Goal: Task Accomplishment & Management: Manage account settings

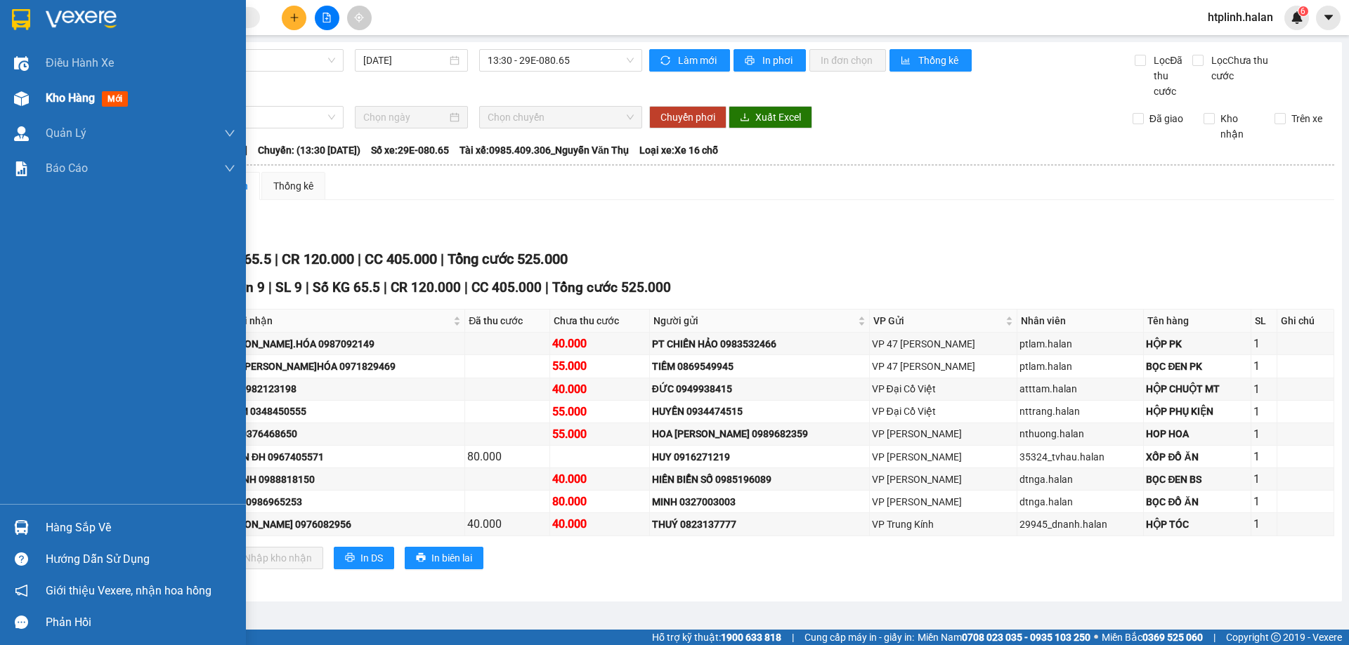
click at [54, 87] on div "Kho hàng mới" at bounding box center [141, 98] width 190 height 35
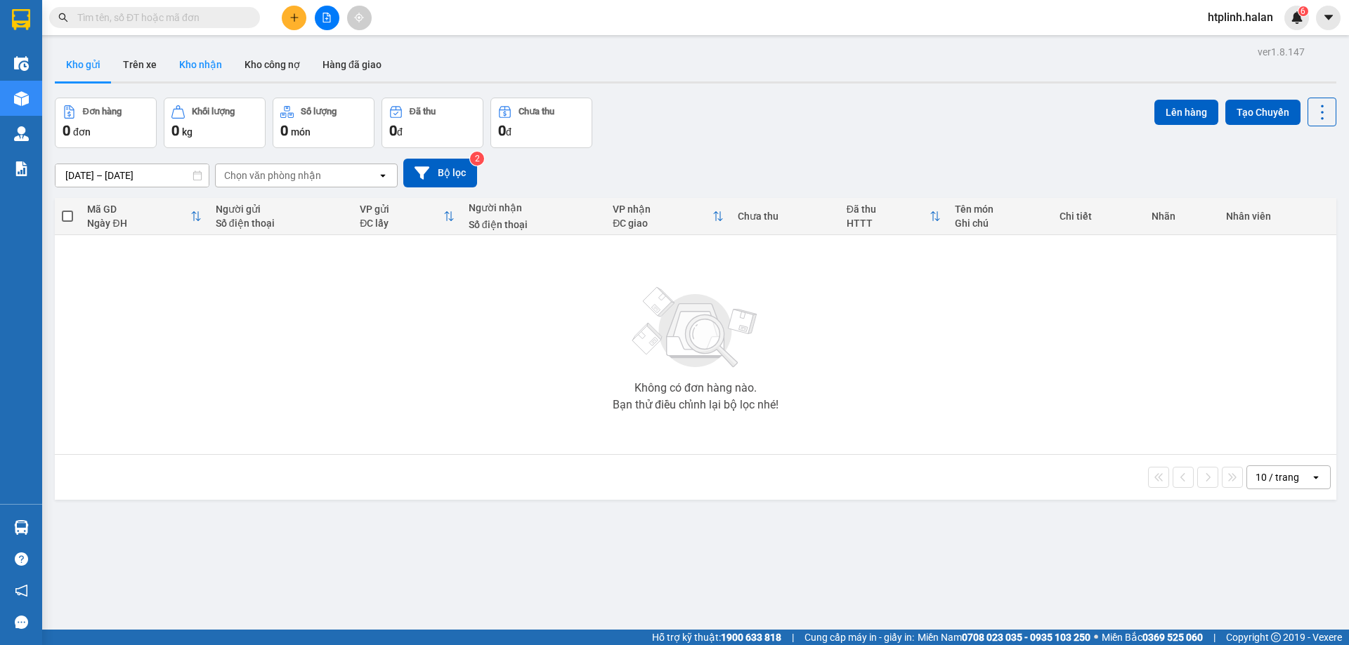
drag, startPoint x: 198, startPoint y: 54, endPoint x: 414, endPoint y: 73, distance: 217.2
click at [198, 55] on button "Kho nhận" at bounding box center [200, 65] width 65 height 34
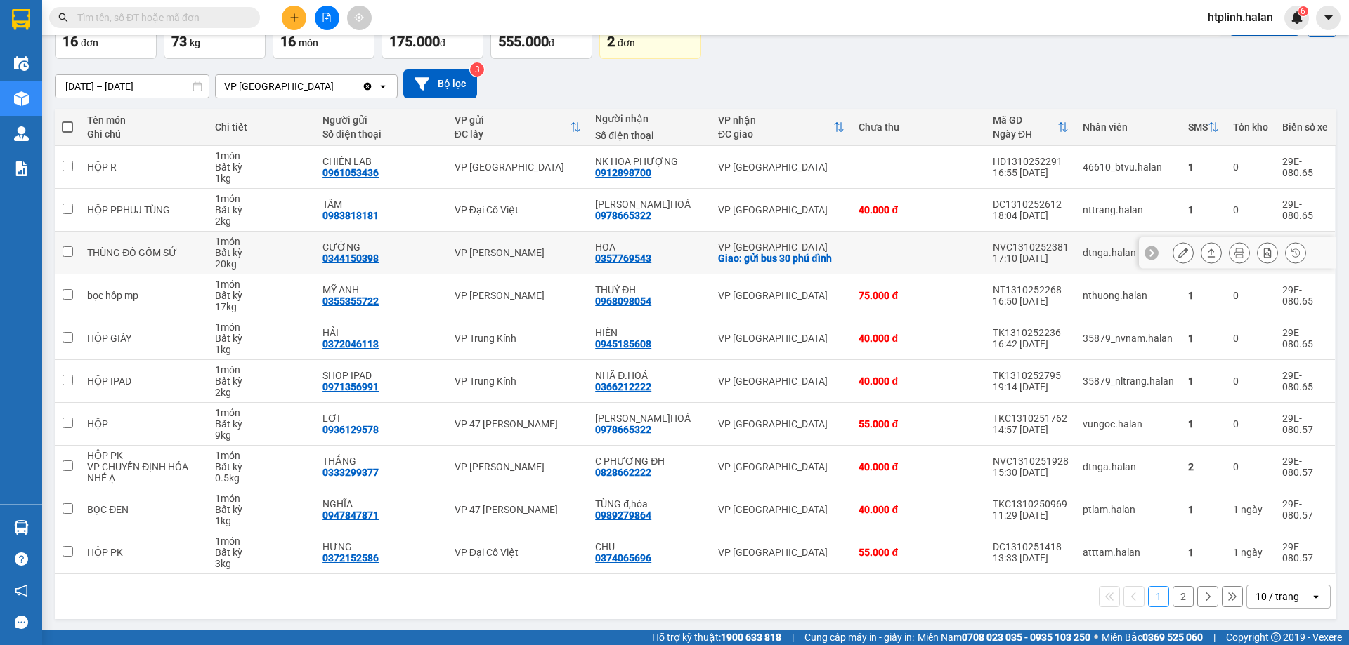
scroll to position [91, 0]
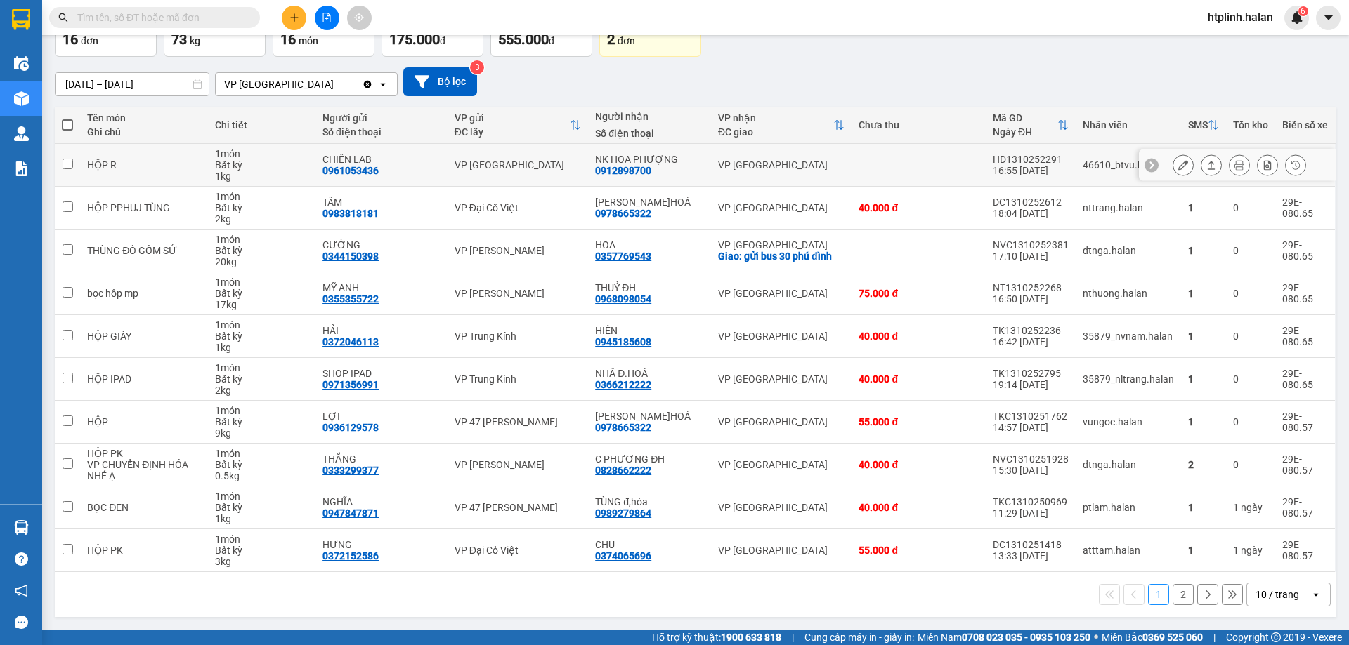
click at [1206, 166] on icon at bounding box center [1211, 165] width 10 height 10
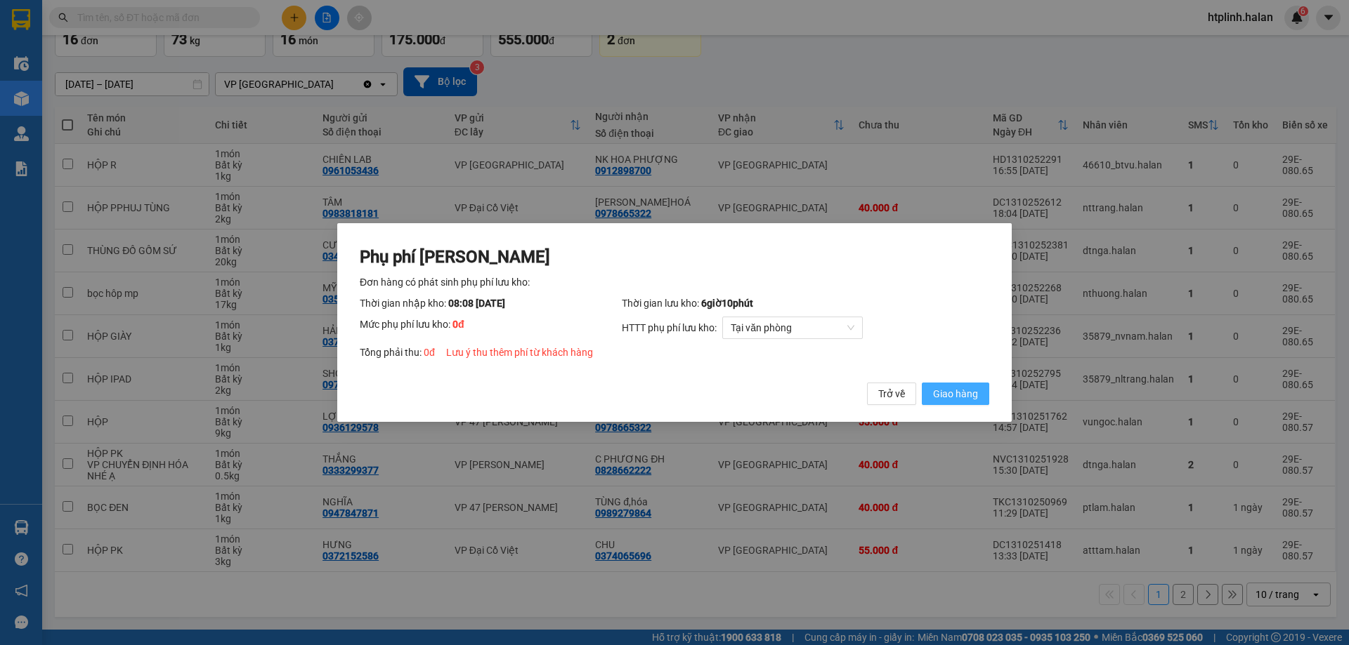
click at [966, 405] on button "Giao hàng" at bounding box center [955, 394] width 67 height 22
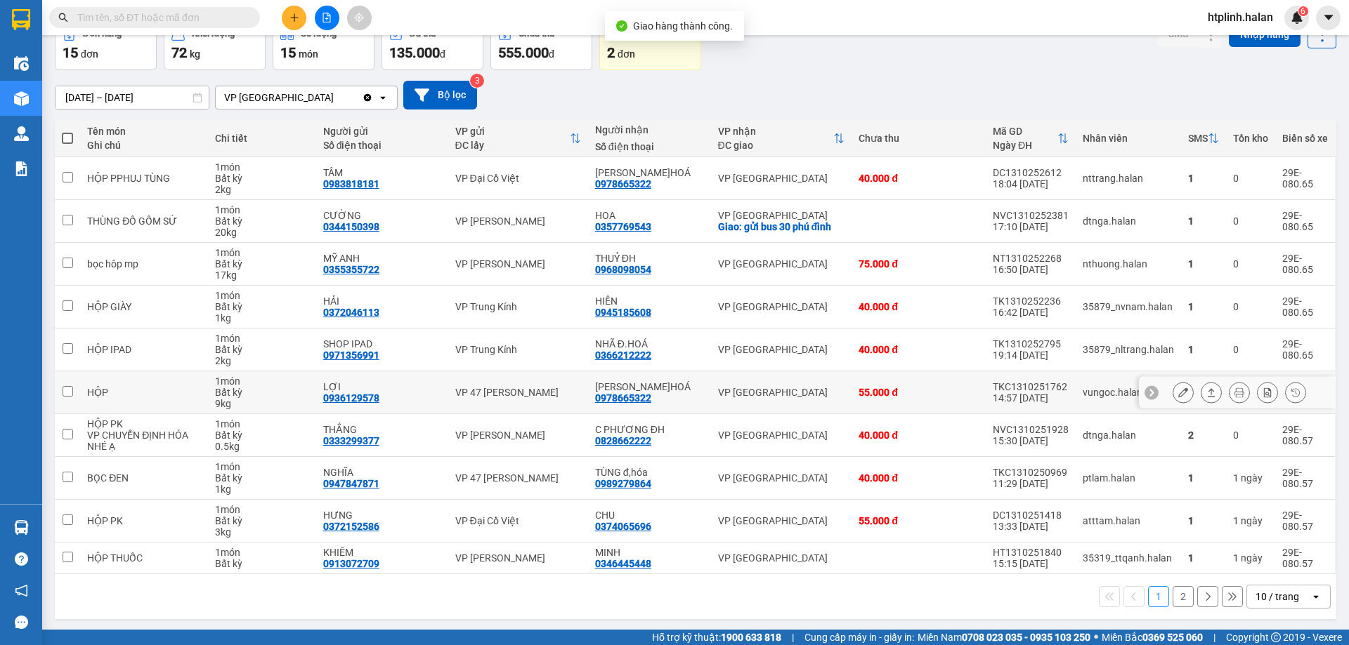
scroll to position [80, 0]
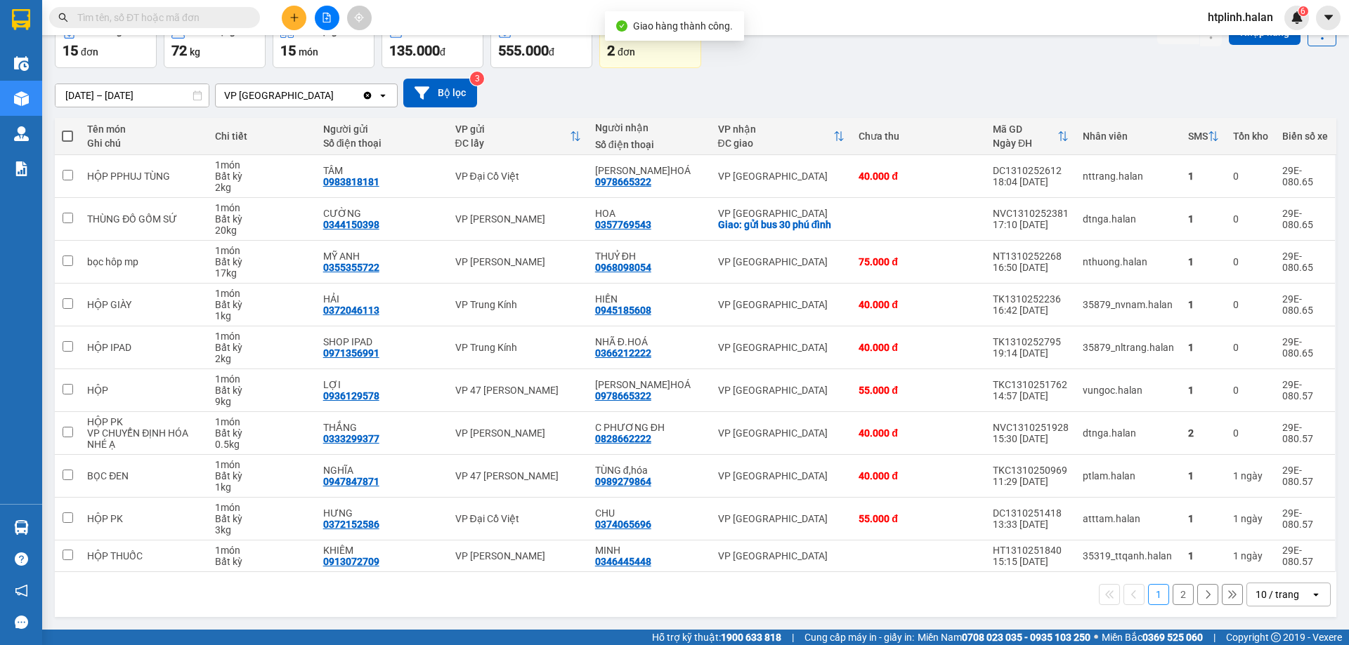
click at [1172, 596] on button "2" at bounding box center [1182, 594] width 21 height 21
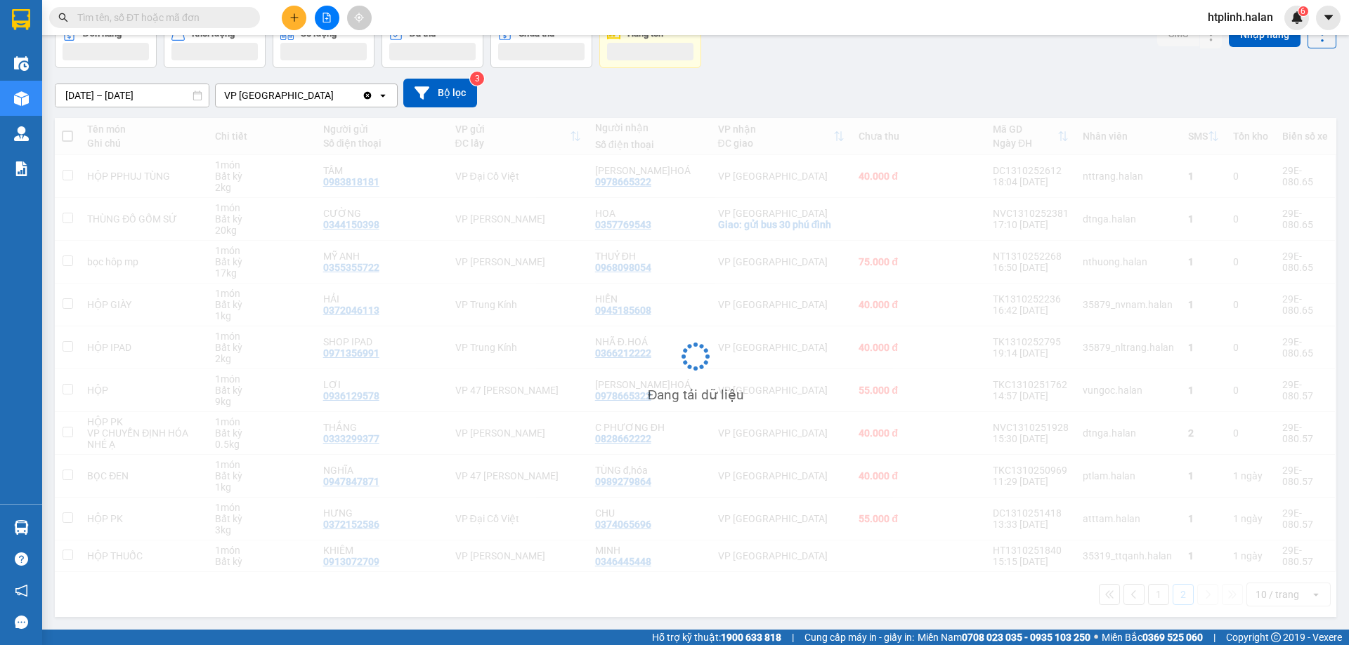
scroll to position [65, 0]
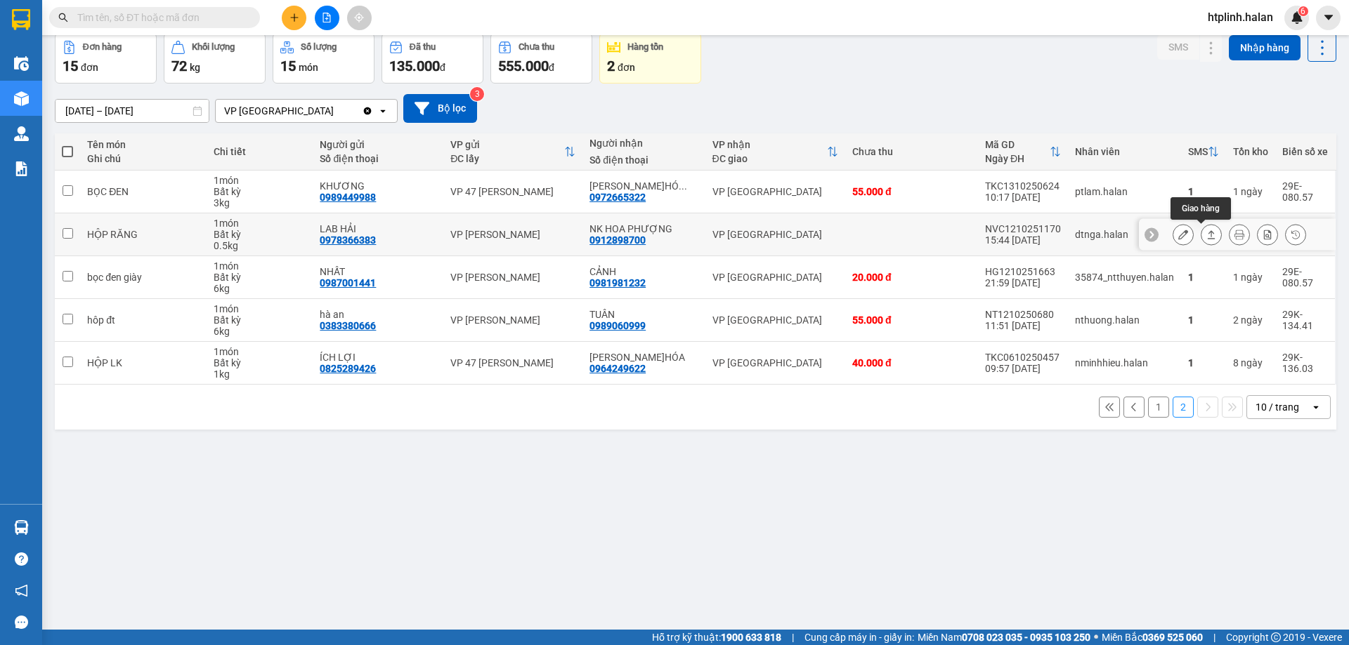
click at [1206, 232] on icon at bounding box center [1211, 235] width 10 height 10
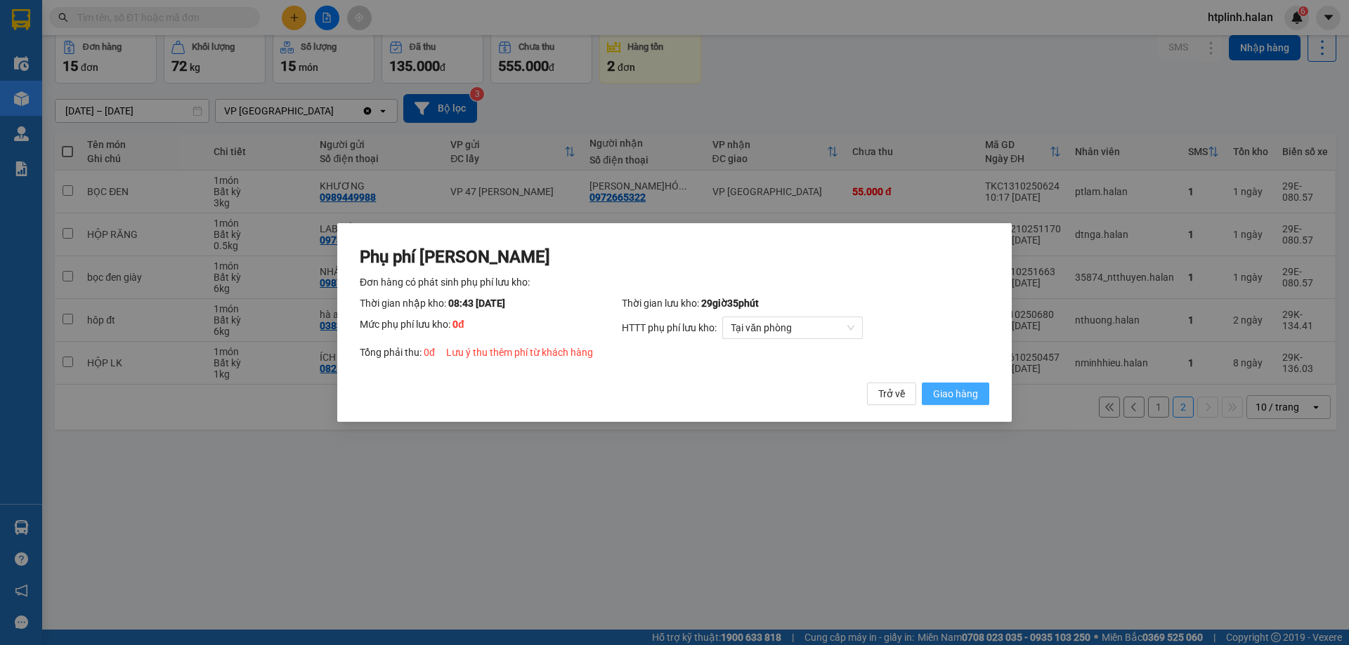
click at [952, 395] on span "Giao hàng" at bounding box center [955, 393] width 45 height 15
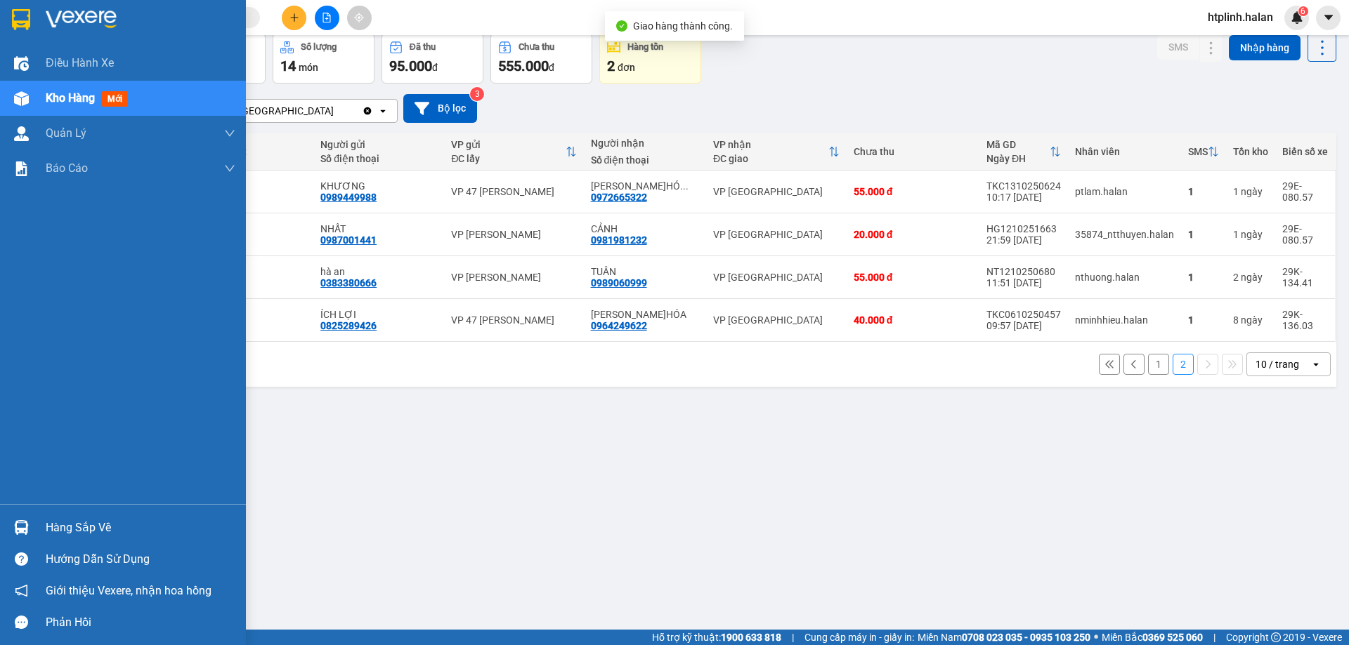
drag, startPoint x: 1, startPoint y: 527, endPoint x: 69, endPoint y: 530, distance: 68.2
click at [1, 526] on div "Hàng sắp về" at bounding box center [123, 528] width 246 height 32
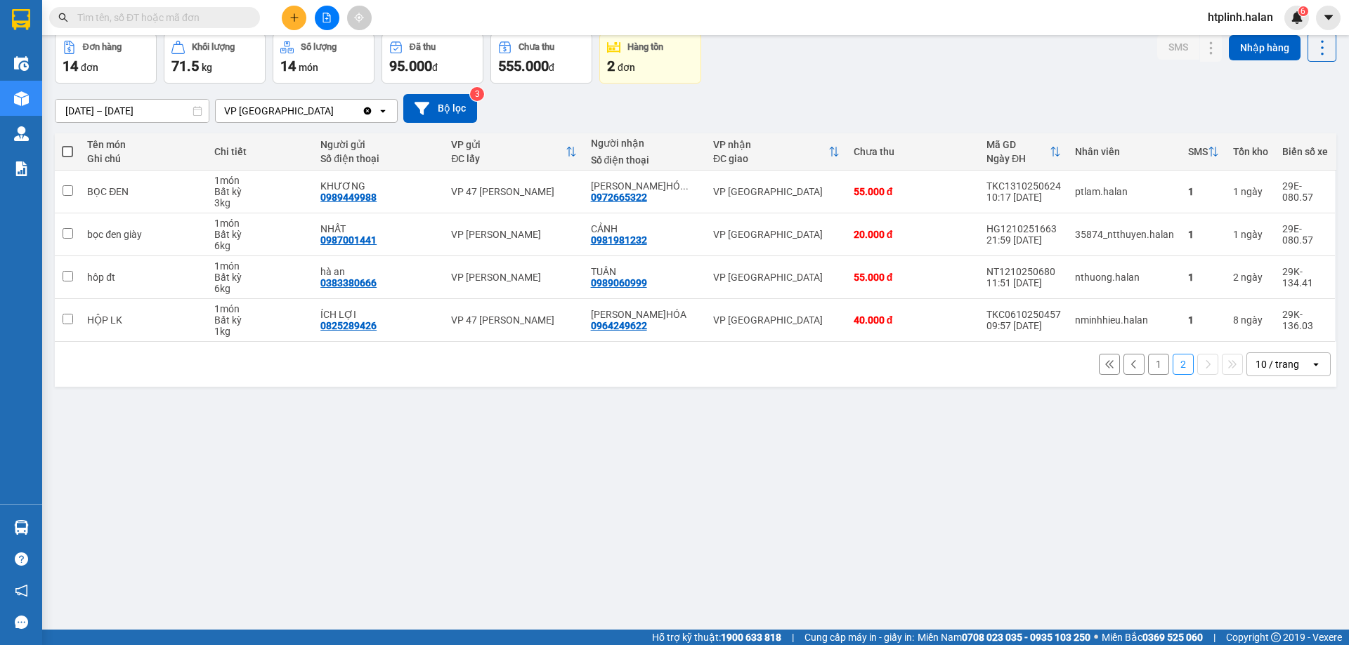
click at [782, 563] on section "Kết quả tìm kiếm ( 0 ) Bộ lọc No Data htplinh.halan 6 Điều hành xe Kho hàng mới…" at bounding box center [674, 322] width 1349 height 645
click at [1103, 461] on div "ver 1.8.147 Kho gửi Trên xe Kho nhận Kho công nợ Hàng đã giao Đơn hàng 14 đơn K…" at bounding box center [695, 300] width 1292 height 645
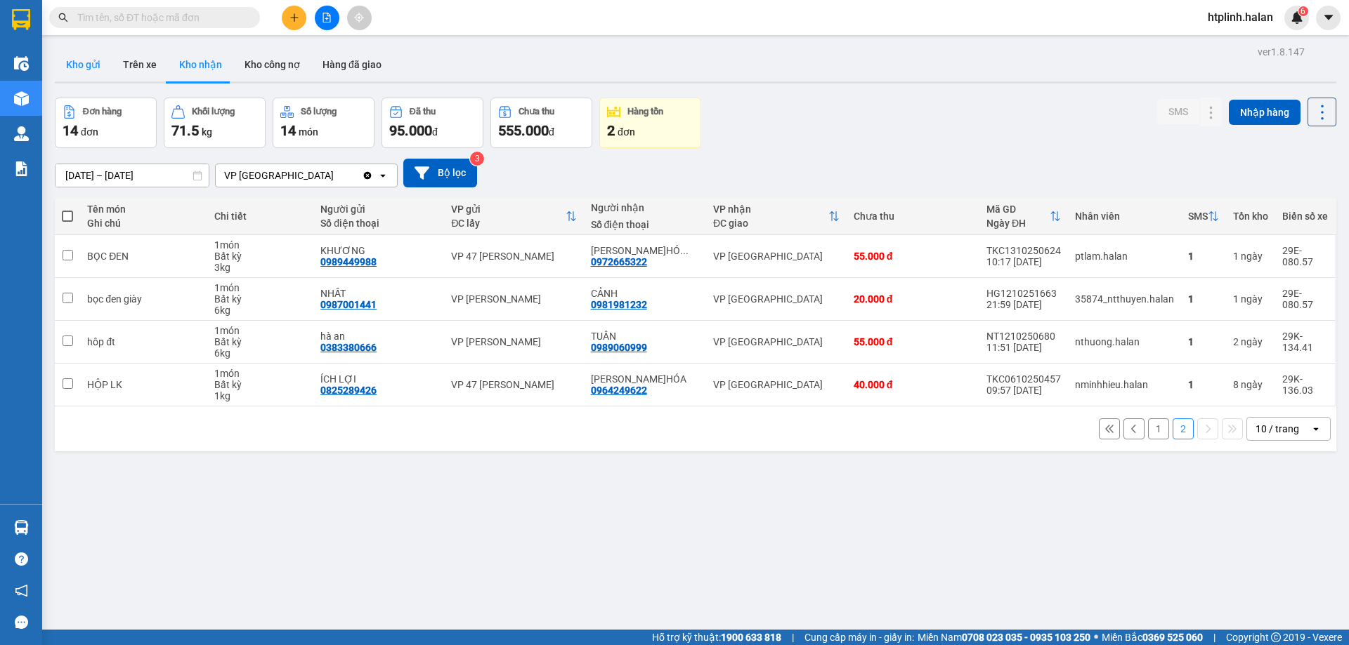
click at [103, 51] on button "Kho gửi" at bounding box center [83, 65] width 57 height 34
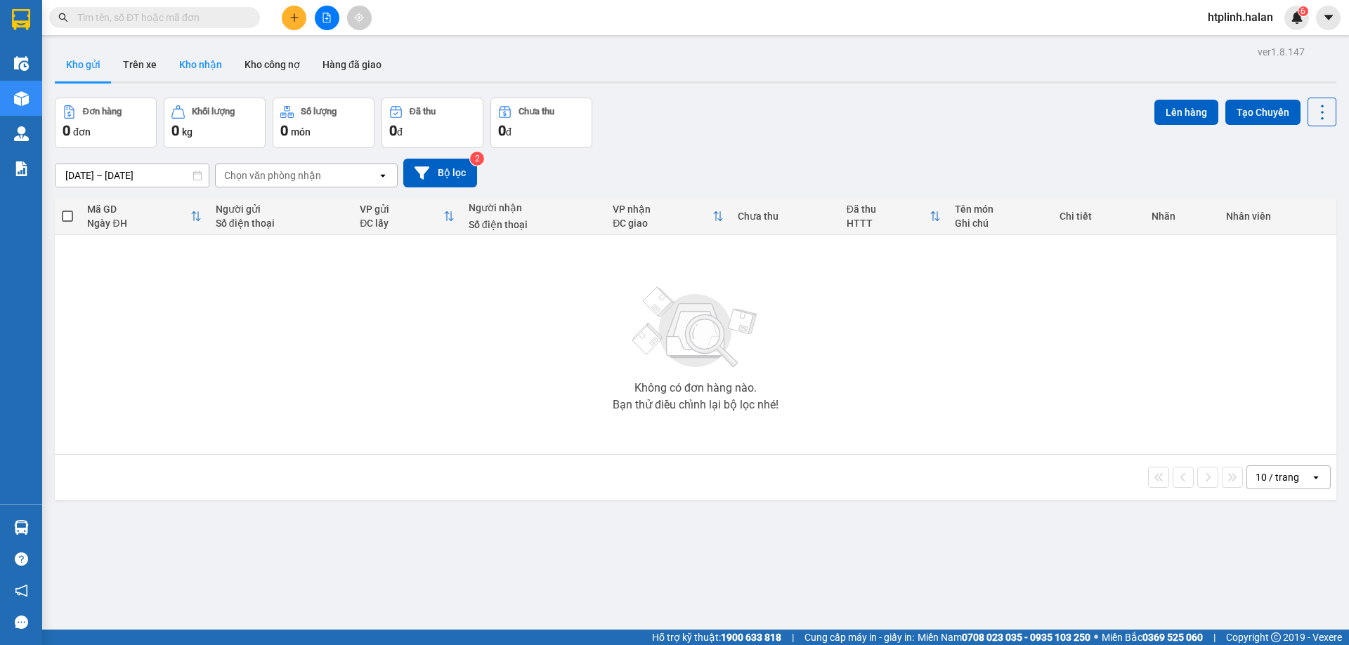
click at [177, 49] on button "Kho nhận" at bounding box center [200, 65] width 65 height 34
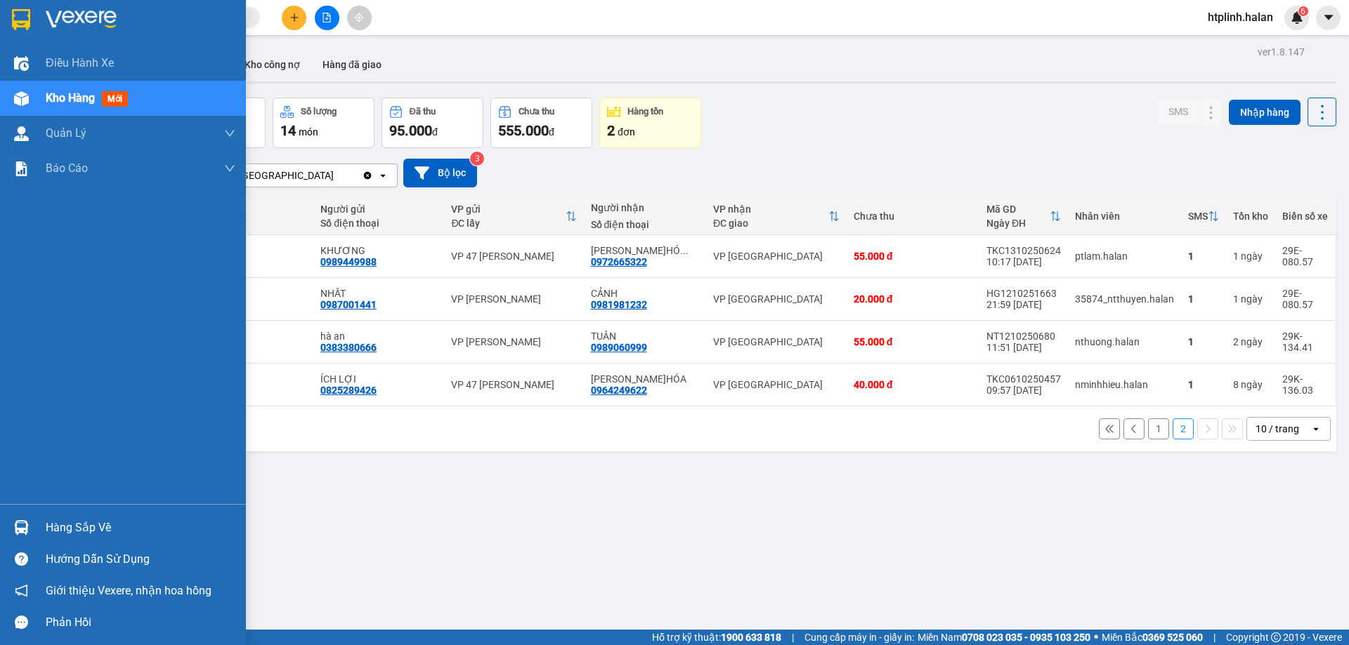
click at [117, 537] on div "Hàng sắp về" at bounding box center [141, 528] width 190 height 21
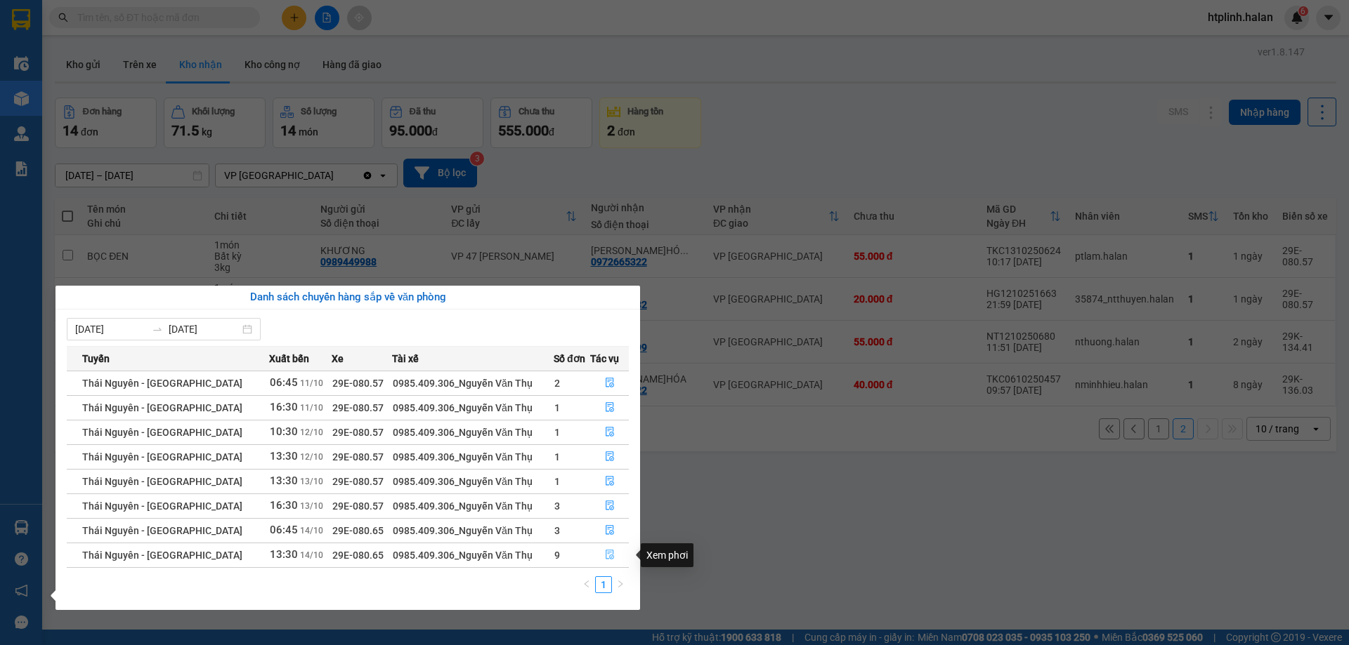
click at [606, 546] on button "button" at bounding box center [609, 555] width 37 height 22
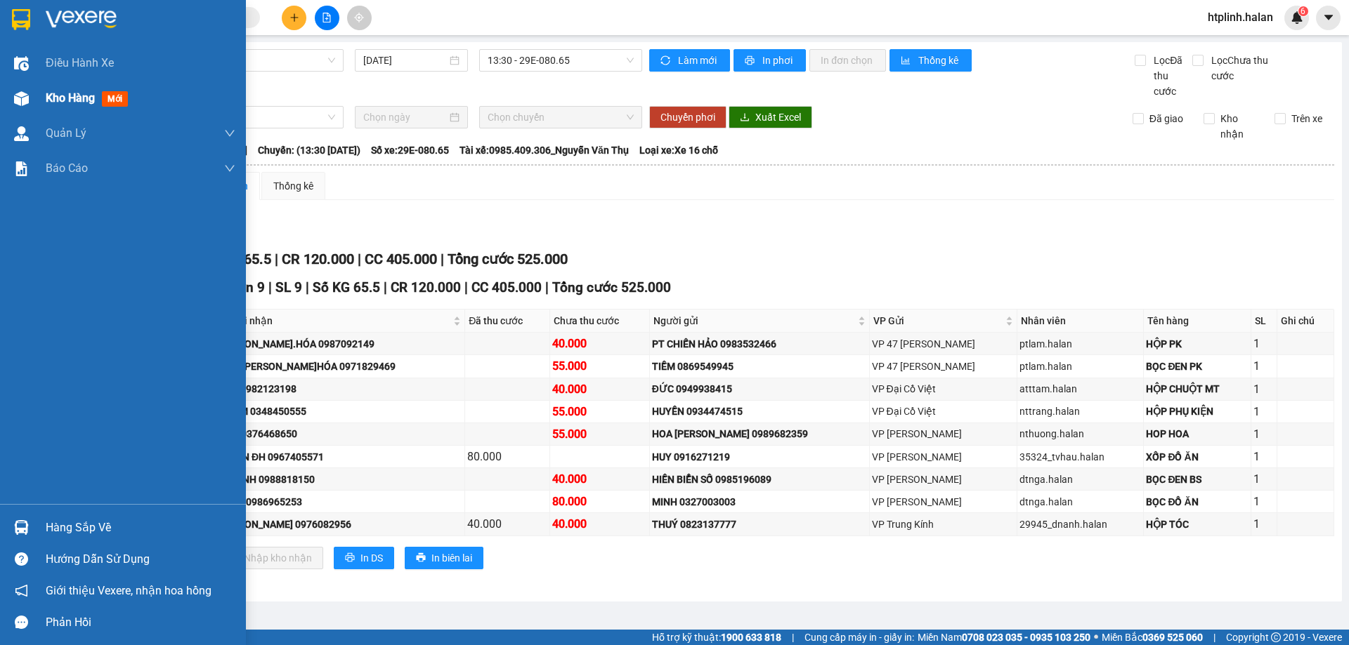
click at [33, 104] on div at bounding box center [21, 98] width 25 height 25
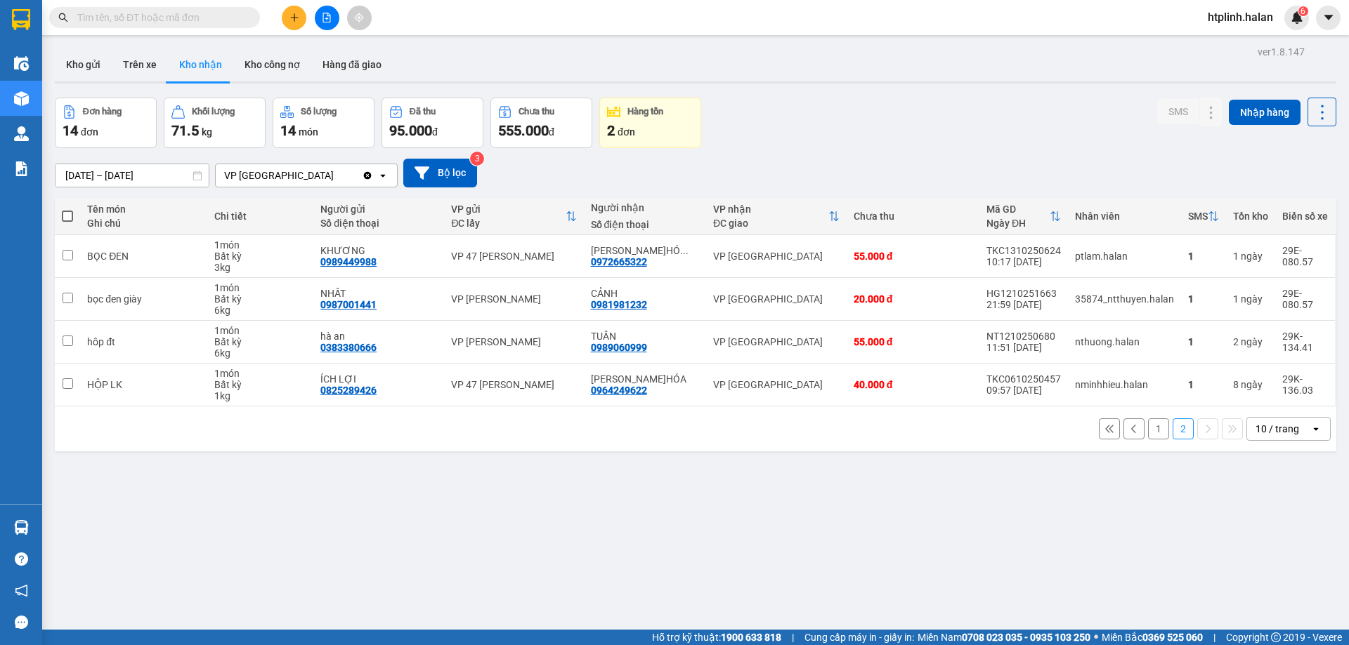
click at [502, 472] on div "ver 1.8.147 Kho gửi Trên xe Kho nhận Kho công nợ Hàng đã giao Đơn hàng 14 đơn K…" at bounding box center [695, 364] width 1292 height 645
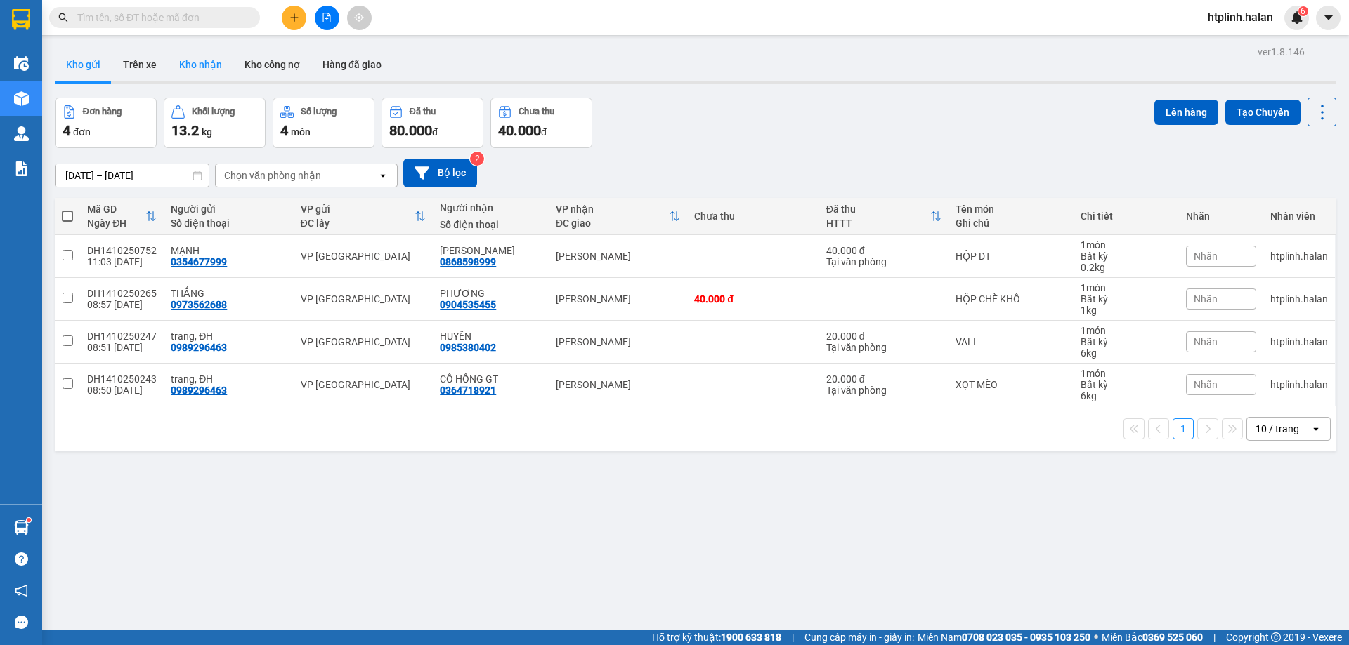
click at [195, 60] on button "Kho nhận" at bounding box center [200, 65] width 65 height 34
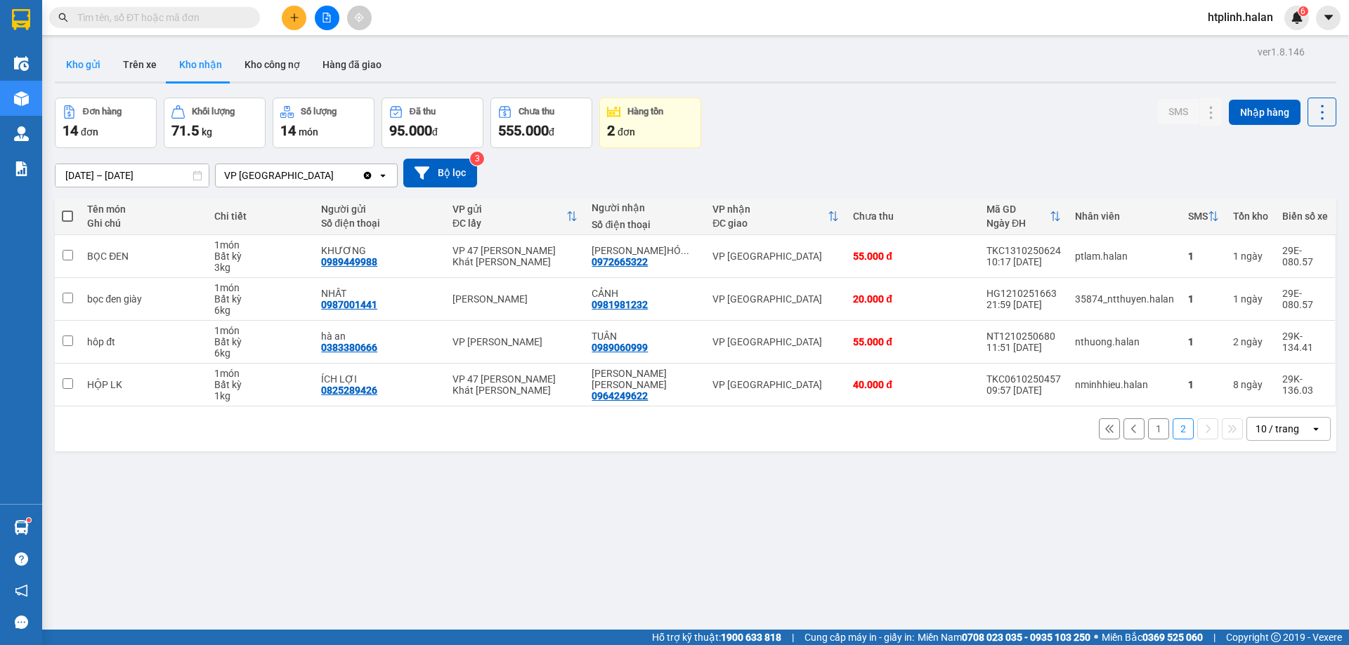
click at [96, 79] on button "Kho gửi" at bounding box center [83, 65] width 57 height 34
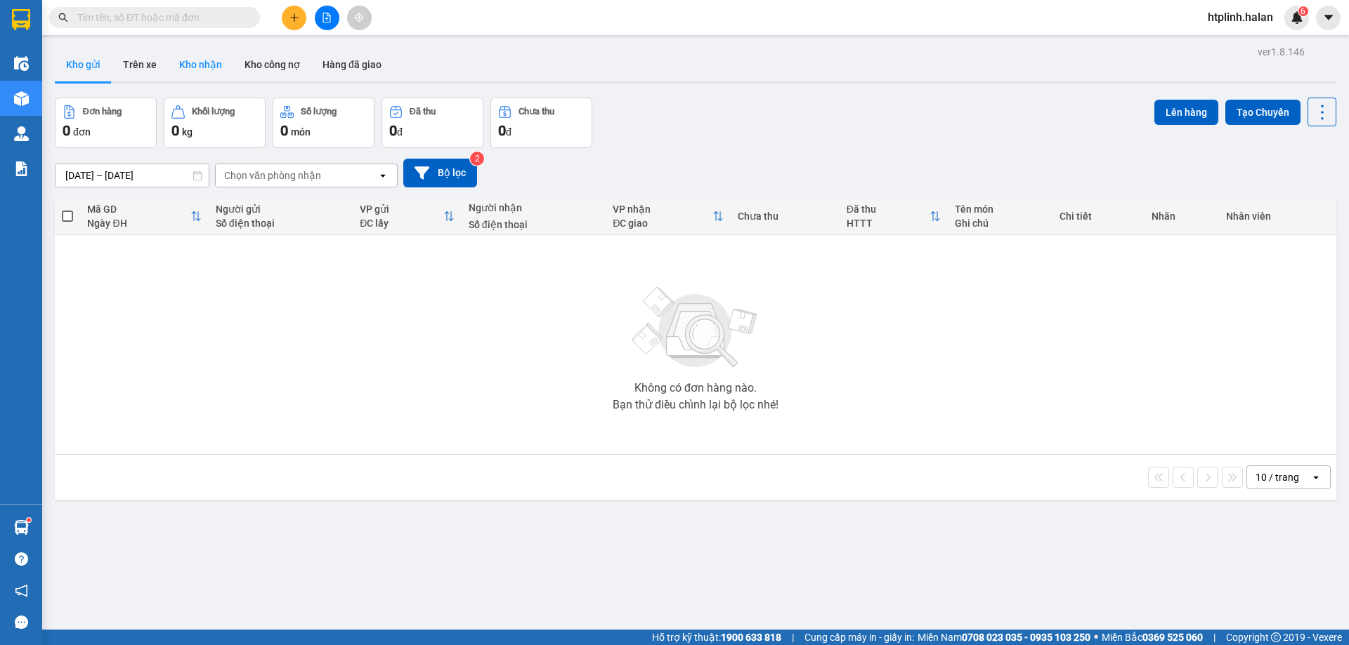
click at [209, 67] on button "Kho nhận" at bounding box center [200, 65] width 65 height 34
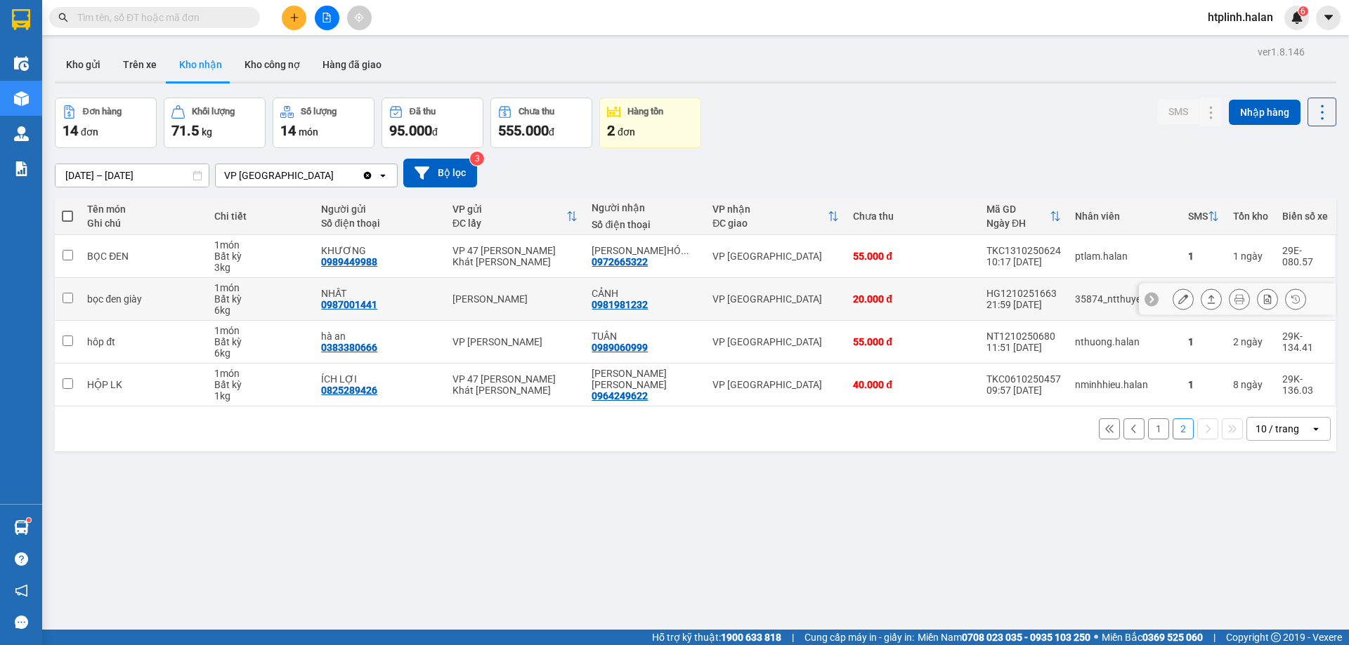
scroll to position [65, 0]
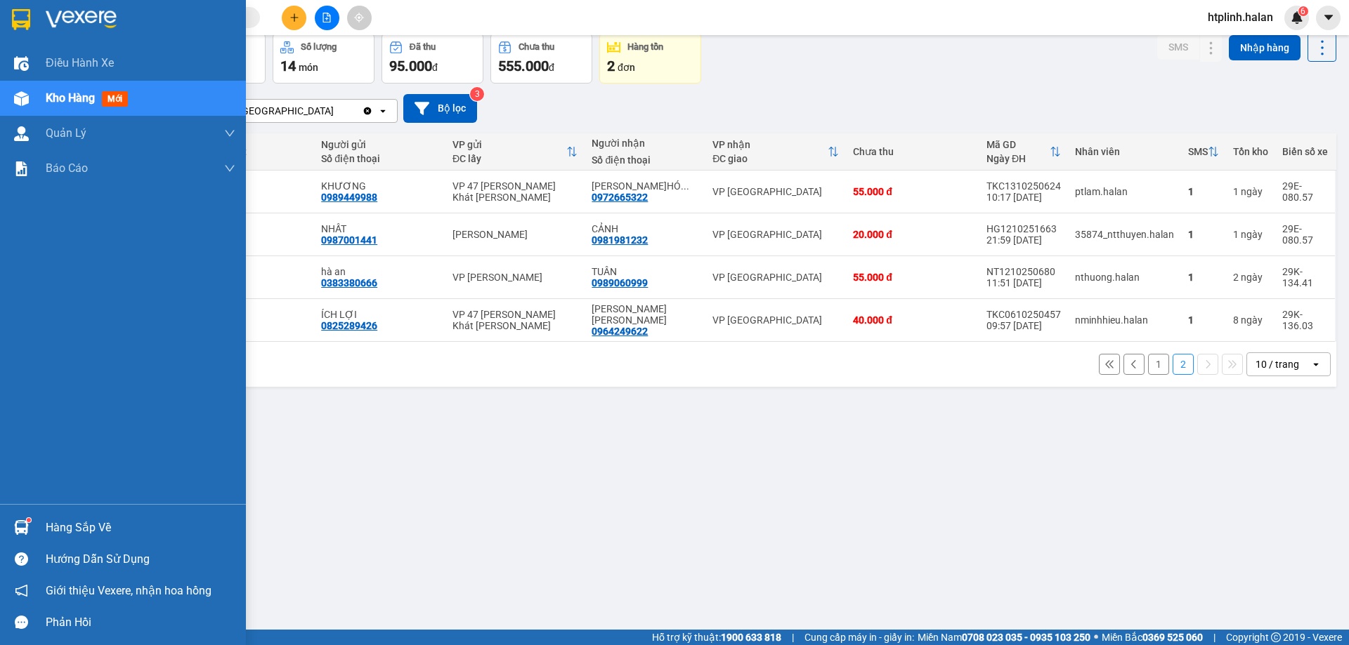
drag, startPoint x: 55, startPoint y: 528, endPoint x: 65, endPoint y: 523, distance: 10.4
click at [55, 524] on div "Hàng sắp về" at bounding box center [141, 528] width 190 height 21
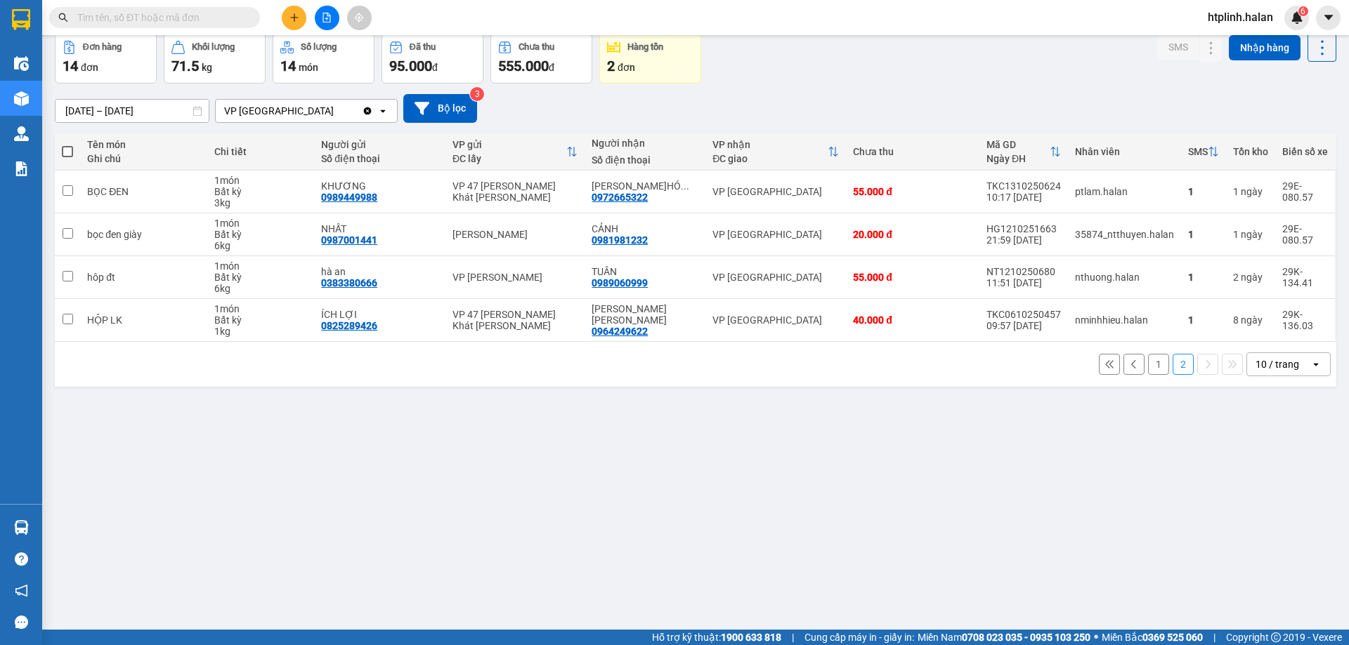
click at [719, 526] on section "Kết quả tìm kiếm ( 10000 ) Bộ lọc Mã ĐH Trạng thái Món hàng Thu hộ Tổng cước Ch…" at bounding box center [674, 322] width 1349 height 645
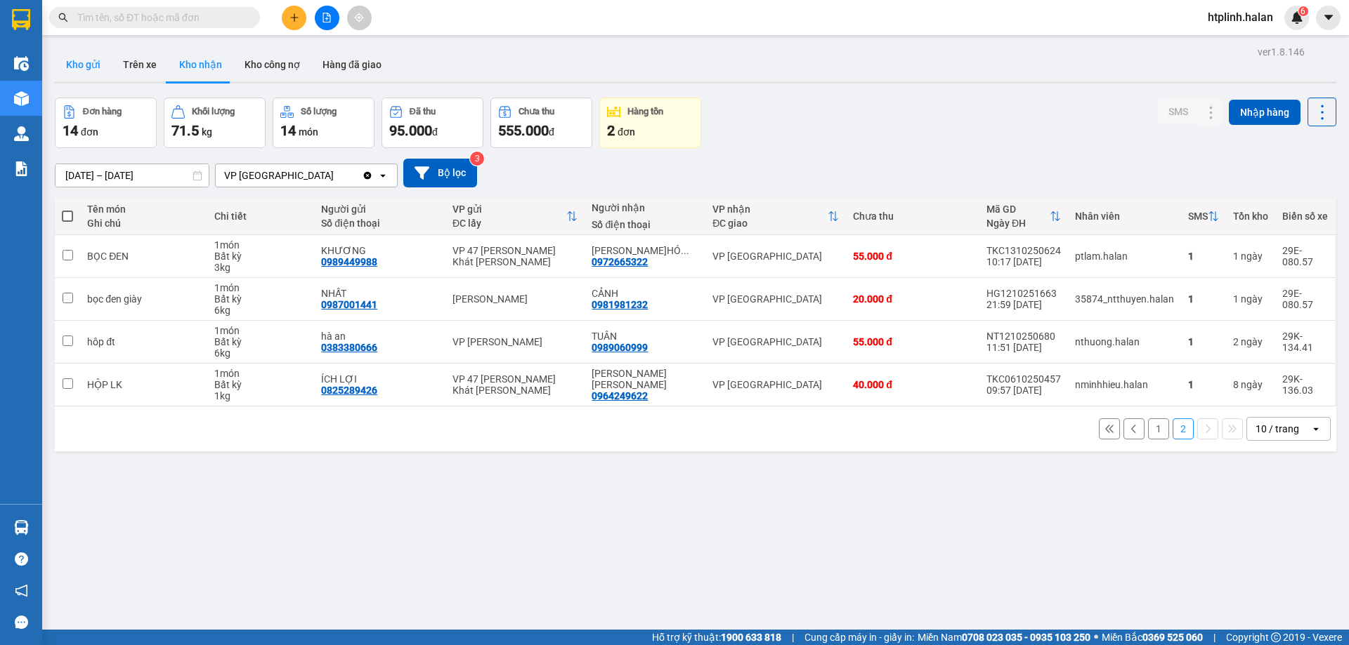
click at [86, 65] on button "Kho gửi" at bounding box center [83, 65] width 57 height 34
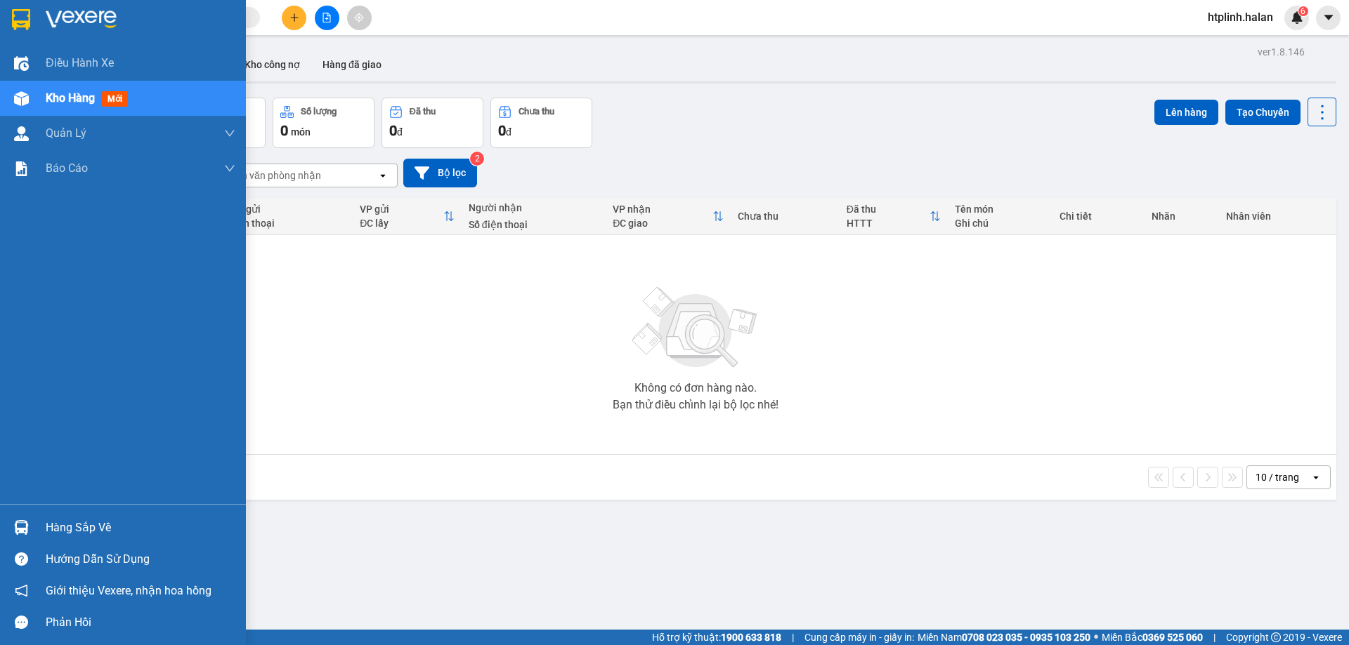
click at [22, 521] on img at bounding box center [21, 527] width 15 height 15
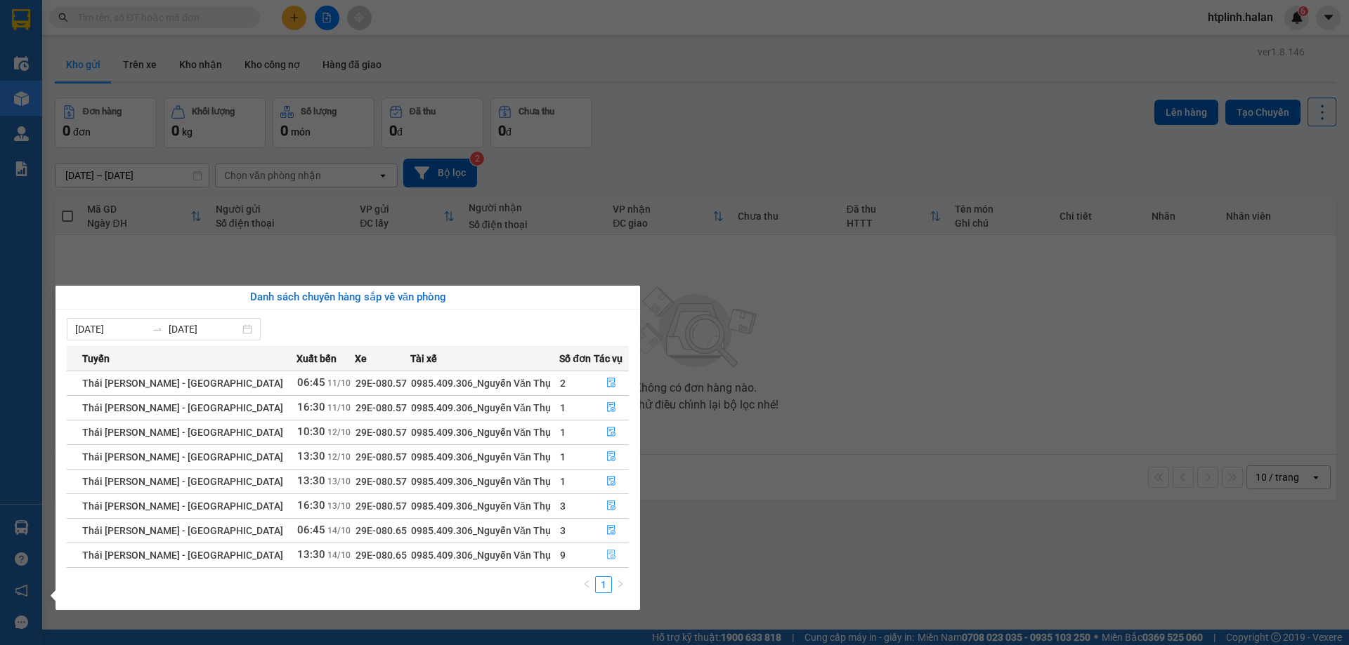
click at [600, 551] on button "button" at bounding box center [611, 555] width 34 height 22
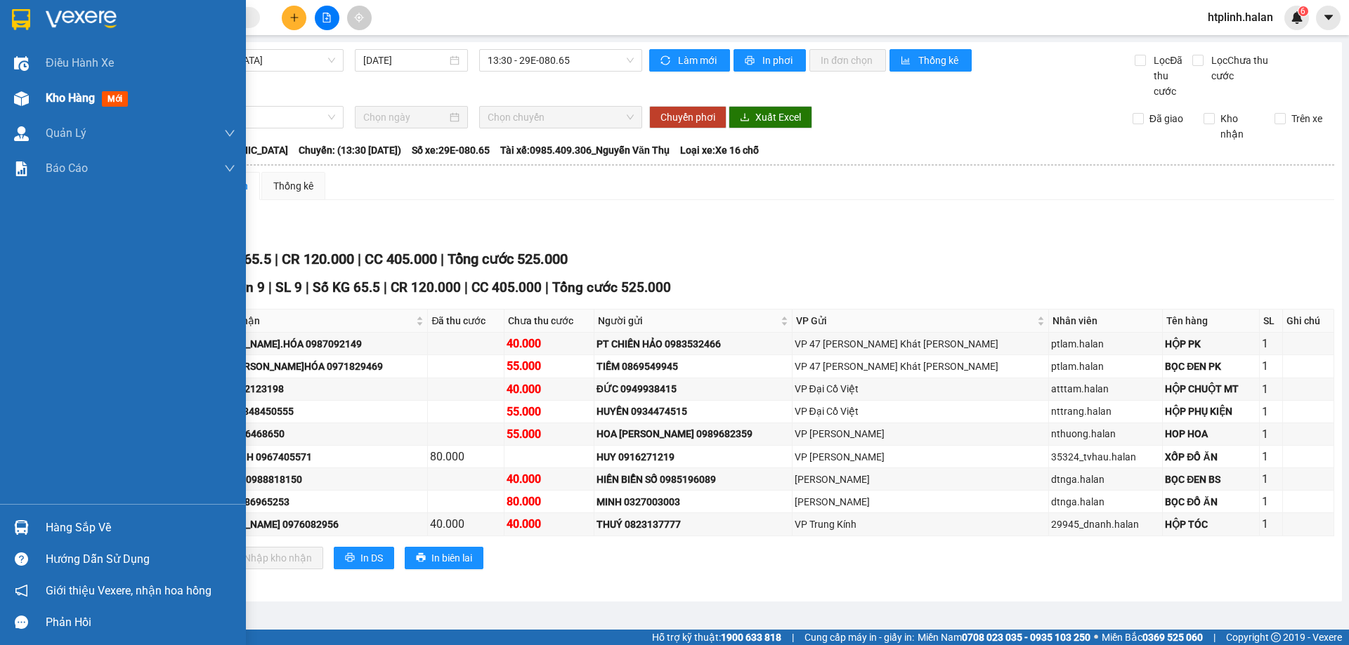
click at [34, 100] on div "Kho hàng mới" at bounding box center [123, 98] width 246 height 35
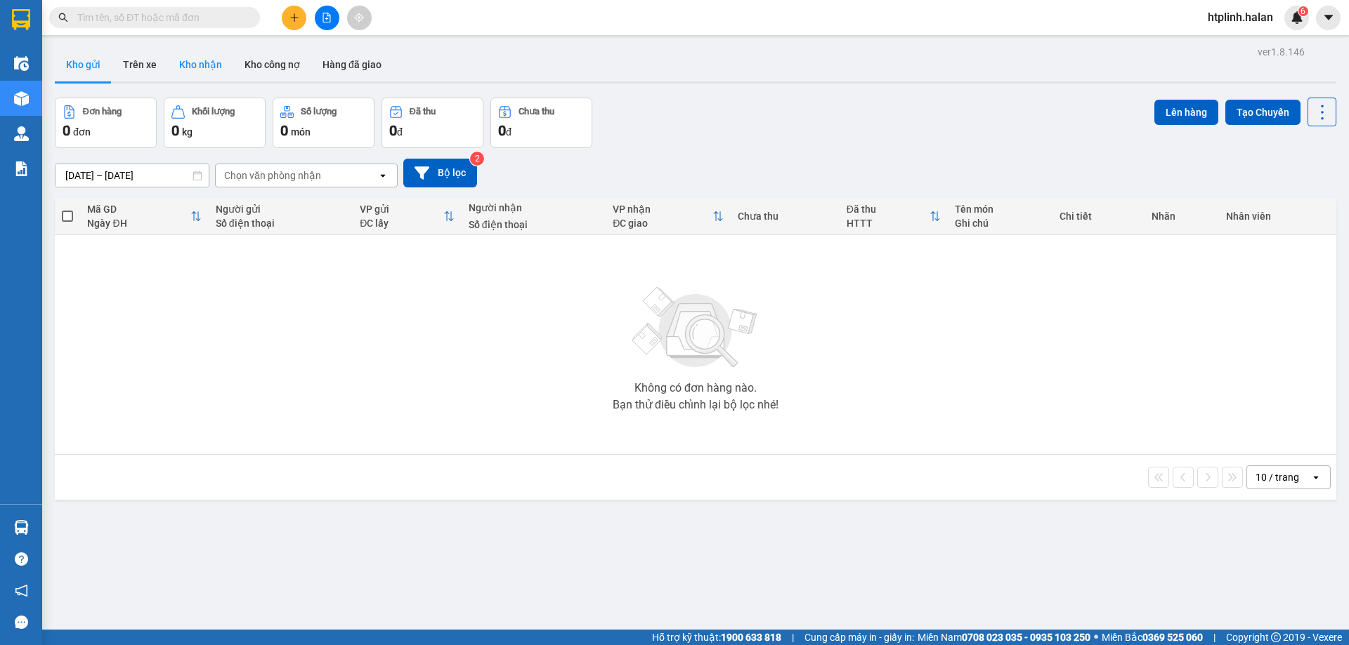
click at [183, 63] on button "Kho nhận" at bounding box center [200, 65] width 65 height 34
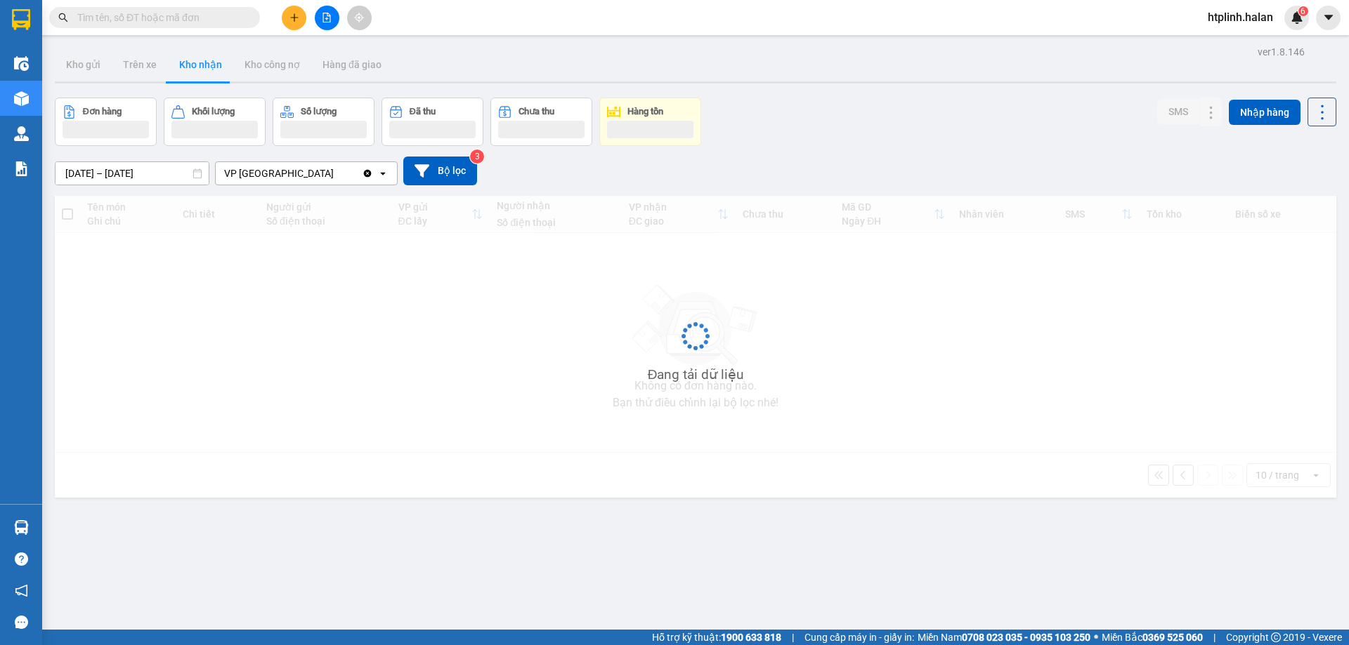
click at [183, 63] on button "Kho nhận" at bounding box center [200, 65] width 65 height 34
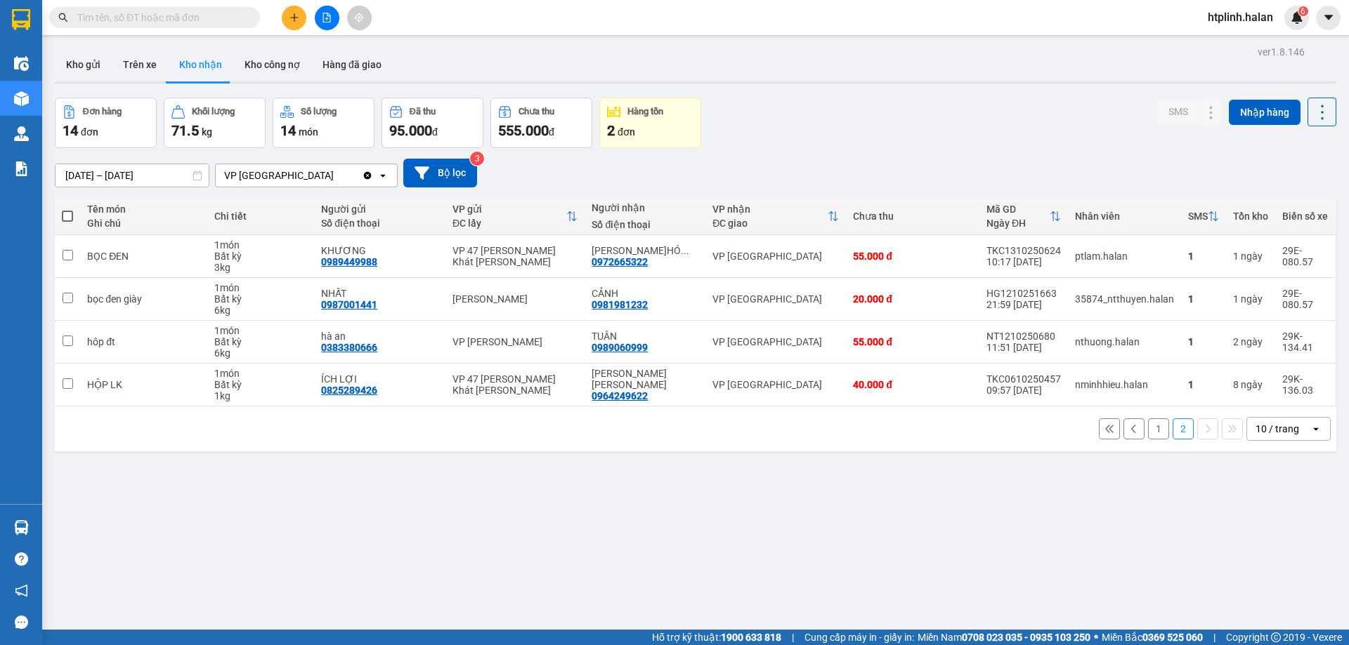
click at [98, 85] on div "ver 1.8.146 Kho gửi Trên xe Kho nhận Kho công nợ Hàng đã giao Đơn hàng 14 đơn K…" at bounding box center [695, 364] width 1292 height 645
click at [86, 68] on button "Kho gửi" at bounding box center [83, 65] width 57 height 34
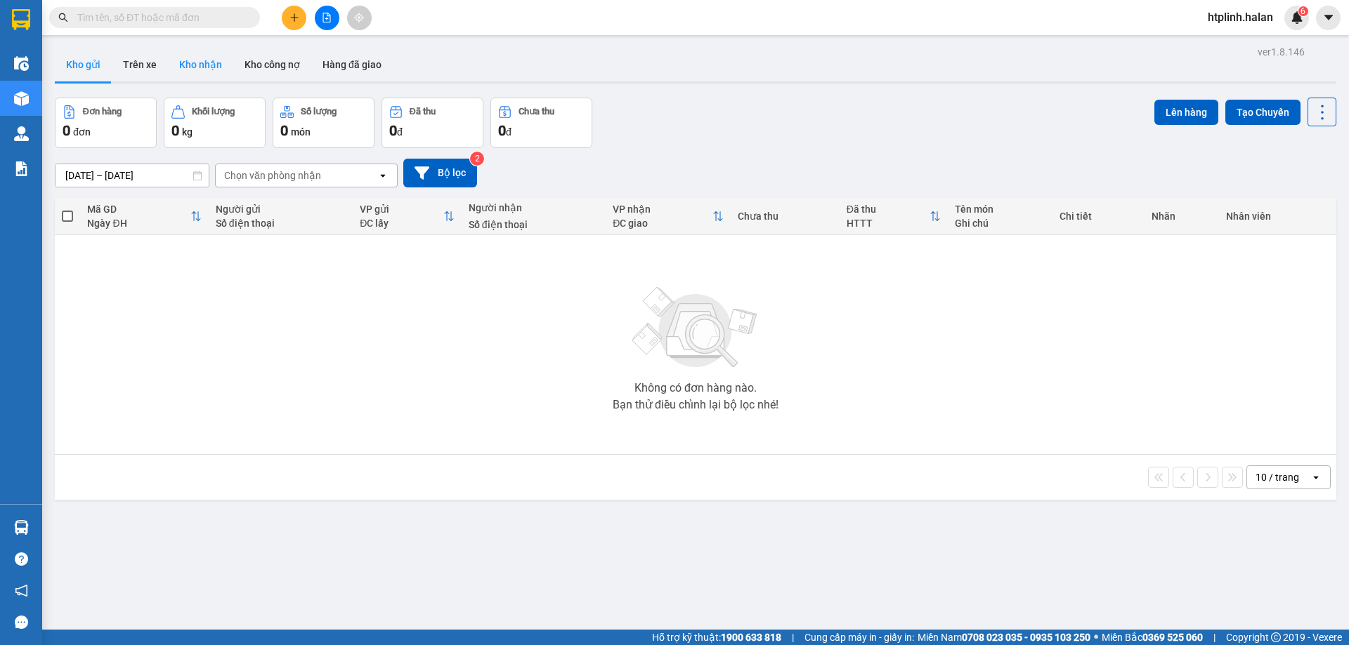
click at [201, 73] on button "Kho nhận" at bounding box center [200, 65] width 65 height 34
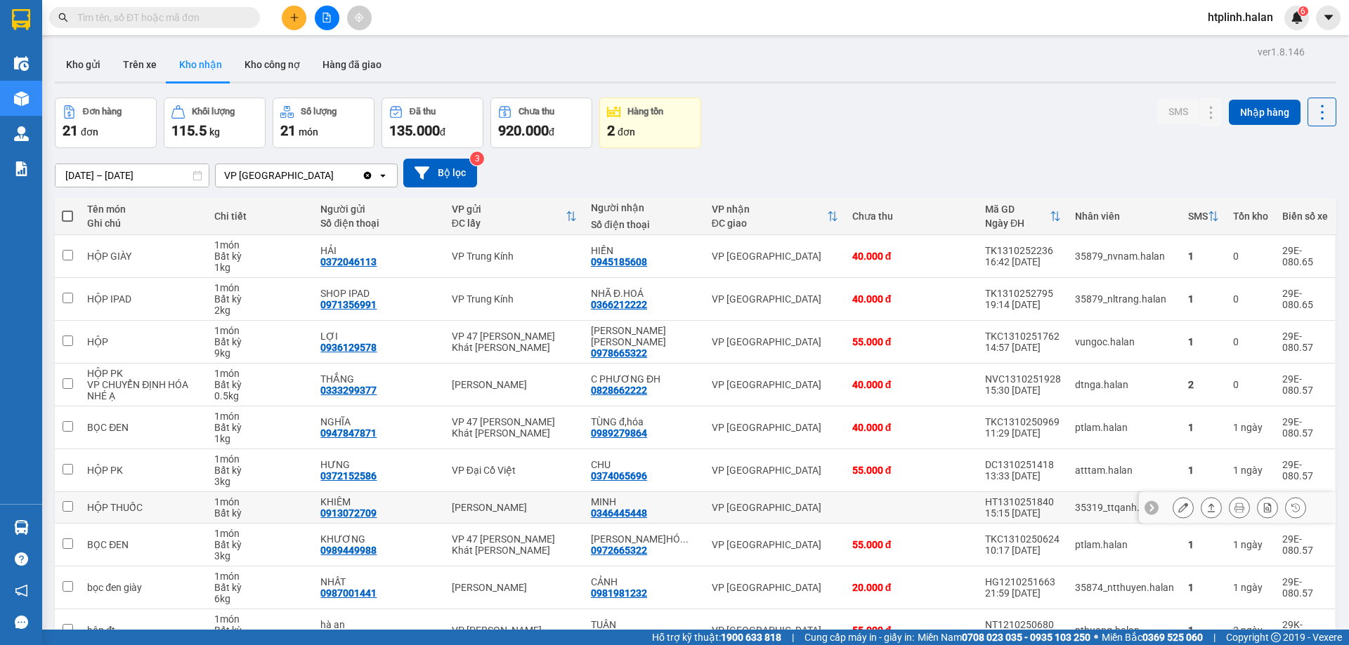
scroll to position [70, 0]
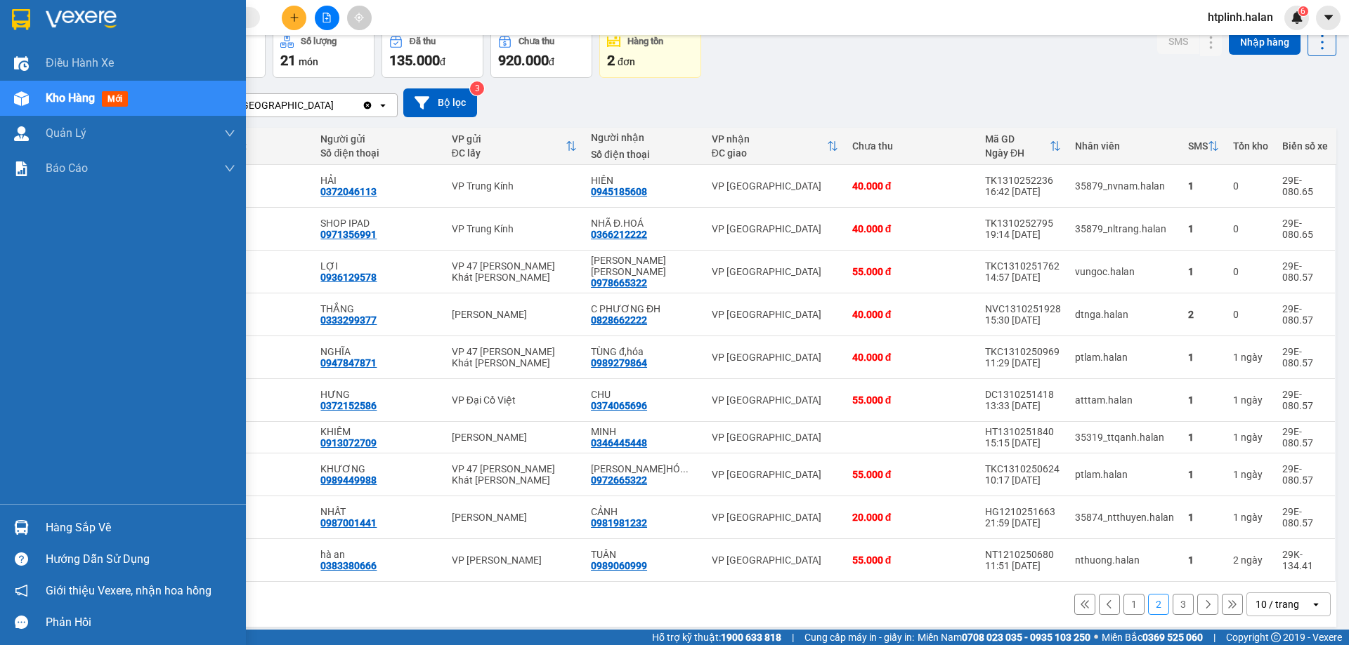
click at [88, 526] on div "Hàng sắp về" at bounding box center [141, 528] width 190 height 21
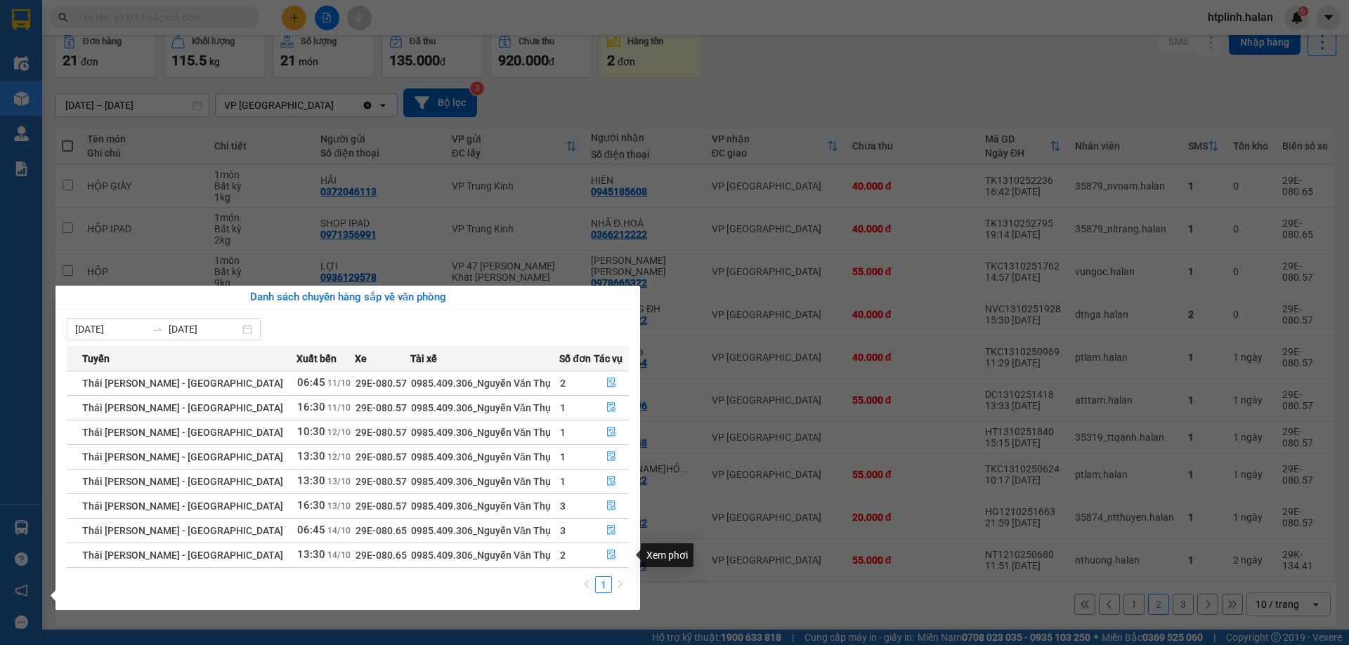
click at [787, 429] on section "Kết quả tìm kiếm ( 10000 ) Bộ lọc Mã ĐH Trạng thái Món hàng Thu hộ Tổng cước Ch…" at bounding box center [674, 322] width 1349 height 645
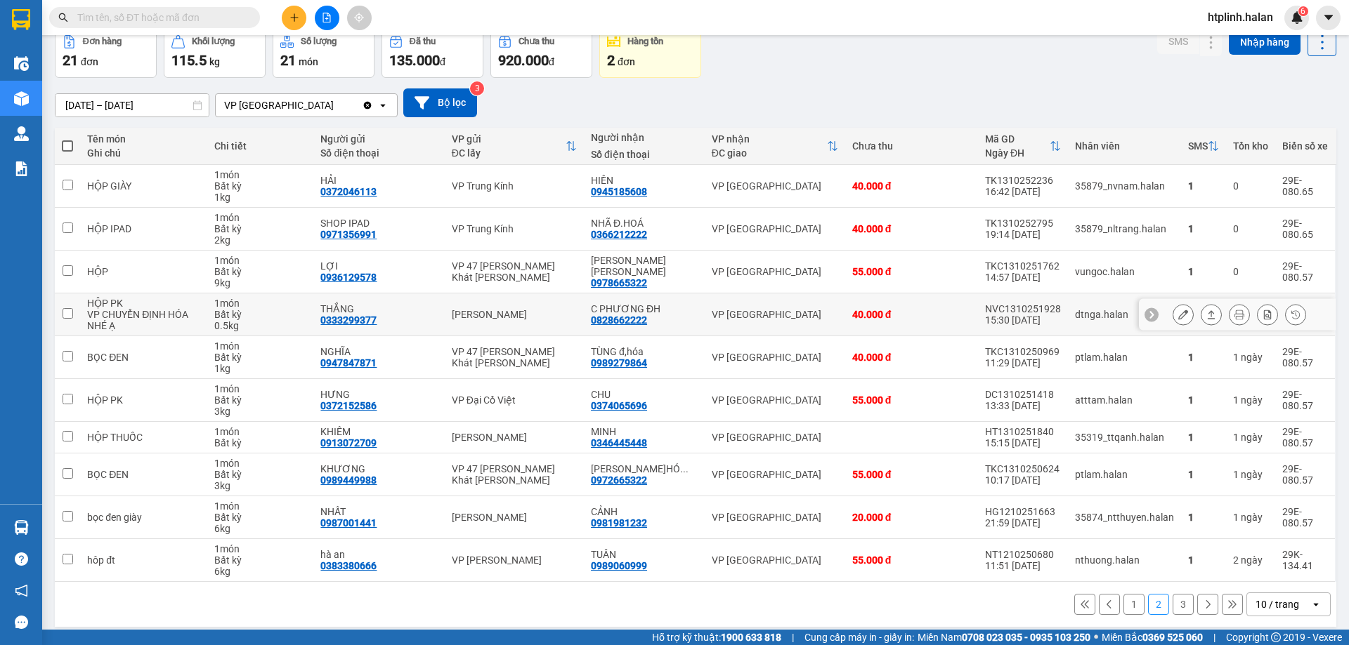
scroll to position [0, 0]
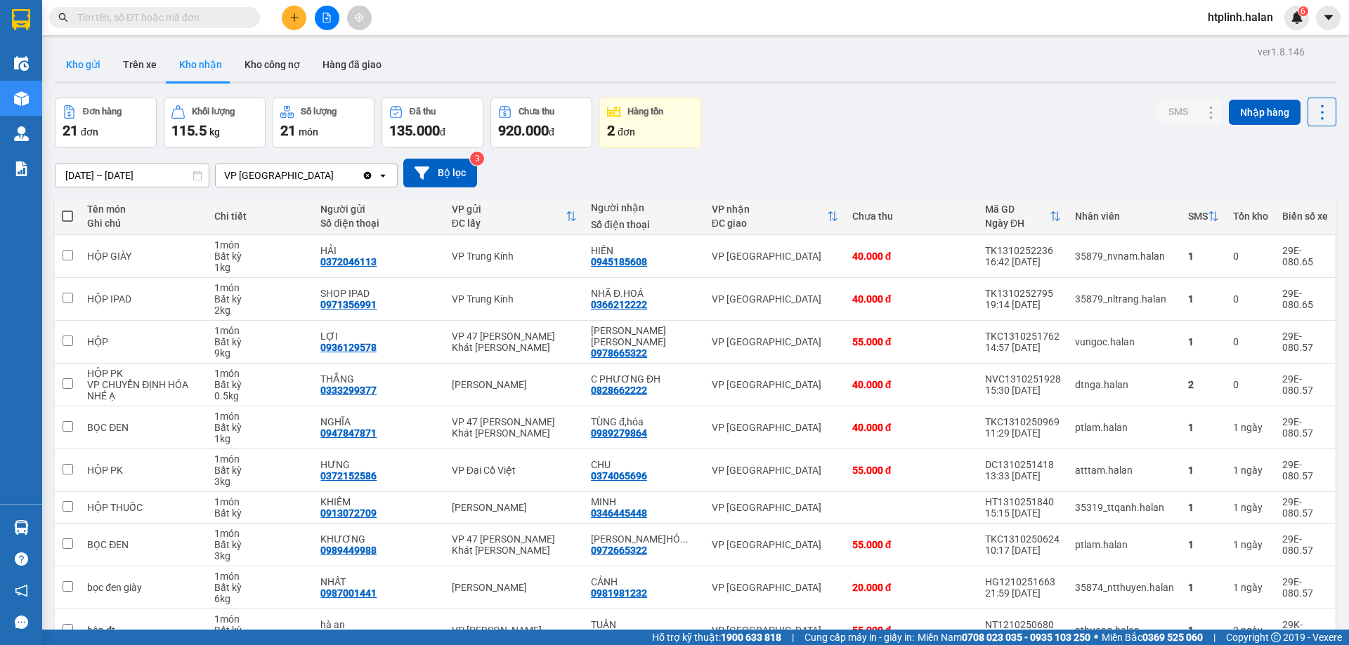
click at [78, 63] on button "Kho gửi" at bounding box center [83, 65] width 57 height 34
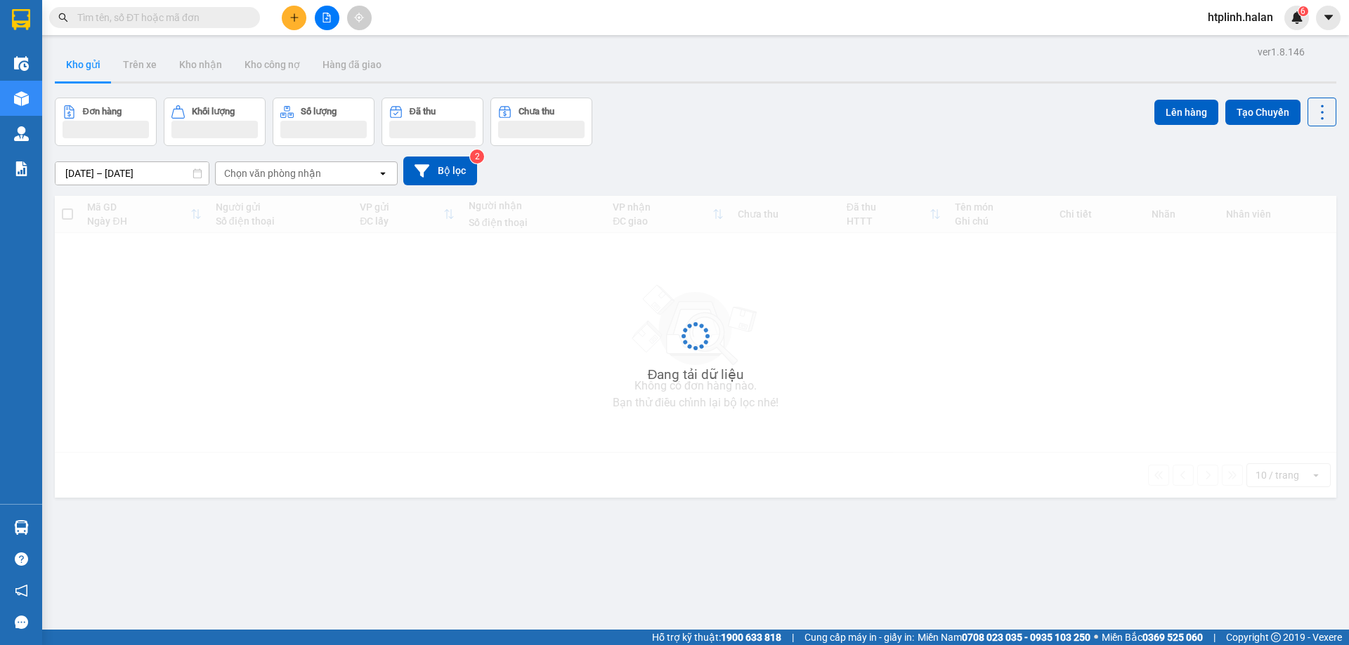
click at [202, 82] on div at bounding box center [695, 82] width 1281 height 2
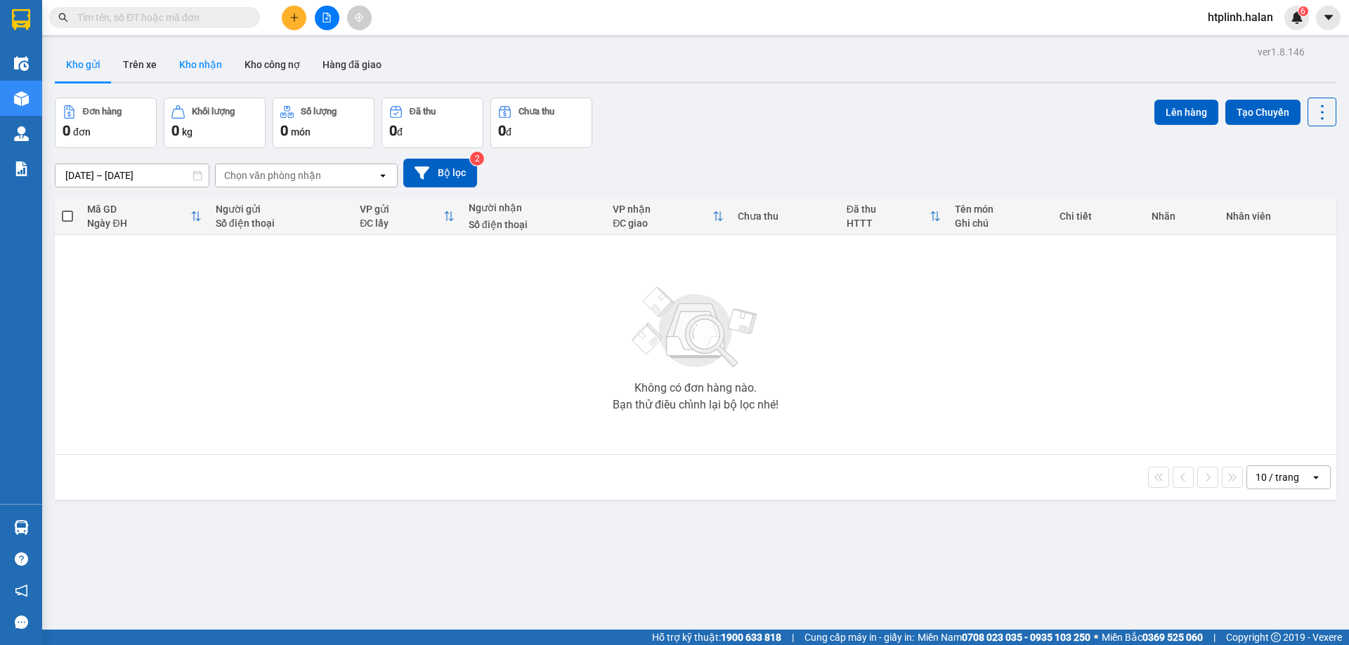
click at [203, 79] on button "Kho nhận" at bounding box center [200, 65] width 65 height 34
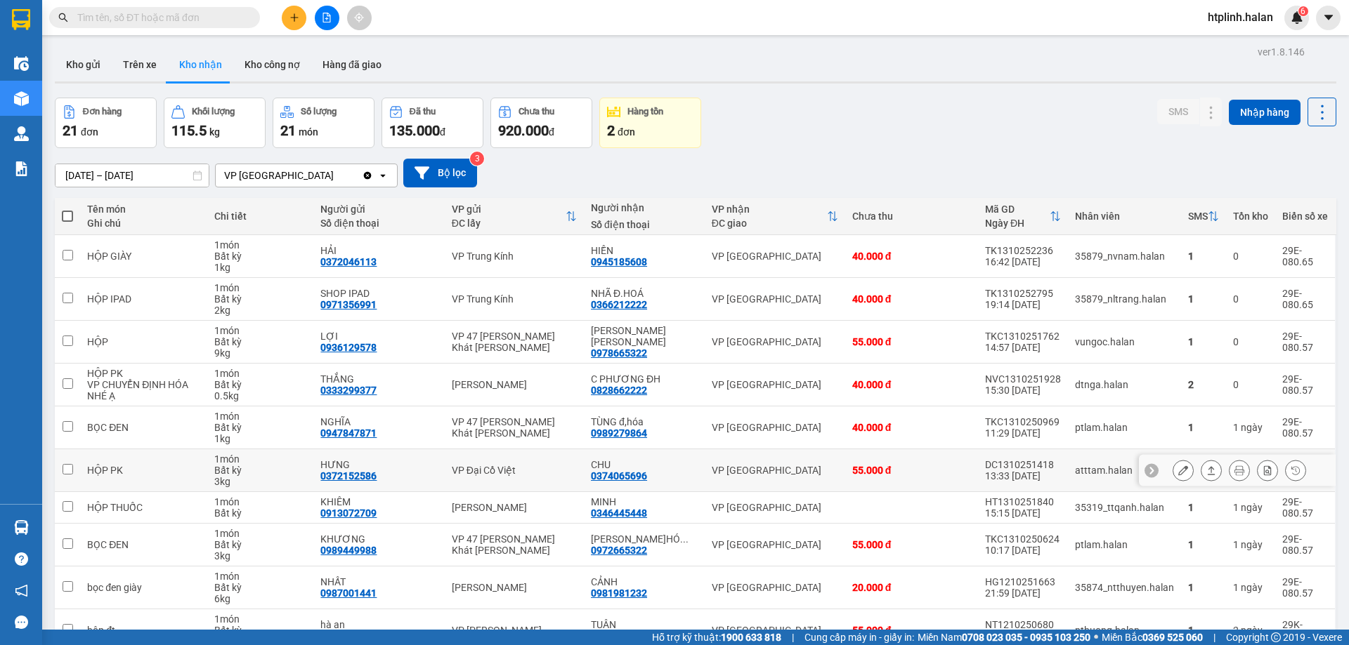
scroll to position [80, 0]
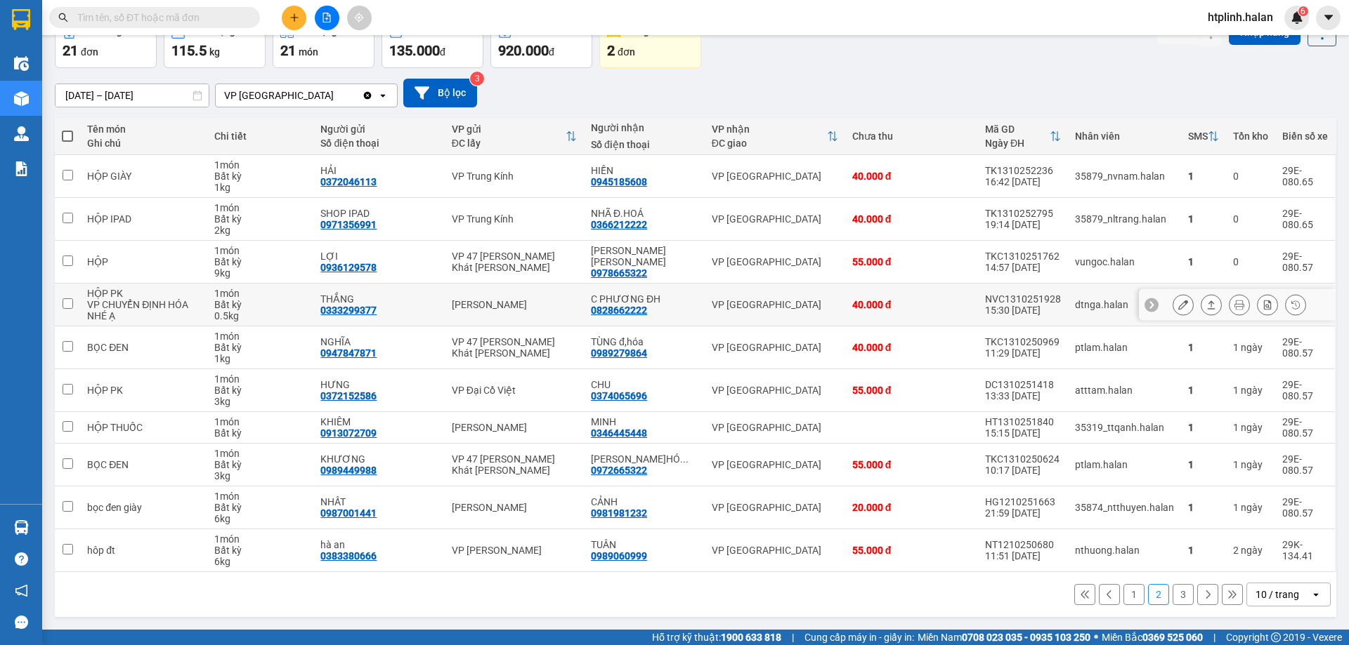
click at [1201, 303] on button at bounding box center [1211, 305] width 20 height 25
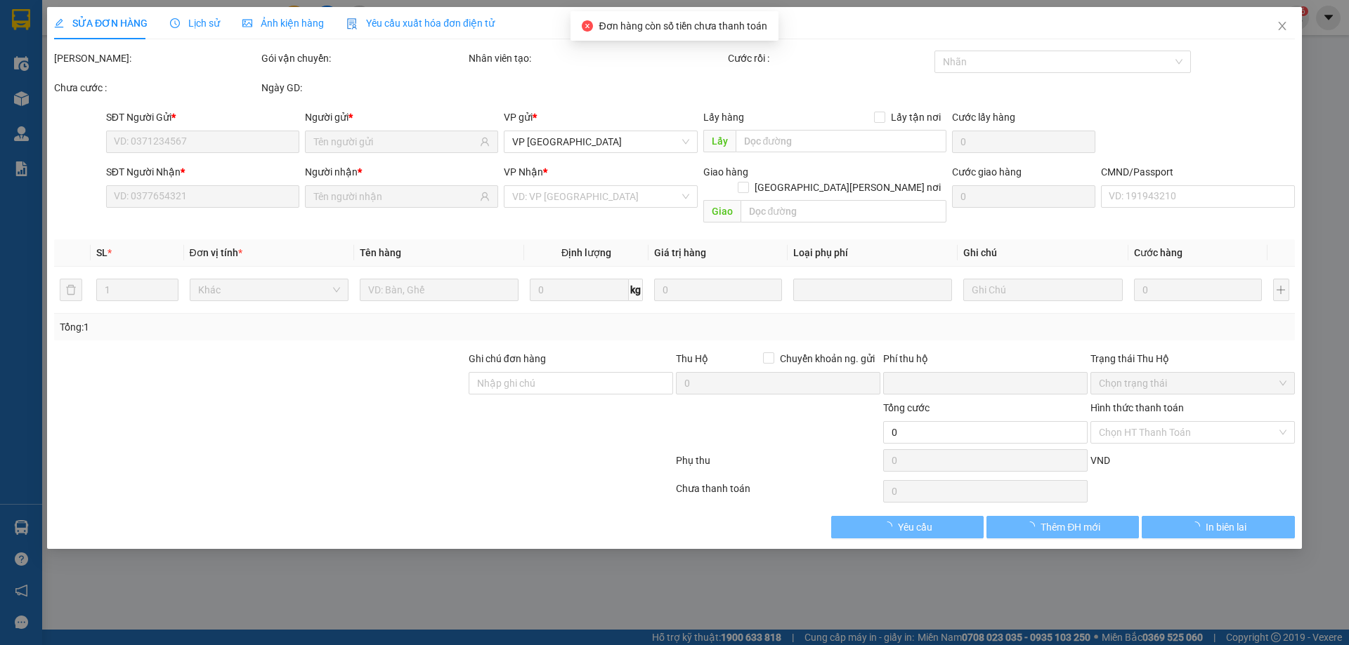
type input "0333299377"
type input "THẮNG"
type input "0828662222"
type input "C PHƯƠNG ĐH"
type input "0"
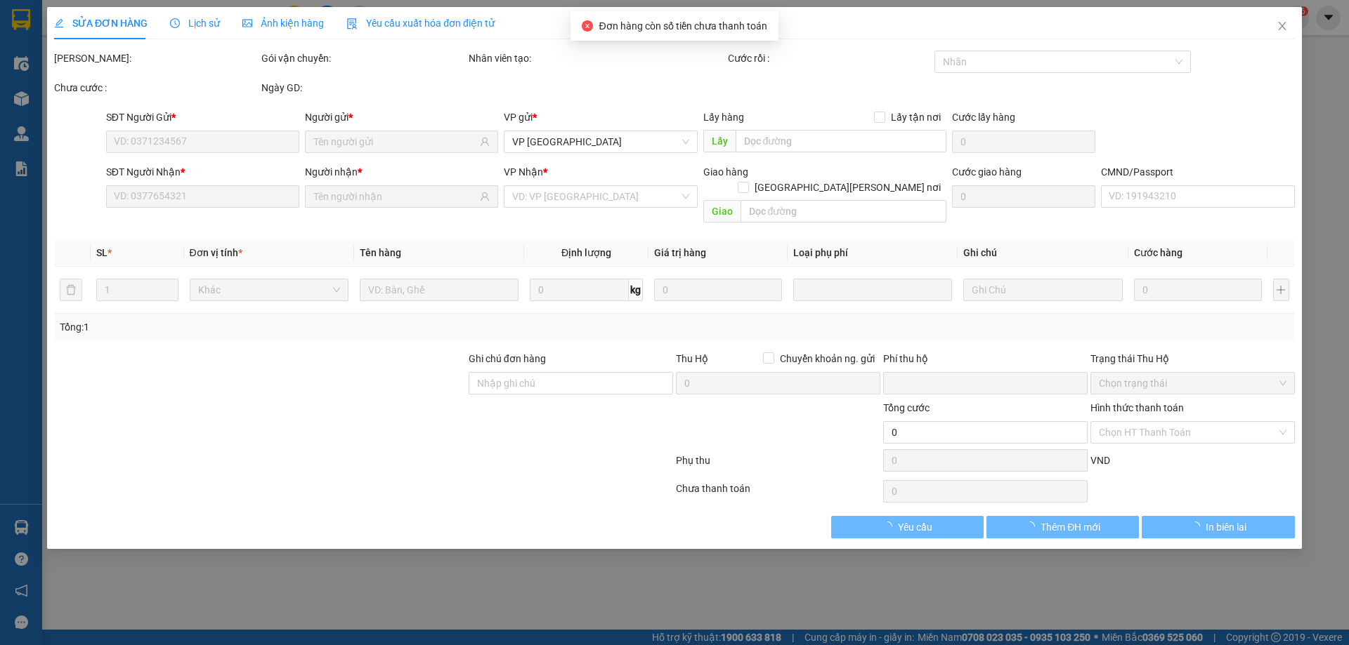
type input "40.000"
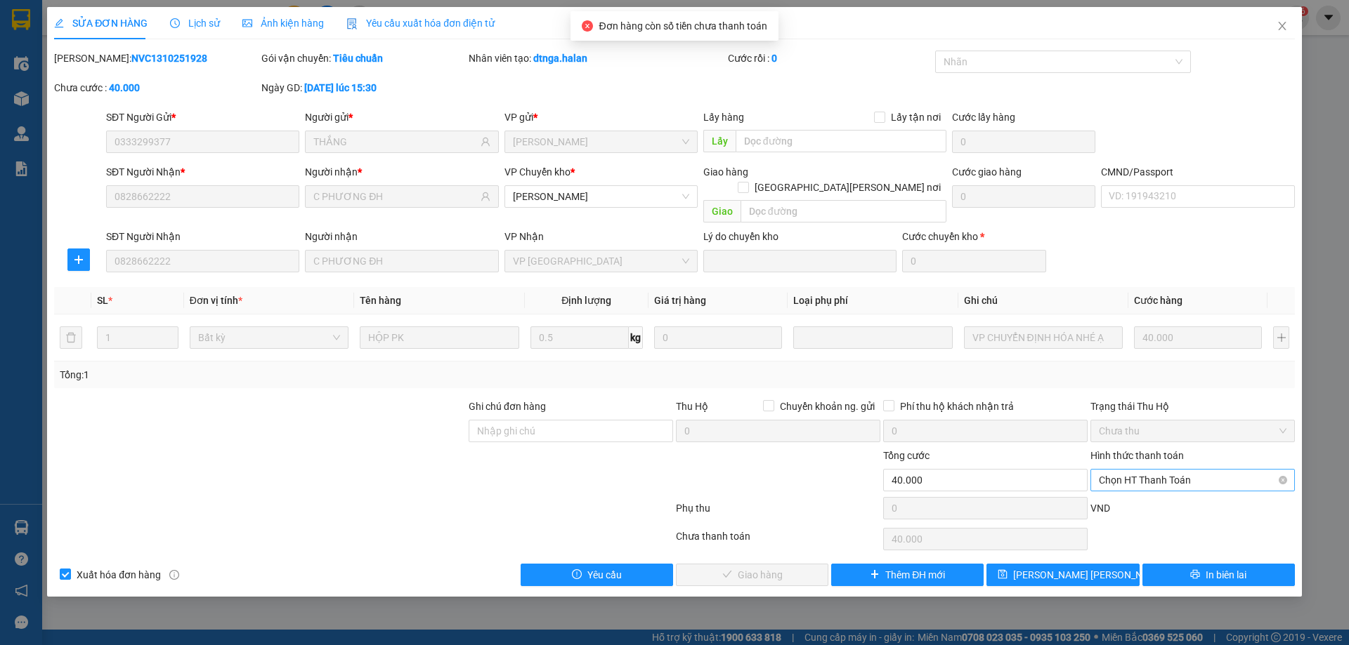
click at [1113, 470] on span "Chọn HT Thanh Toán" at bounding box center [1193, 480] width 188 height 21
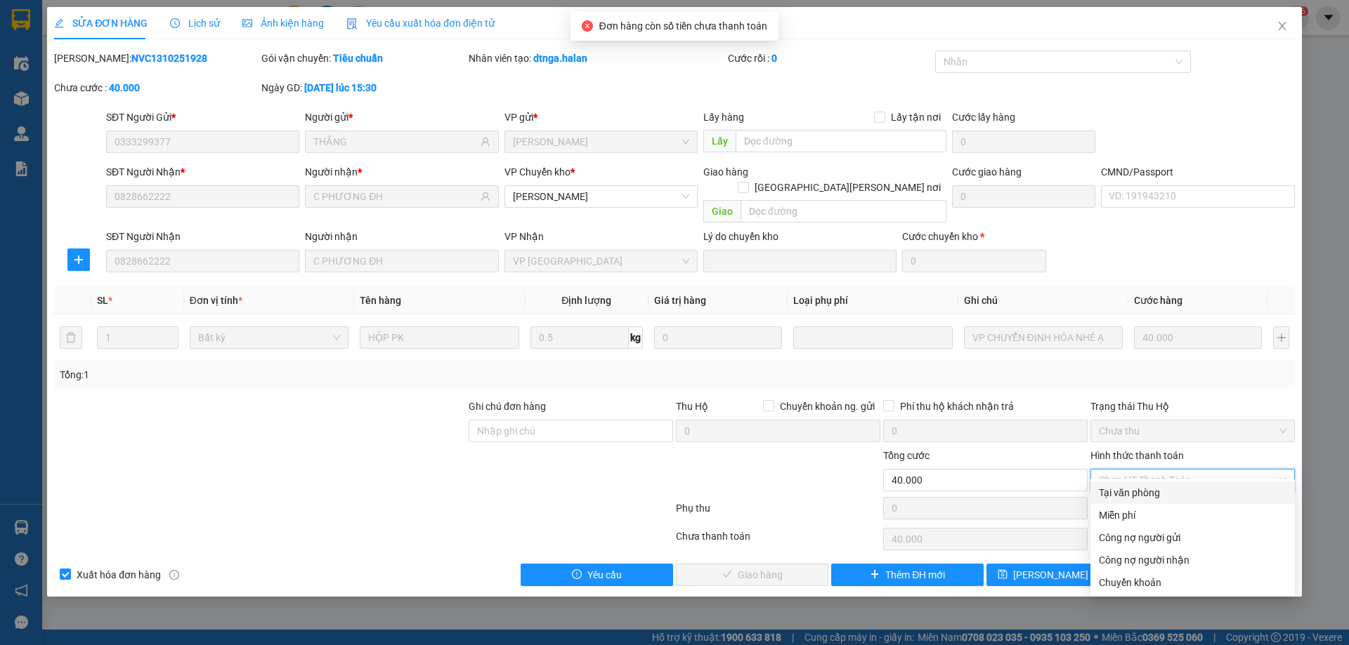
click at [1120, 493] on div "Tại văn phòng" at bounding box center [1193, 492] width 188 height 15
type input "0"
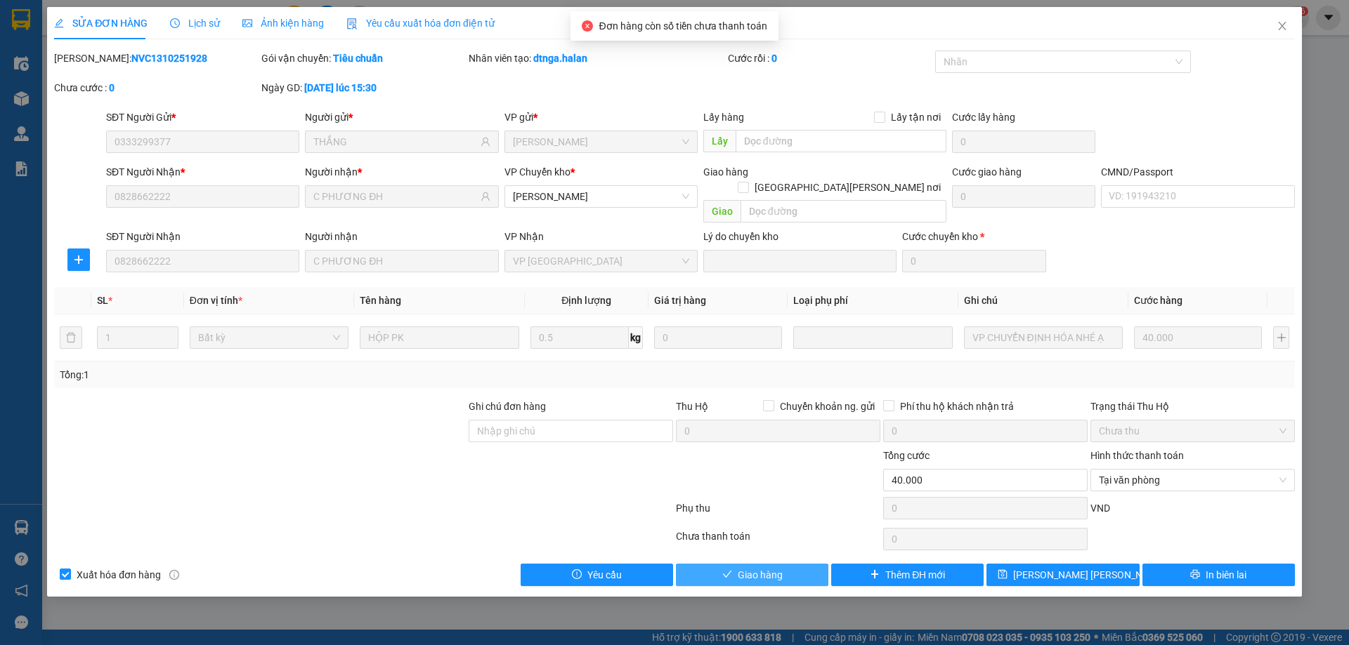
click at [770, 568] on span "Giao hàng" at bounding box center [759, 575] width 45 height 15
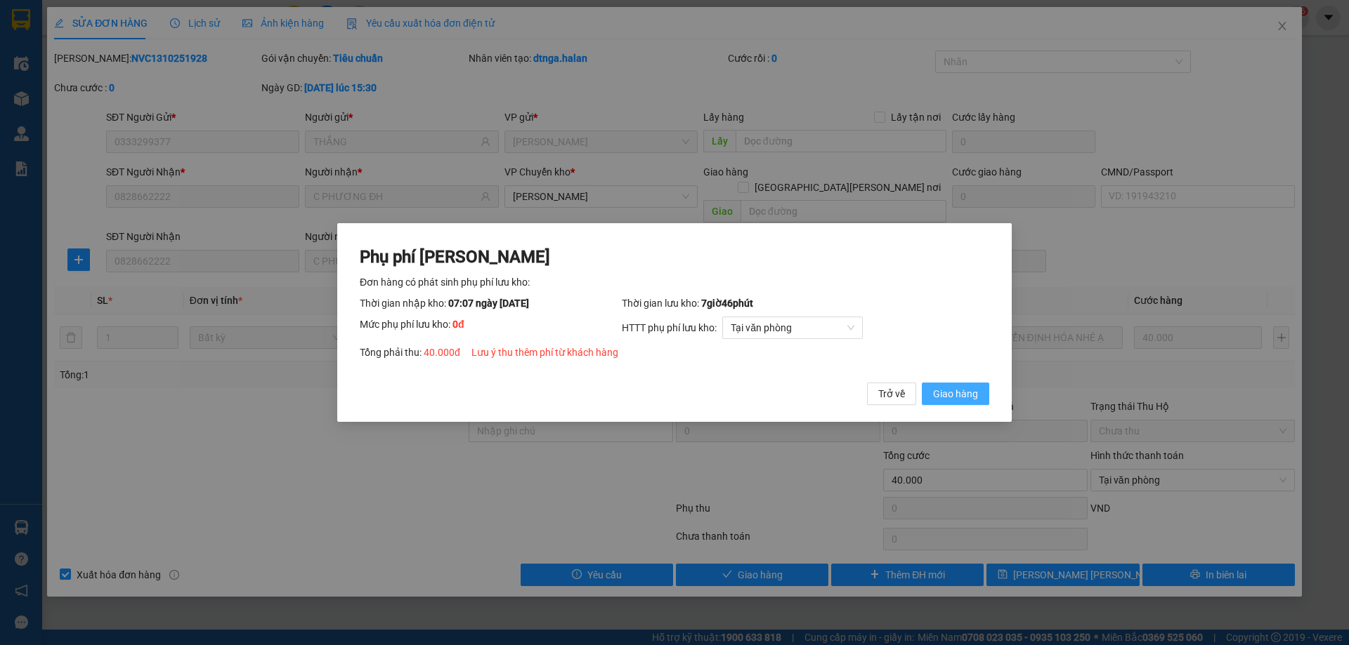
click at [976, 386] on span "Giao hàng" at bounding box center [955, 393] width 45 height 15
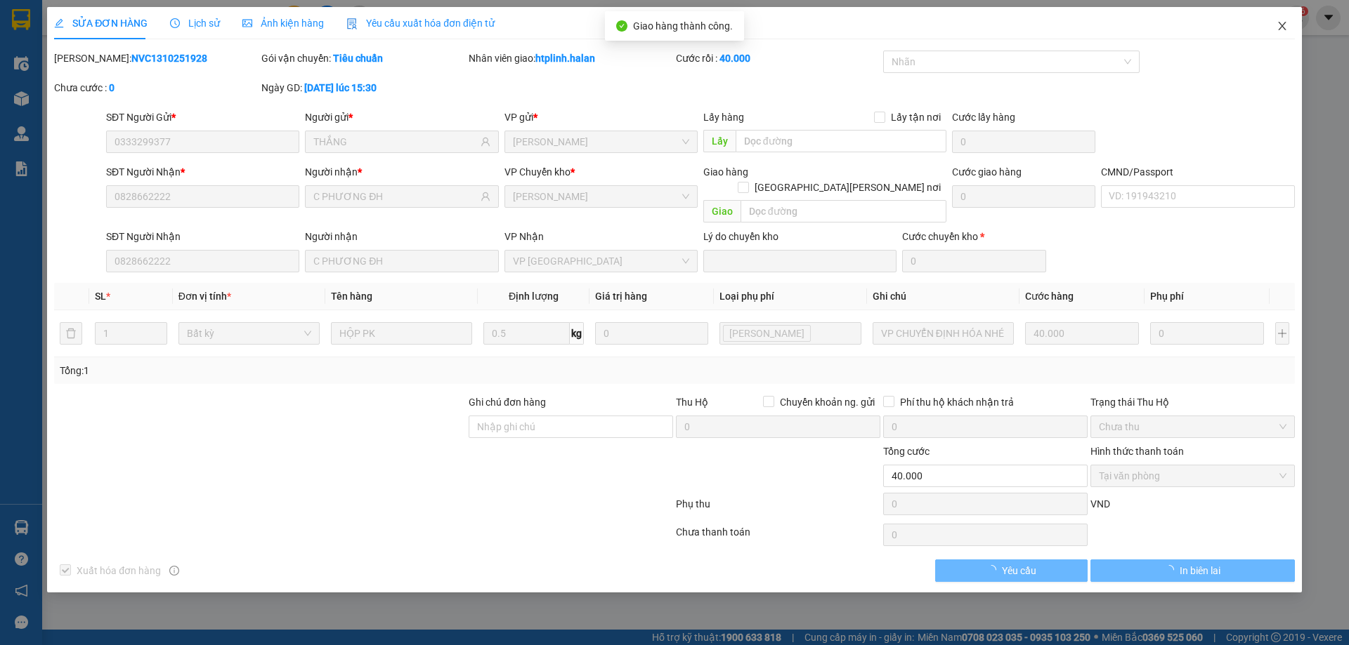
click at [1292, 24] on span "Close" at bounding box center [1281, 26] width 39 height 39
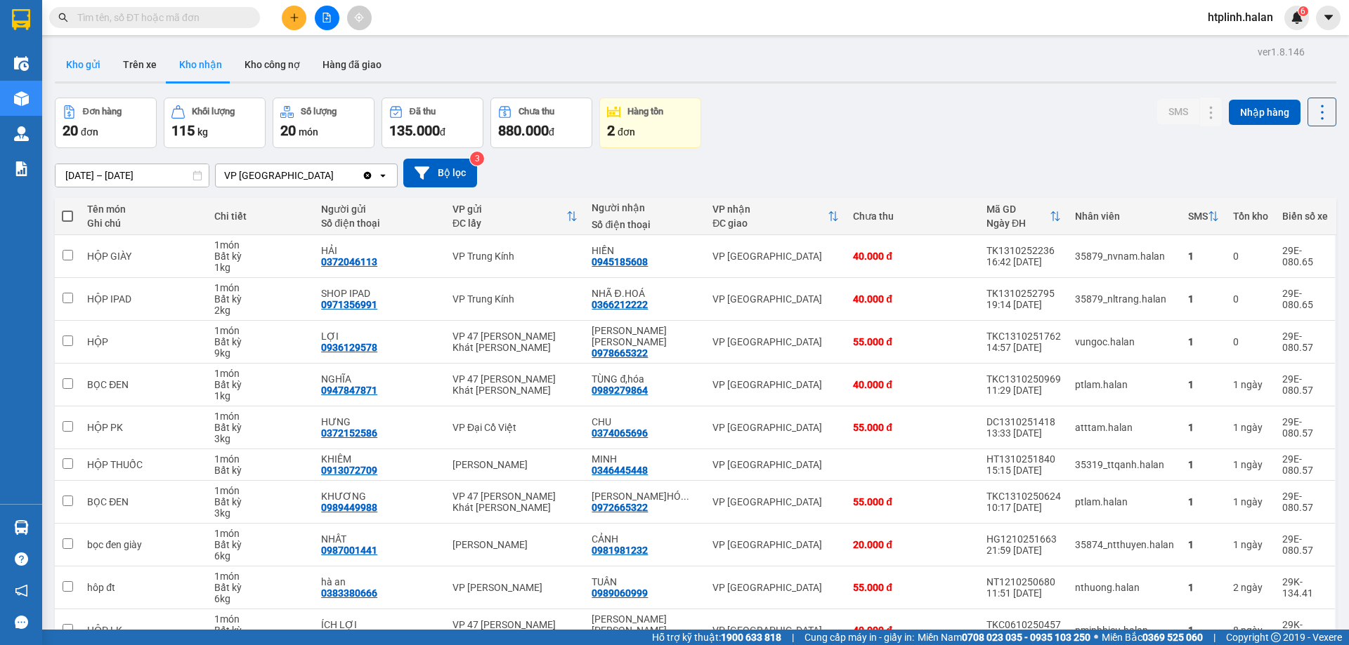
click at [93, 67] on button "Kho gửi" at bounding box center [83, 65] width 57 height 34
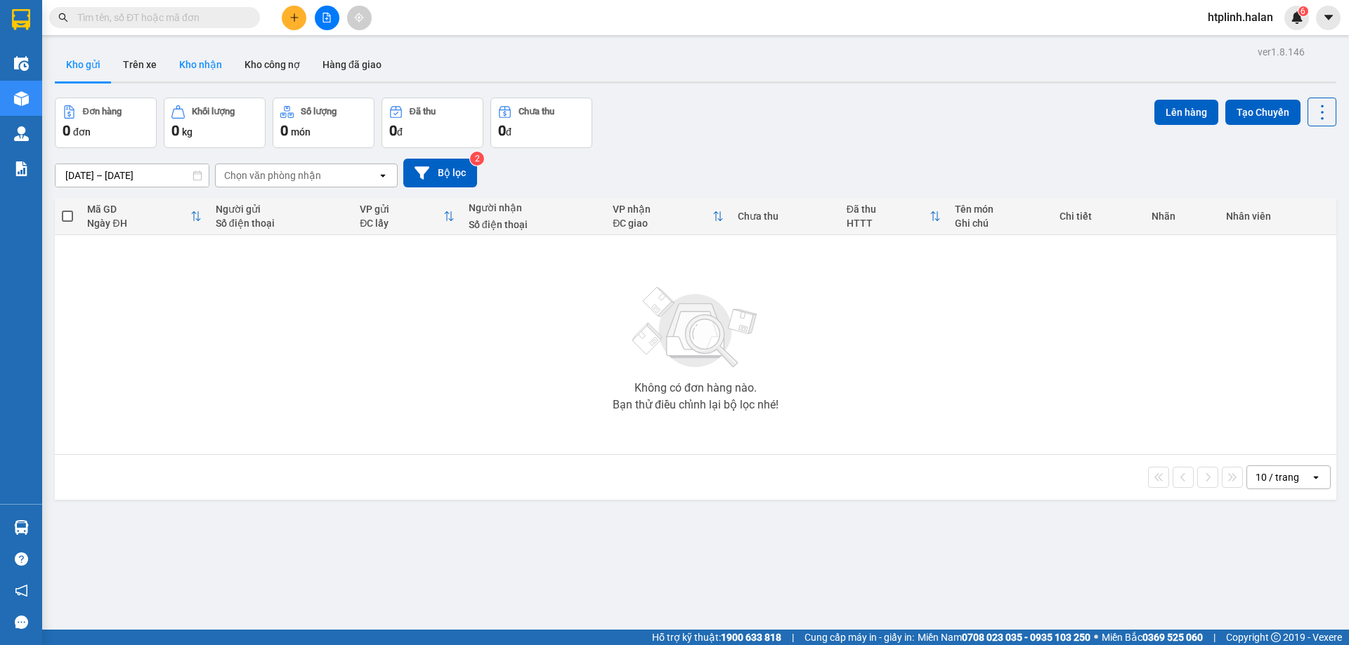
click at [188, 70] on button "Kho nhận" at bounding box center [200, 65] width 65 height 34
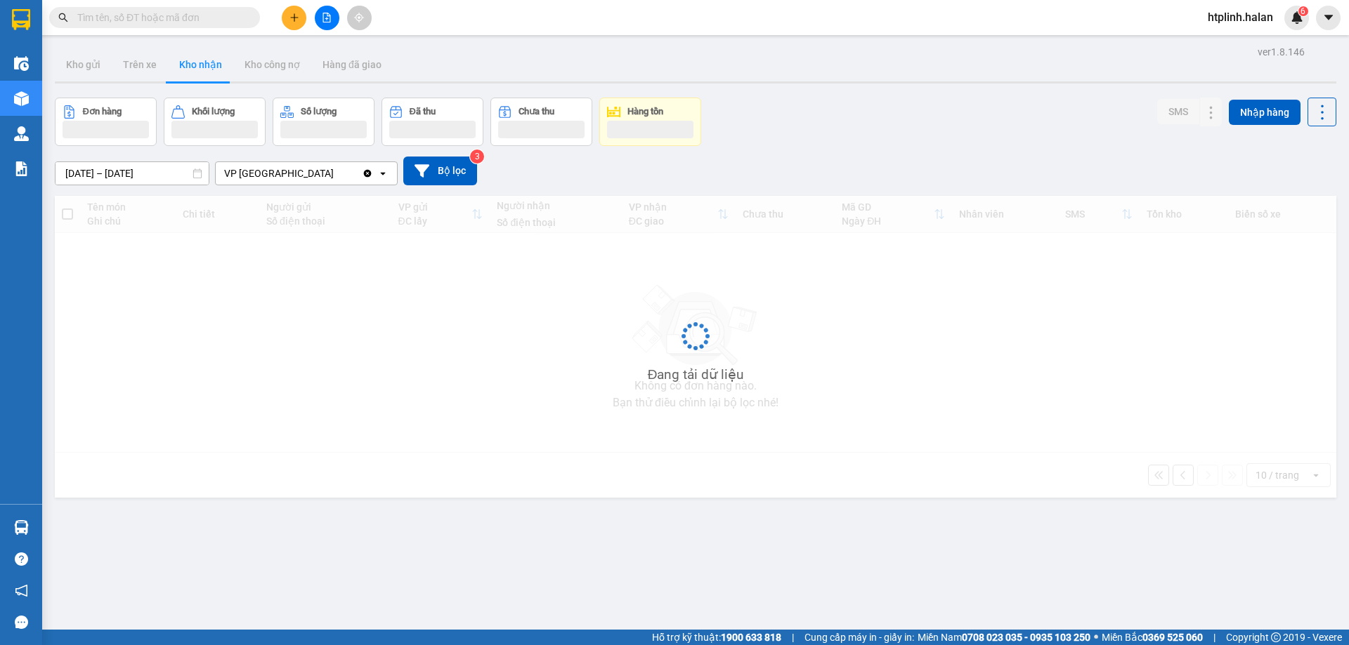
click at [188, 69] on button "Kho nhận" at bounding box center [200, 65] width 65 height 34
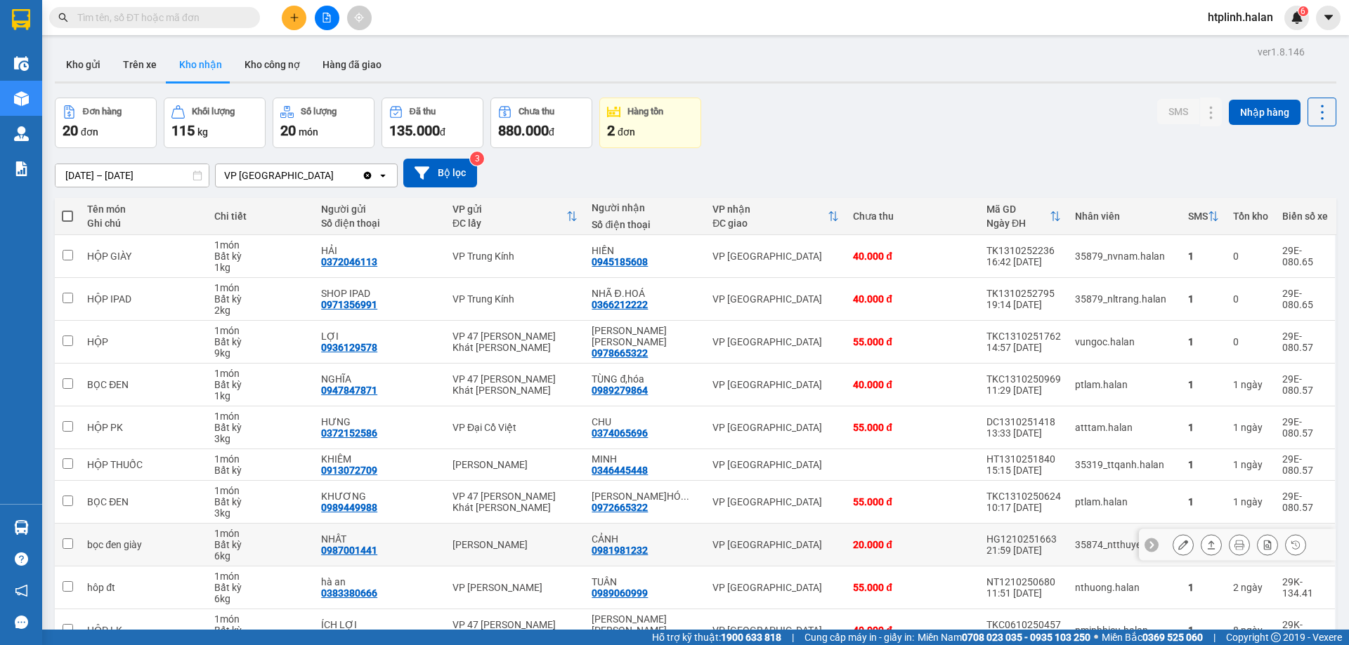
scroll to position [80, 0]
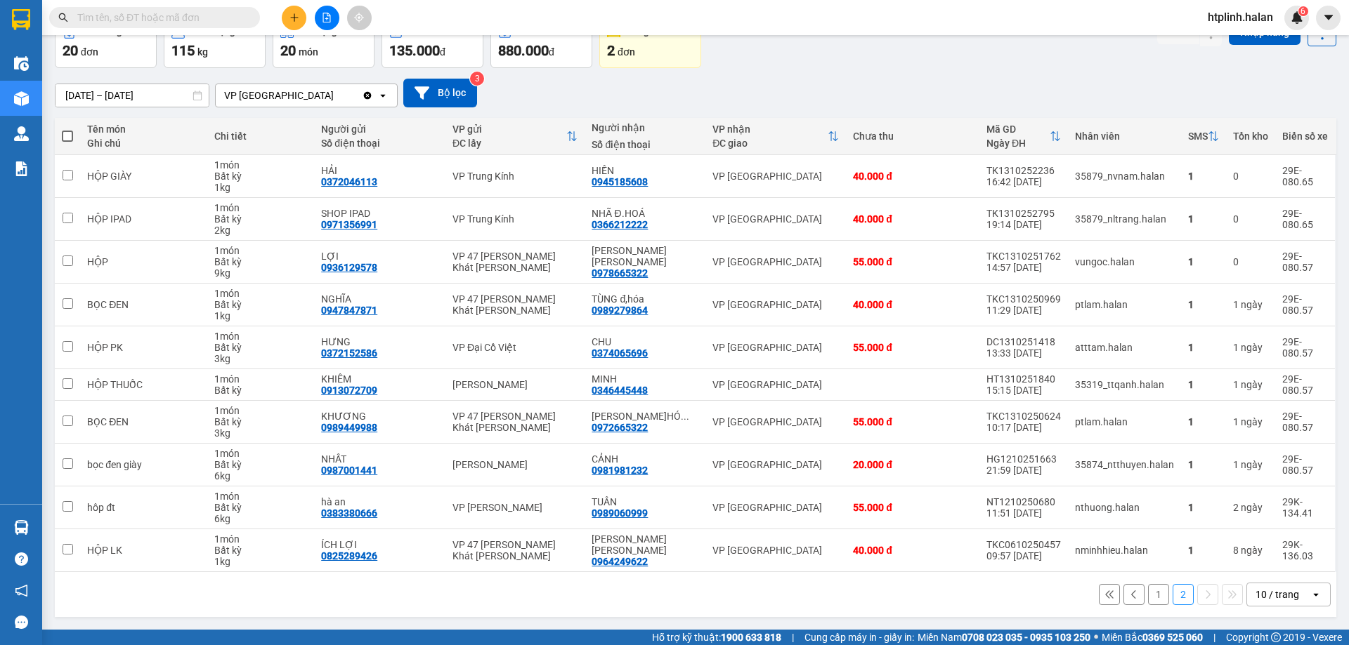
click at [1148, 592] on button "1" at bounding box center [1158, 594] width 21 height 21
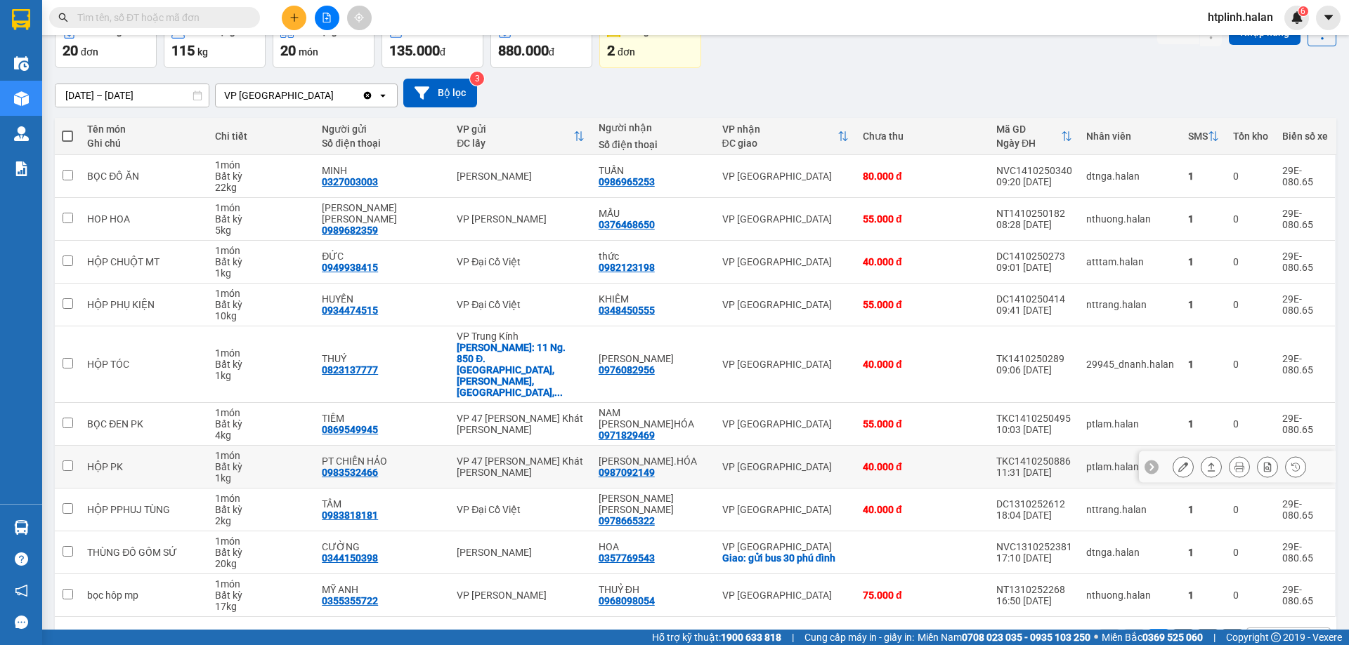
scroll to position [91, 0]
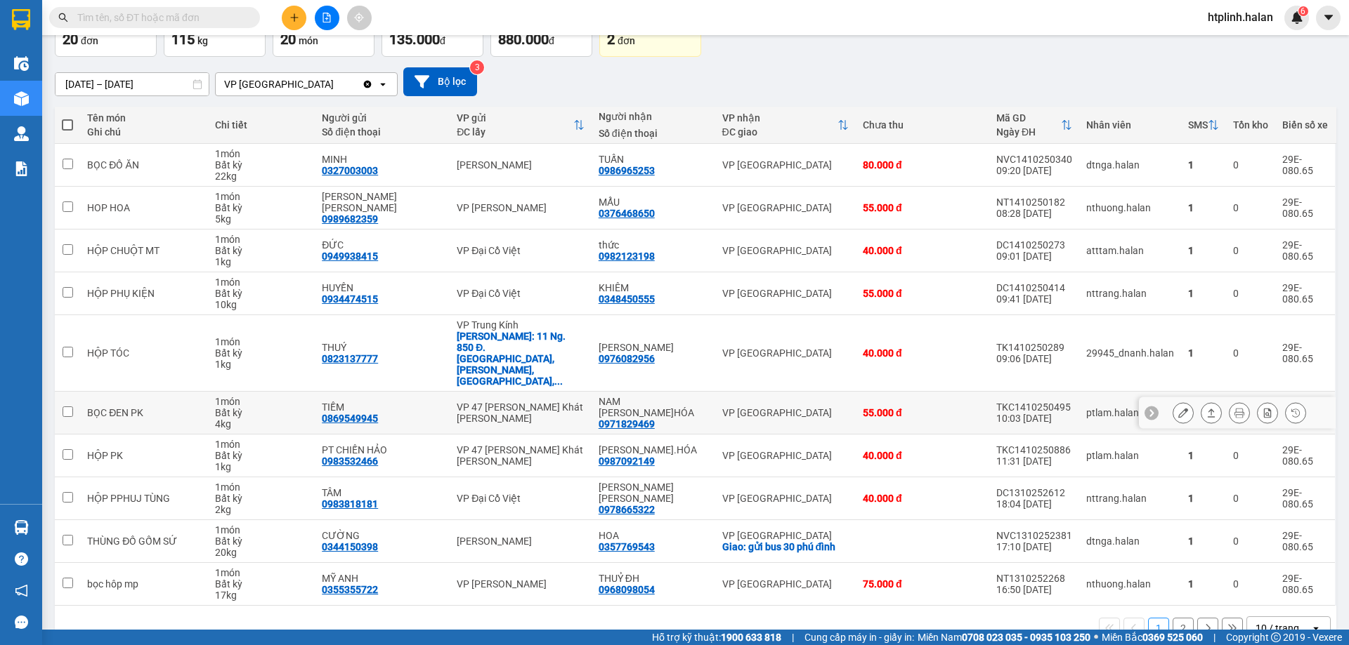
click at [1206, 408] on icon at bounding box center [1211, 413] width 10 height 10
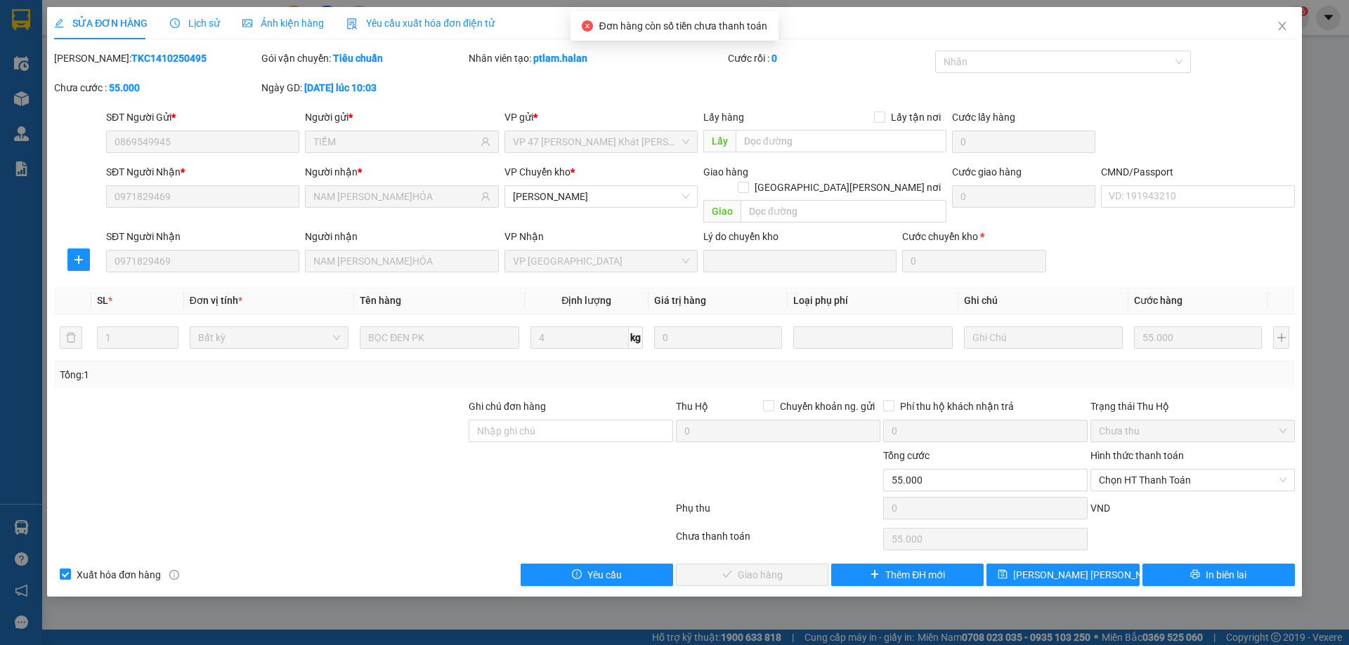
type input "0869549945"
type input "TIỀM"
type input "0971829469"
type input "NAM Đ.HÓA"
type input "0"
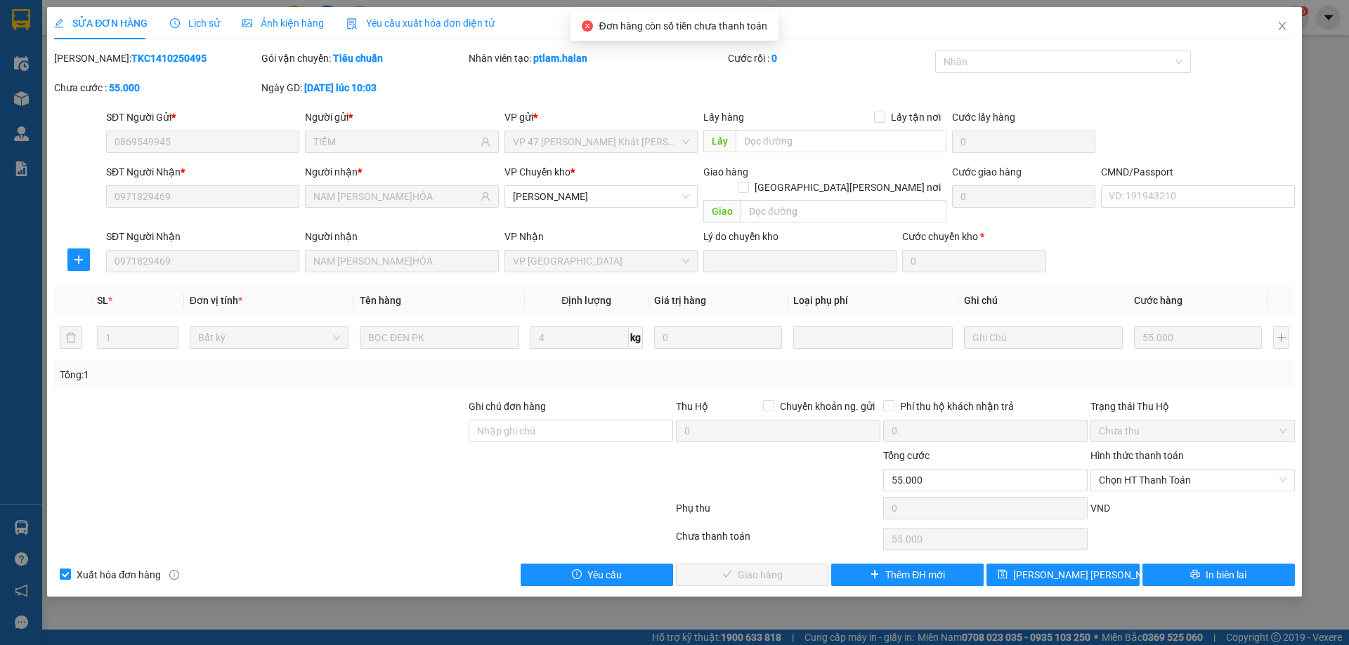
type input "55.000"
click at [1113, 470] on span "Chọn HT Thanh Toán" at bounding box center [1193, 480] width 188 height 21
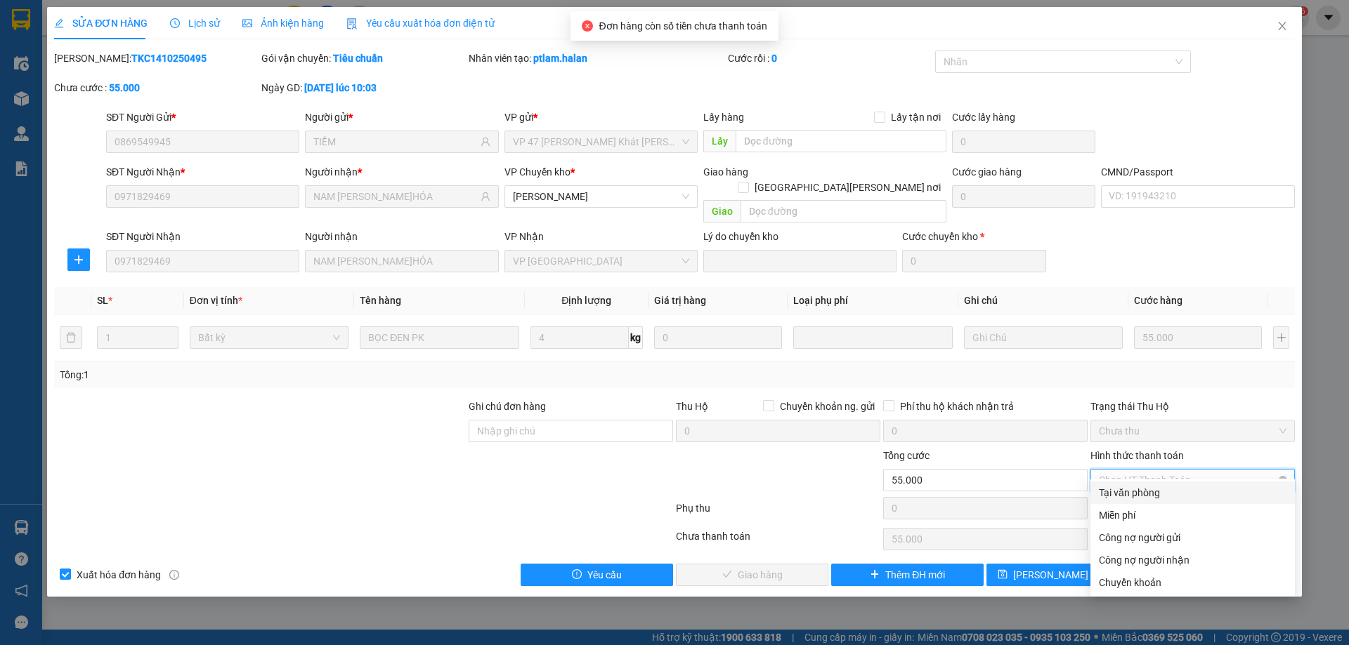
click at [1115, 483] on div "Tại văn phòng" at bounding box center [1192, 493] width 204 height 22
type input "0"
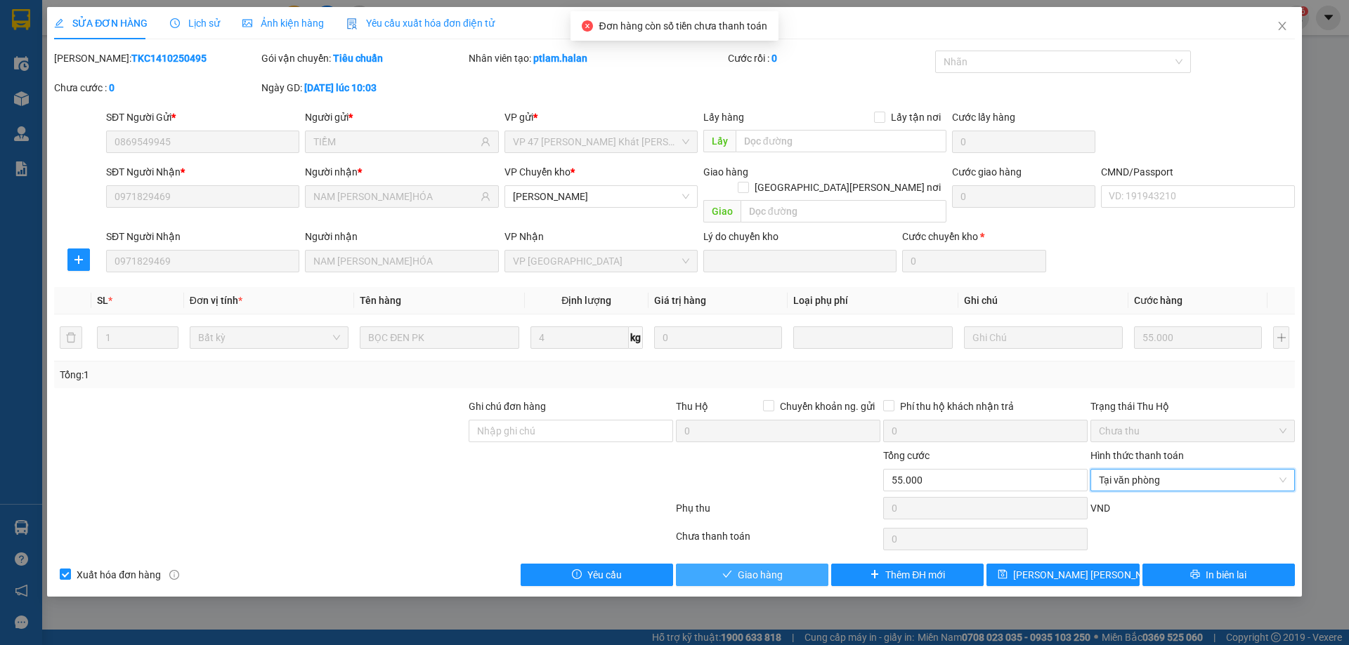
drag, startPoint x: 719, startPoint y: 556, endPoint x: 819, endPoint y: 556, distance: 99.7
click at [721, 564] on button "Giao hàng" at bounding box center [752, 575] width 152 height 22
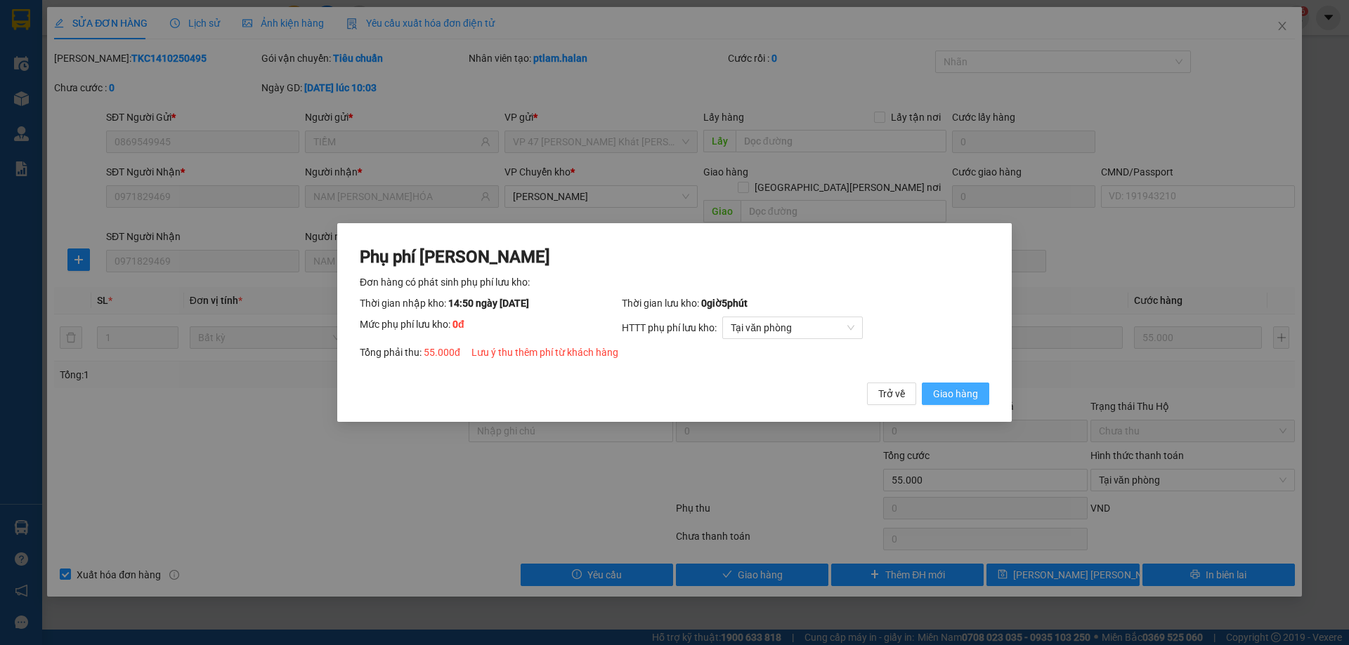
click at [972, 397] on span "Giao hàng" at bounding box center [955, 393] width 45 height 15
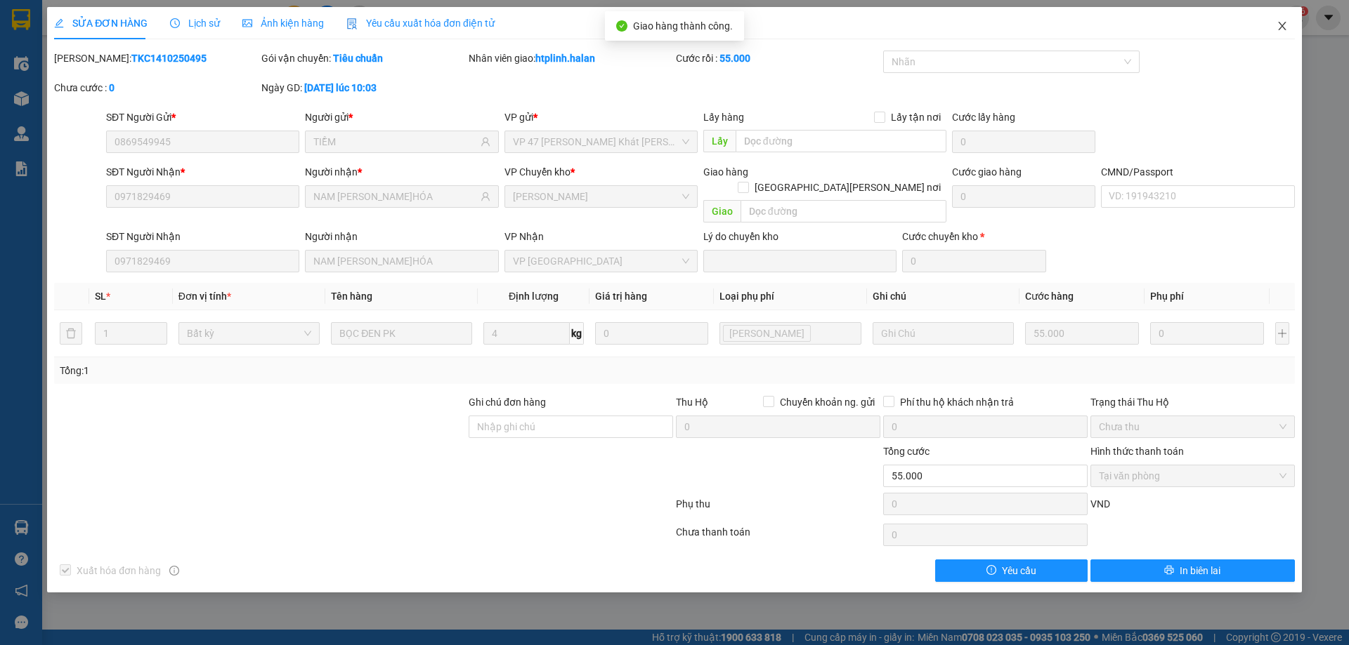
click at [1280, 22] on icon "close" at bounding box center [1281, 25] width 11 height 11
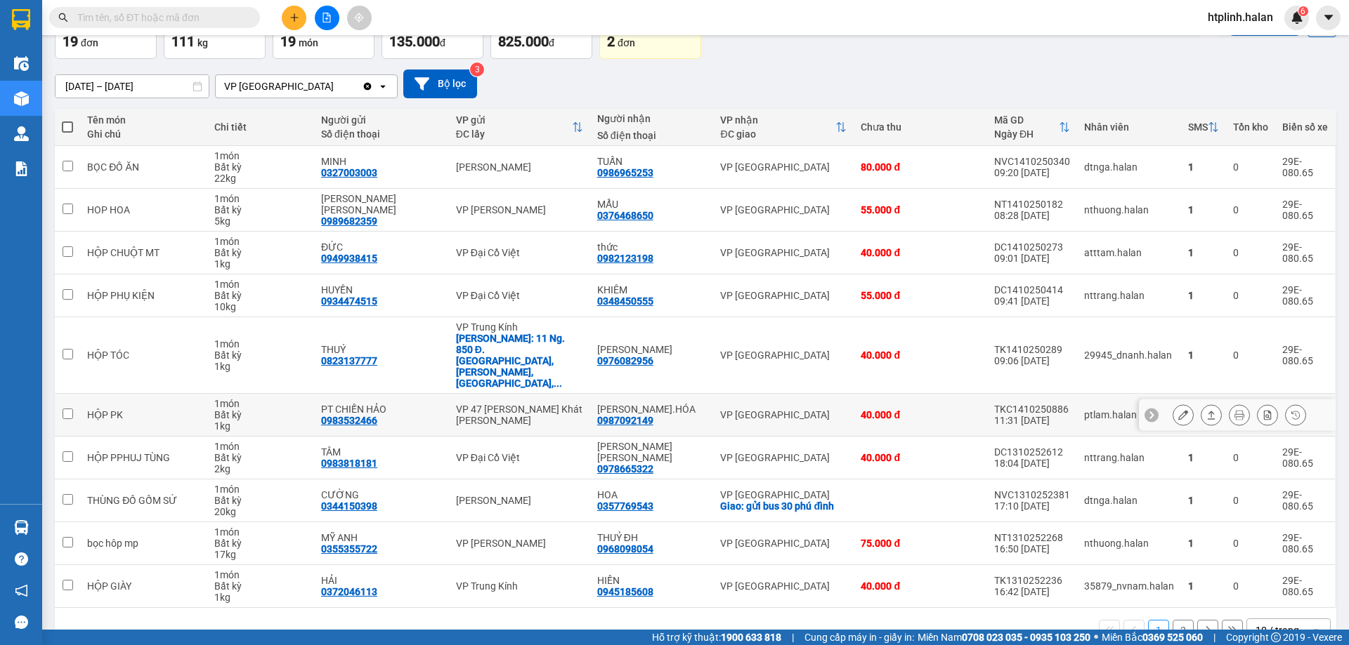
scroll to position [91, 0]
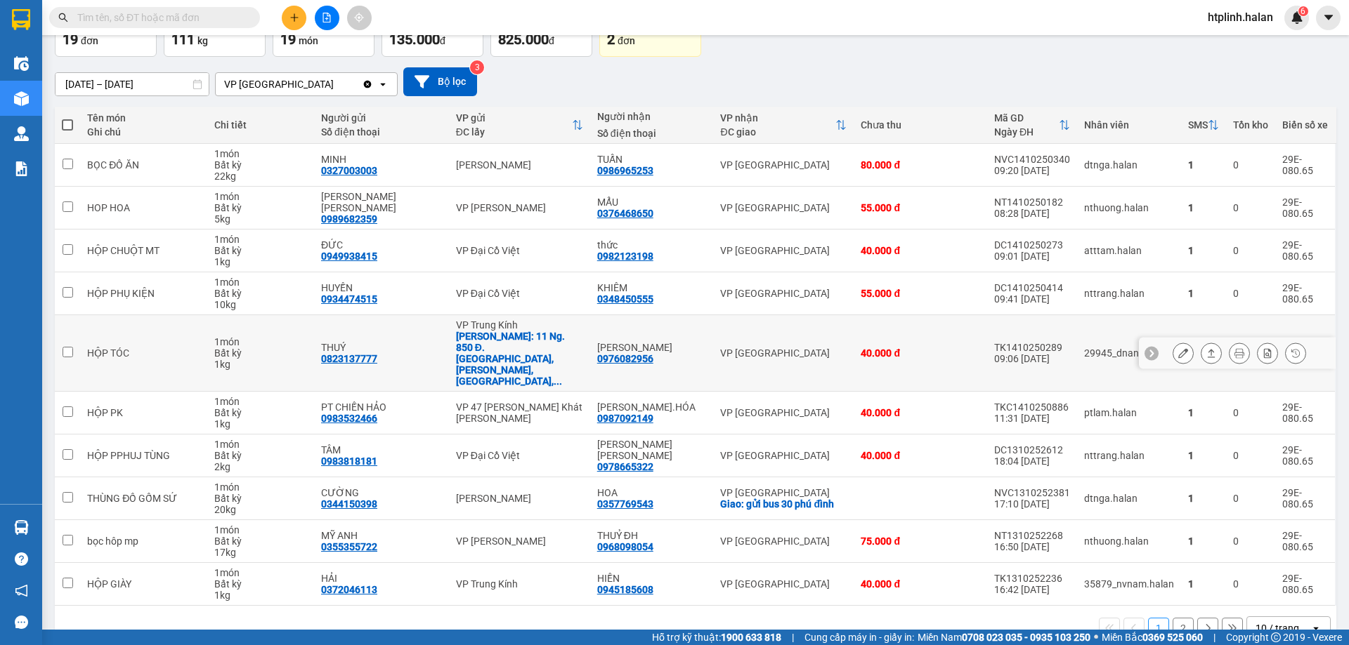
click at [1206, 341] on button at bounding box center [1211, 353] width 20 height 25
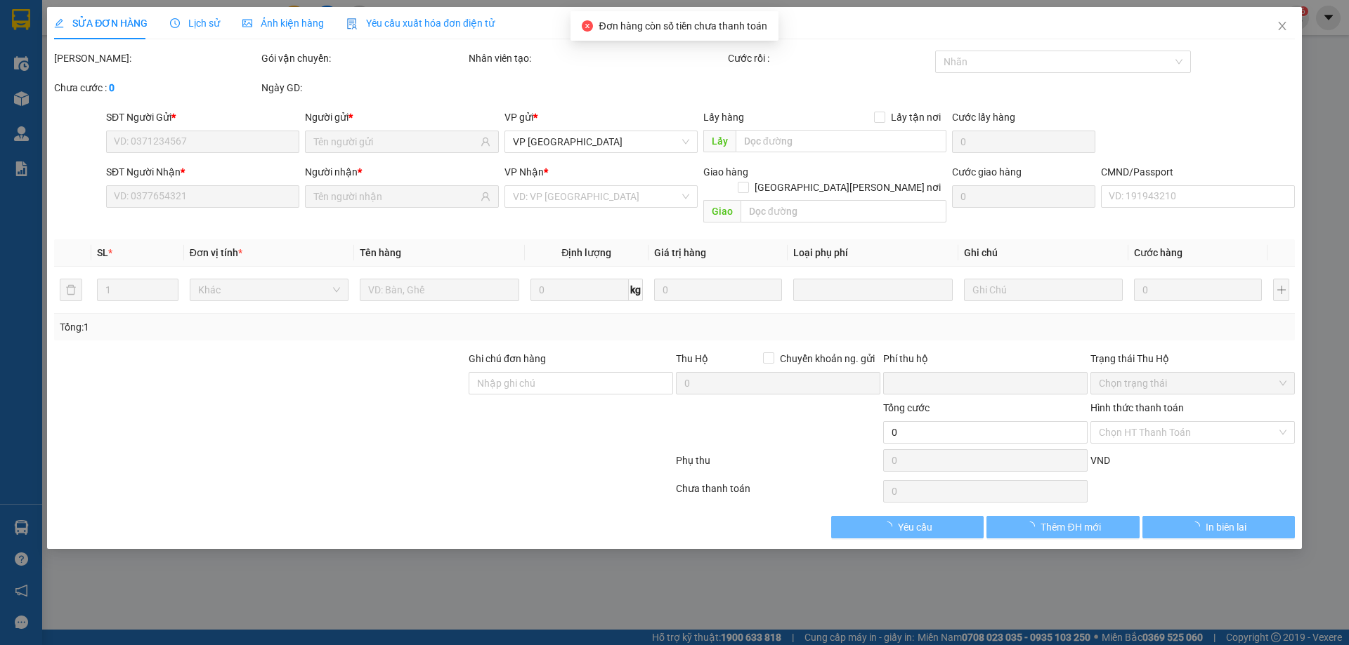
type input "0823137777"
type input "THUÝ"
checkbox input "true"
type input "11 Ng. 850 Đ. Láng, Láng Thượng, Đống Đa, Hà Nội"
type input "40.000"
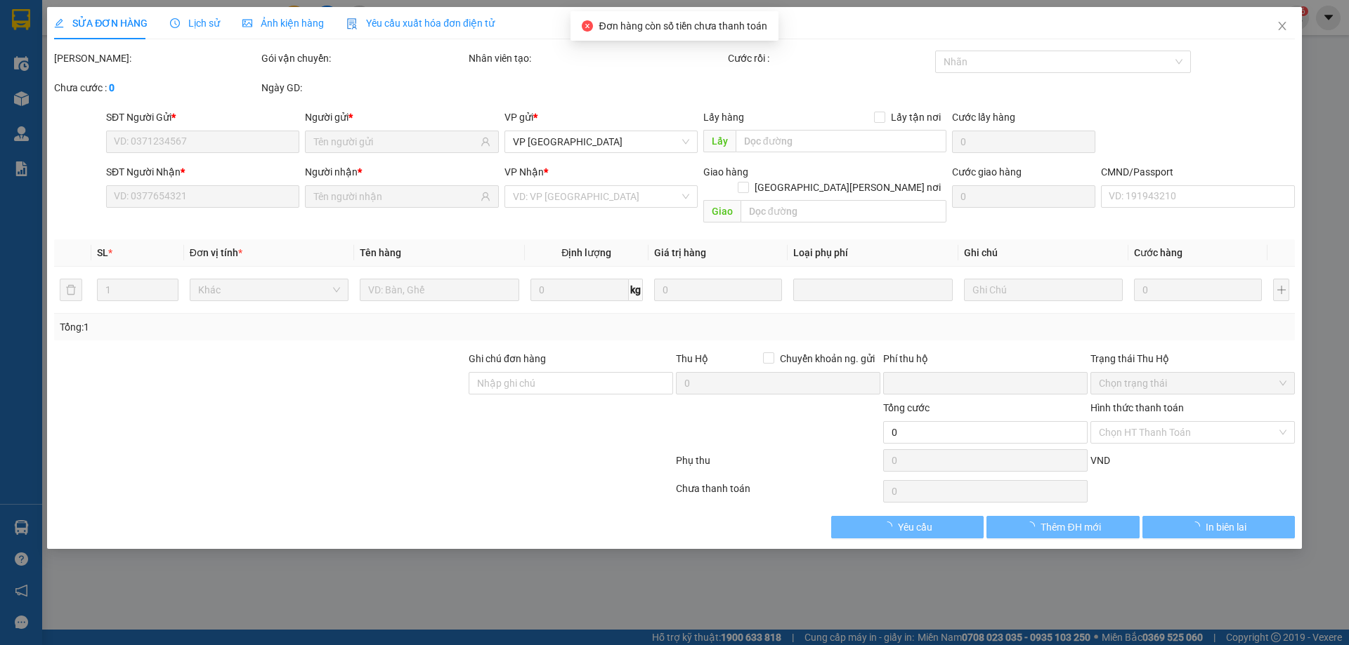
type input "0976082956"
type input "KHÁNH DUY"
type input "THU CỦA KH 40K VỀ VP HÀ LAN"
type input "0"
type input "80.000"
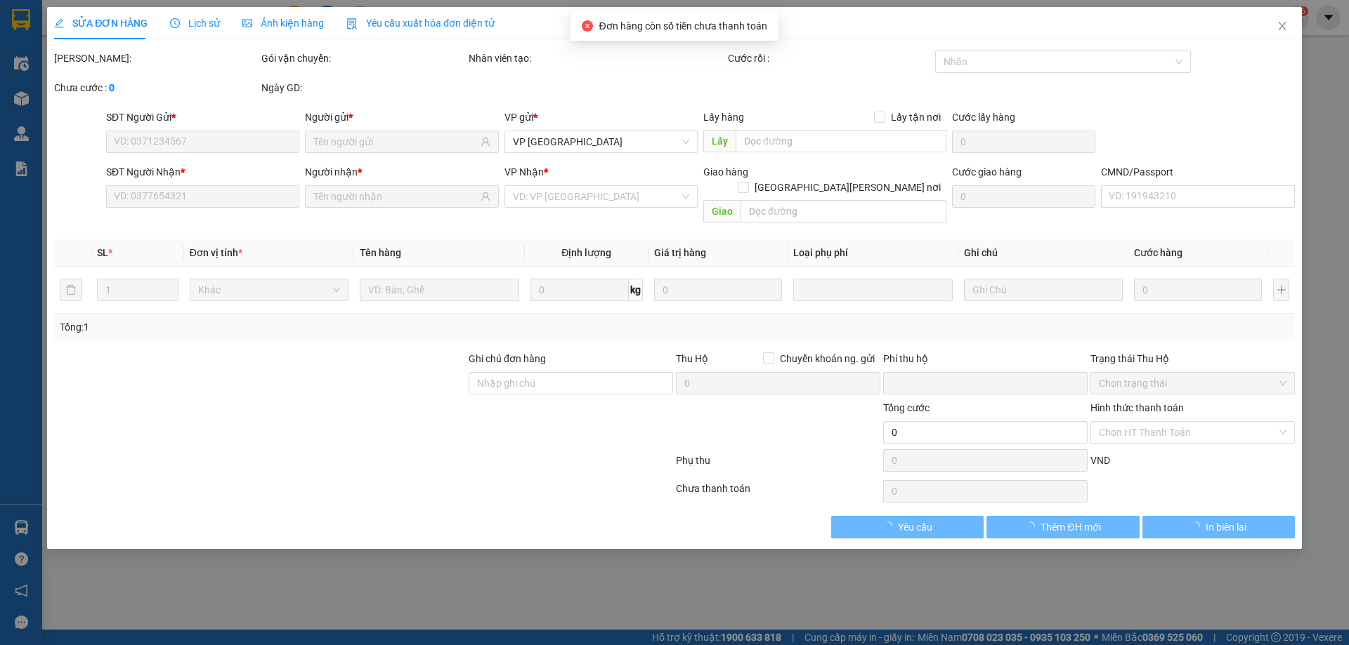
type input "40.000"
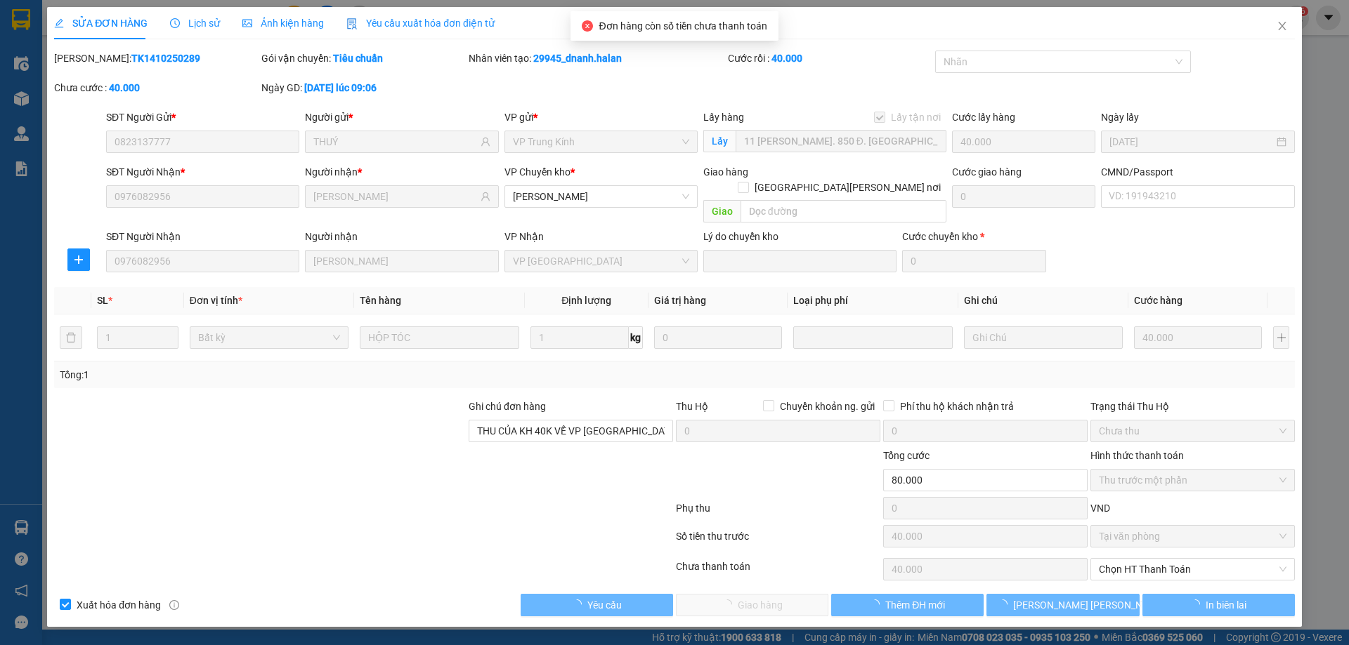
click at [1131, 470] on span "Thu trước một phần" at bounding box center [1193, 480] width 188 height 21
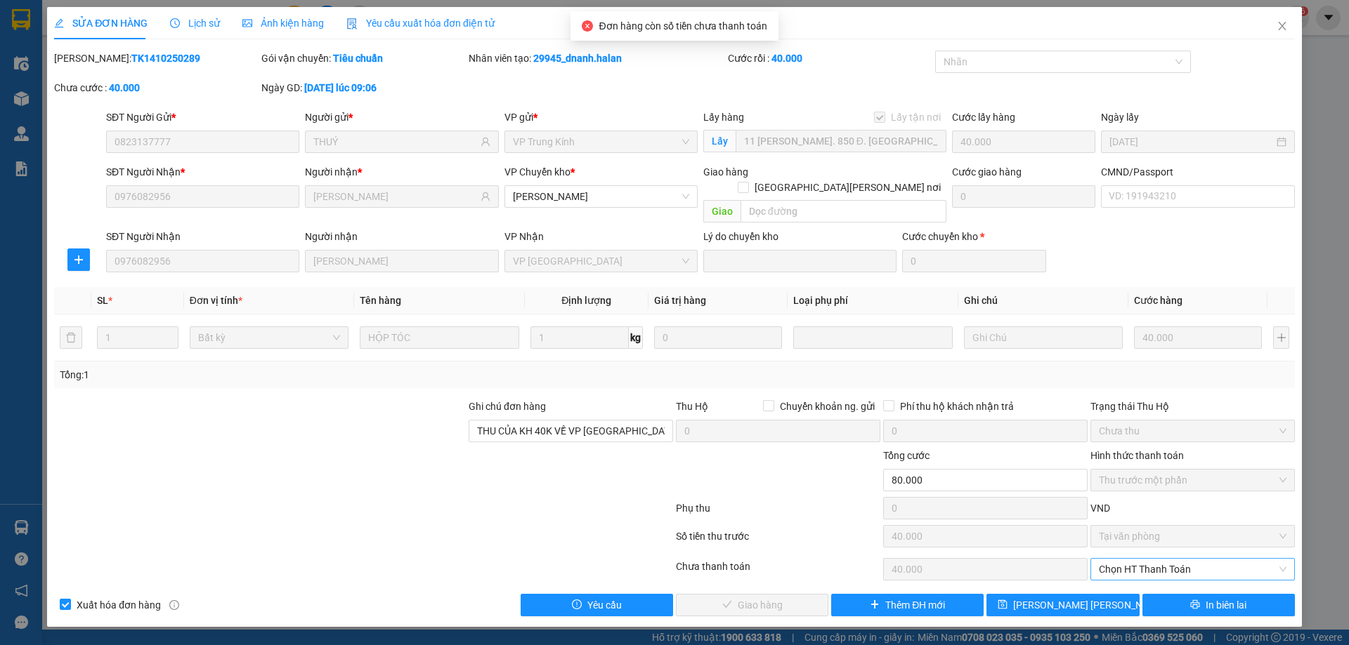
click at [1139, 559] on span "Chọn HT Thanh Toán" at bounding box center [1193, 569] width 188 height 21
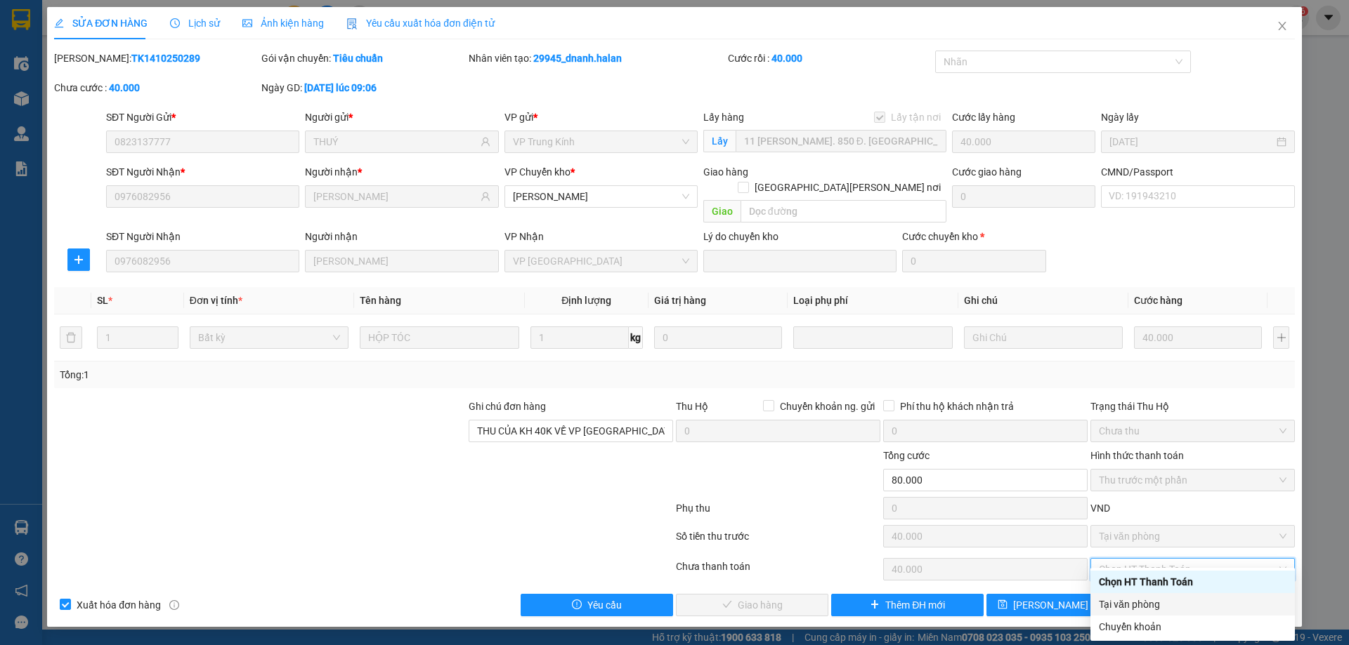
click at [1123, 603] on div "Tại văn phòng" at bounding box center [1193, 604] width 188 height 15
type input "0"
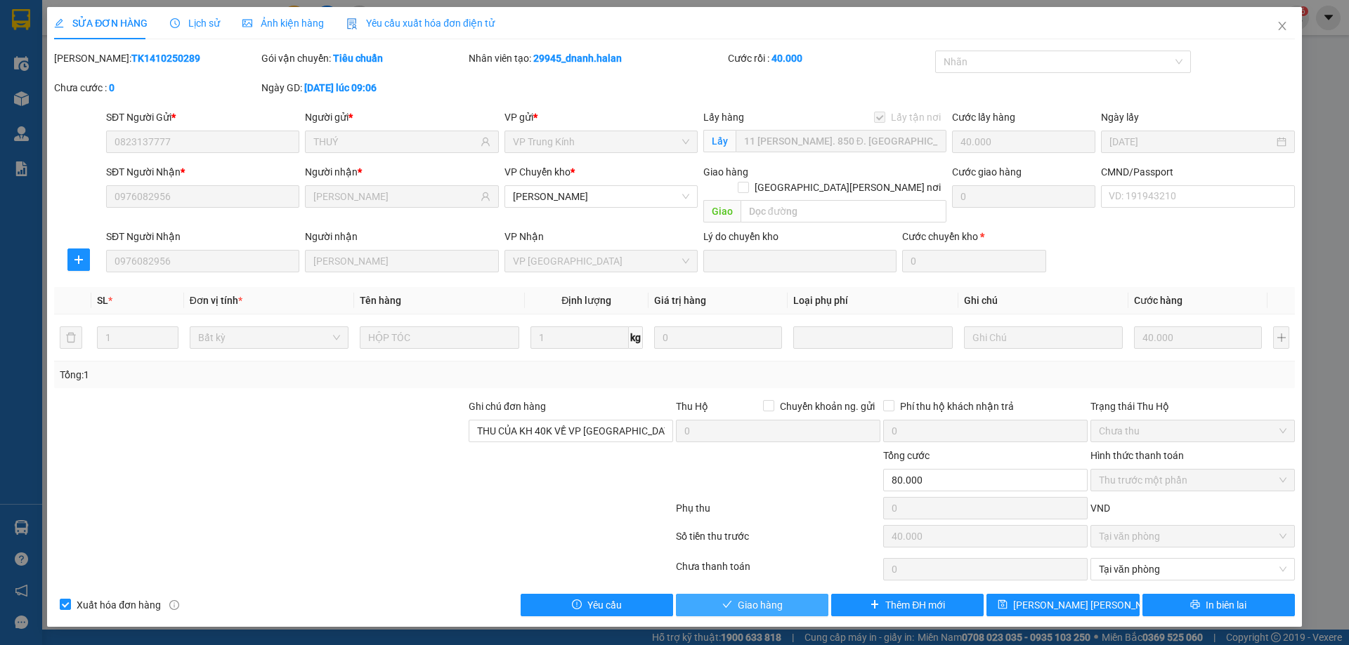
click at [806, 594] on button "Giao hàng" at bounding box center [752, 605] width 152 height 22
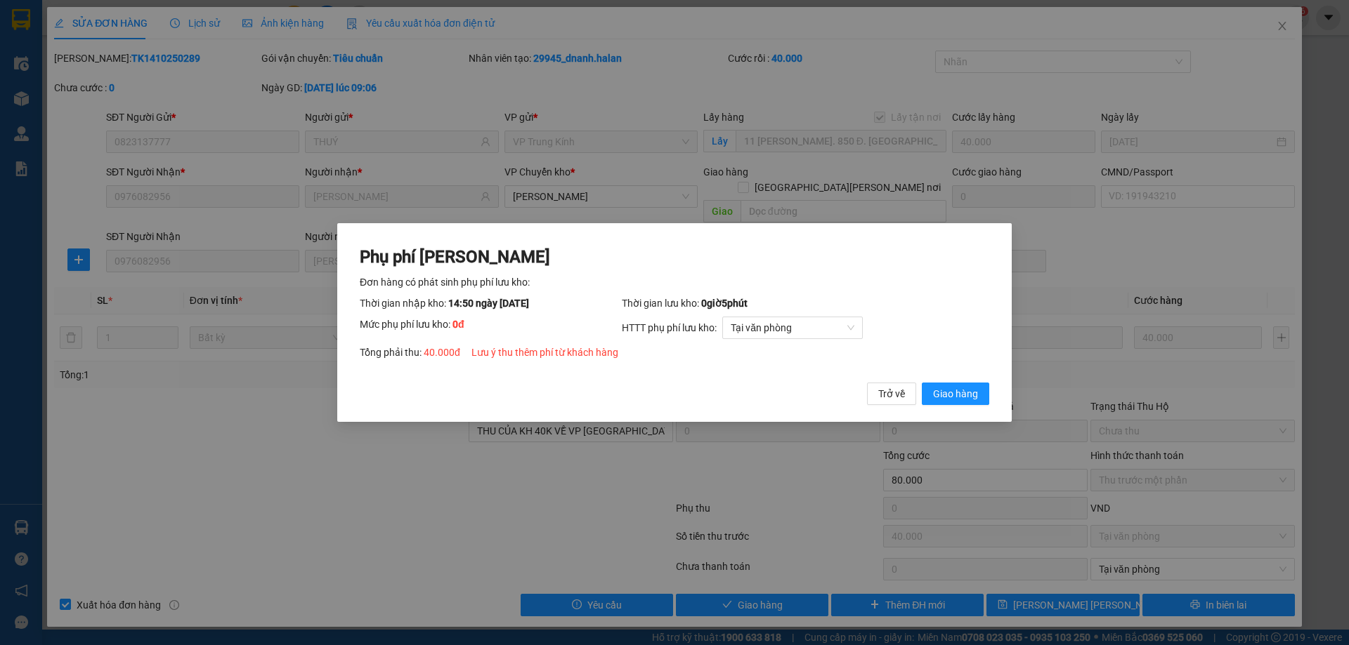
click at [938, 407] on div "Phụ phí Lưu kho Đơn hàng có phát sinh phụ phí lưu kho: Thời gian nhập kho: 14:5…" at bounding box center [674, 322] width 674 height 199
click at [945, 395] on span "Giao hàng" at bounding box center [955, 393] width 45 height 15
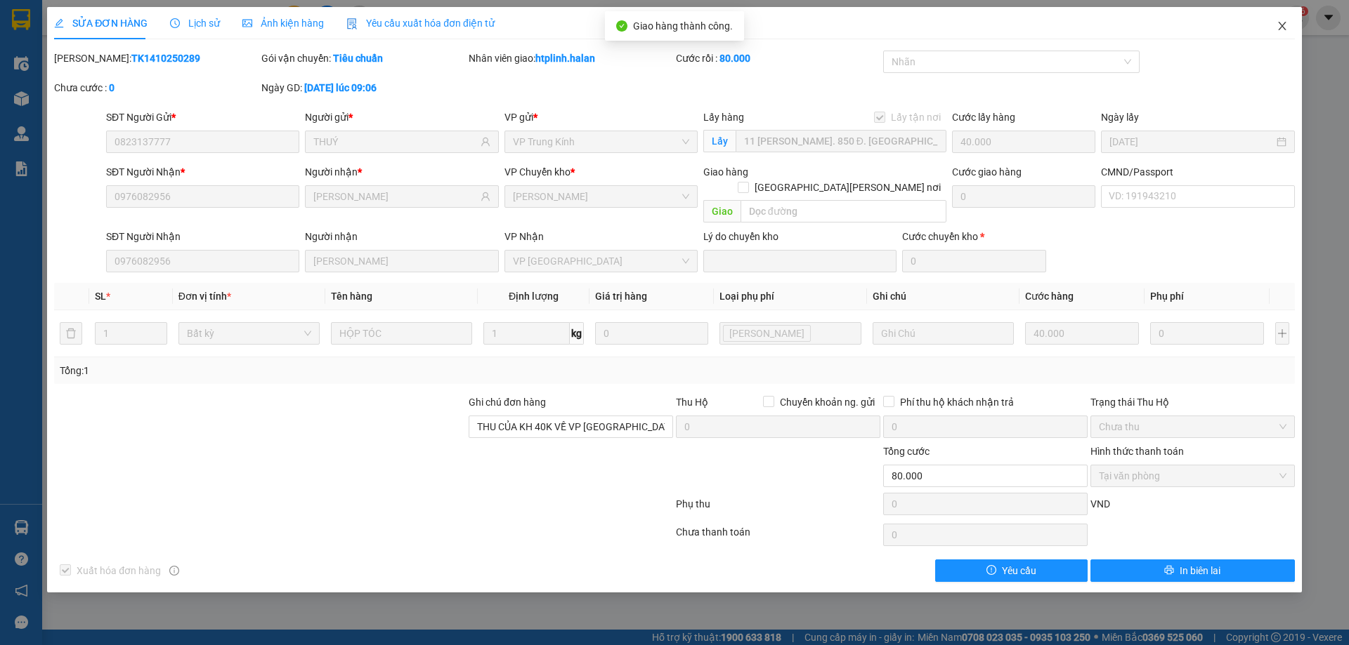
click at [1265, 39] on span "Close" at bounding box center [1281, 26] width 39 height 39
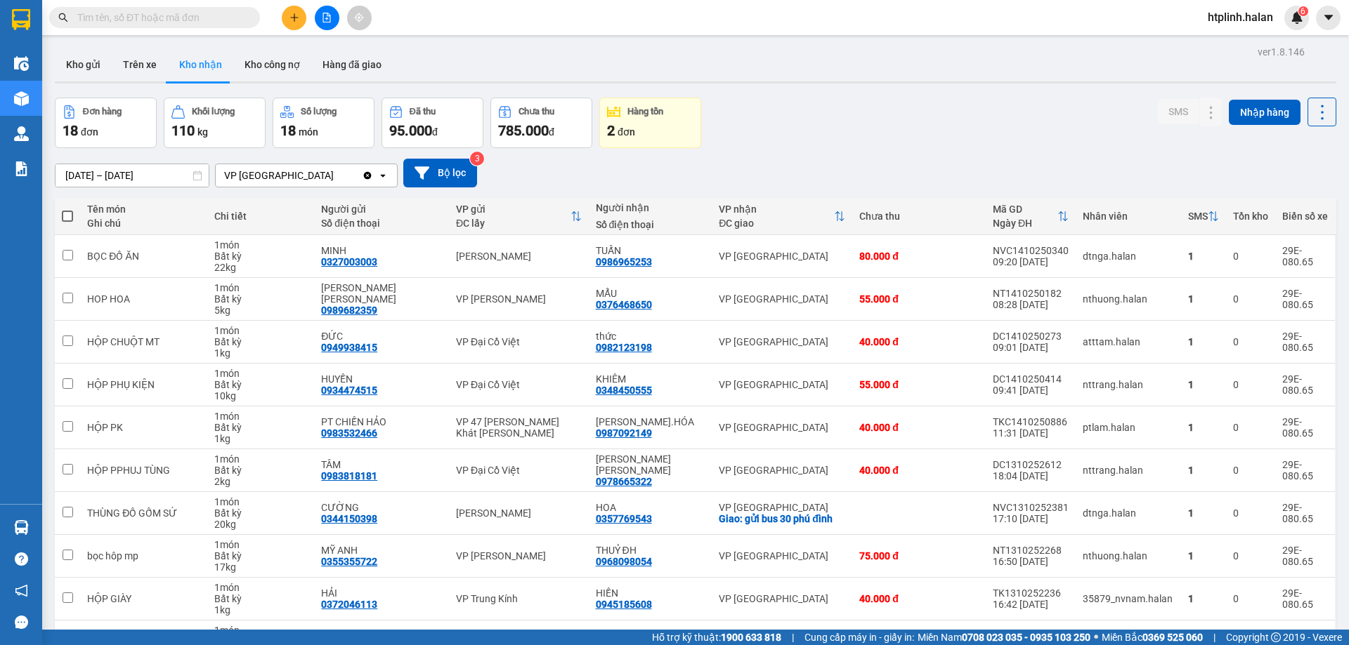
scroll to position [91, 0]
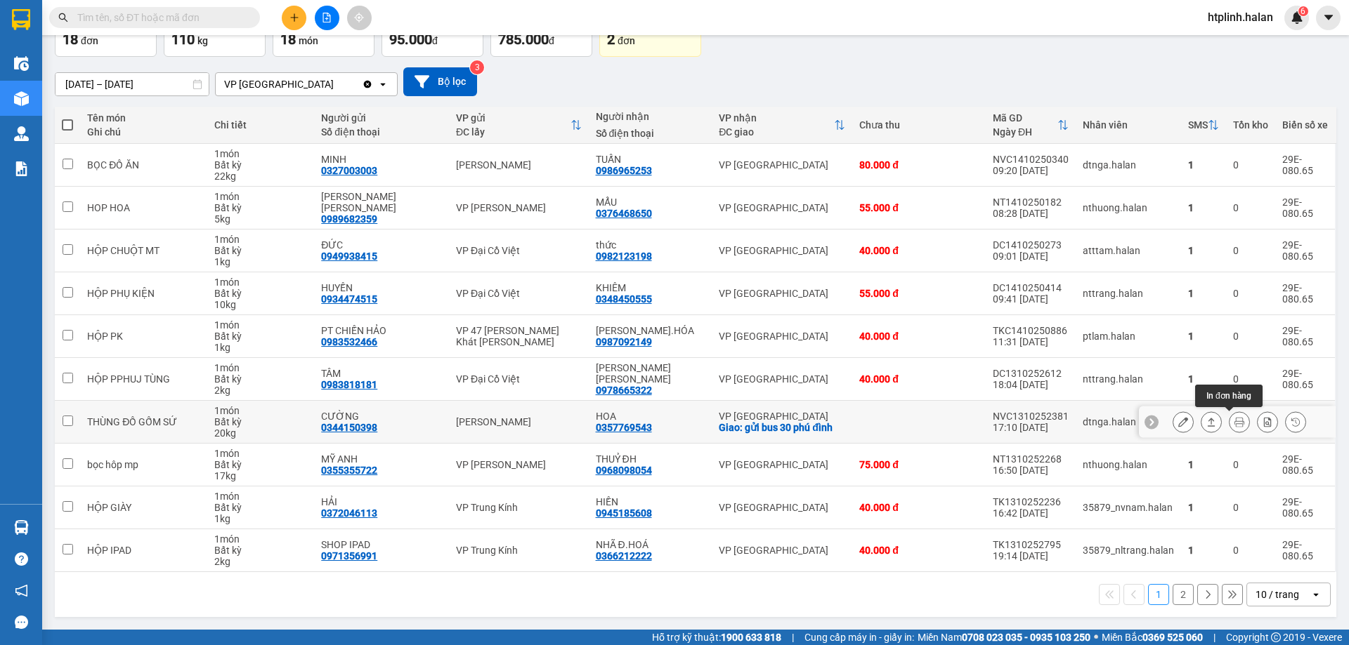
click at [1234, 421] on icon at bounding box center [1239, 422] width 10 height 10
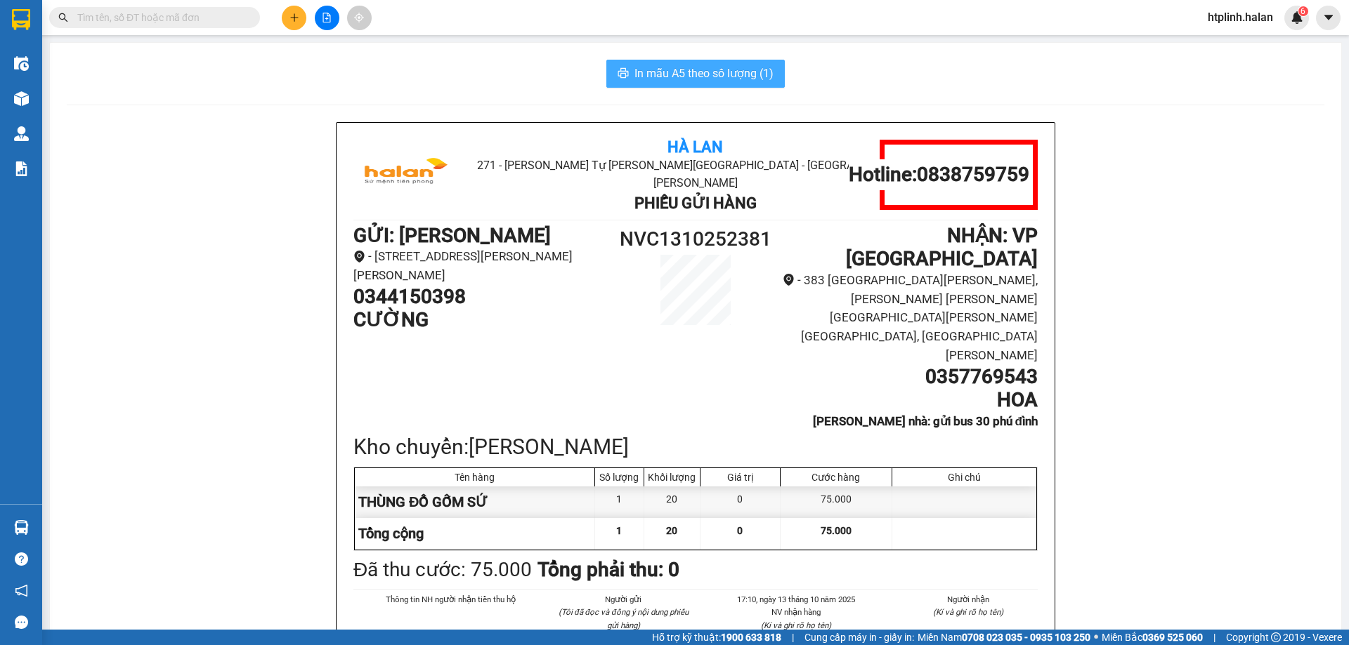
click at [726, 73] on span "In mẫu A5 theo số lượng (1)" at bounding box center [703, 74] width 139 height 18
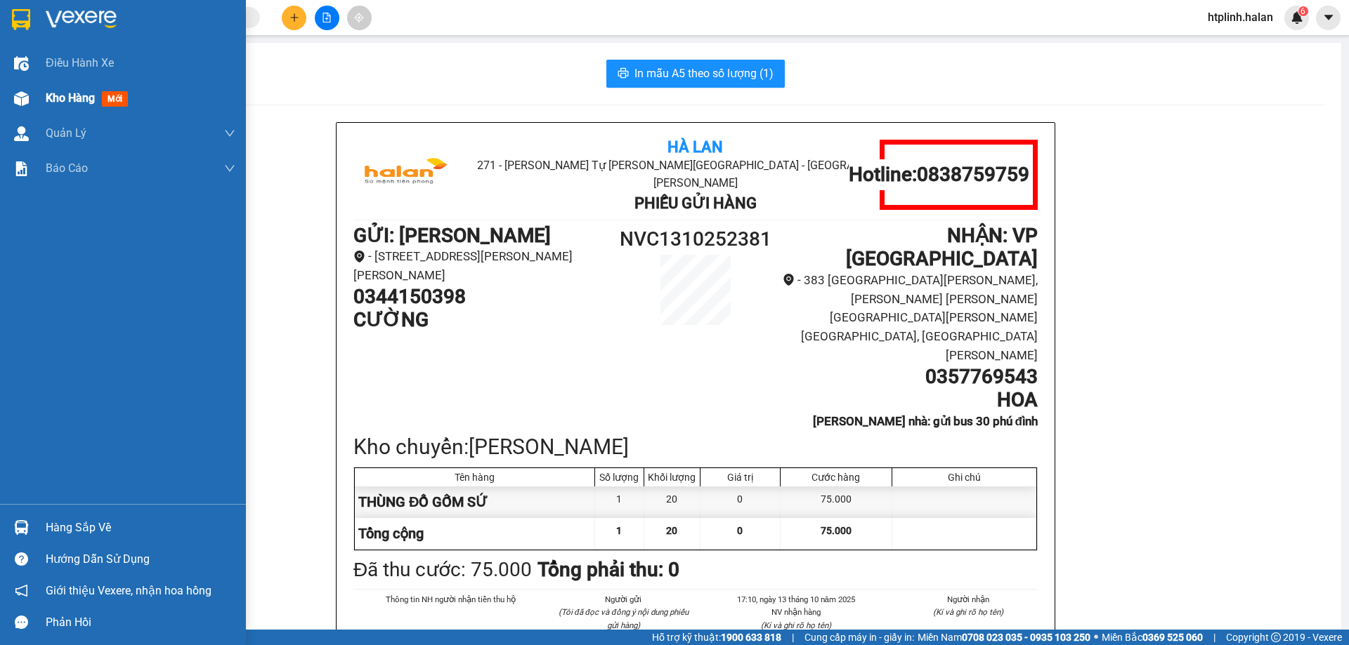
click at [31, 106] on div at bounding box center [21, 98] width 25 height 25
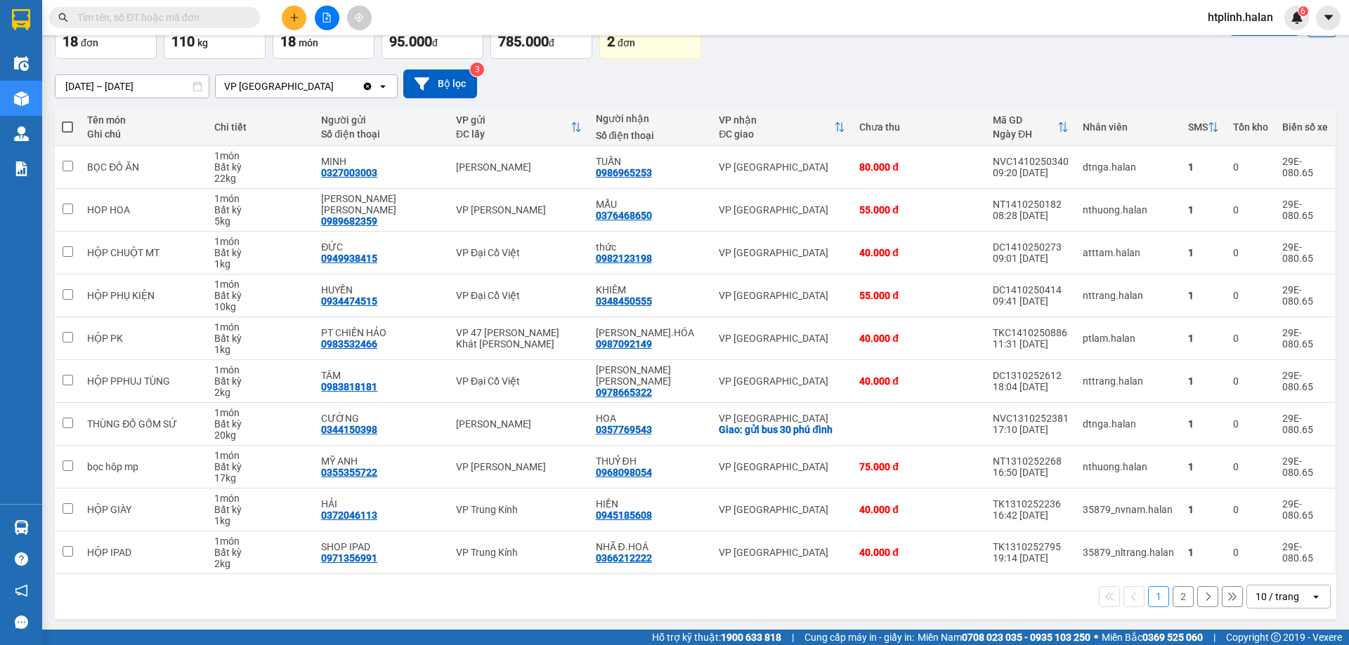
scroll to position [91, 0]
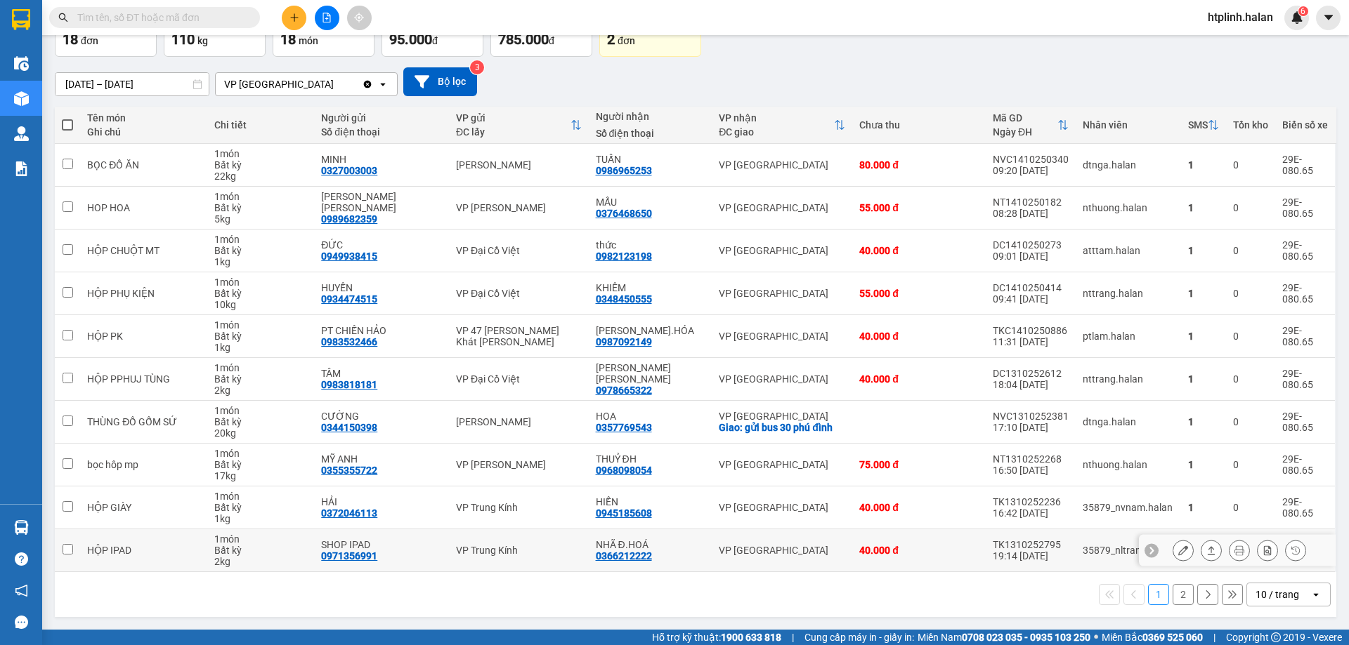
click at [1206, 551] on icon at bounding box center [1211, 551] width 10 height 10
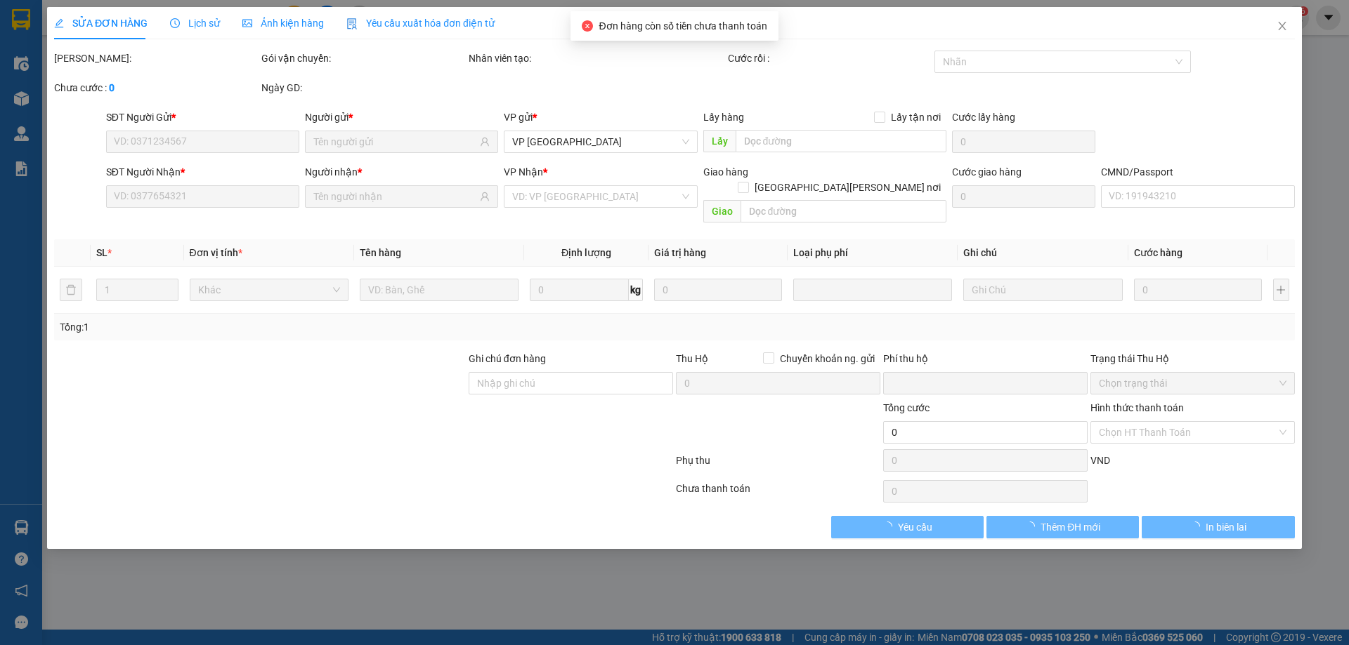
type input "0971356991"
type input "SHOP IPAD"
type input "0366212222"
type input "NHÃ Đ.HOÁ"
type input "0"
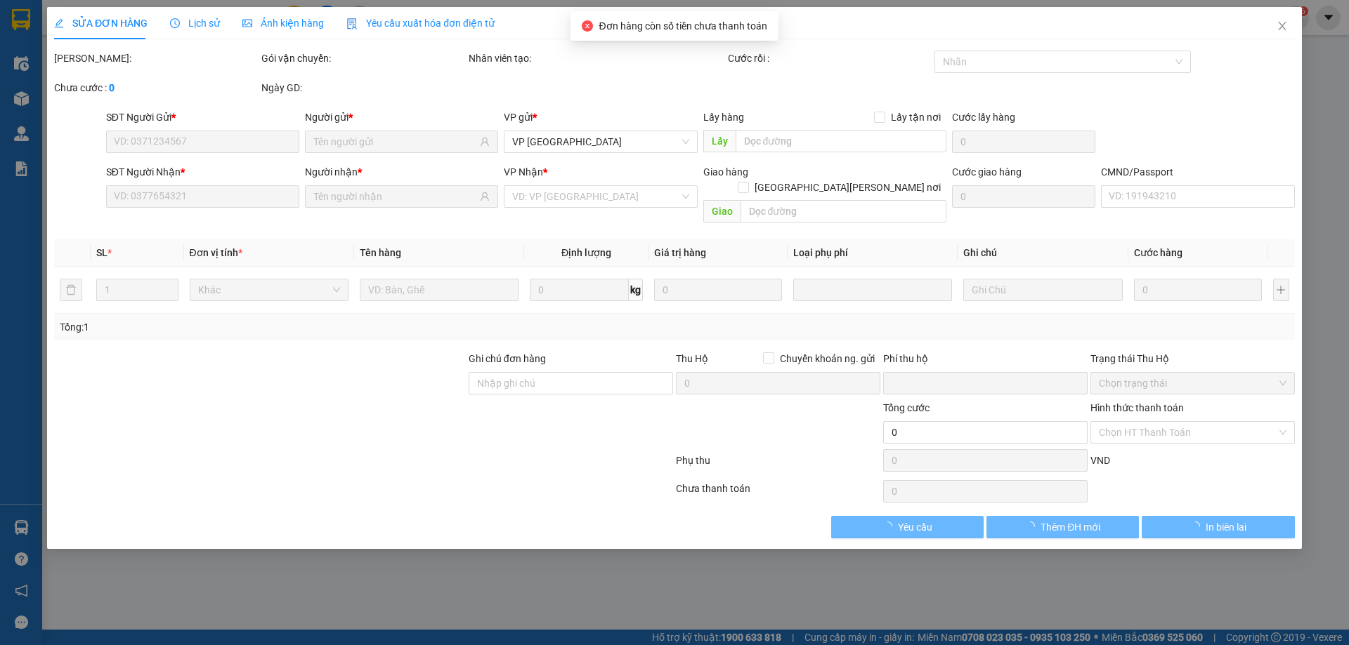
type input "40.000"
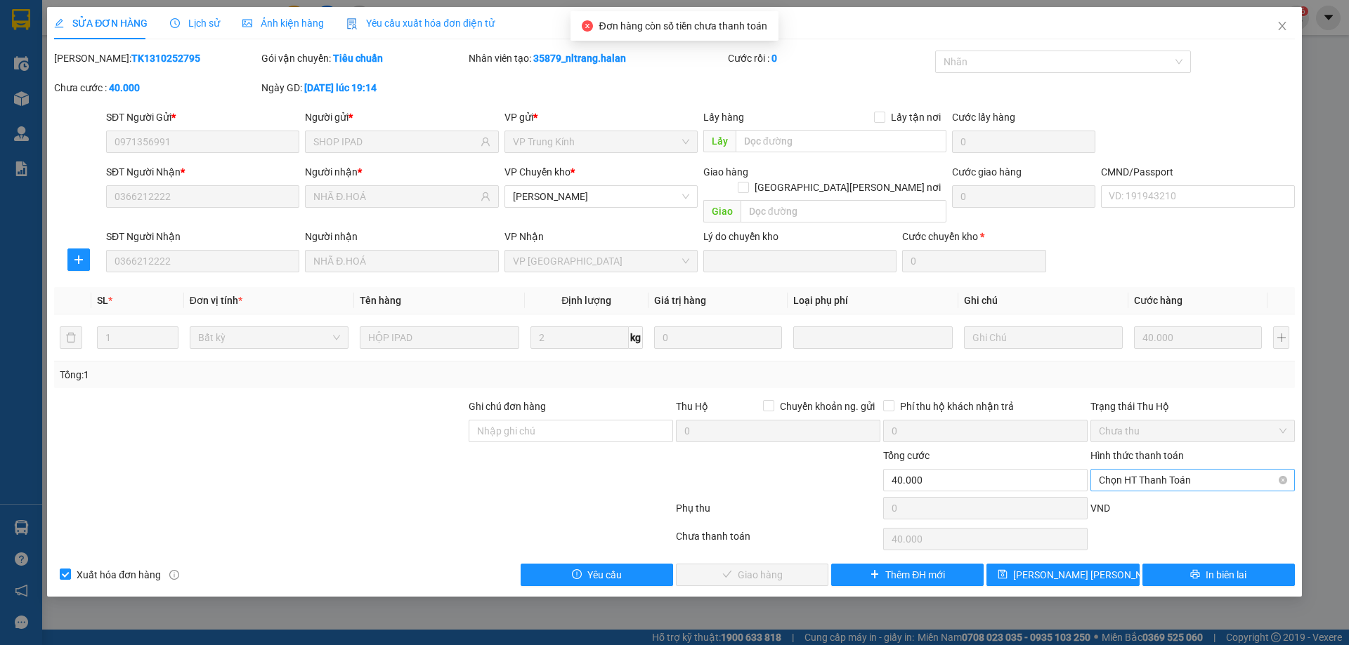
click at [1115, 470] on span "Chọn HT Thanh Toán" at bounding box center [1193, 480] width 188 height 21
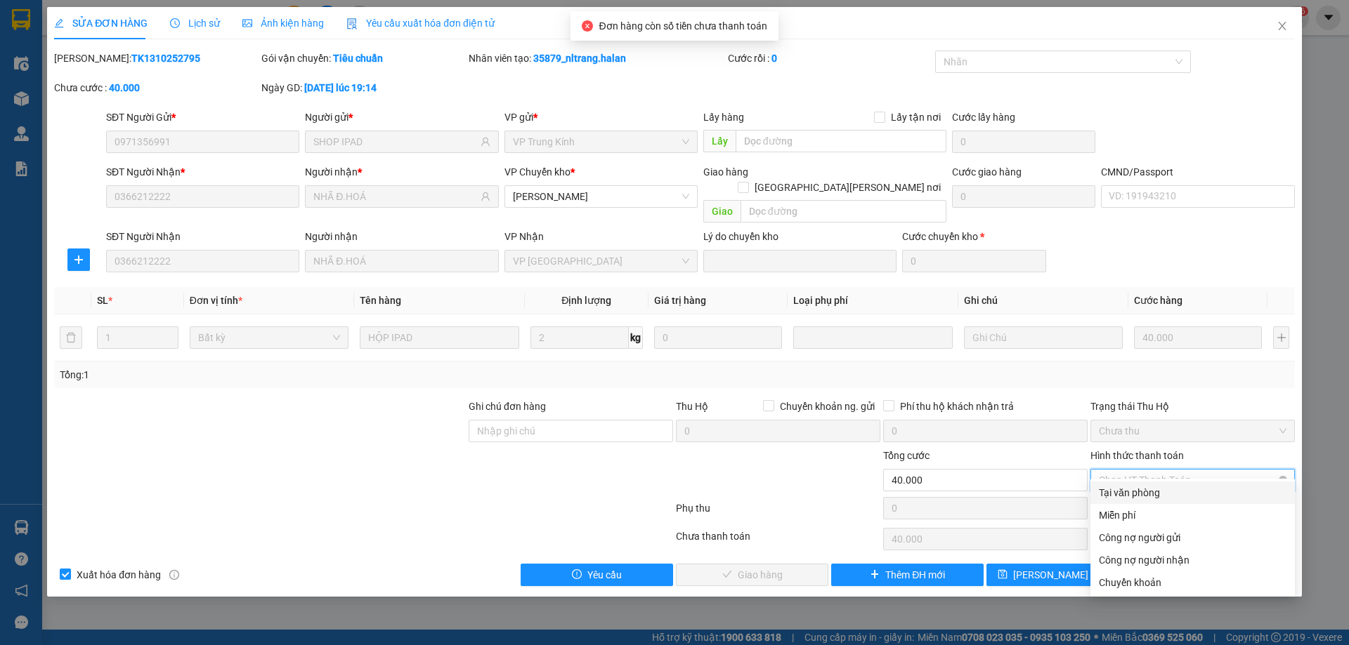
click at [1115, 489] on div "Tại văn phòng" at bounding box center [1193, 492] width 188 height 15
type input "0"
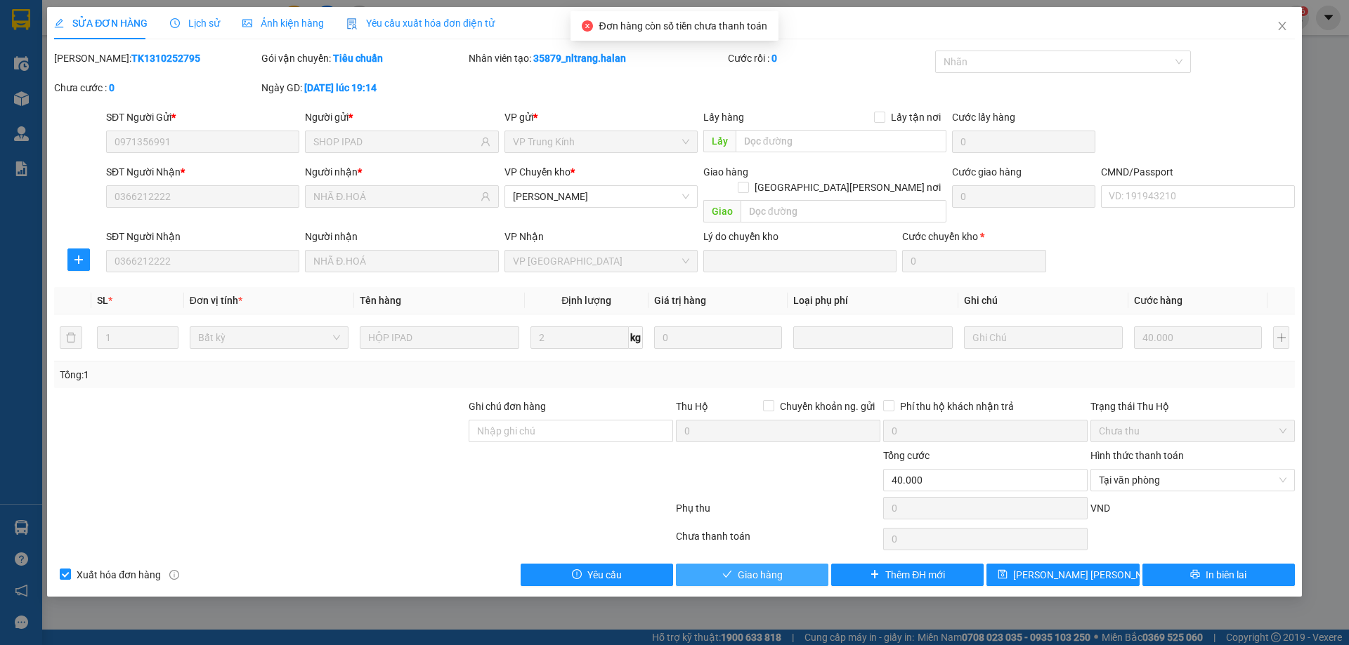
drag, startPoint x: 789, startPoint y: 556, endPoint x: 806, endPoint y: 544, distance: 20.8
click at [788, 564] on button "Giao hàng" at bounding box center [752, 575] width 152 height 22
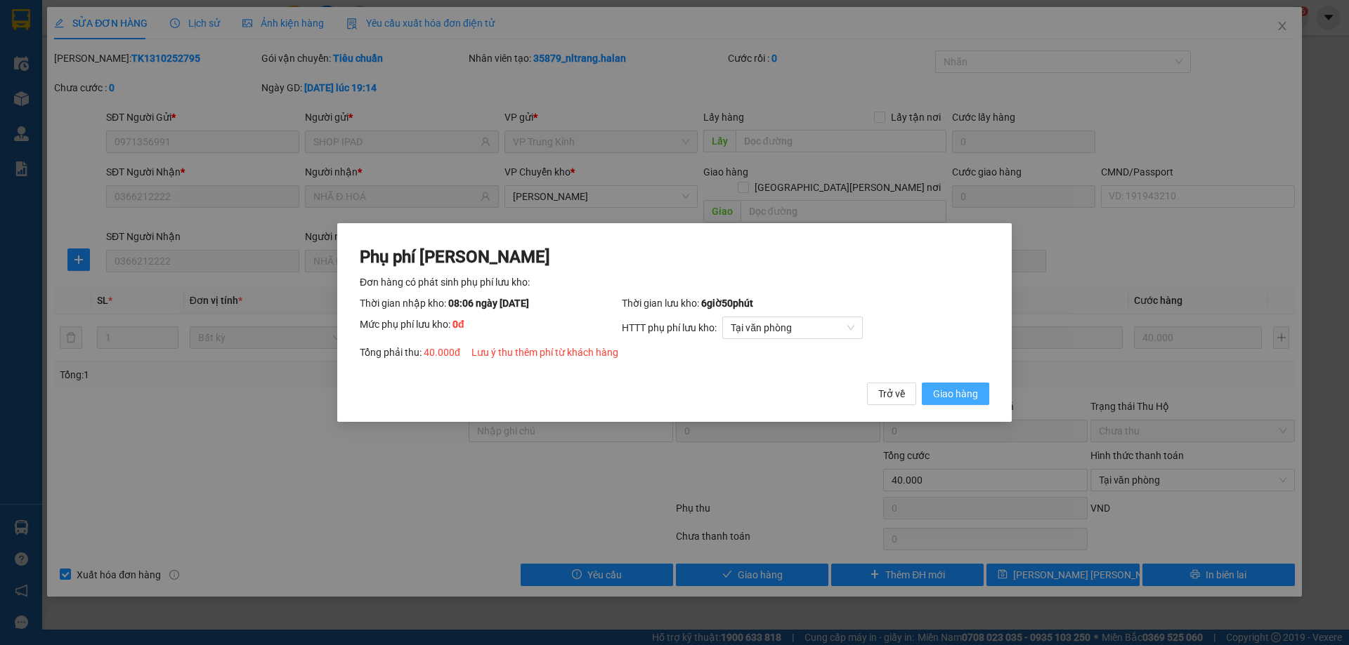
click at [967, 399] on span "Giao hàng" at bounding box center [955, 393] width 45 height 15
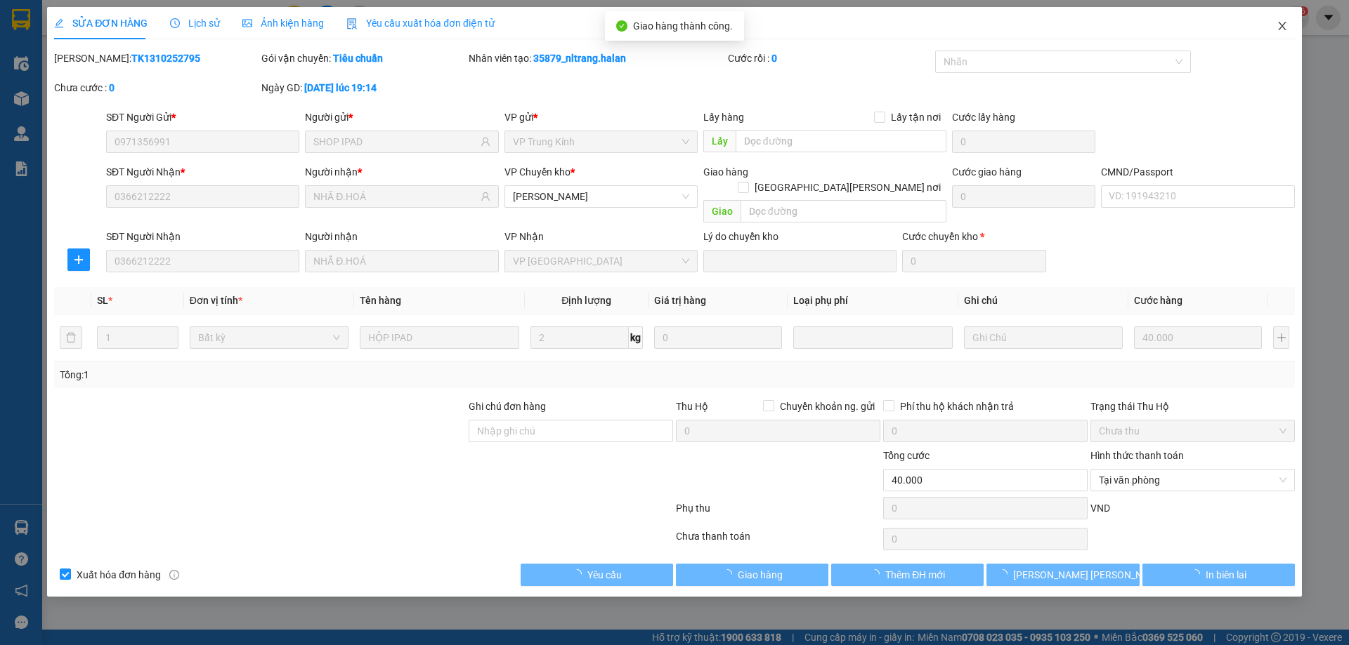
click at [1283, 26] on icon "close" at bounding box center [1282, 26] width 8 height 8
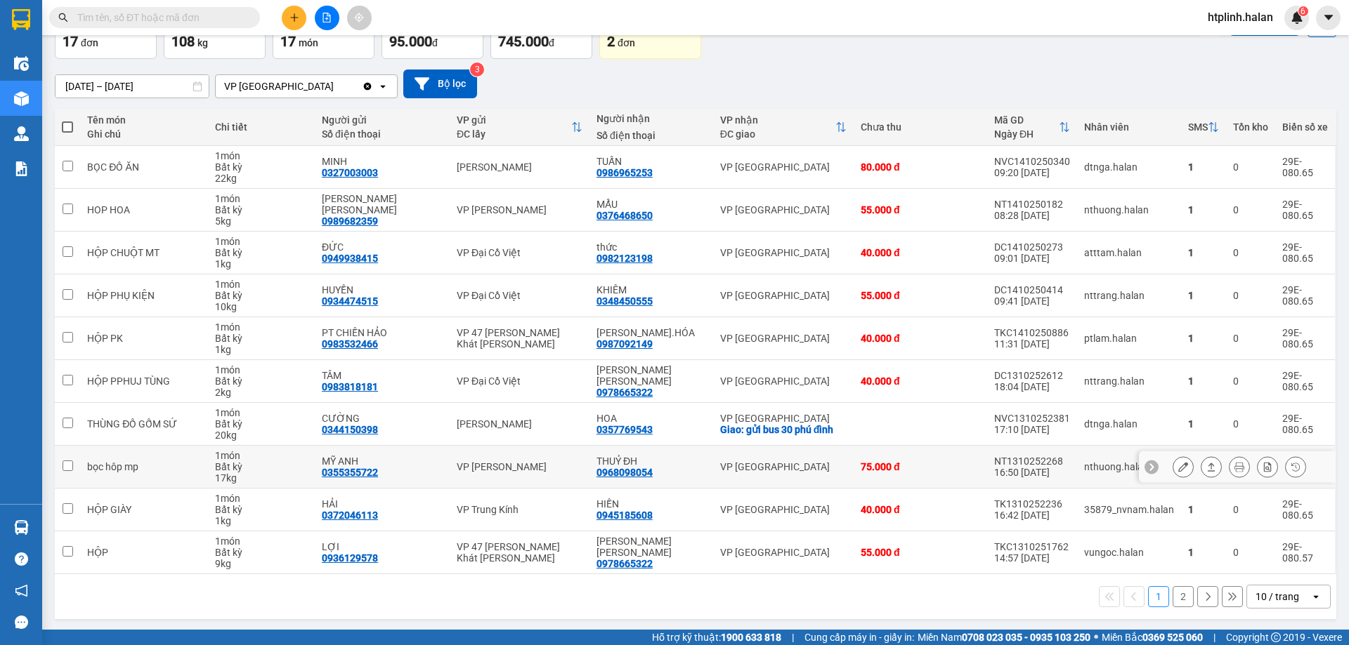
scroll to position [91, 0]
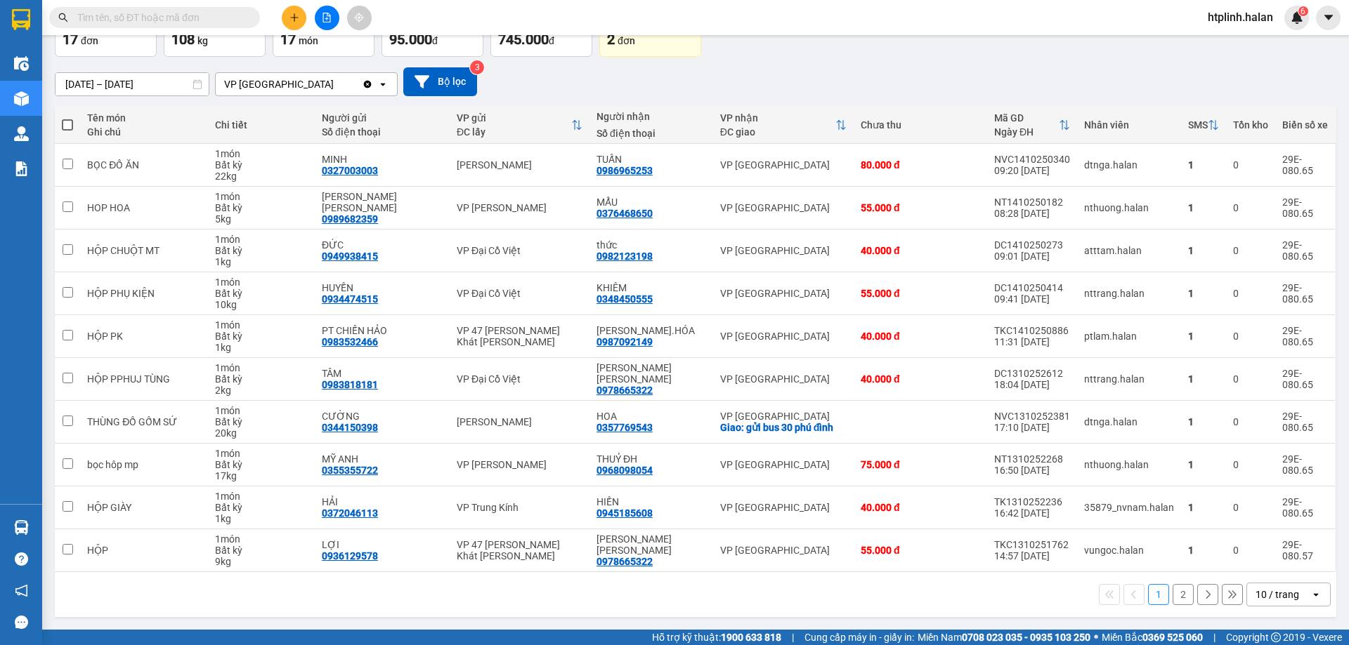
click at [1172, 597] on button "2" at bounding box center [1182, 594] width 21 height 21
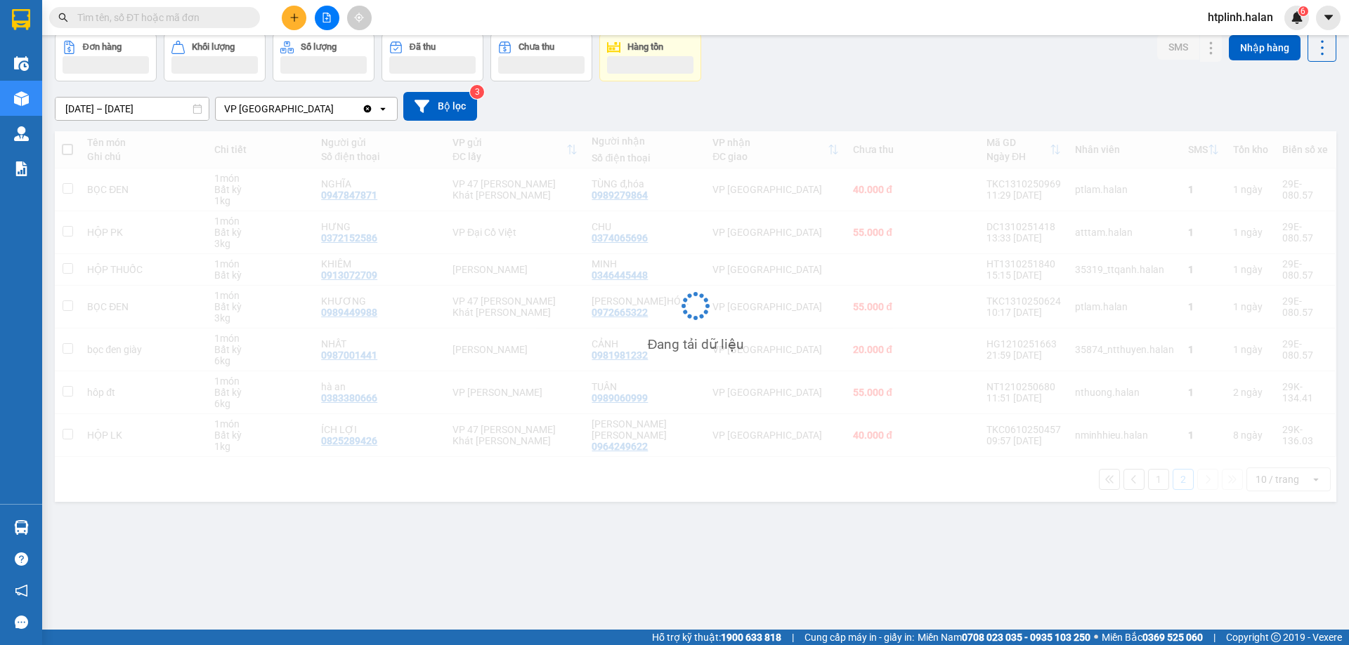
scroll to position [65, 0]
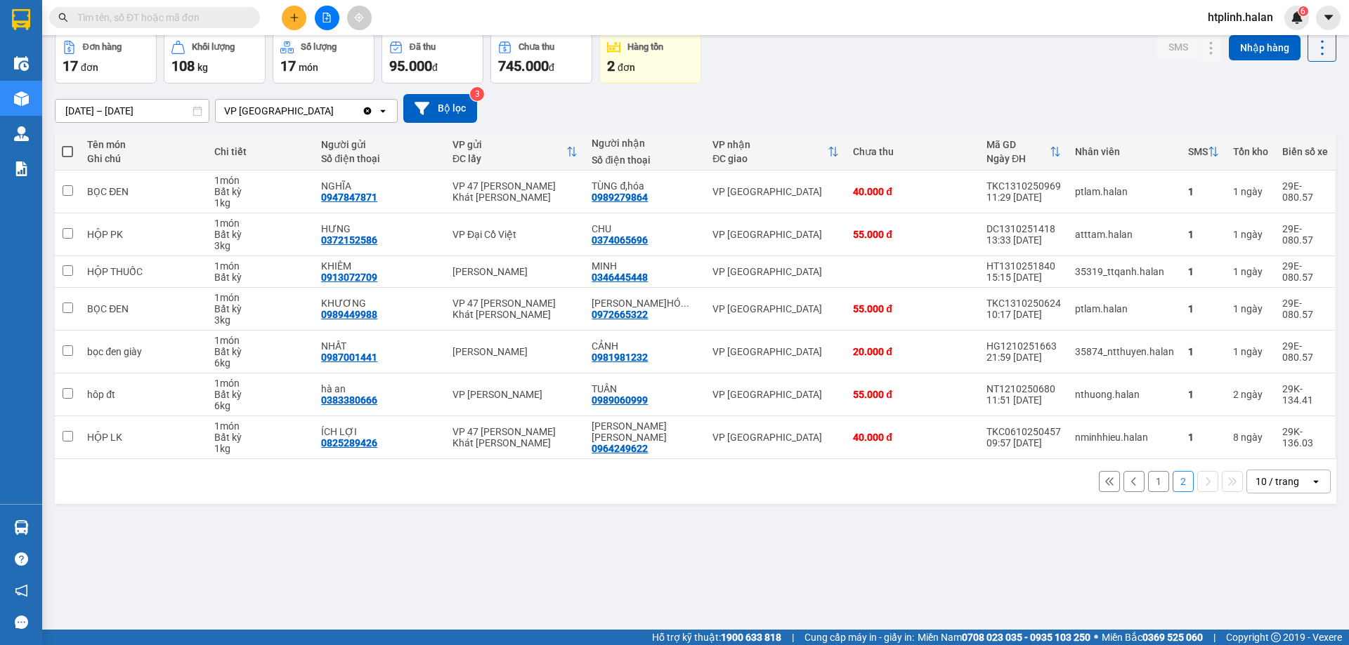
click at [1148, 482] on button "1" at bounding box center [1158, 481] width 21 height 21
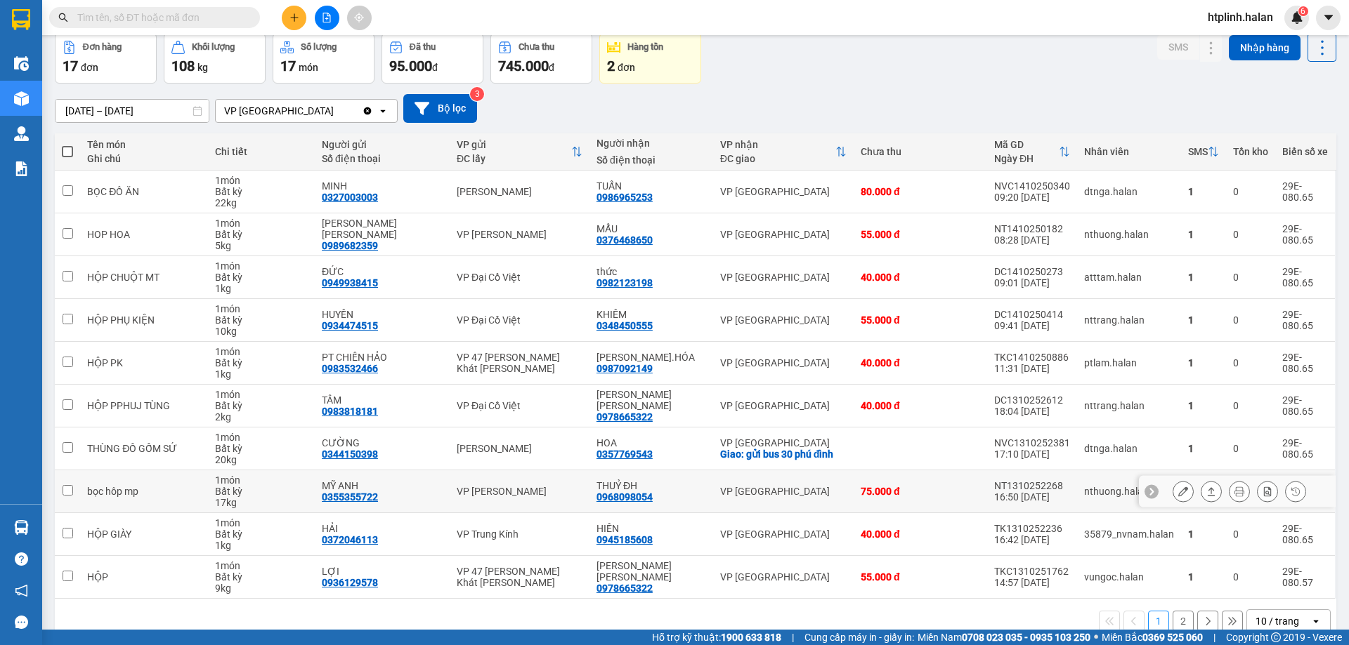
scroll to position [91, 0]
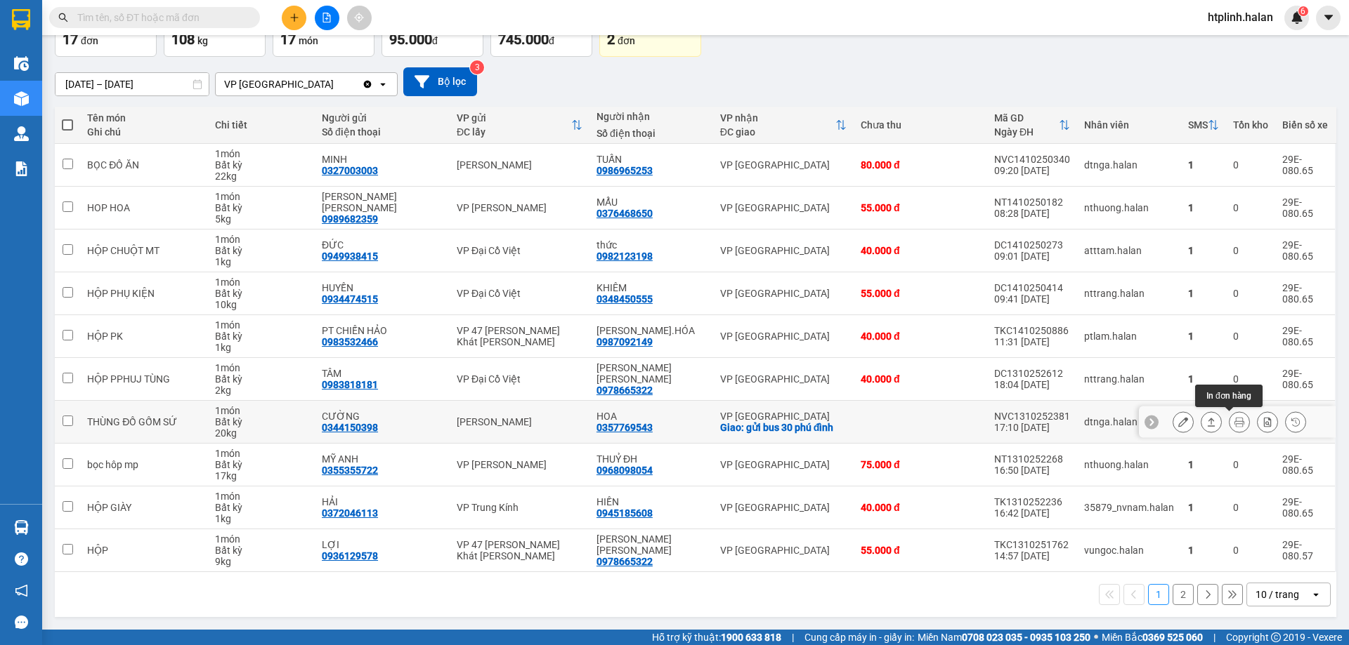
click at [1234, 421] on icon at bounding box center [1239, 422] width 10 height 10
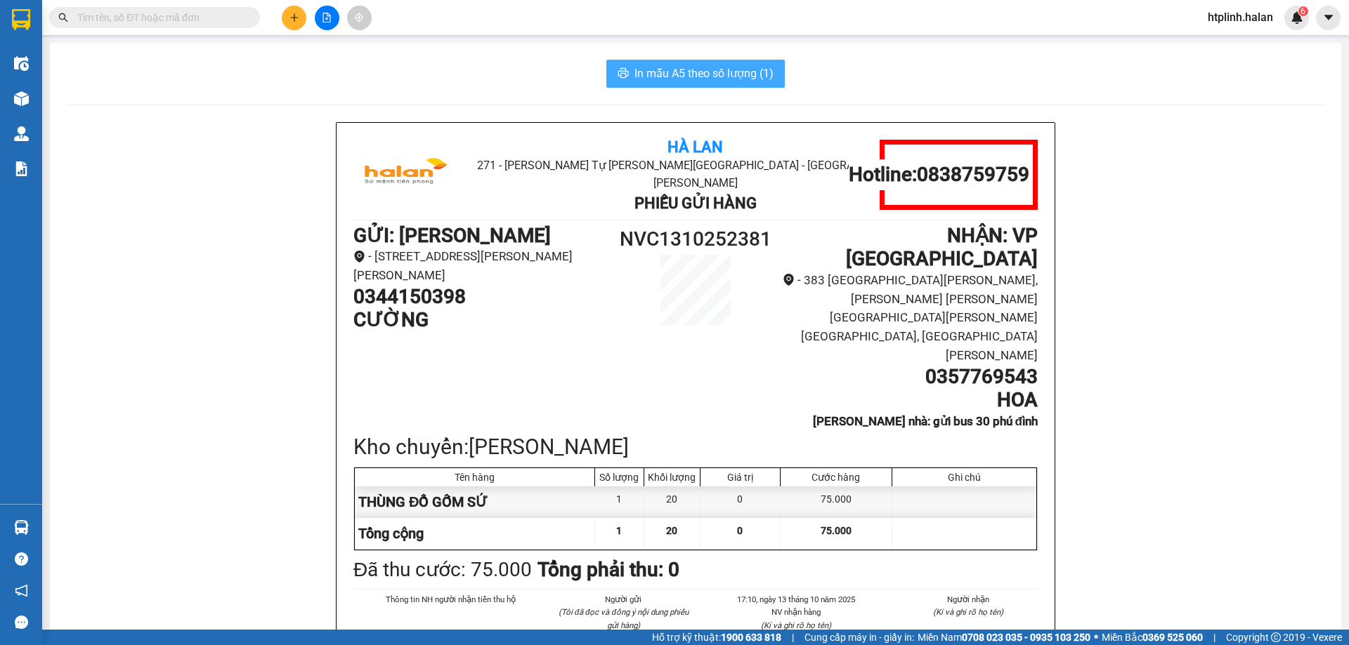
click at [736, 79] on span "In mẫu A5 theo số lượng (1)" at bounding box center [703, 74] width 139 height 18
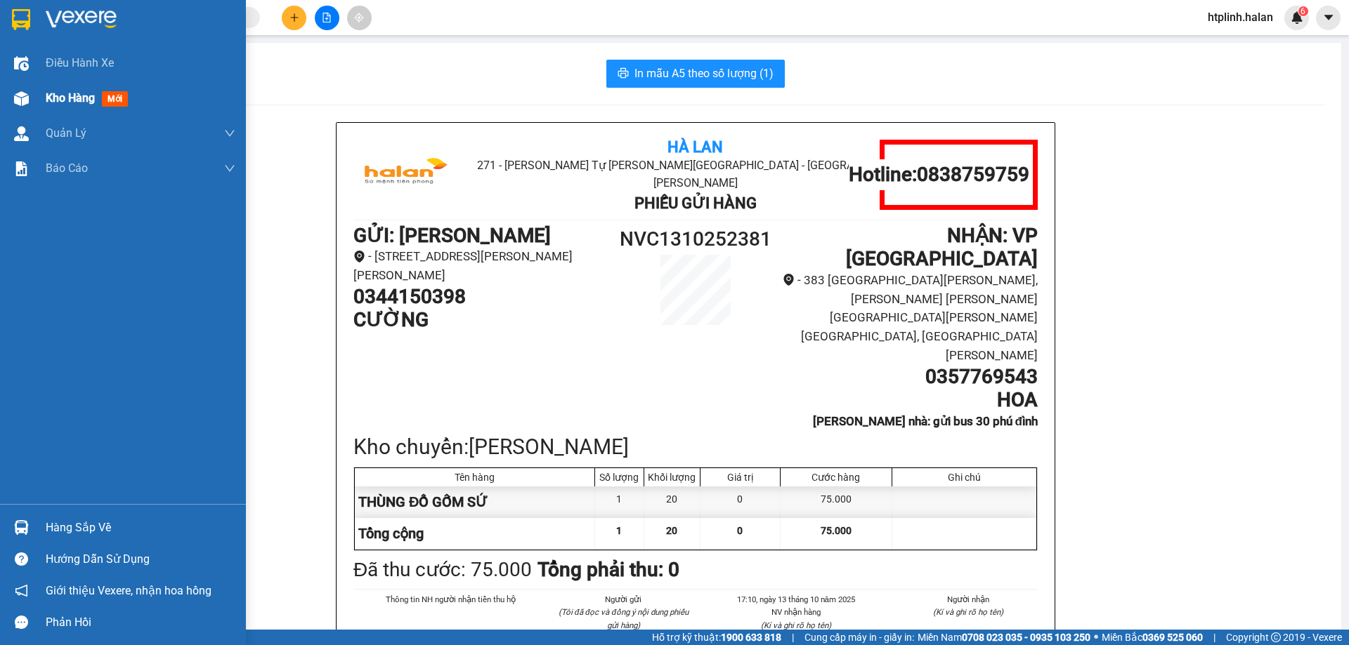
click at [1, 99] on div "Kho hàng mới" at bounding box center [123, 98] width 246 height 35
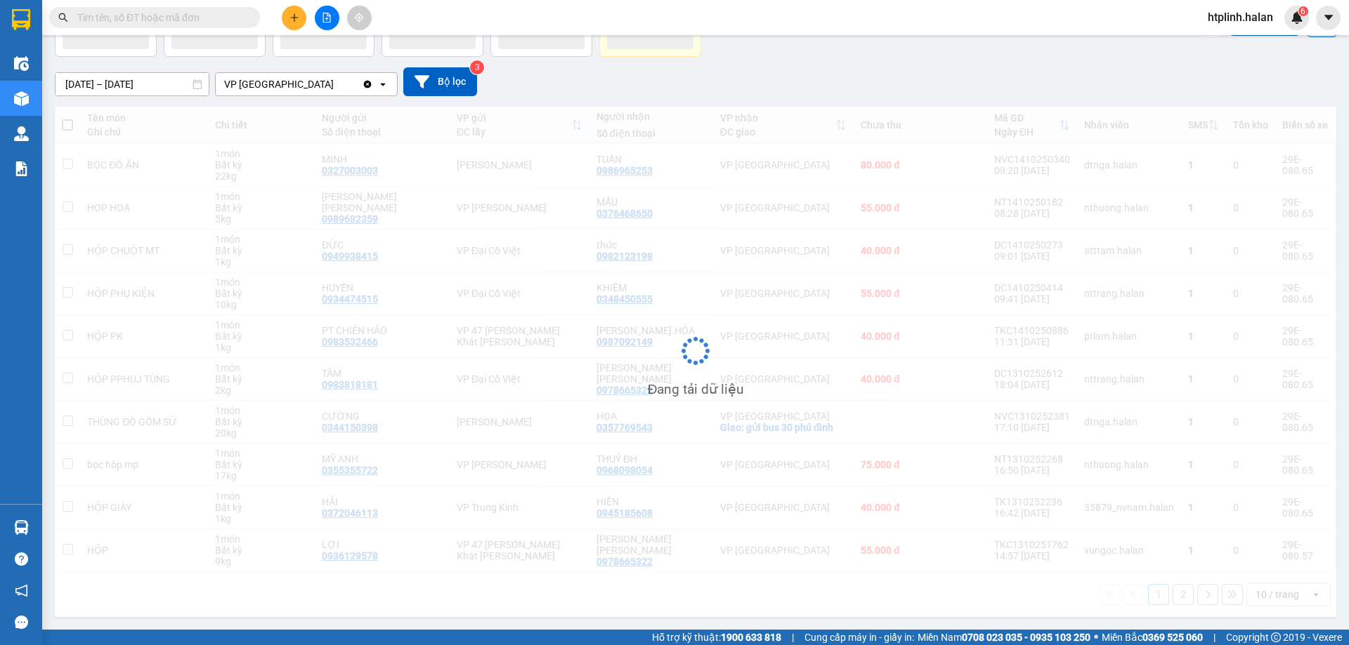
scroll to position [91, 0]
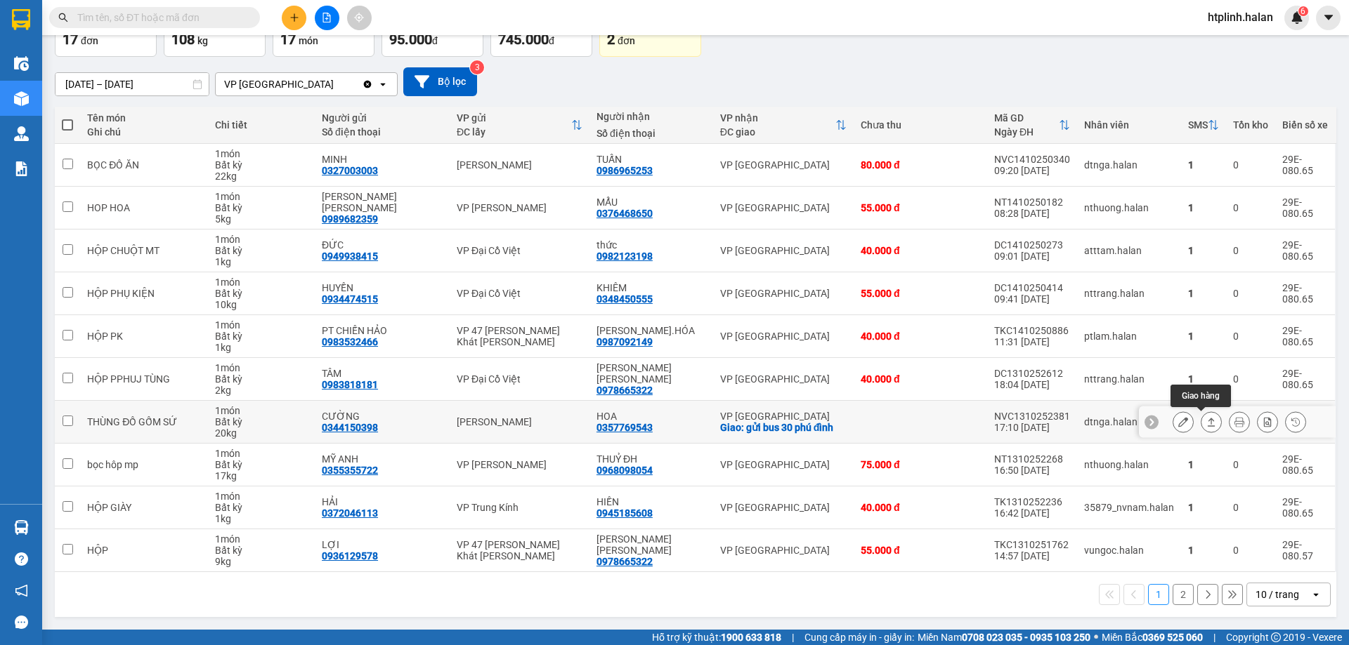
click at [1206, 423] on icon at bounding box center [1211, 422] width 10 height 10
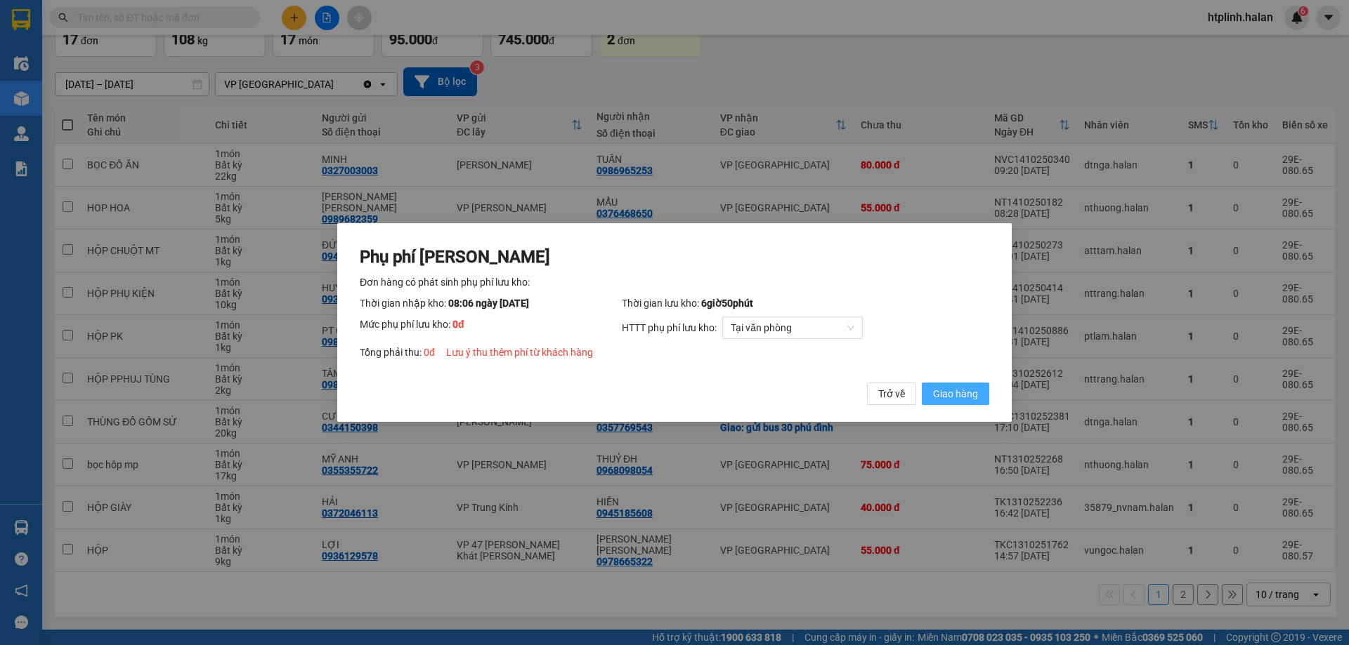
click at [962, 394] on span "Giao hàng" at bounding box center [955, 393] width 45 height 15
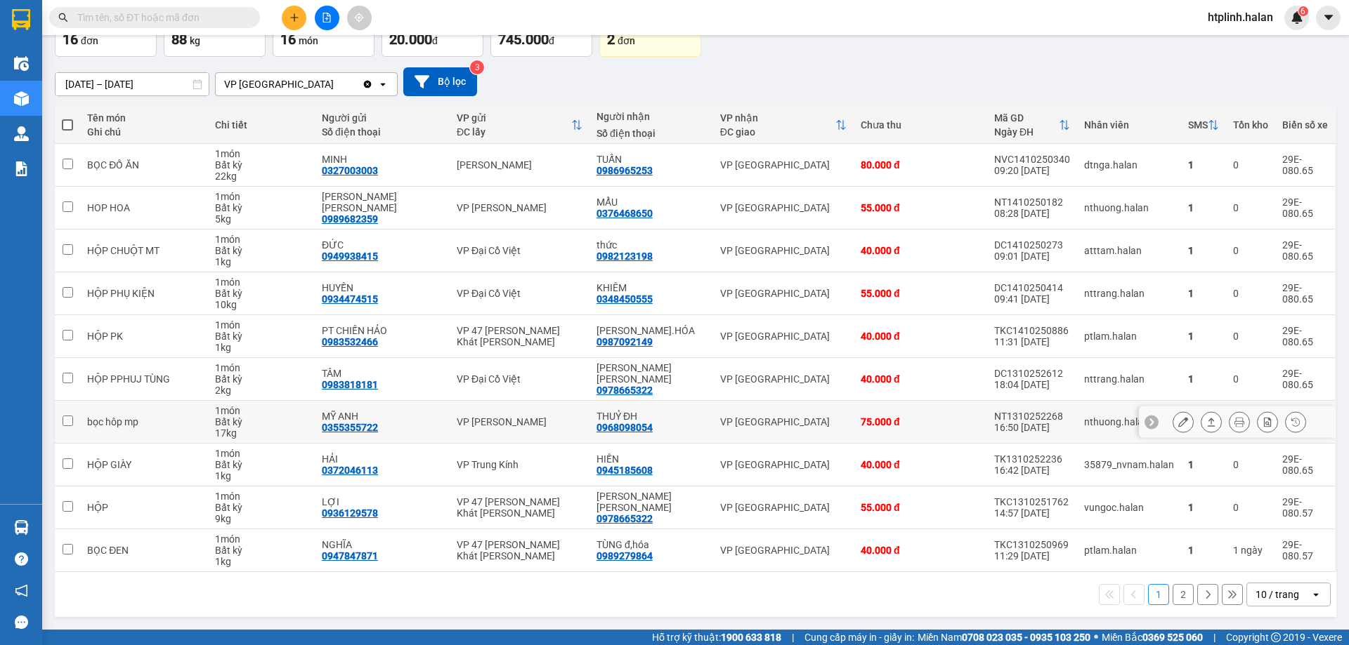
click at [1209, 414] on div at bounding box center [1210, 422] width 21 height 21
click at [1206, 415] on button at bounding box center [1211, 422] width 20 height 25
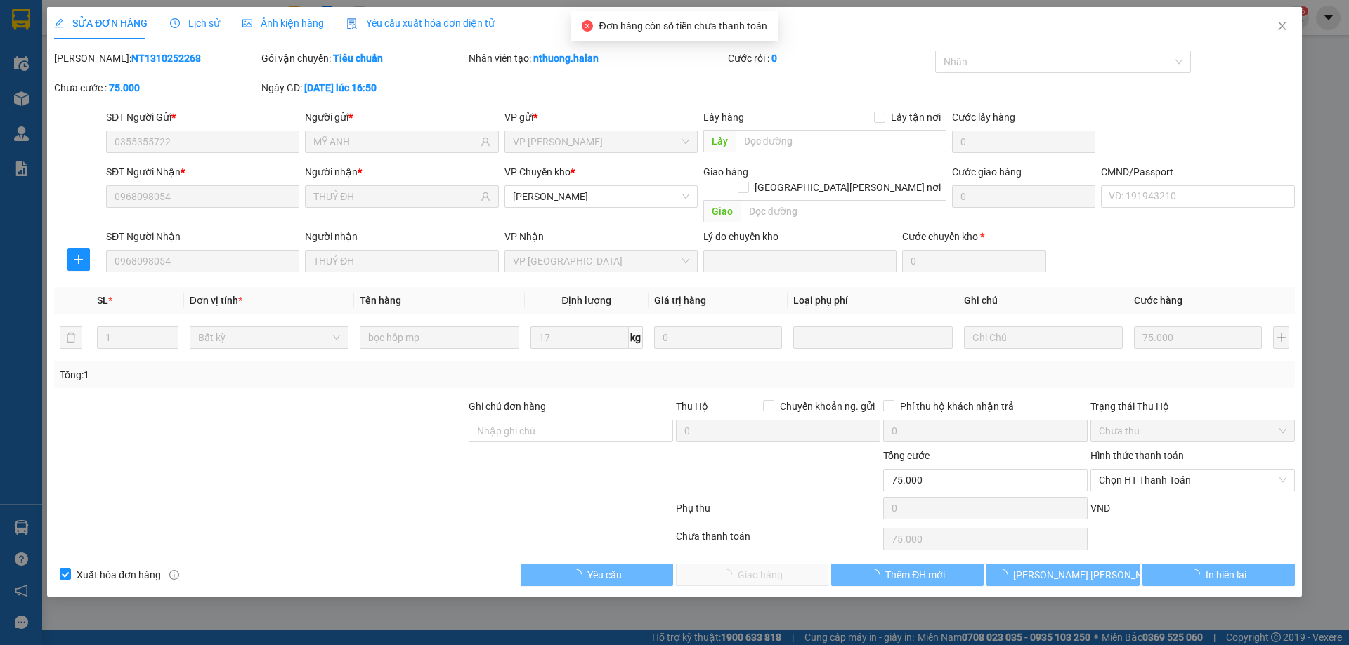
type input "0355355722"
type input "MỸ ANH"
type input "0968098054"
type input "THUỶ ĐH"
type input "0"
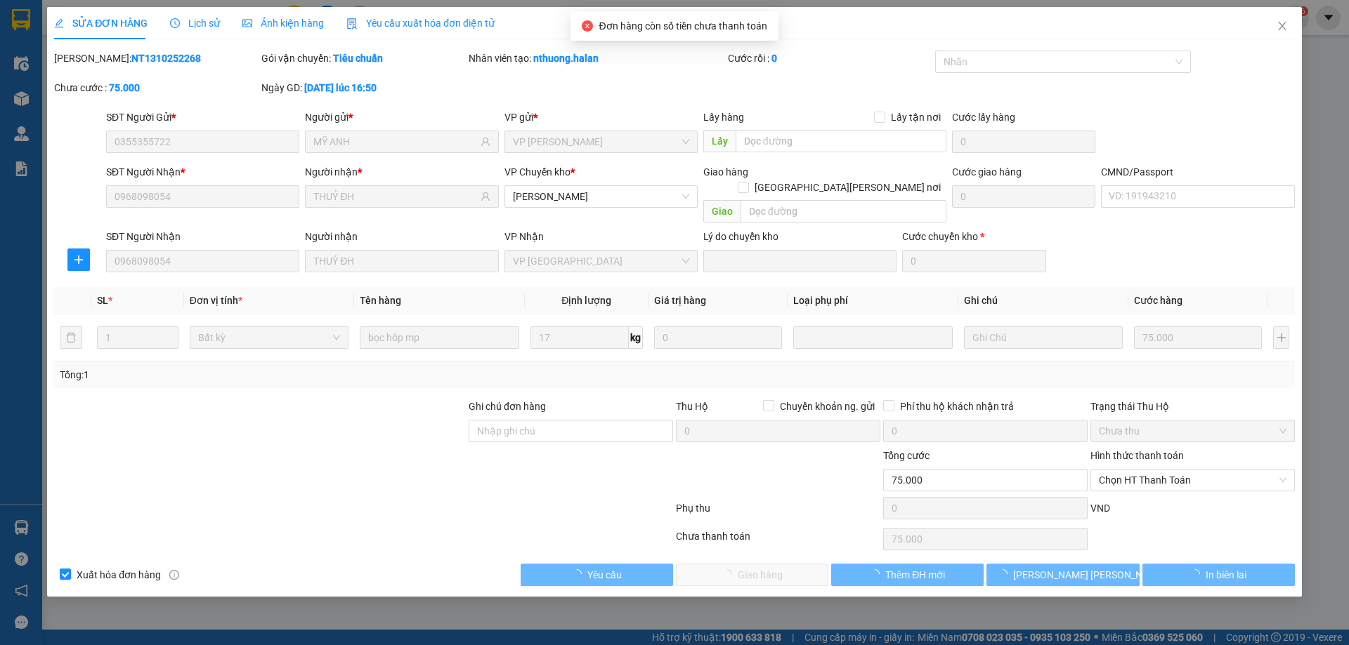
type input "75.000"
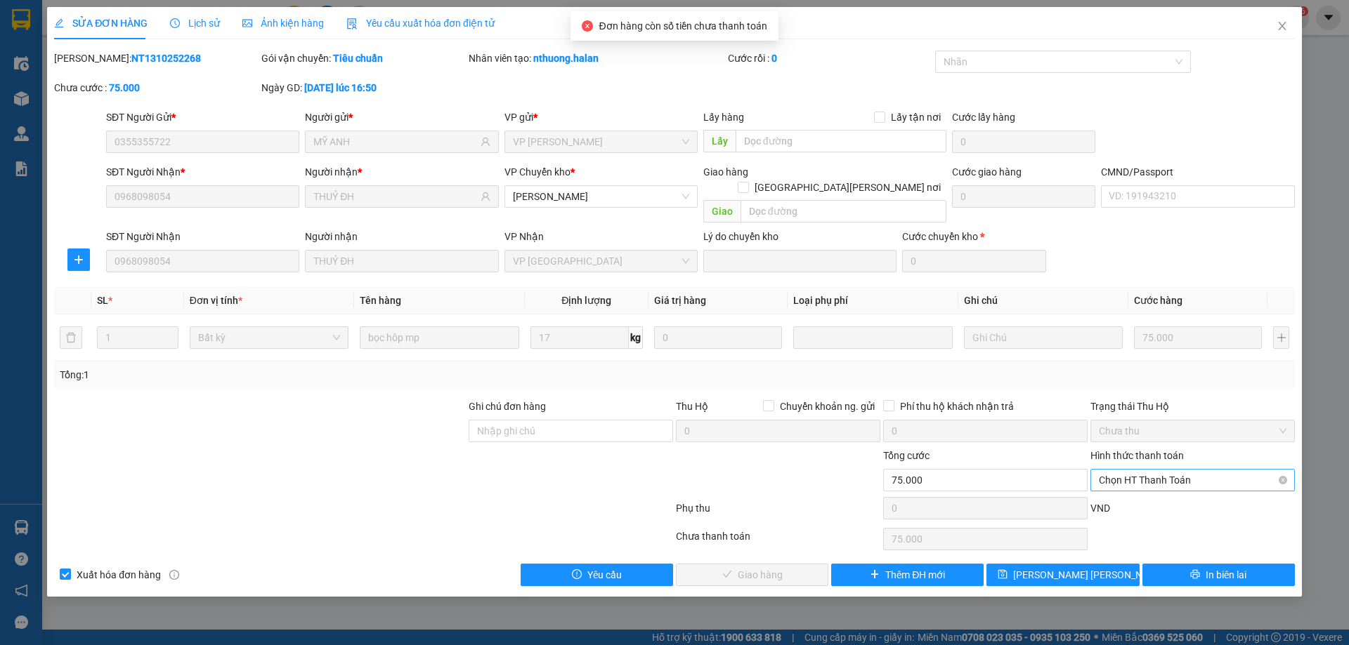
drag, startPoint x: 1122, startPoint y: 462, endPoint x: 1123, endPoint y: 476, distance: 13.4
click at [1122, 470] on span "Chọn HT Thanh Toán" at bounding box center [1193, 480] width 188 height 21
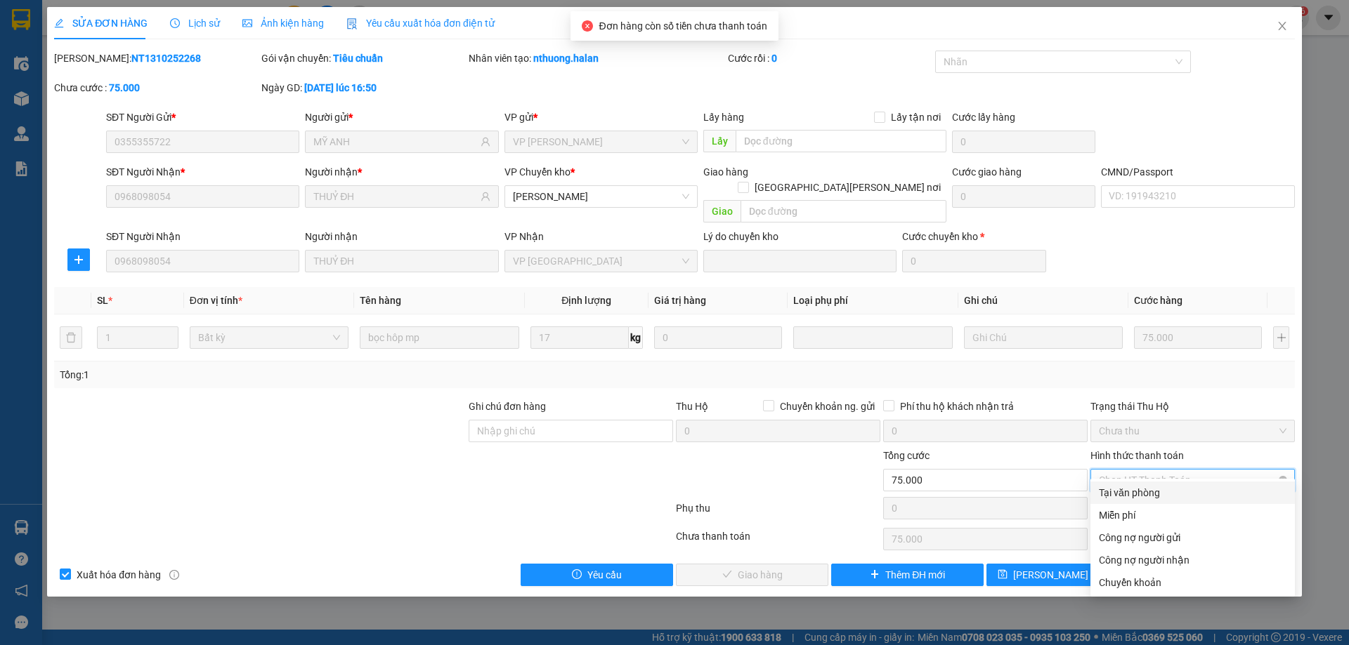
click at [1122, 487] on div "Tại văn phòng" at bounding box center [1193, 492] width 188 height 15
type input "0"
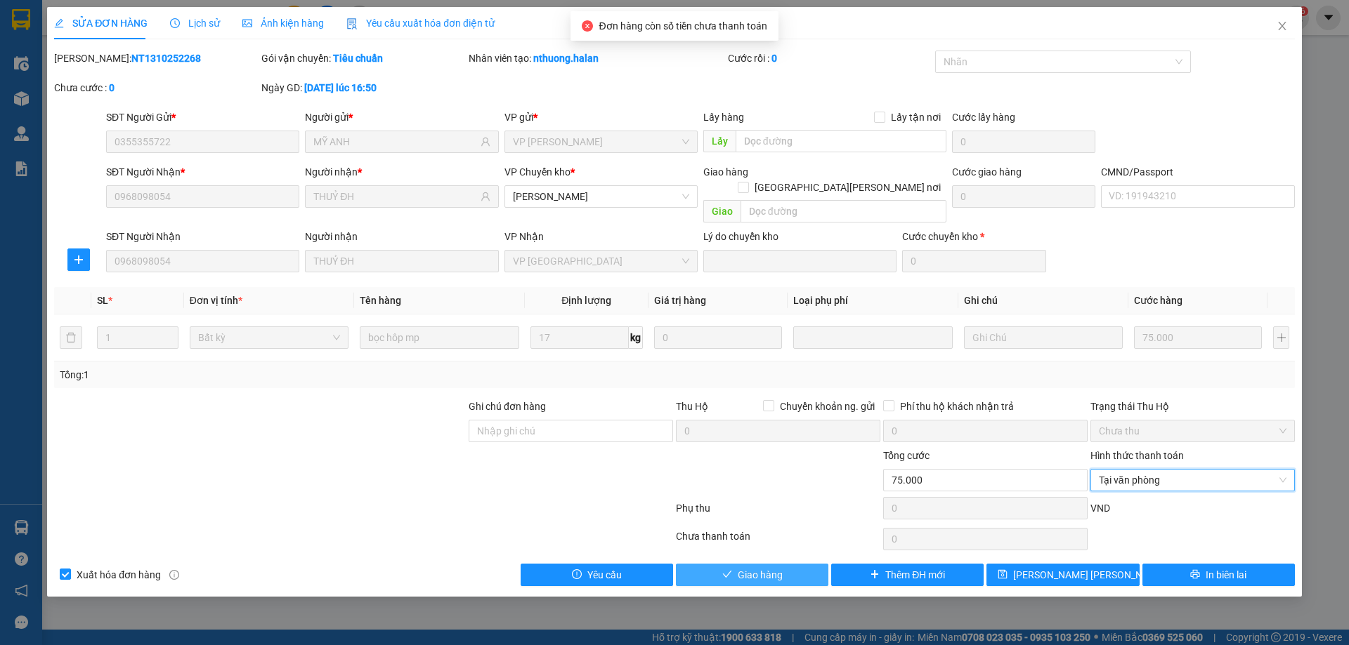
click at [763, 568] on span "Giao hàng" at bounding box center [759, 575] width 45 height 15
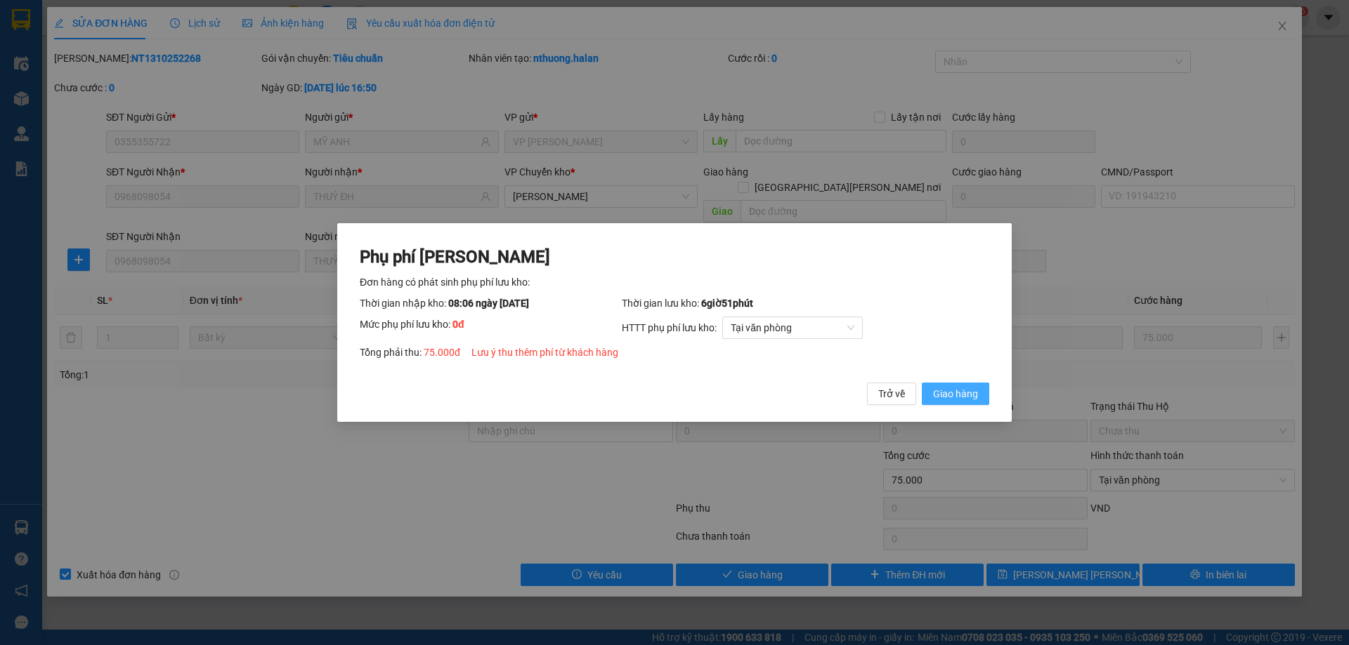
click at [988, 393] on button "Giao hàng" at bounding box center [955, 394] width 67 height 22
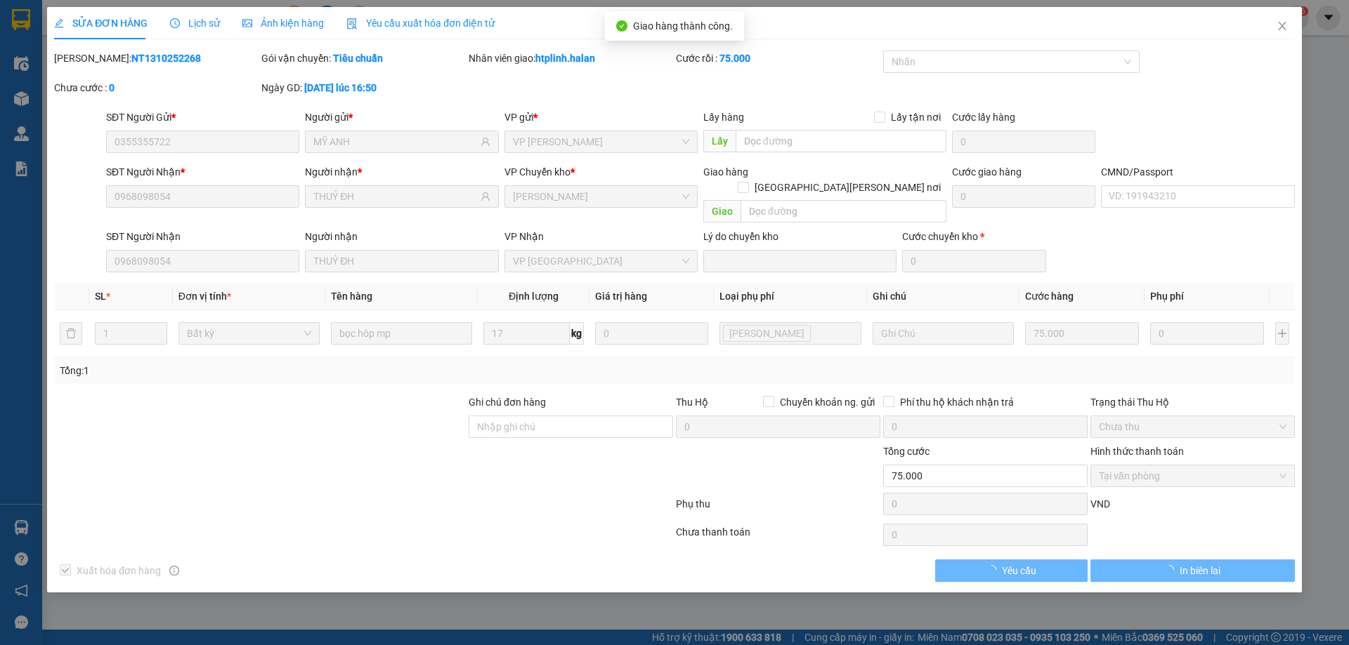
click at [174, 21] on icon "clock-circle" at bounding box center [175, 23] width 10 height 10
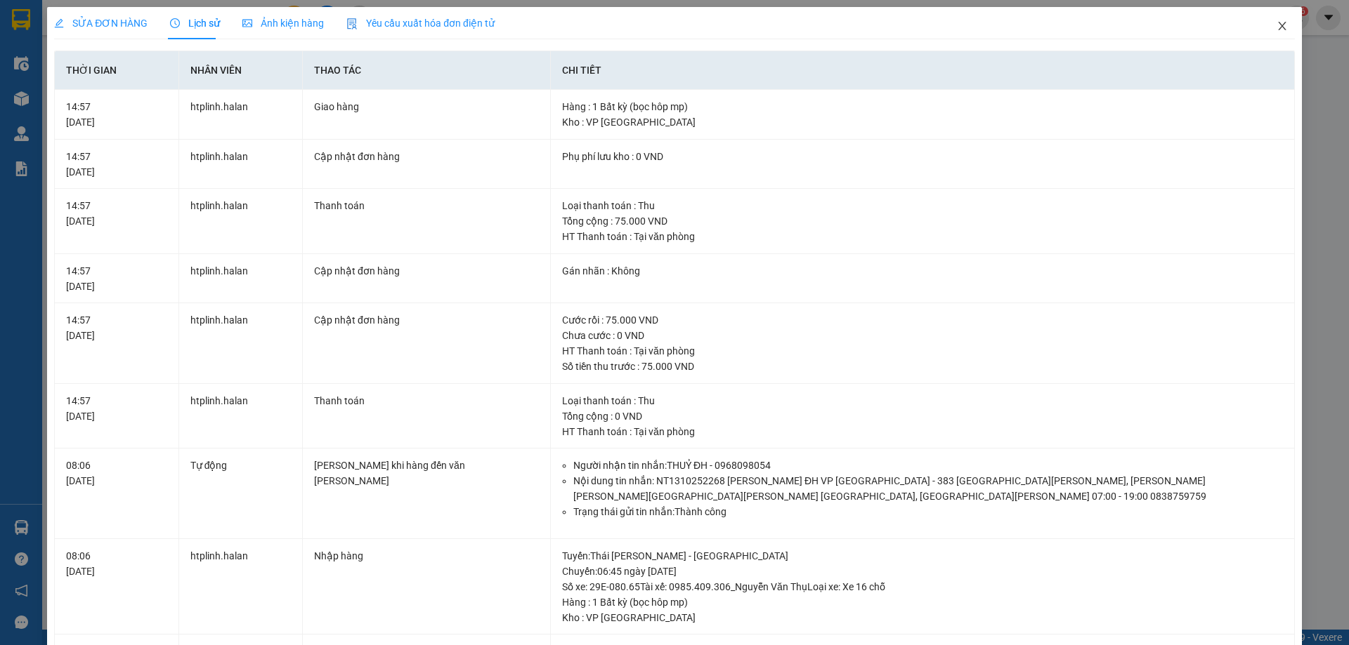
click at [1276, 27] on icon "close" at bounding box center [1281, 25] width 11 height 11
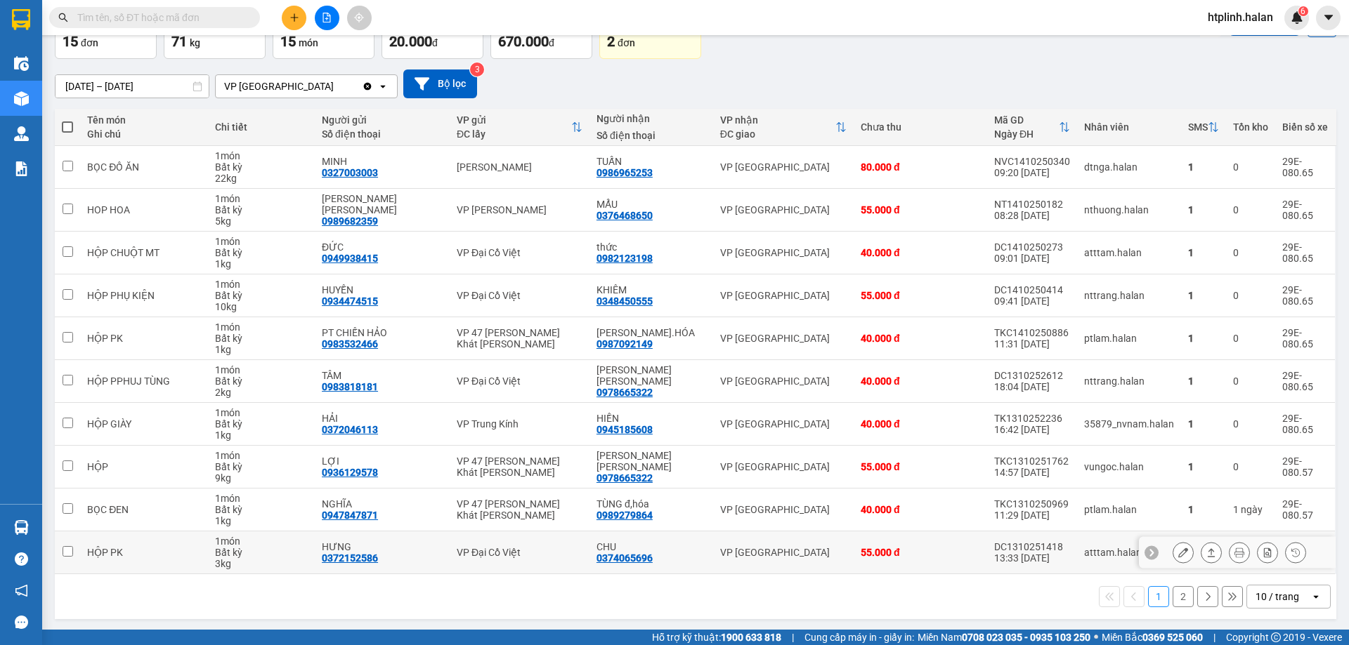
scroll to position [91, 0]
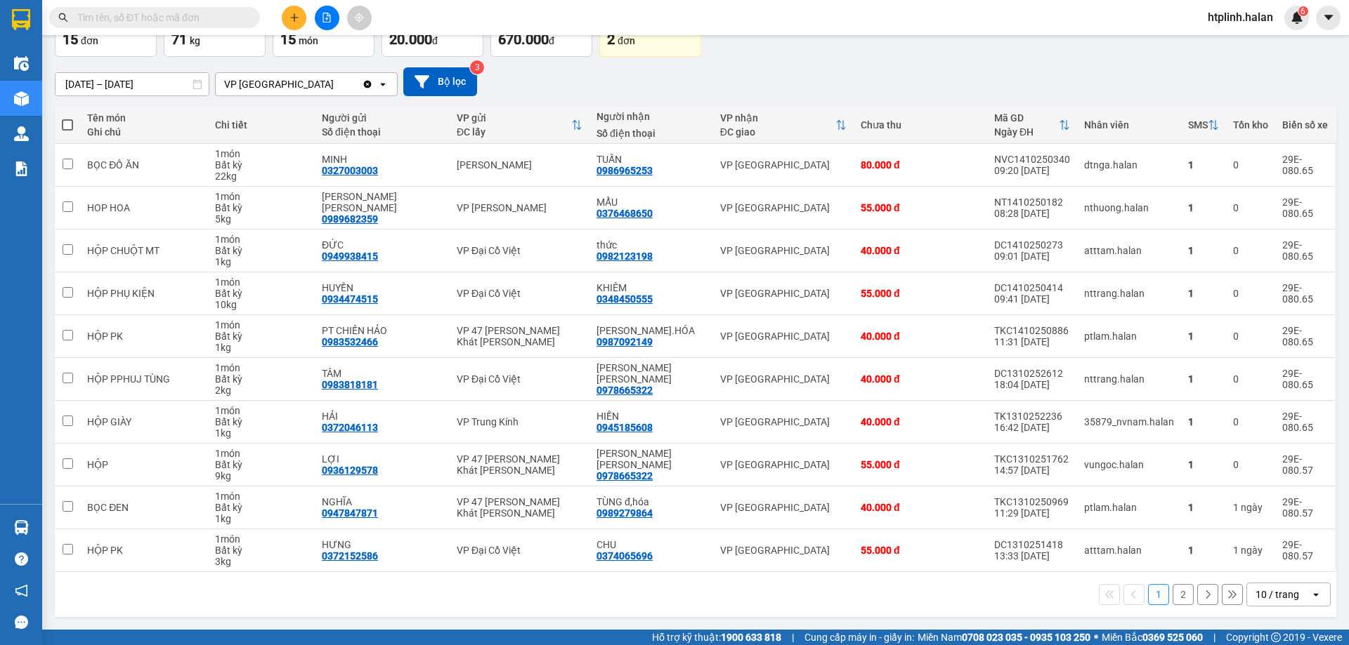
click at [1172, 598] on button "2" at bounding box center [1182, 594] width 21 height 21
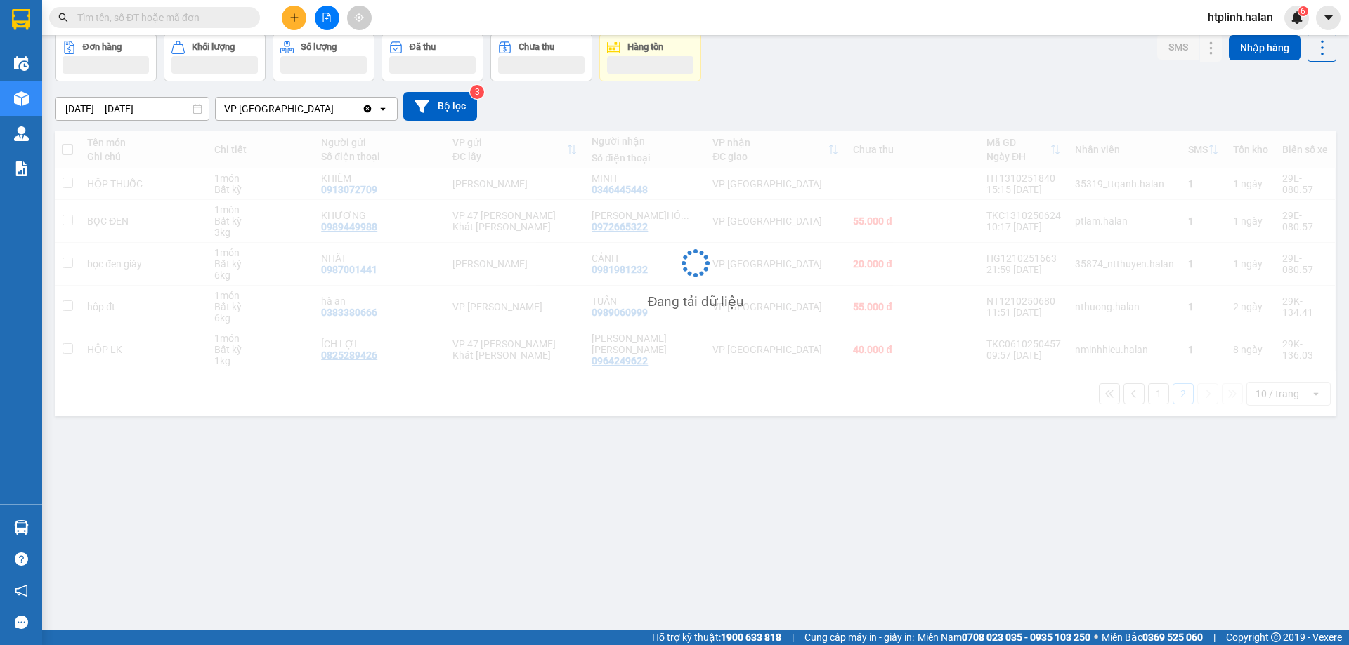
scroll to position [65, 0]
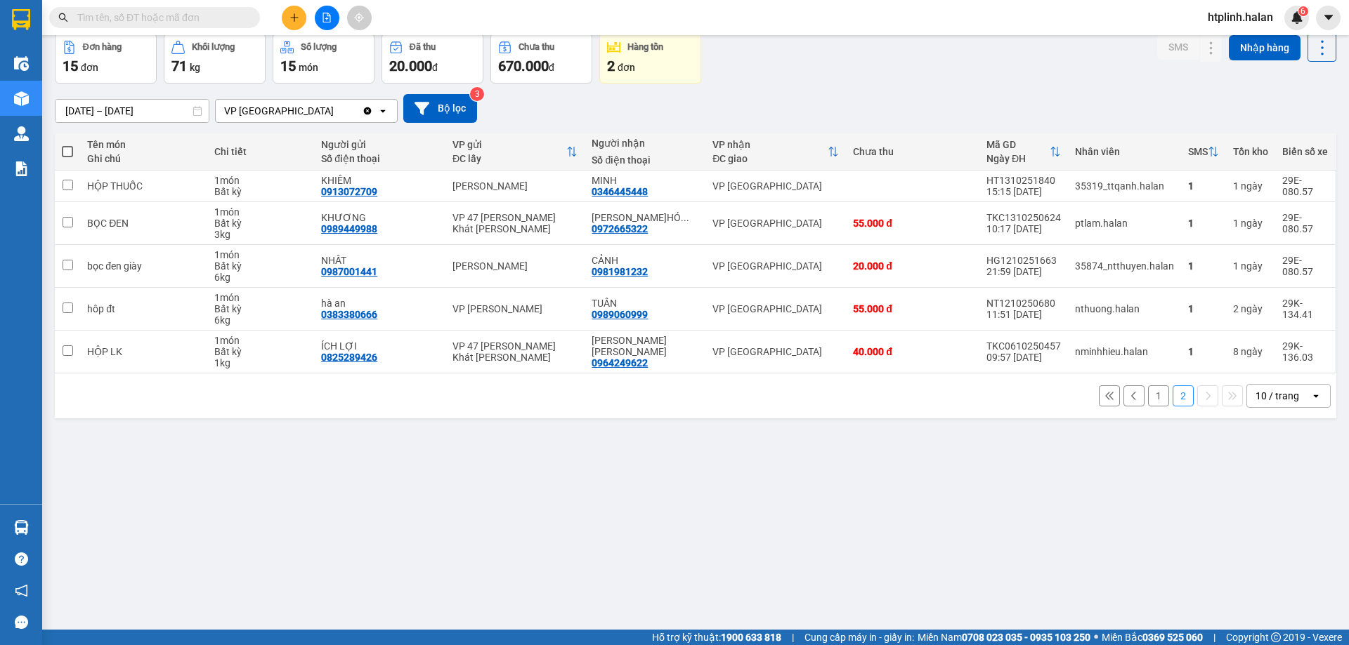
click at [1150, 391] on button "1" at bounding box center [1158, 396] width 21 height 21
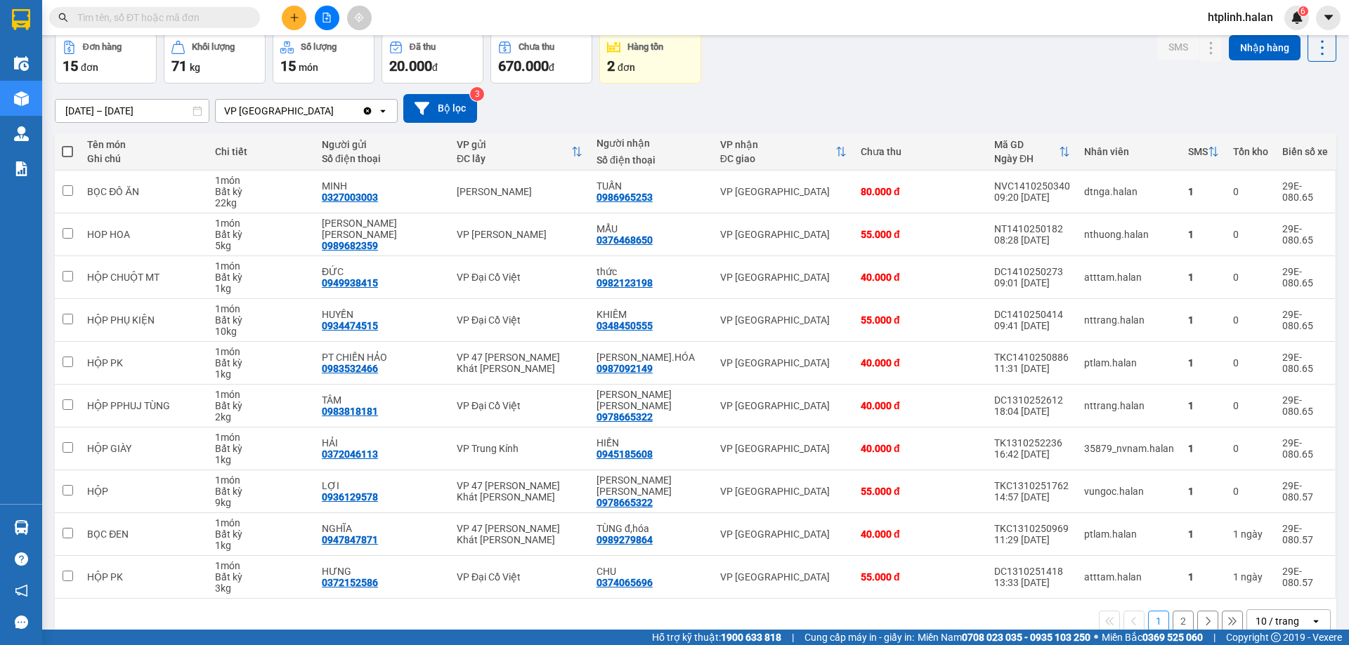
click at [184, 8] on span at bounding box center [154, 17] width 211 height 21
click at [194, 24] on input "text" at bounding box center [160, 17] width 166 height 15
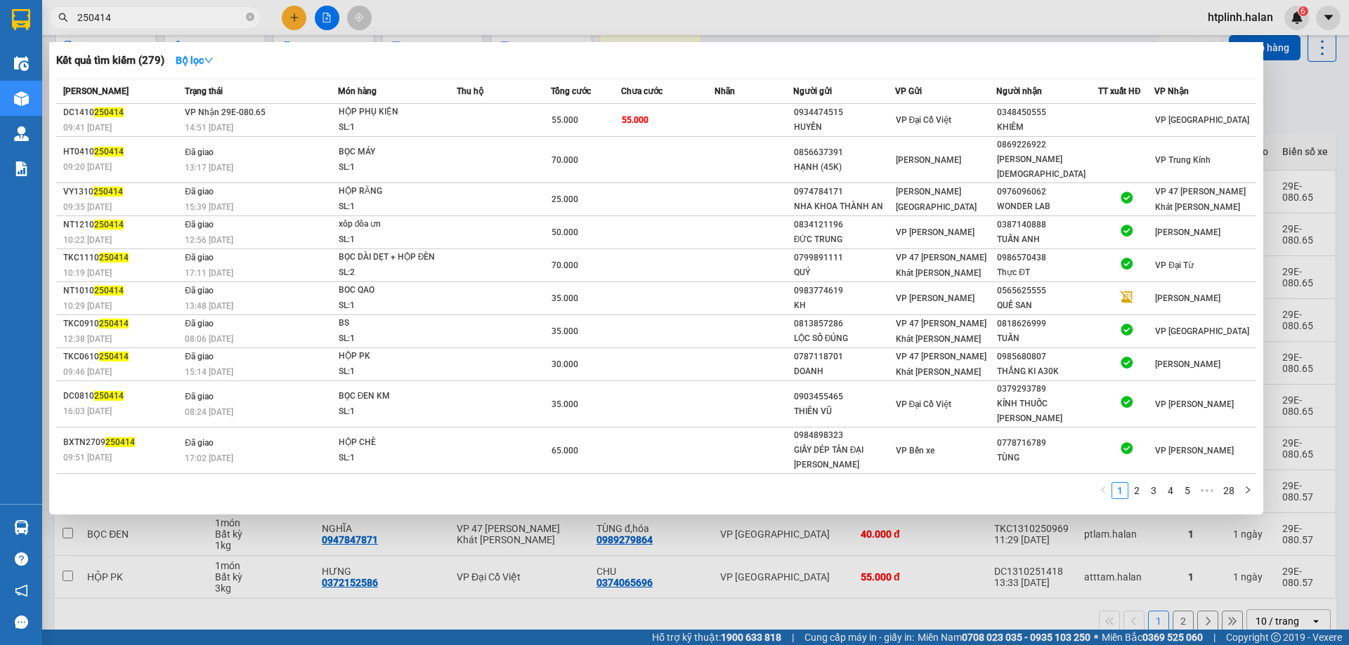
type input "250414"
click at [257, 101] on th "Trạng thái" at bounding box center [259, 91] width 157 height 25
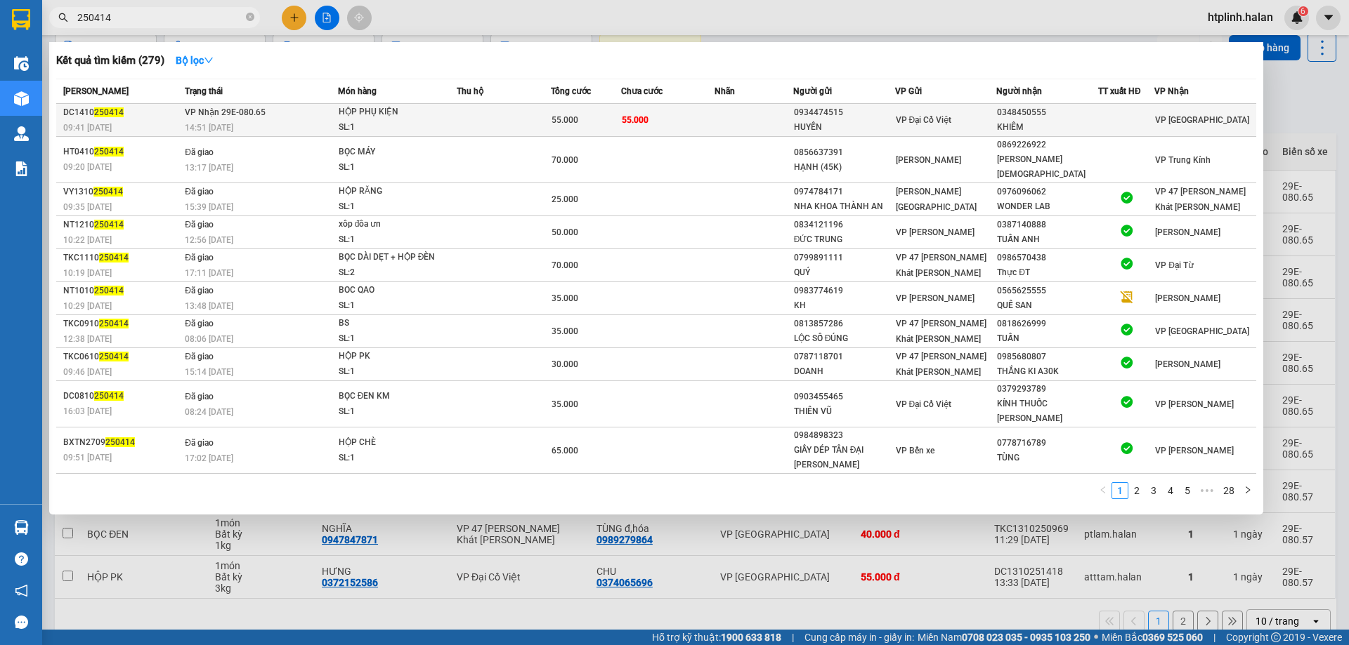
click at [296, 108] on td "VP Nhận 29E-080.65 14:51 - 14/10" at bounding box center [259, 120] width 157 height 33
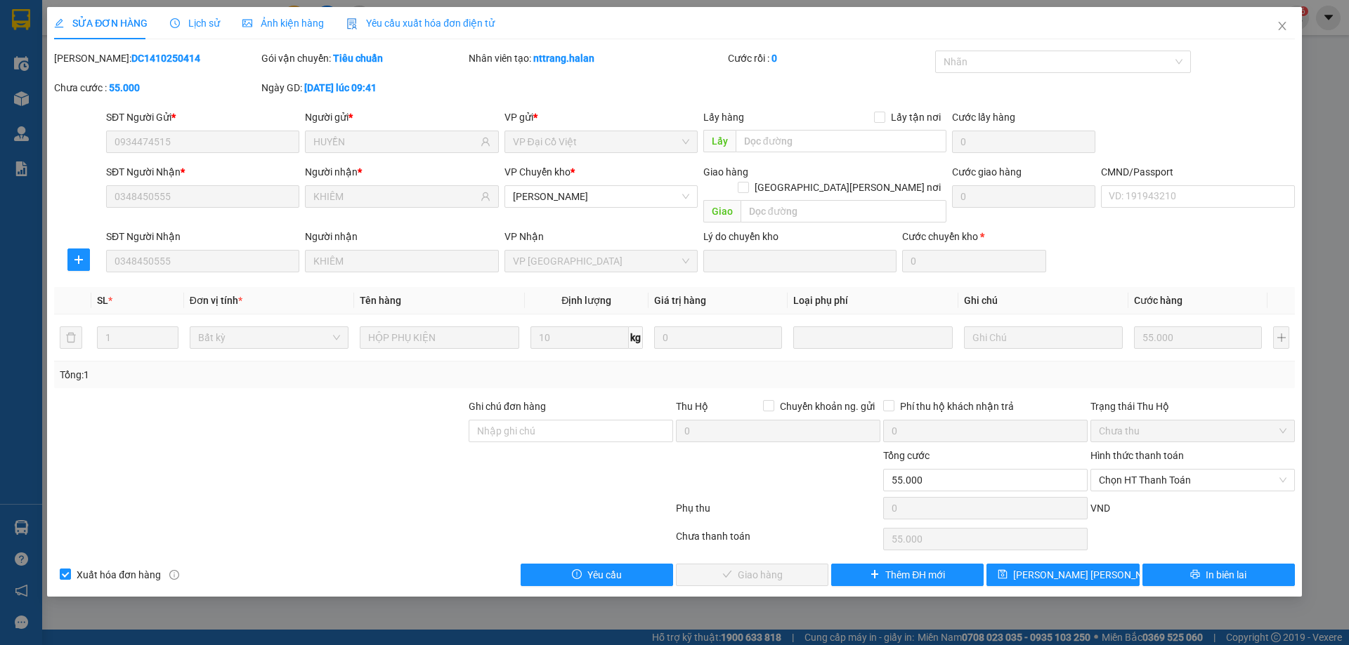
type input "0934474515"
type input "HUYỀN"
type input "0348450555"
type input "KHIÊM"
type input "0"
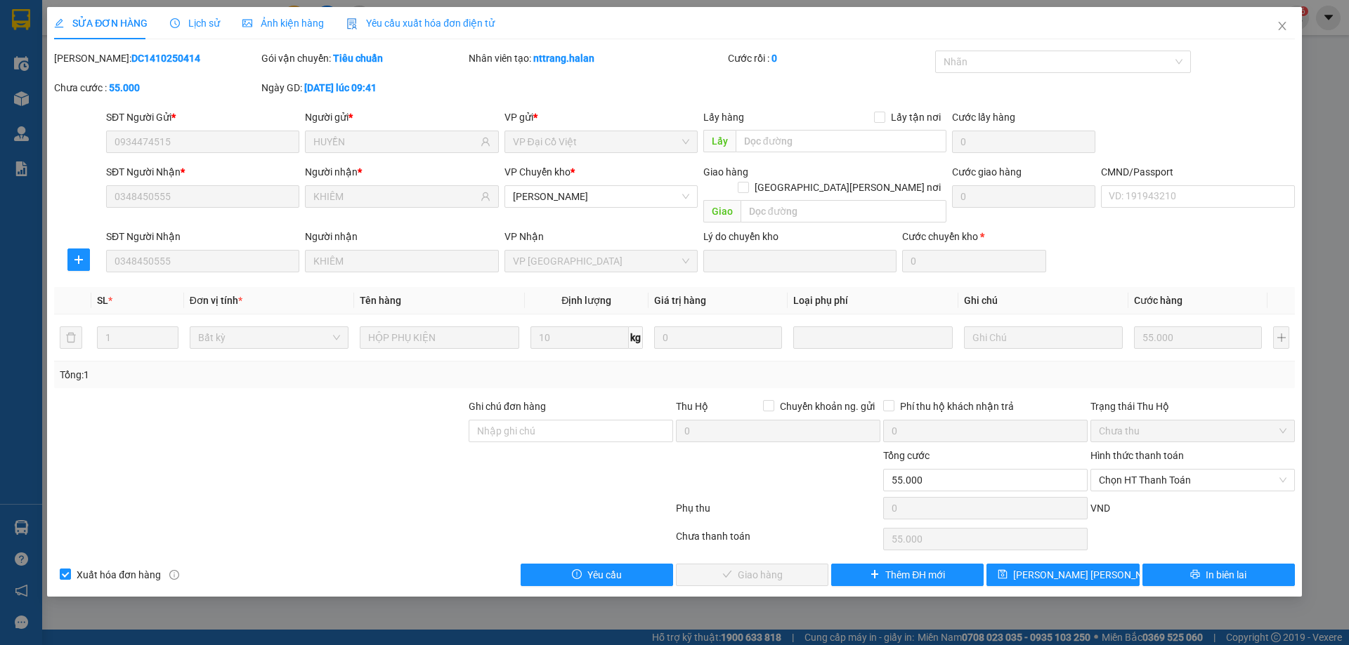
type input "55.000"
click at [1190, 470] on span "Chọn HT Thanh Toán" at bounding box center [1193, 480] width 188 height 21
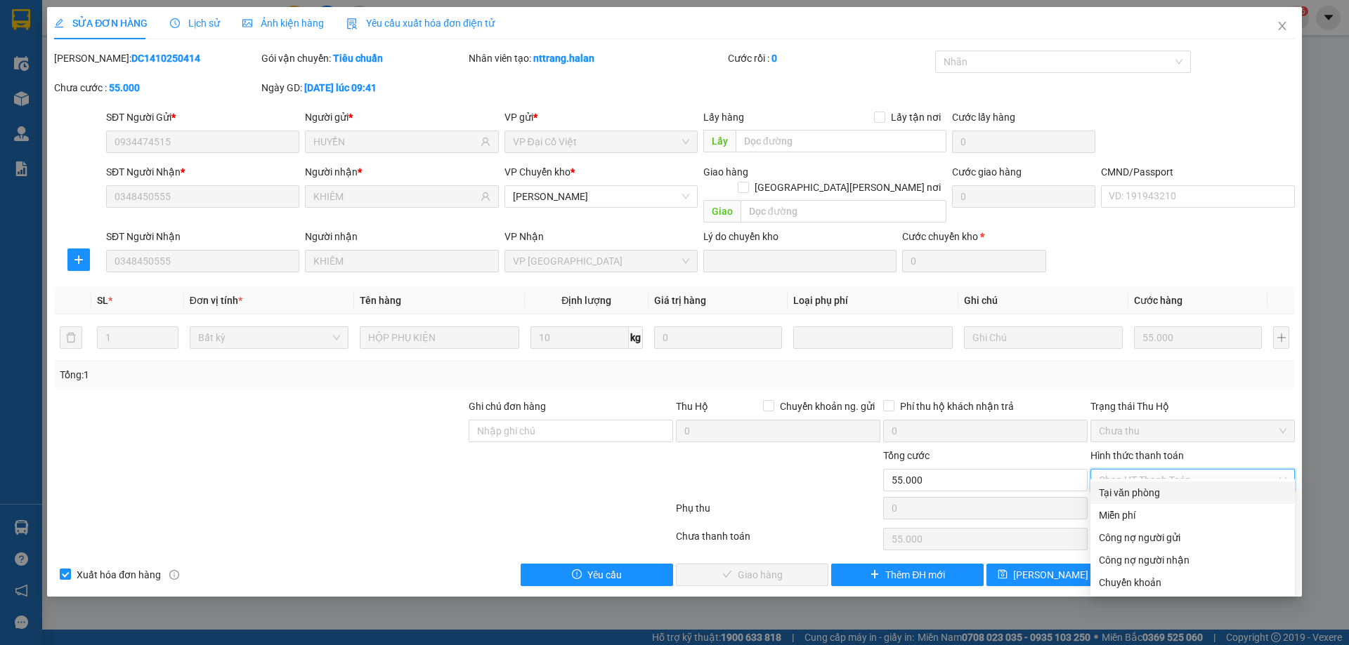
click at [1193, 487] on div "Tại văn phòng" at bounding box center [1193, 492] width 188 height 15
type input "0"
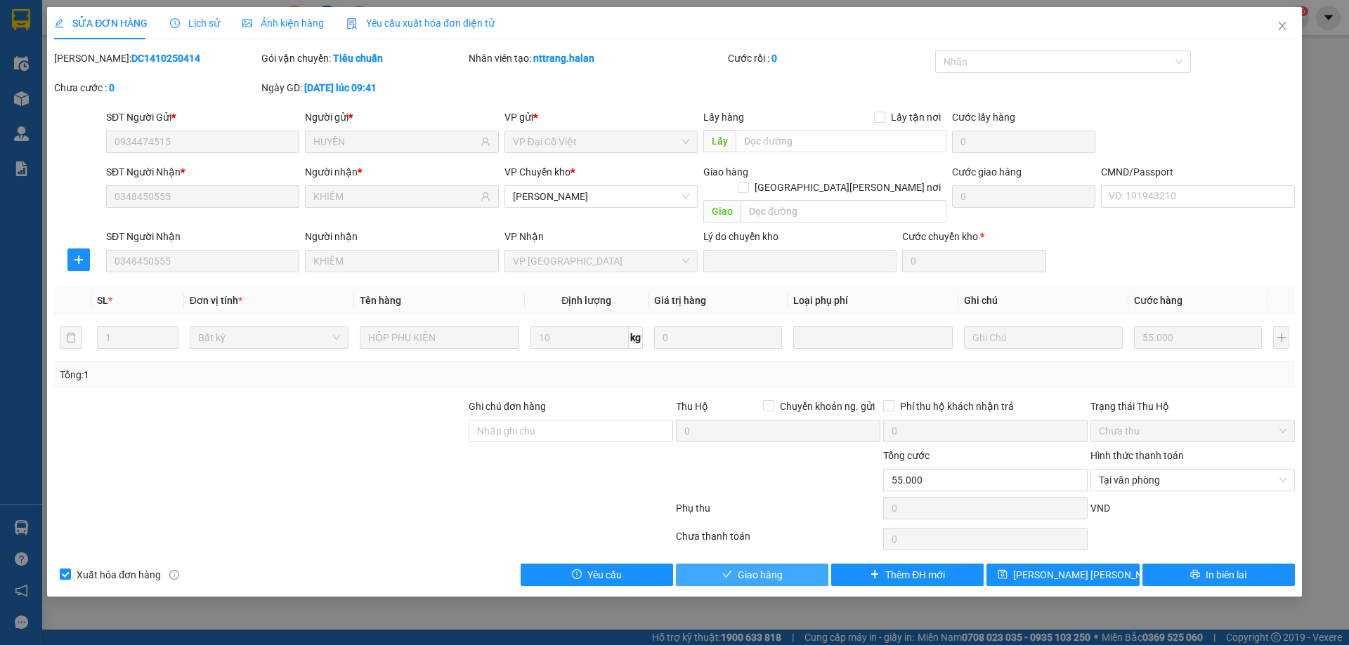
click at [740, 568] on span "Giao hàng" at bounding box center [759, 575] width 45 height 15
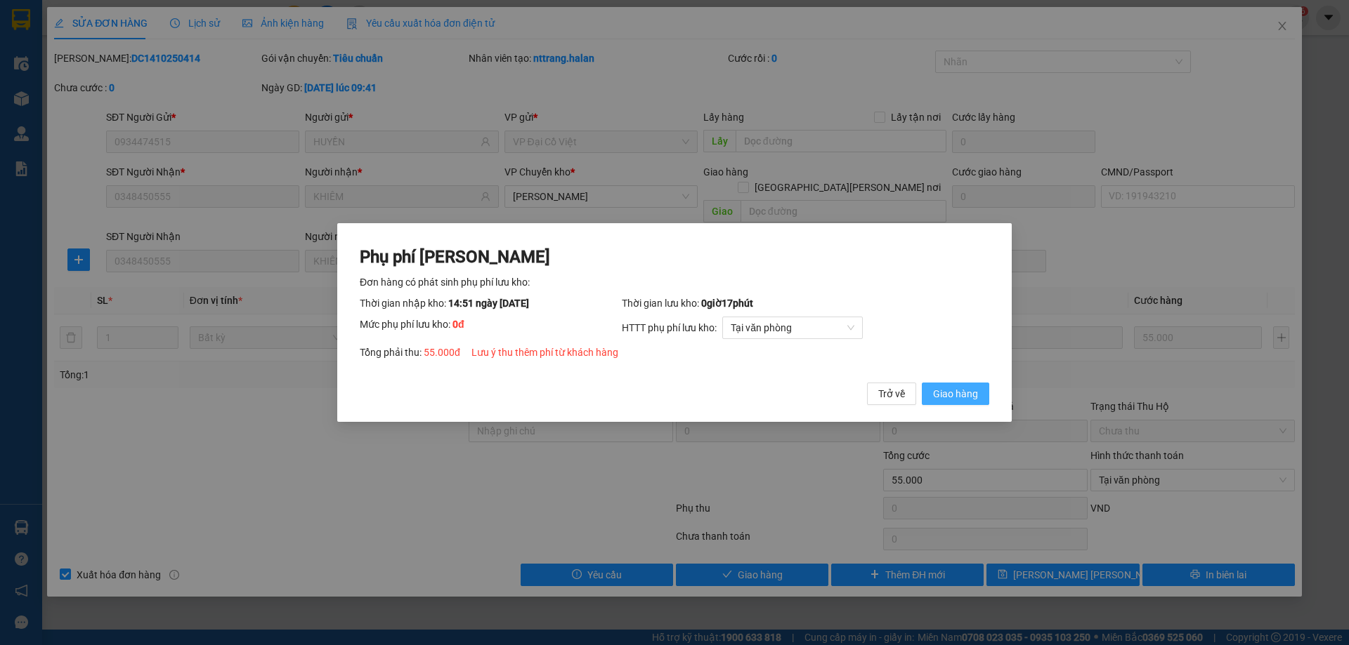
click at [980, 387] on button "Giao hàng" at bounding box center [955, 394] width 67 height 22
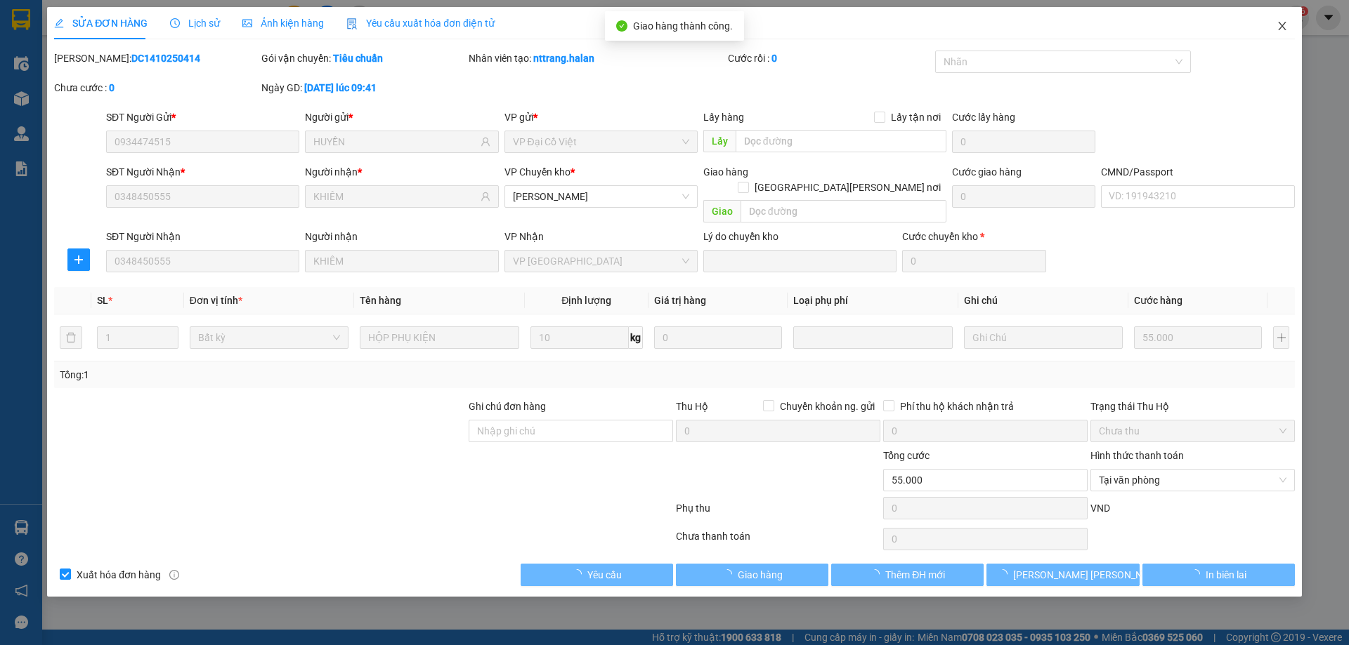
click at [1289, 18] on span "Close" at bounding box center [1281, 26] width 39 height 39
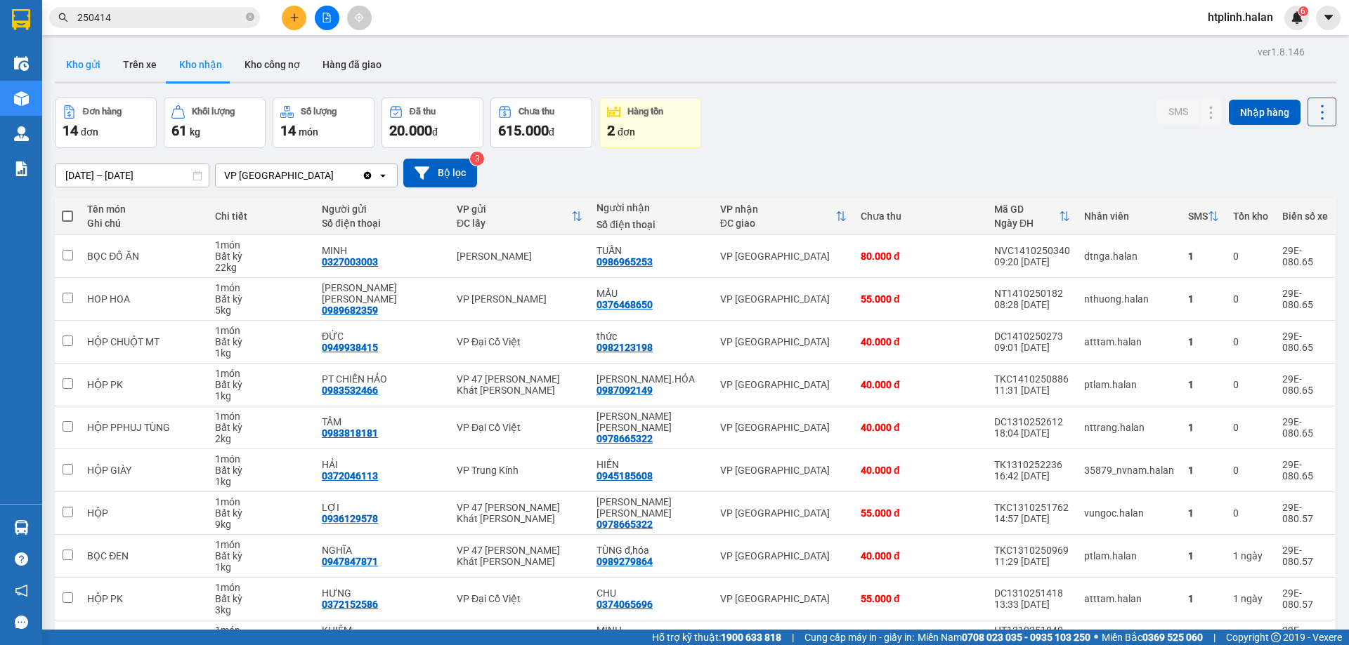
click at [77, 70] on button "Kho gửi" at bounding box center [83, 65] width 57 height 34
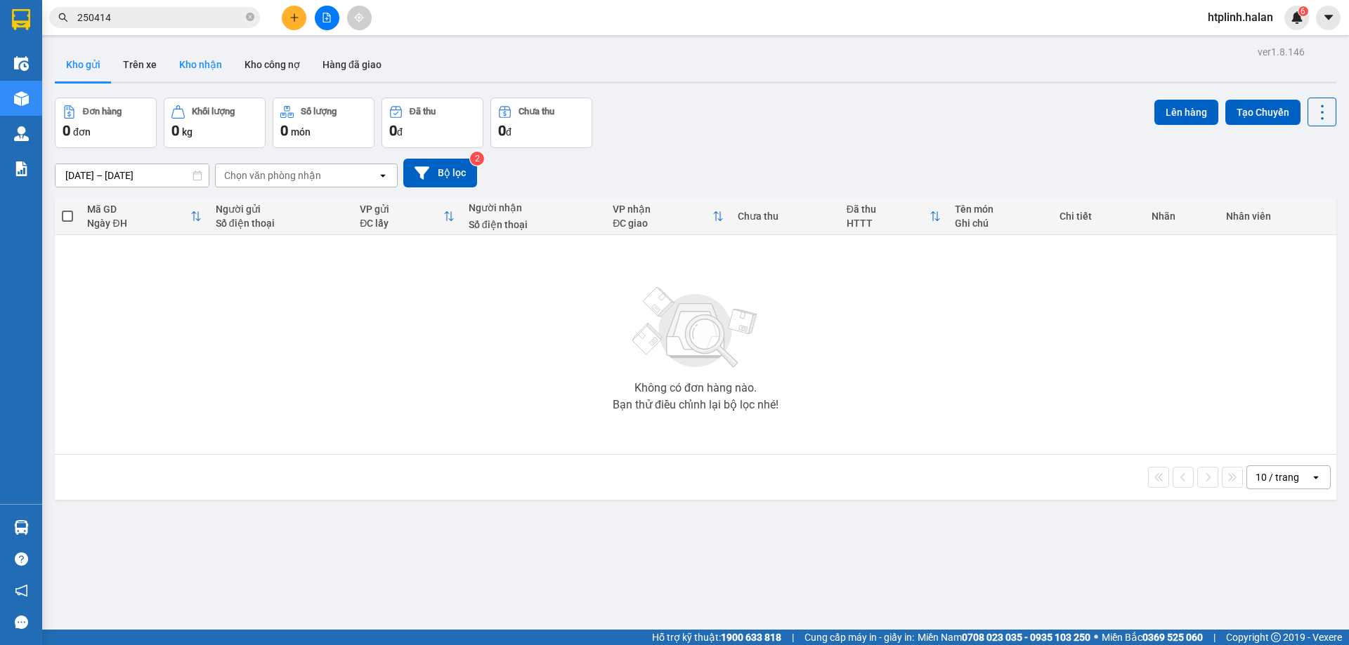
click at [187, 69] on button "Kho nhận" at bounding box center [200, 65] width 65 height 34
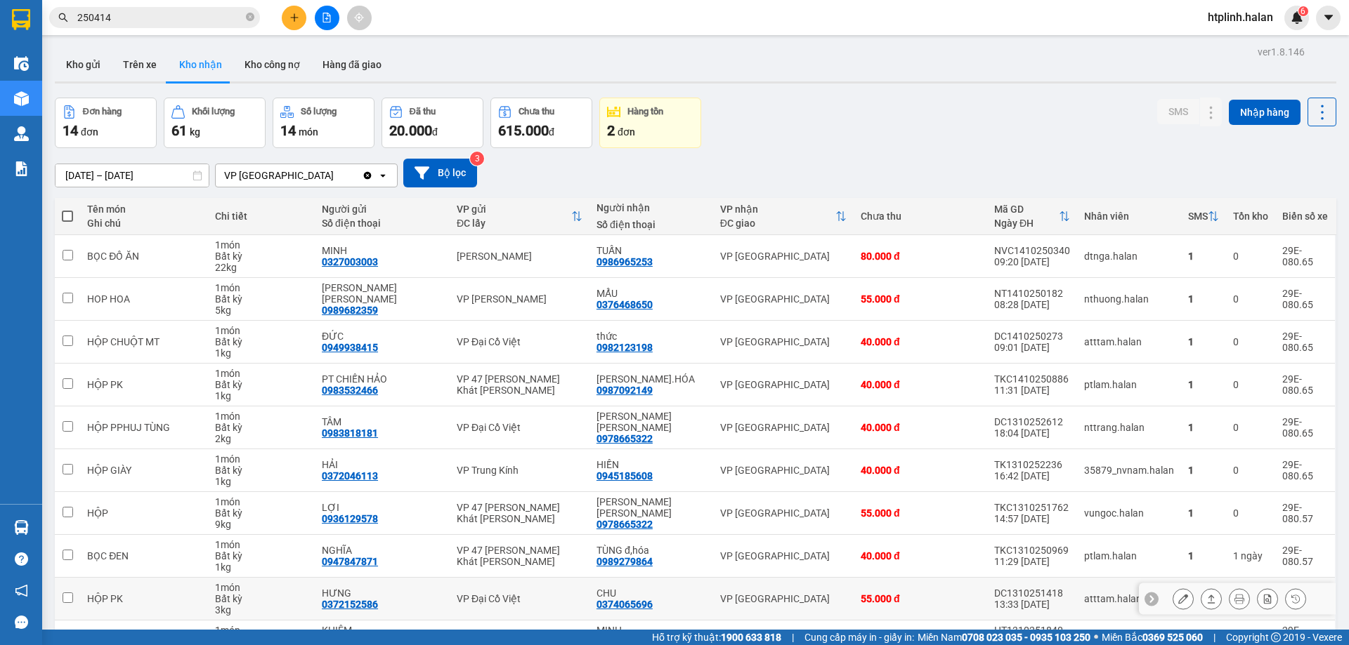
scroll to position [80, 0]
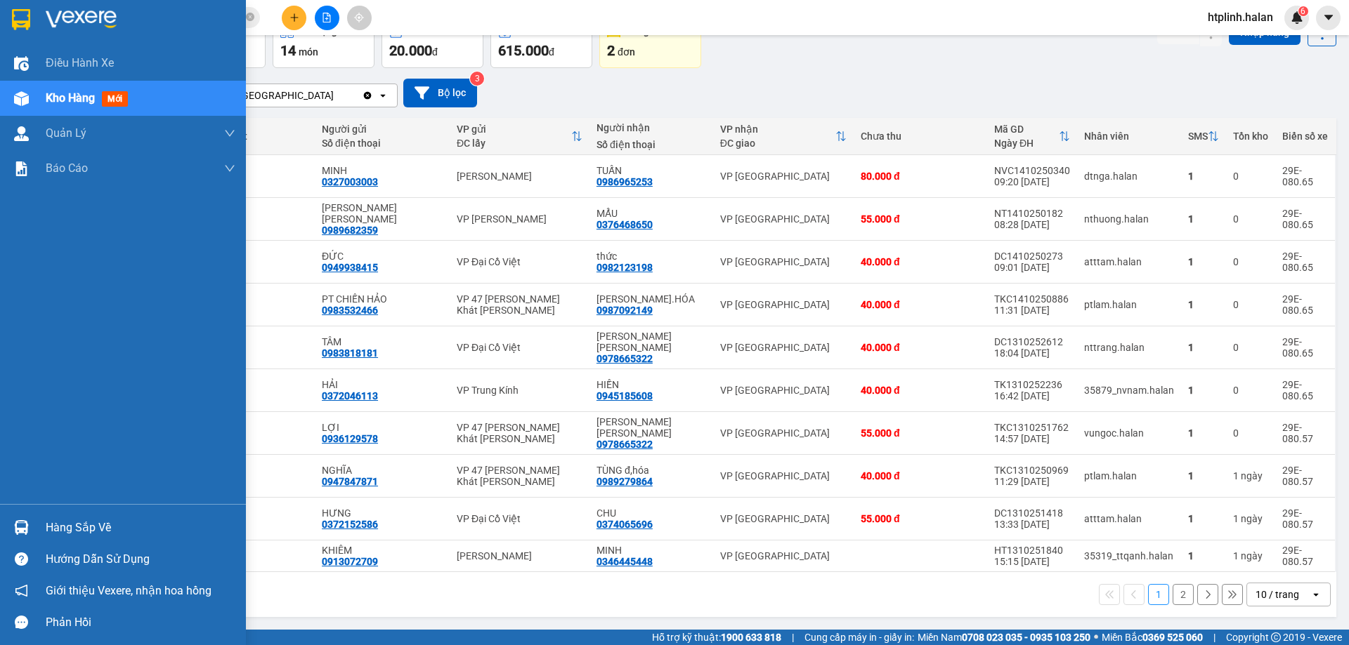
click at [27, 520] on img at bounding box center [21, 527] width 15 height 15
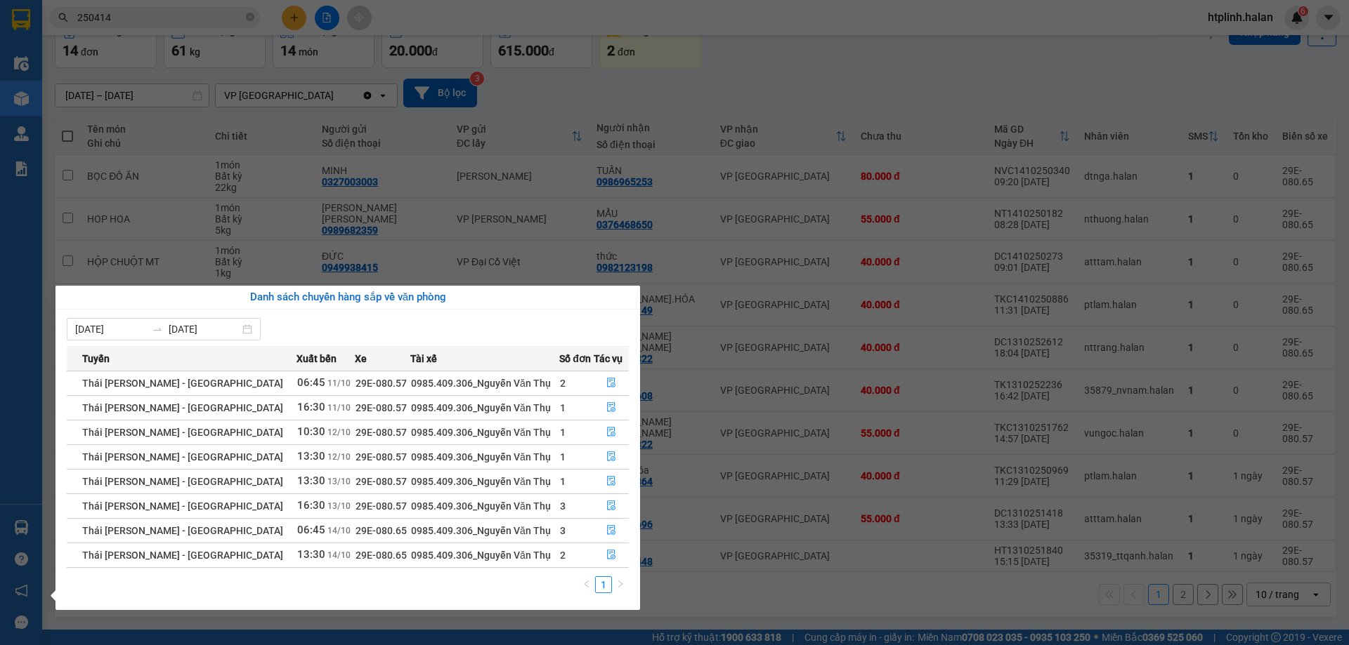
click at [690, 298] on section "Kết quả tìm kiếm ( 279 ) Bộ lọc Mã ĐH Trạng thái Món hàng Thu hộ Tổng cước Chưa…" at bounding box center [674, 322] width 1349 height 645
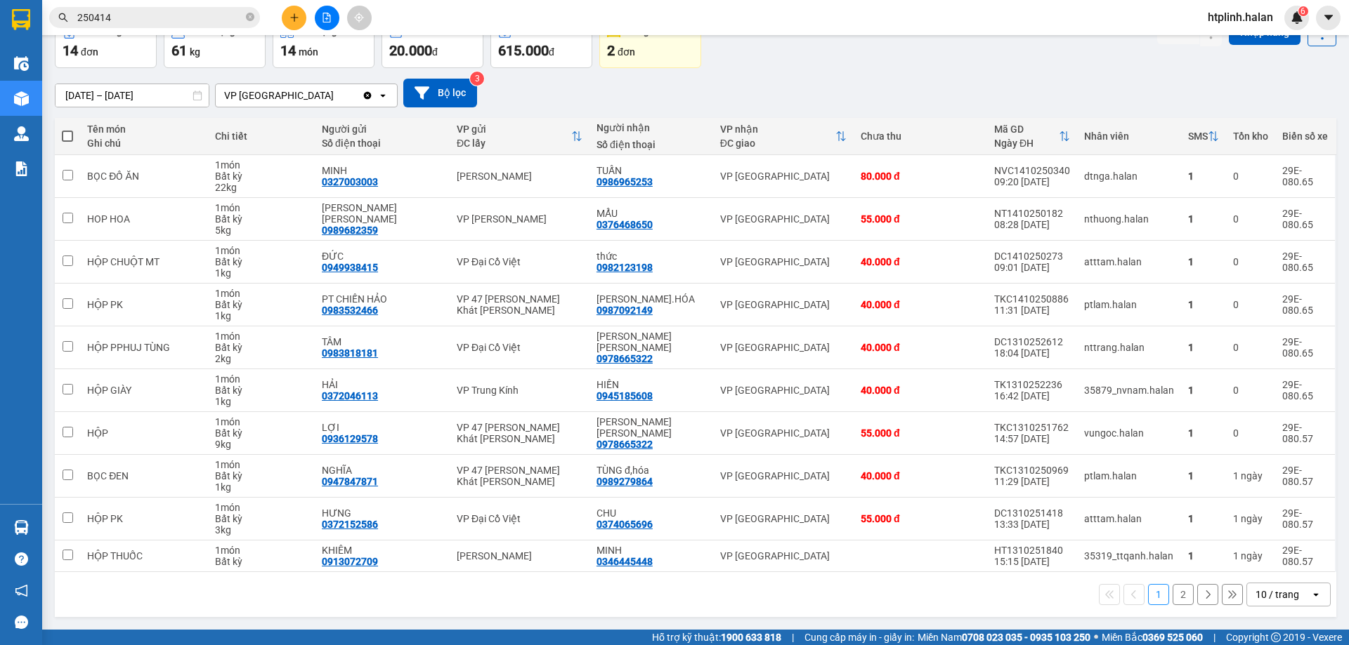
click at [180, 18] on input "250414" at bounding box center [160, 17] width 166 height 15
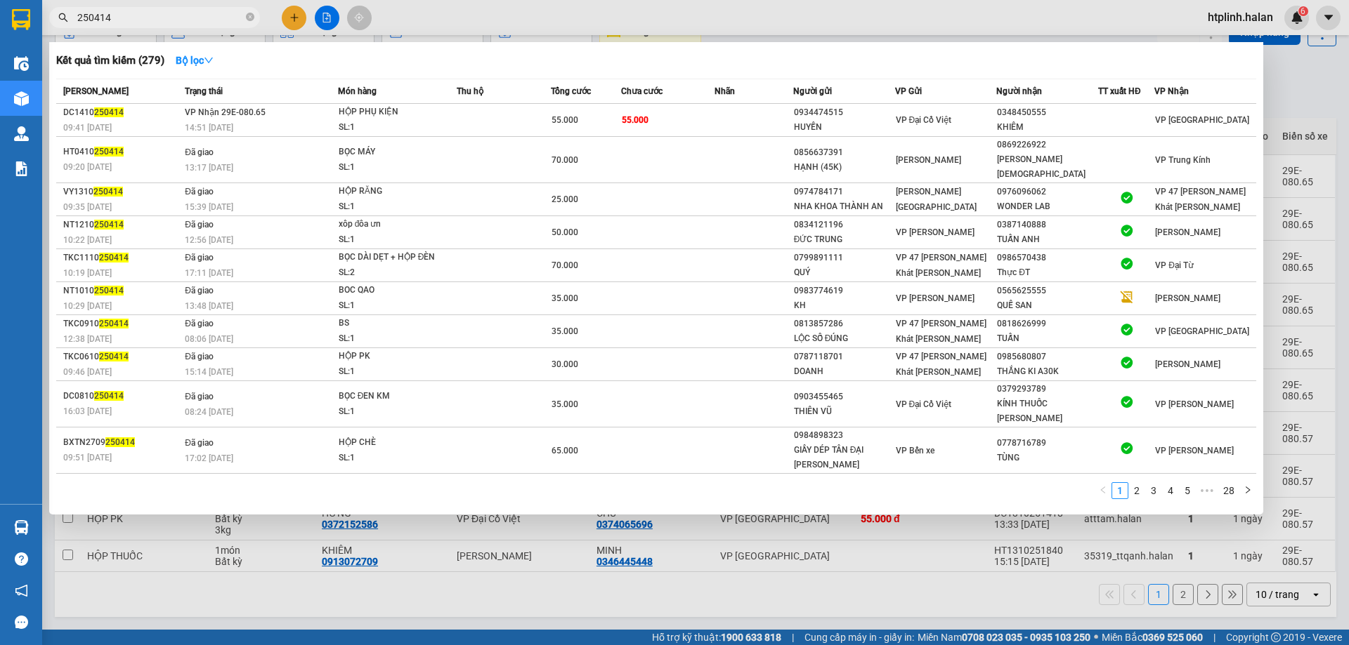
click at [180, 18] on input "250414" at bounding box center [160, 17] width 166 height 15
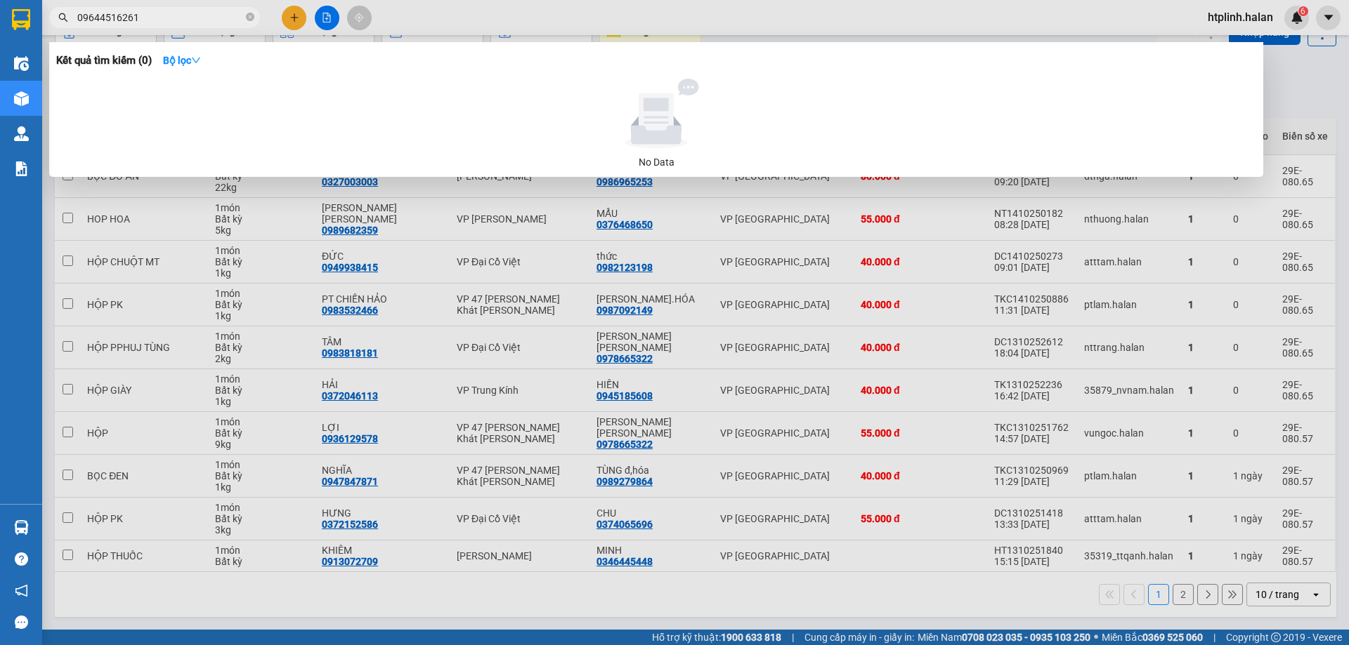
click at [98, 24] on input "09644516261" at bounding box center [160, 17] width 166 height 15
click at [110, 22] on input "09644516261" at bounding box center [160, 17] width 166 height 15
click at [131, 20] on input "09644516261" at bounding box center [160, 17] width 166 height 15
click at [115, 18] on input "09644516261" at bounding box center [160, 17] width 166 height 15
click at [119, 19] on input "09644516261" at bounding box center [160, 17] width 166 height 15
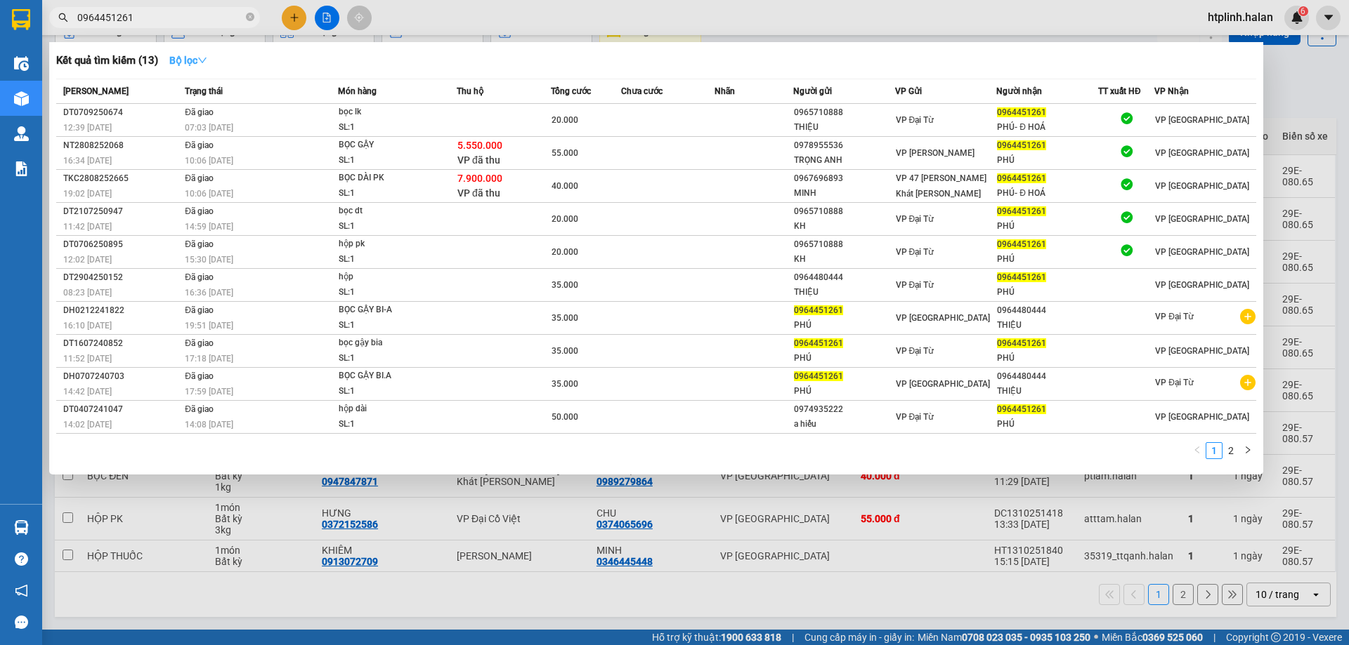
type input "0964451261"
click at [207, 58] on icon "down" at bounding box center [202, 60] width 10 height 10
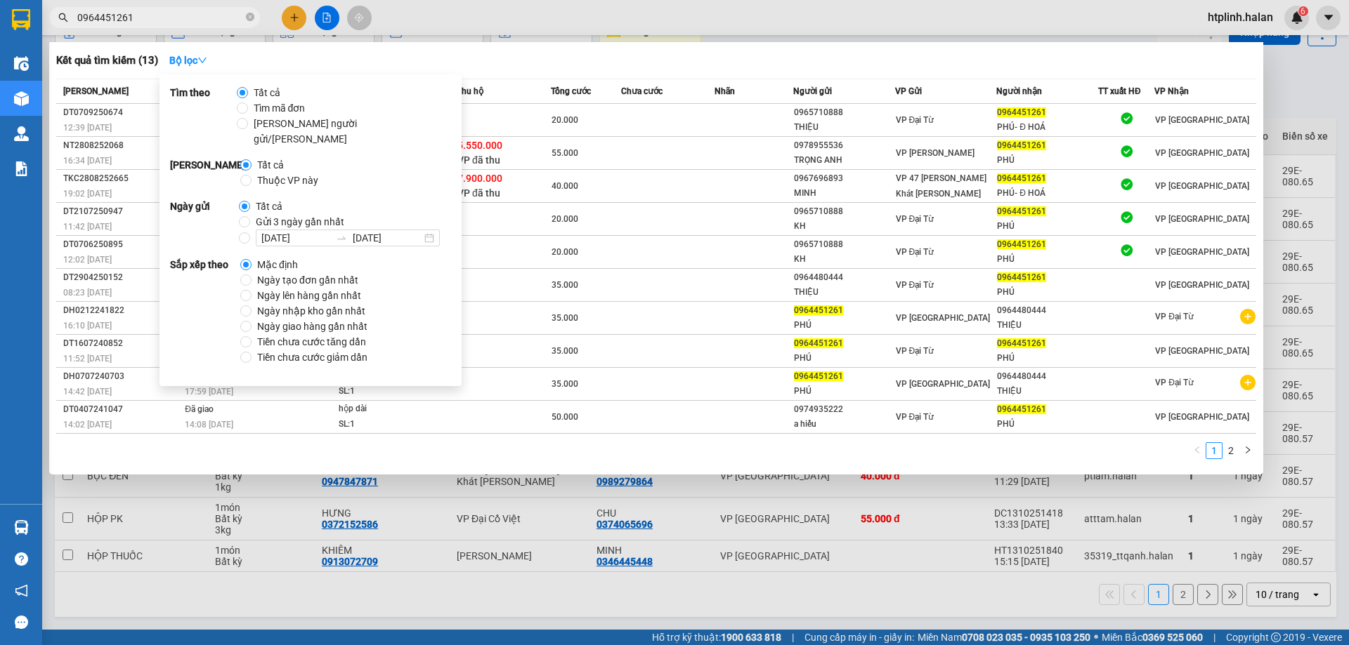
click at [480, 53] on div "Kết quả tìm kiếm ( 13 ) Bộ lọc" at bounding box center [656, 60] width 1200 height 22
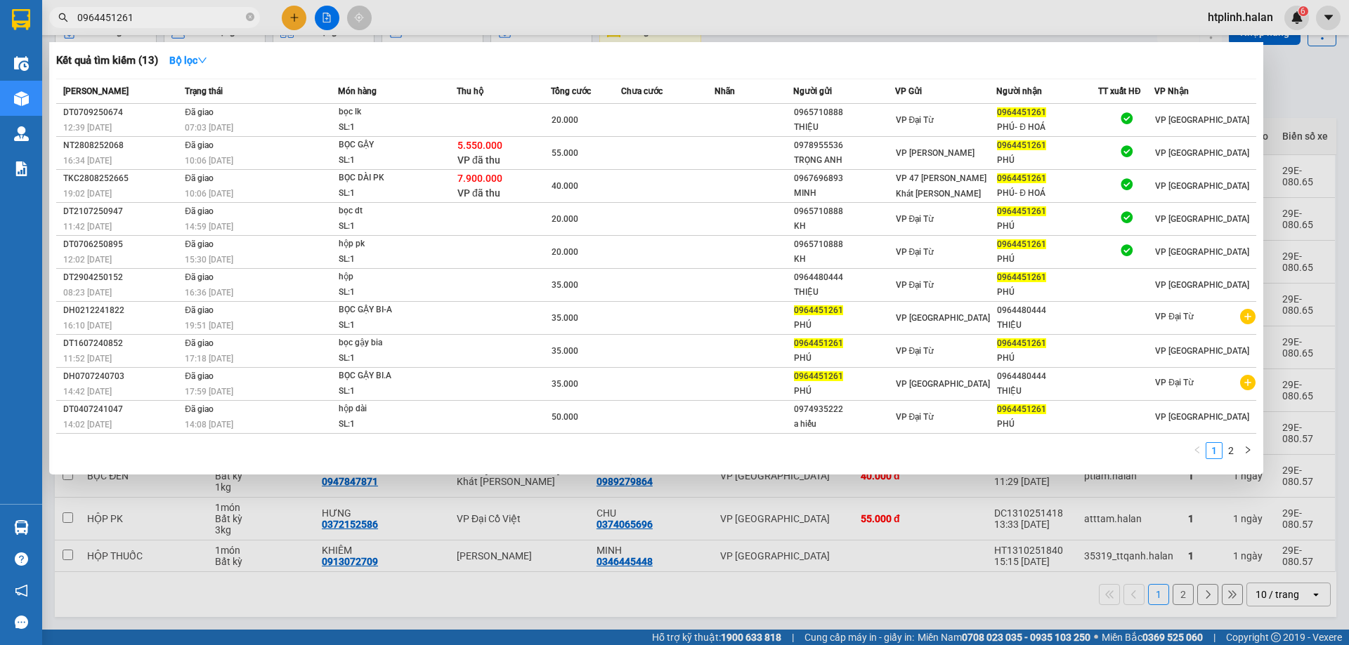
click at [460, 481] on div at bounding box center [674, 322] width 1349 height 645
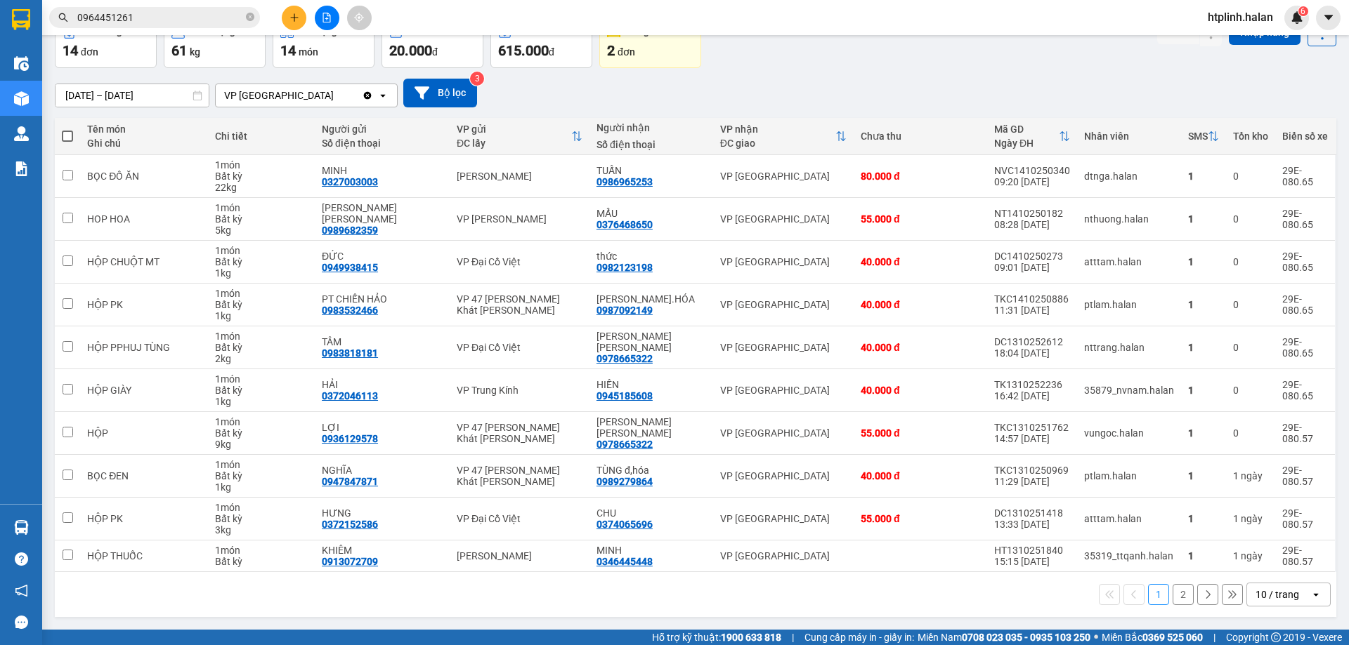
click at [1172, 589] on button "2" at bounding box center [1182, 594] width 21 height 21
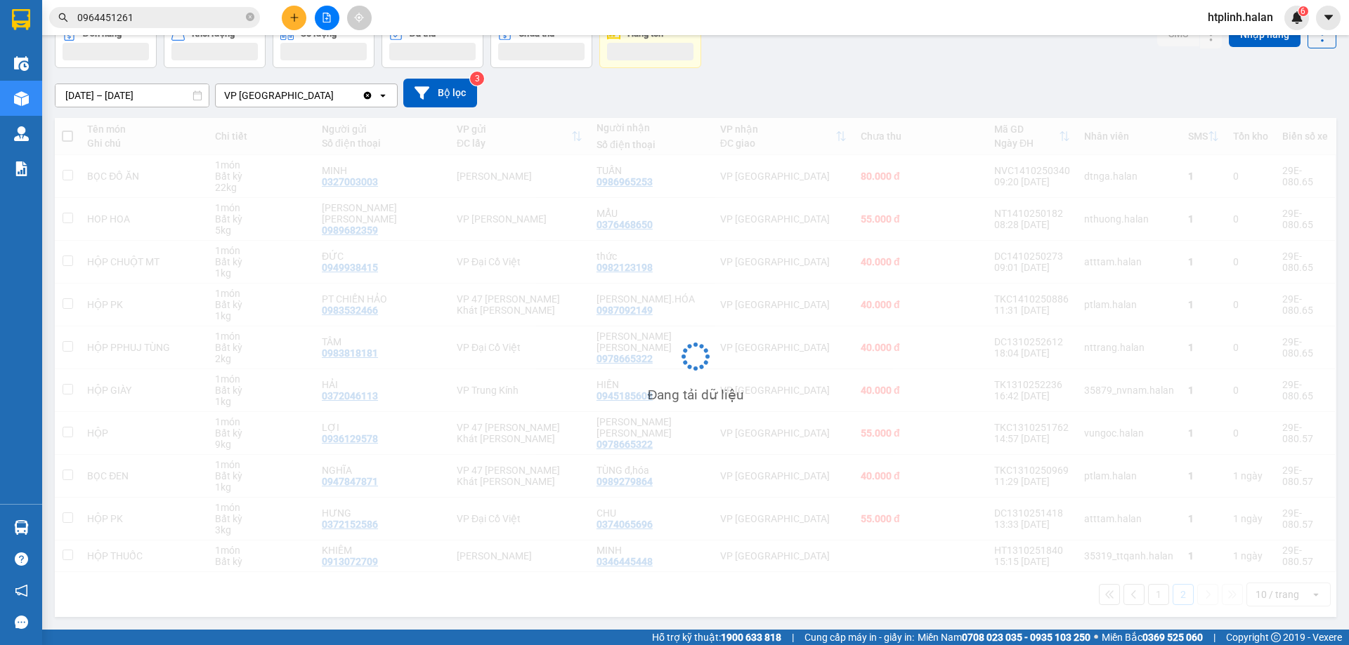
scroll to position [65, 0]
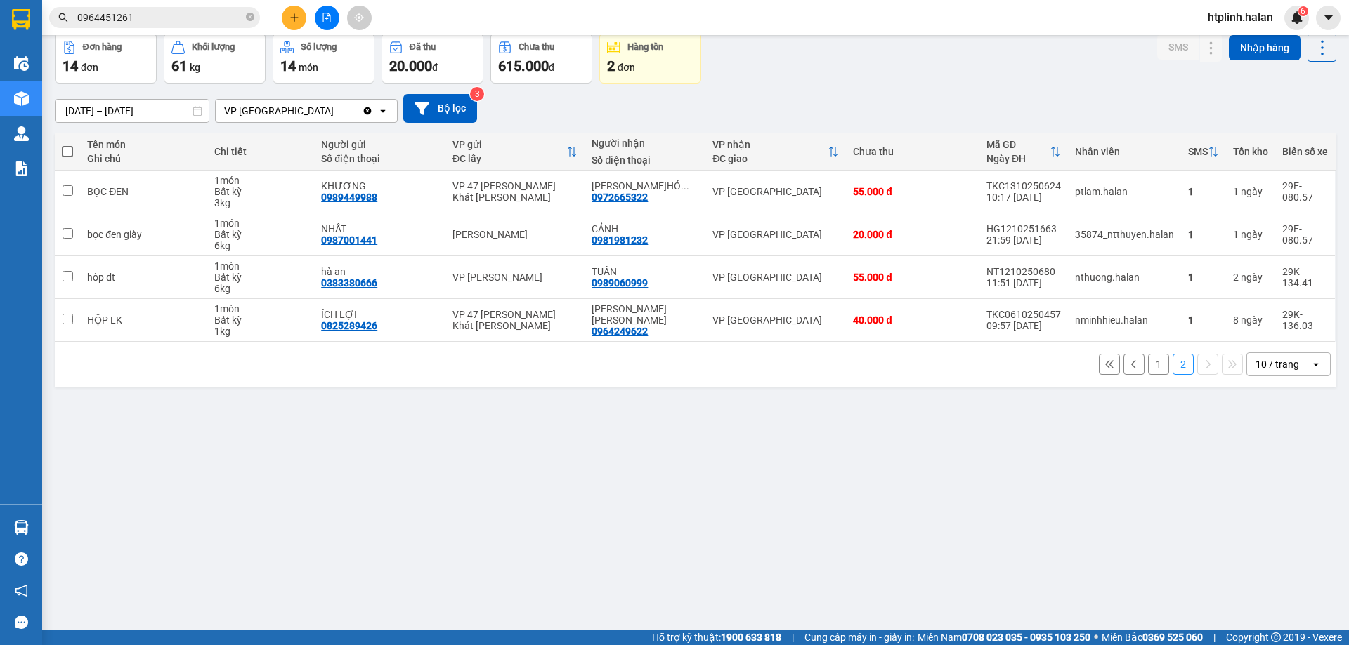
click at [1153, 360] on button "1" at bounding box center [1158, 364] width 21 height 21
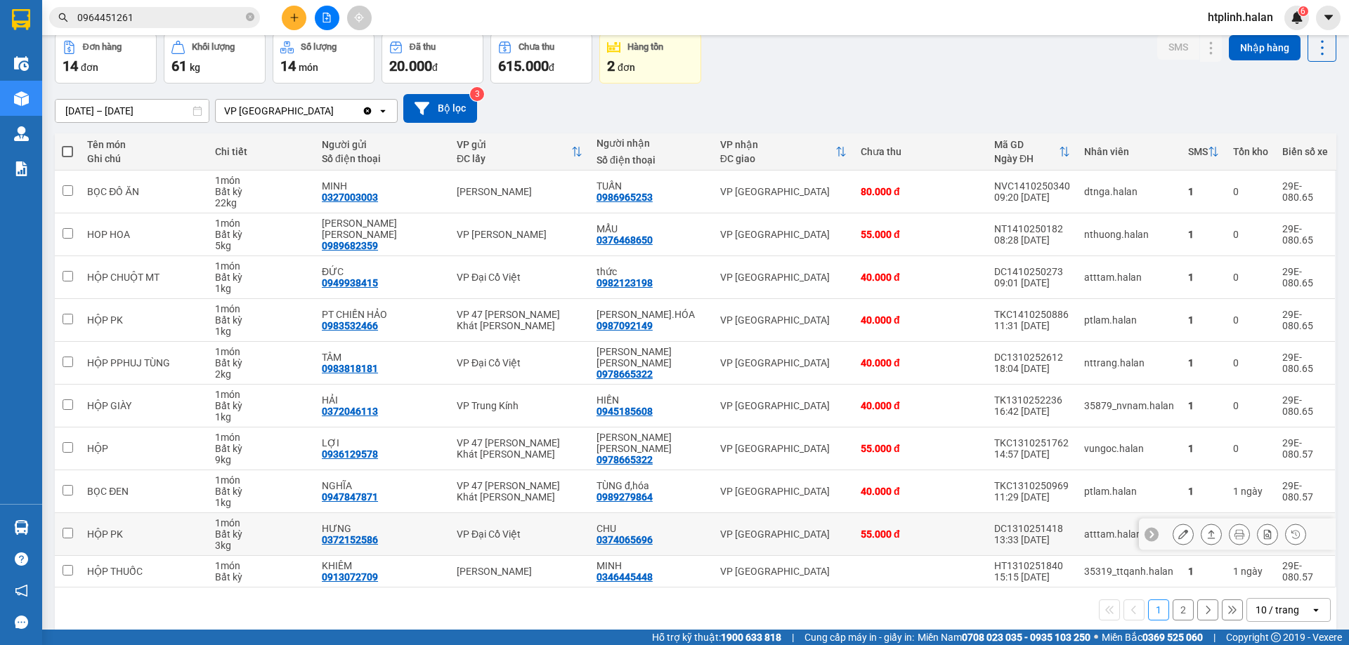
scroll to position [80, 0]
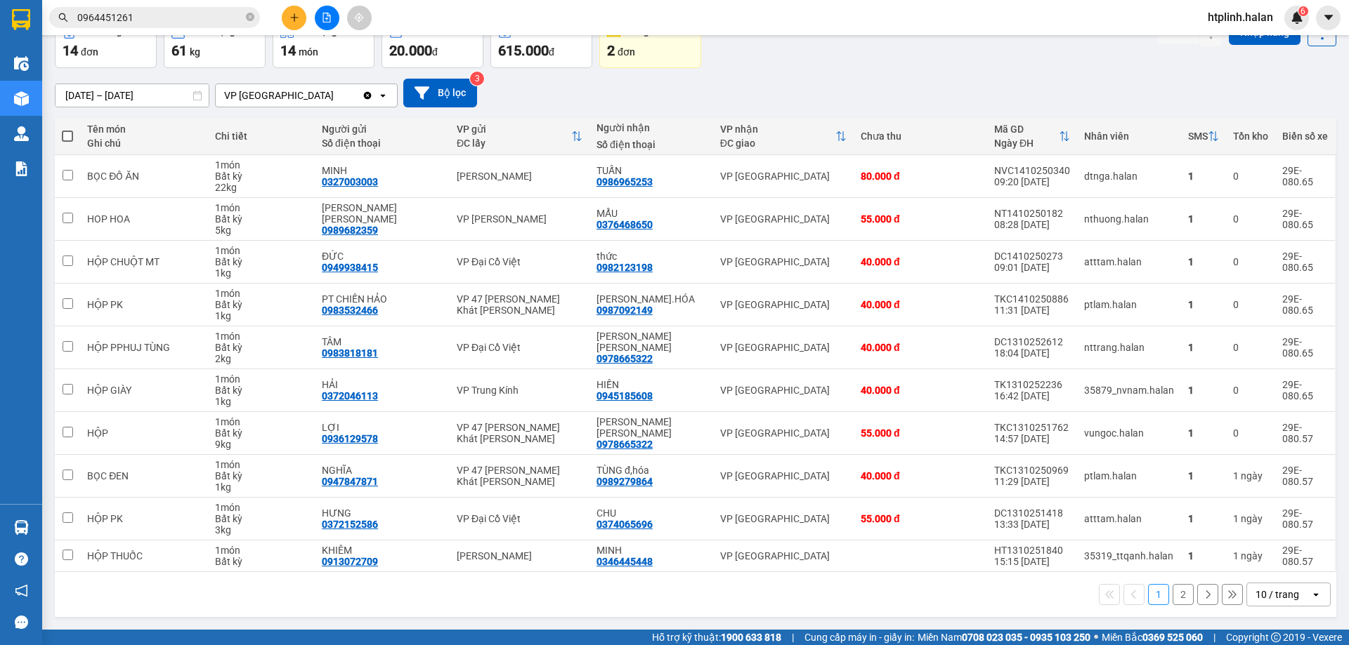
click at [1174, 593] on button "2" at bounding box center [1182, 594] width 21 height 21
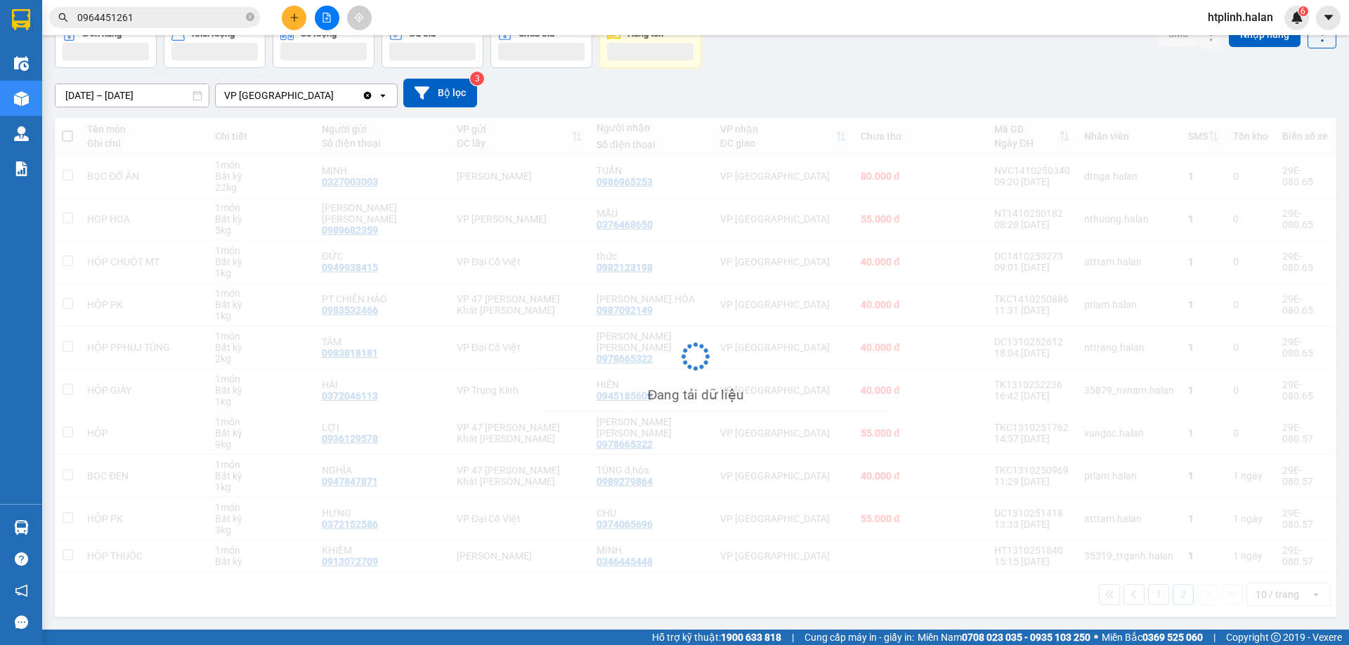
scroll to position [65, 0]
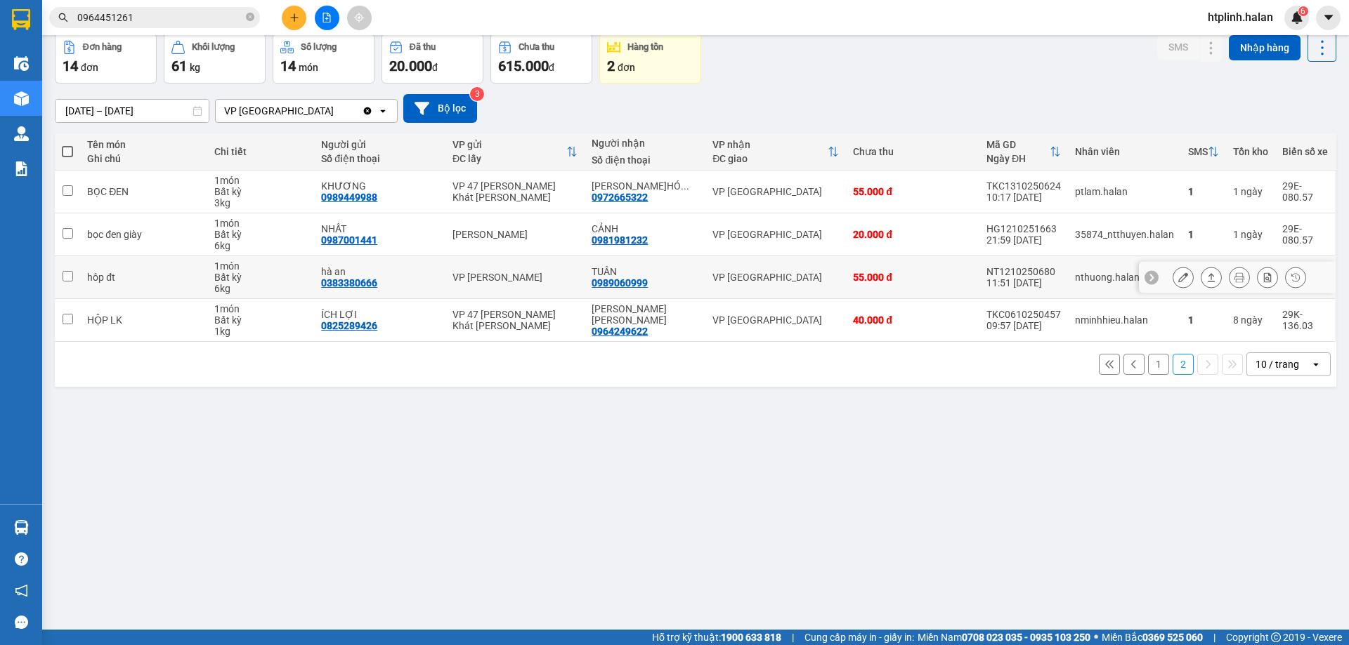
click at [1201, 281] on button at bounding box center [1211, 277] width 20 height 25
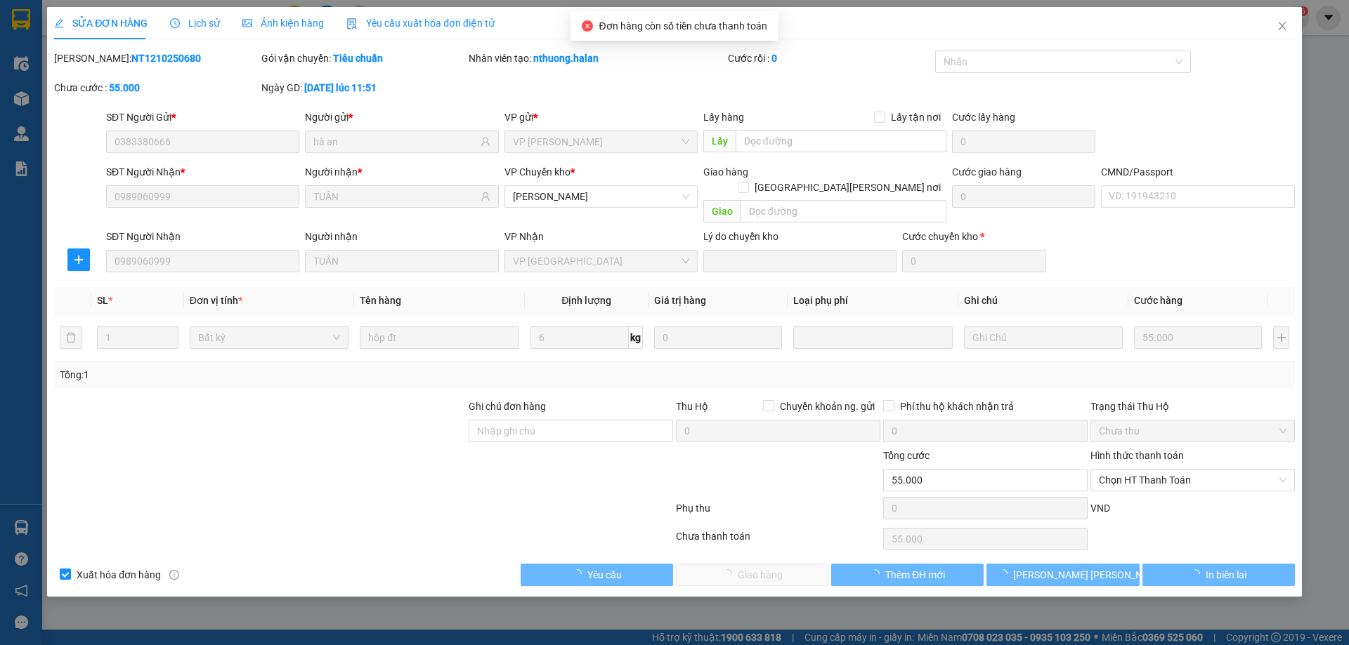
type input "0383380666"
type input "hà an"
type input "0989060999"
type input "TUÂN"
type input "0"
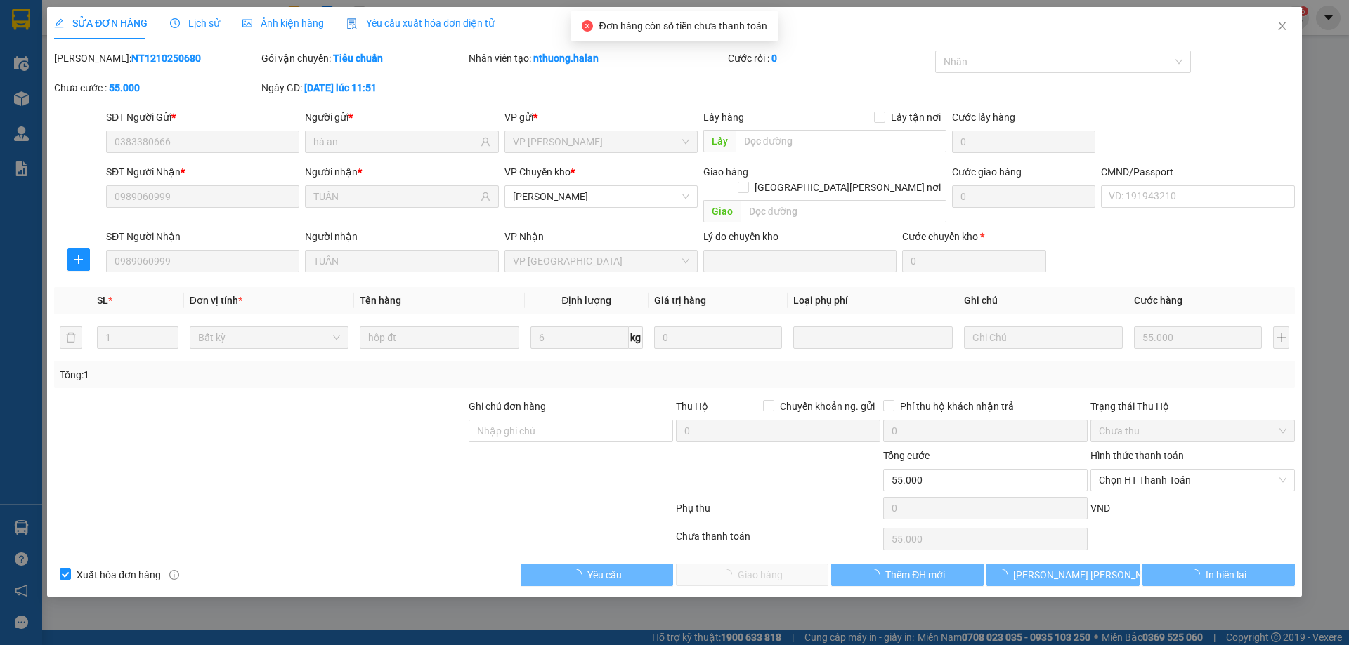
type input "55.000"
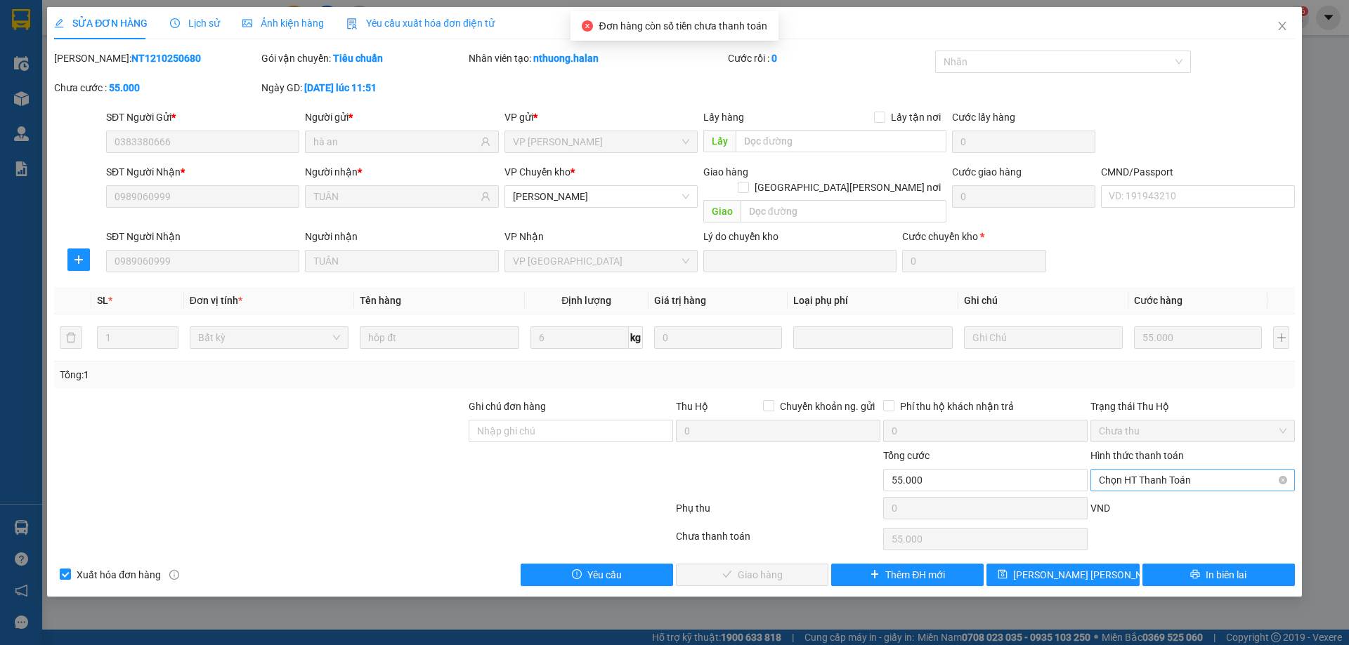
click at [1125, 470] on span "Chọn HT Thanh Toán" at bounding box center [1193, 480] width 188 height 21
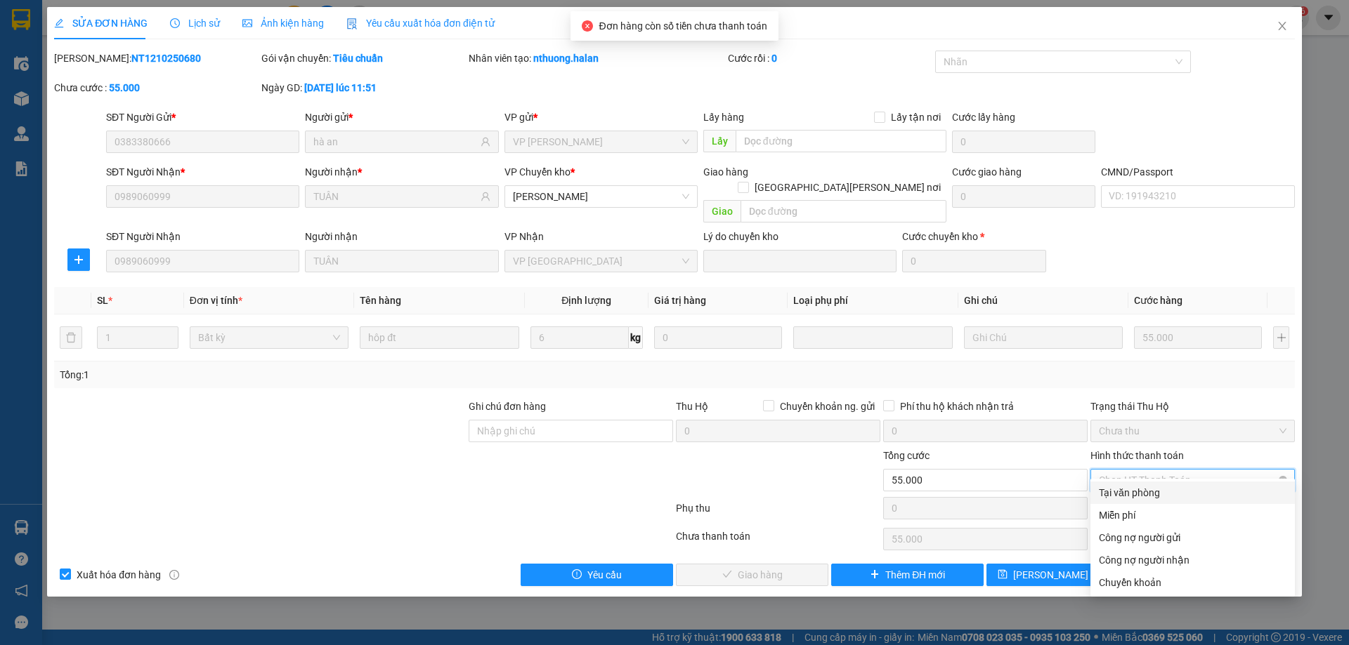
drag, startPoint x: 1127, startPoint y: 475, endPoint x: 883, endPoint y: 538, distance: 251.8
click at [1127, 488] on div "Tại văn phòng" at bounding box center [1193, 492] width 188 height 15
type input "0"
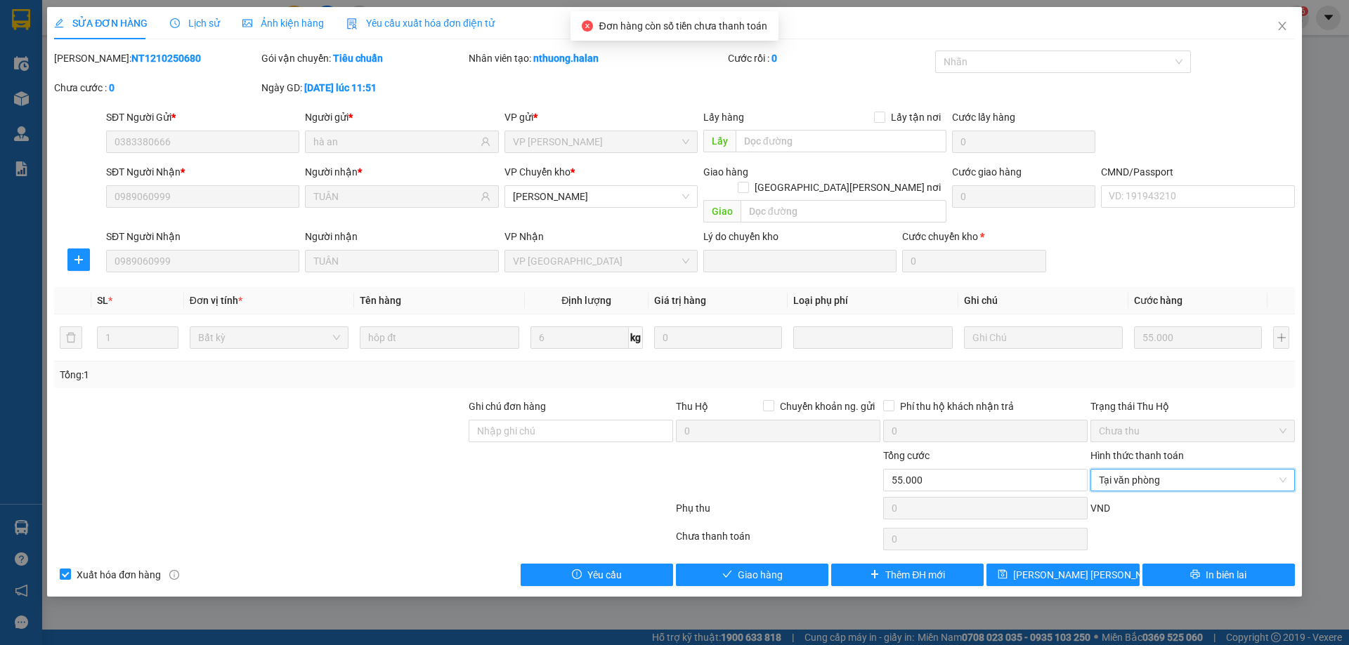
click at [765, 547] on div "Total Paid Fee 0 Total UnPaid Fee 55.000 Cash Collection Total Fee Mã ĐH: NT121…" at bounding box center [674, 319] width 1240 height 536
click at [799, 564] on button "Giao hàng" at bounding box center [752, 575] width 152 height 22
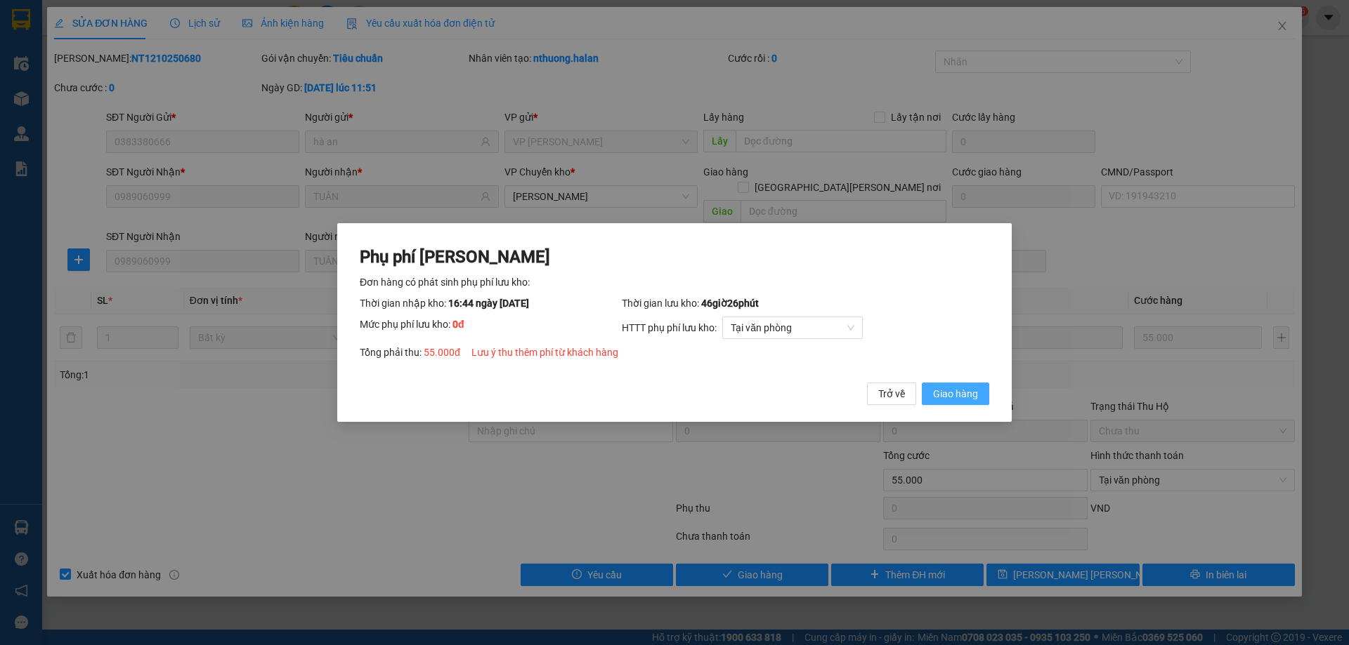
click at [924, 392] on button "Giao hàng" at bounding box center [955, 394] width 67 height 22
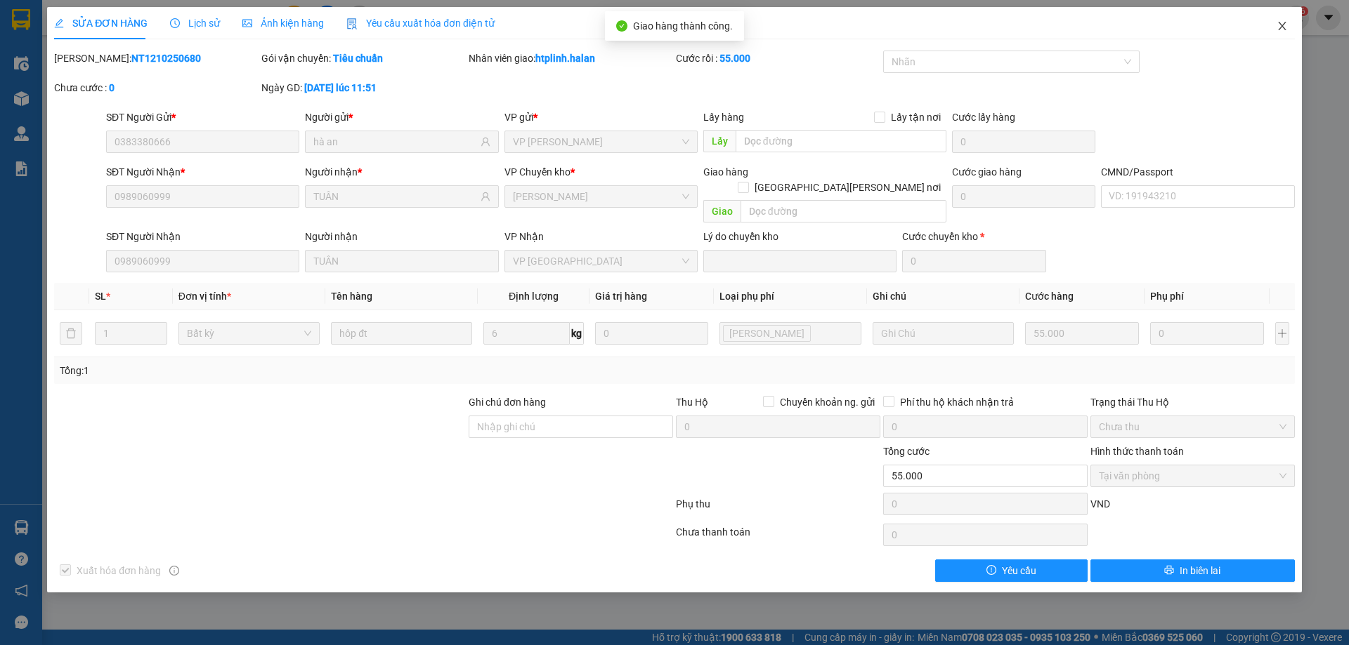
click at [1270, 20] on span "Close" at bounding box center [1281, 26] width 39 height 39
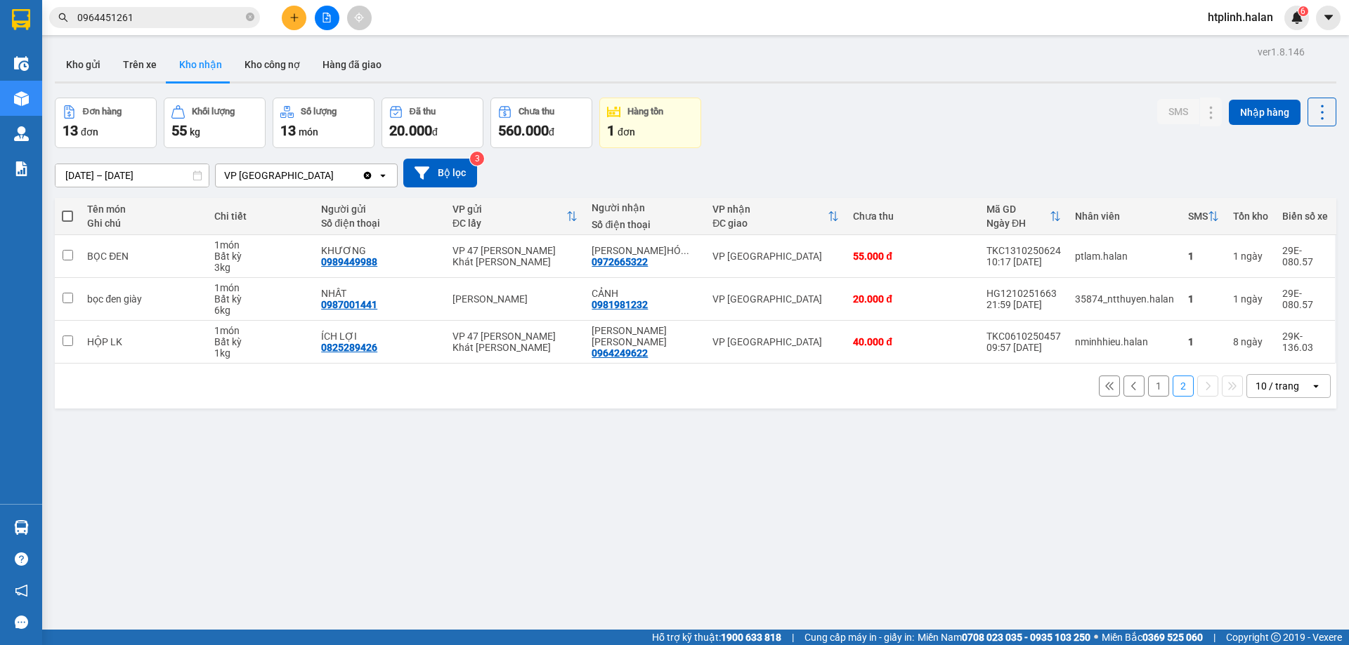
click at [1148, 386] on button "1" at bounding box center [1158, 386] width 21 height 21
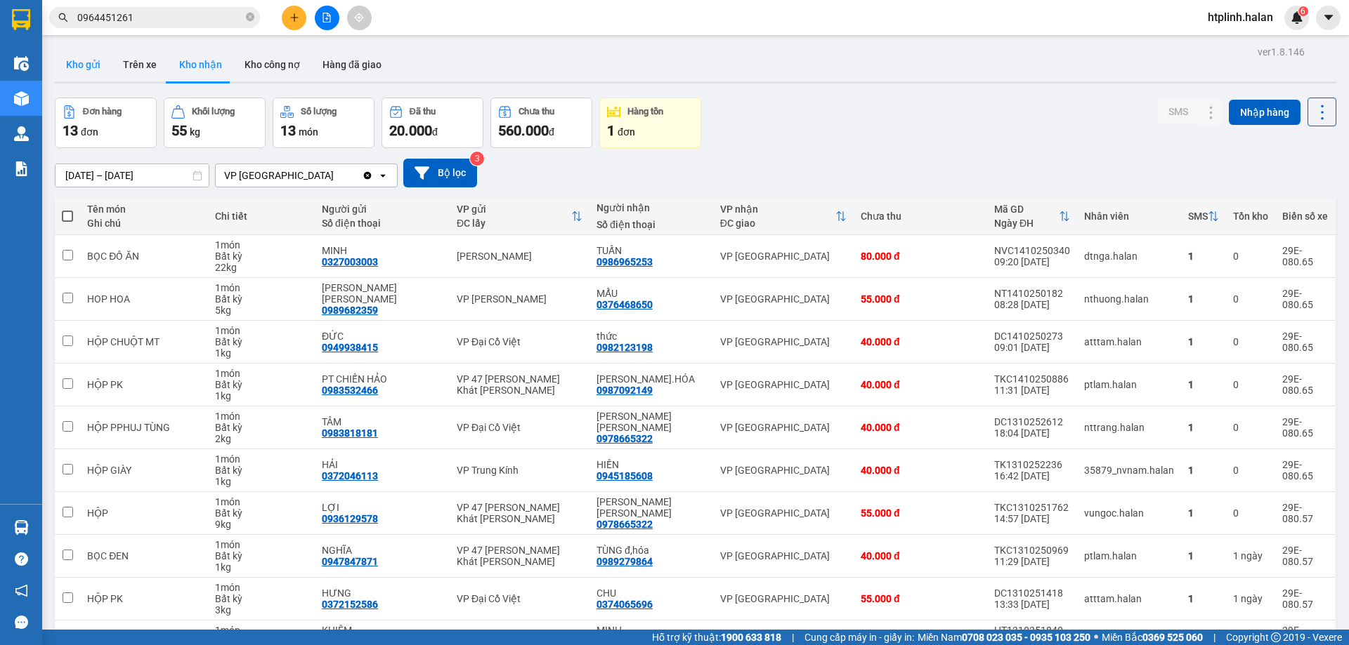
click at [91, 53] on button "Kho gửi" at bounding box center [83, 65] width 57 height 34
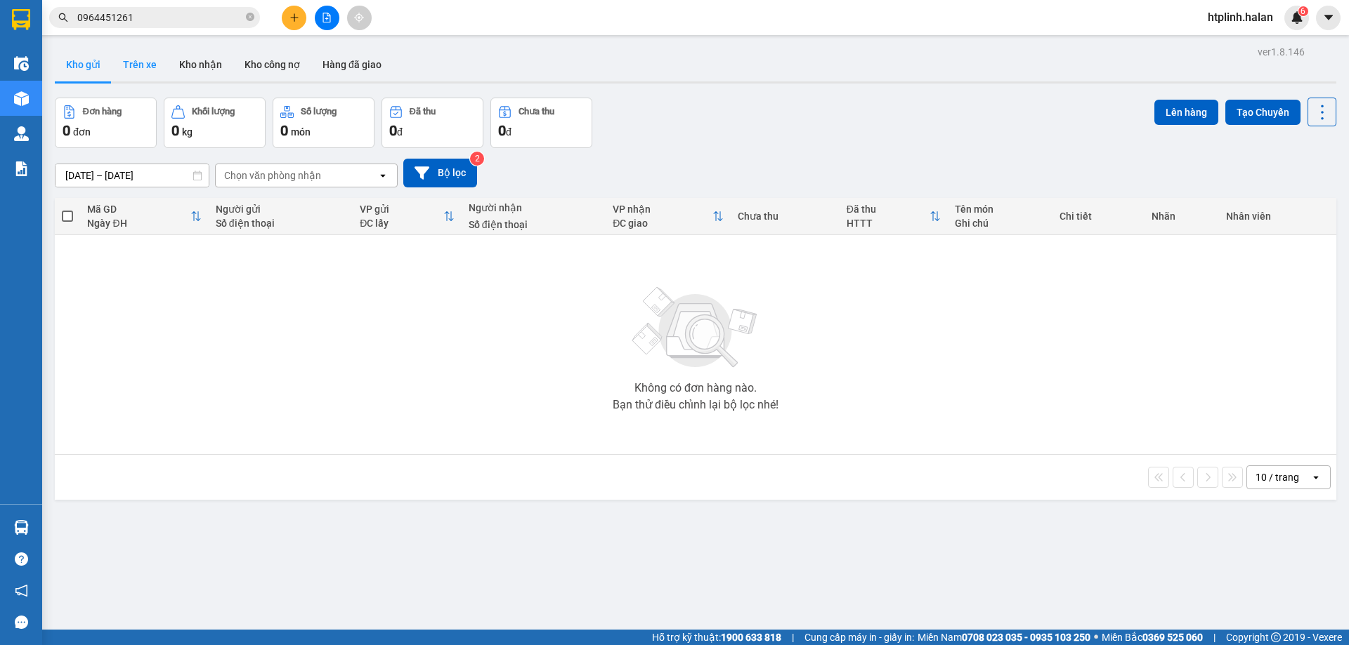
click at [163, 72] on button "Trên xe" at bounding box center [140, 65] width 56 height 34
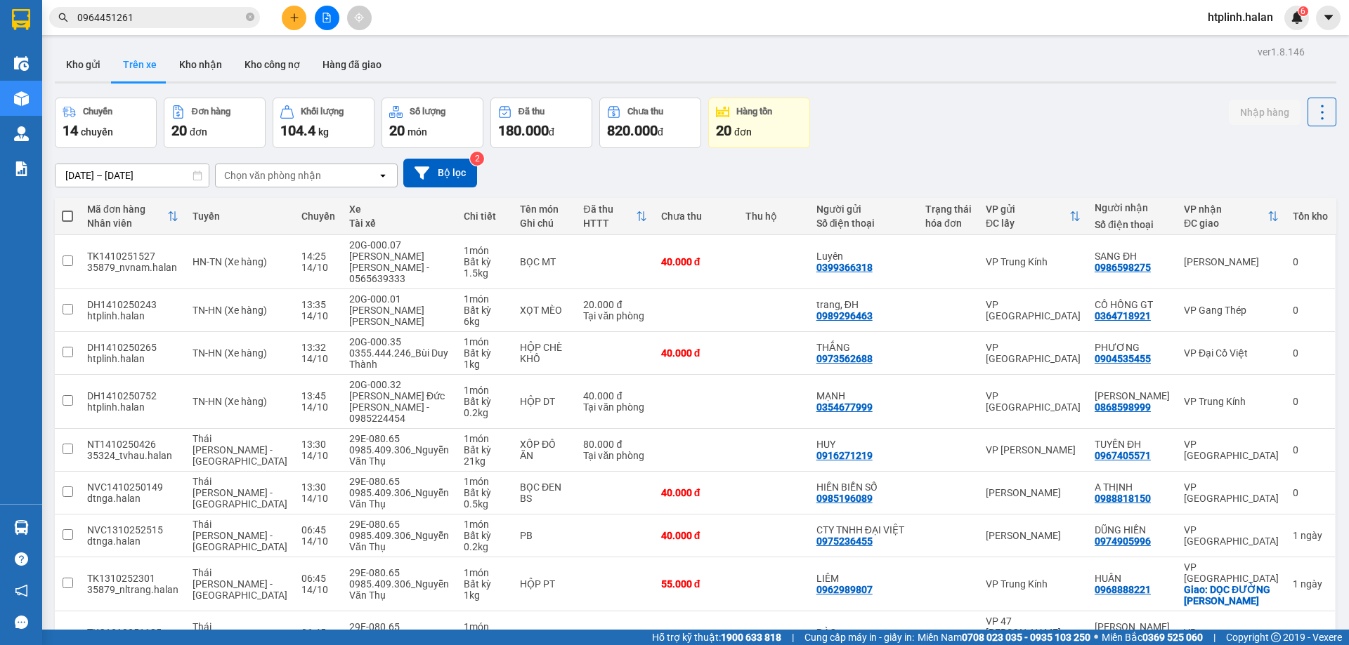
scroll to position [91, 0]
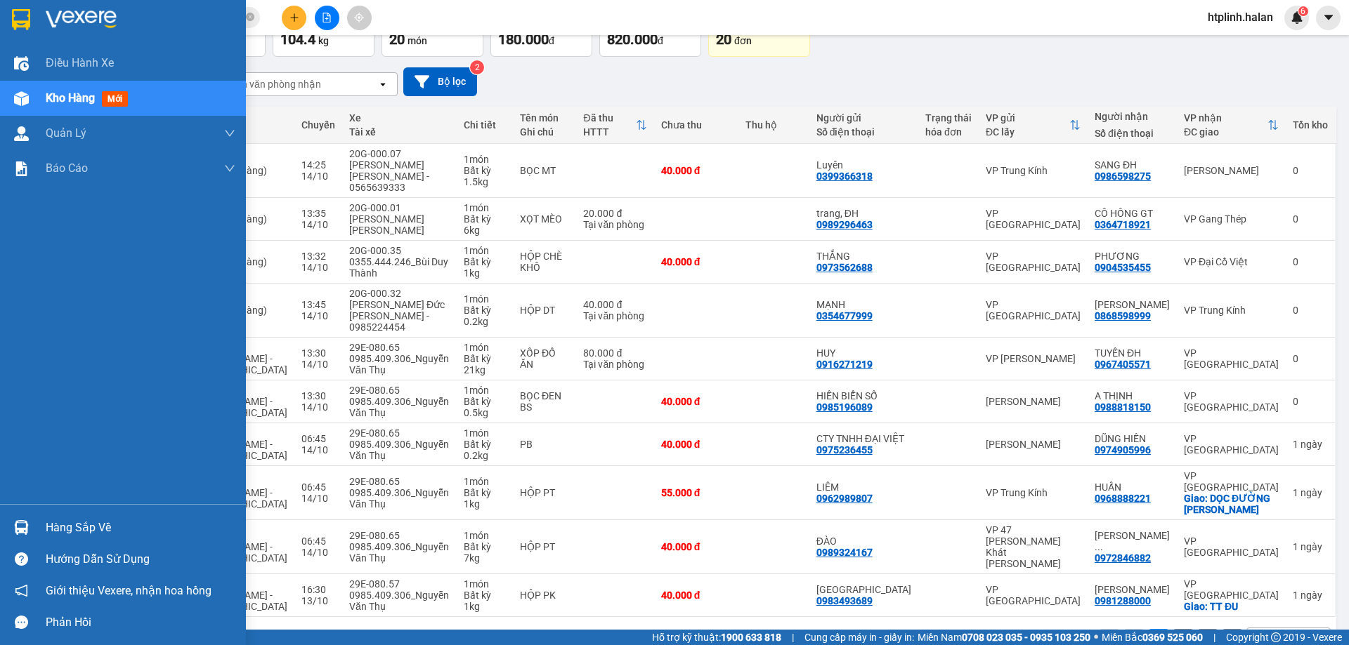
click at [54, 518] on div "Hàng sắp về" at bounding box center [141, 528] width 190 height 21
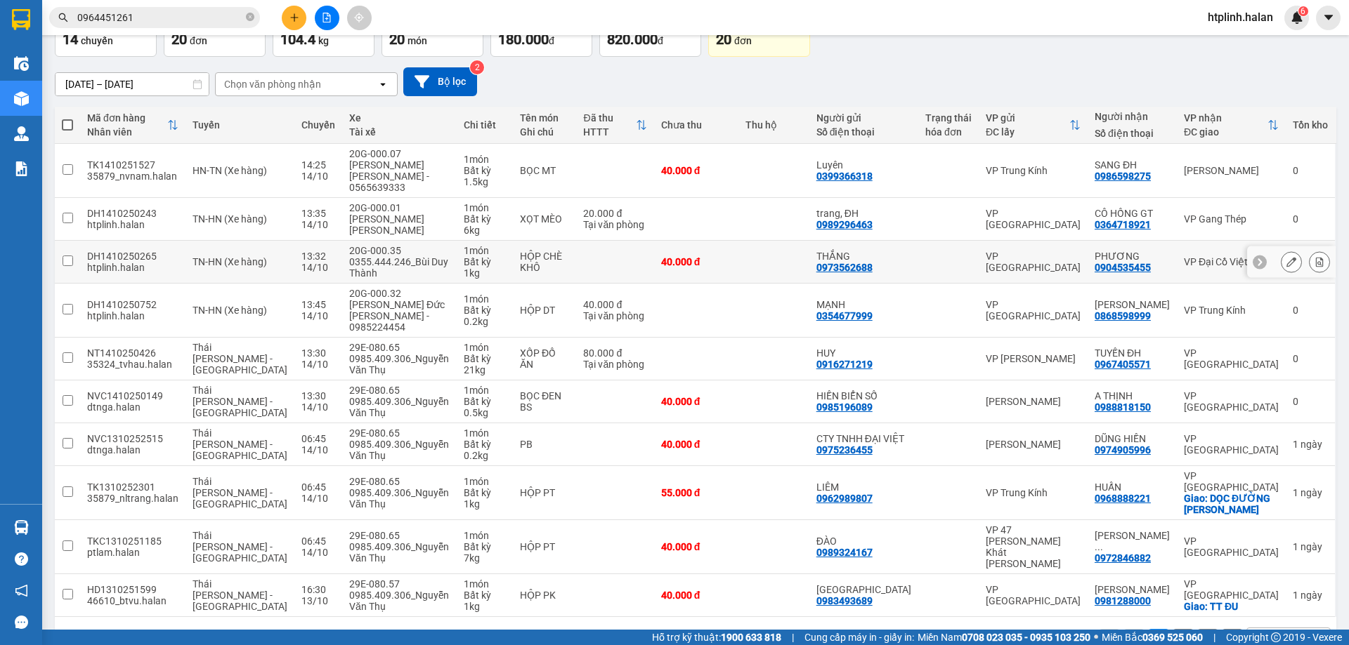
click at [756, 253] on section "Kết quả tìm kiếm ( 13 ) Bộ lọc Mã ĐH Trạng thái Món hàng Thu hộ Tổng cước Chưa …" at bounding box center [674, 322] width 1349 height 645
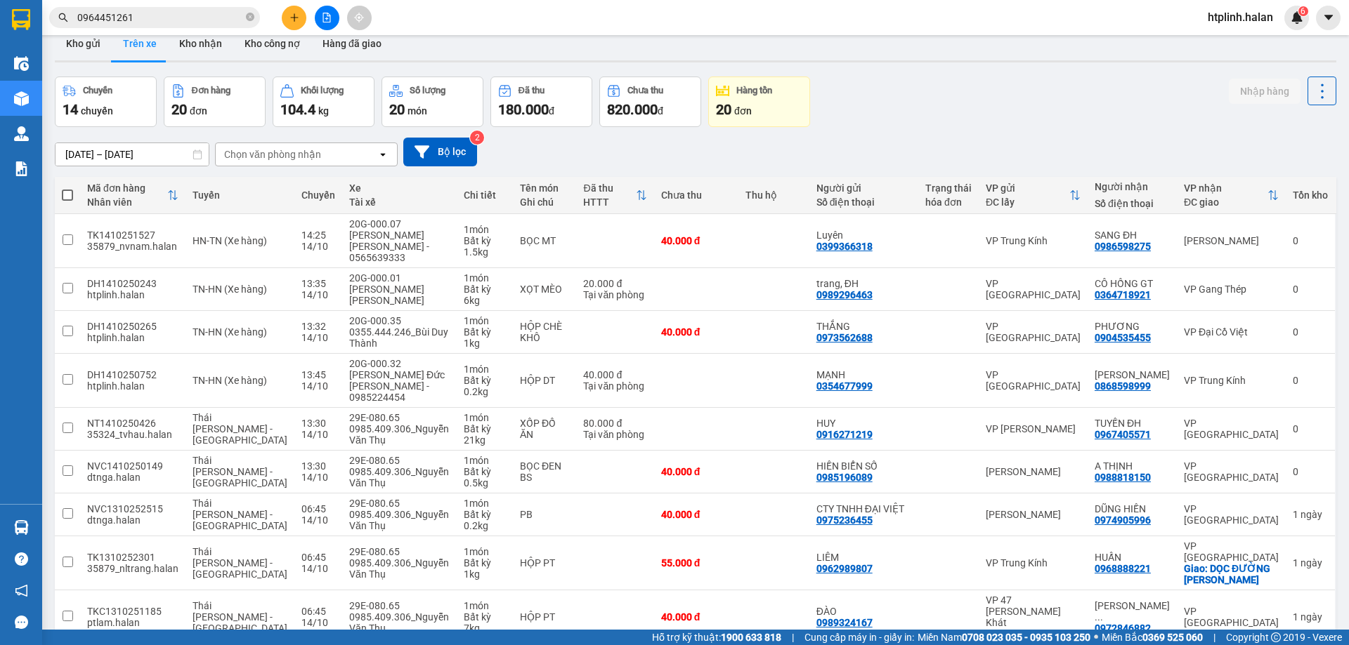
scroll to position [0, 0]
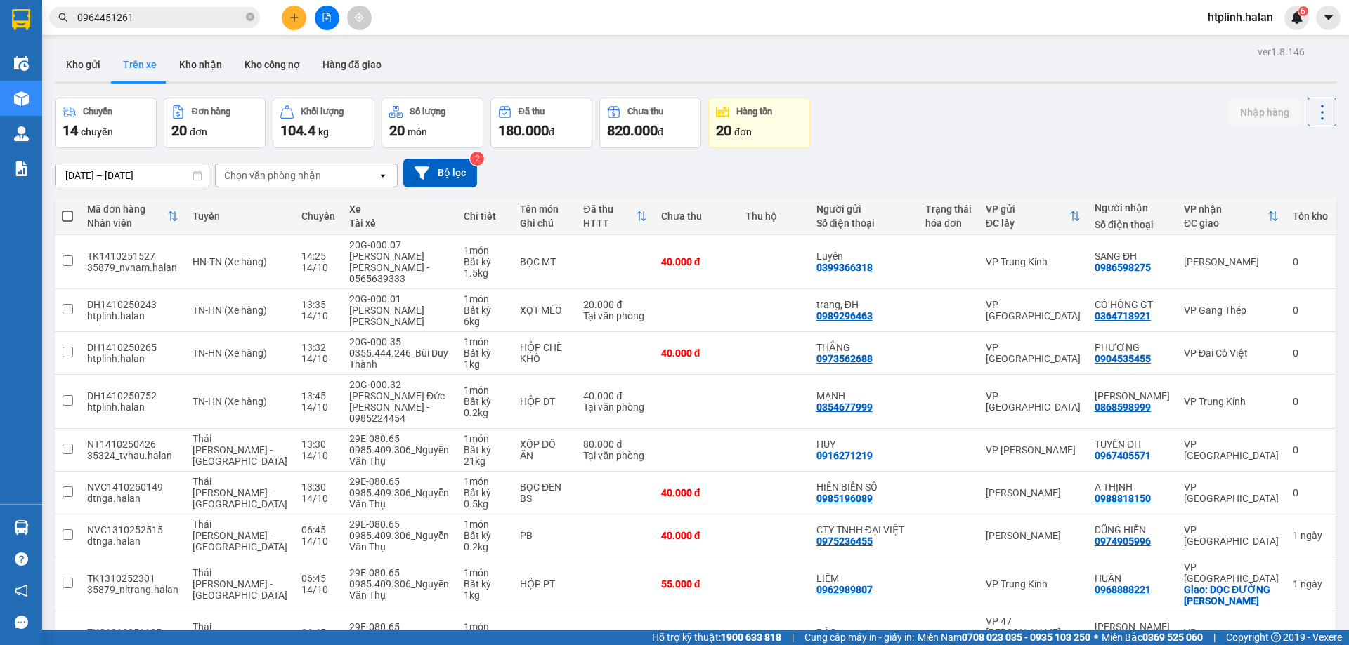
click at [190, 25] on span "0964451261" at bounding box center [154, 17] width 211 height 21
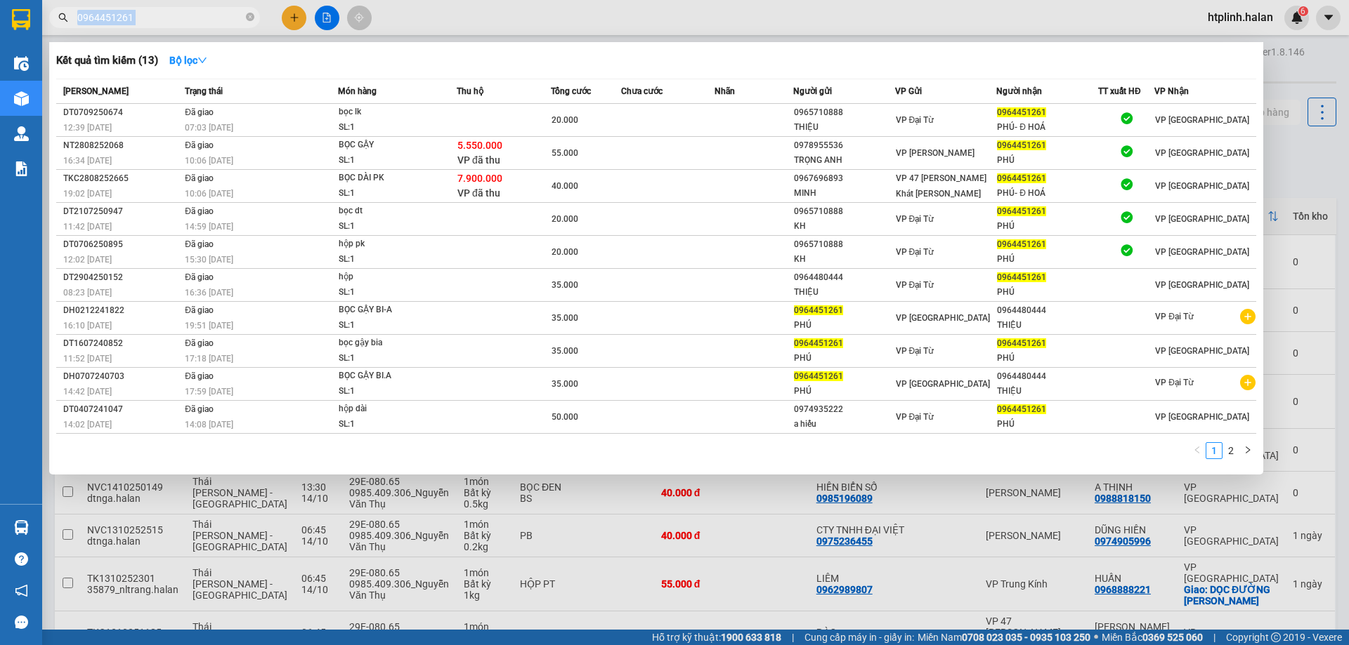
click at [190, 25] on span "0964451261" at bounding box center [154, 17] width 211 height 21
click at [185, 17] on input "0964451261" at bounding box center [160, 17] width 166 height 15
click at [258, 18] on span "0964451261" at bounding box center [154, 17] width 211 height 21
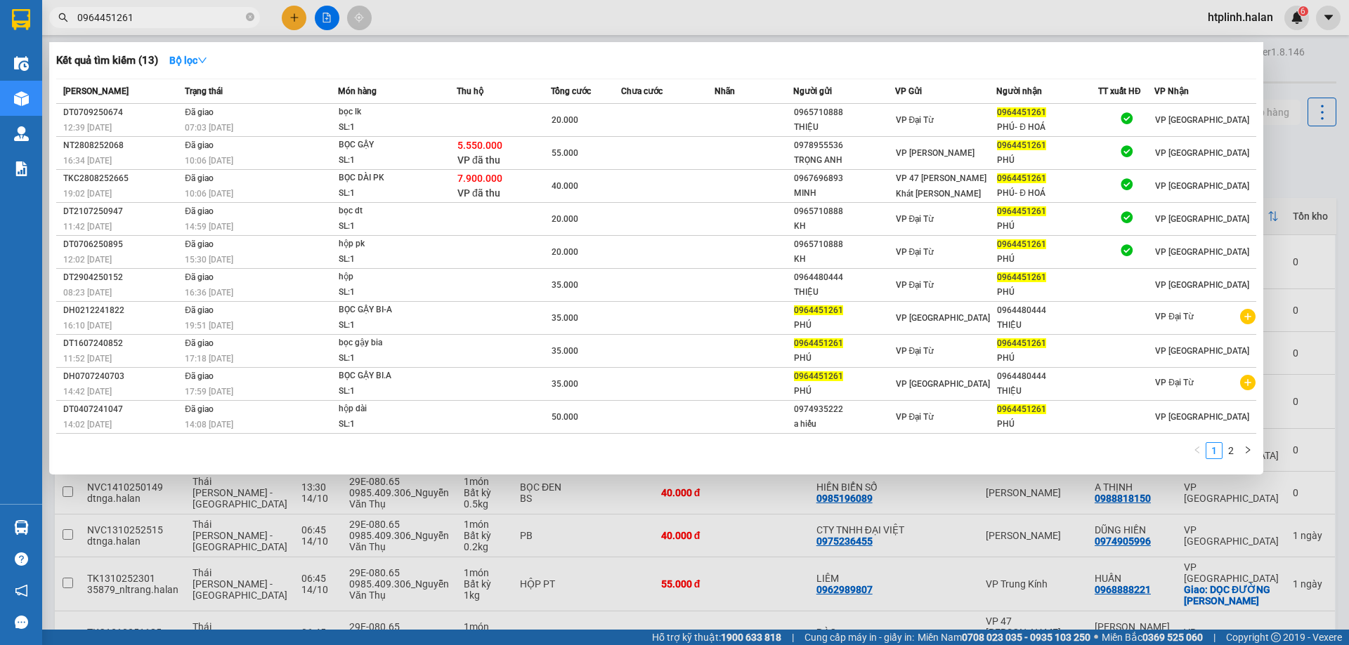
click at [255, 16] on span "0964451261" at bounding box center [154, 17] width 211 height 21
click at [249, 15] on icon "close-circle" at bounding box center [250, 17] width 8 height 8
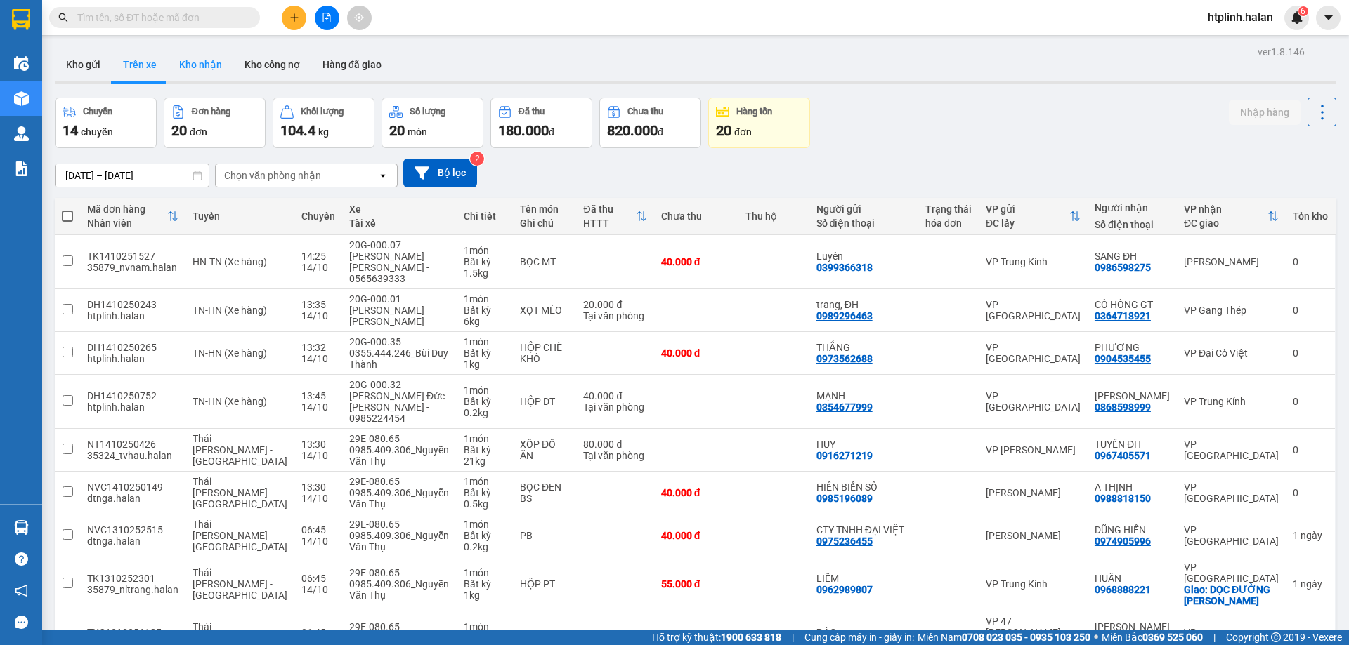
click at [211, 64] on button "Kho nhận" at bounding box center [200, 65] width 65 height 34
type input "[DATE] – [DATE]"
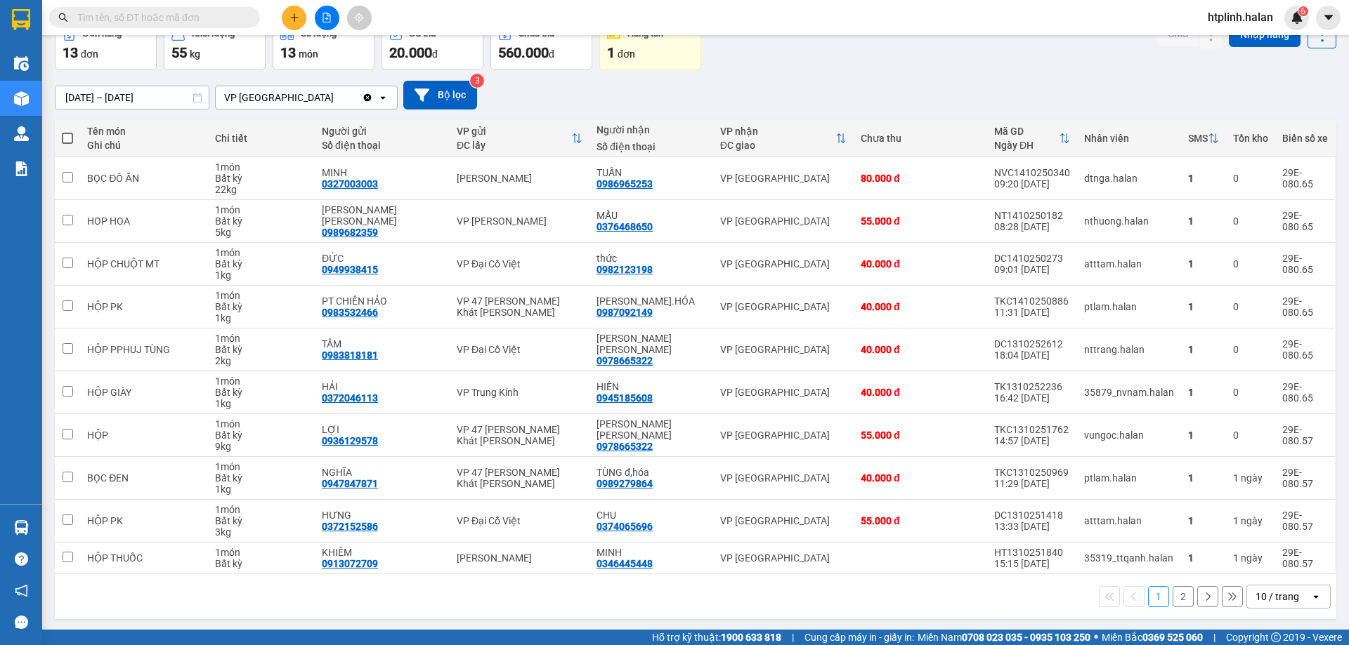
scroll to position [80, 0]
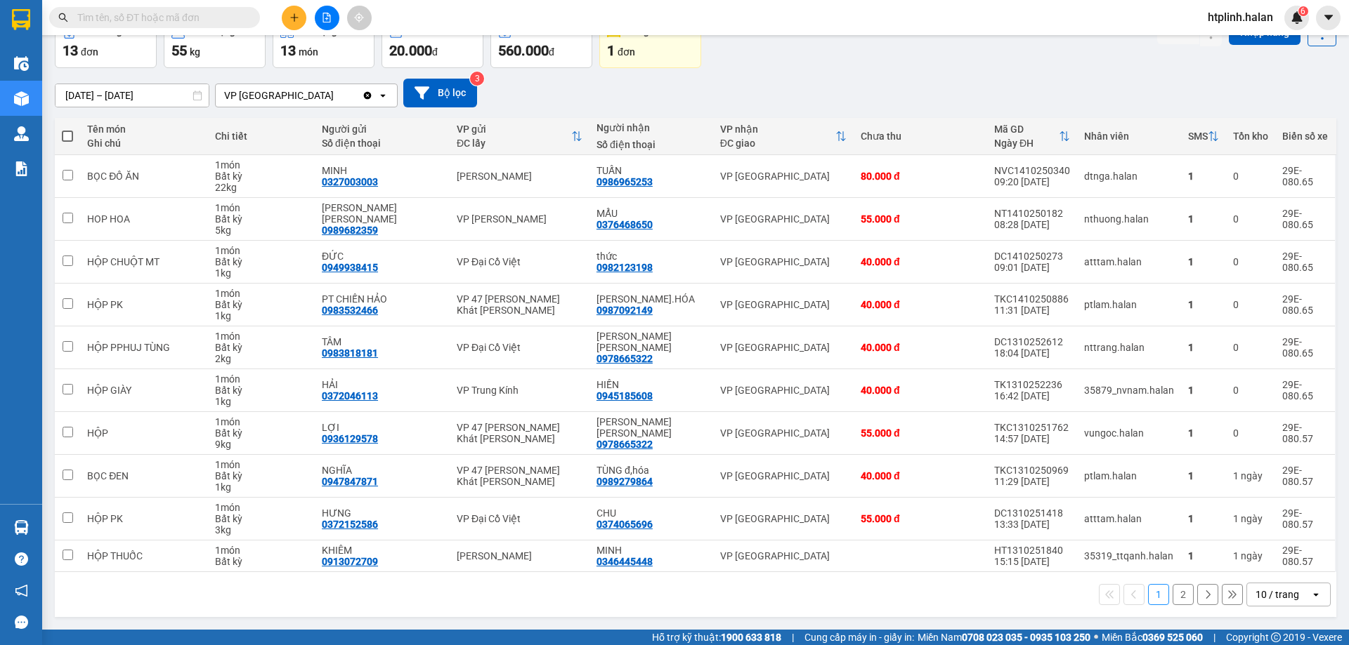
click at [1177, 594] on button "2" at bounding box center [1182, 594] width 21 height 21
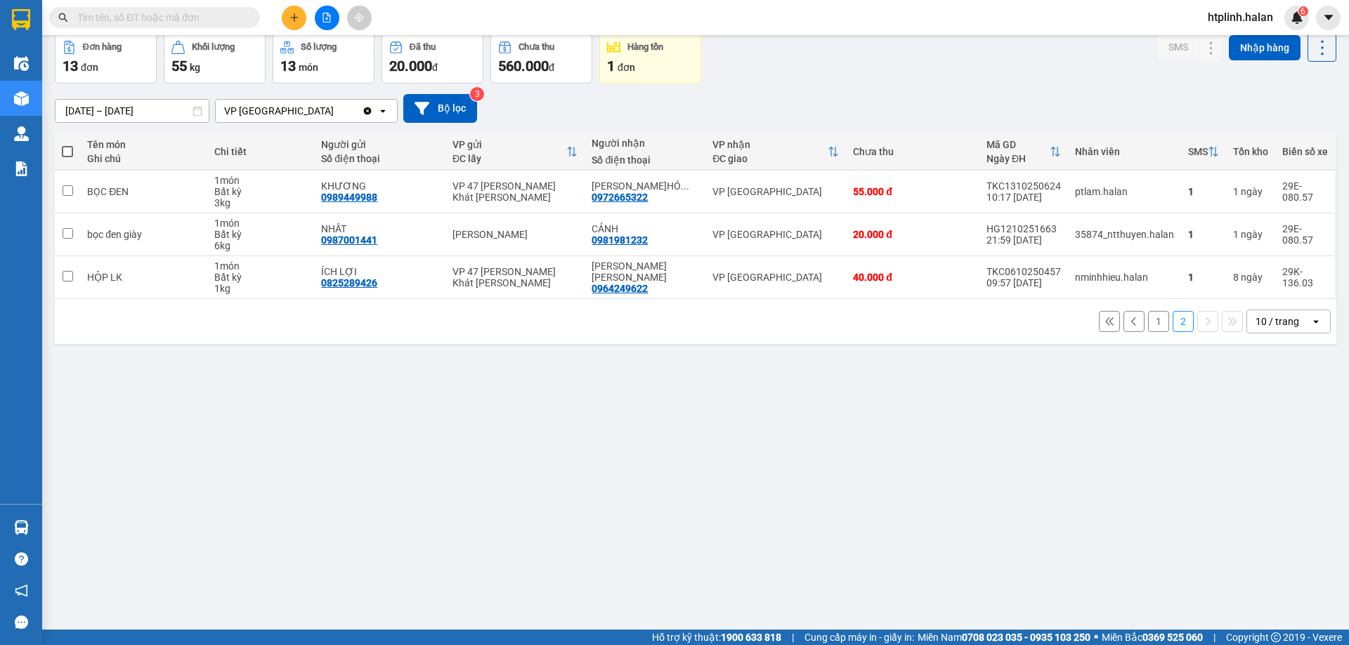
scroll to position [0, 0]
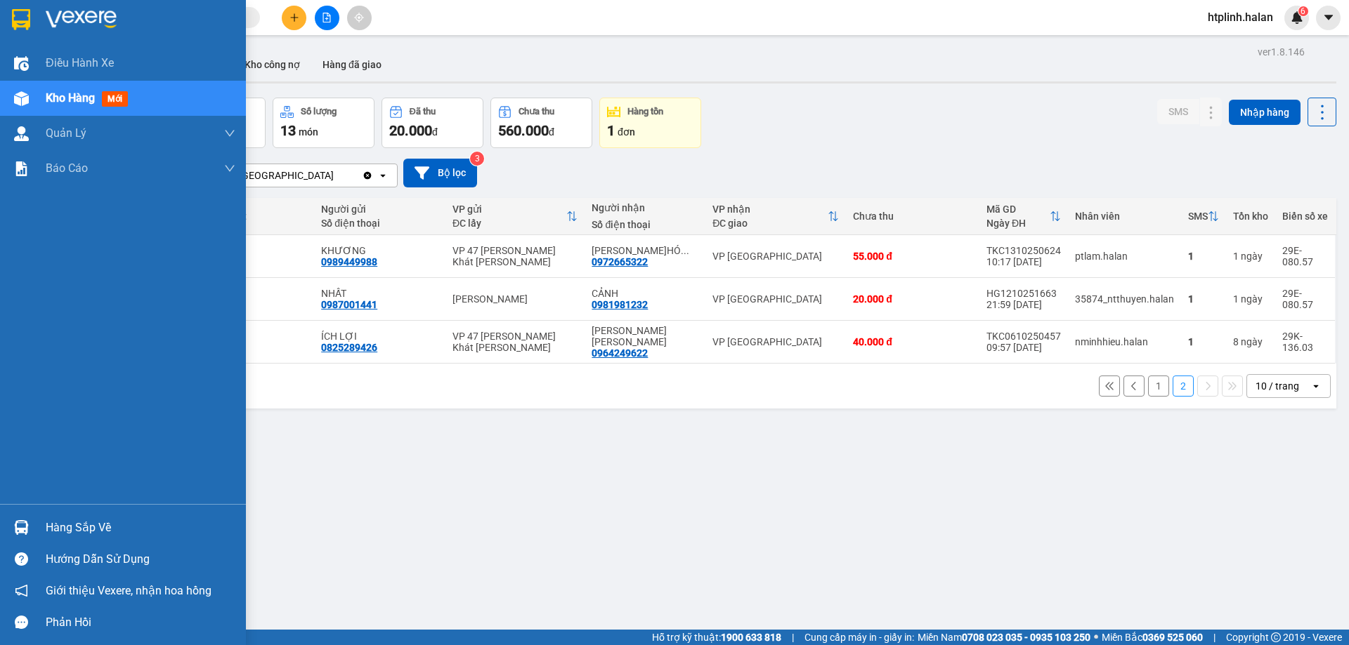
click at [28, 517] on div at bounding box center [21, 528] width 25 height 25
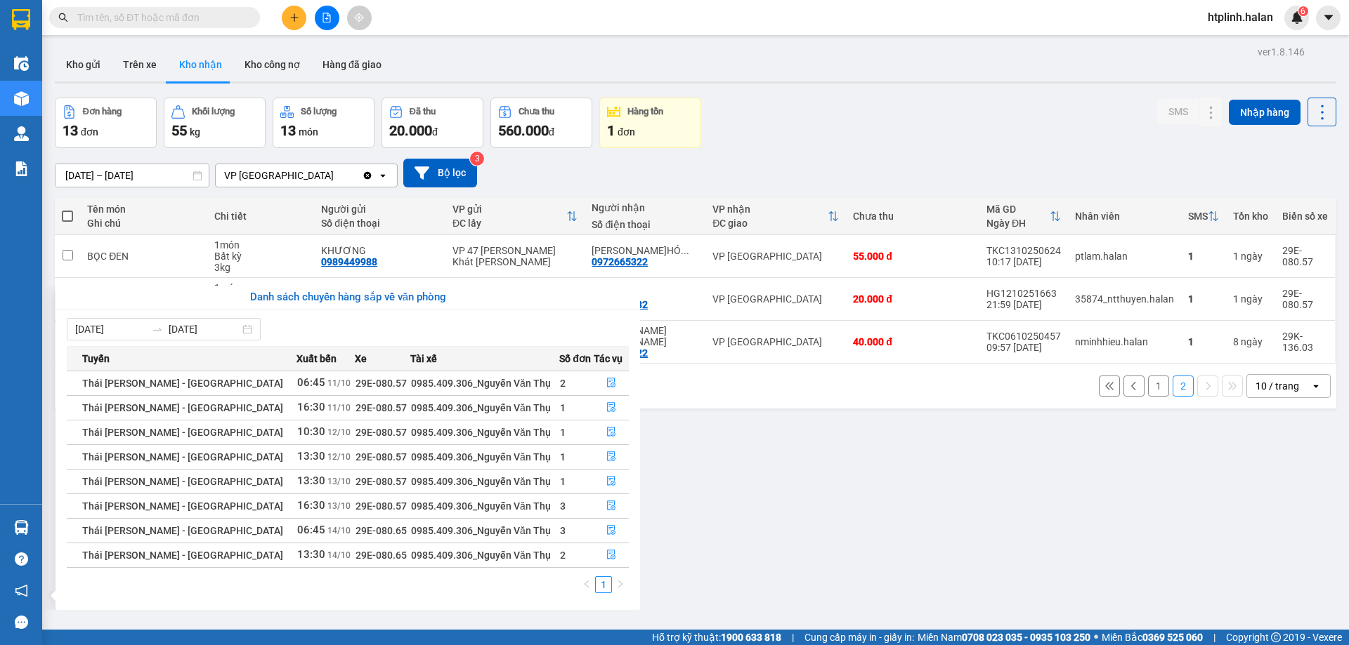
click at [899, 519] on section "Kết quả tìm kiếm ( 13 ) Bộ lọc Mã ĐH Trạng thái Món hàng Thu hộ Tổng cước Chưa …" at bounding box center [674, 322] width 1349 height 645
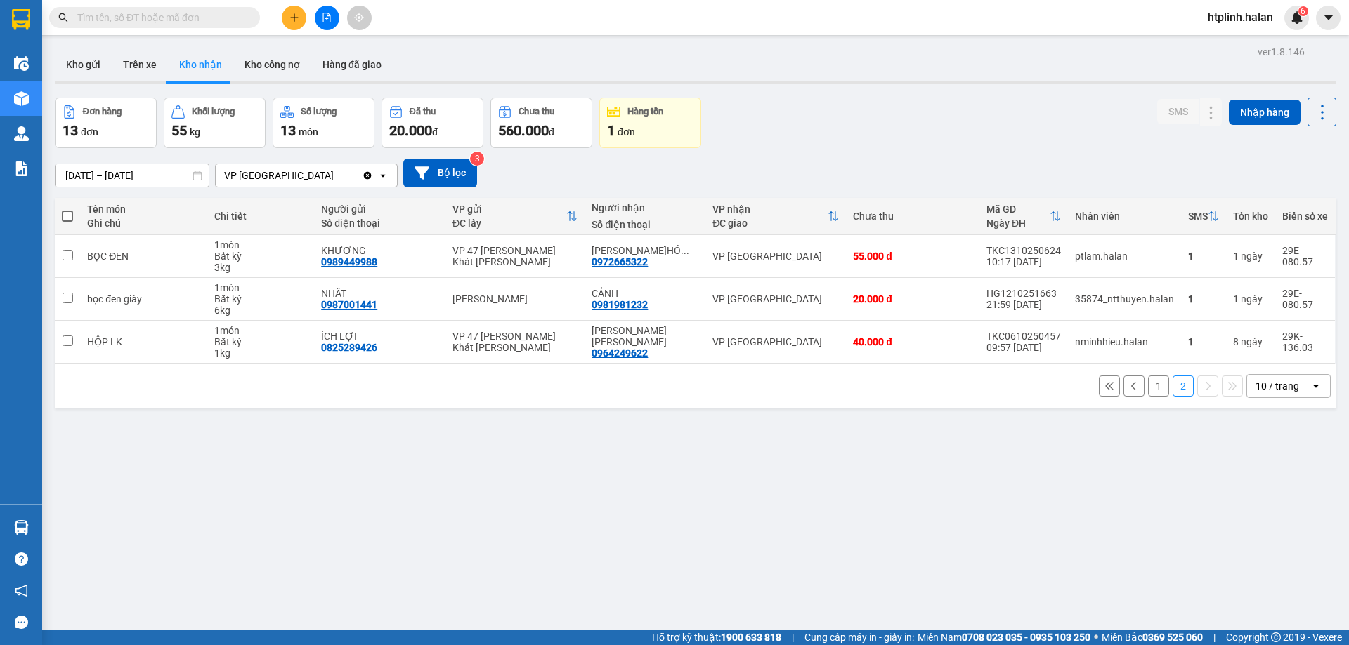
click at [1148, 385] on button "1" at bounding box center [1158, 386] width 21 height 21
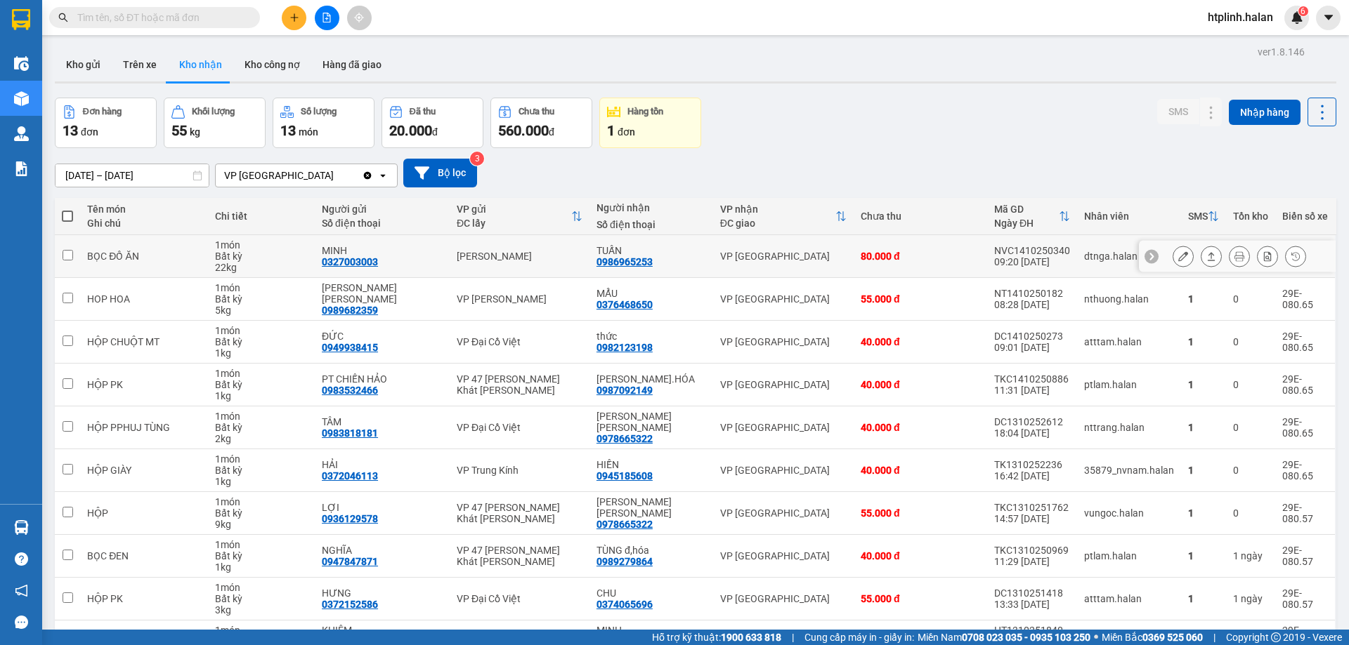
click at [631, 262] on div "0986965253" at bounding box center [624, 261] width 56 height 11
copy div "0986965253"
click at [201, 14] on input "text" at bounding box center [160, 17] width 166 height 15
paste input "0986965253"
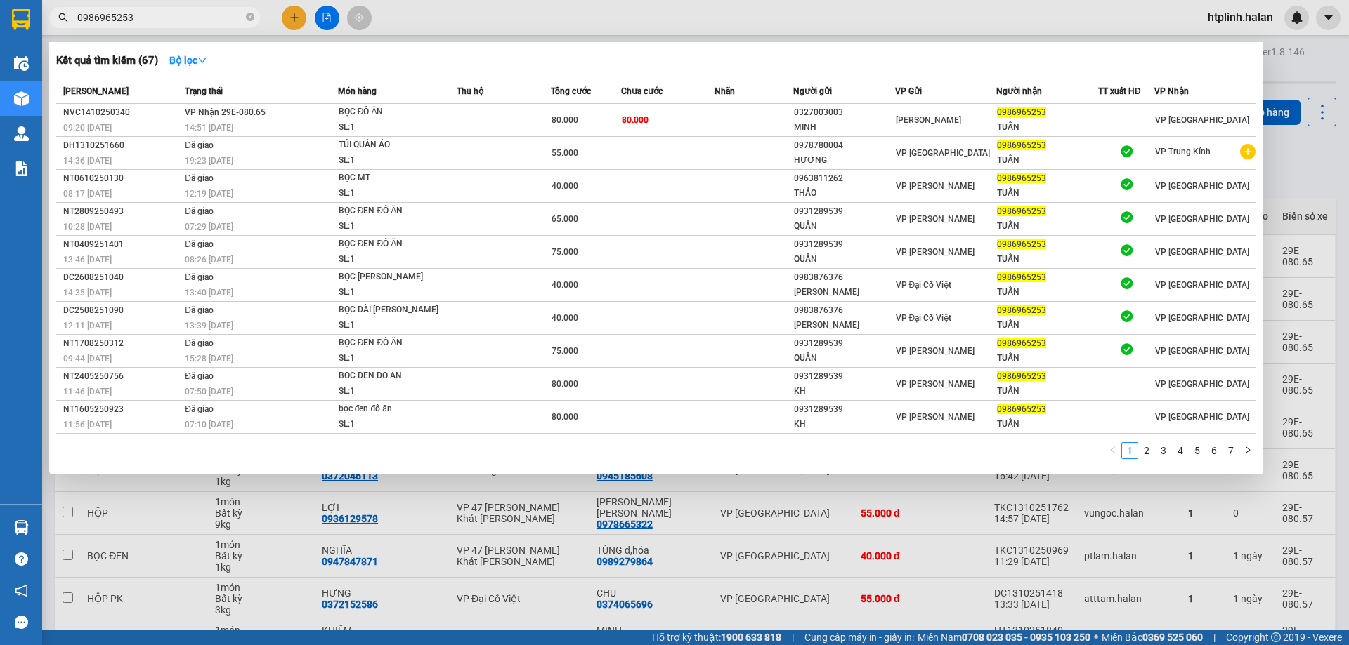
type input "0986965253"
click at [475, 520] on div at bounding box center [674, 322] width 1349 height 645
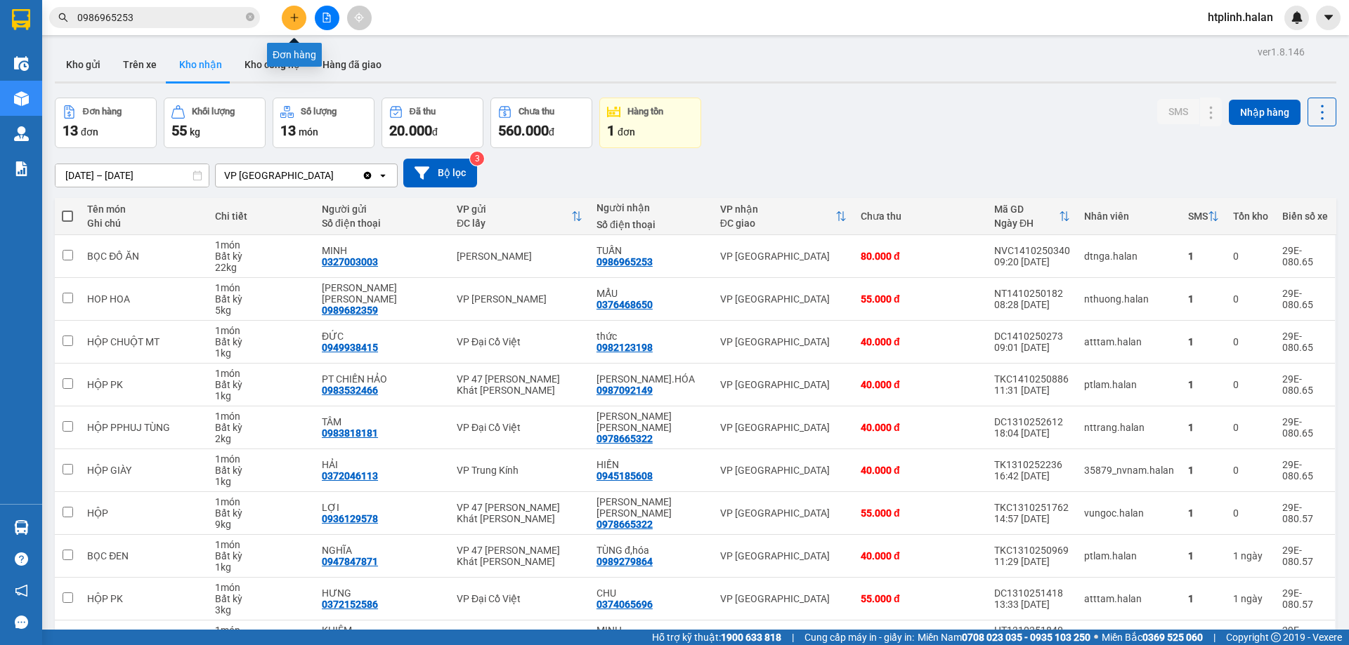
click at [282, 11] on div at bounding box center [326, 18] width 105 height 25
click at [286, 14] on button at bounding box center [294, 18] width 25 height 25
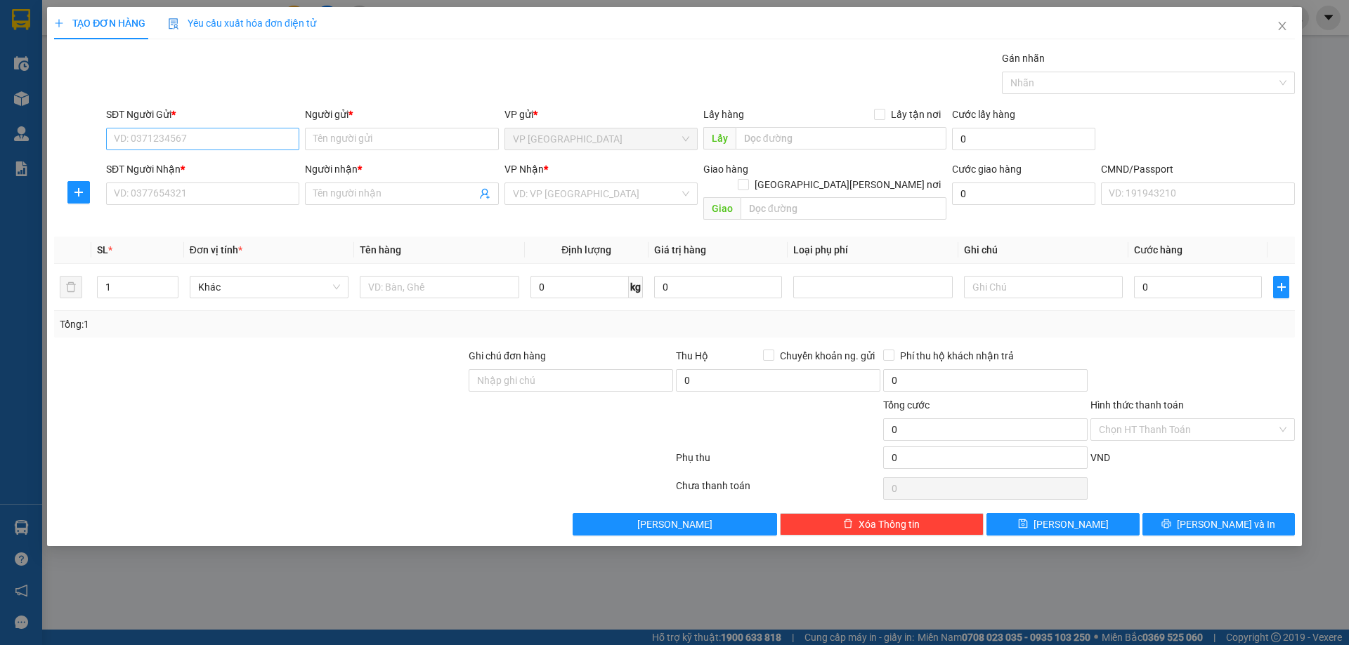
click at [258, 131] on div "SĐT Người Gửi * VD: 0371234567" at bounding box center [202, 131] width 193 height 49
click at [258, 132] on input "SĐT Người Gửi *" at bounding box center [202, 139] width 193 height 22
type input "0981025333"
click at [351, 144] on input "Người gửi *" at bounding box center [401, 139] width 193 height 22
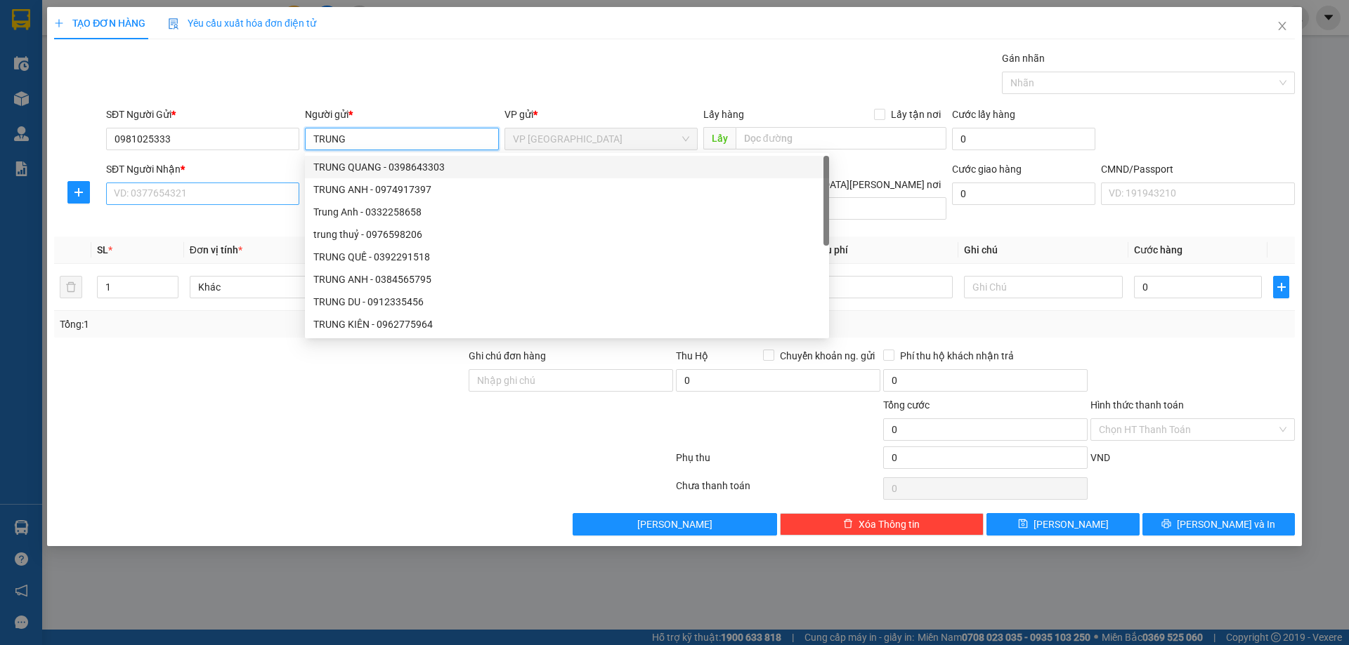
type input "TRUNG"
click at [136, 198] on input "SĐT Người Nhận *" at bounding box center [202, 194] width 193 height 22
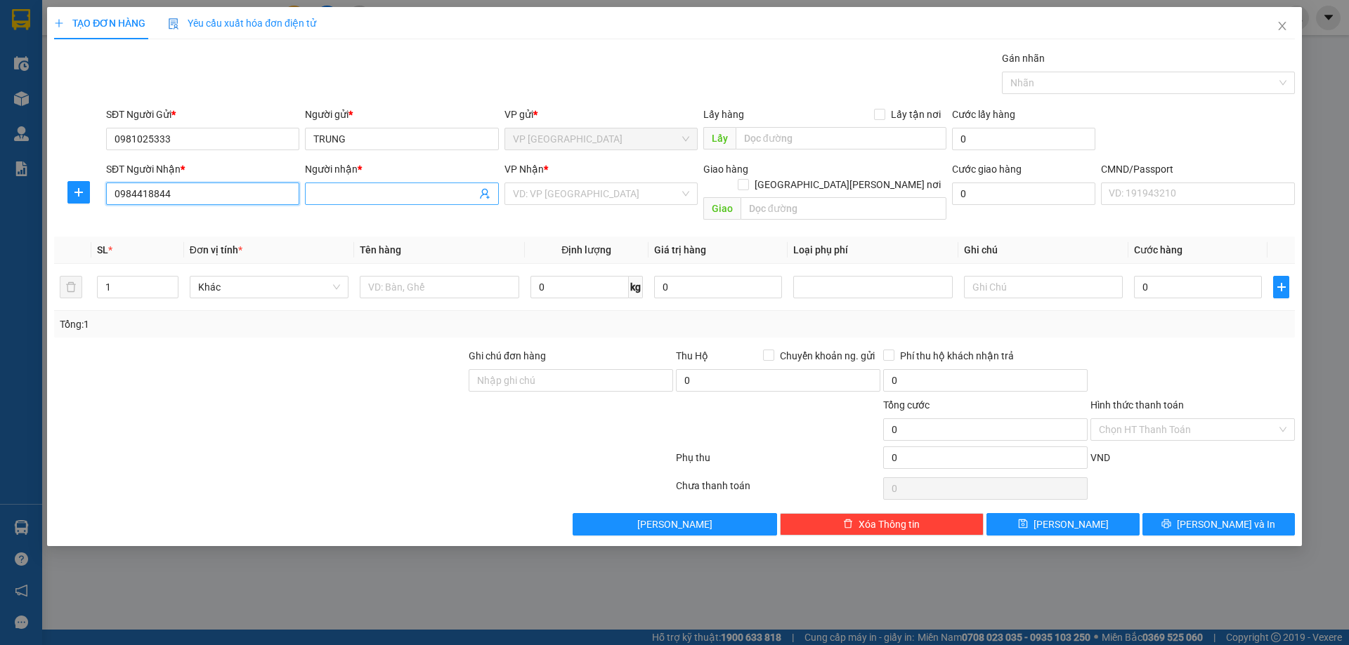
type input "0984418844"
click at [383, 194] on input "Người nhận *" at bounding box center [394, 193] width 162 height 15
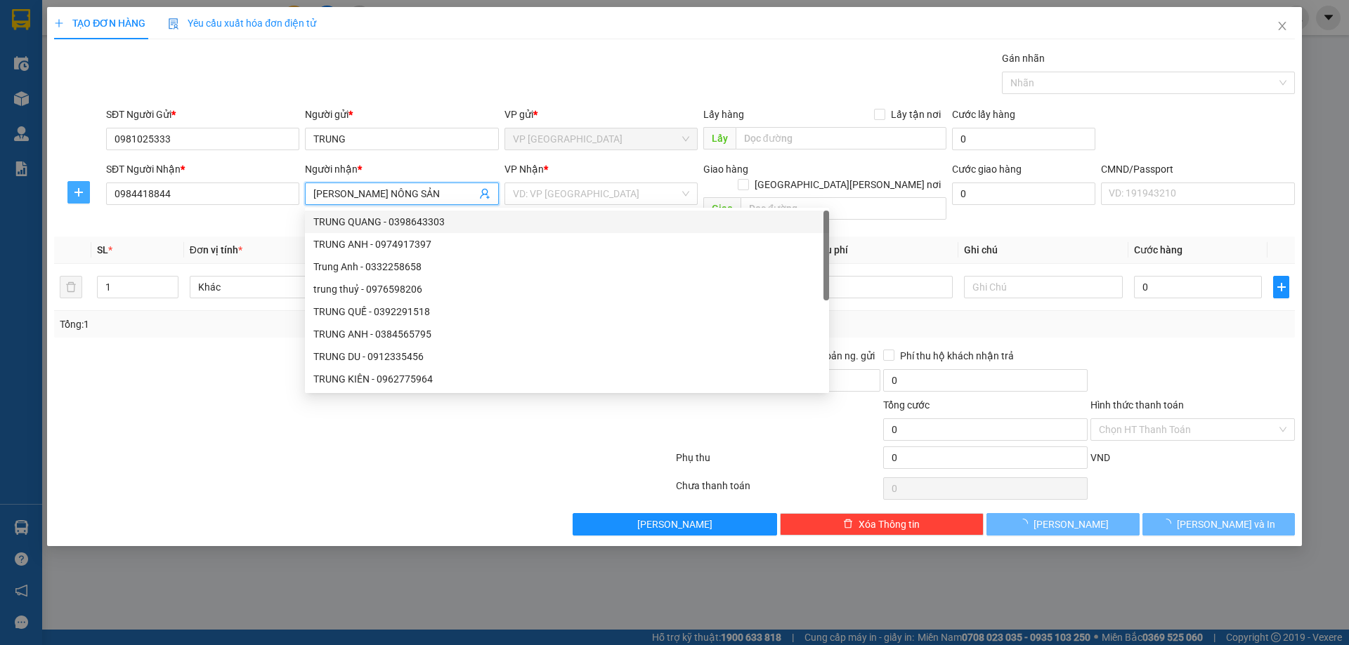
type input "VƯƠNG QUỐC NÔNG SẢN"
click at [67, 195] on button "button" at bounding box center [78, 192] width 22 height 22
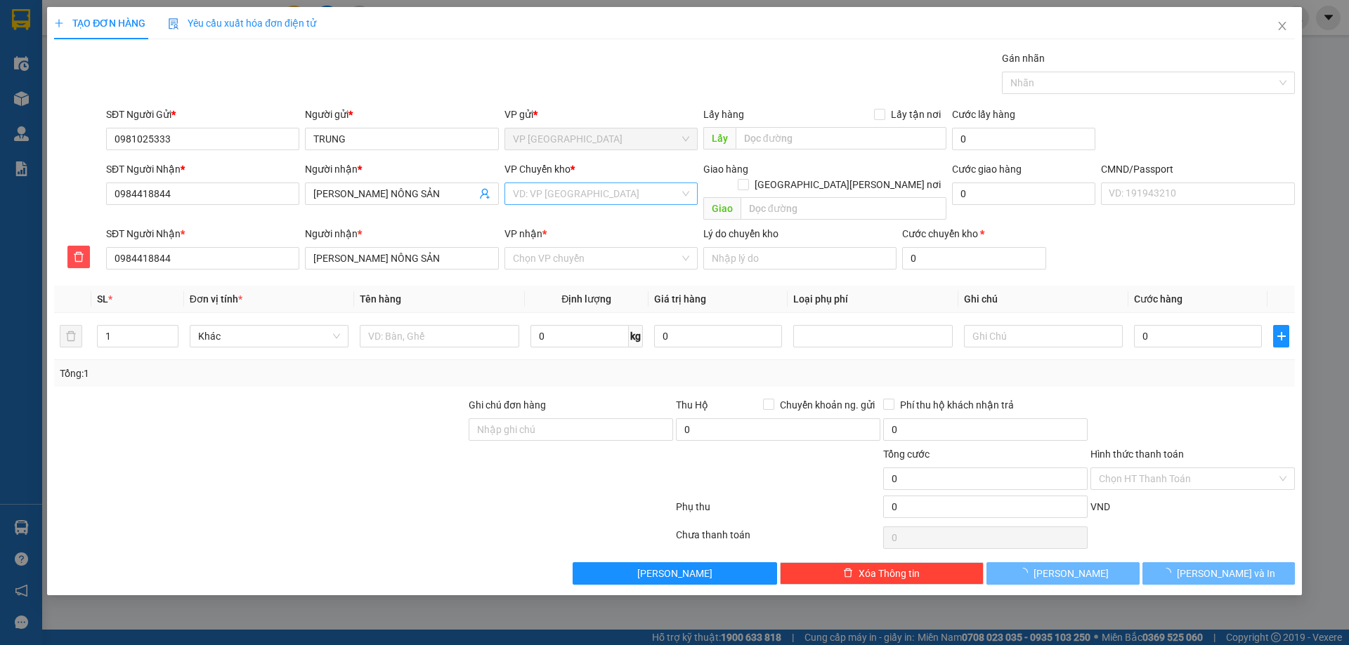
click at [664, 196] on input "search" at bounding box center [596, 193] width 166 height 21
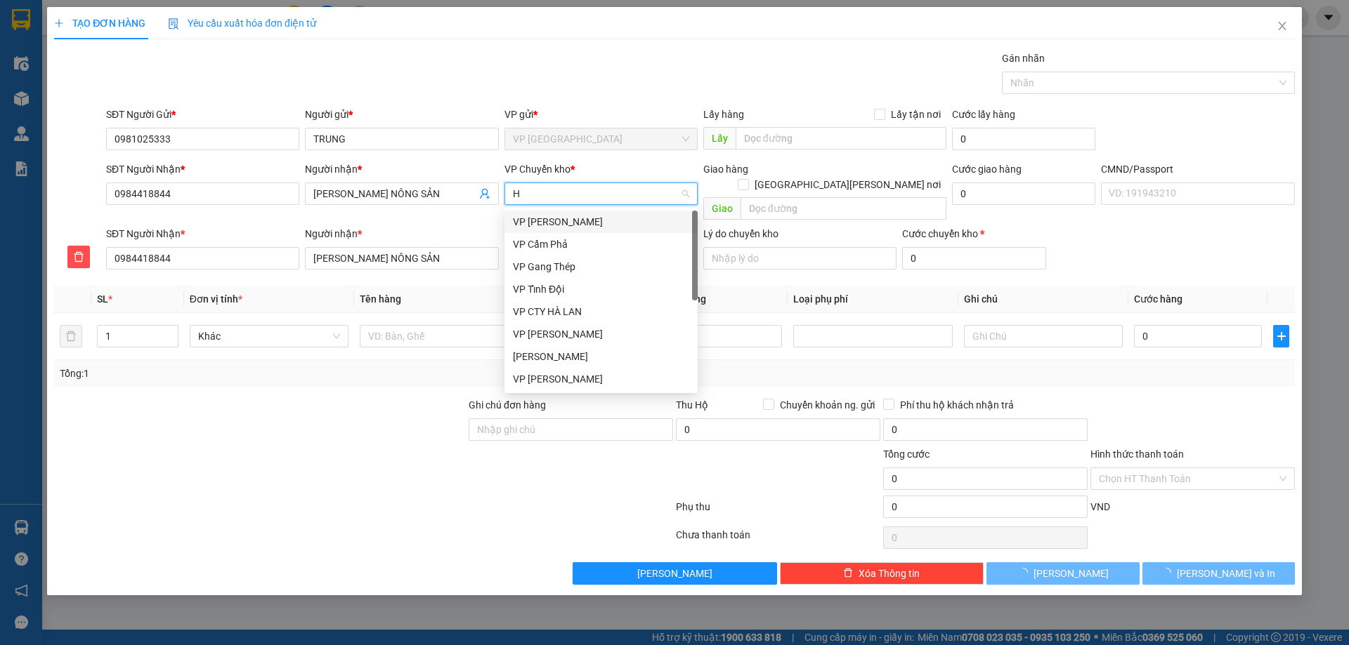
type input "HG"
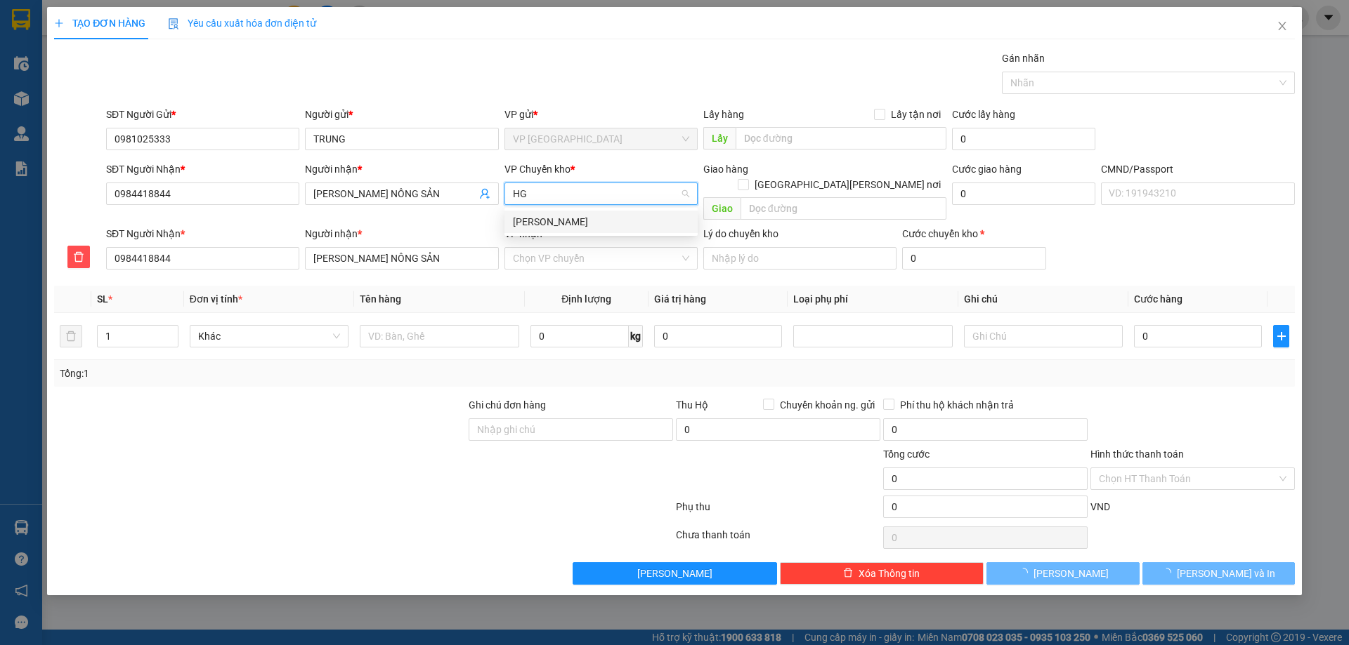
drag, startPoint x: 619, startPoint y: 216, endPoint x: 596, endPoint y: 225, distance: 25.6
click at [616, 217] on div "VP [PERSON_NAME]" at bounding box center [601, 221] width 176 height 15
click at [560, 248] on input "VP nhận *" at bounding box center [596, 258] width 166 height 21
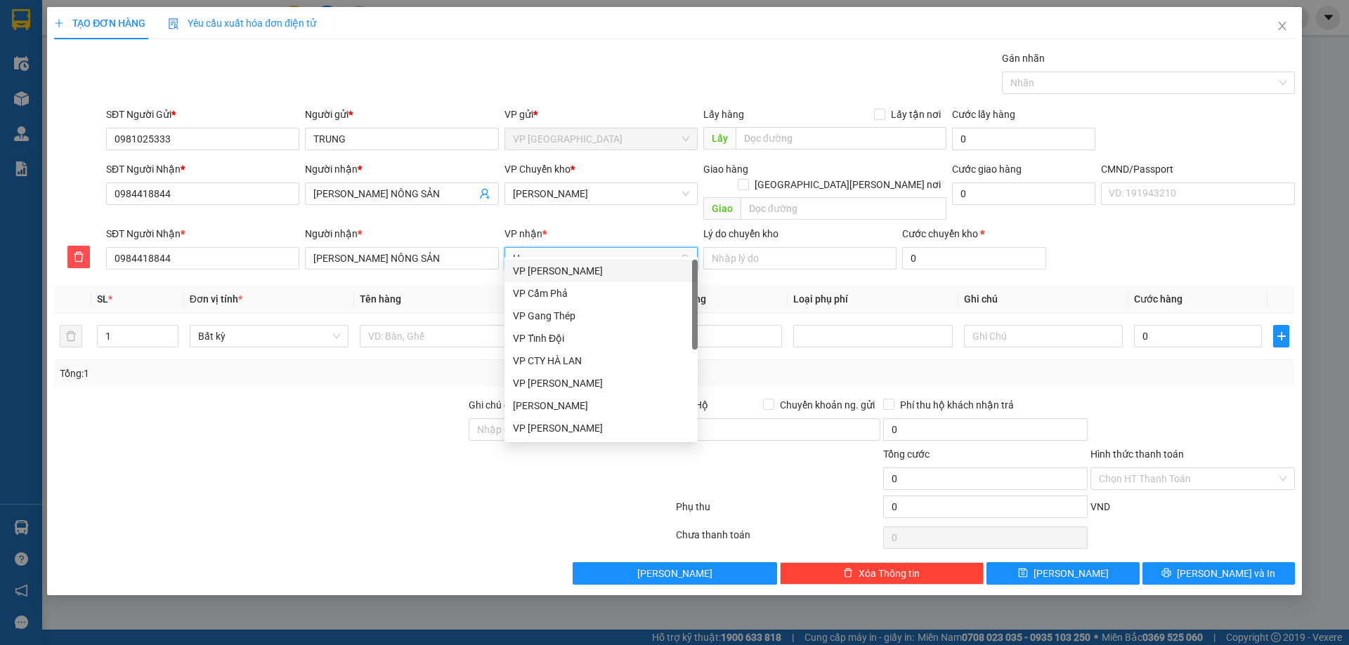
type input "HD"
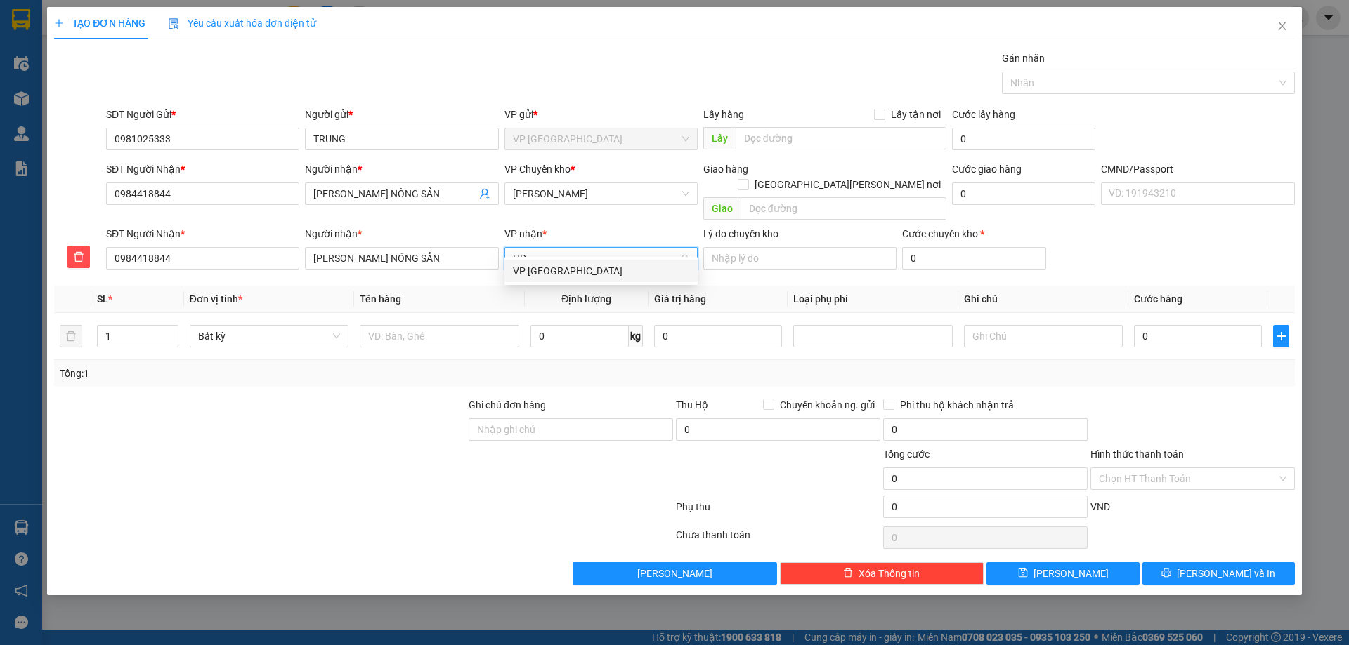
click at [577, 268] on div "VP [GEOGRAPHIC_DATA]" at bounding box center [601, 270] width 176 height 15
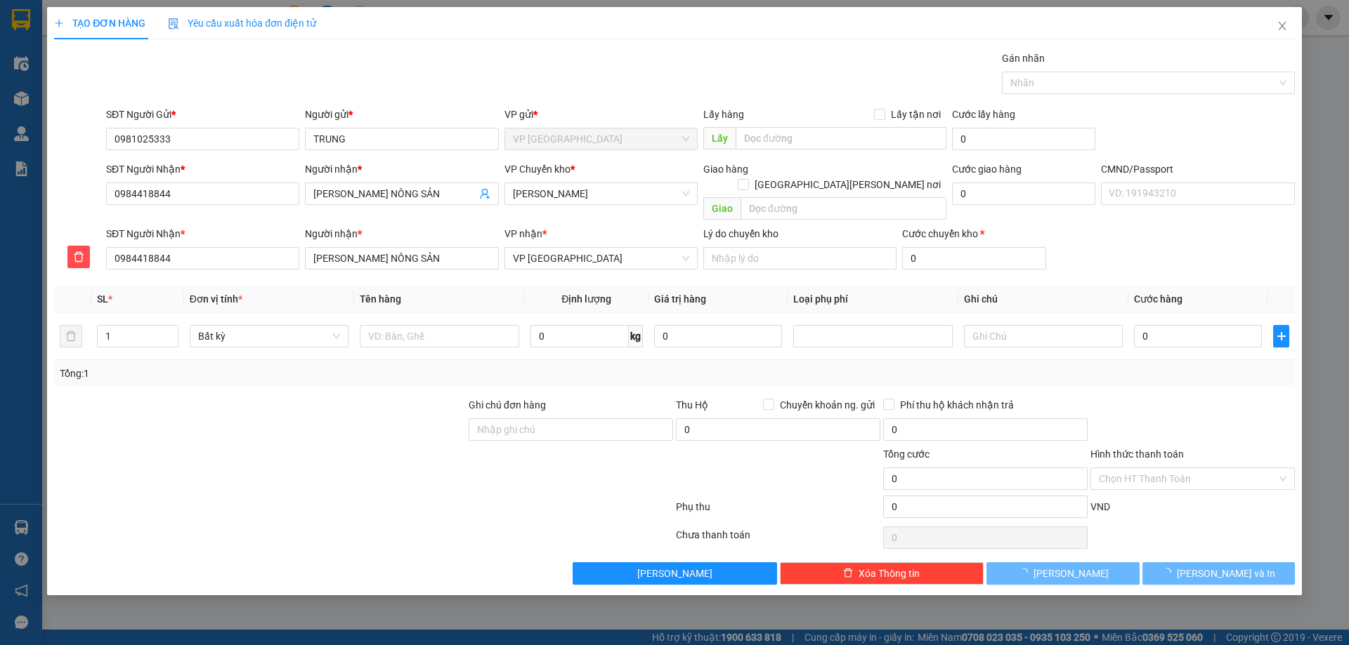
drag, startPoint x: 460, startPoint y: 348, endPoint x: 461, endPoint y: 338, distance: 9.9
click at [460, 360] on div "Tổng: 1" at bounding box center [674, 373] width 1240 height 27
click at [462, 328] on input "text" at bounding box center [439, 336] width 159 height 22
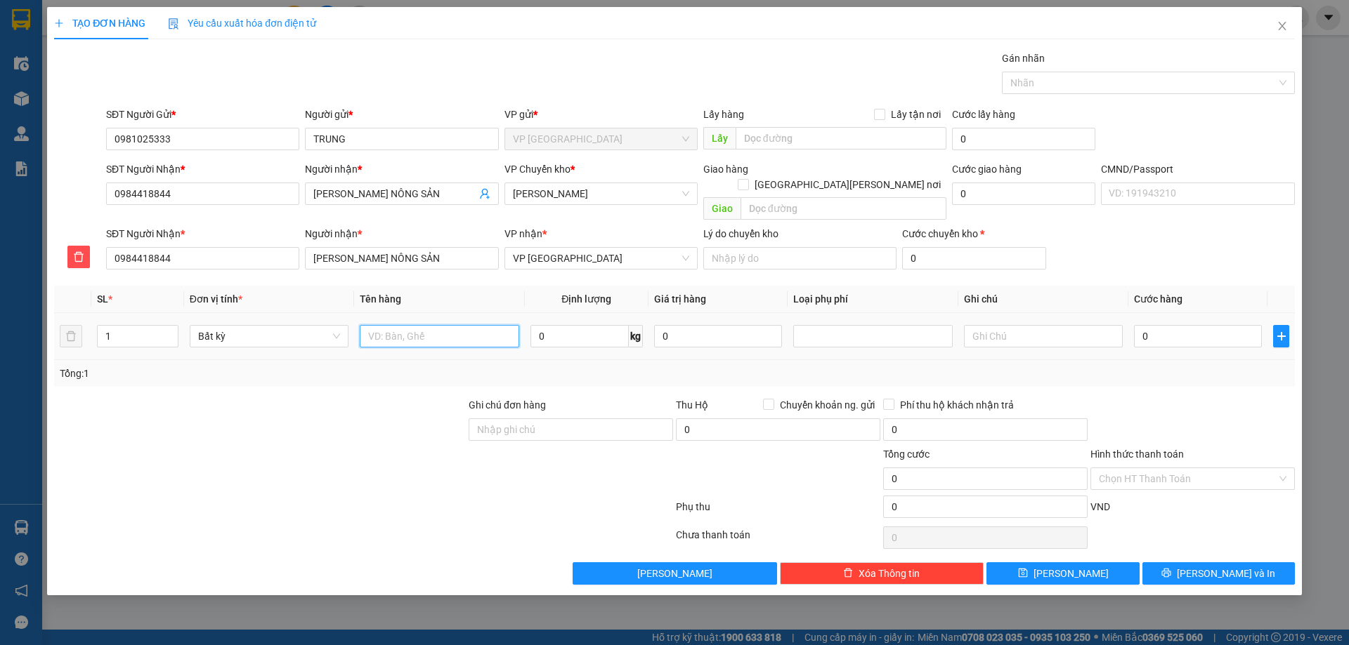
click at [462, 328] on input "text" at bounding box center [439, 336] width 159 height 22
type input "HỘP QUẾ KHÔ"
click at [564, 331] on input "0" at bounding box center [579, 336] width 98 height 22
type input "1"
drag, startPoint x: 598, startPoint y: 341, endPoint x: 658, endPoint y: 180, distance: 172.5
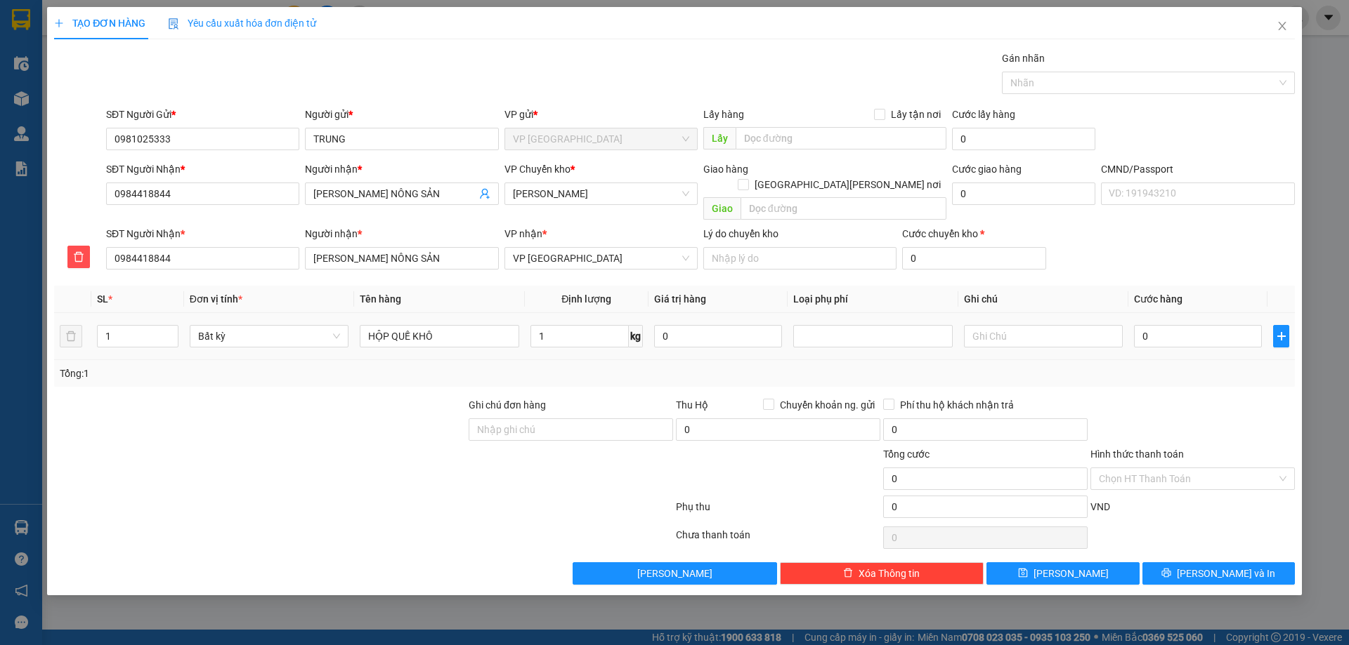
click at [599, 343] on td "1 kg" at bounding box center [587, 336] width 124 height 47
type input "40.000"
click at [1162, 468] on input "Hình thức thanh toán" at bounding box center [1188, 478] width 178 height 21
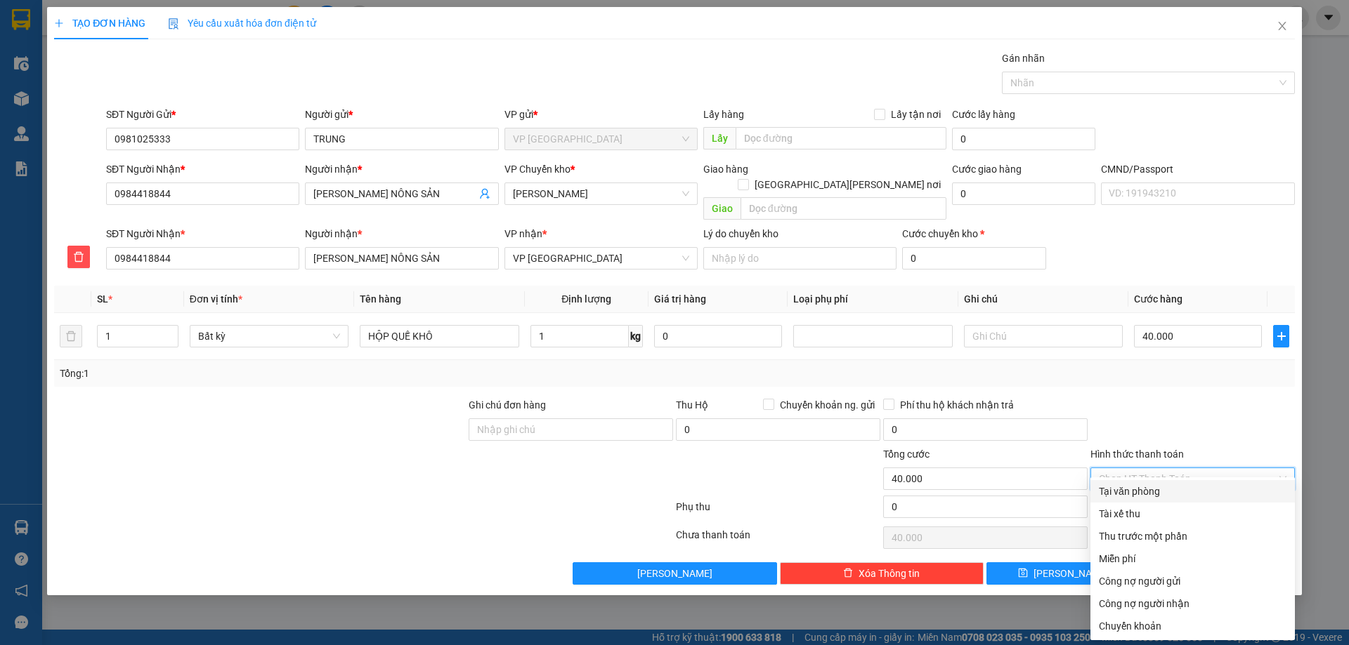
click at [1160, 488] on div "Tại văn phòng" at bounding box center [1193, 491] width 188 height 15
type input "0"
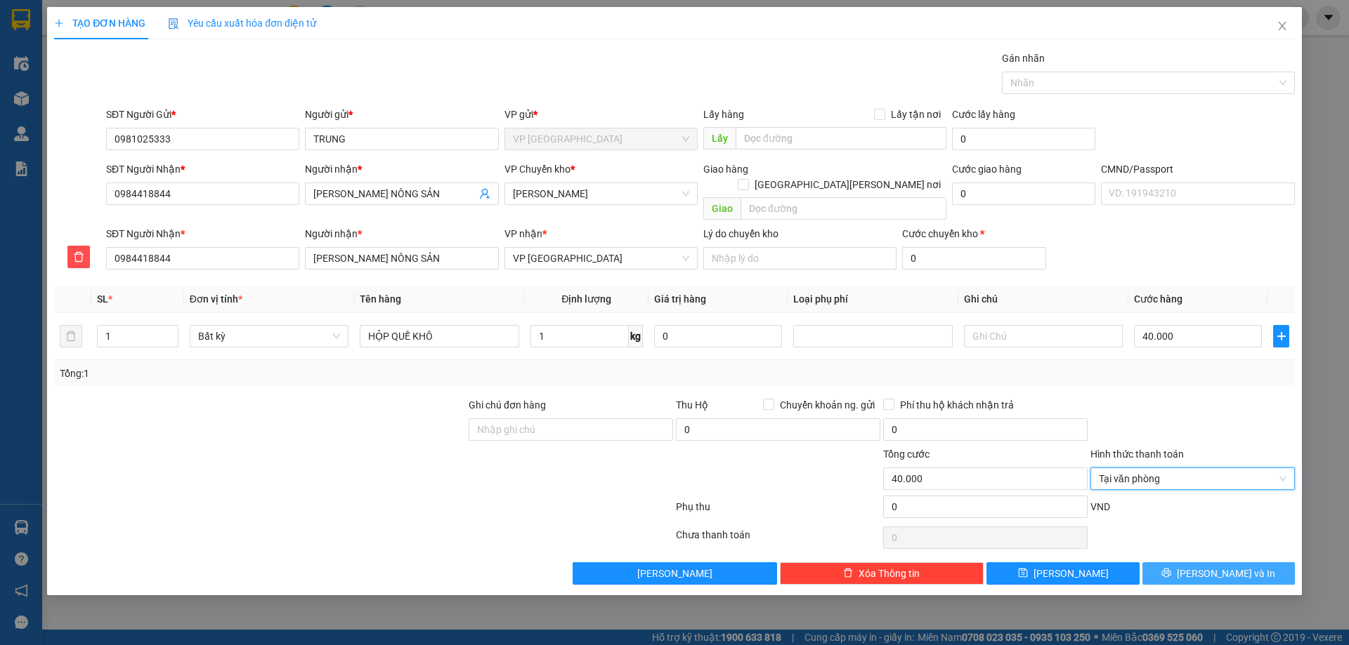
drag, startPoint x: 1200, startPoint y: 557, endPoint x: 1174, endPoint y: 556, distance: 26.0
click at [1171, 568] on icon "printer" at bounding box center [1166, 573] width 10 height 10
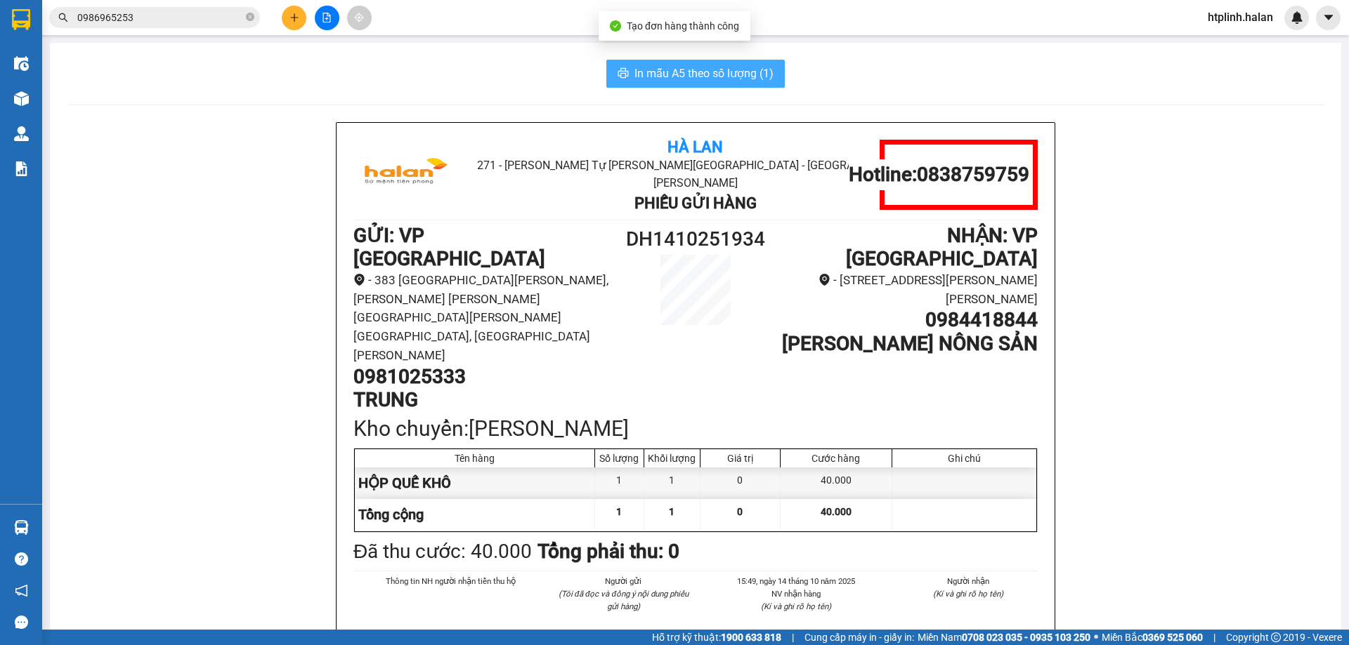
click at [644, 74] on span "In mẫu A5 theo số lượng (1)" at bounding box center [703, 74] width 139 height 18
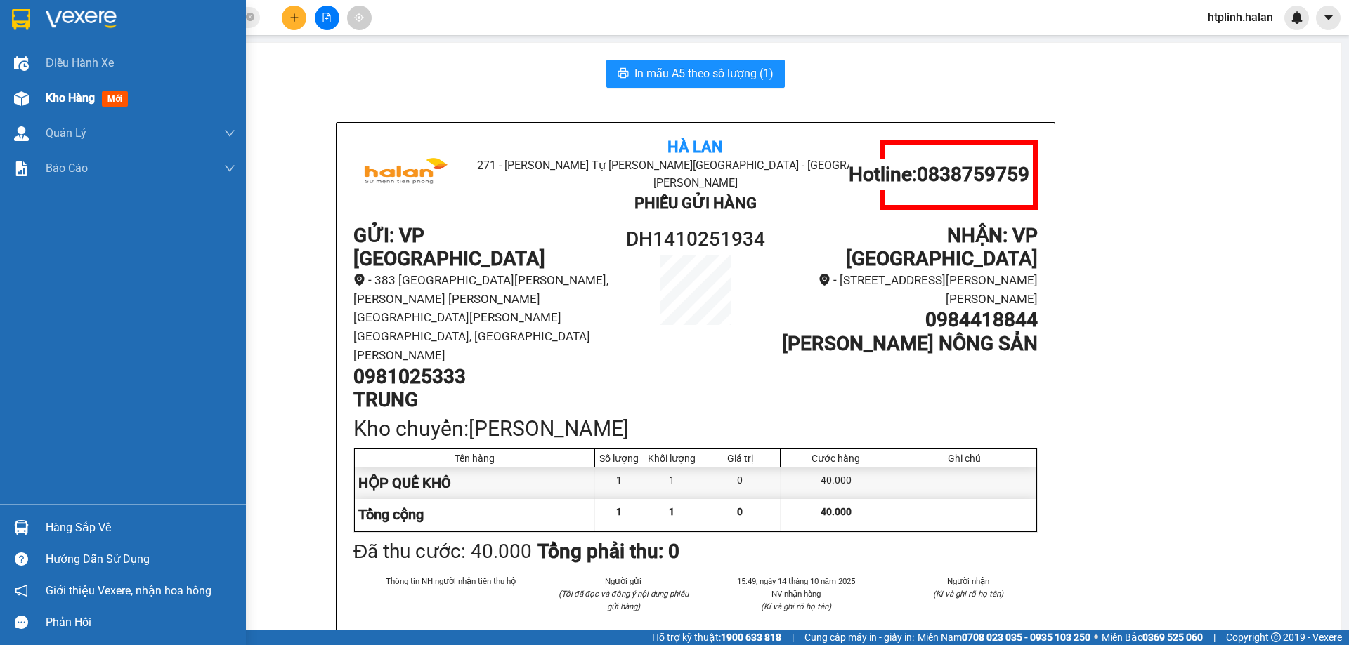
click at [0, 108] on div "Kho hàng mới" at bounding box center [123, 98] width 246 height 35
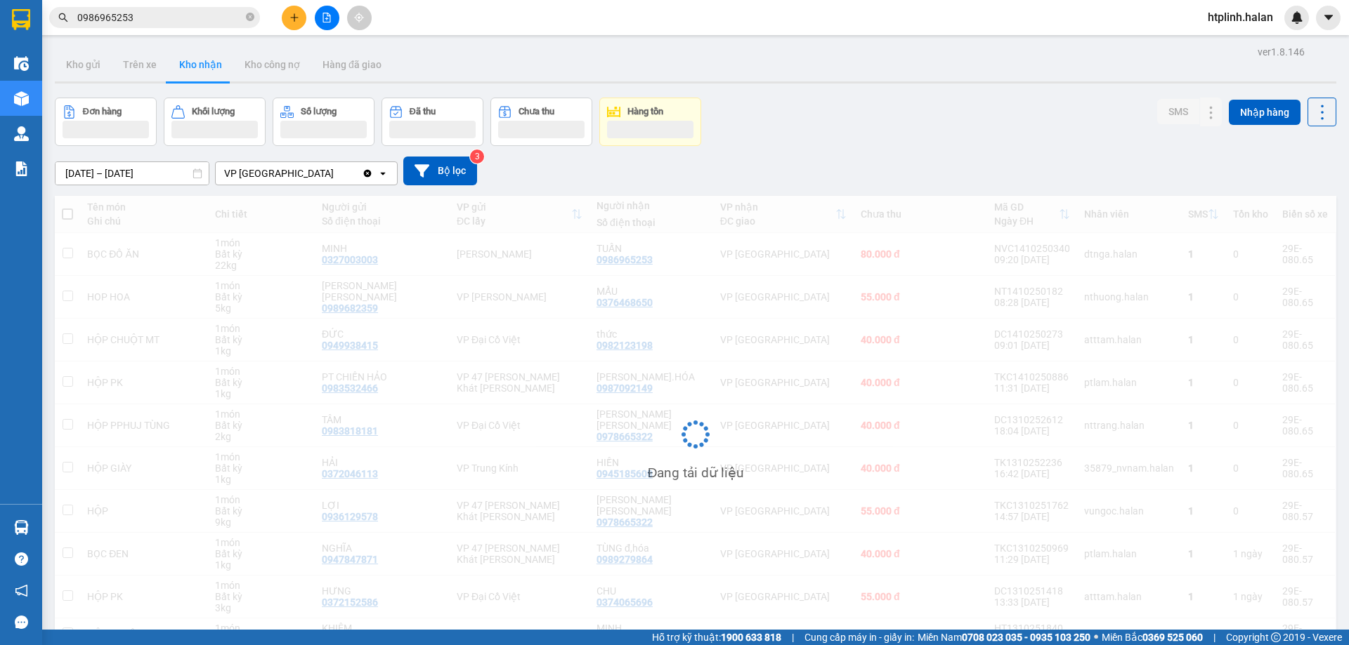
scroll to position [80, 0]
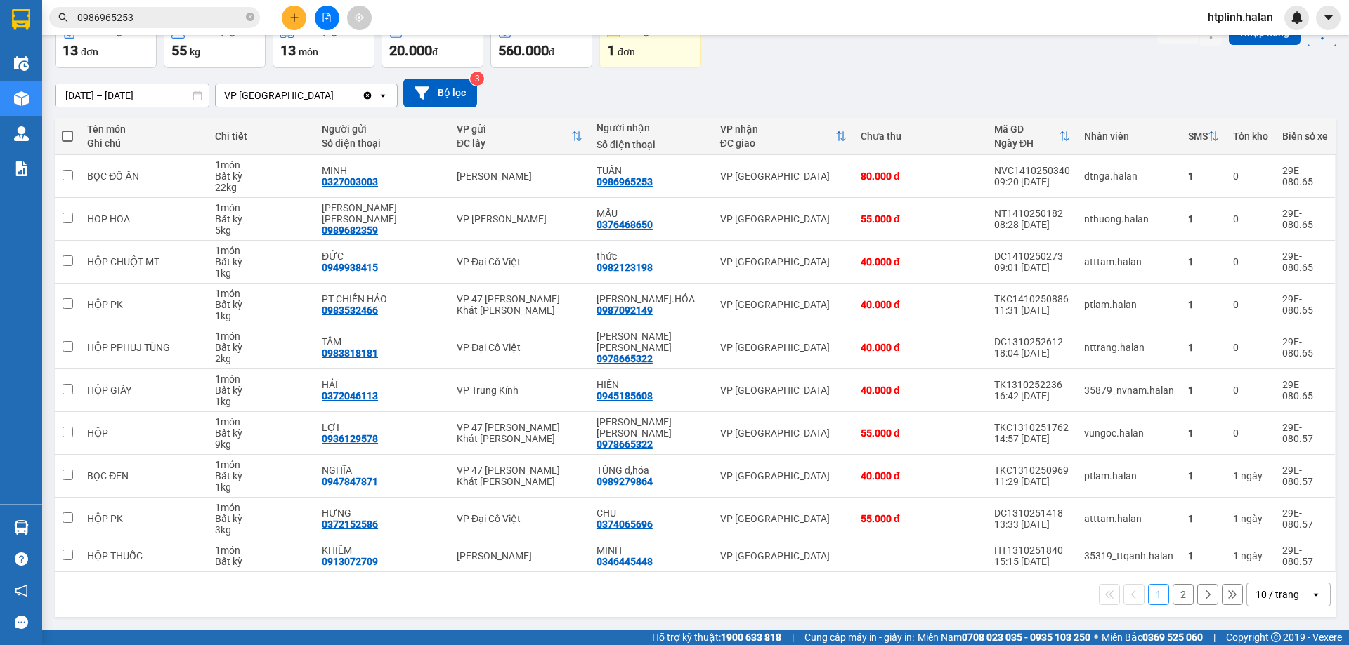
click at [1079, 84] on div "16/08/2025 – 14/10/2025 Press the down arrow key to interact with the calendar …" at bounding box center [695, 93] width 1281 height 29
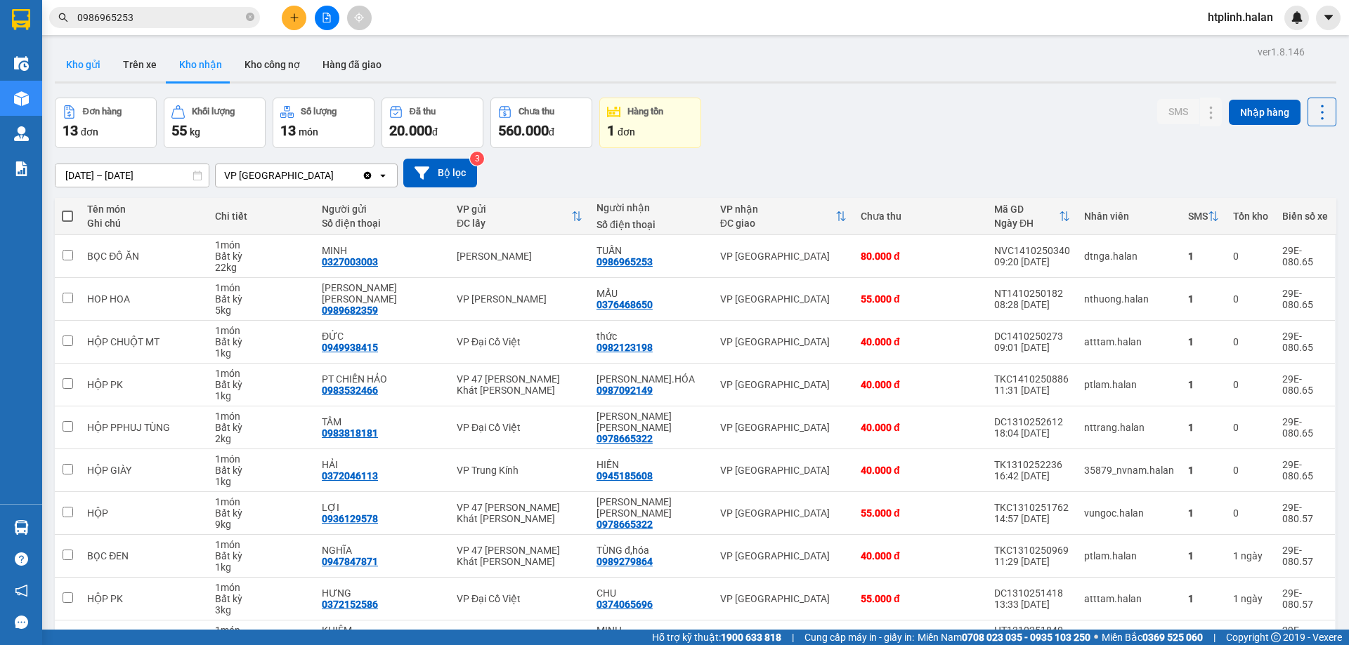
click at [98, 55] on button "Kho gửi" at bounding box center [83, 65] width 57 height 34
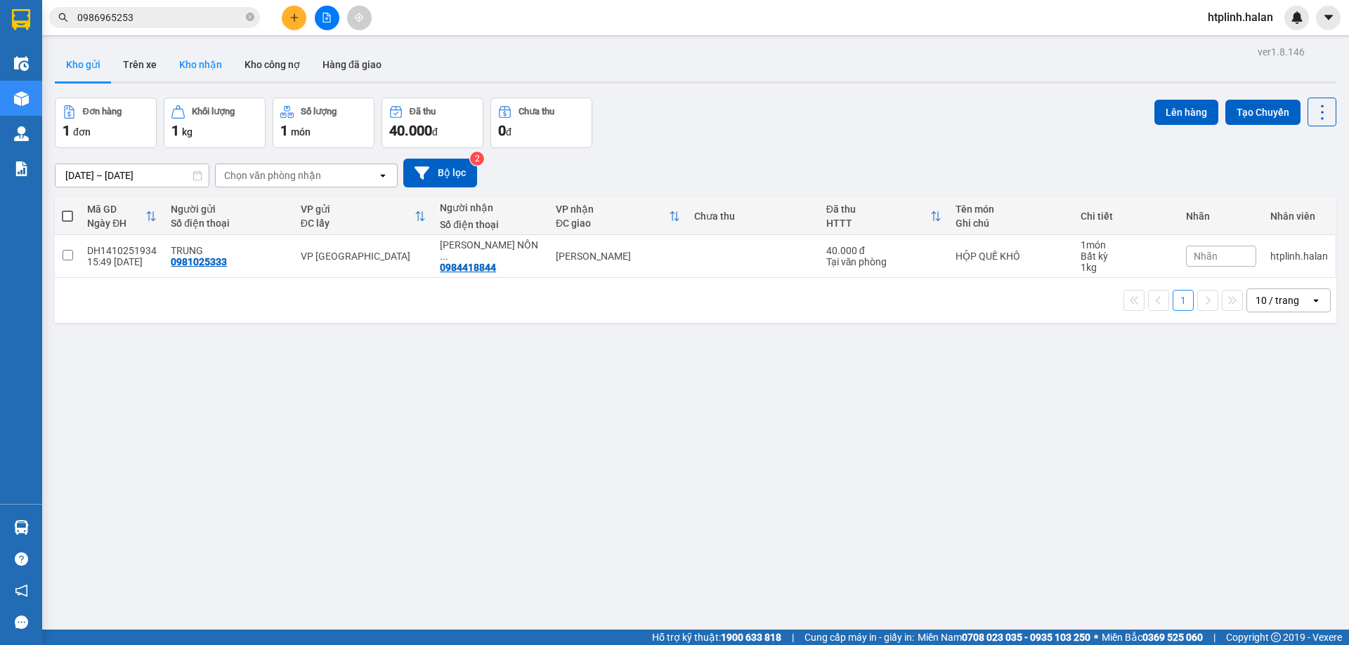
click at [215, 66] on button "Kho nhận" at bounding box center [200, 65] width 65 height 34
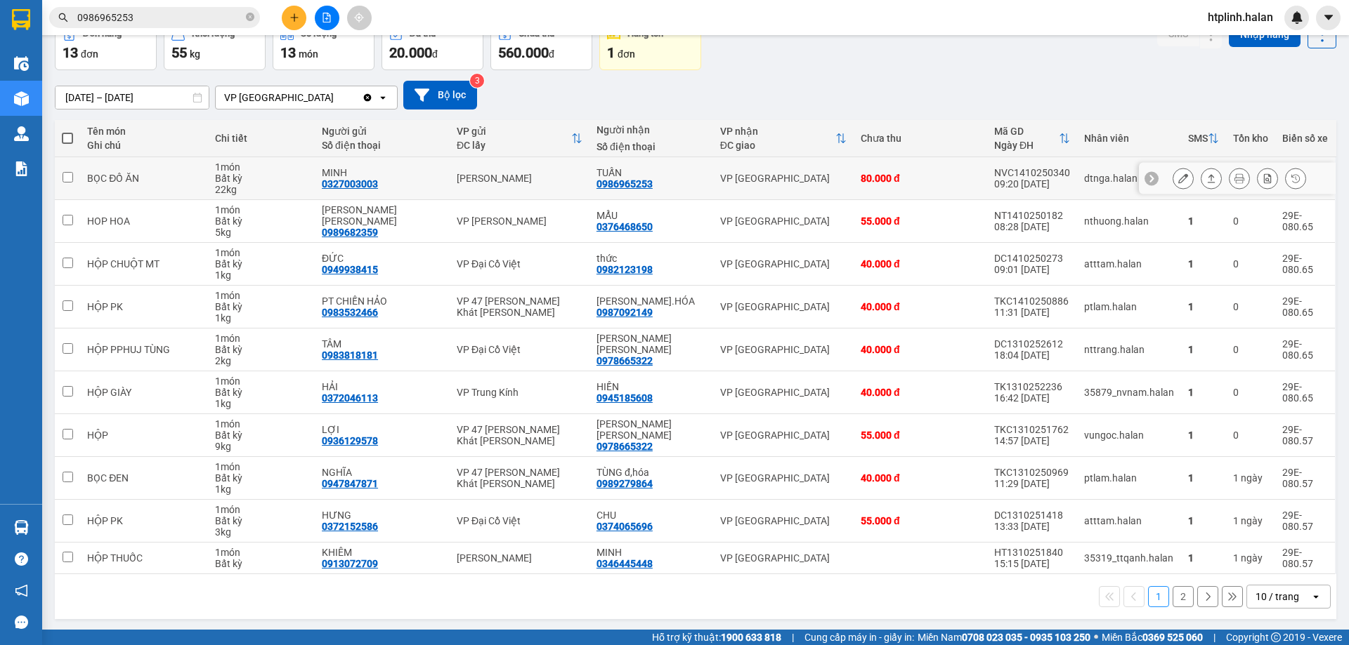
scroll to position [80, 0]
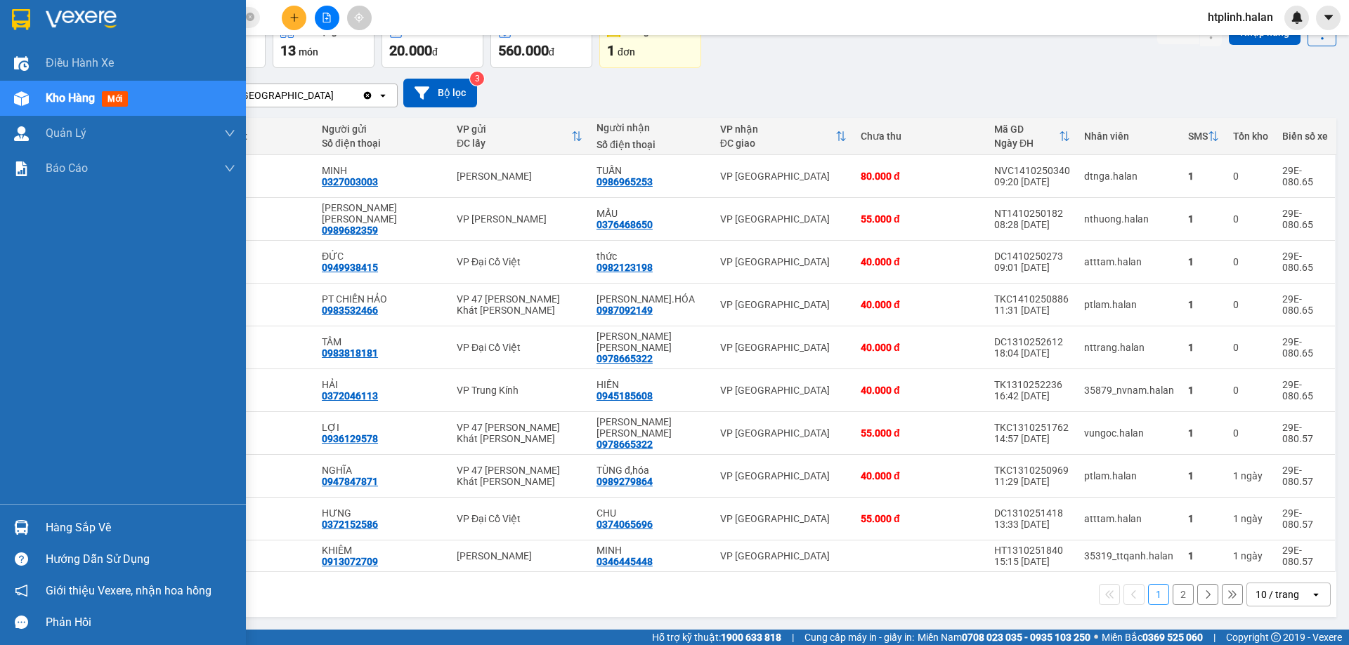
drag, startPoint x: 58, startPoint y: 534, endPoint x: 105, endPoint y: 525, distance: 48.5
click at [58, 534] on div "Hàng sắp về" at bounding box center [141, 528] width 190 height 21
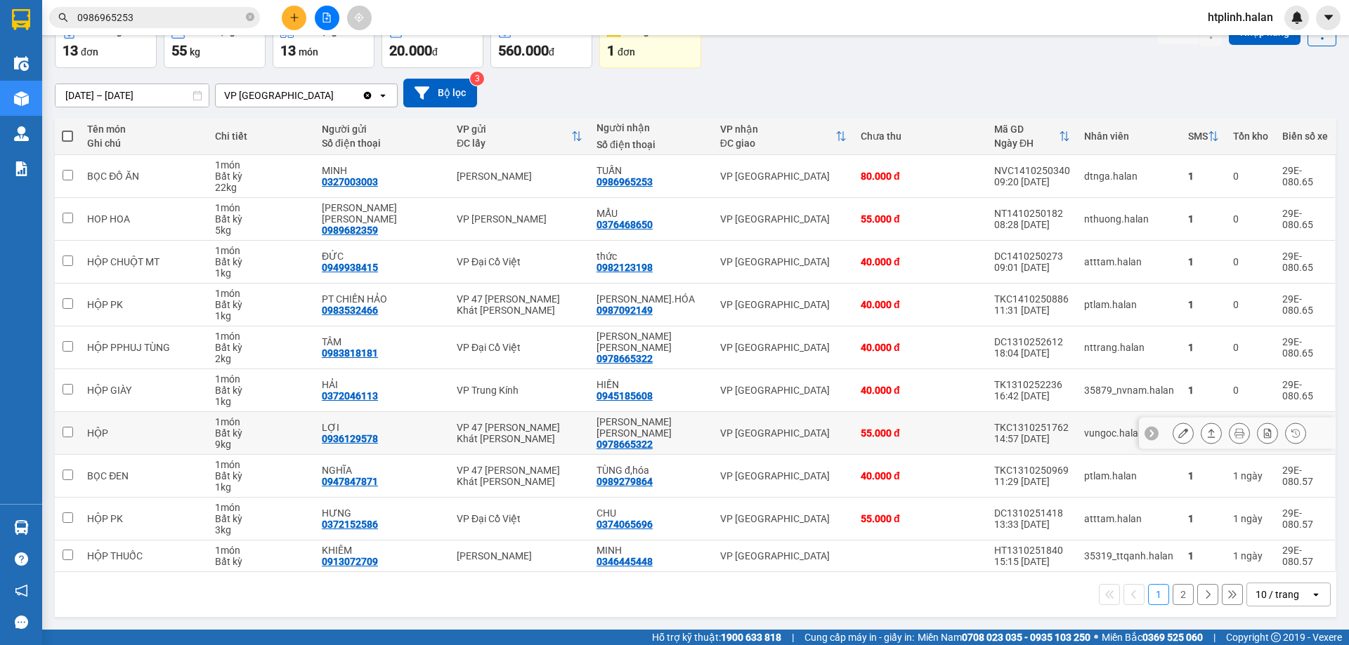
drag, startPoint x: 724, startPoint y: 435, endPoint x: 712, endPoint y: 426, distance: 15.0
click at [724, 434] on section "Kết quả tìm kiếm ( 67 ) Bộ lọc Mã ĐH Trạng thái Món hàng Thu hộ Tổng cước Chưa …" at bounding box center [674, 322] width 1349 height 645
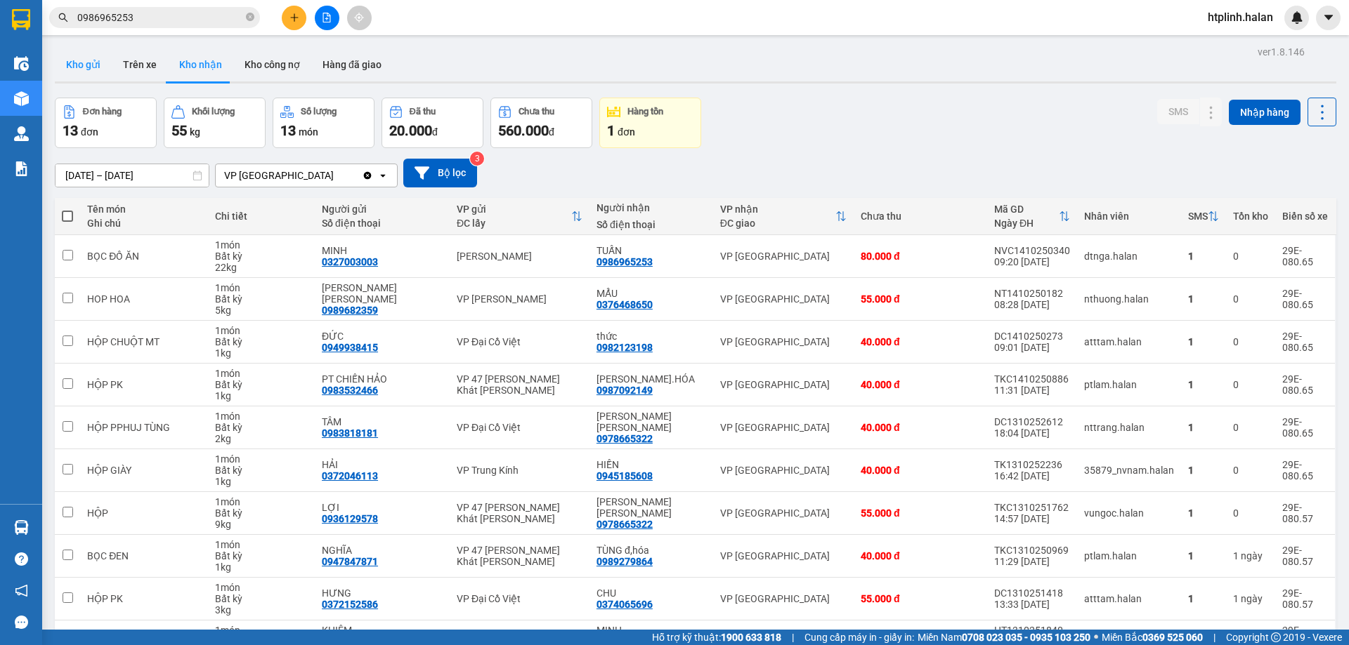
click at [74, 67] on button "Kho gửi" at bounding box center [83, 65] width 57 height 34
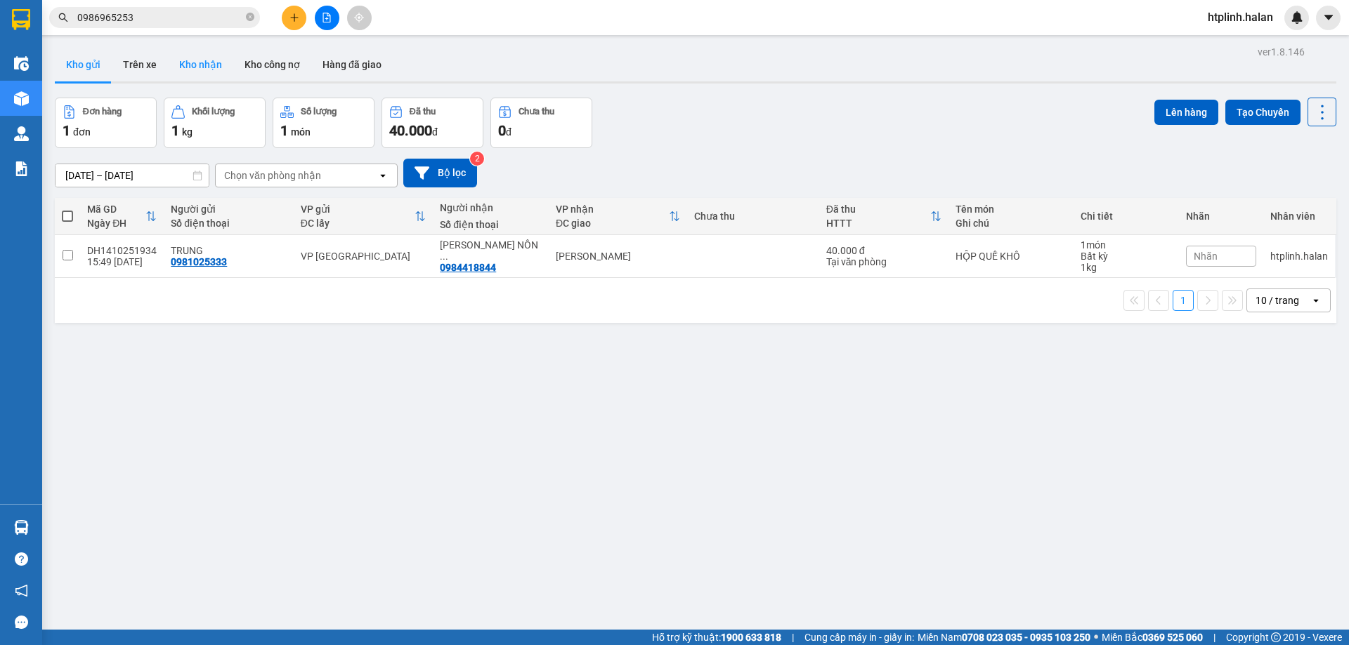
click at [193, 80] on button "Kho nhận" at bounding box center [200, 65] width 65 height 34
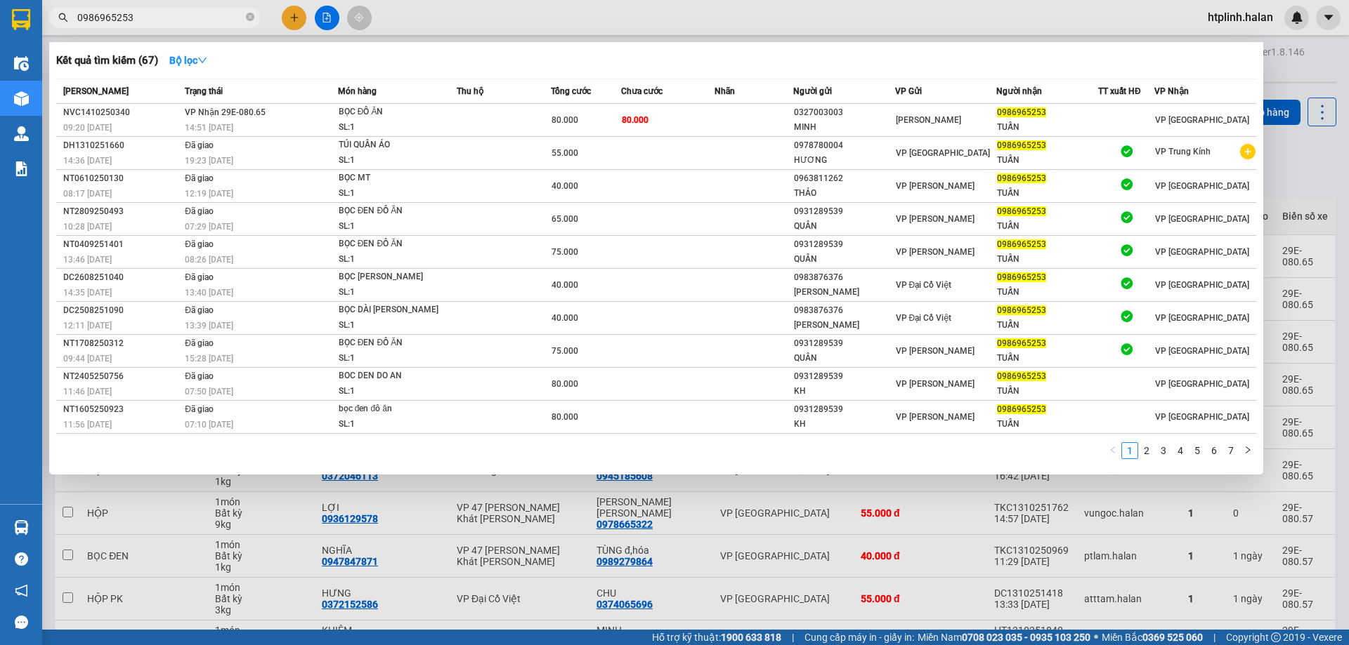
click at [154, 27] on span "0986965253" at bounding box center [154, 17] width 211 height 21
click at [157, 21] on input "0986965253" at bounding box center [160, 17] width 166 height 15
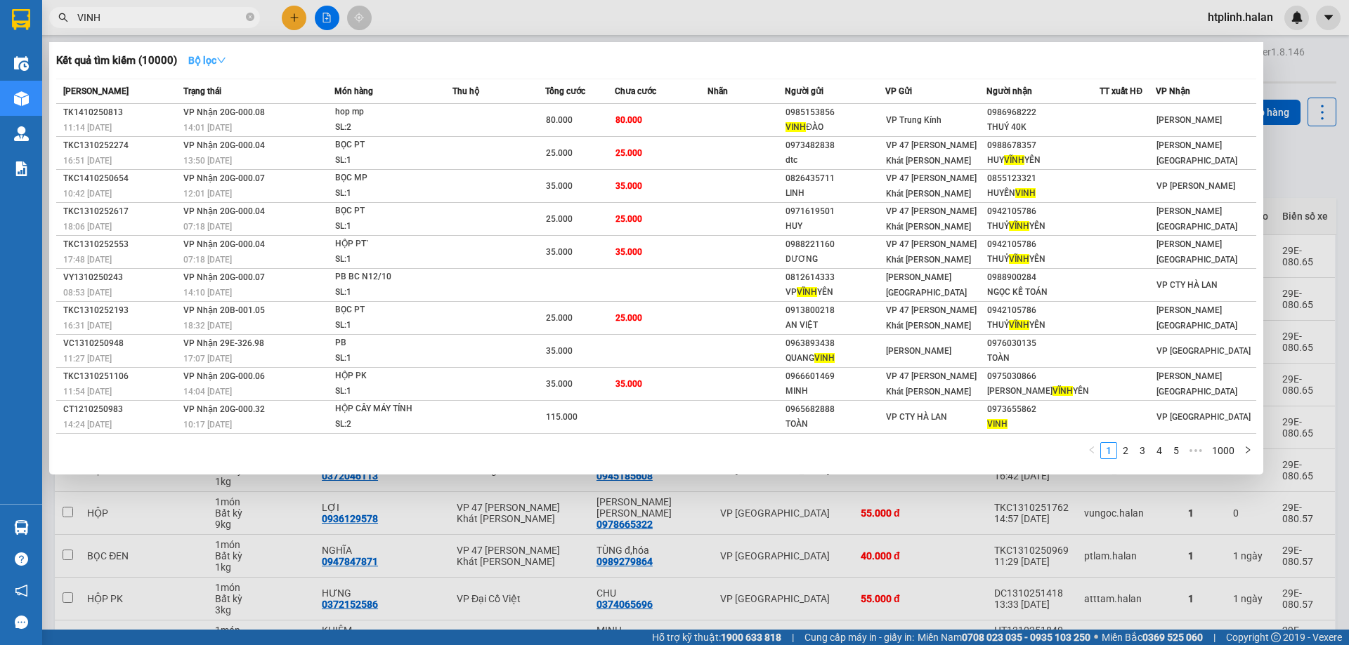
type input "VINH"
click at [226, 63] on icon "down" at bounding box center [221, 60] width 10 height 10
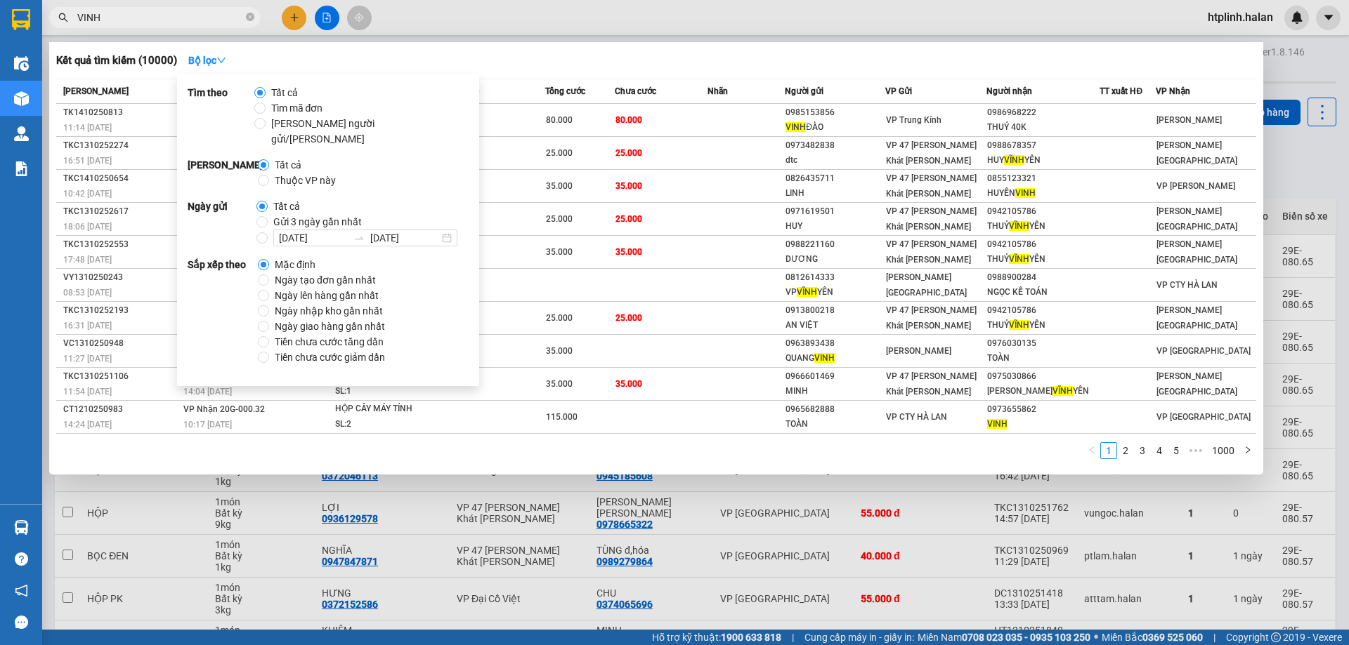
click at [288, 173] on span "Thuộc VP này" at bounding box center [305, 180] width 72 height 15
click at [269, 175] on input "Thuộc VP này" at bounding box center [263, 180] width 11 height 11
radio input "true"
radio input "false"
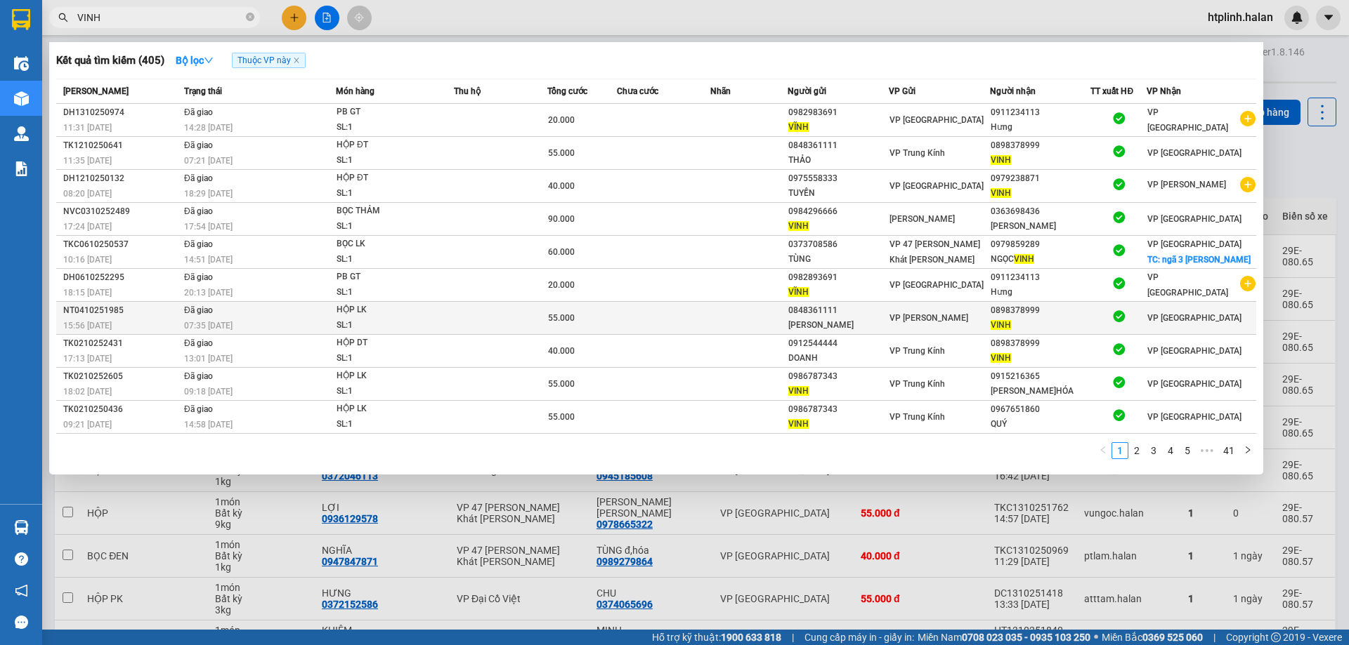
click at [755, 322] on td at bounding box center [749, 318] width 78 height 33
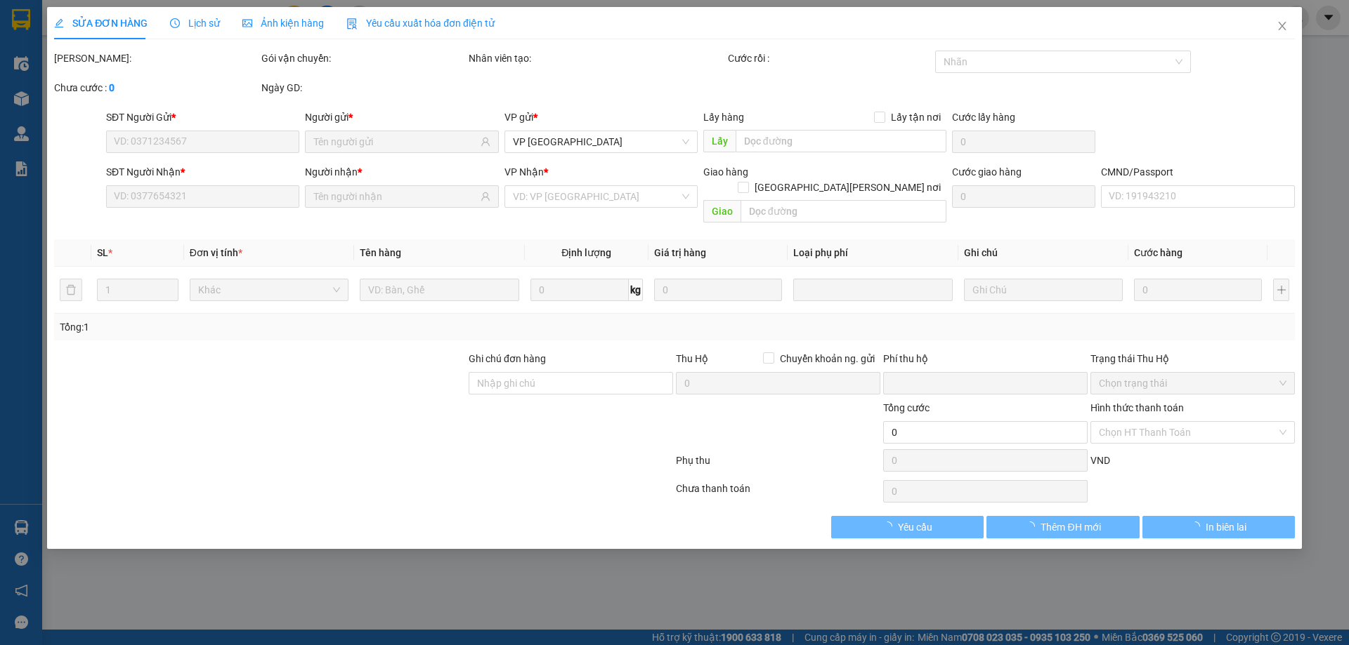
type input "0848361111"
type input "THẢO kd"
type input "0898378999"
type input "VINH"
type input "0"
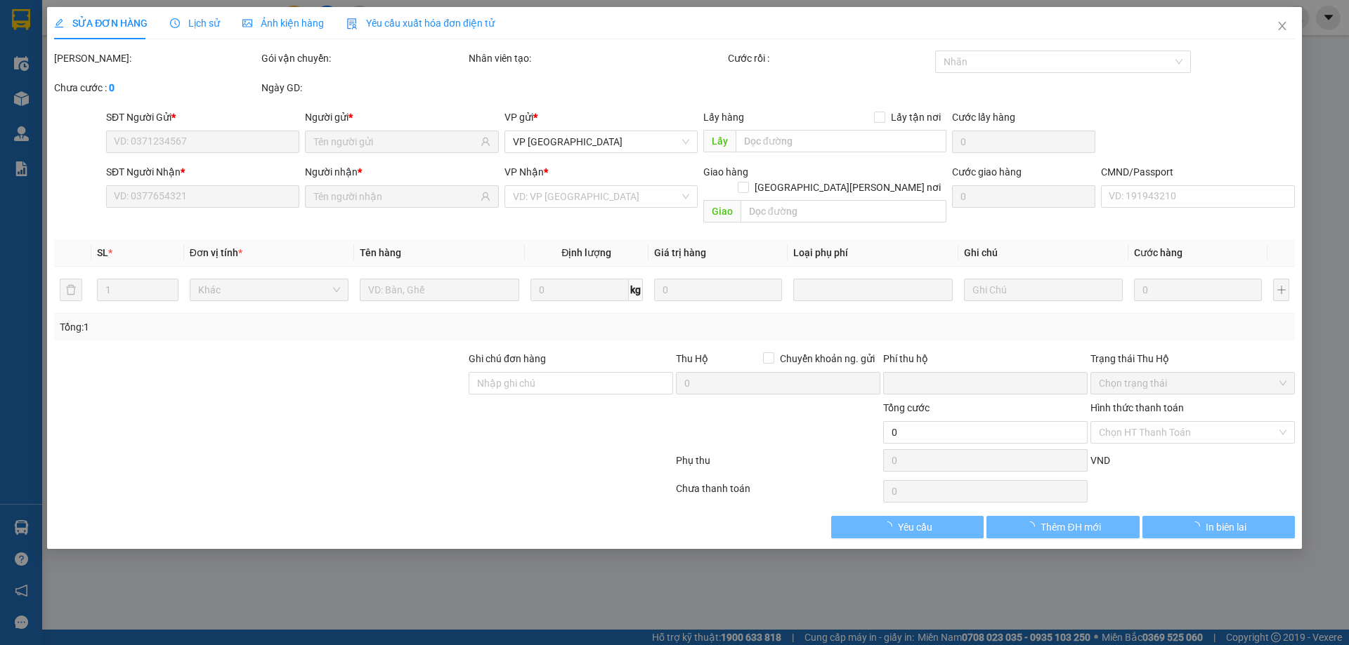
type input "55.000"
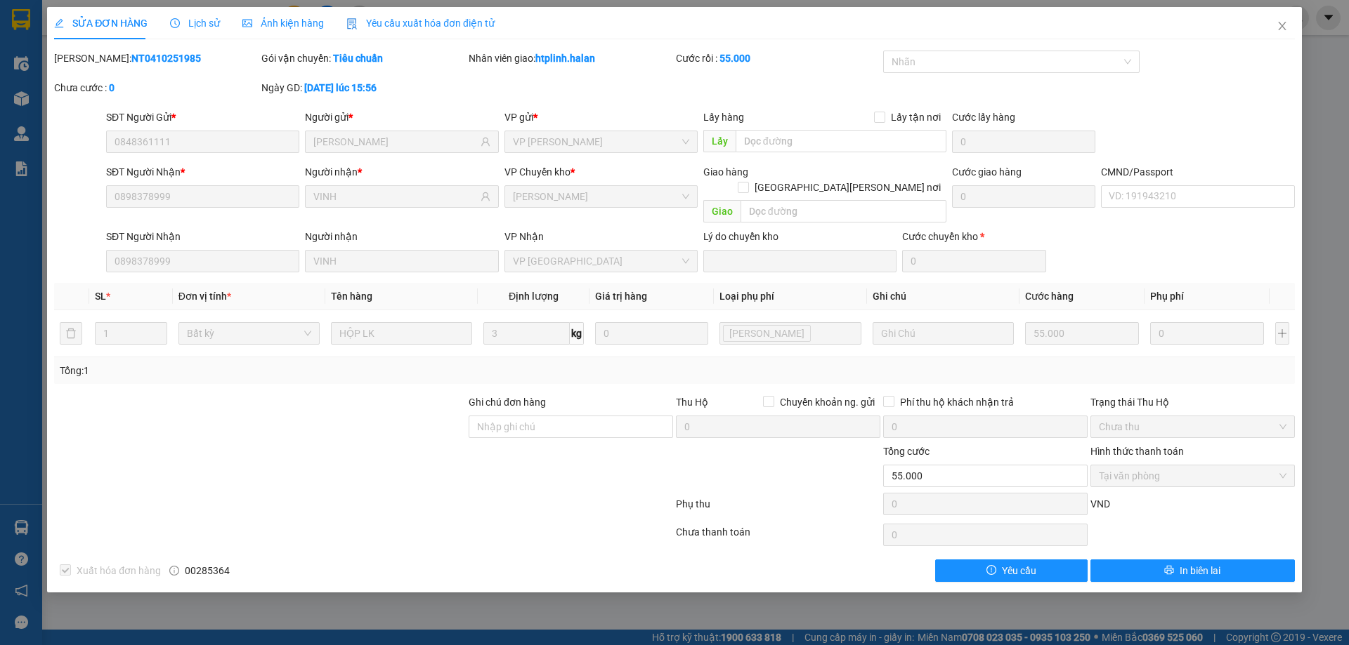
click at [181, 229] on div "SĐT Người Nhận" at bounding box center [202, 236] width 193 height 15
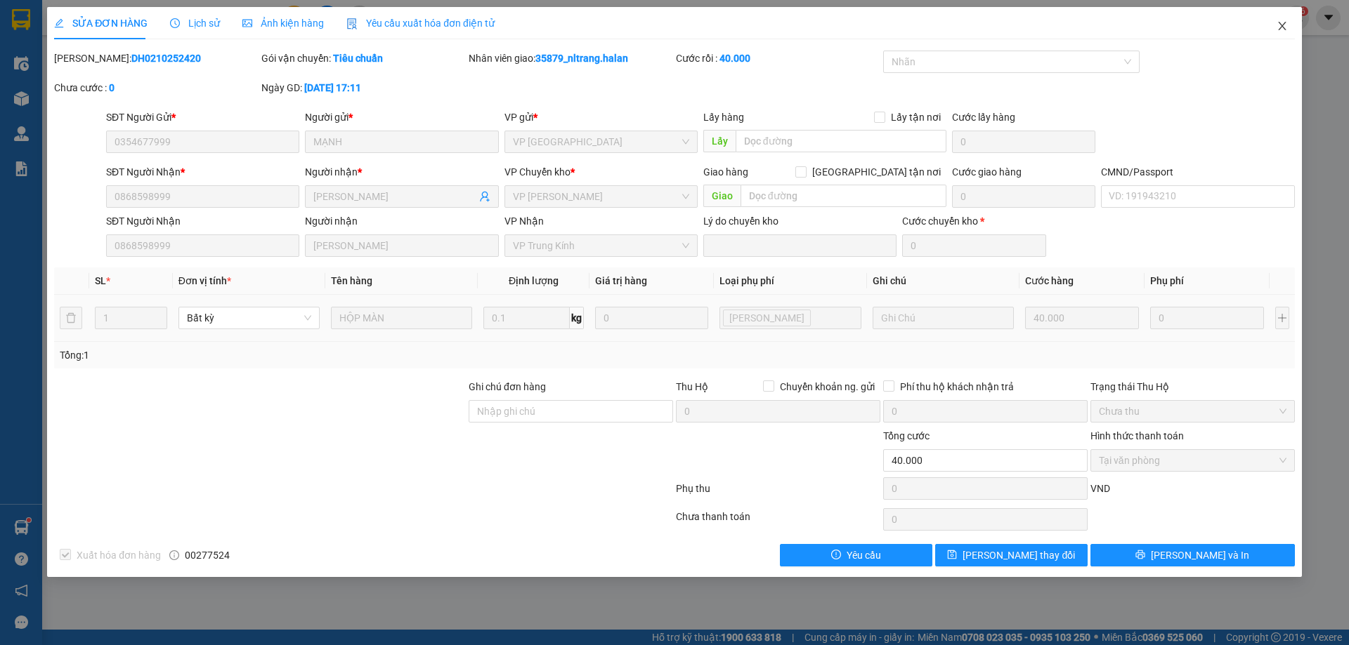
click at [1278, 18] on span "Close" at bounding box center [1281, 26] width 39 height 39
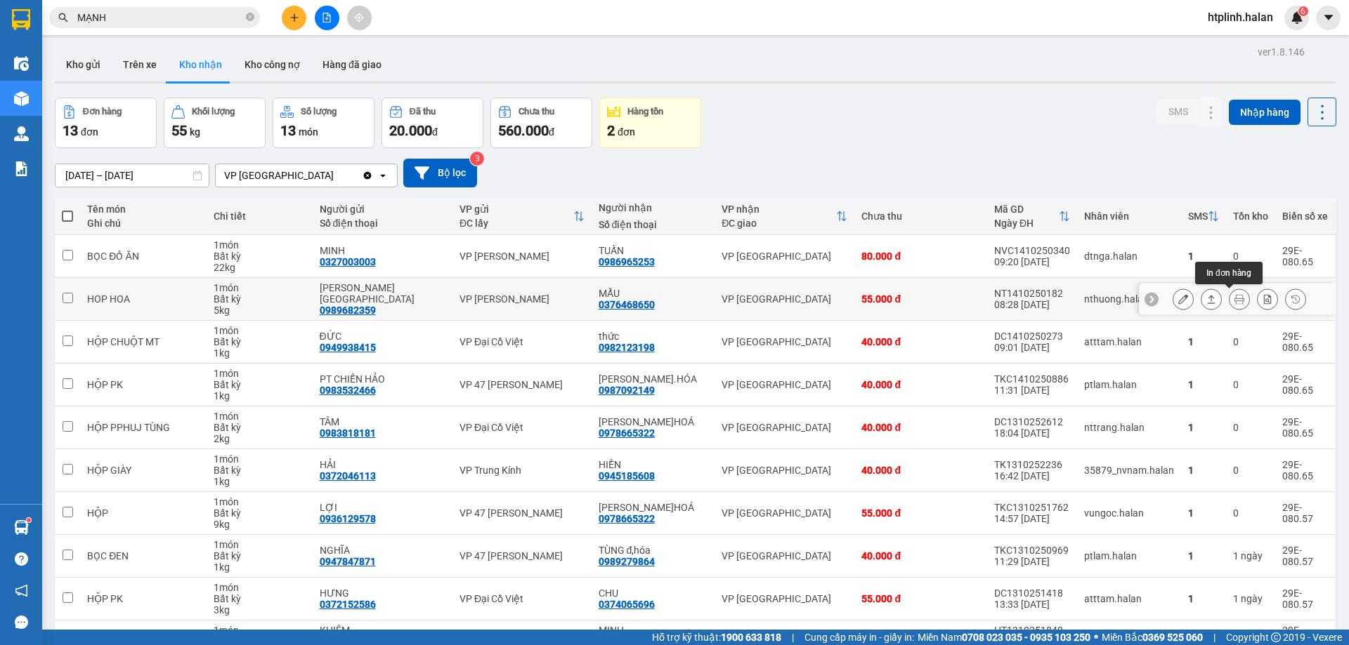
click at [1206, 294] on icon at bounding box center [1211, 299] width 10 height 10
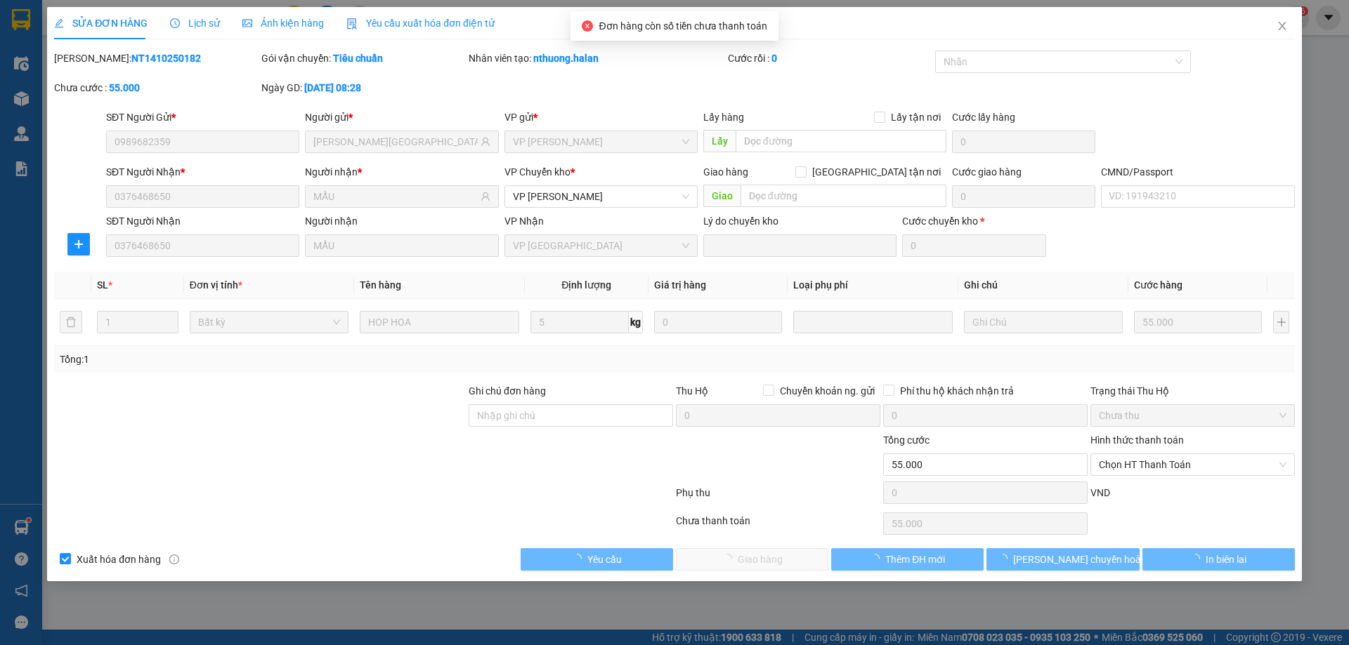
type input "0989682359"
type input "HOA NHẬT MINH"
type input "0376468650"
type input "MẨU"
type input "0"
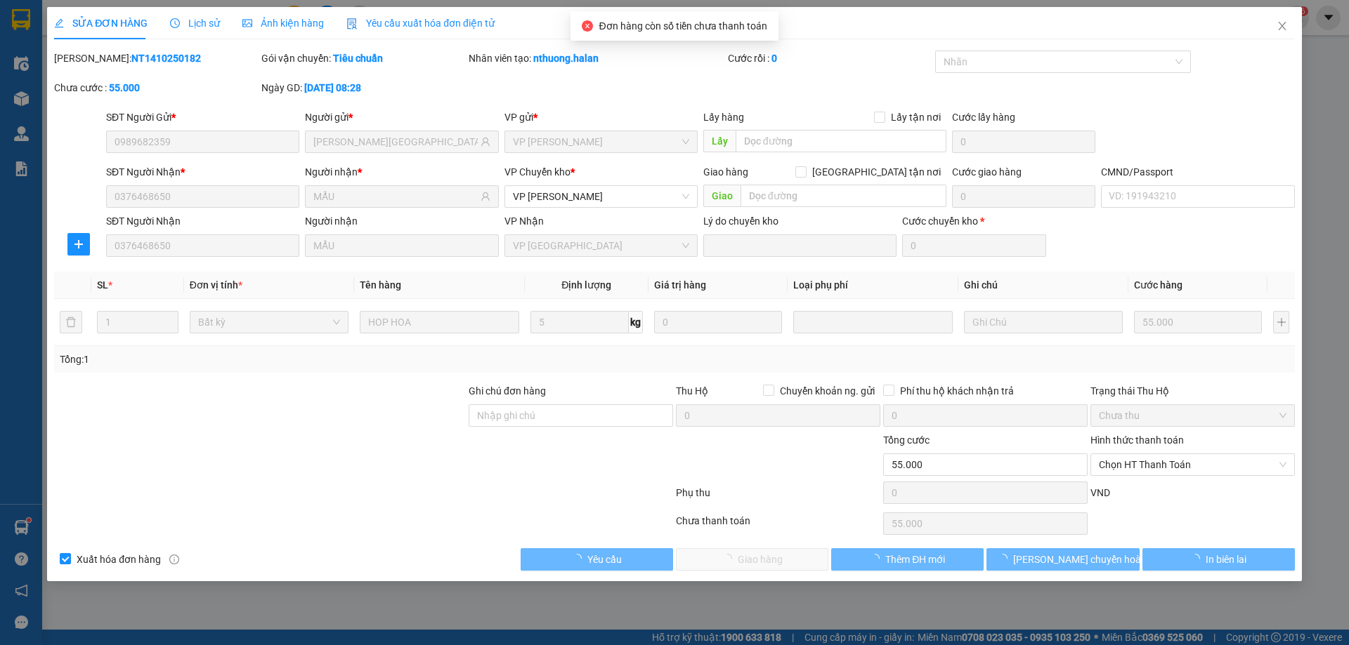
type input "55.000"
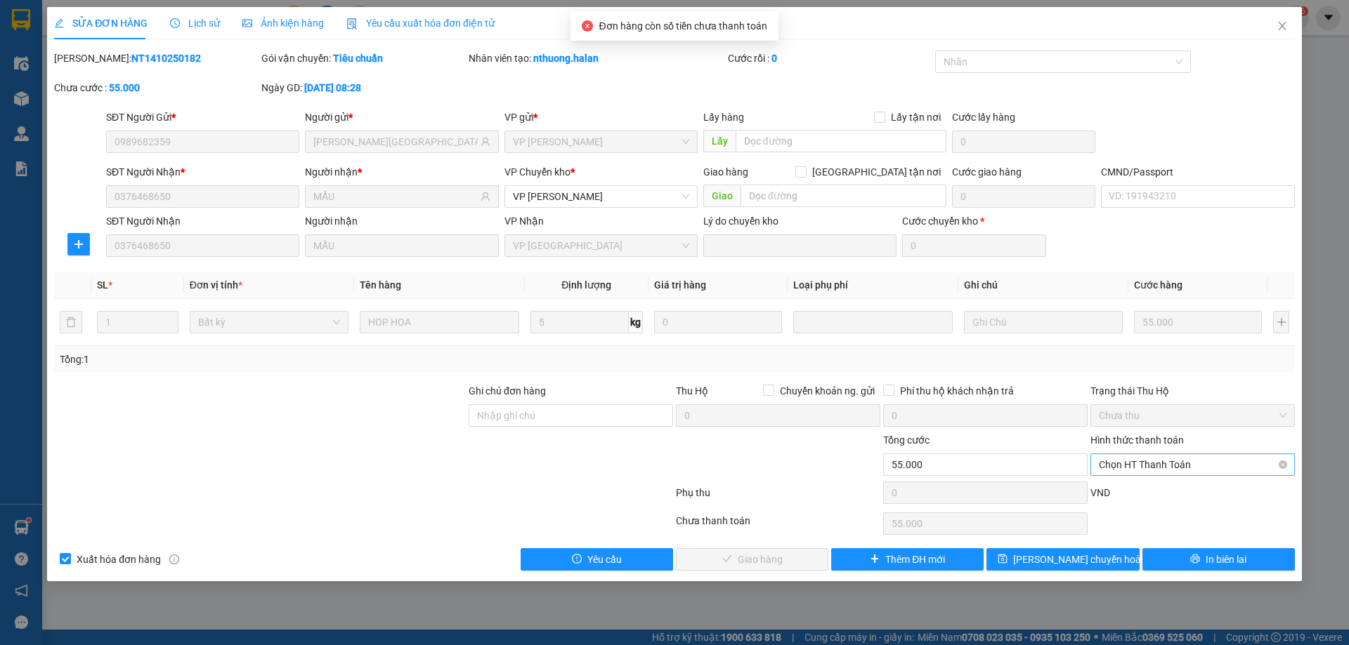
click at [1141, 461] on span "Chọn HT Thanh Toán" at bounding box center [1193, 464] width 188 height 21
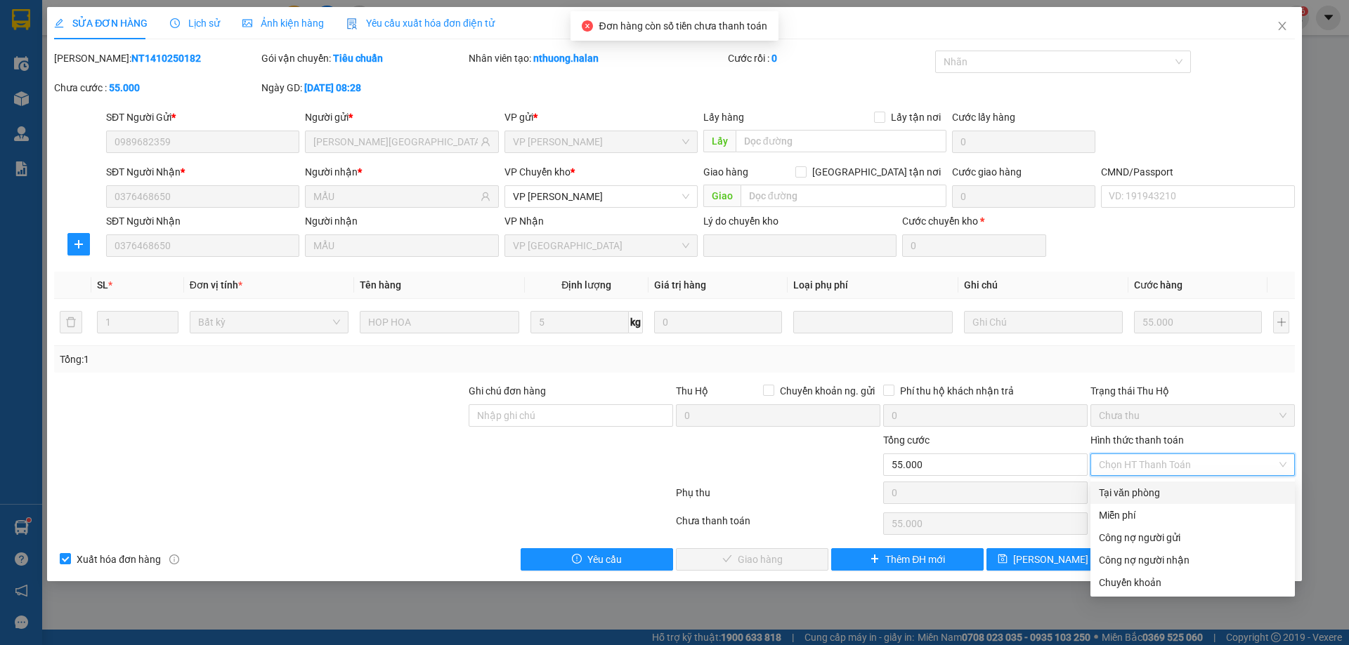
click at [1141, 487] on div "Tại văn phòng" at bounding box center [1193, 492] width 188 height 15
type input "0"
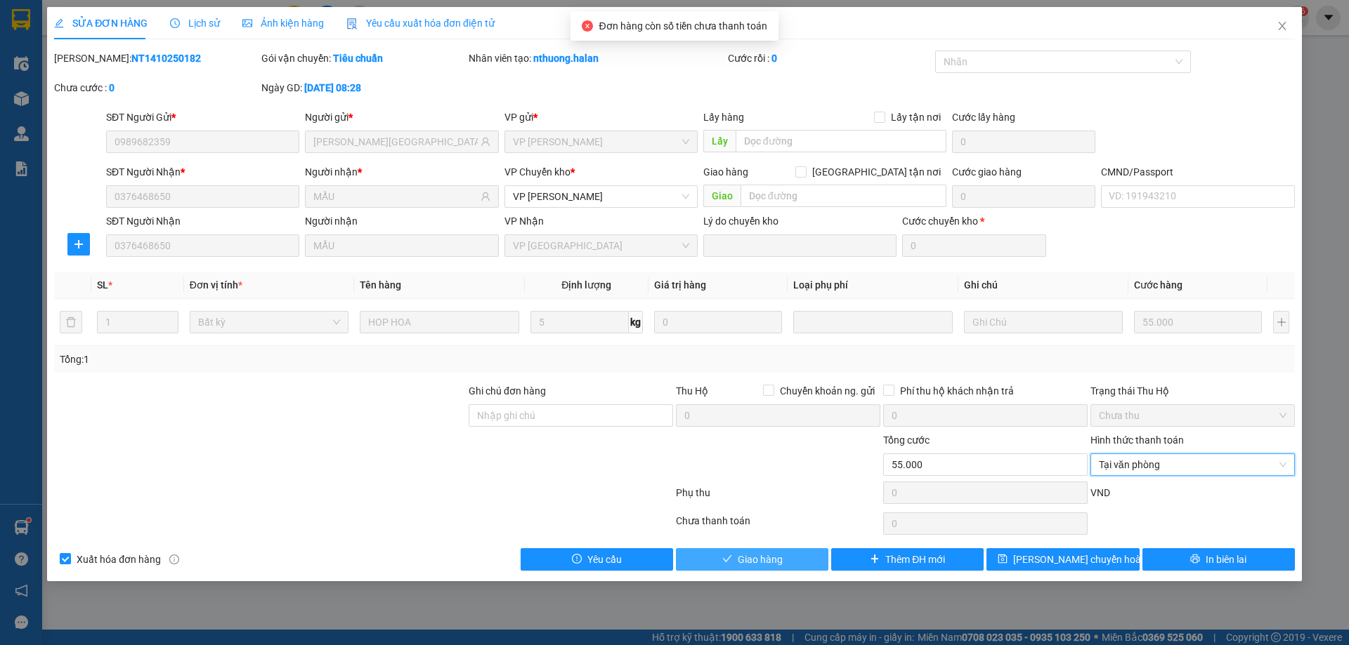
click at [789, 557] on button "Giao hàng" at bounding box center [752, 560] width 152 height 22
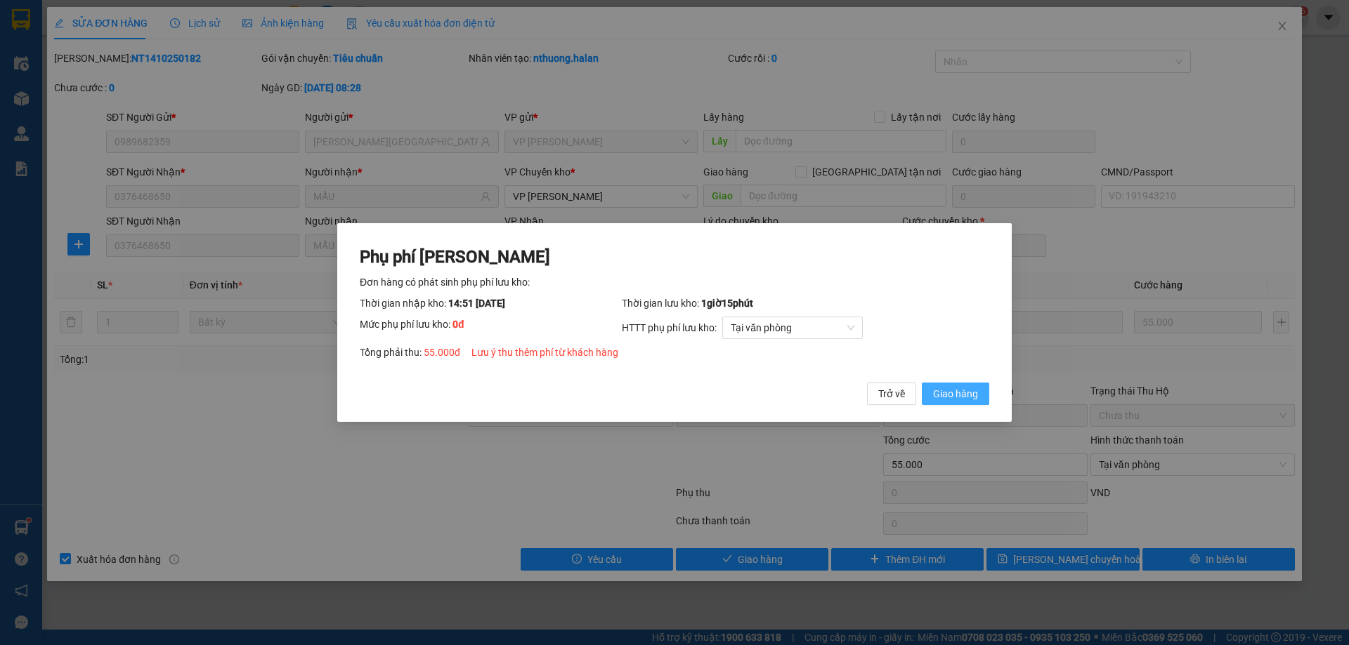
drag, startPoint x: 947, startPoint y: 397, endPoint x: 950, endPoint y: 386, distance: 11.8
click at [946, 397] on span "Giao hàng" at bounding box center [955, 393] width 45 height 15
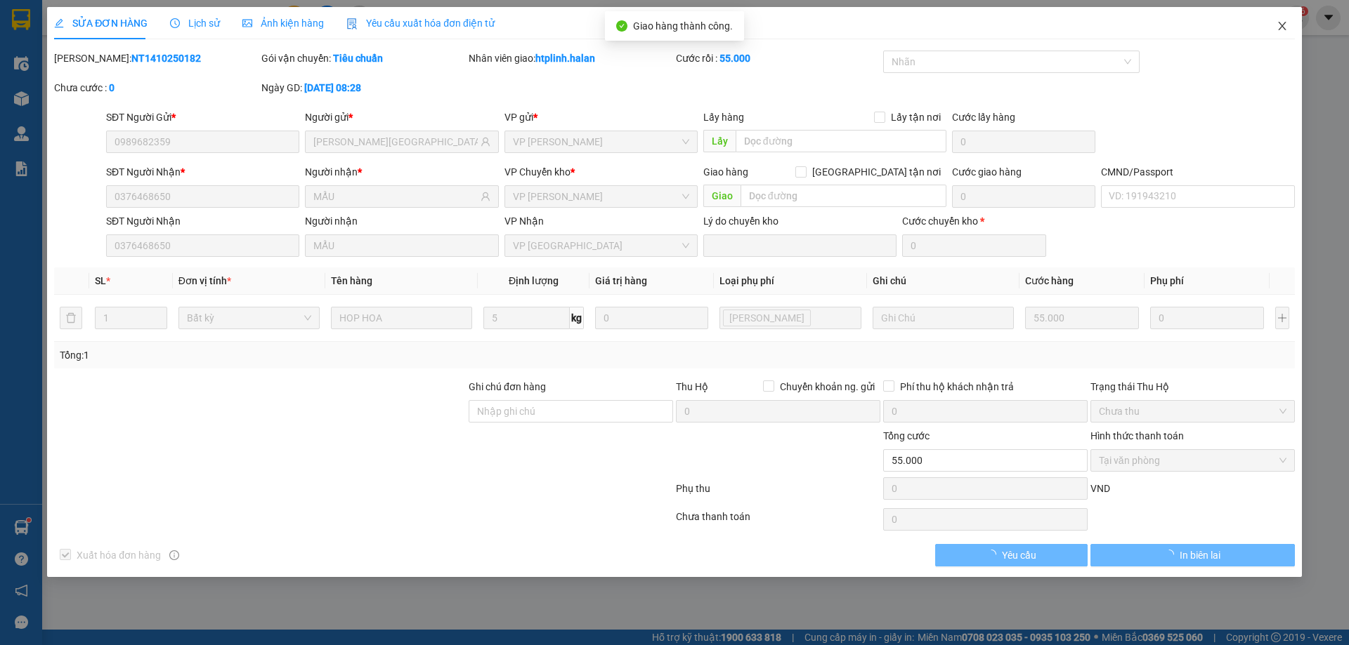
click at [1276, 22] on icon "close" at bounding box center [1281, 25] width 11 height 11
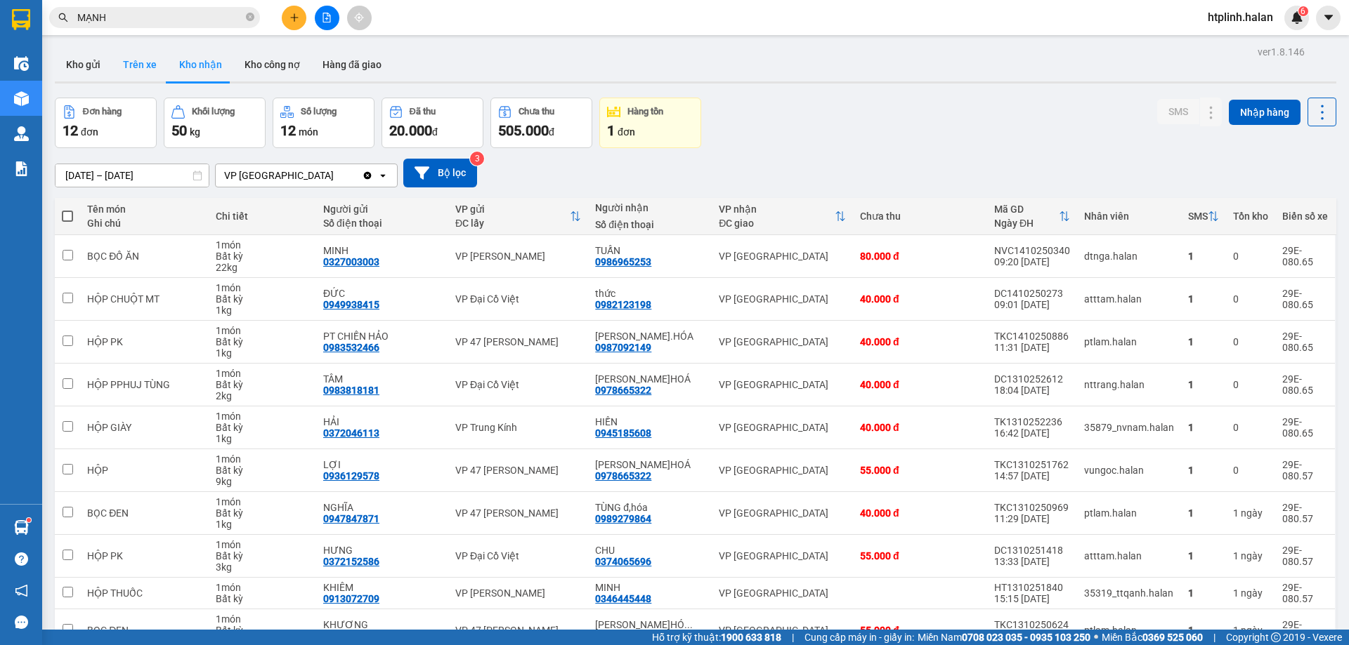
click at [112, 58] on button "Trên xe" at bounding box center [140, 65] width 56 height 34
type input "06/02/2012 – 14/10/2025"
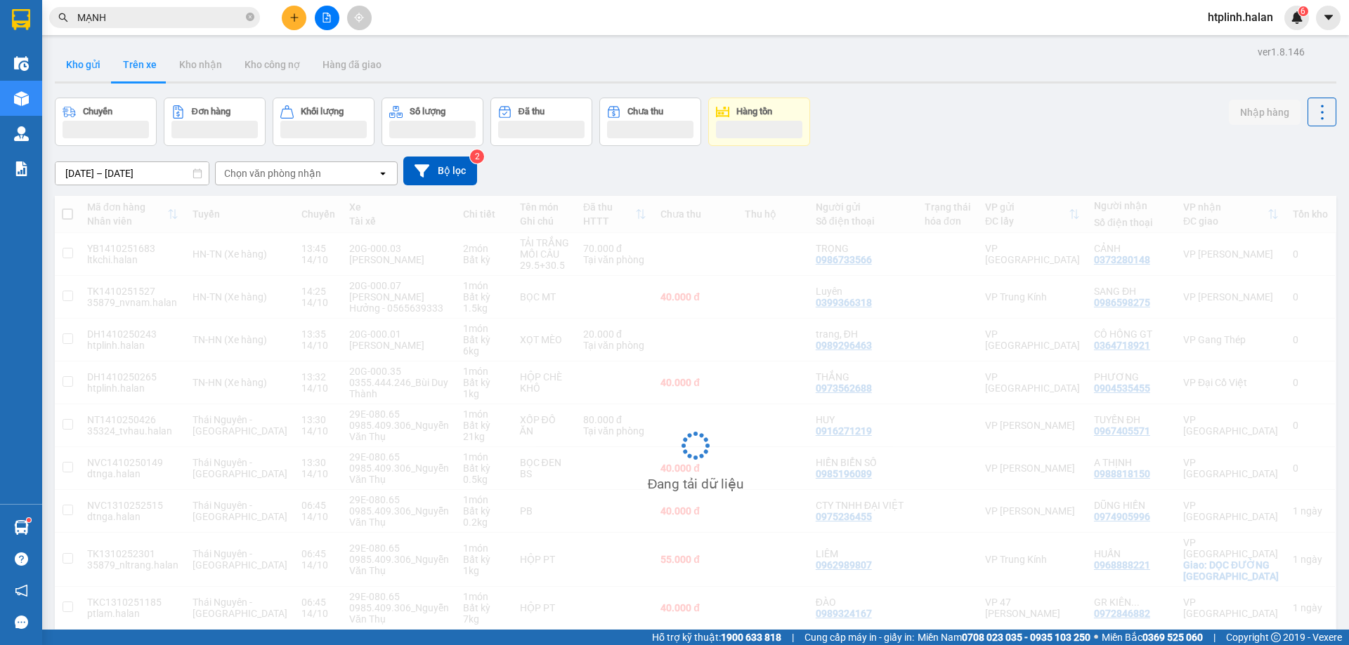
click at [94, 55] on button "Kho gửi" at bounding box center [83, 65] width 57 height 34
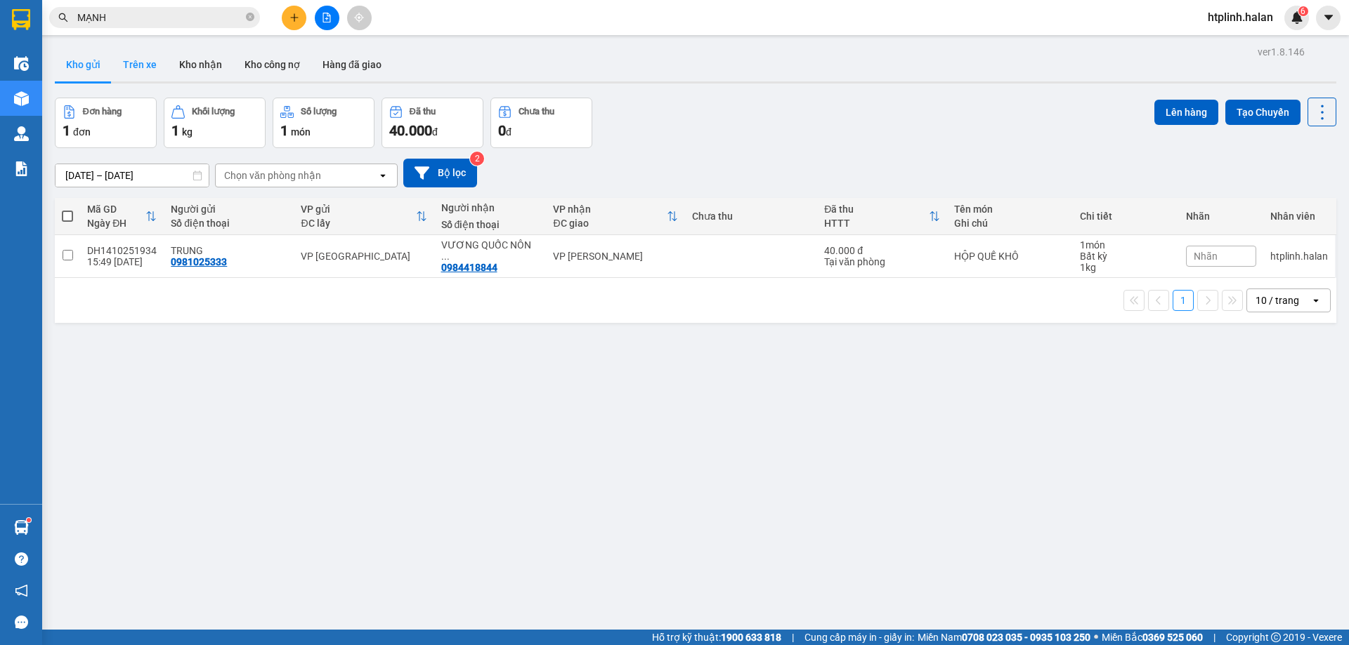
click at [152, 65] on button "Trên xe" at bounding box center [140, 65] width 56 height 34
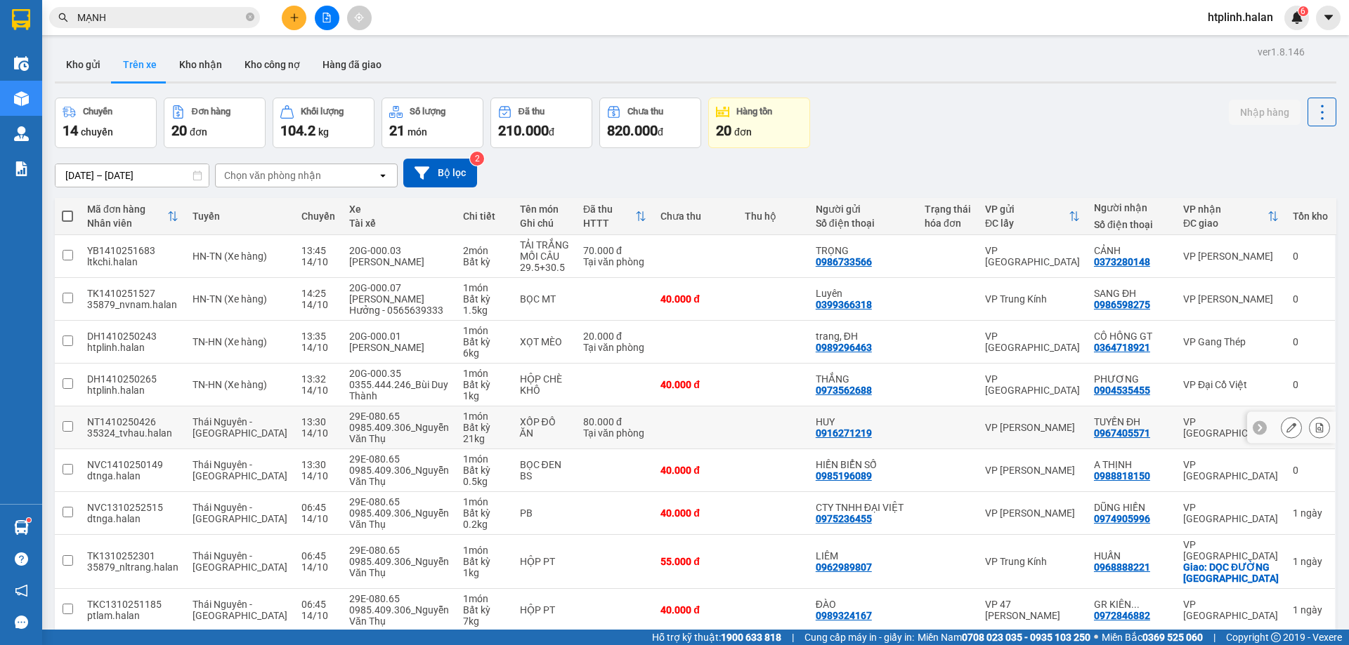
scroll to position [91, 0]
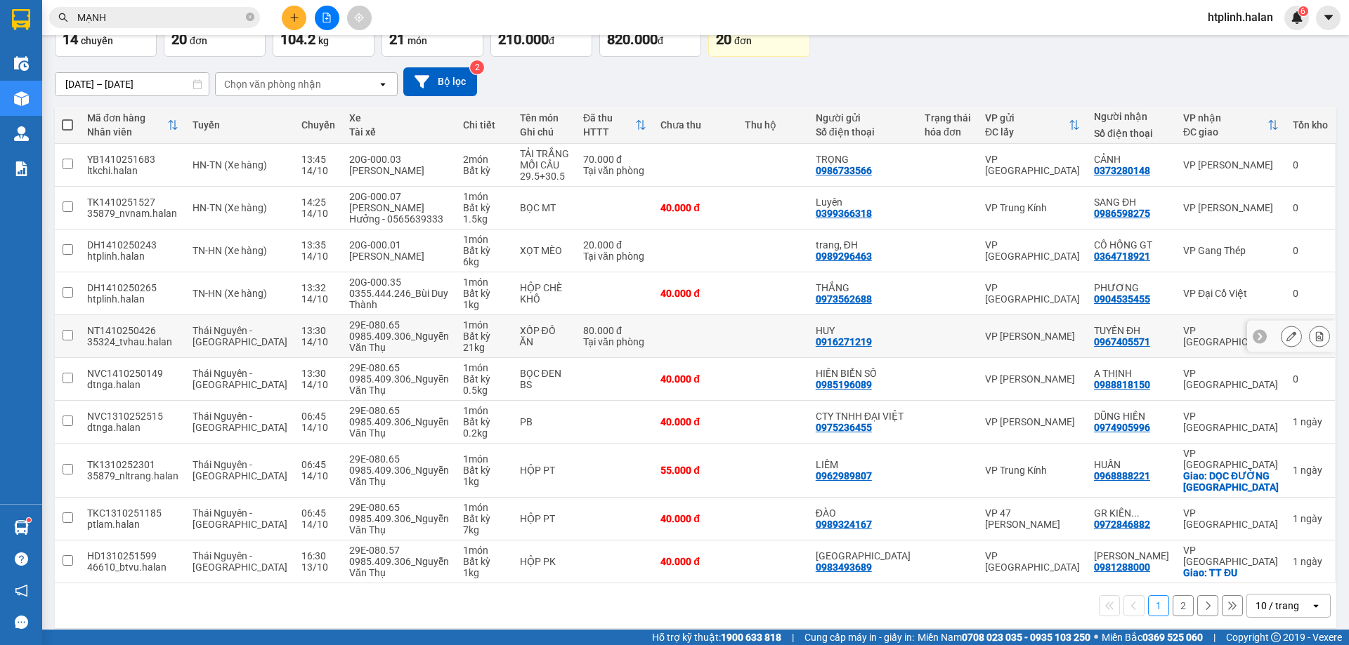
click at [407, 340] on div "0985.409.306_Nguyễn Văn Thụ" at bounding box center [399, 342] width 100 height 22
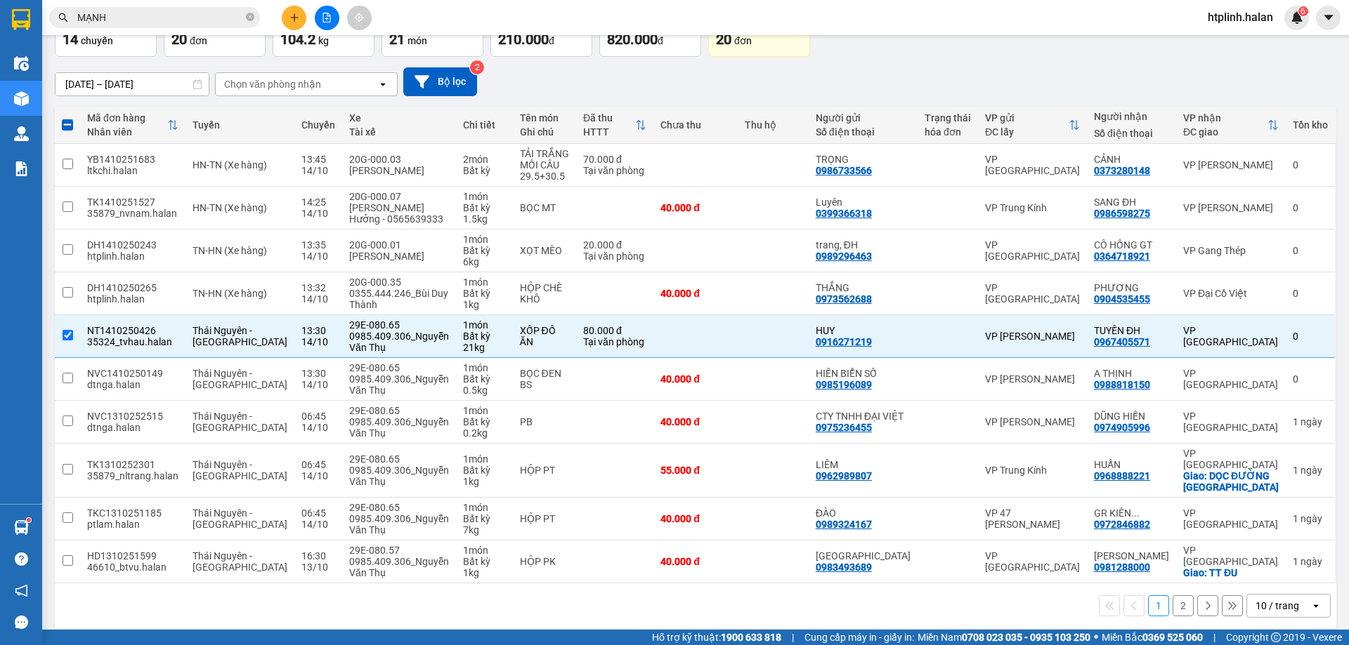
scroll to position [0, 0]
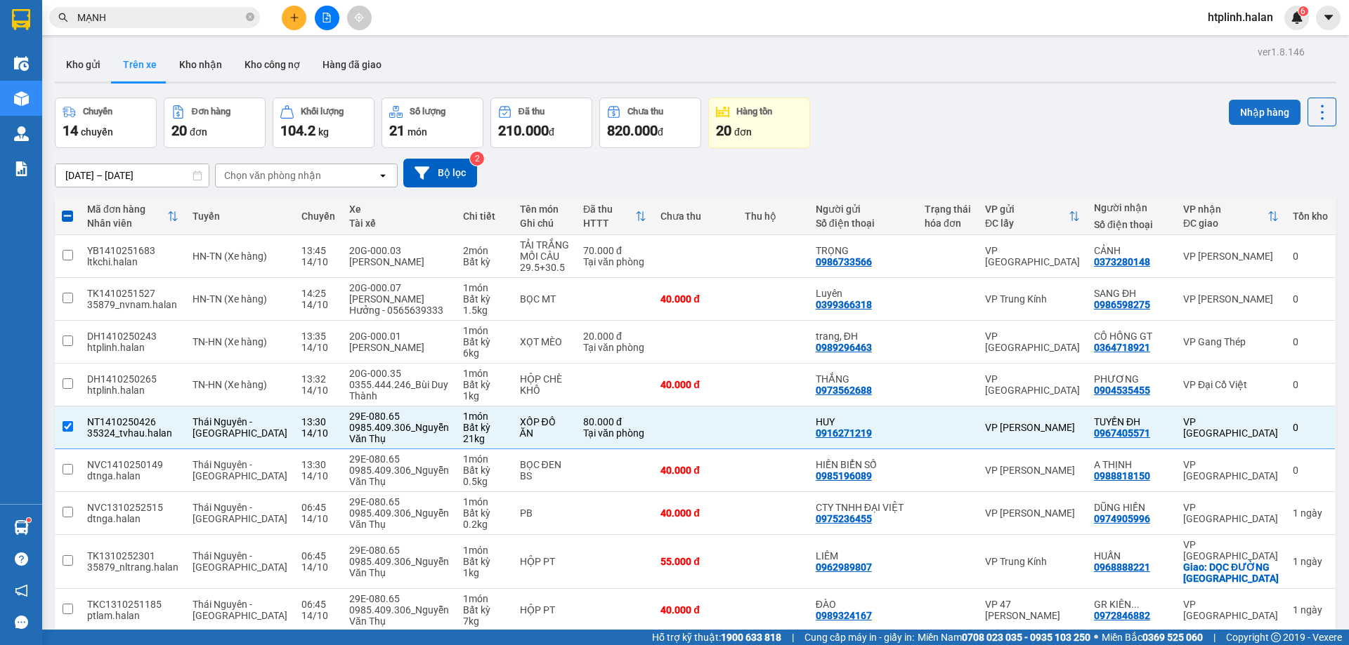
click at [1247, 110] on button "Nhập hàng" at bounding box center [1264, 112] width 72 height 25
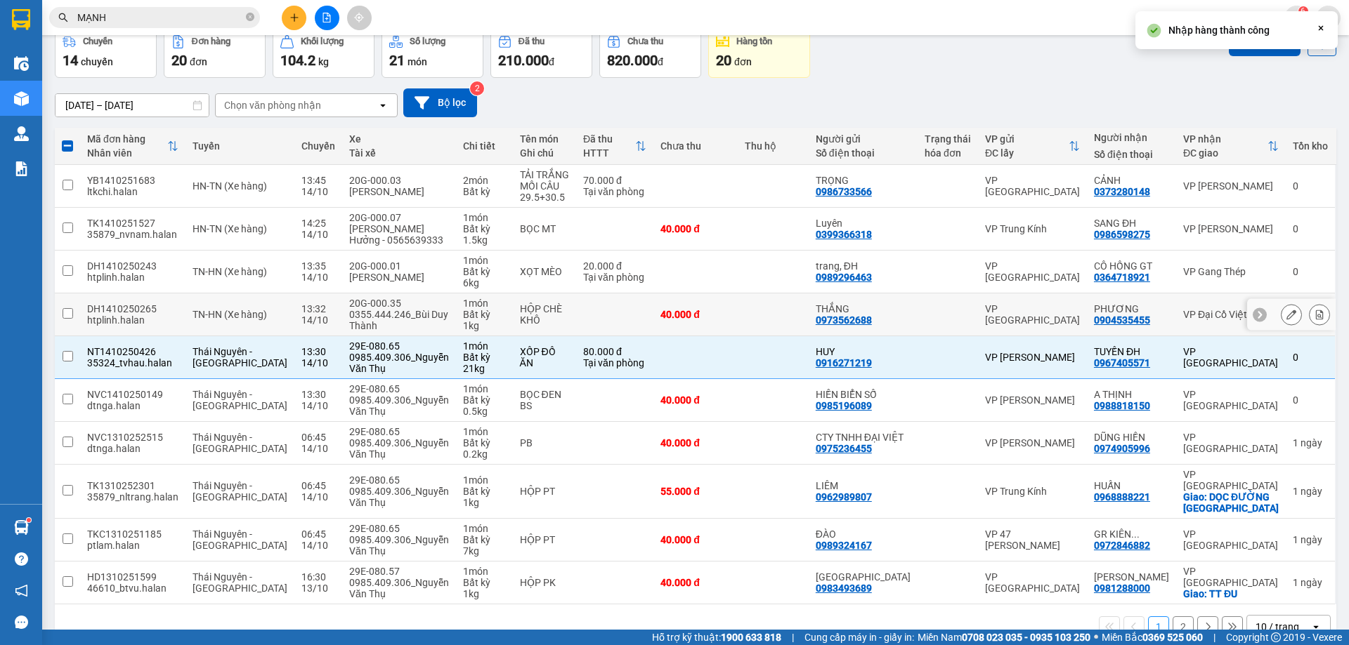
checkbox input "false"
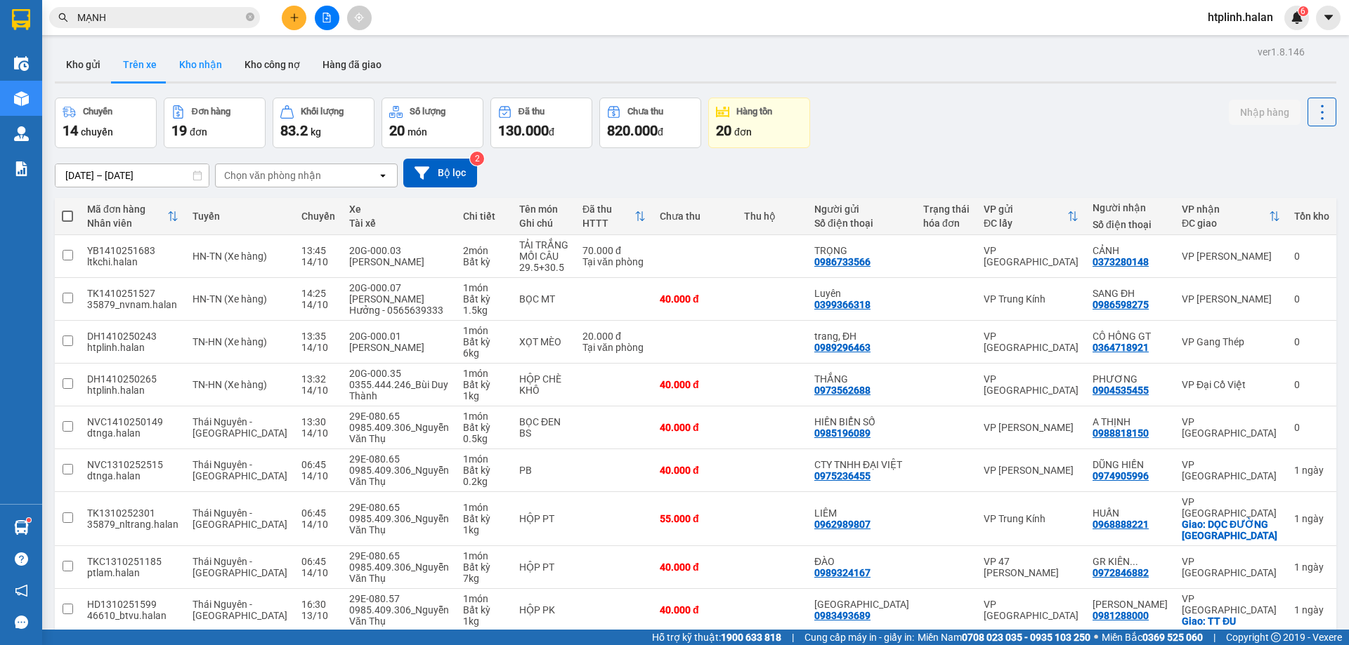
drag, startPoint x: 199, startPoint y: 64, endPoint x: 209, endPoint y: 64, distance: 9.8
click at [202, 64] on button "Kho nhận" at bounding box center [200, 65] width 65 height 34
type input "[DATE] – [DATE]"
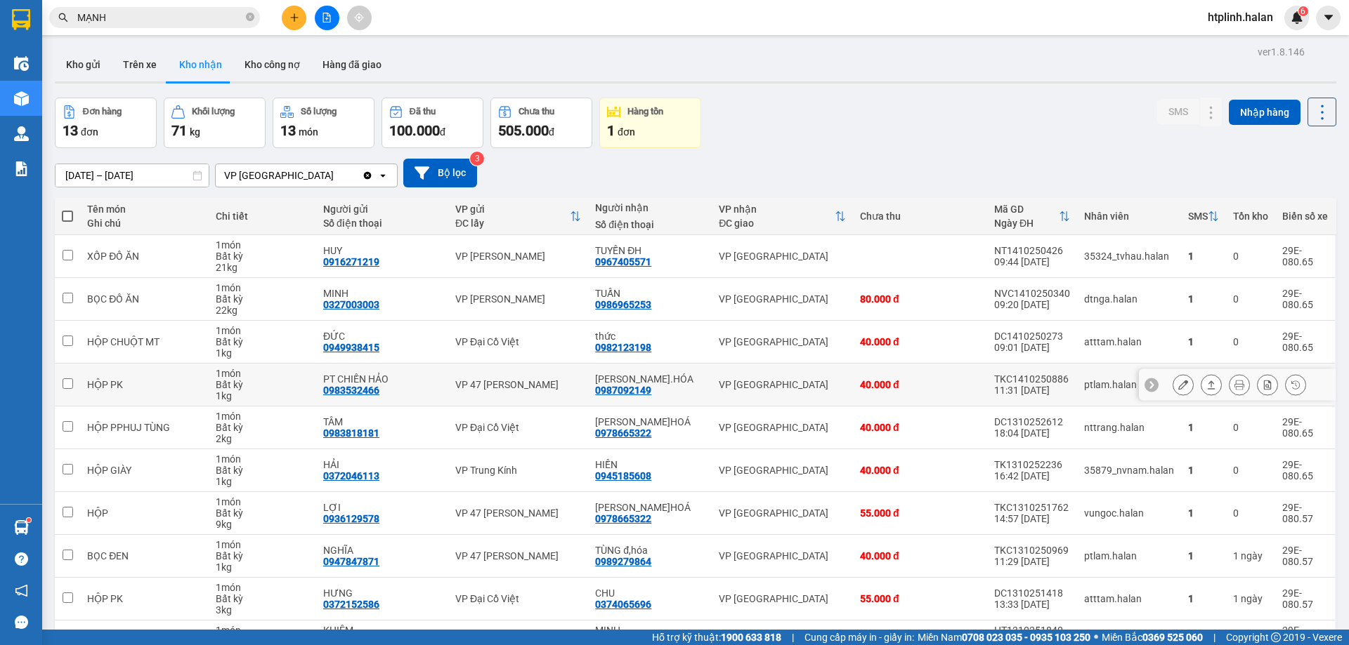
scroll to position [78, 0]
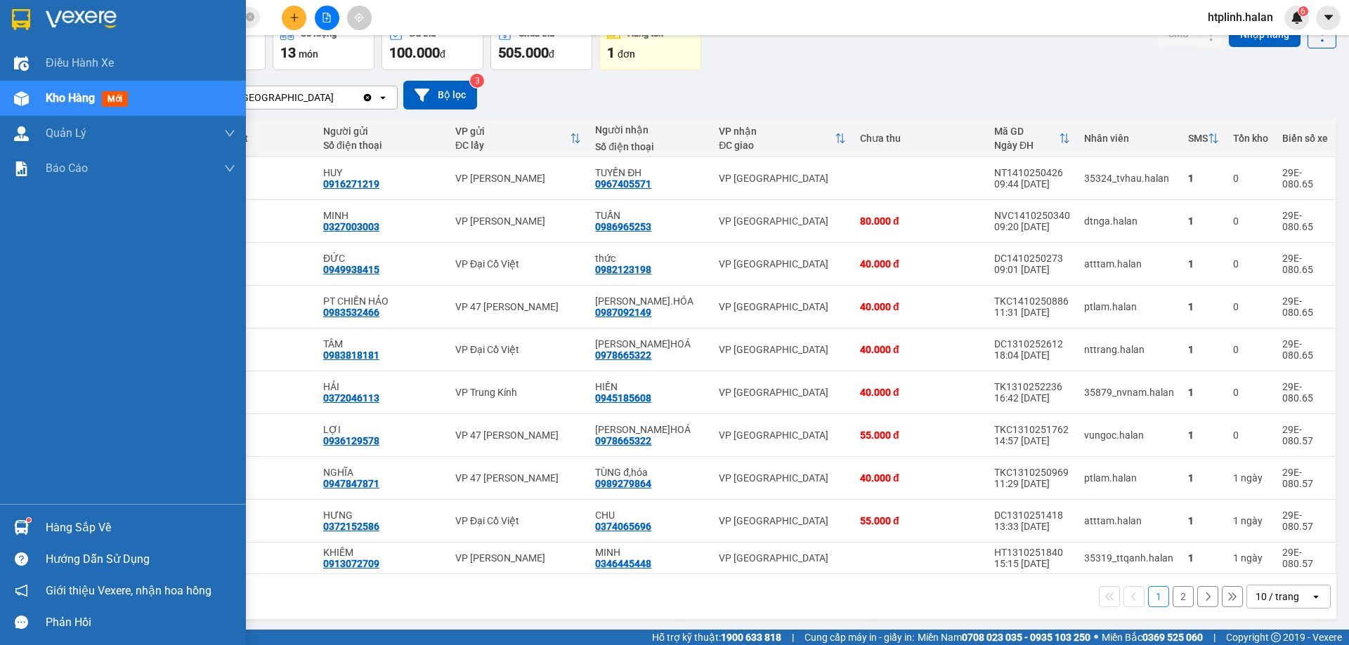
click at [55, 549] on div "Hướng dẫn sử dụng" at bounding box center [141, 559] width 190 height 21
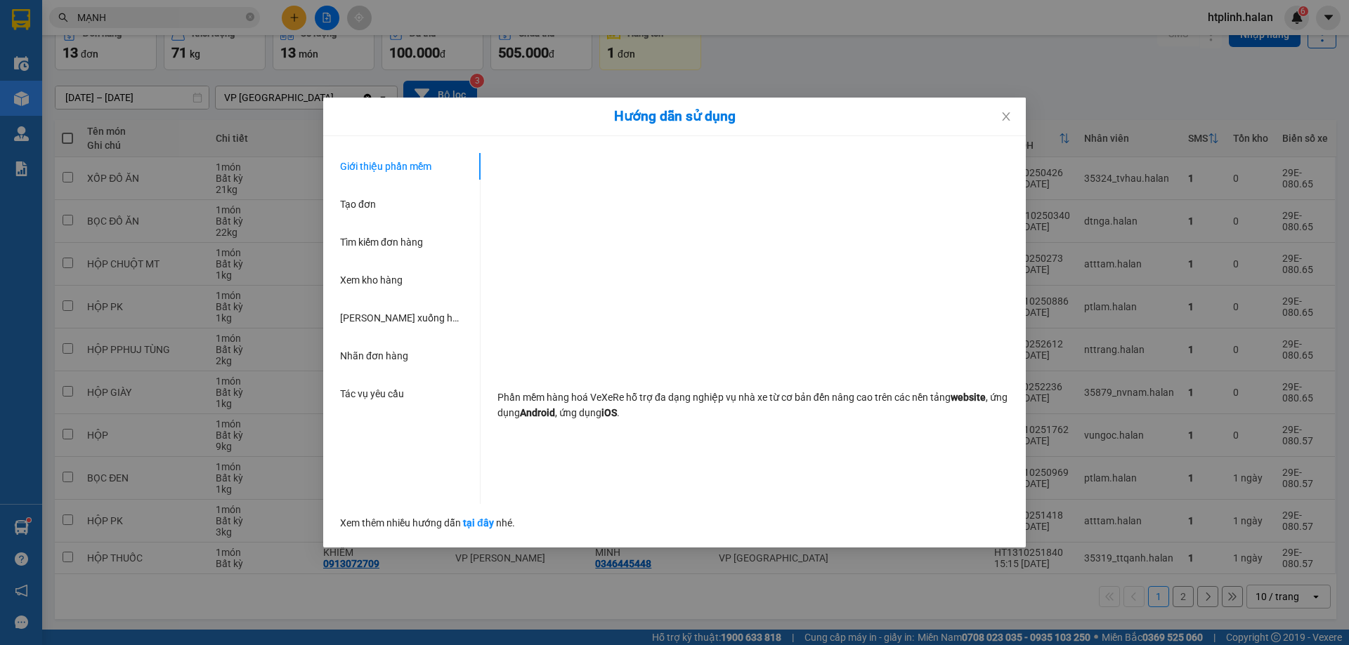
click at [74, 523] on div "Hướng dẫn sử dụng Giới thiệu phần mềm Tạo đơn Tìm kiếm đơn hàng Xem kho hàng Lê…" at bounding box center [674, 322] width 1349 height 645
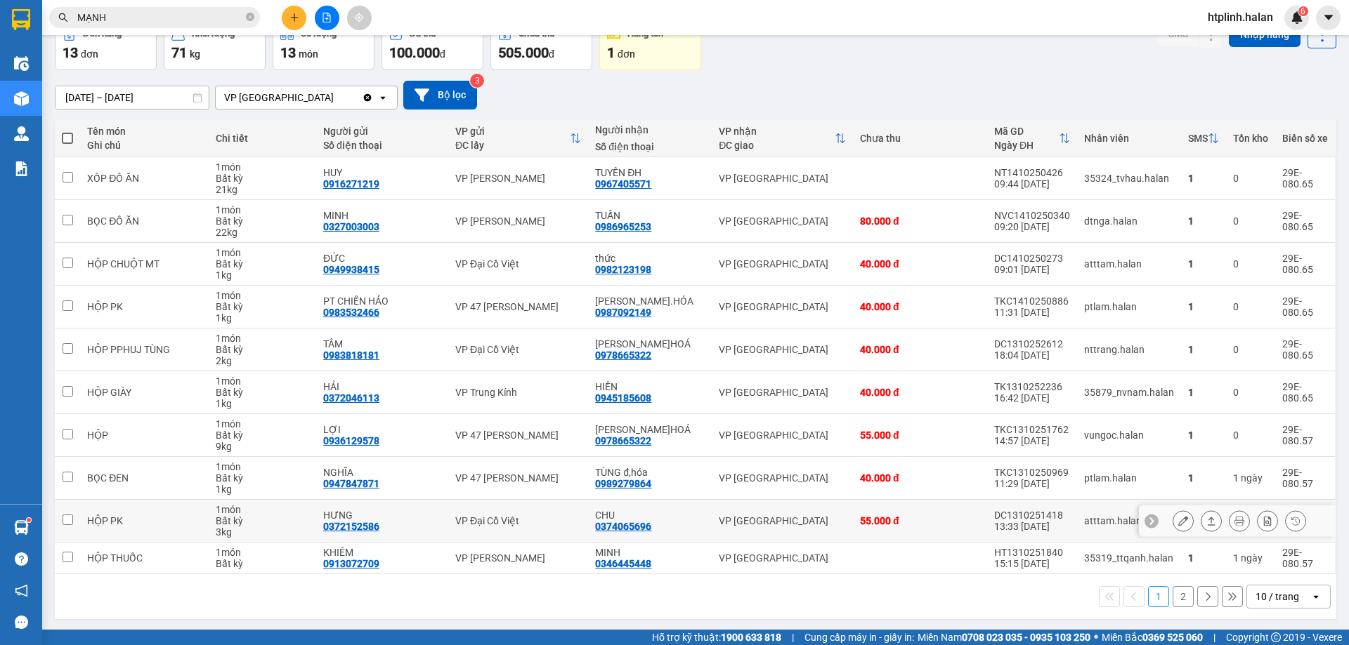
click at [70, 521] on input "checkbox" at bounding box center [68, 520] width 11 height 11
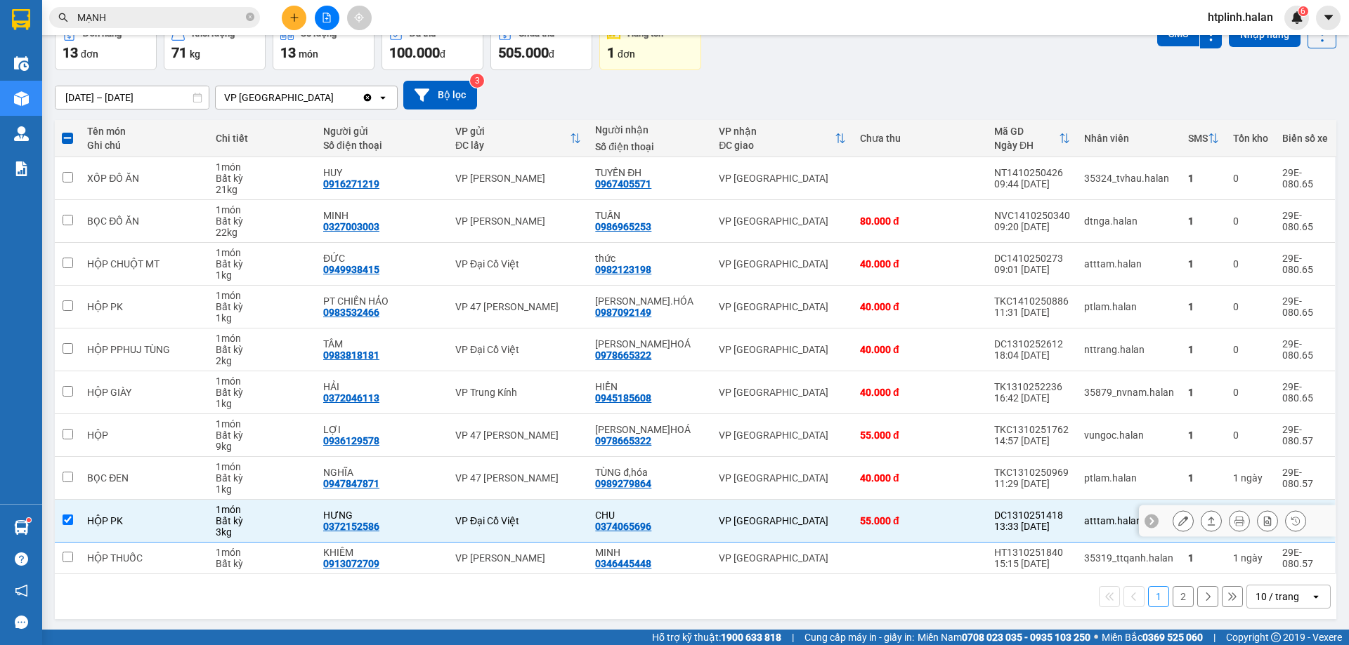
click at [80, 516] on td "HỘP PK" at bounding box center [144, 521] width 128 height 43
checkbox input "false"
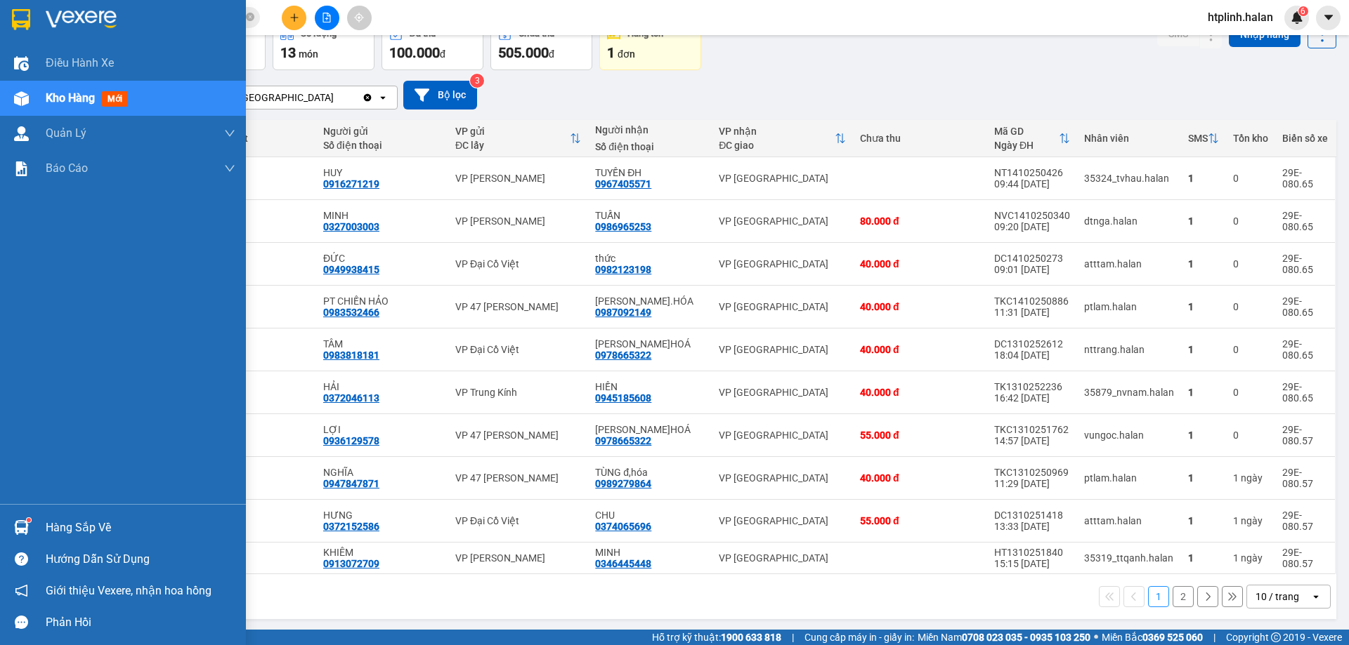
drag, startPoint x: 29, startPoint y: 532, endPoint x: 61, endPoint y: 532, distance: 32.3
click at [29, 531] on div at bounding box center [21, 528] width 25 height 25
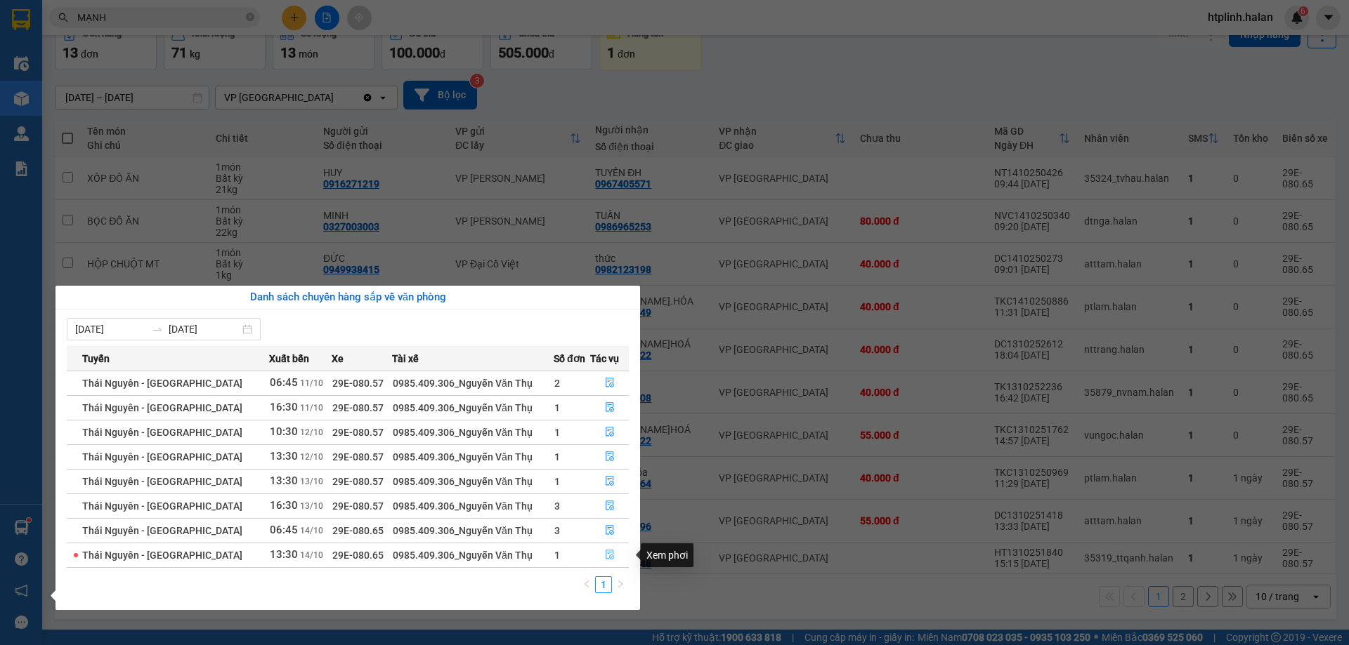
click at [599, 559] on button "button" at bounding box center [609, 555] width 37 height 22
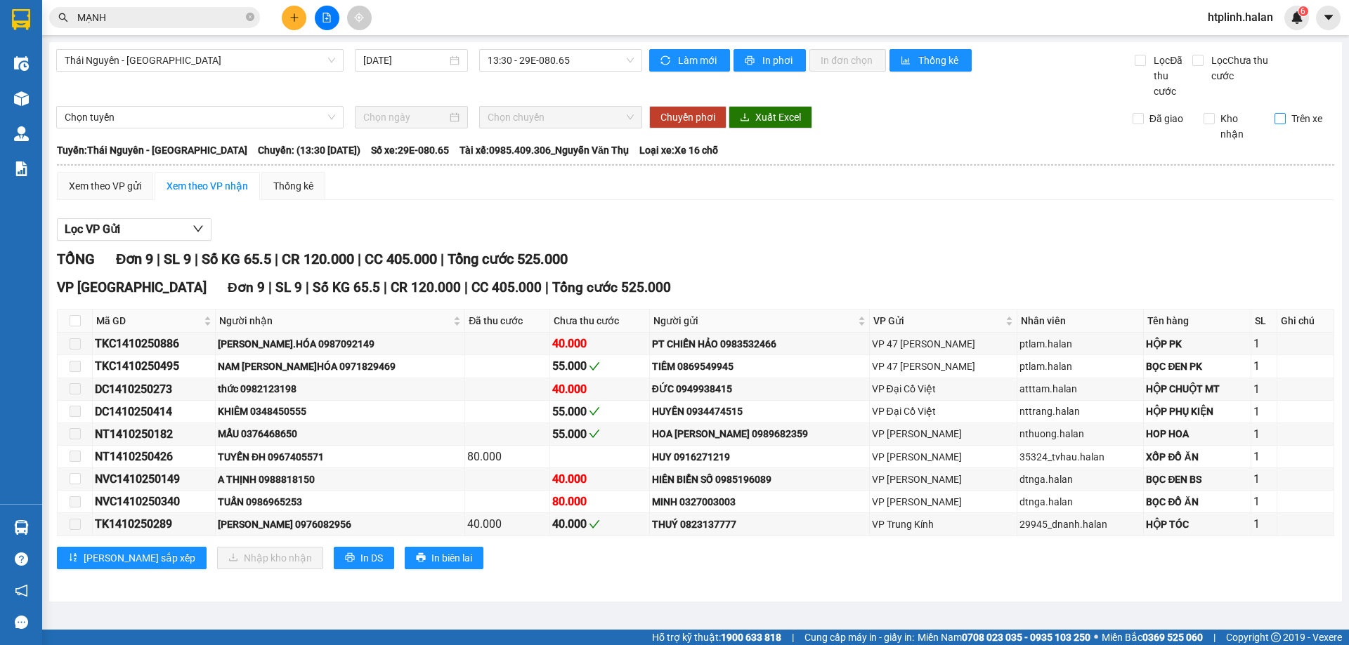
click at [1291, 117] on span "Trên xe" at bounding box center [1306, 118] width 42 height 15
click at [1285, 117] on input "Trên xe" at bounding box center [1279, 118] width 11 height 11
checkbox input "true"
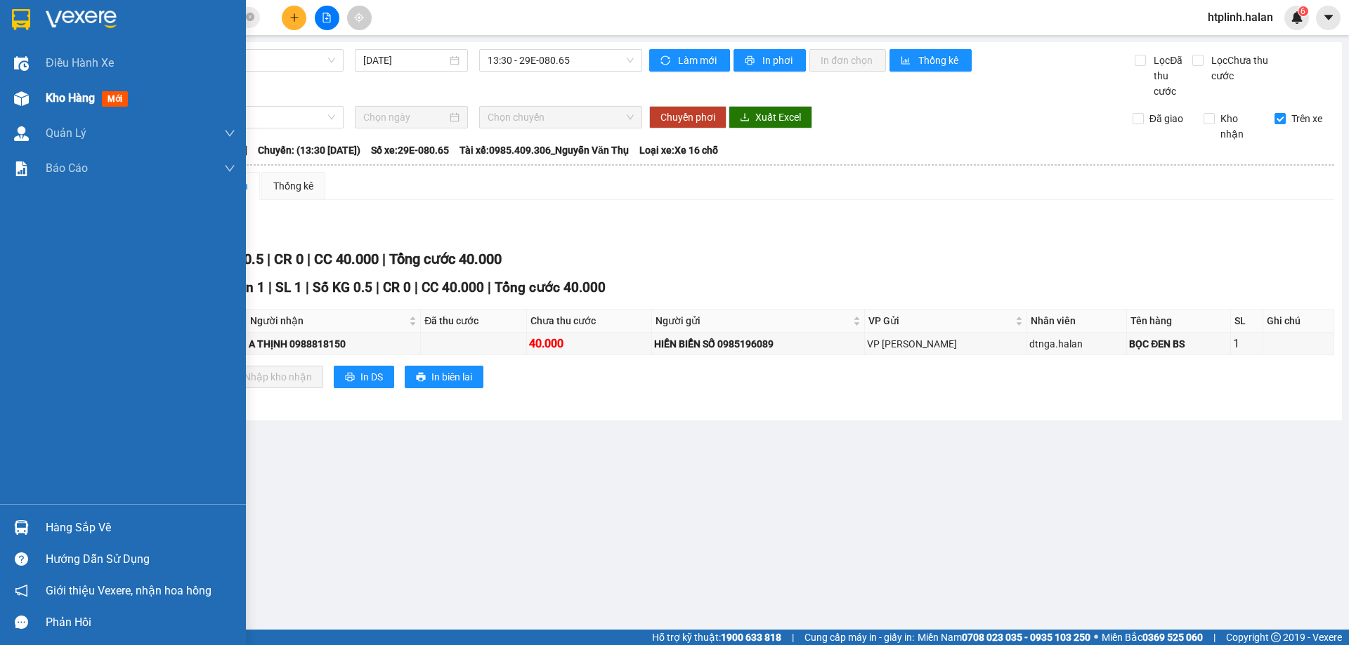
click at [3, 112] on div "Kho hàng mới" at bounding box center [123, 98] width 246 height 35
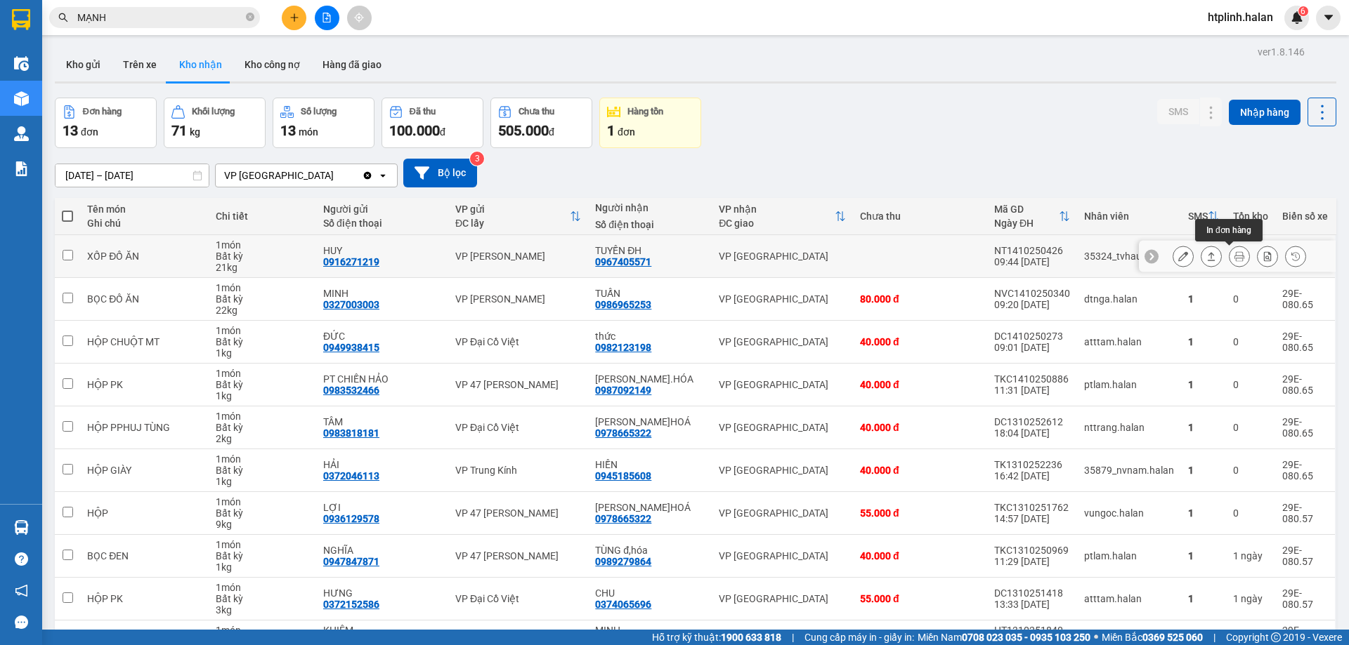
click at [1229, 247] on button at bounding box center [1239, 256] width 20 height 25
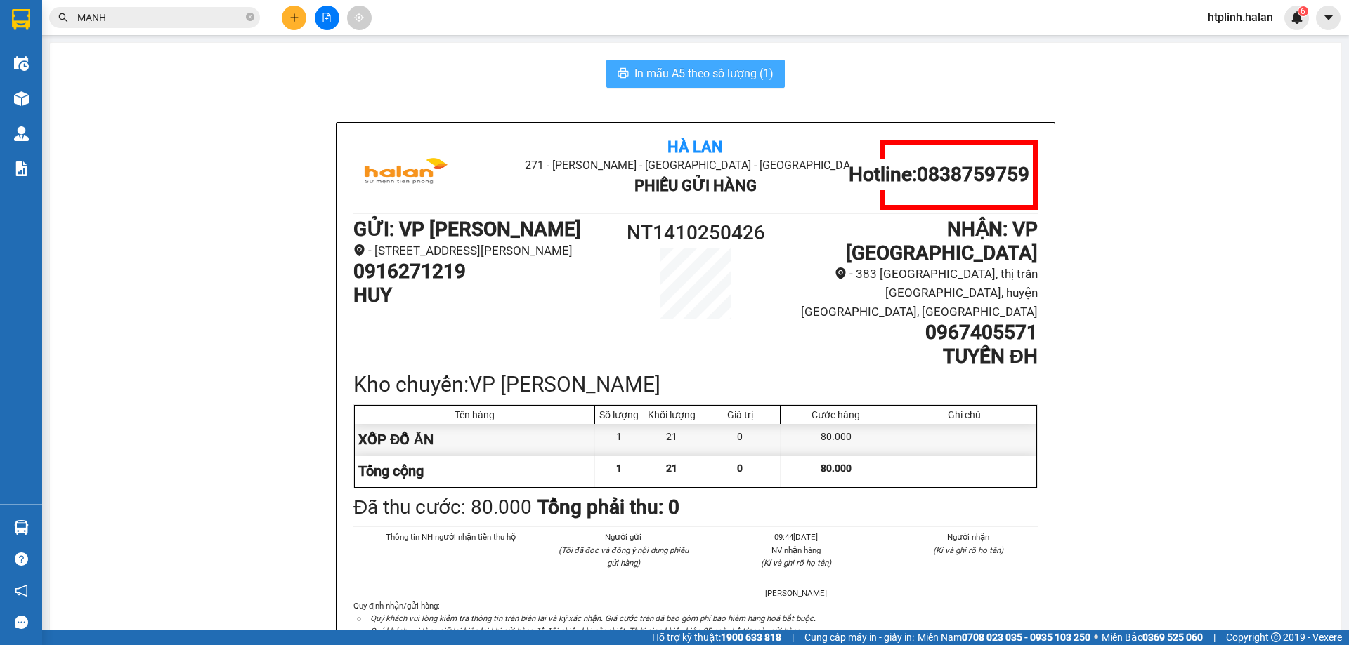
click at [759, 81] on span "In mẫu A5 theo số lượng (1)" at bounding box center [703, 74] width 139 height 18
click at [22, 105] on img at bounding box center [21, 98] width 15 height 15
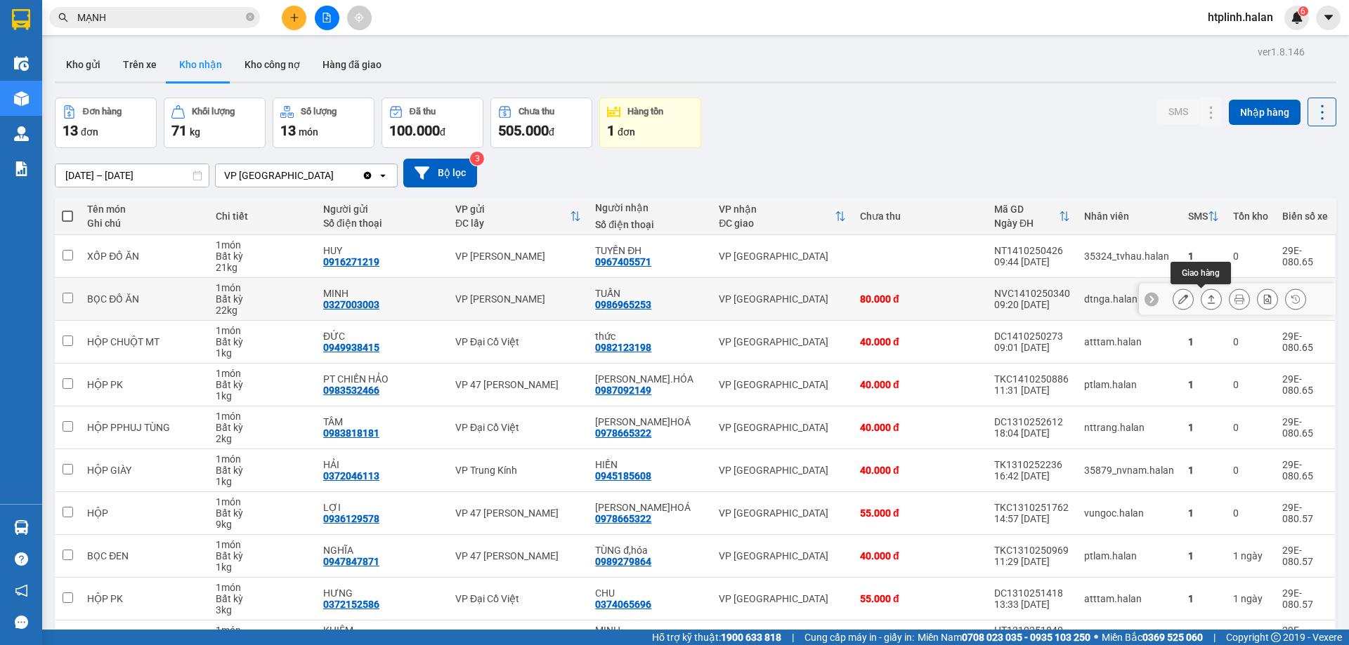
click at [1206, 299] on icon at bounding box center [1211, 299] width 10 height 10
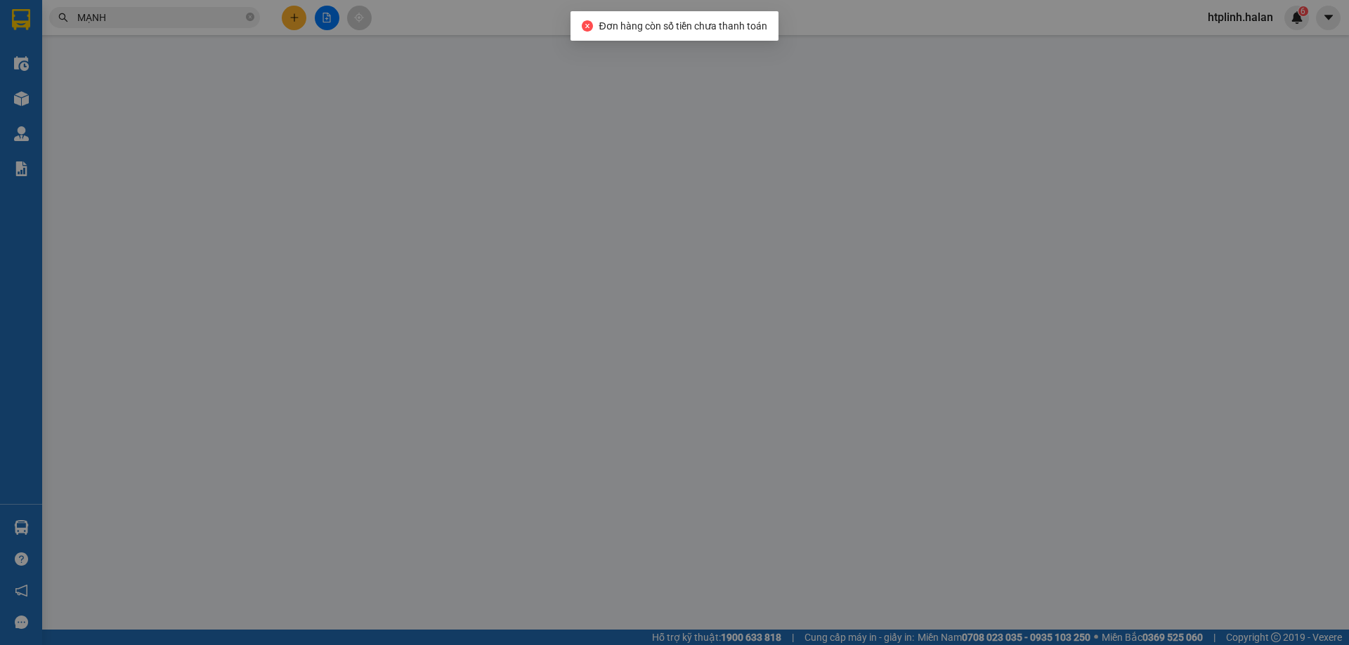
type input "0327003003"
type input "MINH"
type input "0986965253"
type input "TUẤN"
type input "19082024"
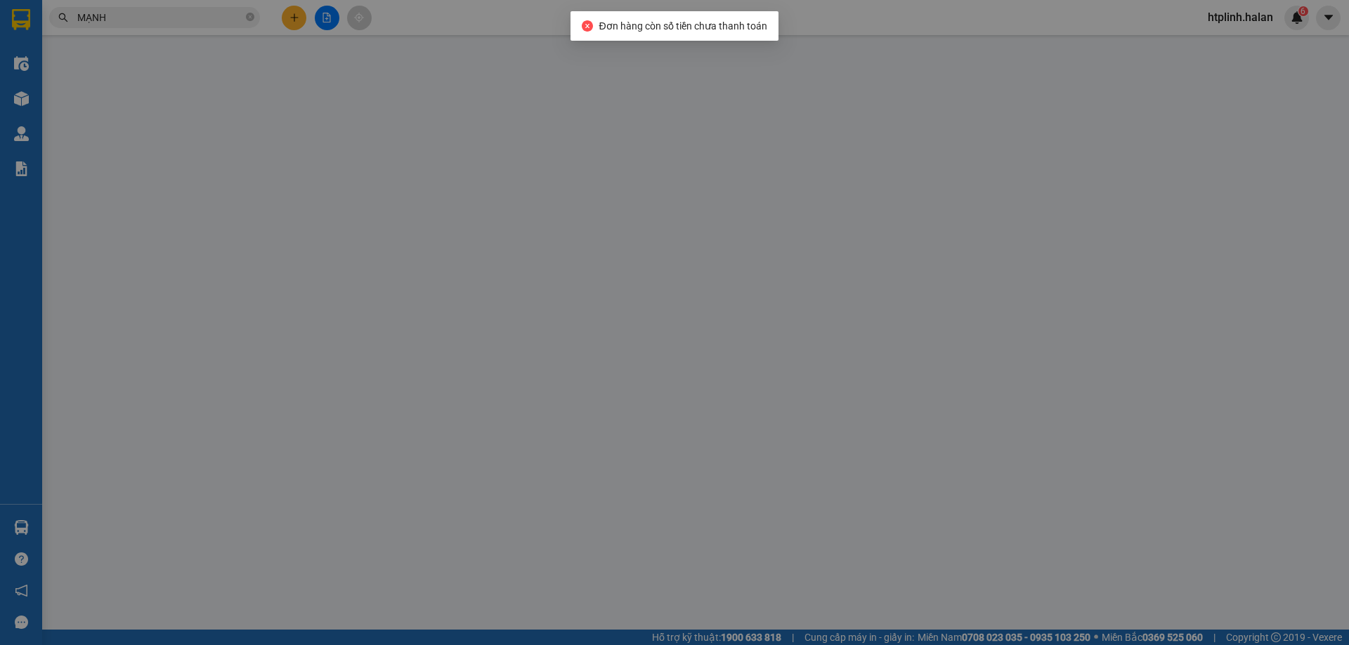
type input "0"
type input "80.000"
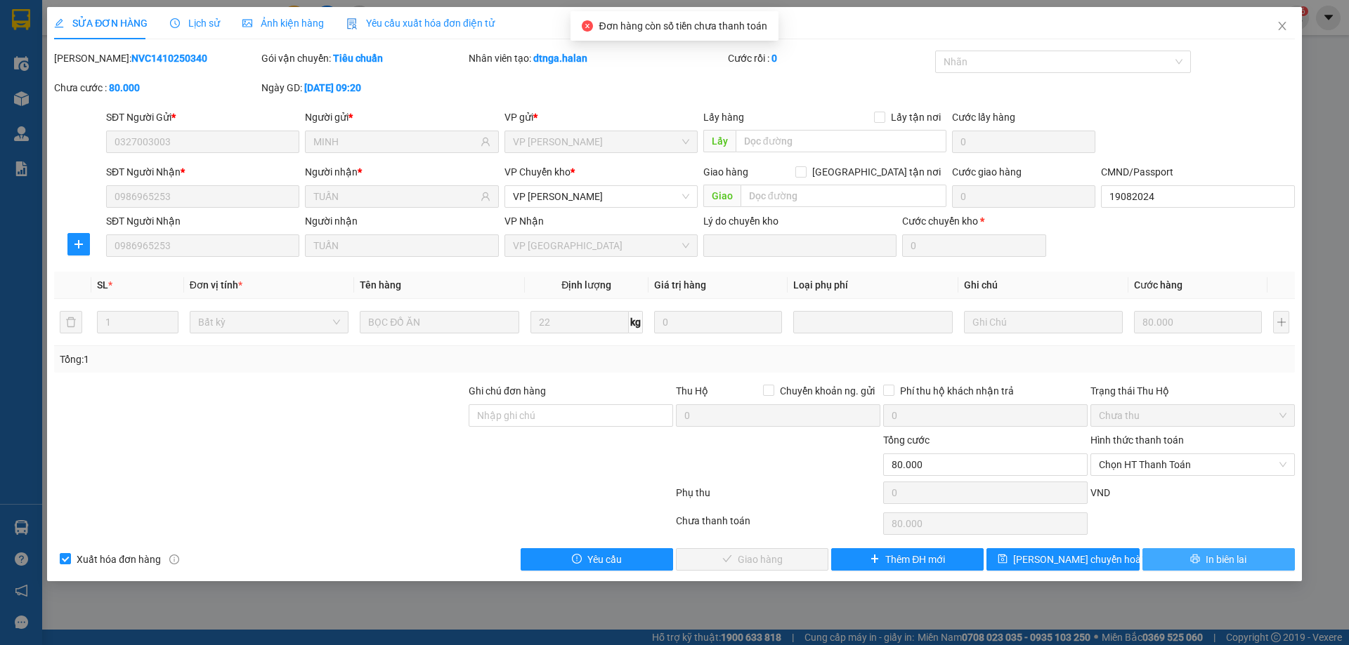
click at [1226, 561] on span "In biên lai" at bounding box center [1225, 559] width 41 height 15
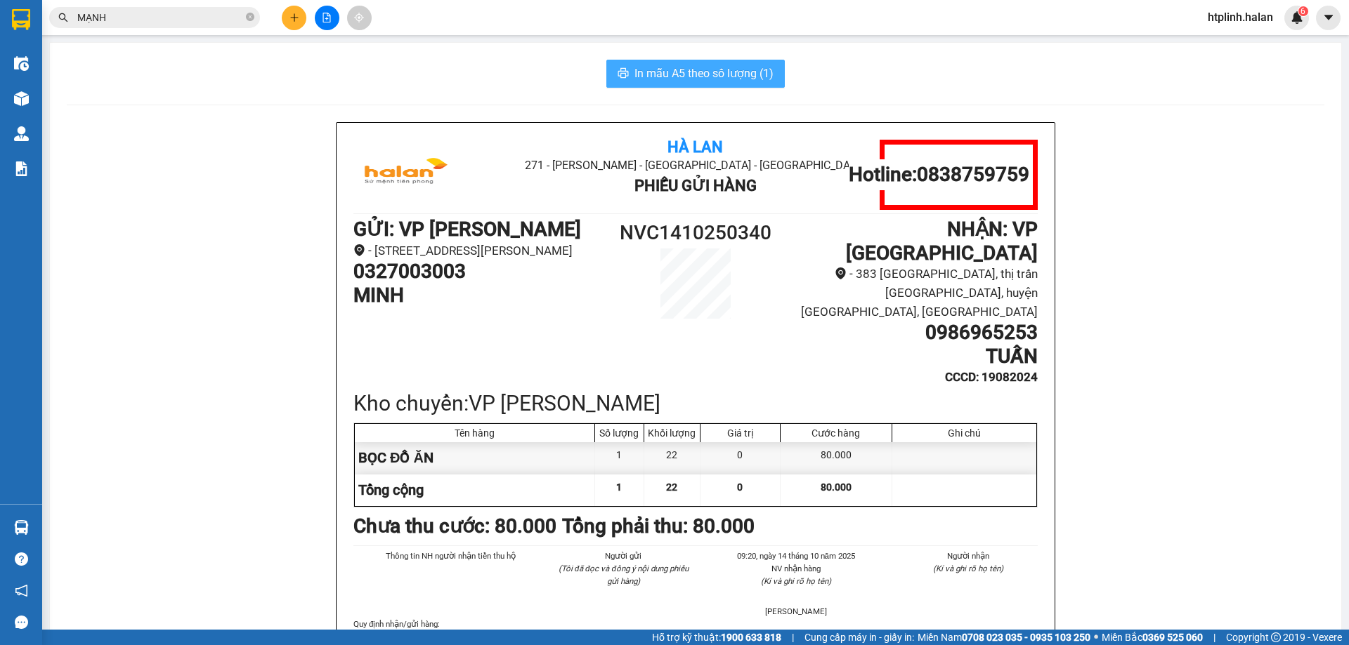
click at [649, 77] on span "In mẫu A5 theo số lượng (1)" at bounding box center [703, 74] width 139 height 18
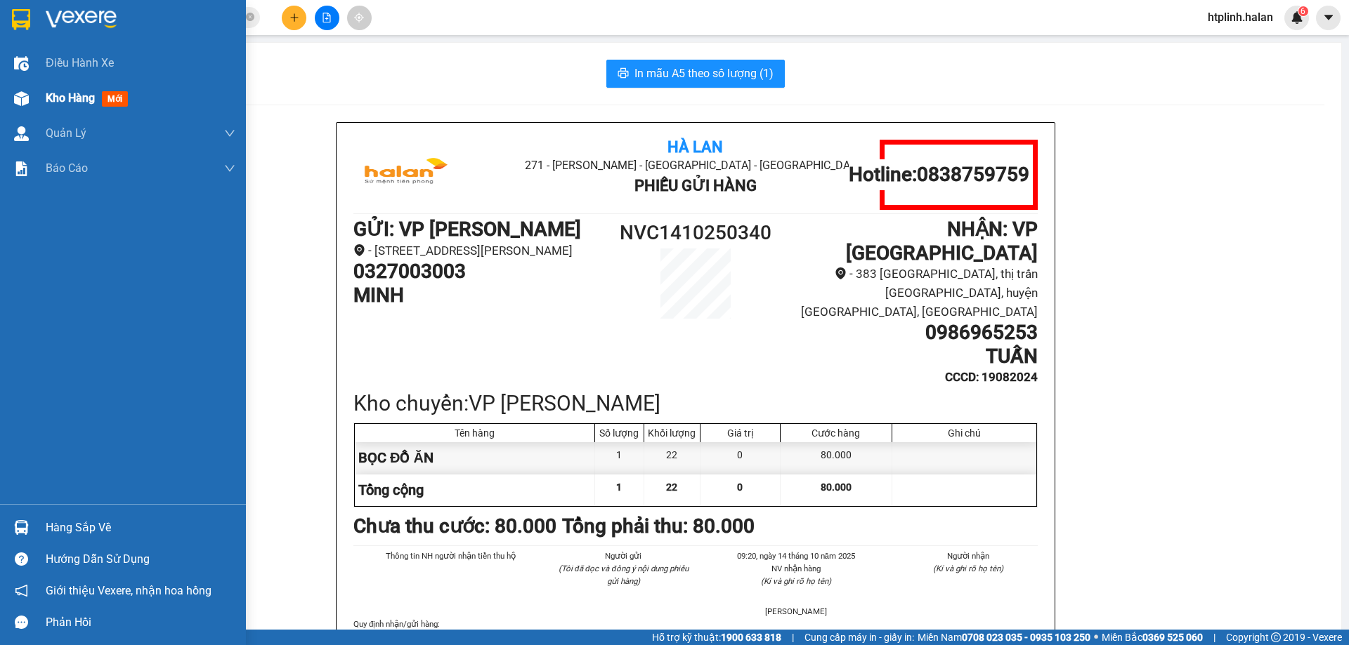
click at [0, 99] on div "Kho hàng mới" at bounding box center [123, 98] width 246 height 35
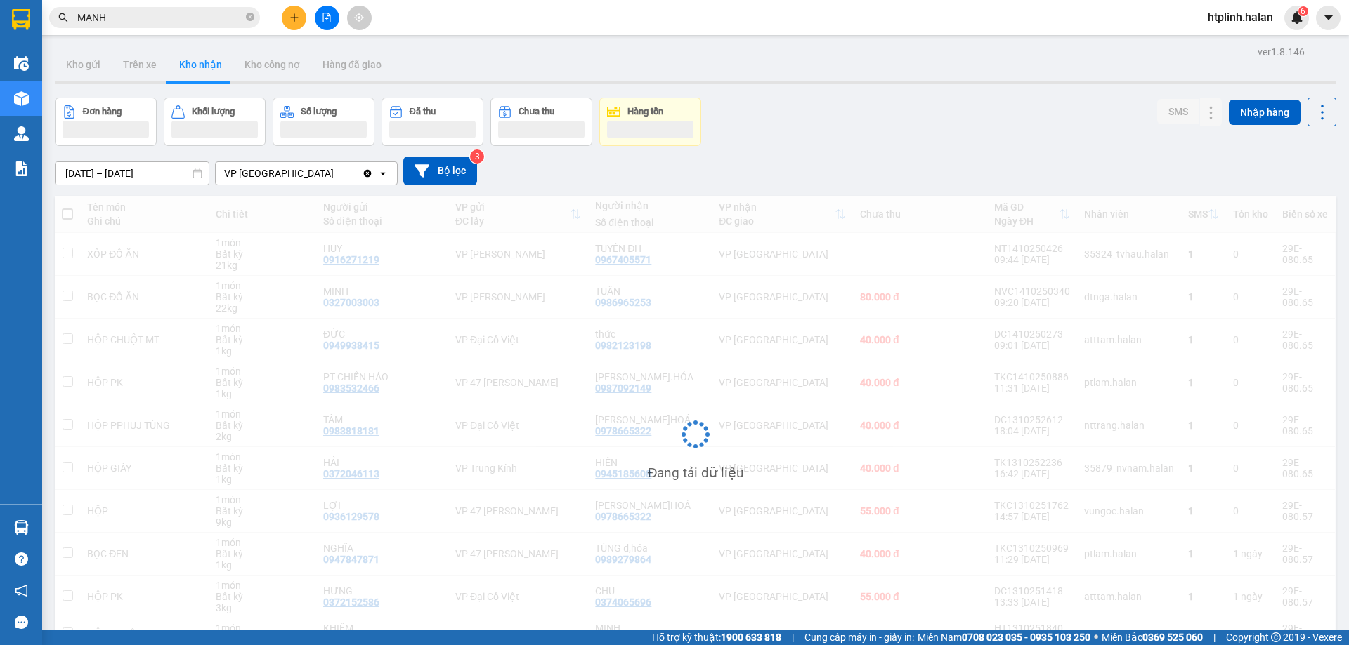
scroll to position [78, 0]
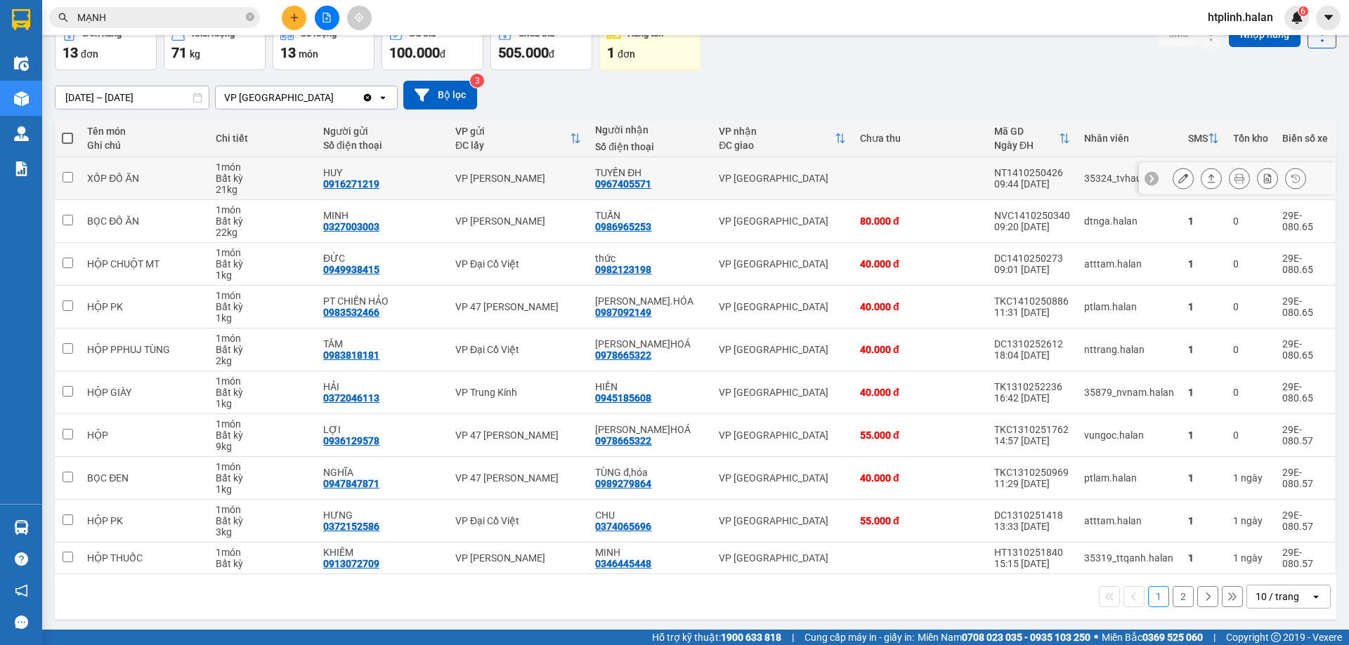
click at [1206, 182] on icon at bounding box center [1211, 178] width 10 height 10
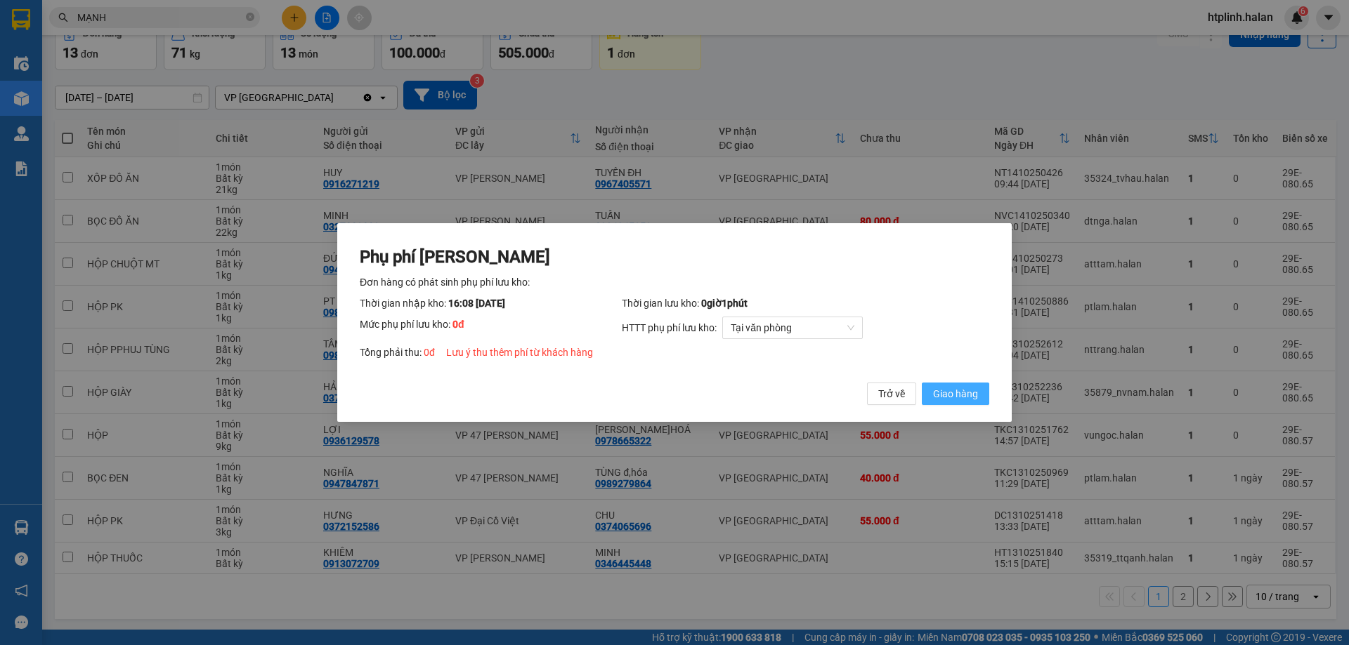
drag, startPoint x: 952, startPoint y: 395, endPoint x: 1025, endPoint y: 391, distance: 73.2
click at [951, 395] on span "Giao hàng" at bounding box center [955, 393] width 45 height 15
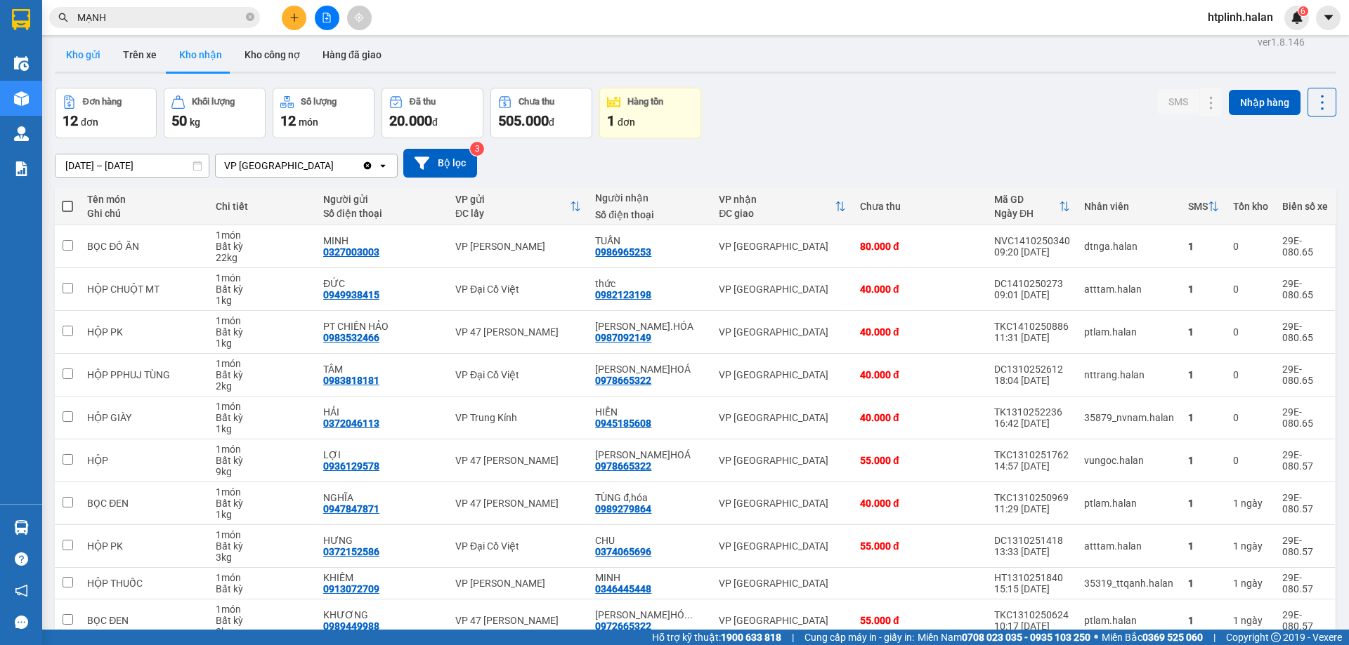
scroll to position [0, 0]
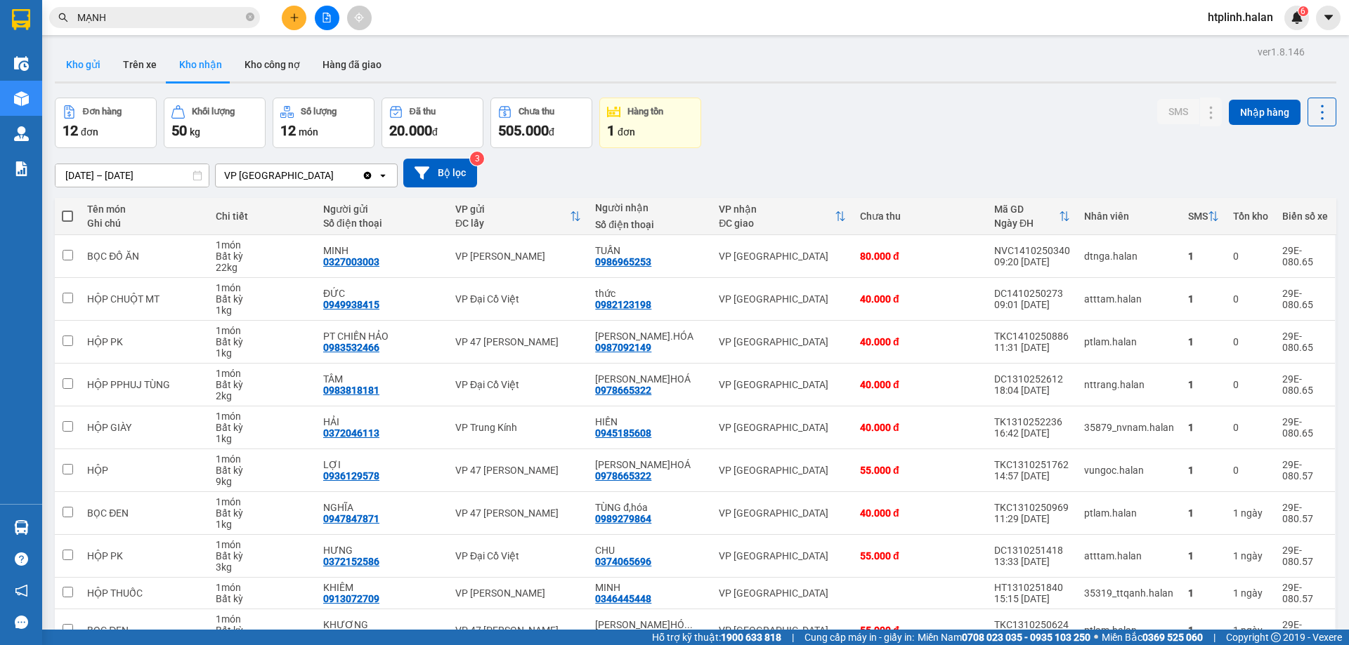
click at [79, 58] on button "Kho gửi" at bounding box center [83, 65] width 57 height 34
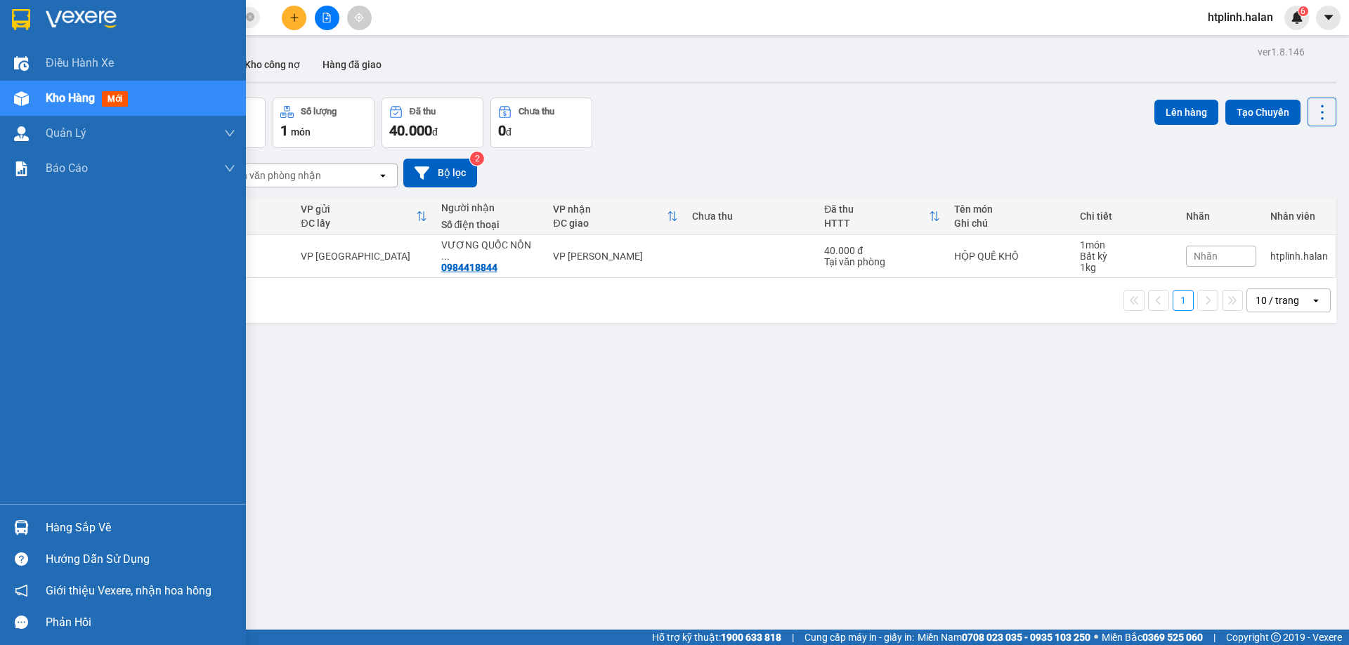
drag, startPoint x: 41, startPoint y: 509, endPoint x: 49, endPoint y: 511, distance: 8.2
click at [42, 509] on div "Hàng sắp về Hướng dẫn sử dụng Giới thiệu Vexere, nhận hoa hồng Phản hồi" at bounding box center [123, 571] width 246 height 134
click at [81, 532] on div "Hàng sắp về" at bounding box center [141, 528] width 190 height 21
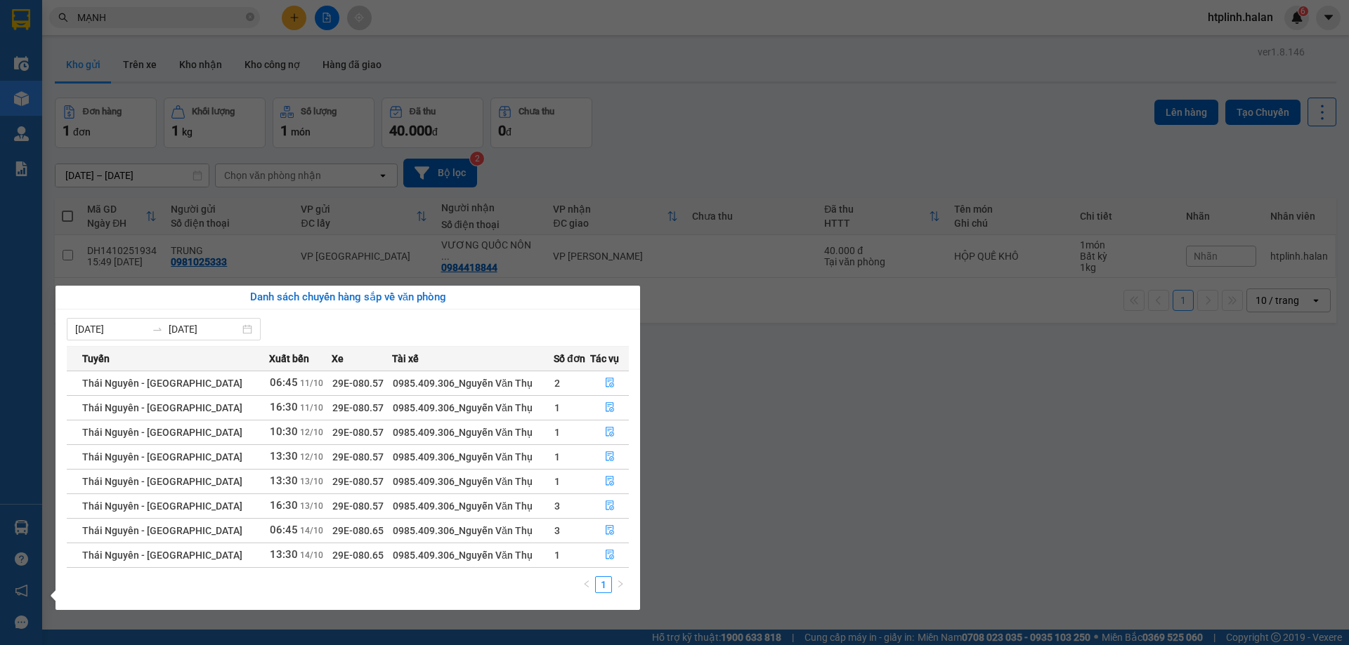
drag, startPoint x: 959, startPoint y: 504, endPoint x: 757, endPoint y: 459, distance: 207.4
click at [959, 504] on section "Kết quả tìm kiếm ( 267 ) Bộ lọc Thuộc VP này Mã ĐH Trạng thái Món hàng Thu hộ T…" at bounding box center [674, 322] width 1349 height 645
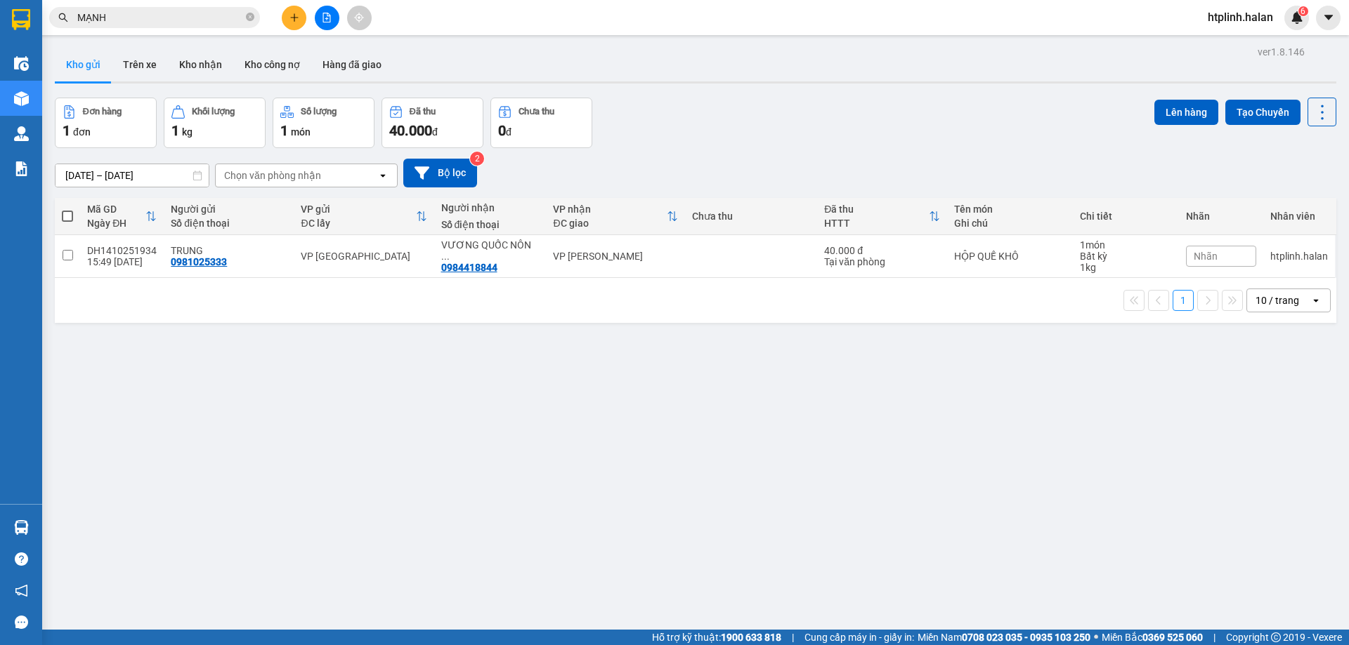
click at [218, 526] on div "ver 1.8.146 Kho gửi Trên xe Kho nhận Kho công nợ Hàng đã giao Đơn hàng 1 đơn Kh…" at bounding box center [695, 364] width 1292 height 645
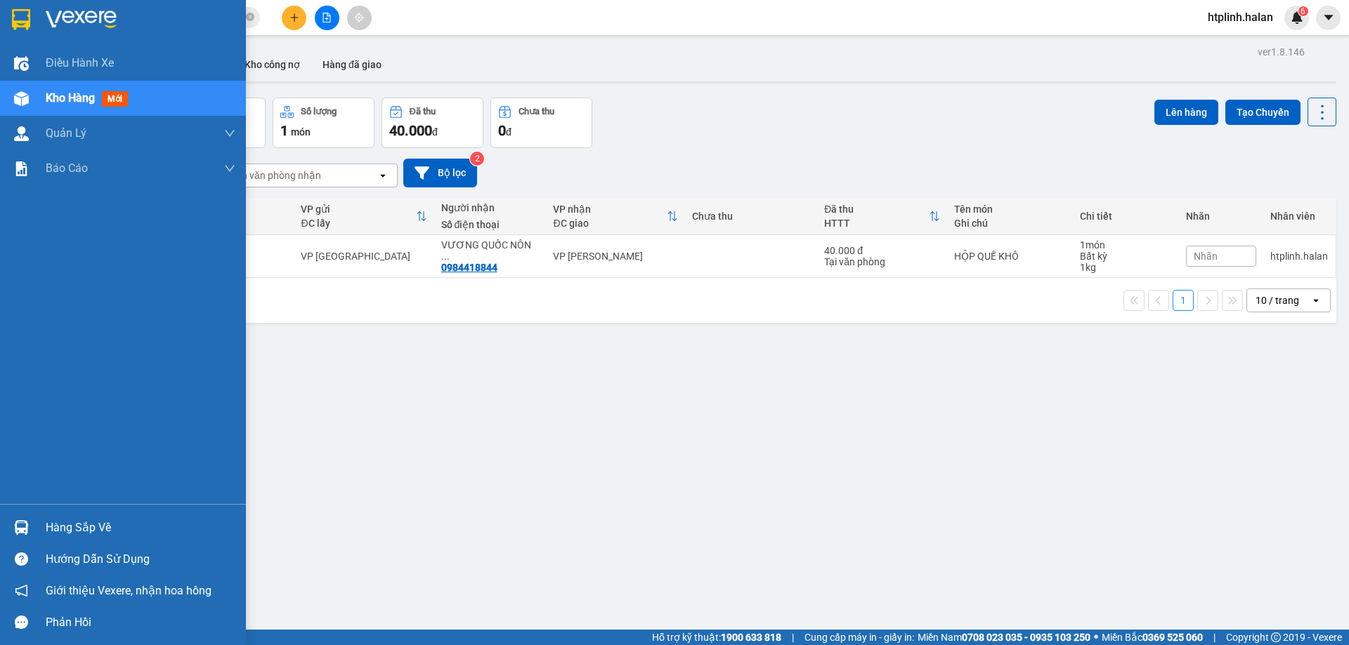
click at [0, 514] on div "Hàng sắp về Hướng dẫn sử dụng Giới thiệu Vexere, nhận hoa hồng Phản hồi" at bounding box center [123, 571] width 246 height 134
drag, startPoint x: 50, startPoint y: 520, endPoint x: 59, endPoint y: 522, distance: 9.4
click at [51, 520] on div "Hàng sắp về" at bounding box center [141, 528] width 190 height 21
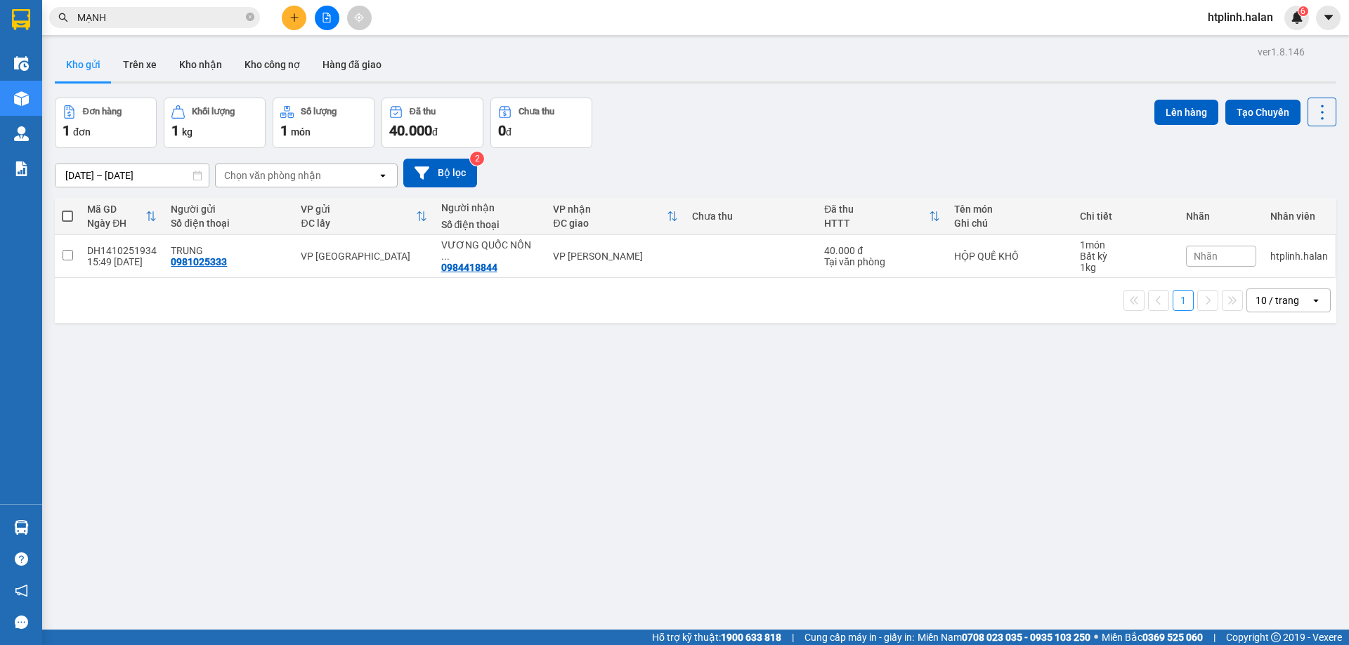
drag, startPoint x: 825, startPoint y: 479, endPoint x: 756, endPoint y: 443, distance: 77.6
click at [825, 473] on section "Kết quả tìm kiếm ( 267 ) Bộ lọc Thuộc VP này Mã ĐH Trạng thái Món hàng Thu hộ T…" at bounding box center [674, 322] width 1349 height 645
click at [297, 22] on icon "plus" at bounding box center [294, 18] width 10 height 10
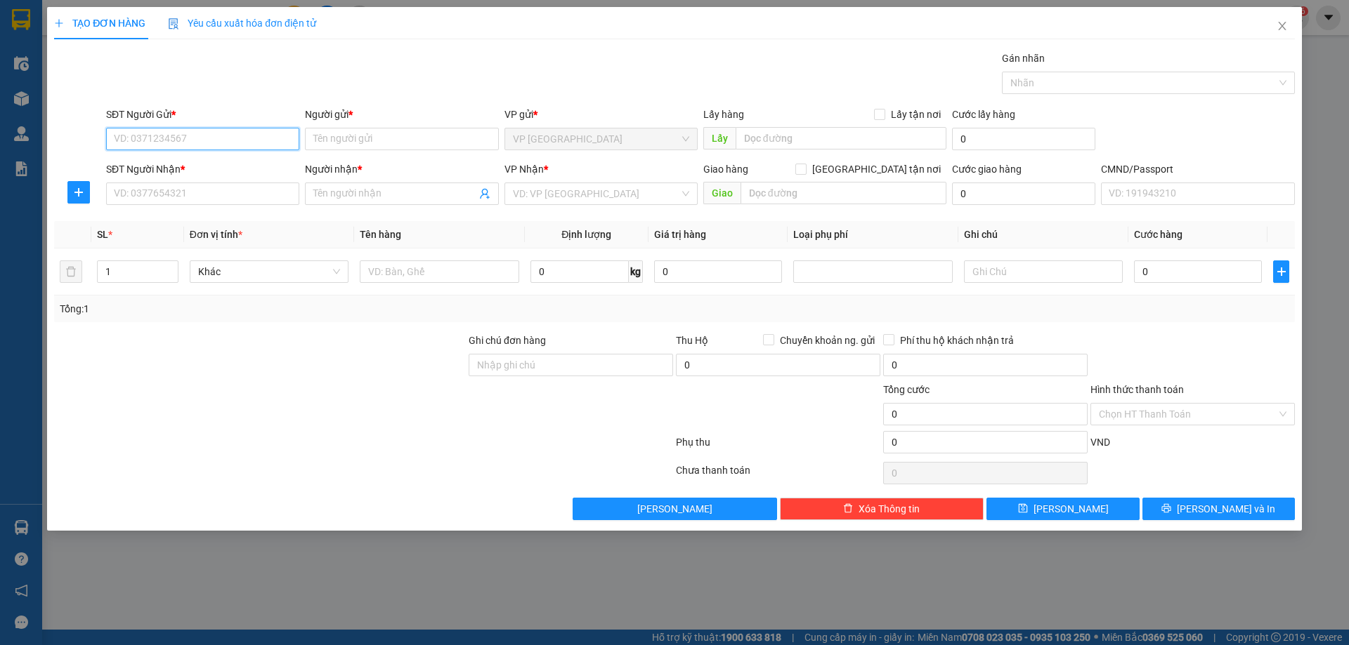
paste input "0898378999"
type input "0898378999"
click at [200, 165] on div "0898378999 - VINH" at bounding box center [202, 166] width 176 height 15
type input "VINH"
type input "0898378999"
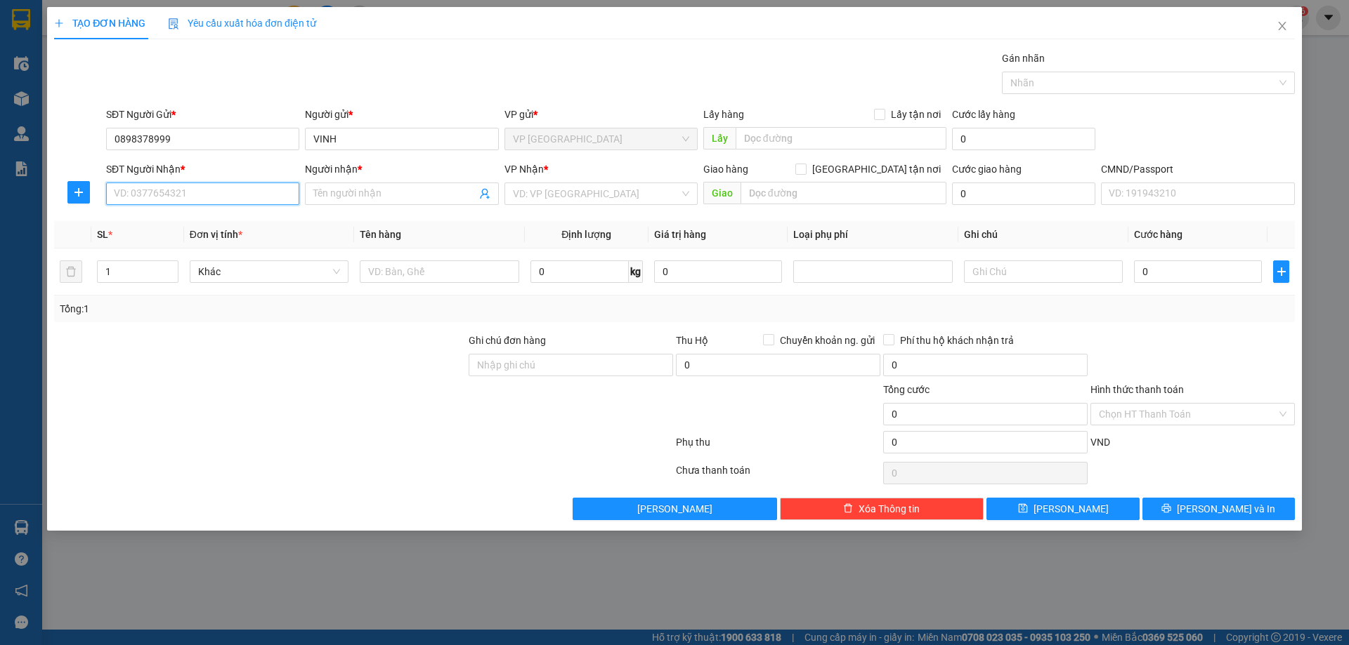
click at [176, 192] on input "SĐT Người Nhận *" at bounding box center [202, 194] width 193 height 22
click at [199, 266] on div "0848361111 - THẢO" at bounding box center [202, 266] width 176 height 15
type input "0848361111"
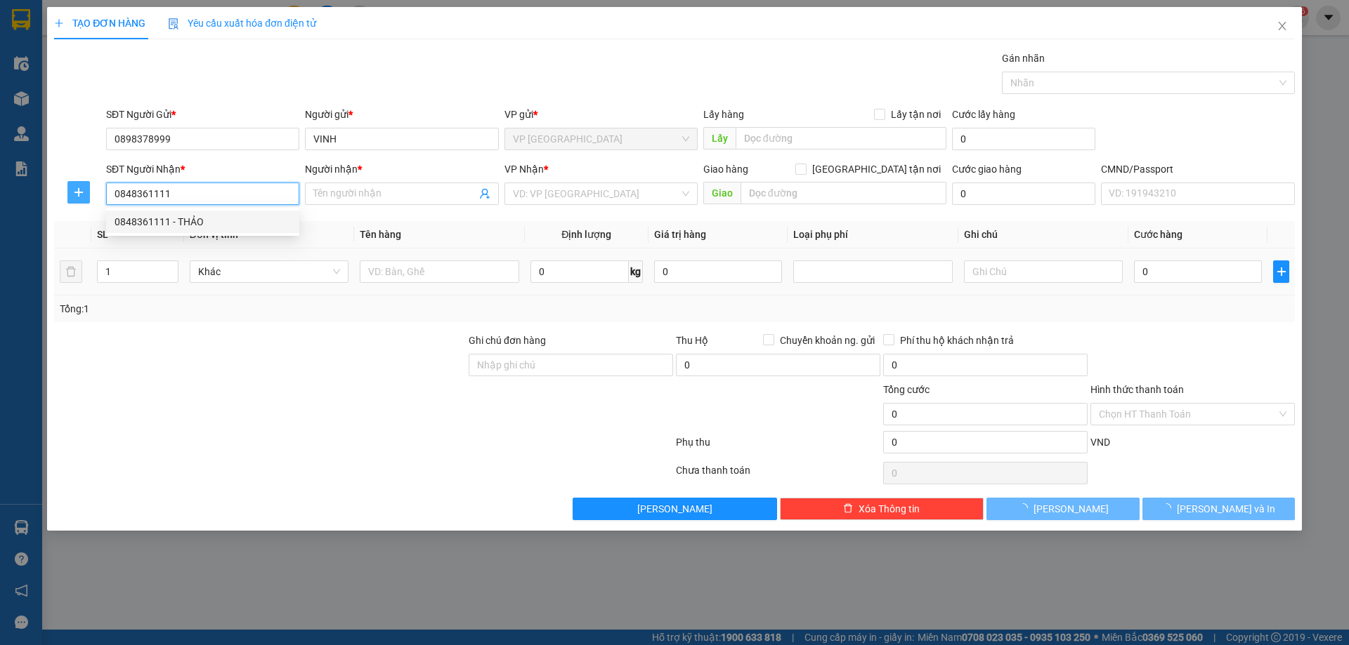
type input "THẢO"
click at [70, 188] on span "plus" at bounding box center [78, 192] width 21 height 11
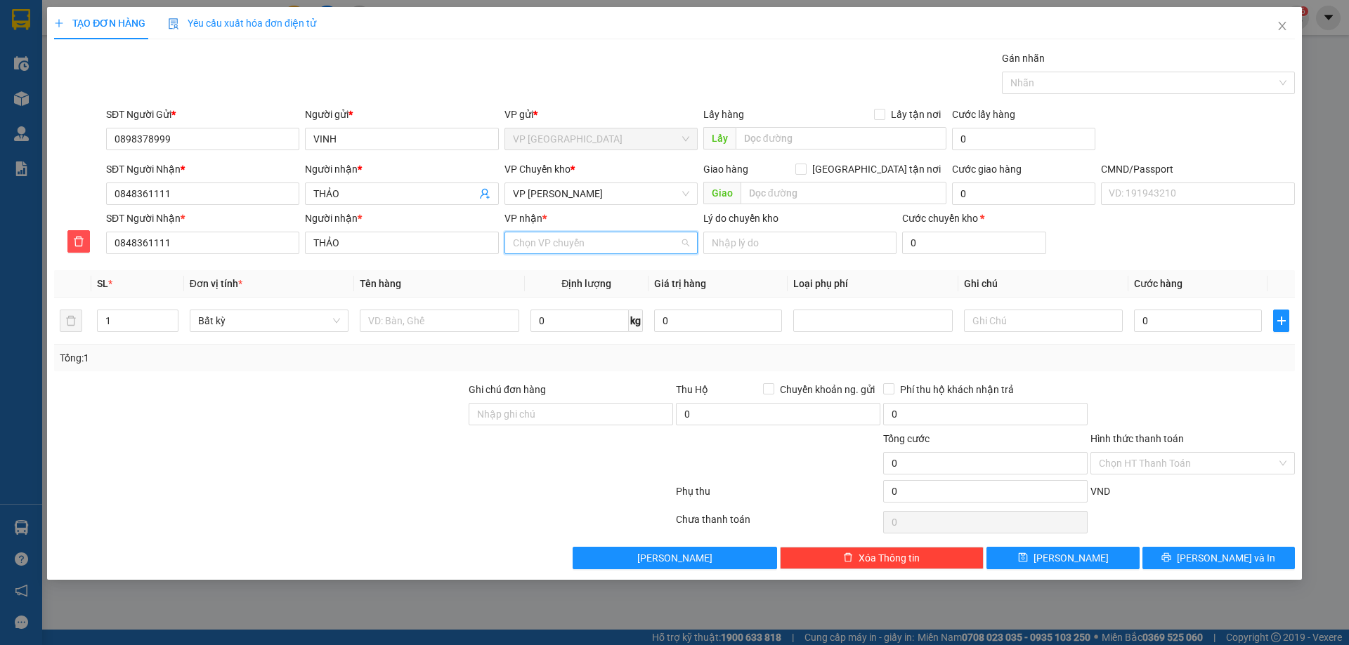
click at [539, 244] on input "VP nhận *" at bounding box center [596, 242] width 166 height 21
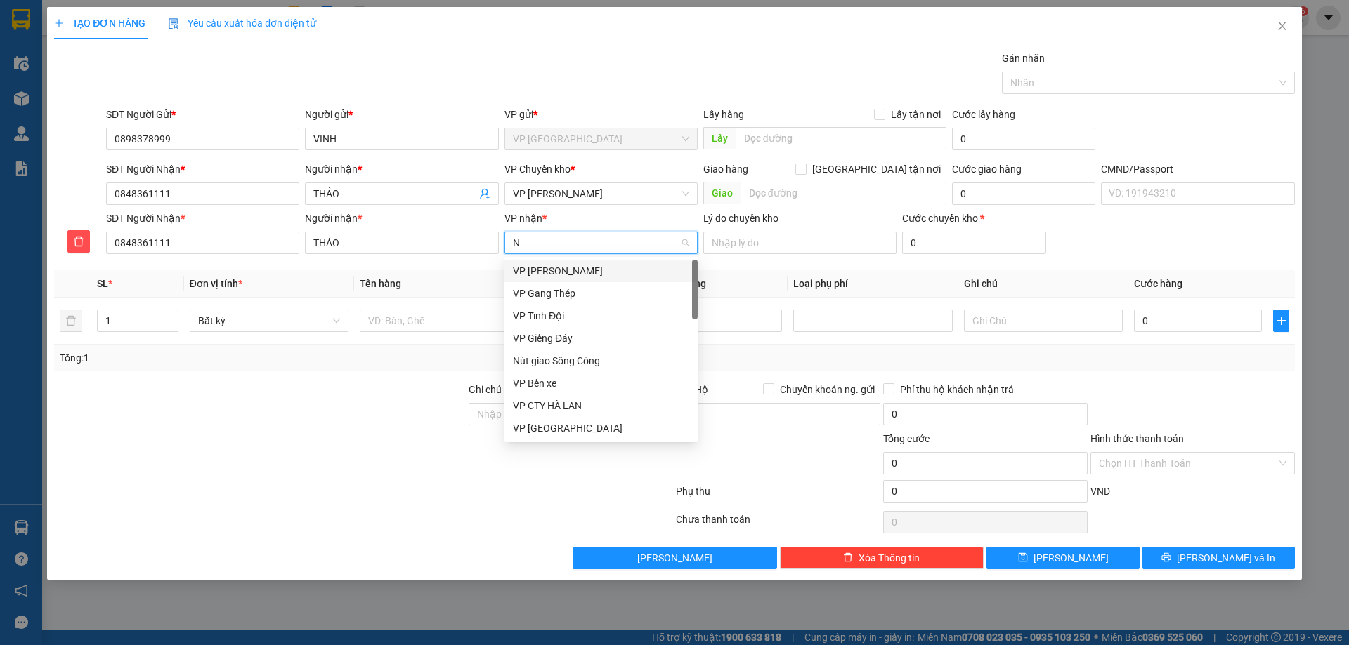
type input "NT"
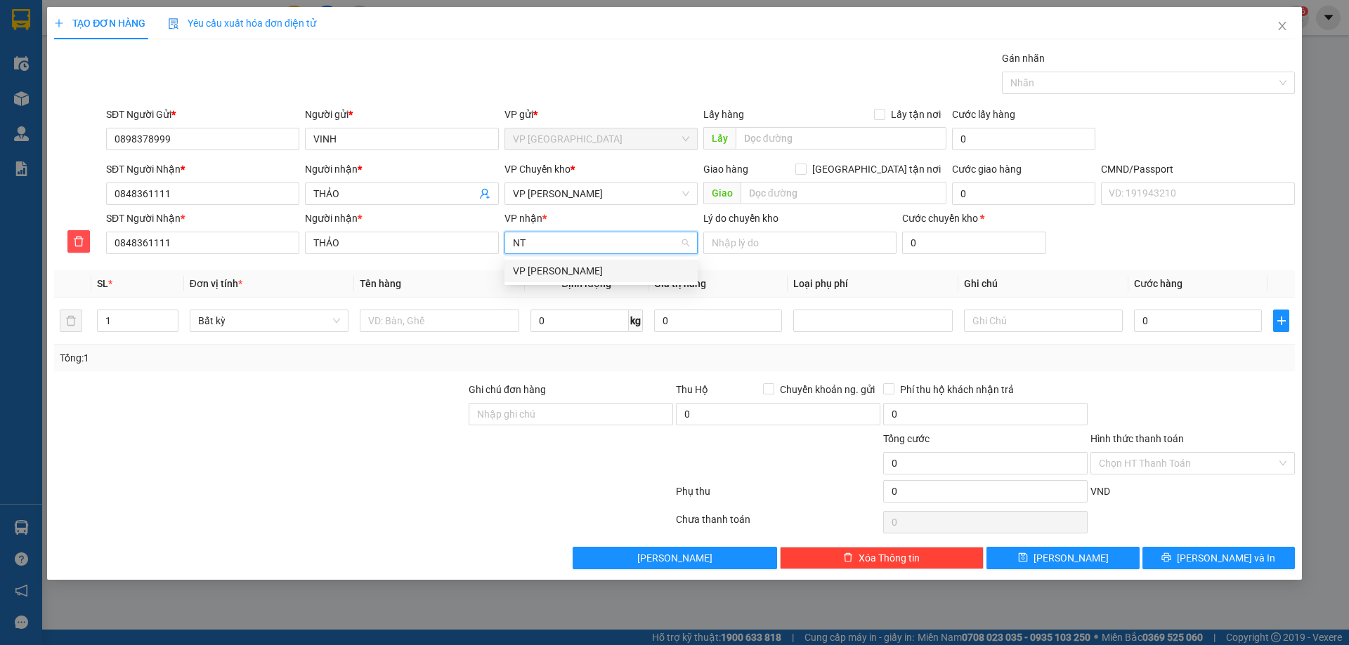
click at [542, 268] on div "VP [PERSON_NAME]" at bounding box center [601, 270] width 176 height 15
click at [543, 190] on span "VP [PERSON_NAME]" at bounding box center [601, 193] width 176 height 21
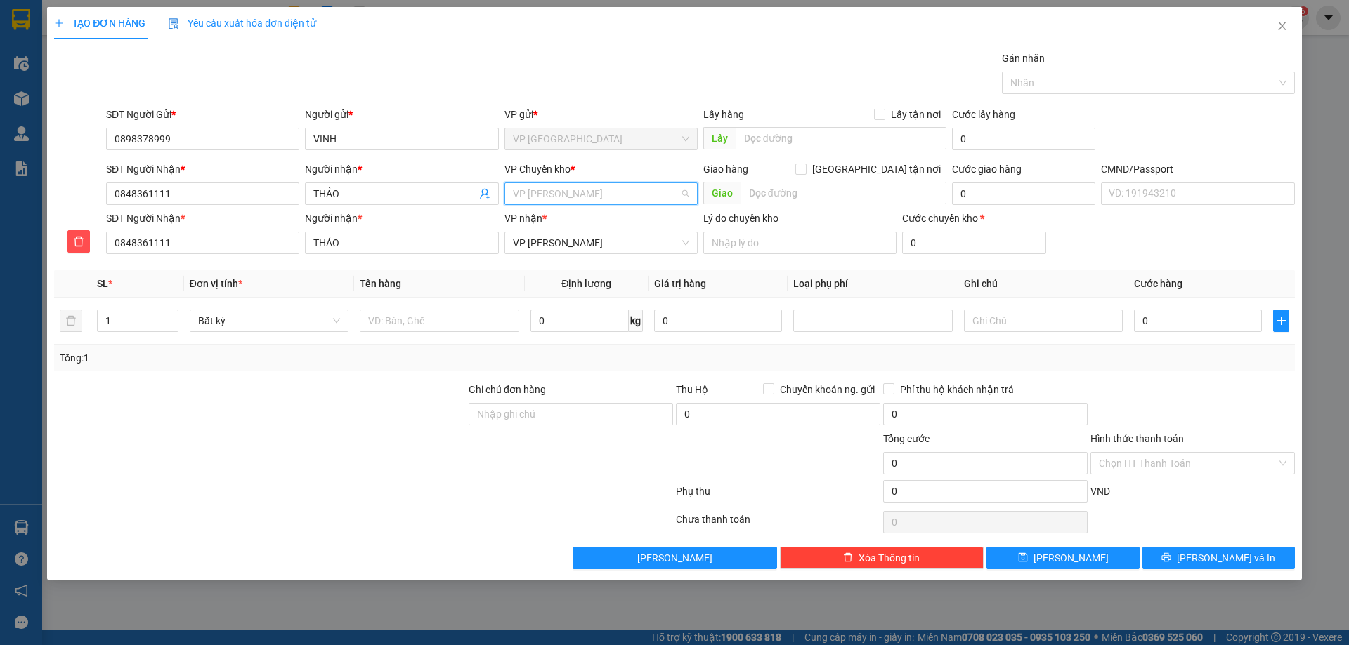
scroll to position [157, 0]
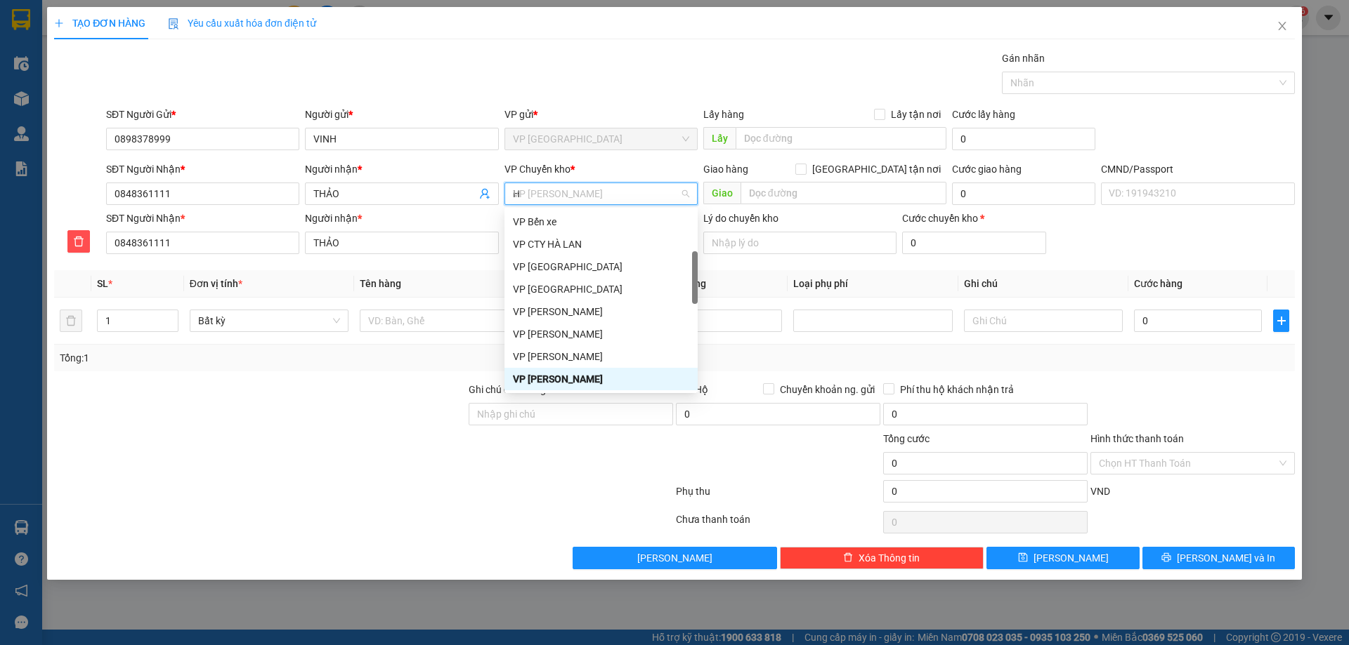
type input "HG"
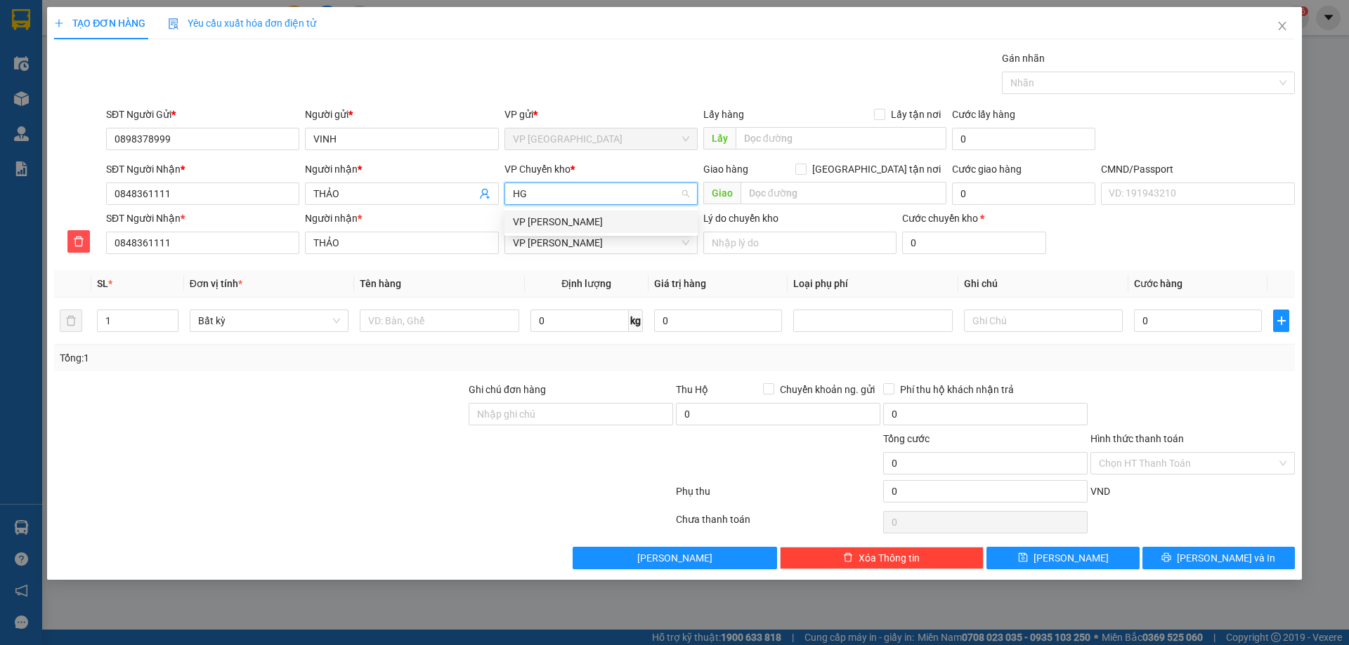
scroll to position [0, 0]
drag, startPoint x: 551, startPoint y: 223, endPoint x: 542, endPoint y: 219, distance: 9.8
click at [550, 223] on div "VP [PERSON_NAME]" at bounding box center [601, 221] width 176 height 15
click at [376, 324] on input "text" at bounding box center [439, 321] width 159 height 22
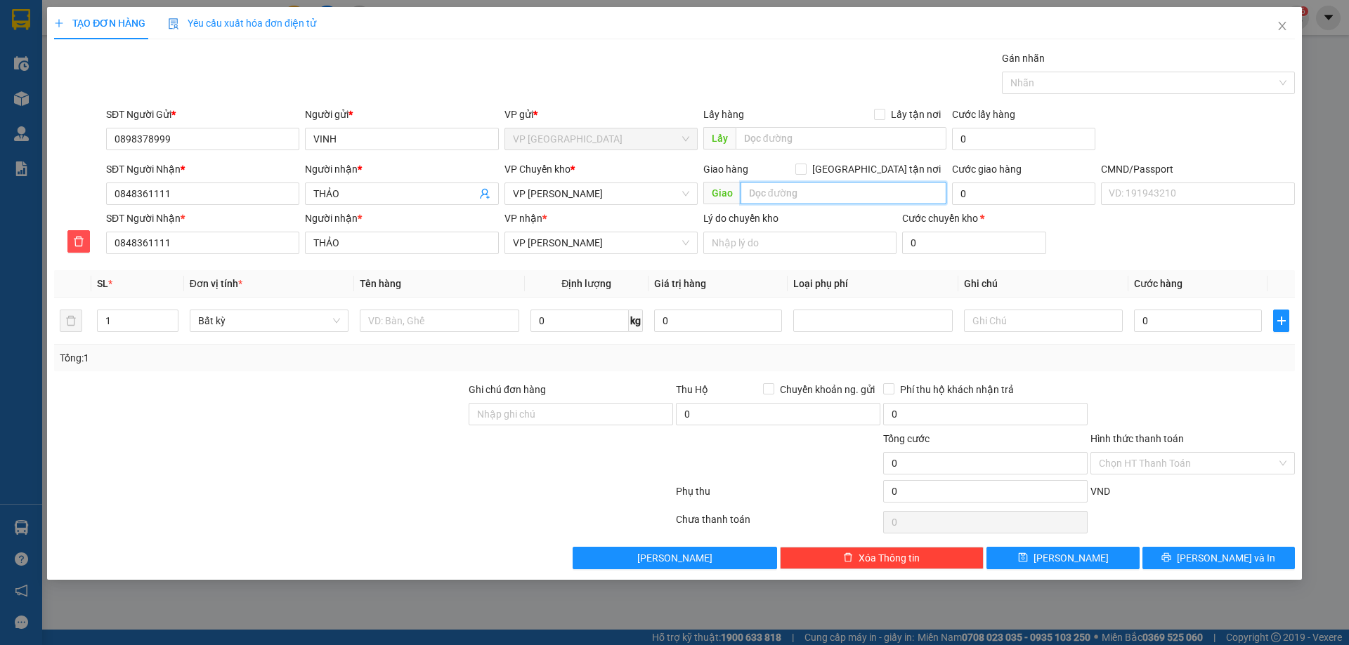
click at [806, 195] on input "text" at bounding box center [843, 193] width 206 height 22
paste input "BIỆT THỤ 80, TT 3D, KĐT MỚI, PHÙNG QUANG, TRUNG VĂN, NAM TỪ LIÊM, HÀ NỘI"
type input "BIỆT THỤ 80, TT 3D, KĐT MỚI, PHÙNG QUANG, TRUNG VĂN, NAM TỪ LIÊM, HÀ NỘI"
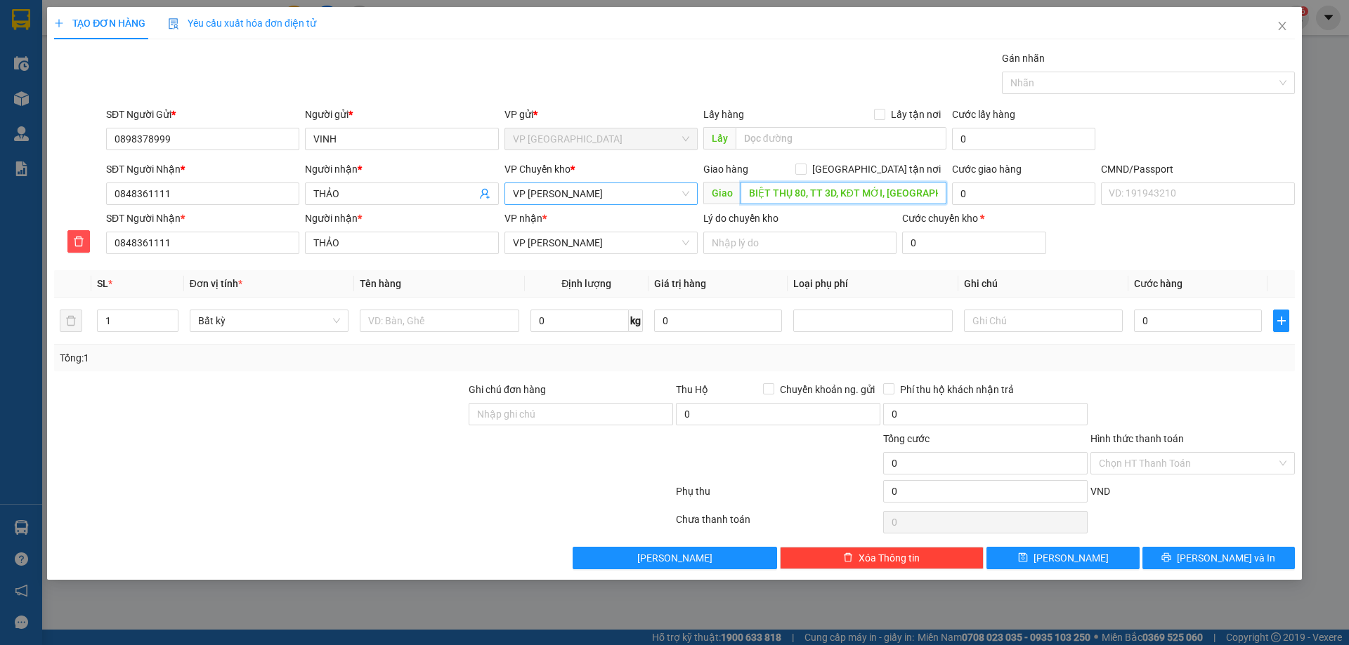
click at [535, 193] on span "VP [PERSON_NAME]" at bounding box center [601, 193] width 176 height 21
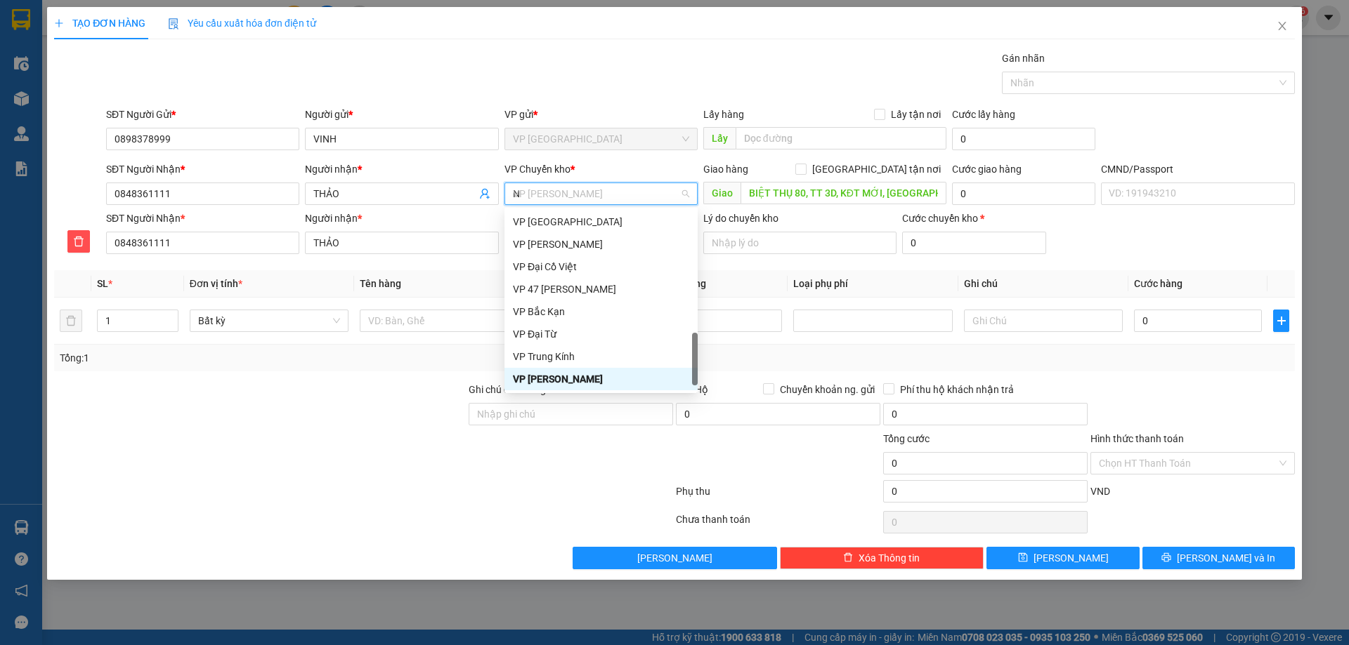
scroll to position [483, 0]
type input "NT"
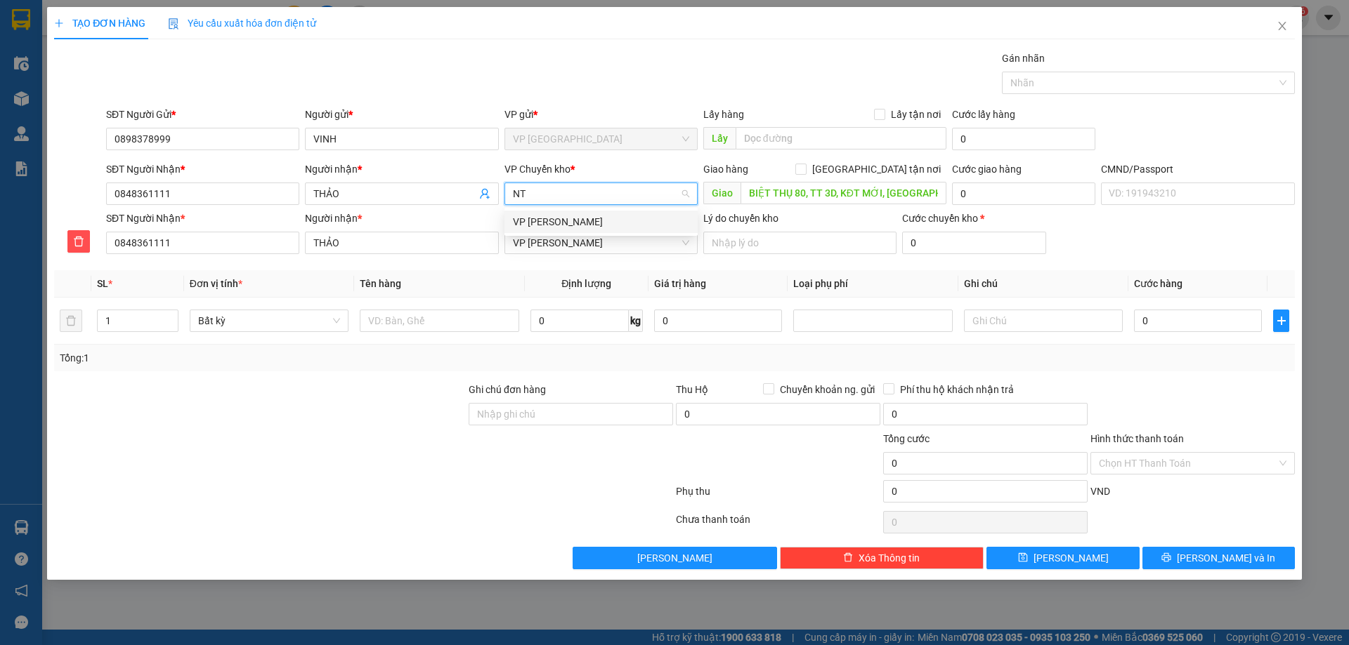
click at [570, 218] on div "VP [PERSON_NAME]" at bounding box center [601, 221] width 176 height 15
drag, startPoint x: 918, startPoint y: 172, endPoint x: 934, endPoint y: 171, distance: 16.2
click at [917, 171] on span "[GEOGRAPHIC_DATA] tận nơi" at bounding box center [876, 169] width 140 height 15
click at [805, 171] on input "[GEOGRAPHIC_DATA] tận nơi" at bounding box center [800, 169] width 10 height 10
checkbox input "true"
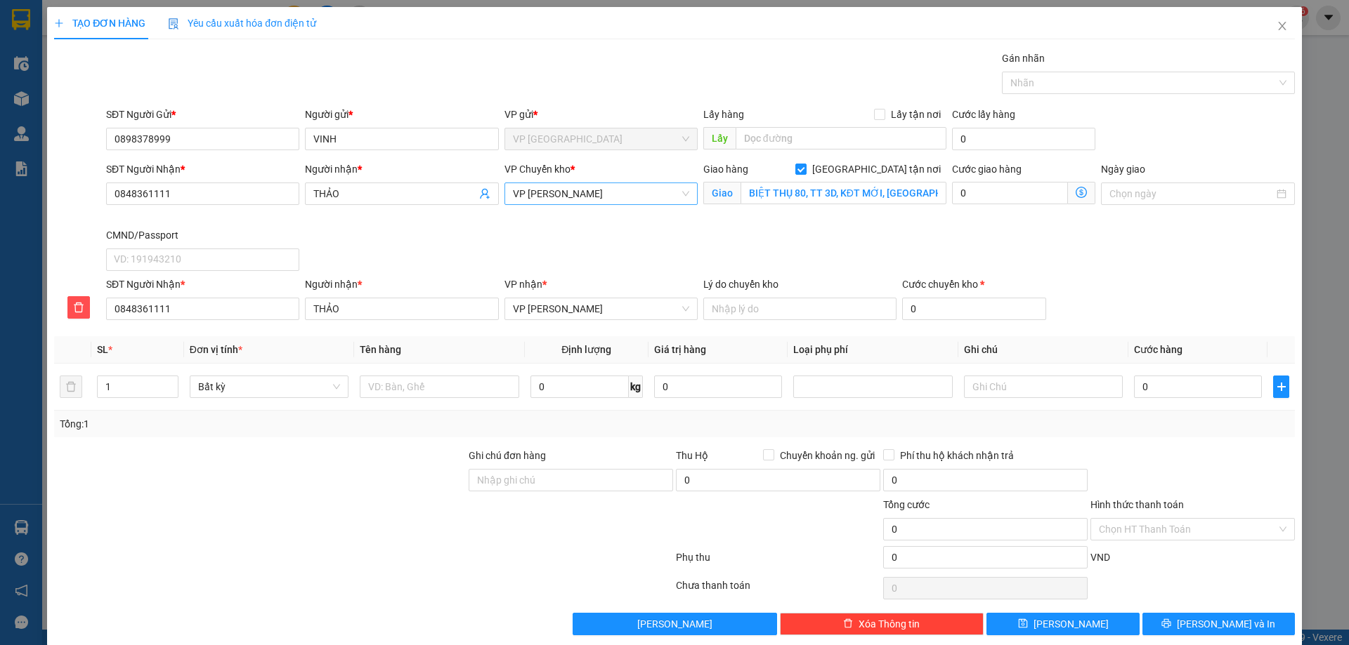
click at [1075, 191] on icon "dollar-circle" at bounding box center [1080, 192] width 11 height 11
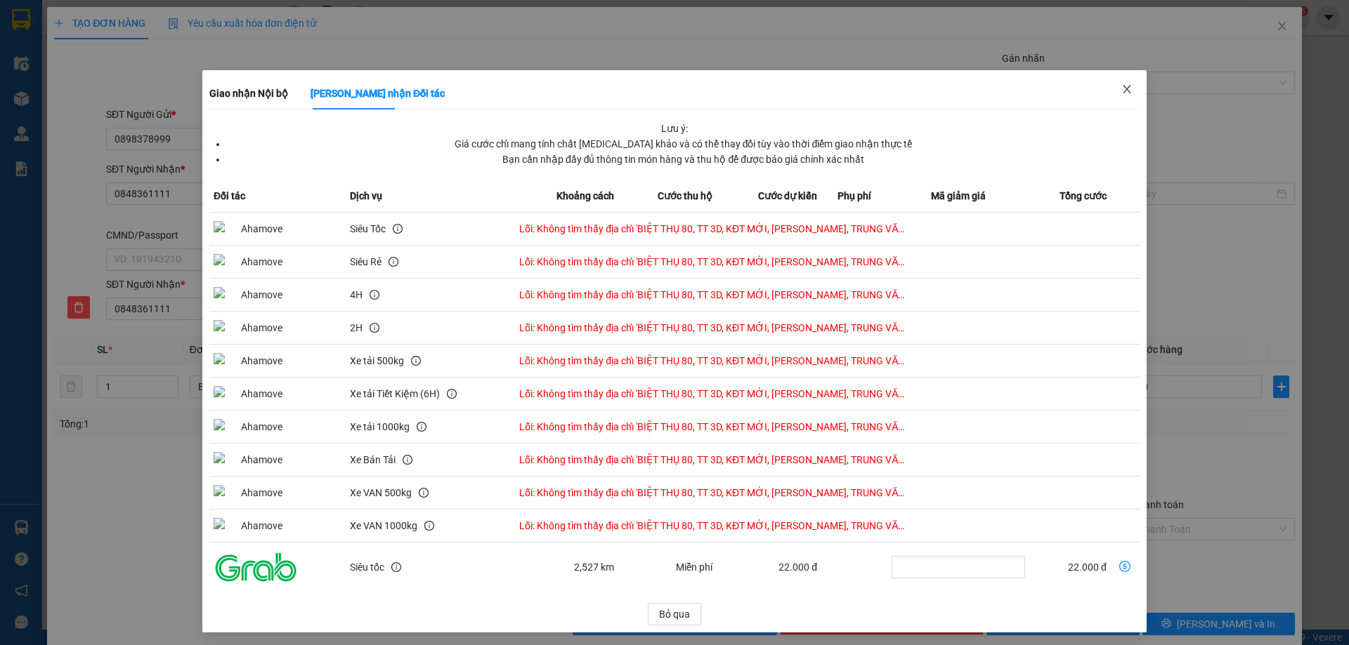
click at [1121, 91] on icon "close" at bounding box center [1126, 89] width 11 height 11
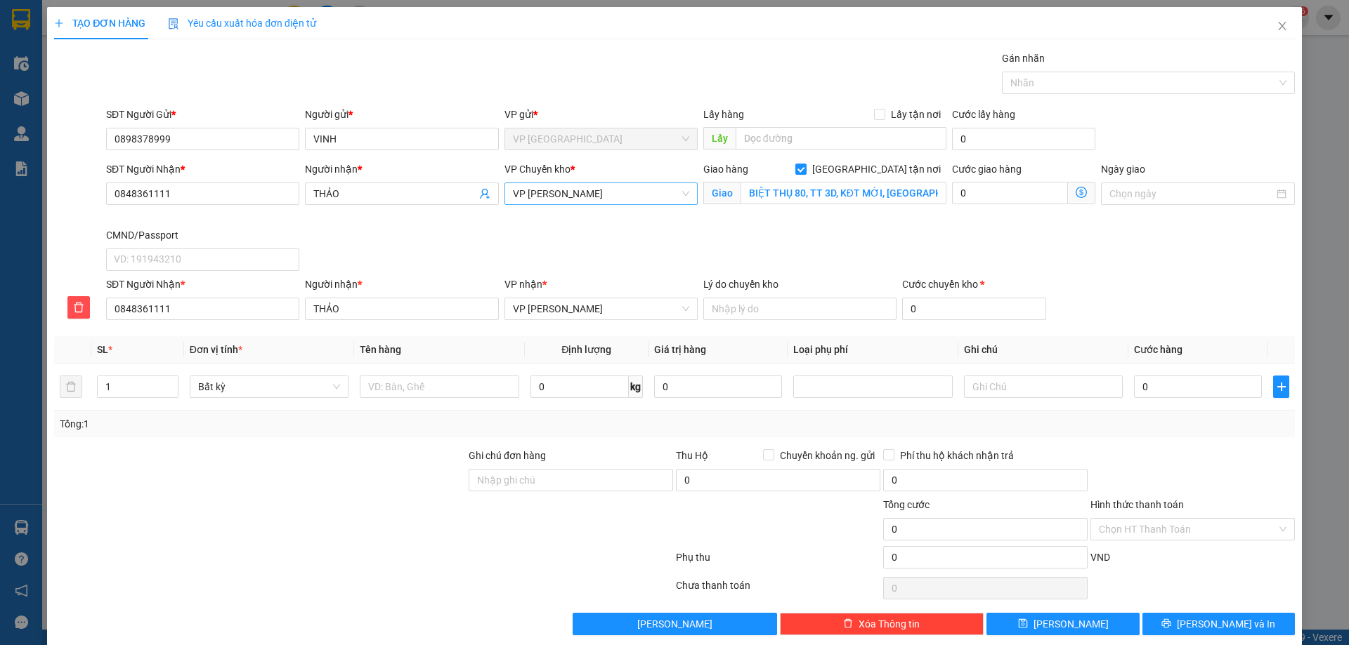
click at [659, 197] on span "VP [PERSON_NAME]" at bounding box center [601, 193] width 176 height 21
click at [955, 208] on div "Cước giao hàng 0 Giao nhận Nội bộ Giao nhận Đối tác Lưu ý: Giá cước chỉ mang tí…" at bounding box center [1023, 186] width 143 height 49
click at [1068, 191] on span "Giao nhận Nội bộ Giao nhận Đối tác Lưu ý: Giá cước chỉ mang tính chất tham khảo…" at bounding box center [1081, 193] width 27 height 22
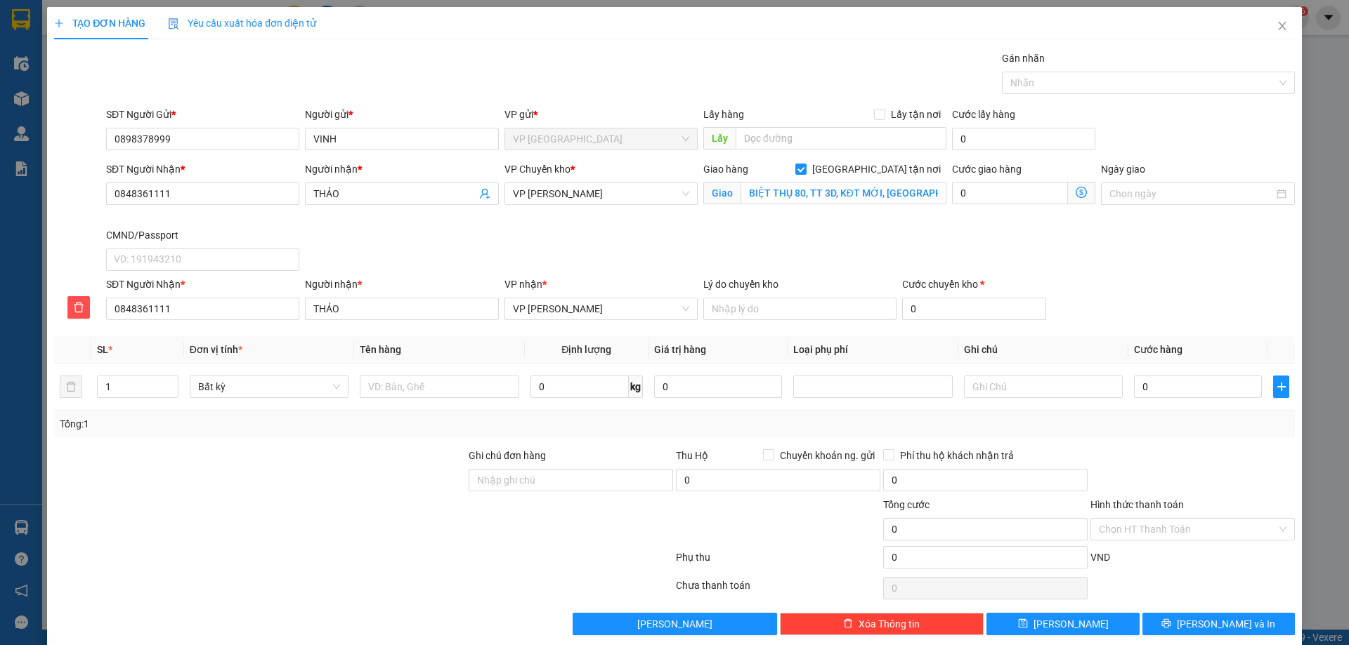
click at [1075, 192] on icon "dollar-circle" at bounding box center [1080, 192] width 11 height 11
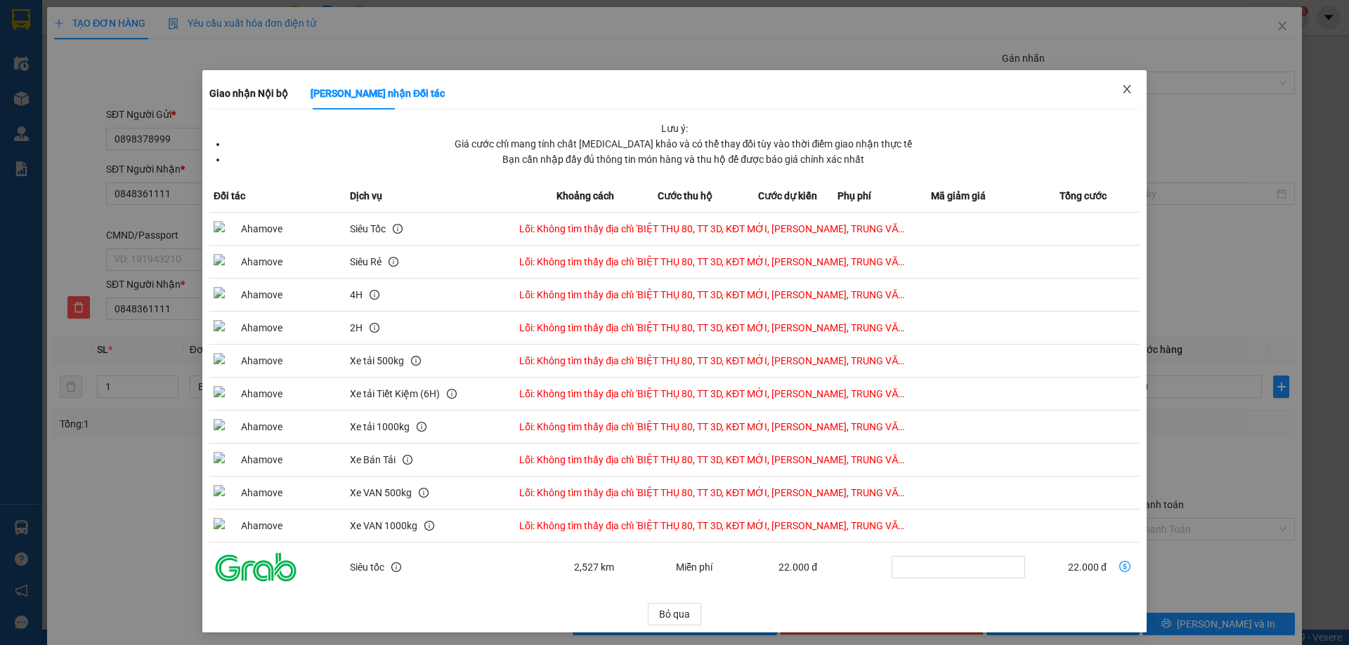
click at [1121, 93] on icon "close" at bounding box center [1126, 89] width 11 height 11
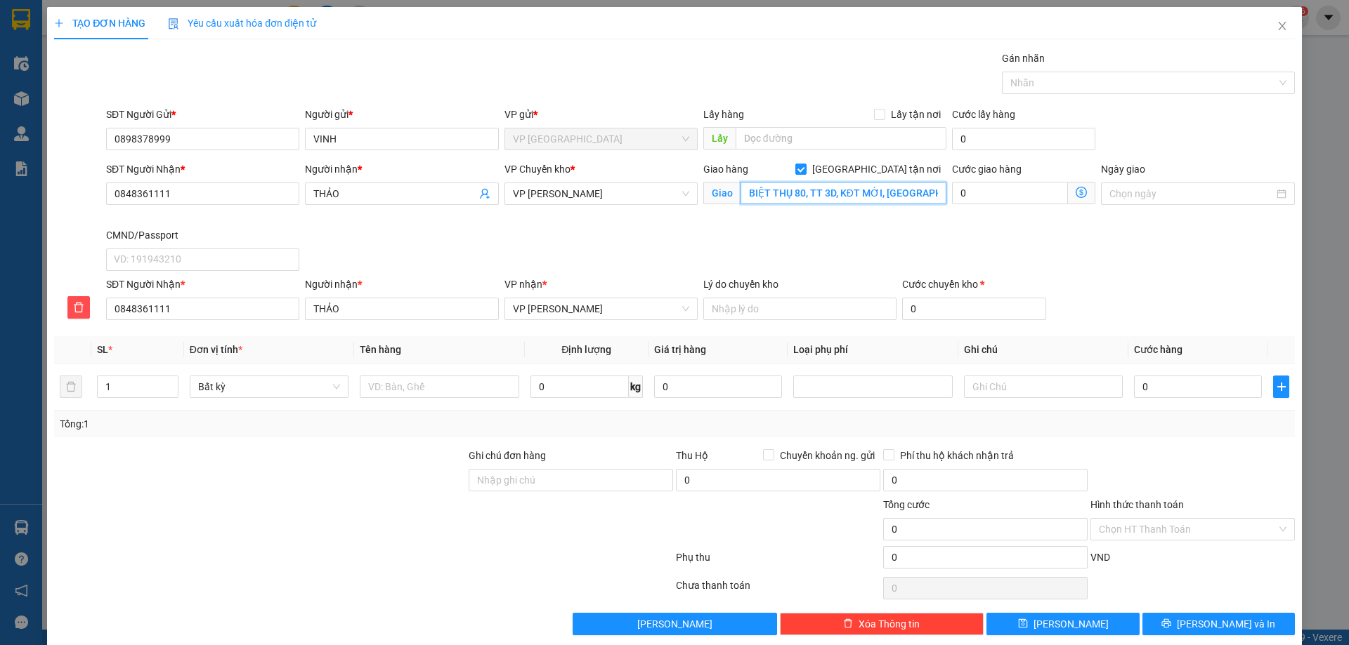
click at [813, 192] on input "BIỆT THỤ 80, TT 3D, KĐT MỚI, PHÙNG QUANG, TRUNG VĂN, NAM TỪ LIÊM, HÀ NỘI" at bounding box center [843, 193] width 206 height 22
click at [818, 192] on input "BIỆT THỤ 80, TT 3D, KĐT MỚI, PHÙNG QUANG, TRUNG VĂN, NAM TỪ LIÊM, HÀ NỘI" at bounding box center [843, 193] width 206 height 22
click at [834, 194] on input "BIỆT THỤ 80, TT 3D, KĐT MỚI, PHÙNG QUANG, TRUNG VĂN, NAM TỪ LIÊM, HÀ NỘI" at bounding box center [843, 193] width 206 height 22
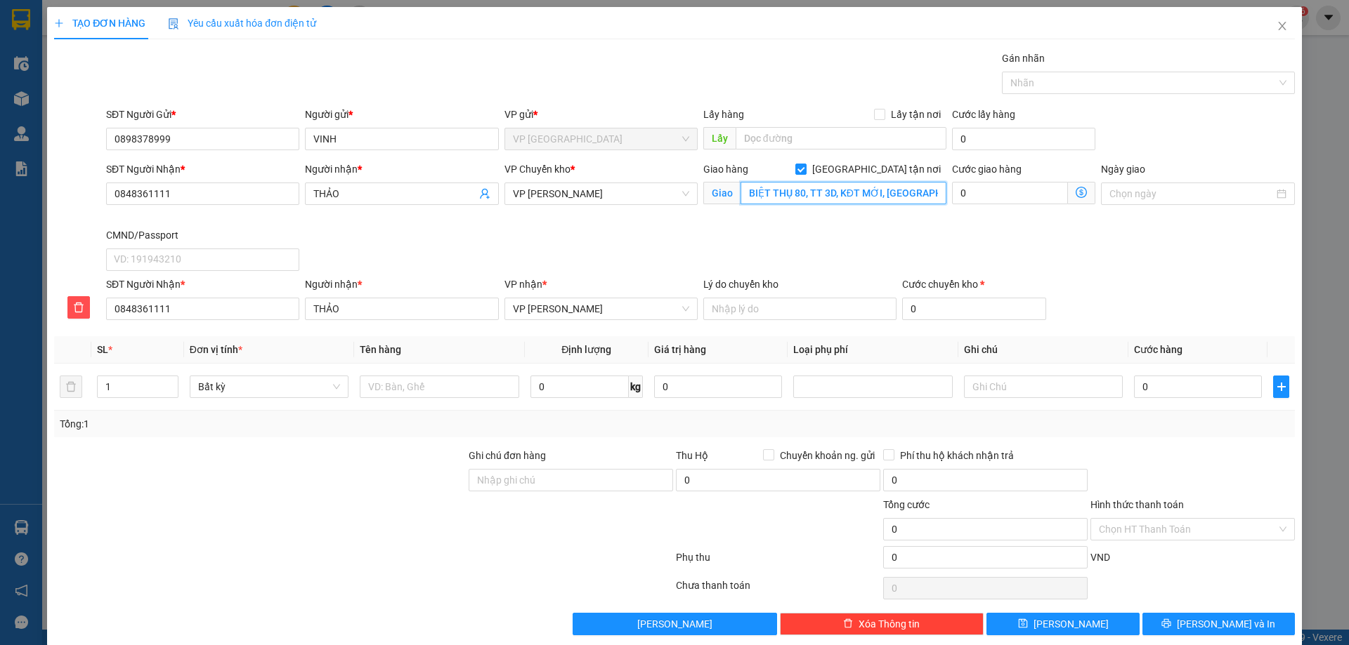
click at [829, 195] on input "BIỆT THỤ 80, TT 3D, KĐT MỚI, PHÙNG QUANG, TRUNG VĂN, NAM TỪ LIÊM, HÀ NỘI" at bounding box center [843, 193] width 206 height 22
click at [1078, 192] on icon "dollar-circle" at bounding box center [1080, 192] width 11 height 11
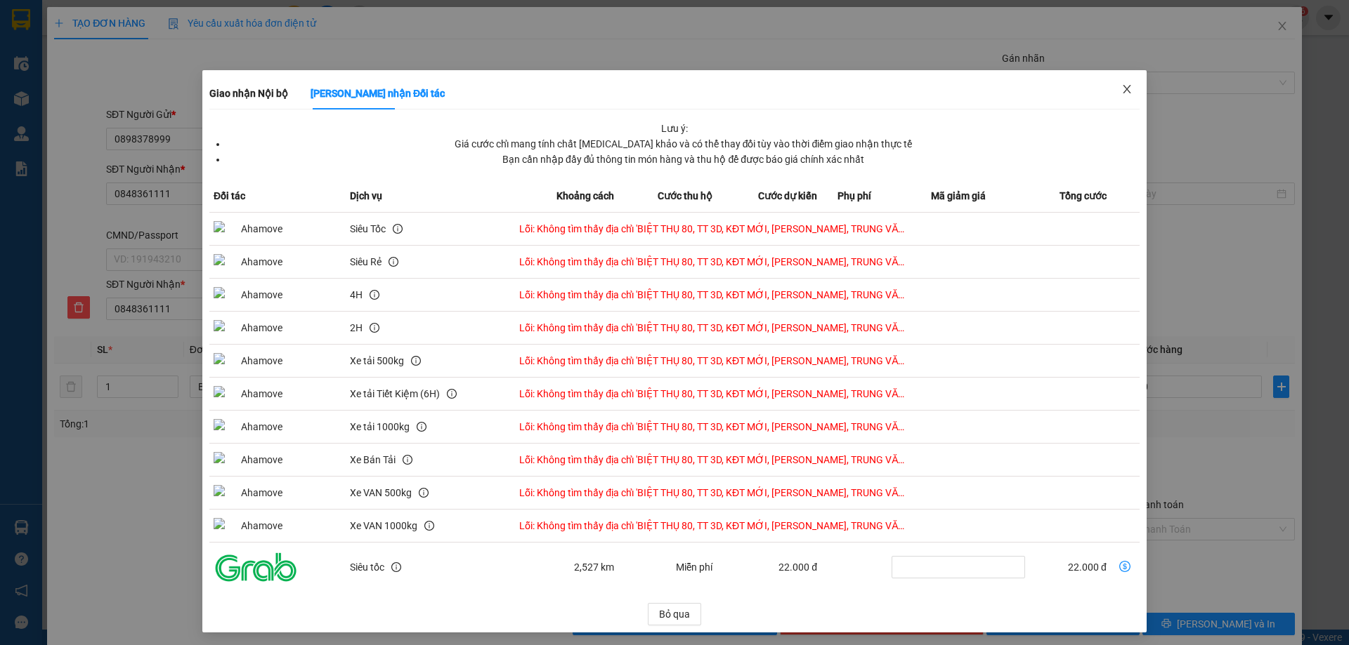
click at [1112, 98] on span "Close" at bounding box center [1126, 89] width 39 height 39
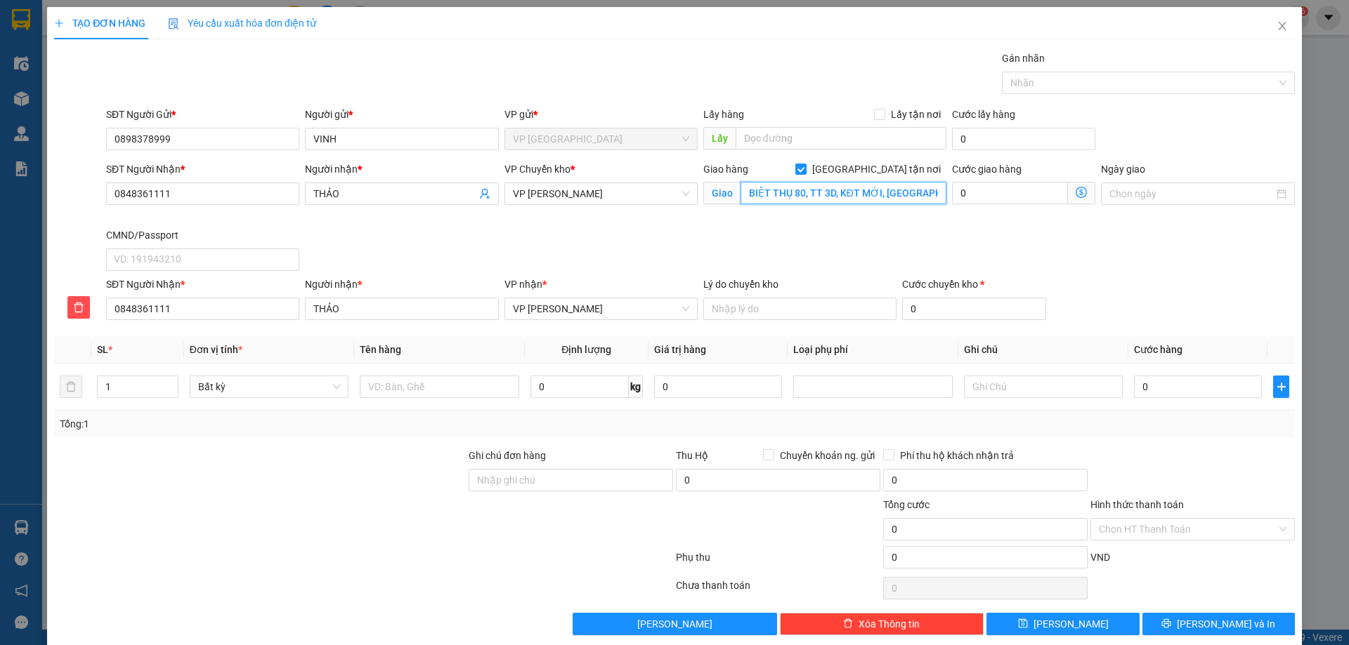
click at [887, 195] on input "BIỆT THỤ 80, TT 3D, KĐT MỚI, PHÙNG QUANG, TRUNG VĂN, NAM TỪ LIÊM, HÀ NỘI" at bounding box center [843, 193] width 206 height 22
click at [870, 195] on input "BIỆT THỤ 80, TT 3D, KĐT MỚI, PHÙNG QUANG, TRUNG VĂN, NAM TỪ LIÊM, HÀ NỘI" at bounding box center [843, 193] width 206 height 22
click at [825, 195] on input "BIỆT THỤ 80, TT 3D, KĐT MỚI, PHÙNG QUANG, TRUNG VĂN, NAM TỪ LIÊM, HÀ NỘI" at bounding box center [843, 193] width 206 height 22
type input ", KĐT MỚI, PHÙNG QUANG, TRUNG VĂN, NAM TỪ LIÊM, HÀ NỘI"
click at [1070, 199] on span "Giao nhận Nội bộ Giao nhận Đối tác Lưu ý: Giá cước chỉ mang tính chất tham khảo…" at bounding box center [1081, 193] width 27 height 22
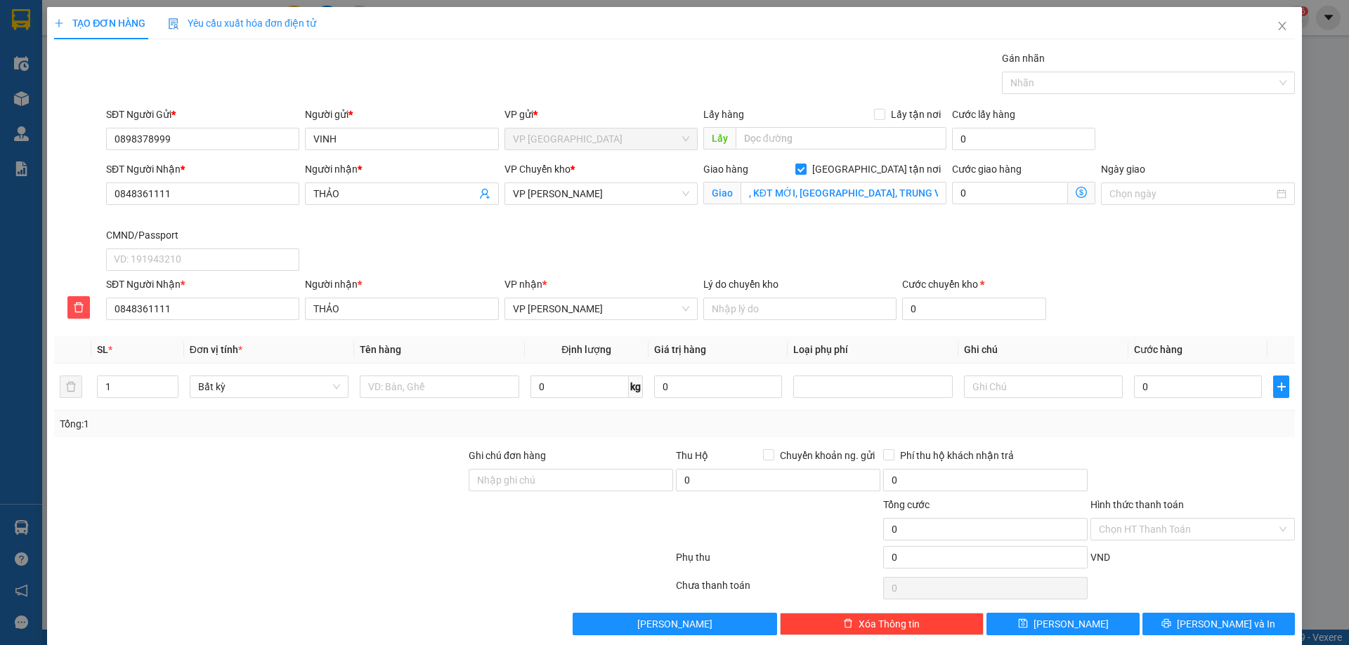
click at [1076, 190] on icon "dollar-circle" at bounding box center [1080, 192] width 11 height 11
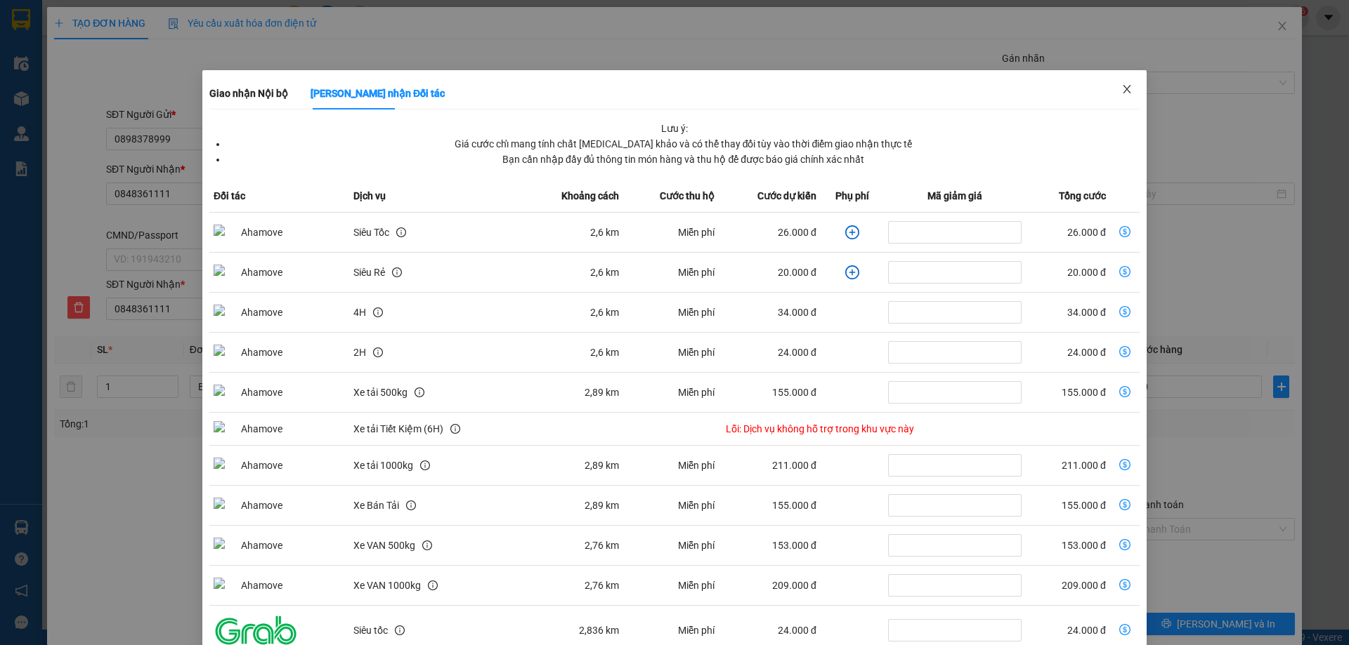
click at [1124, 80] on span "Close" at bounding box center [1126, 89] width 39 height 39
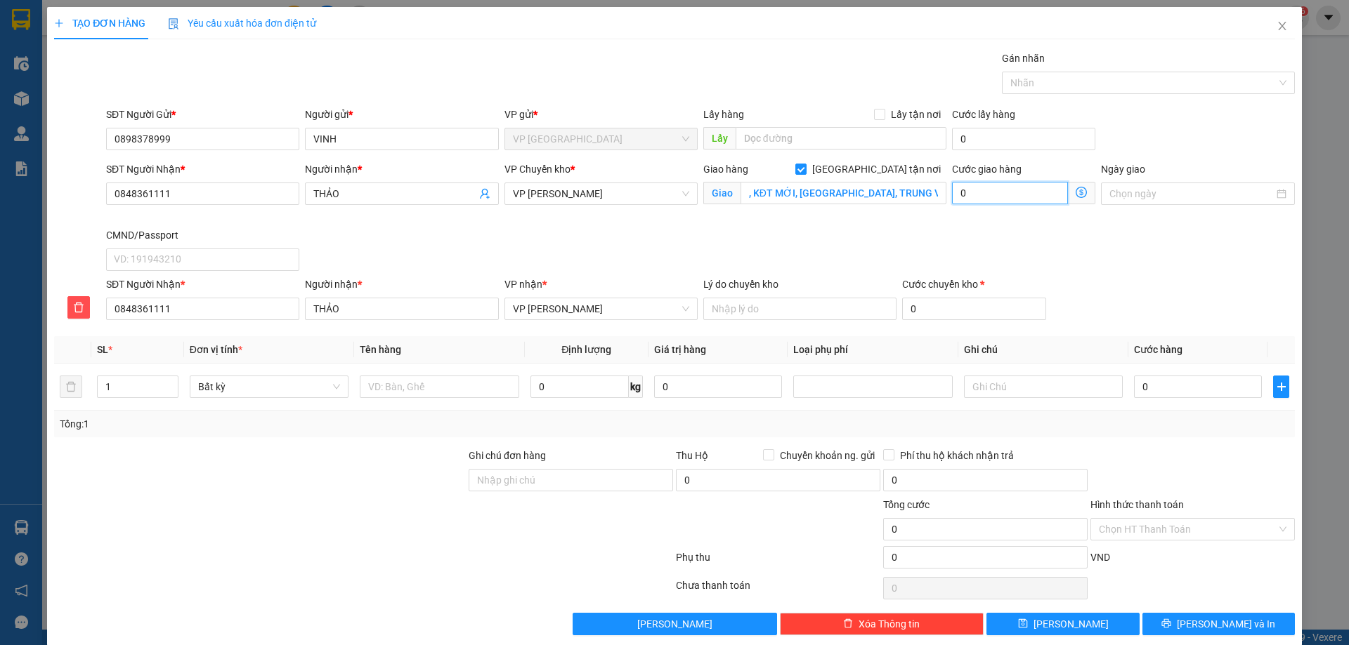
click at [1014, 183] on input "0" at bounding box center [1010, 193] width 116 height 22
type input "3"
type input "35"
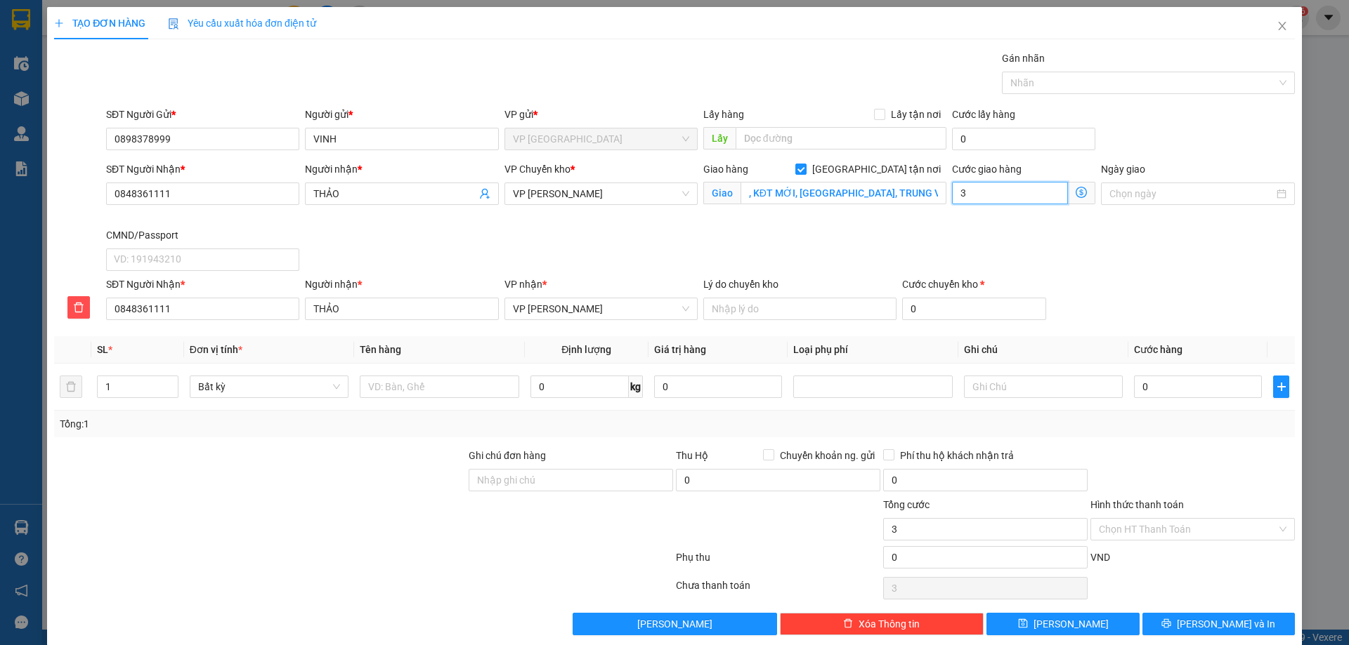
type input "35"
type input "35.000"
click at [891, 228] on div "SĐT Người Nhận * 0848361111 Người nhận * THẢO VP Chuyển kho * VP Nguyễn Trãi Gi…" at bounding box center [700, 219] width 1194 height 115
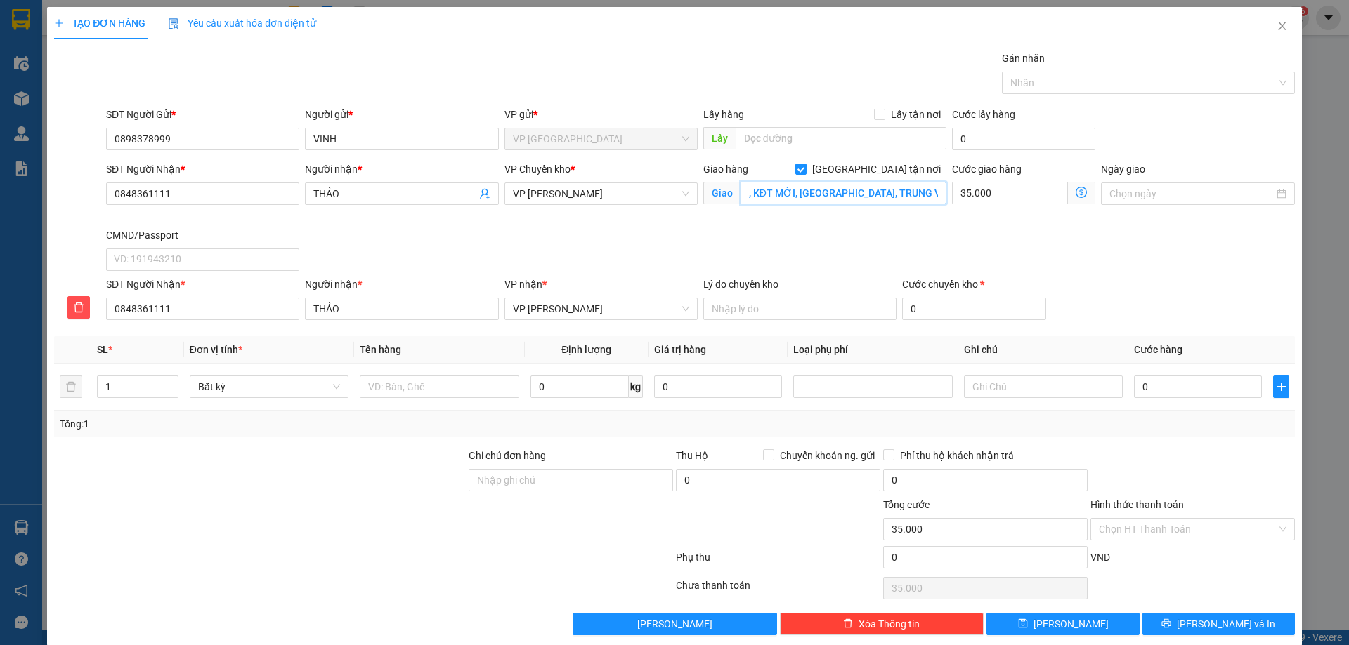
click at [740, 190] on input ", KĐT MỚI, PHÙNG QUANG, TRUNG VĂN, NAM TỪ LIÊM, HÀ NỘI" at bounding box center [843, 193] width 206 height 22
click at [740, 199] on input ", KĐT MỚI, PHÙNG QUANG, TRUNG VĂN, NAM TỪ LIÊM, HÀ NỘI" at bounding box center [843, 193] width 206 height 22
type input "BIỆT THỤ 80, TT 3D, KĐT MỚI, PHÙNG QUANG, TRUNG VĂN, NAM TỪ LIÊM, HÀ NỘI"
click at [789, 230] on div "SĐT Người Nhận * 0848361111 Người nhận * THẢO VP Chuyển kho * VP Nguyễn Trãi Gi…" at bounding box center [700, 219] width 1194 height 115
click at [591, 199] on span "VP [PERSON_NAME]" at bounding box center [601, 193] width 176 height 21
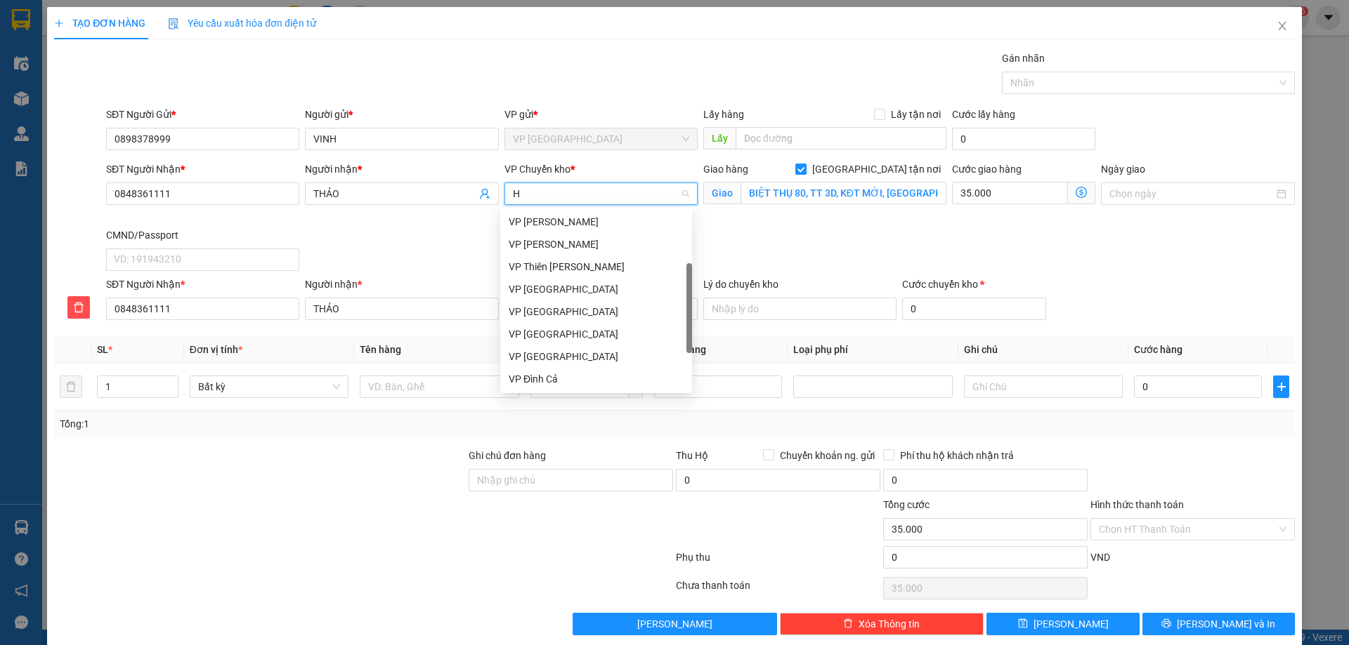
type input "HG"
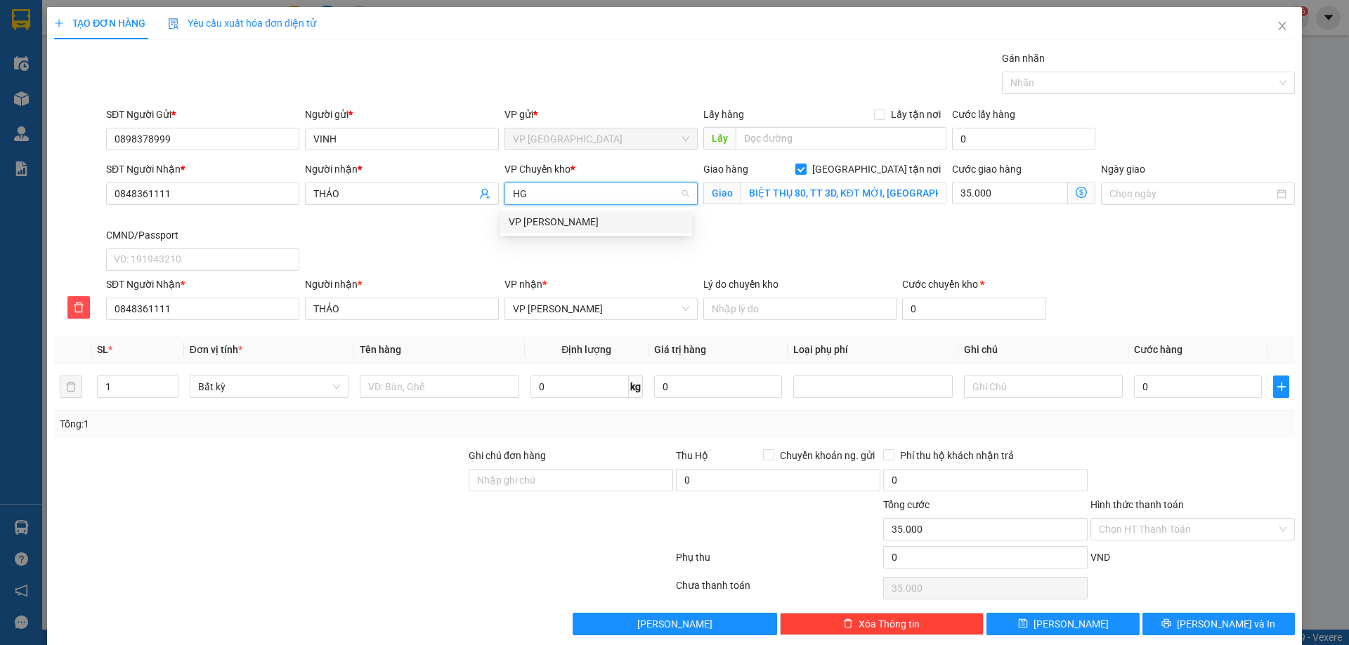
click at [614, 232] on div "VP [PERSON_NAME]" at bounding box center [596, 222] width 192 height 22
click at [608, 240] on div "SĐT Người Nhận * 0848361111 Người nhận * THẢO VP Chuyển kho * VP Hoàng Gia Giao…" at bounding box center [700, 219] width 1194 height 115
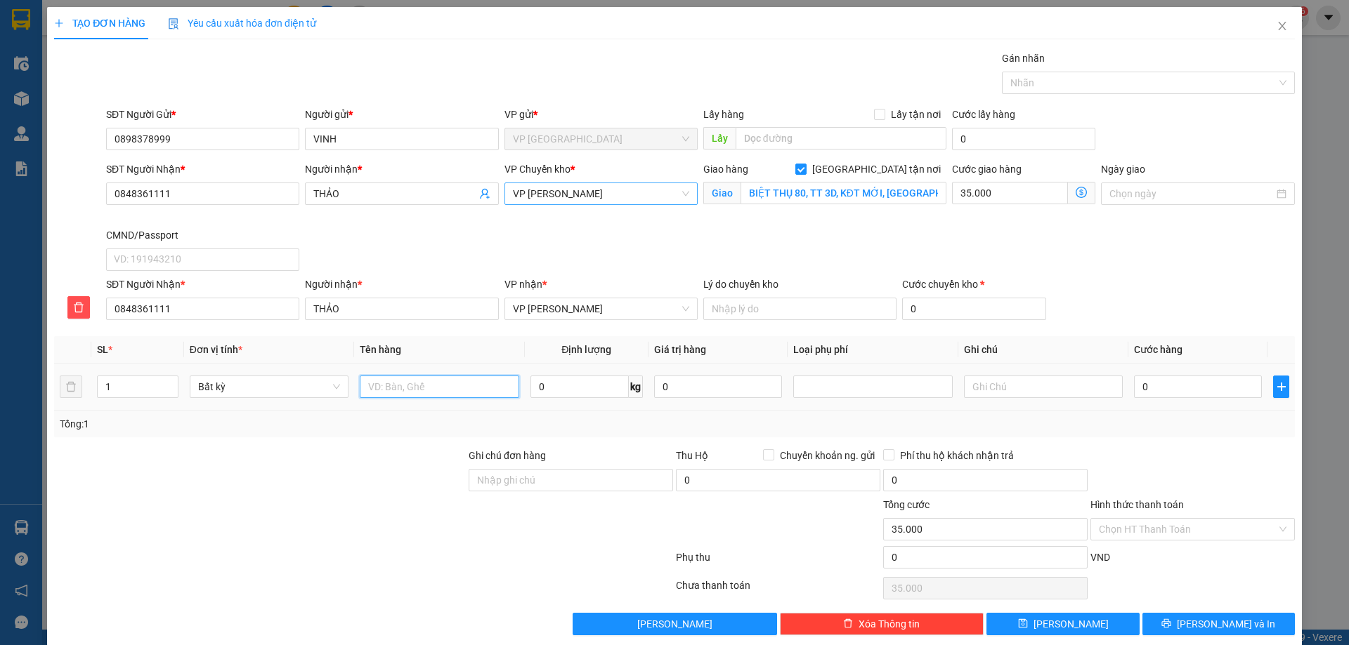
click at [387, 388] on input "text" at bounding box center [439, 387] width 159 height 22
type input "HỘP ĐT"
drag, startPoint x: 527, startPoint y: 388, endPoint x: 513, endPoint y: 384, distance: 15.2
click at [530, 387] on input "0" at bounding box center [579, 387] width 98 height 22
type input "1"
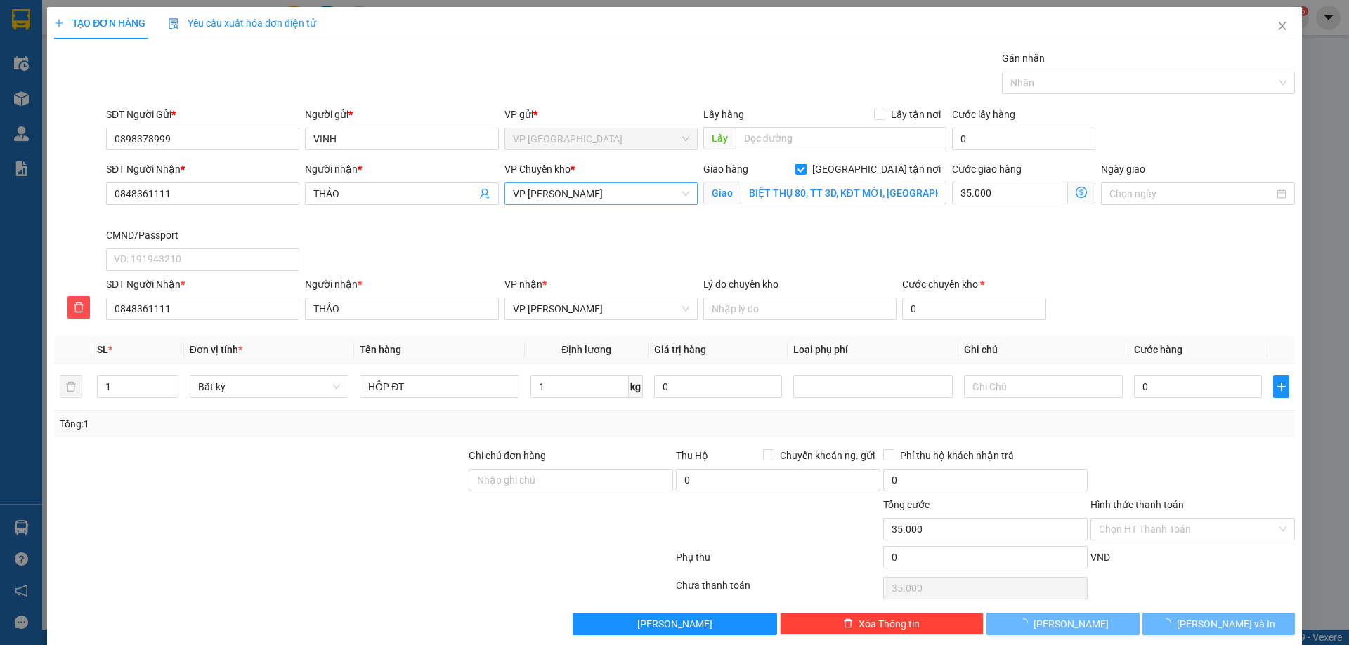
drag, startPoint x: 504, startPoint y: 419, endPoint x: 1348, endPoint y: 383, distance: 844.3
click at [505, 420] on div "Tổng: 1" at bounding box center [290, 424] width 461 height 15
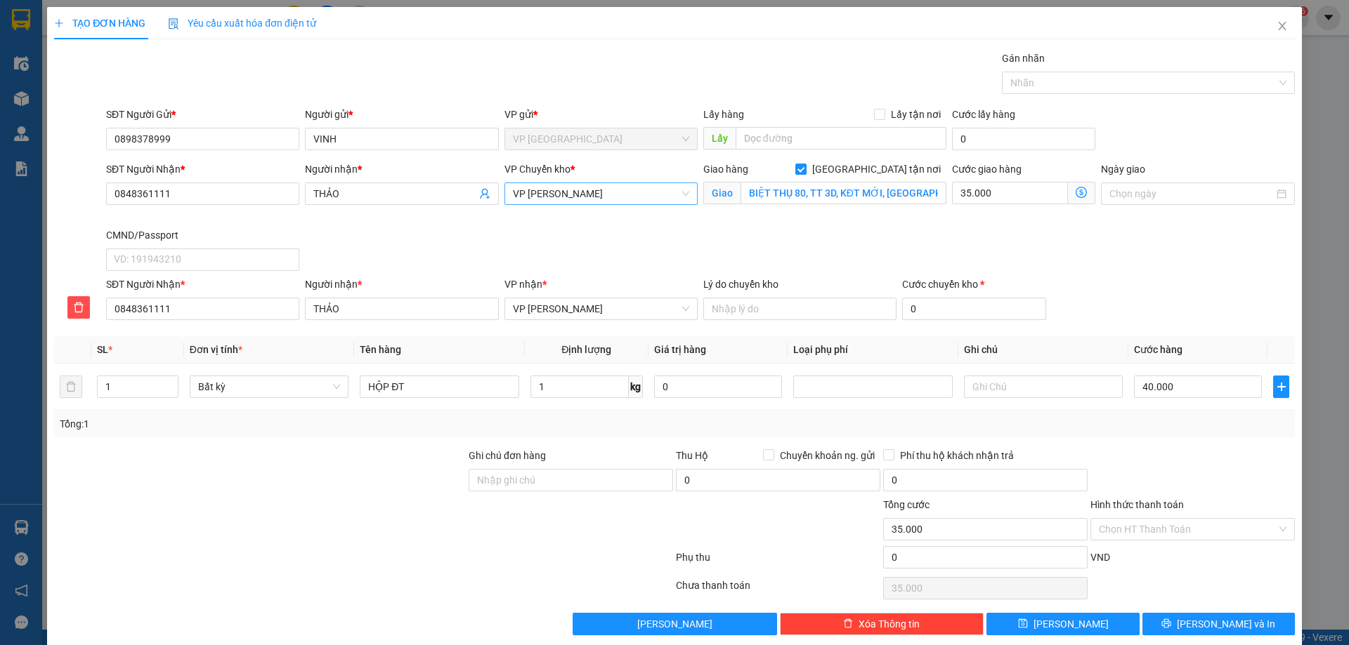
type input "40.000"
type input "75.000"
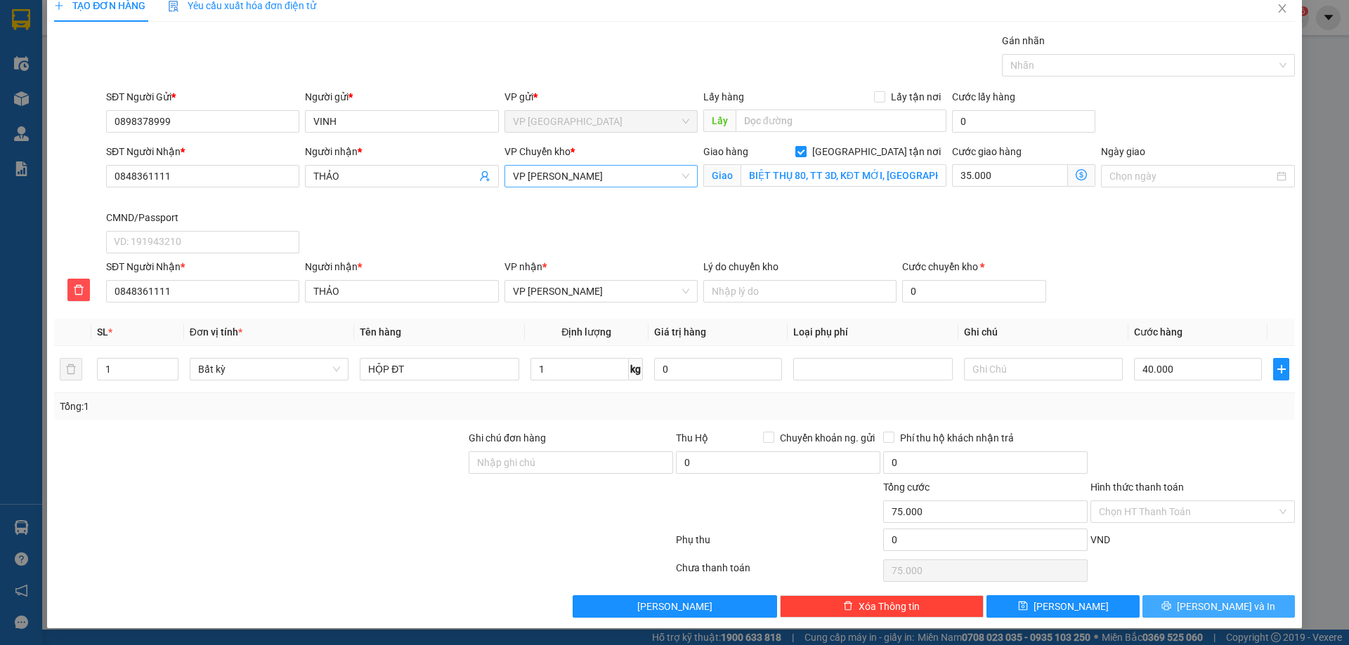
click at [1176, 609] on button "Lưu và In" at bounding box center [1218, 607] width 152 height 22
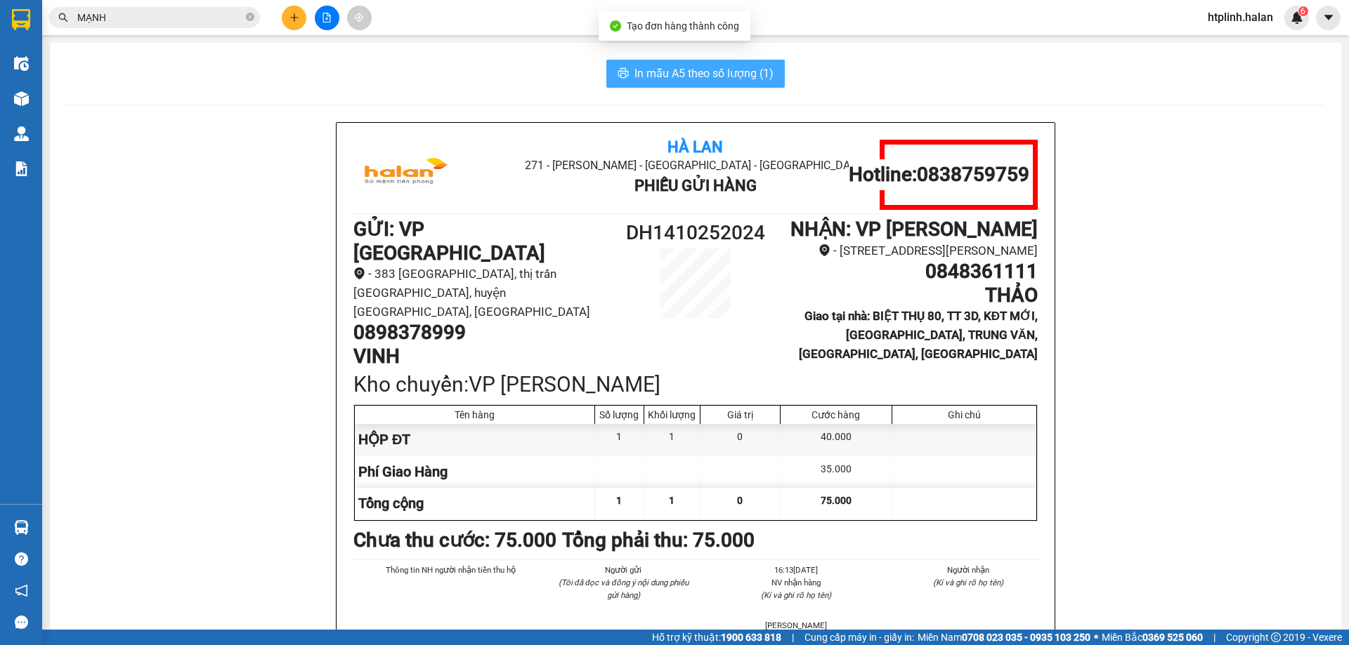
click at [680, 72] on span "In mẫu A5 theo số lượng (1)" at bounding box center [703, 74] width 139 height 18
click at [641, 74] on span "In mẫu A5 theo số lượng (1)" at bounding box center [703, 74] width 139 height 18
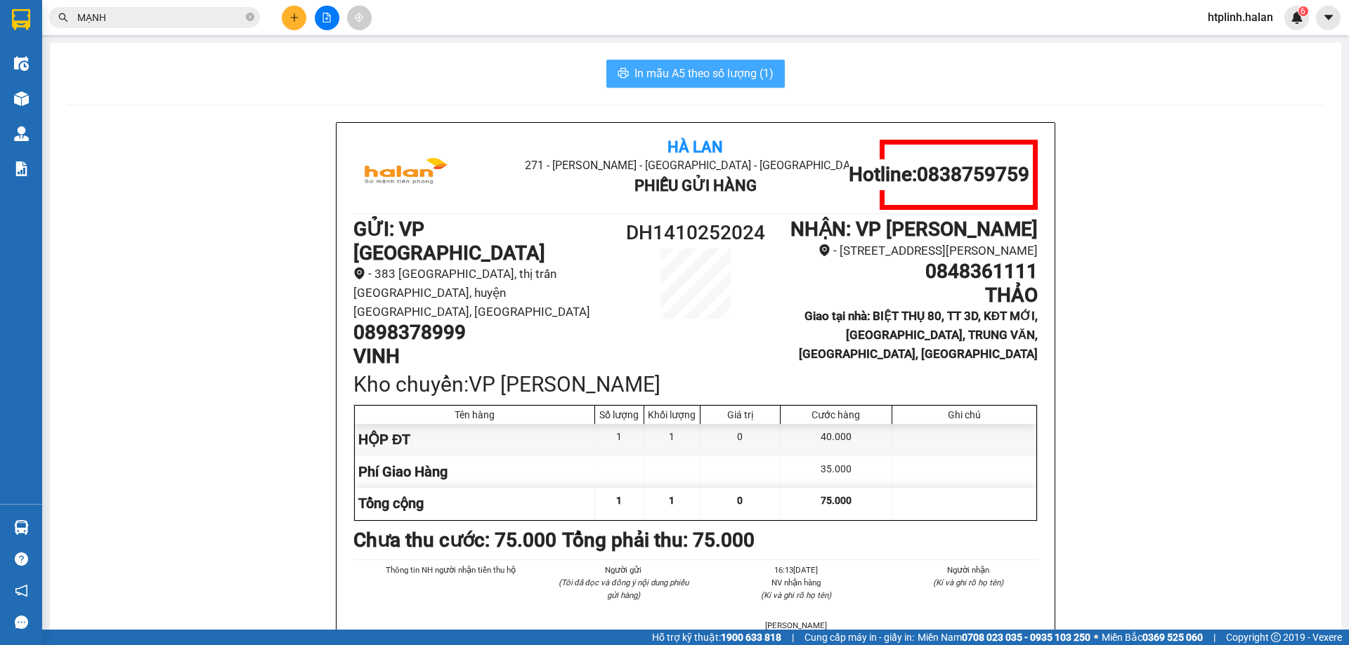
click at [641, 74] on span "In mẫu A5 theo số lượng (1)" at bounding box center [703, 74] width 139 height 18
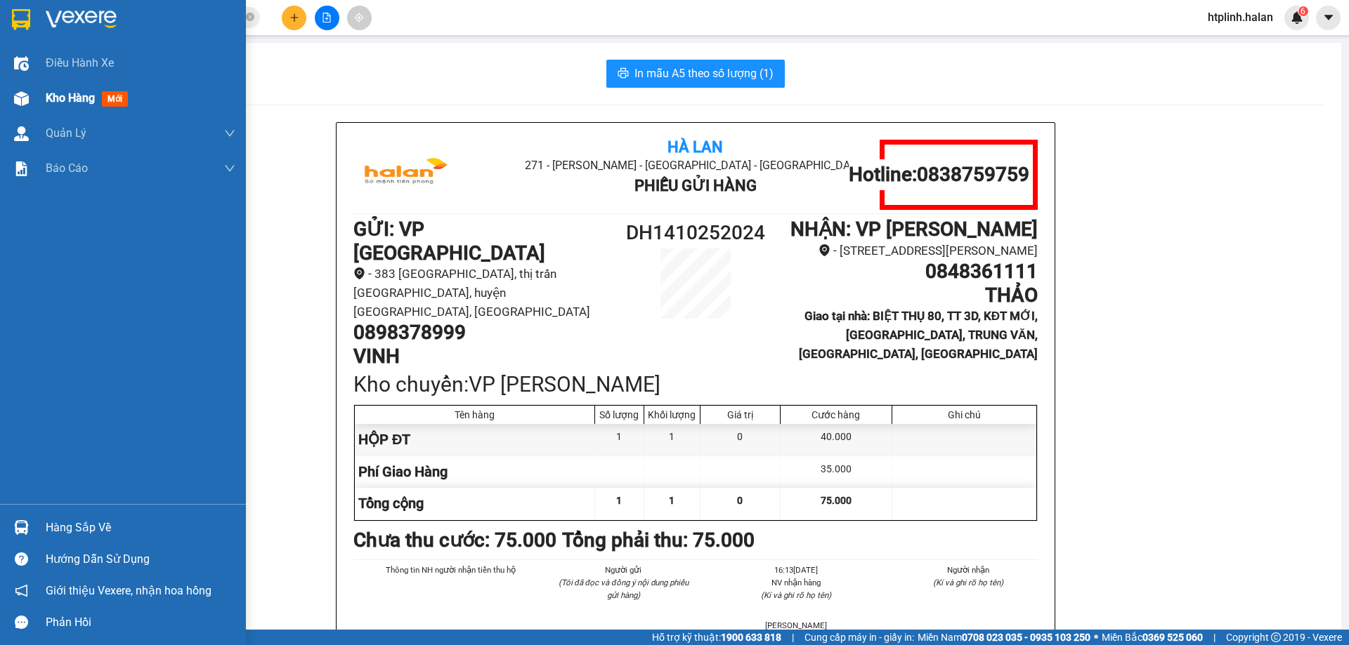
click at [92, 94] on span "Kho hàng" at bounding box center [70, 97] width 49 height 13
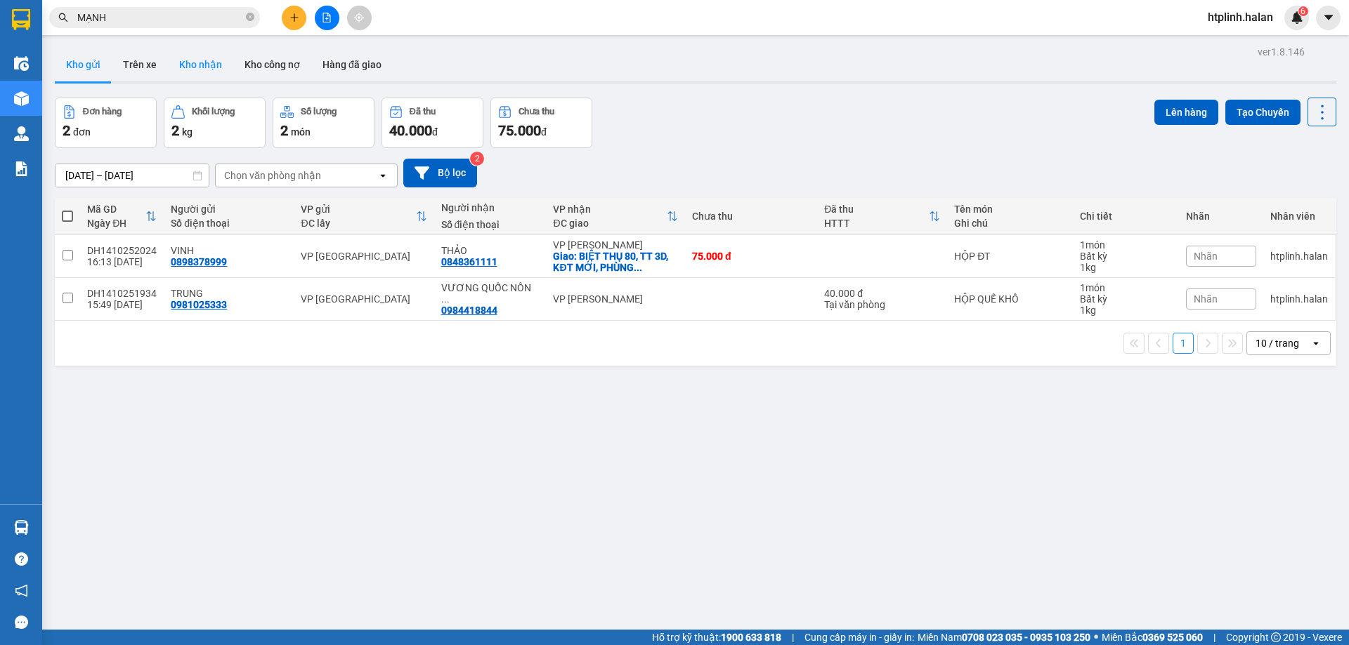
click at [201, 72] on button "Kho nhận" at bounding box center [200, 65] width 65 height 34
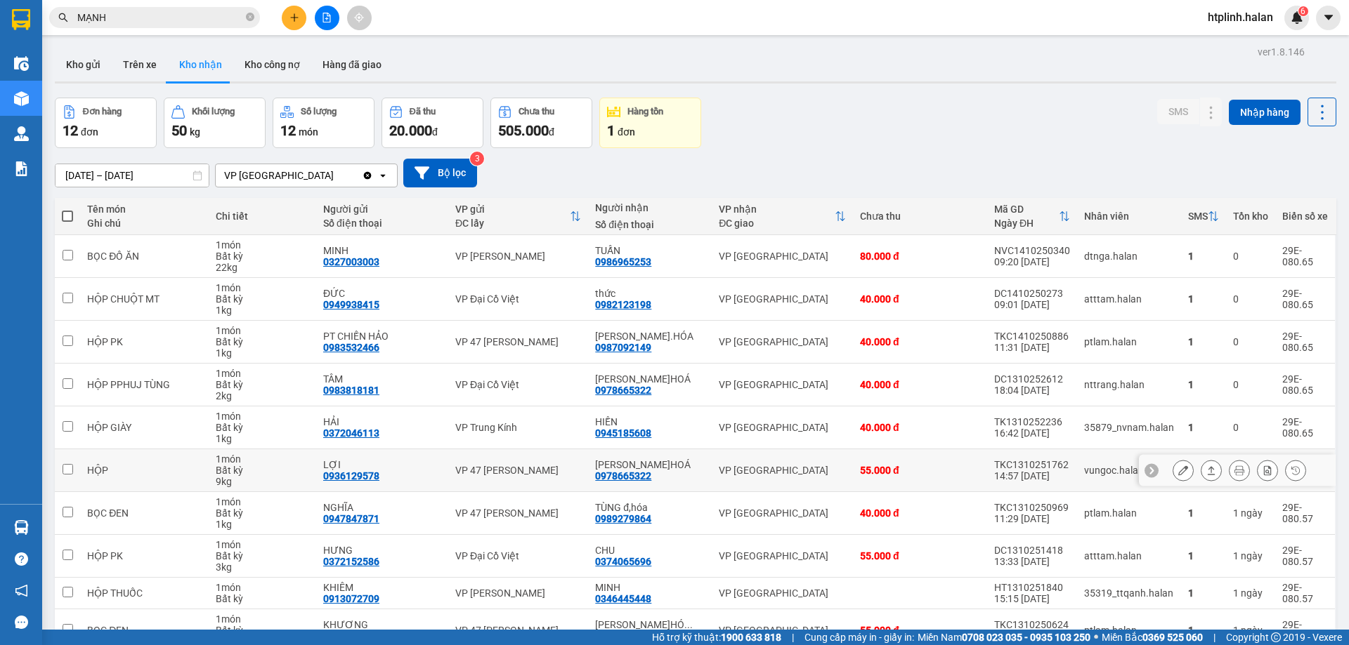
scroll to position [80, 0]
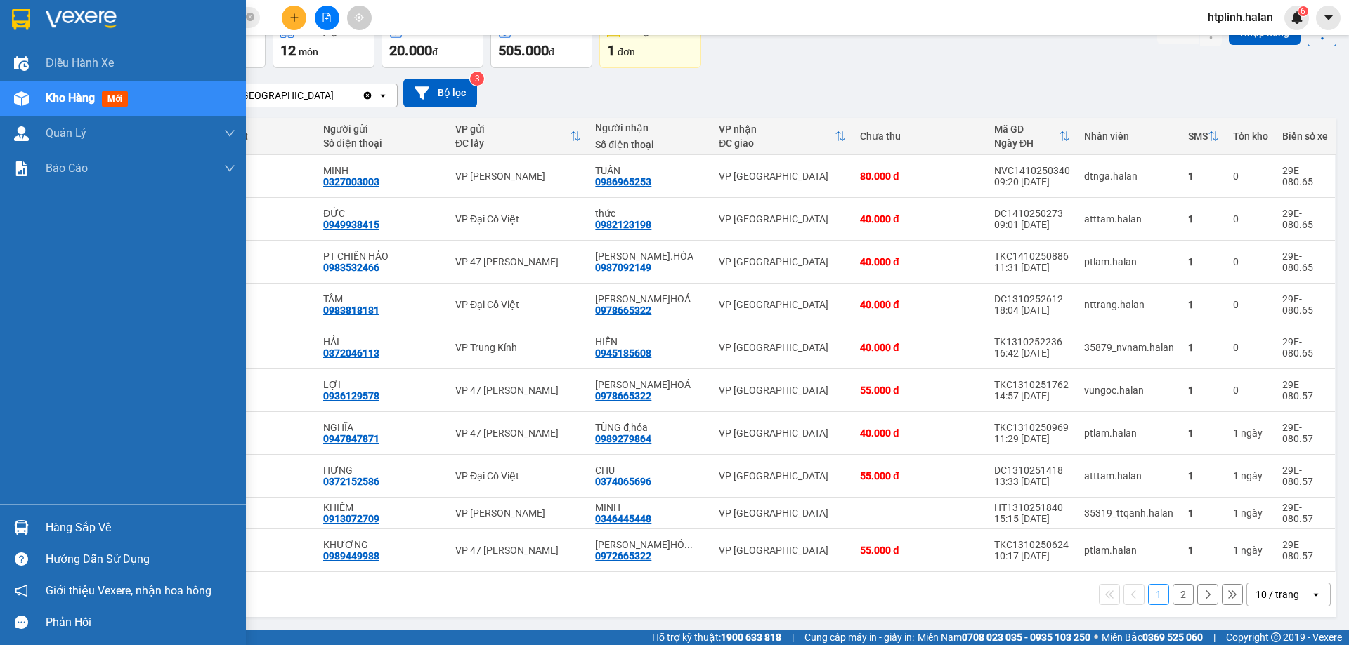
click at [99, 519] on div "Hàng sắp về" at bounding box center [141, 528] width 190 height 21
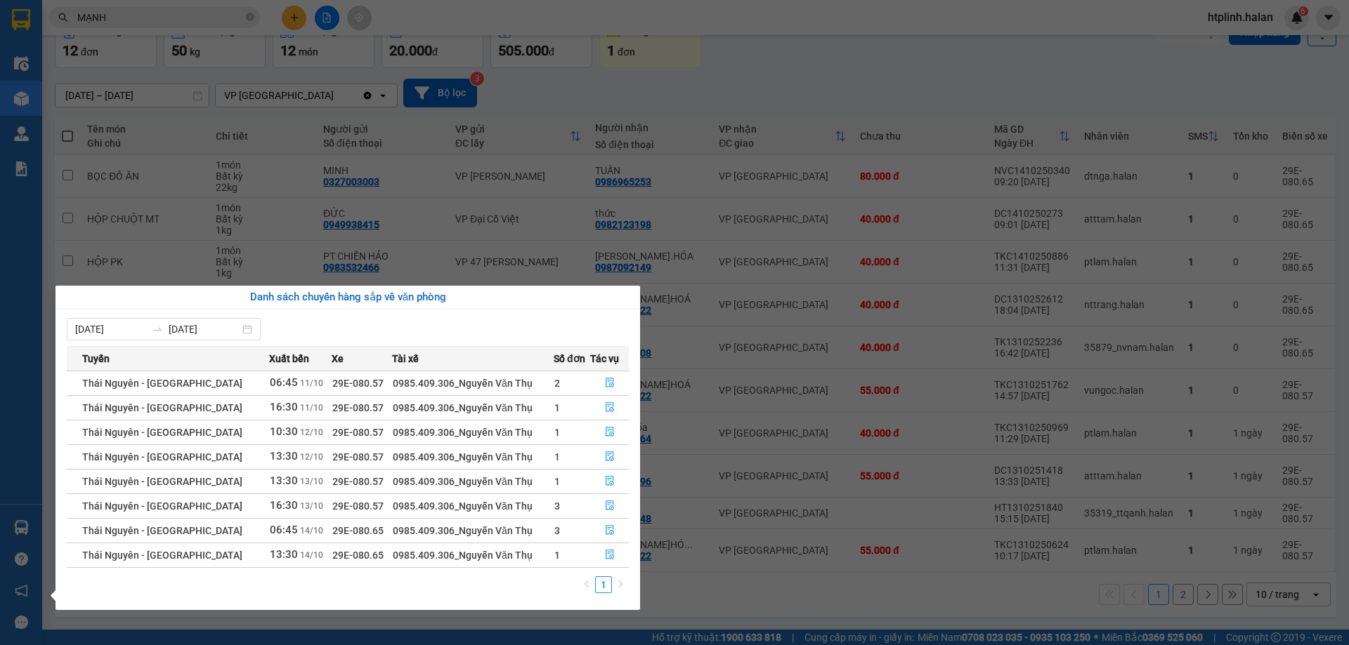
click at [653, 273] on section "Kết quả tìm kiếm ( 267 ) Bộ lọc Thuộc VP này Mã ĐH Trạng thái Món hàng Thu hộ T…" at bounding box center [674, 322] width 1349 height 645
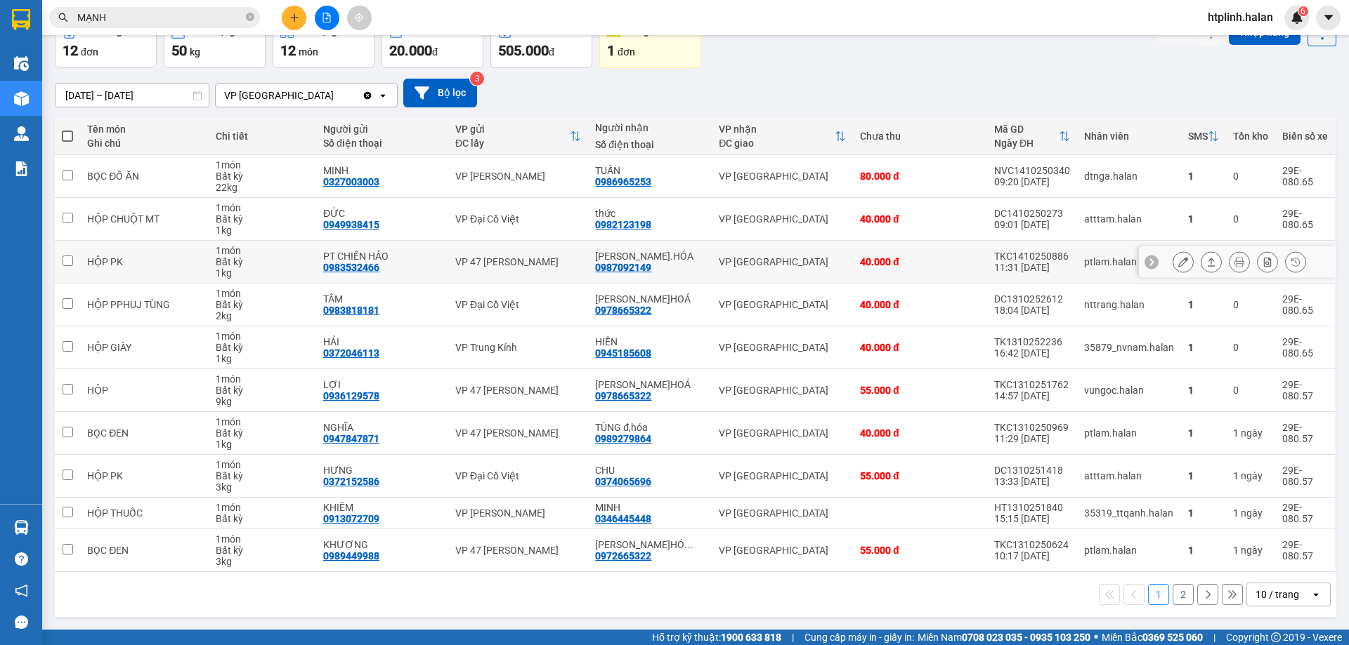
scroll to position [0, 0]
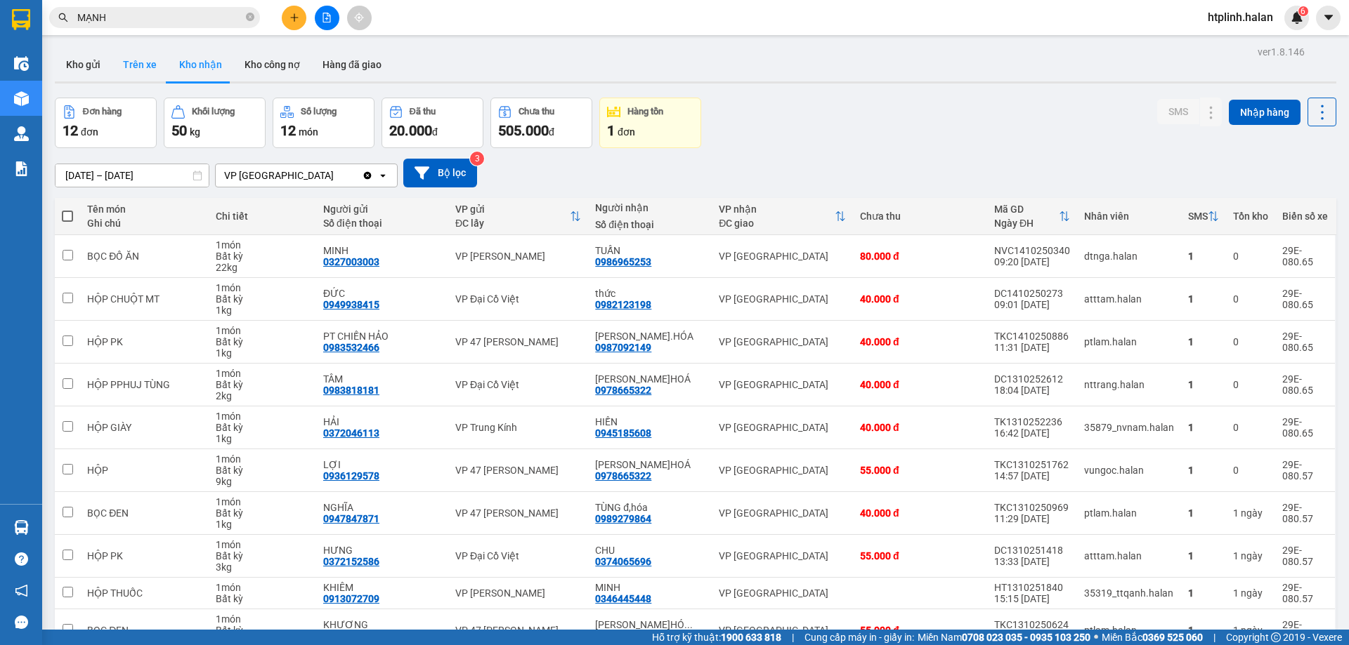
click at [143, 76] on button "Trên xe" at bounding box center [140, 65] width 56 height 34
type input "06/02/2012 – 14/10/2025"
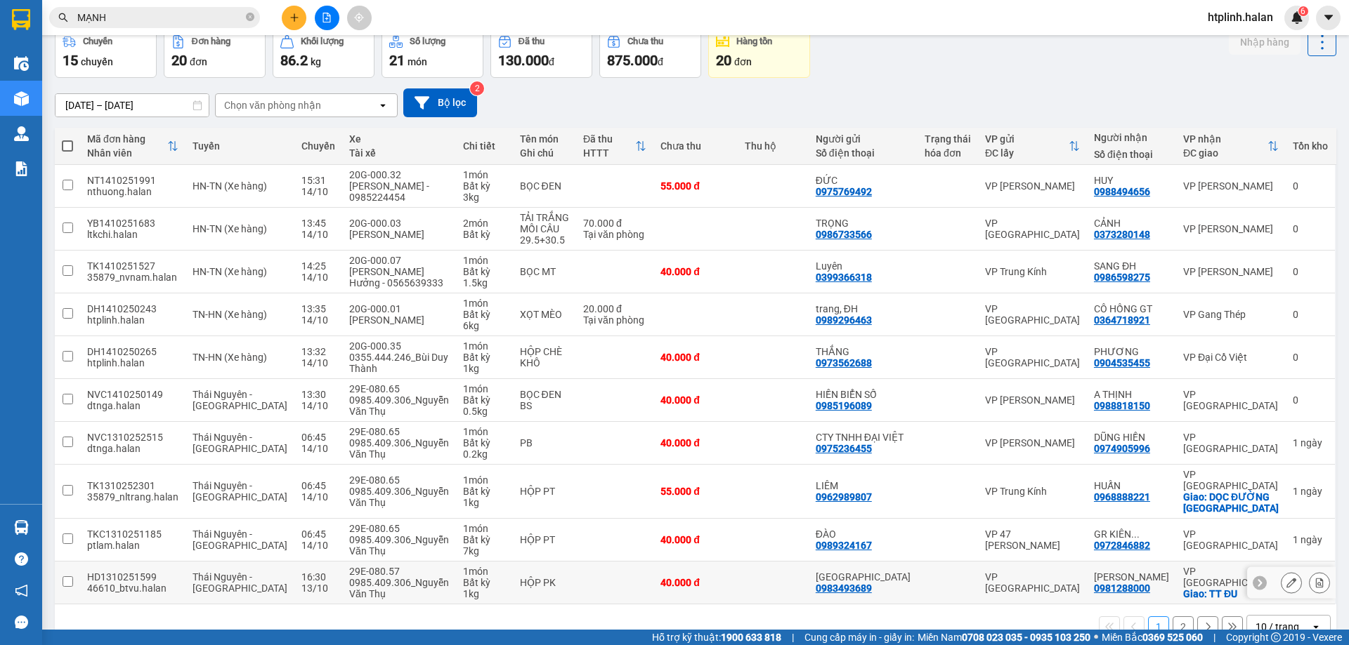
scroll to position [91, 0]
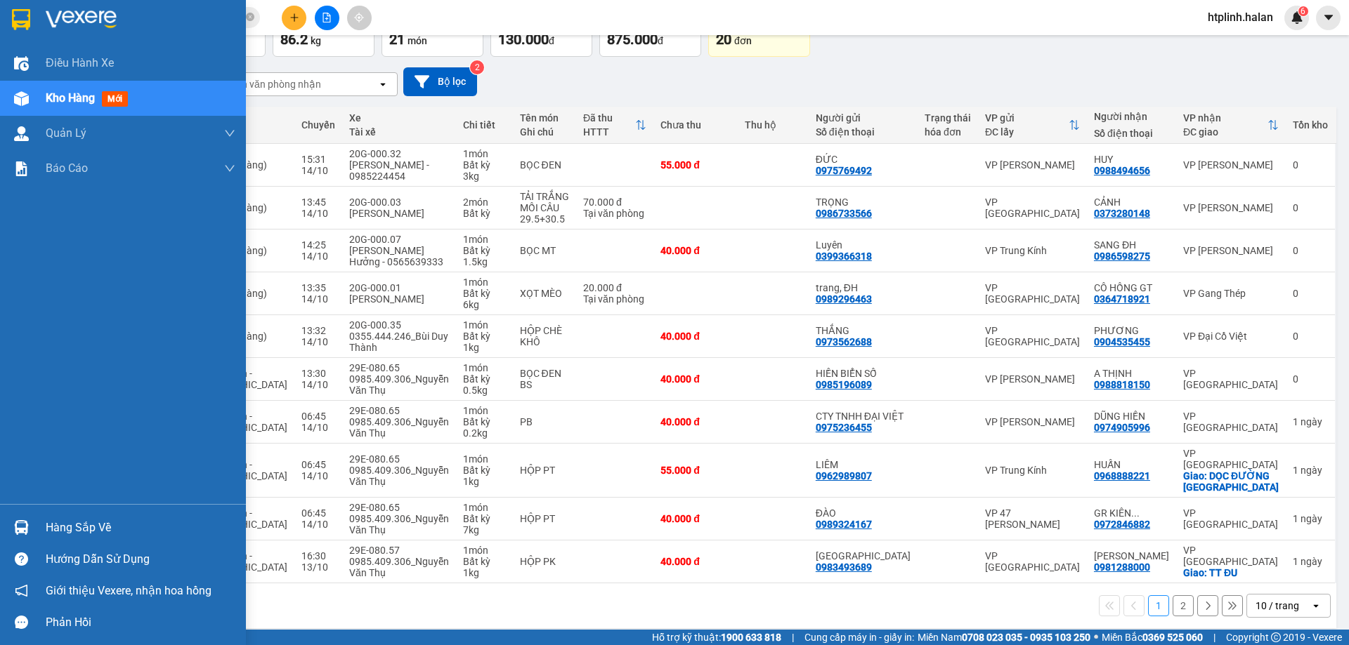
click at [0, 39] on div at bounding box center [123, 23] width 246 height 46
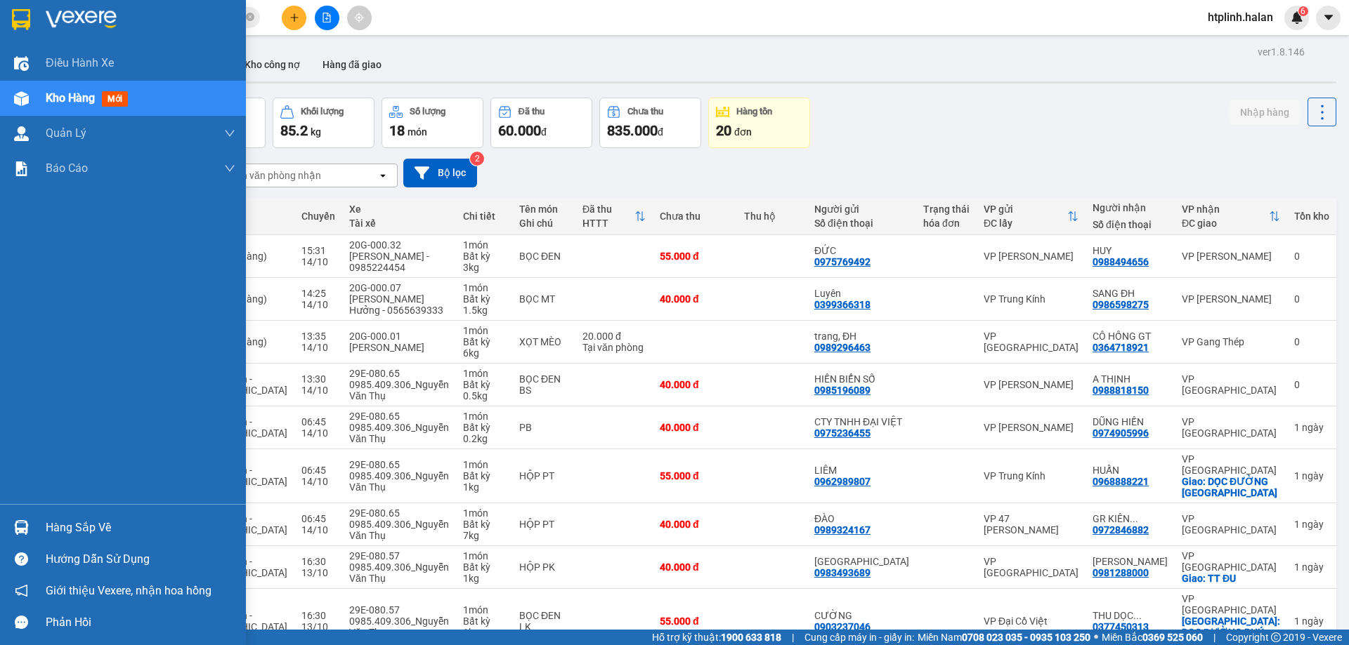
click at [25, 511] on div "Hàng sắp về Hướng dẫn sử dụng Giới thiệu Vexere, nhận hoa hồng Phản hồi" at bounding box center [123, 571] width 246 height 134
drag, startPoint x: 32, startPoint y: 527, endPoint x: 53, endPoint y: 527, distance: 21.1
click at [34, 527] on div "Hàng sắp về" at bounding box center [123, 528] width 246 height 32
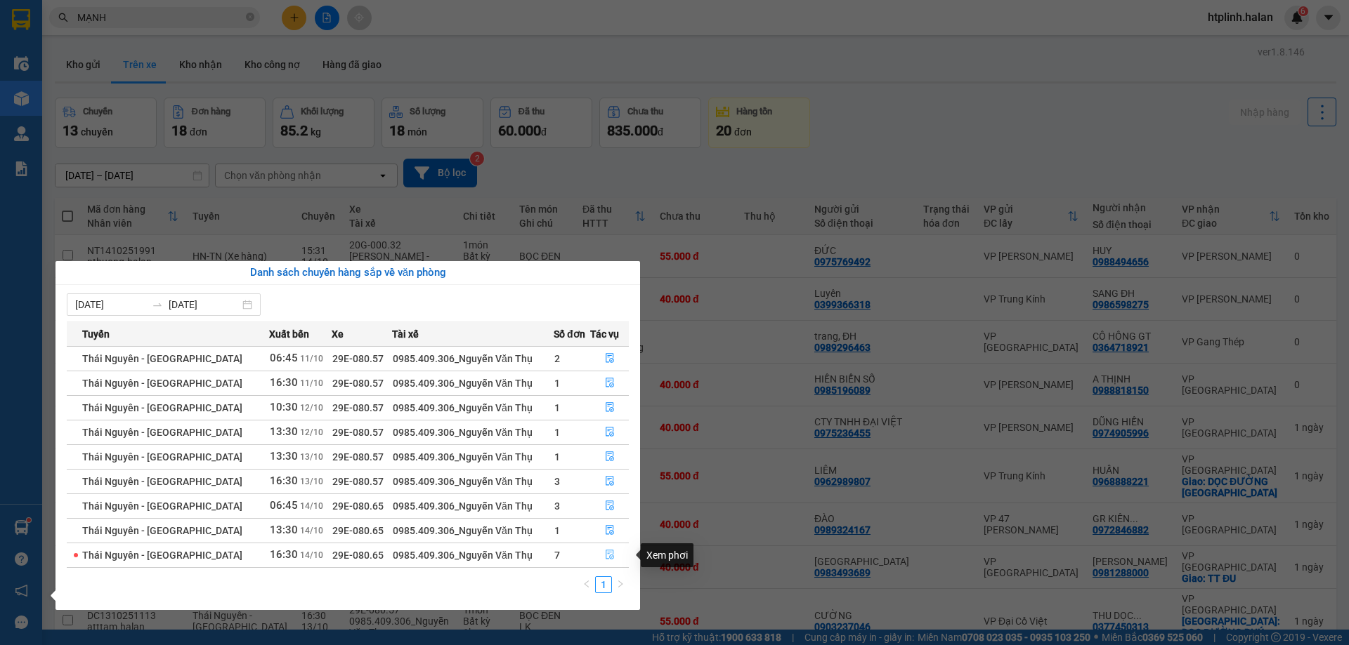
click at [603, 565] on button "button" at bounding box center [609, 555] width 37 height 22
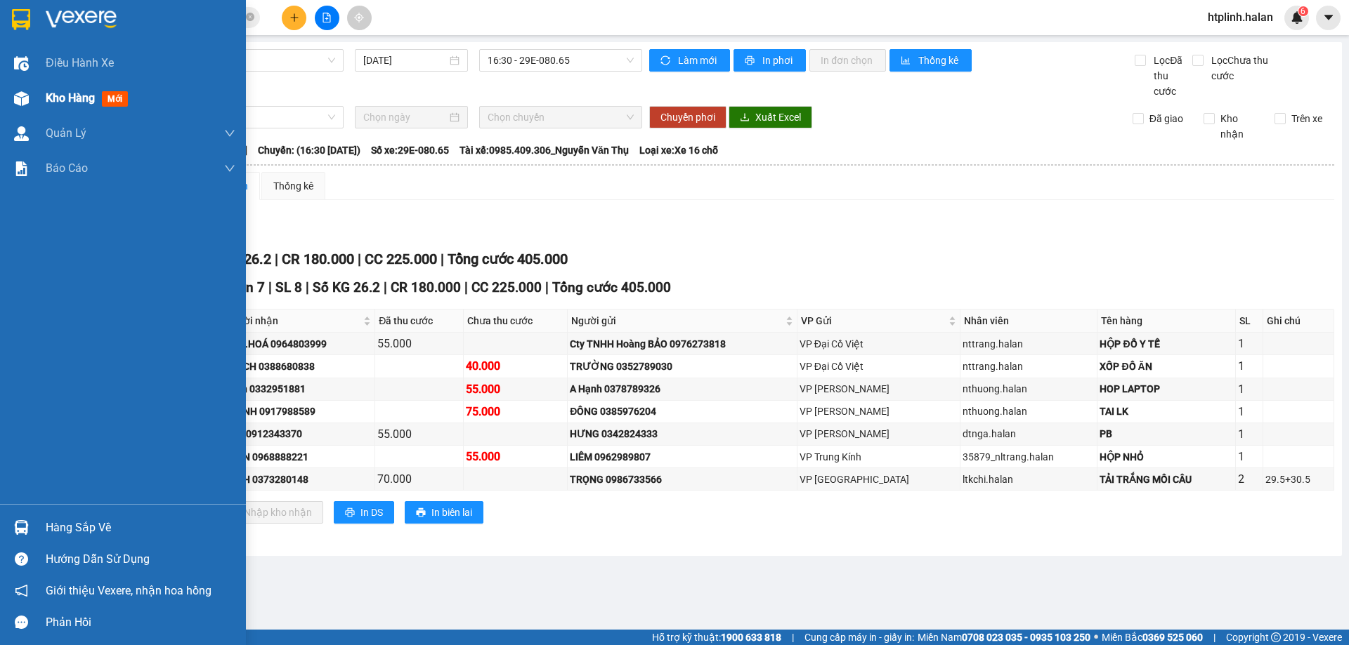
click at [43, 91] on div "Kho hàng mới" at bounding box center [123, 98] width 246 height 35
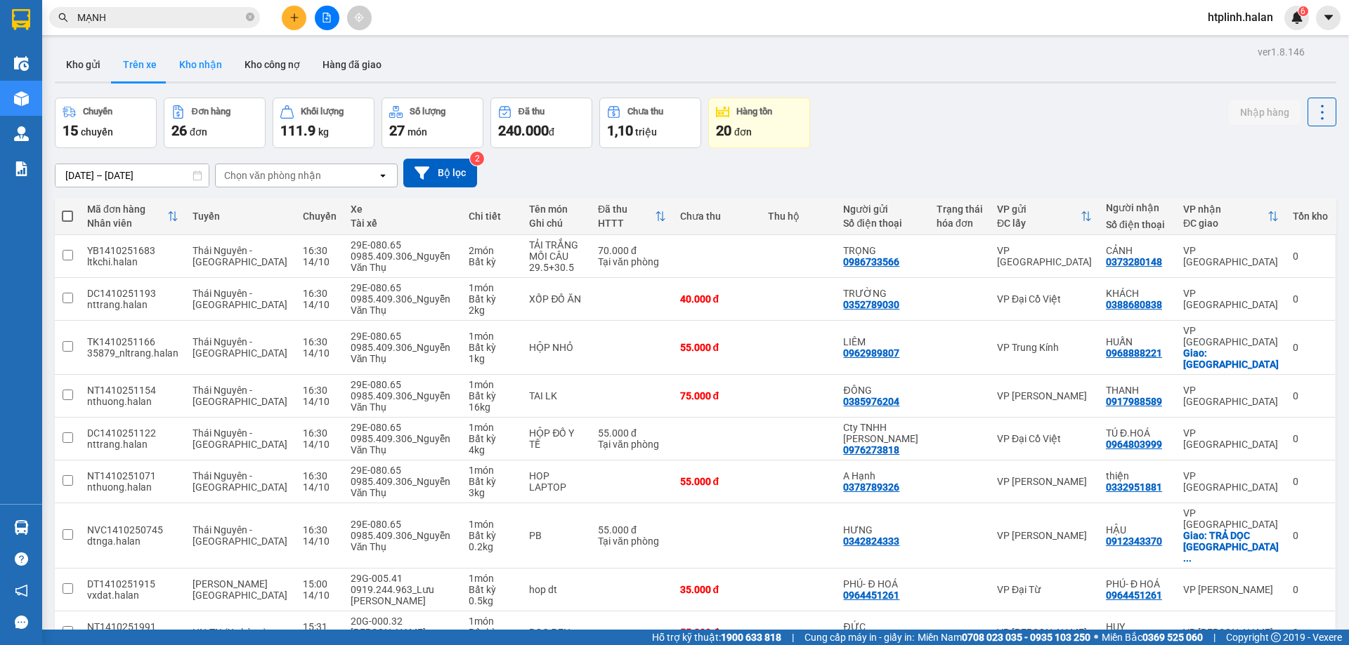
click at [178, 55] on button "Kho nhận" at bounding box center [200, 65] width 65 height 34
type input "[DATE] – [DATE]"
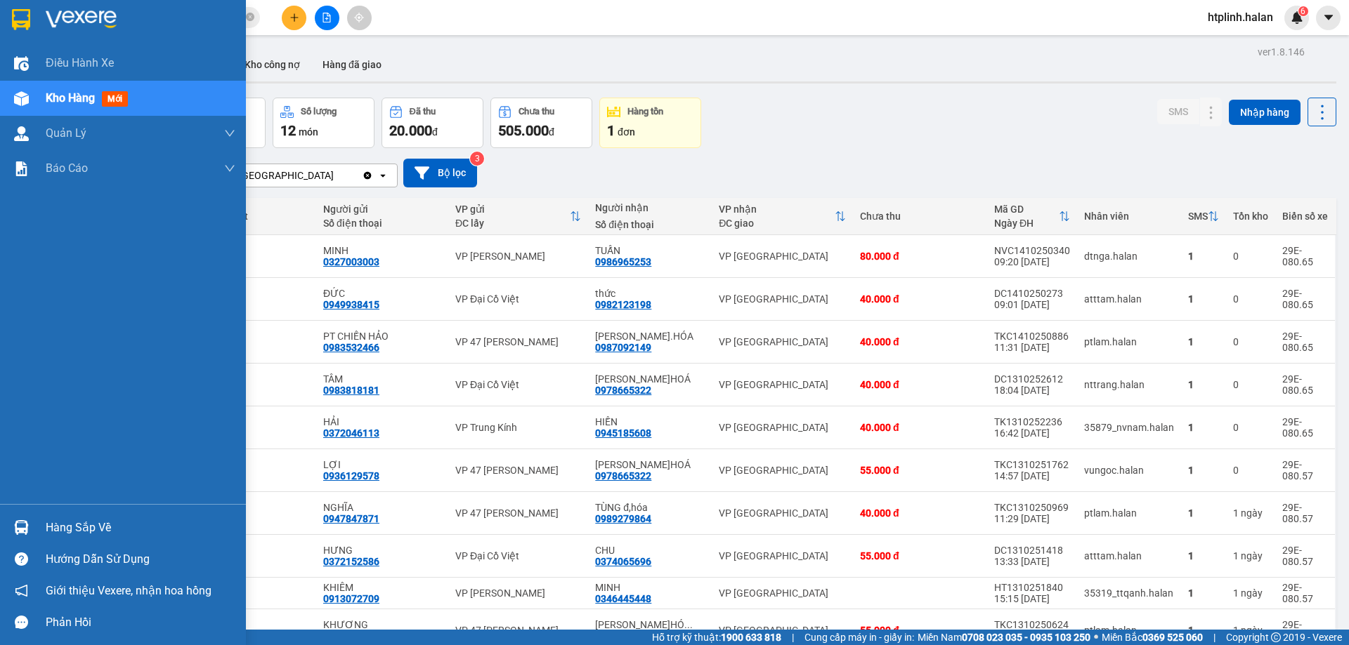
drag, startPoint x: 9, startPoint y: 527, endPoint x: 27, endPoint y: 527, distance: 17.6
click at [10, 527] on div at bounding box center [21, 528] width 25 height 25
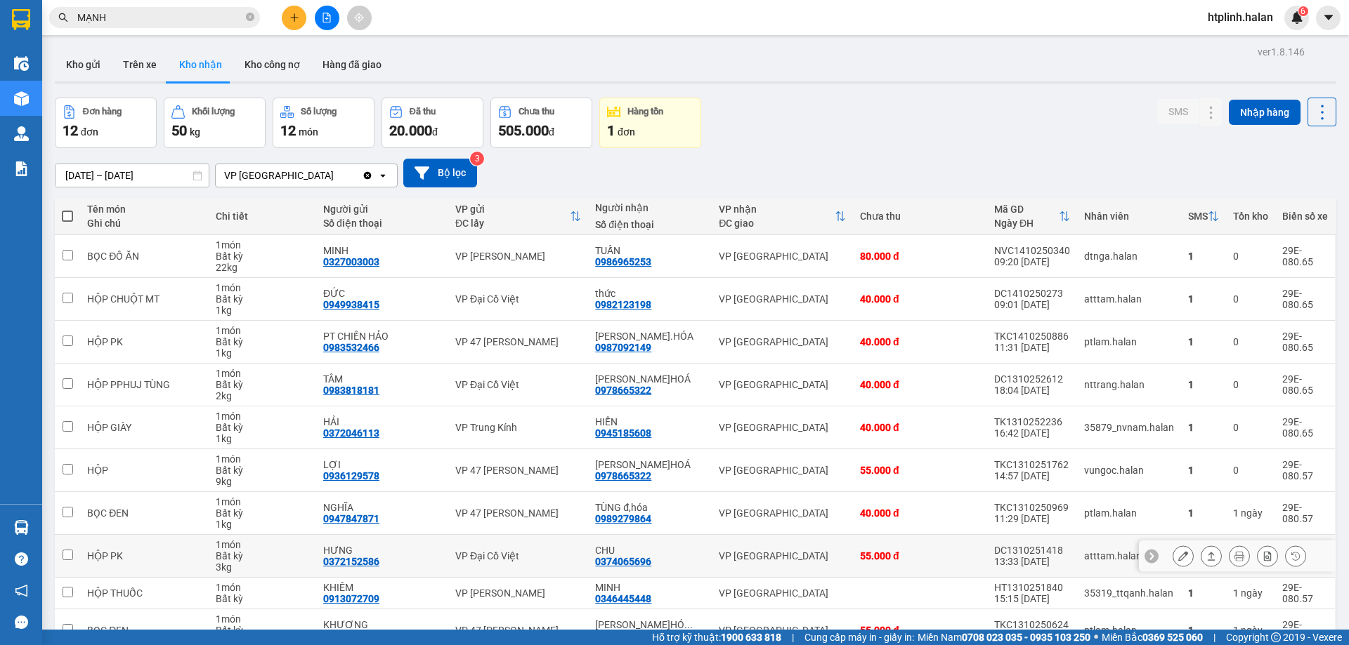
click at [726, 542] on section "Kết quả tìm kiếm ( 267 ) Bộ lọc Thuộc VP này Mã ĐH Trạng thái Món hàng Thu hộ T…" at bounding box center [674, 322] width 1349 height 645
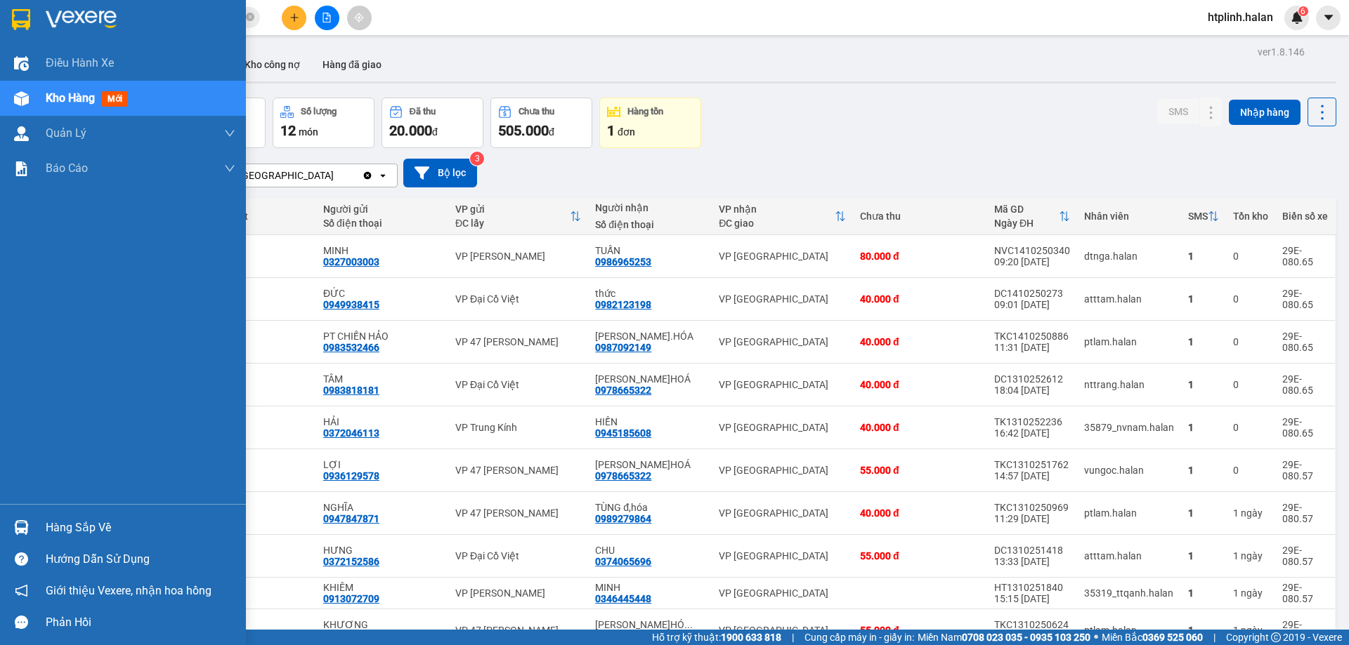
drag, startPoint x: 21, startPoint y: 518, endPoint x: 51, endPoint y: 529, distance: 31.3
click at [22, 518] on div at bounding box center [21, 528] width 25 height 25
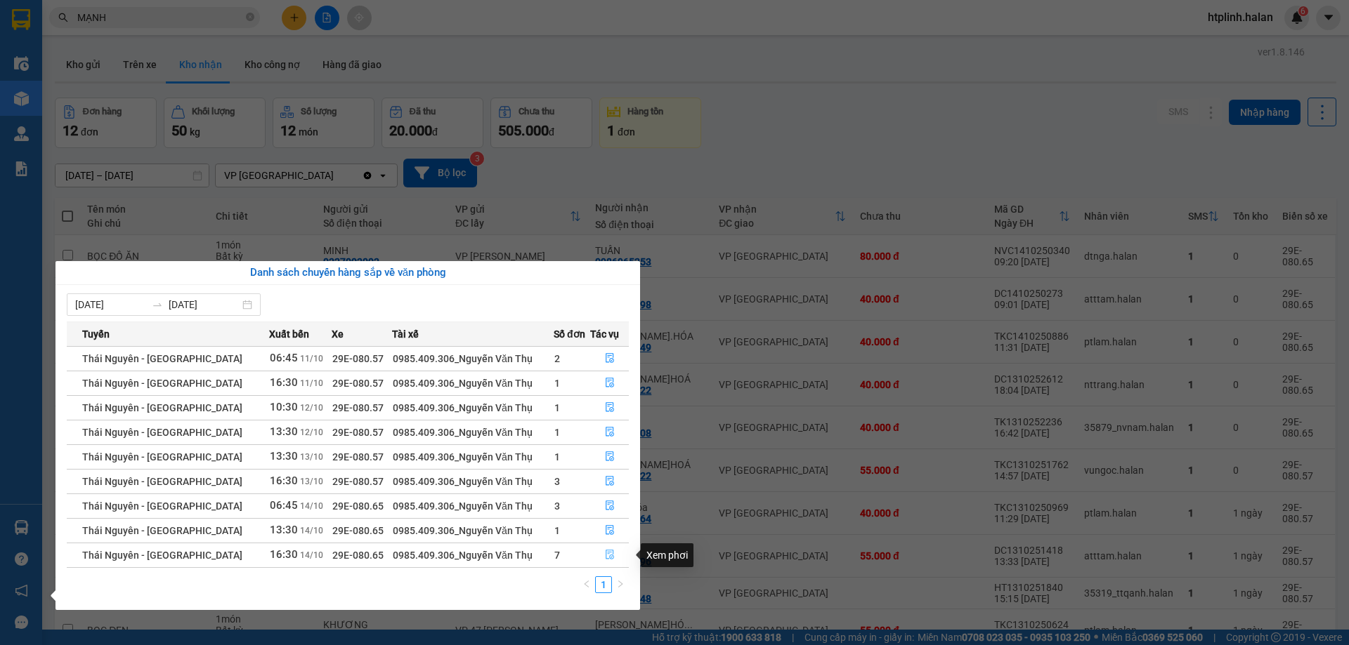
click at [614, 551] on button "button" at bounding box center [609, 555] width 37 height 22
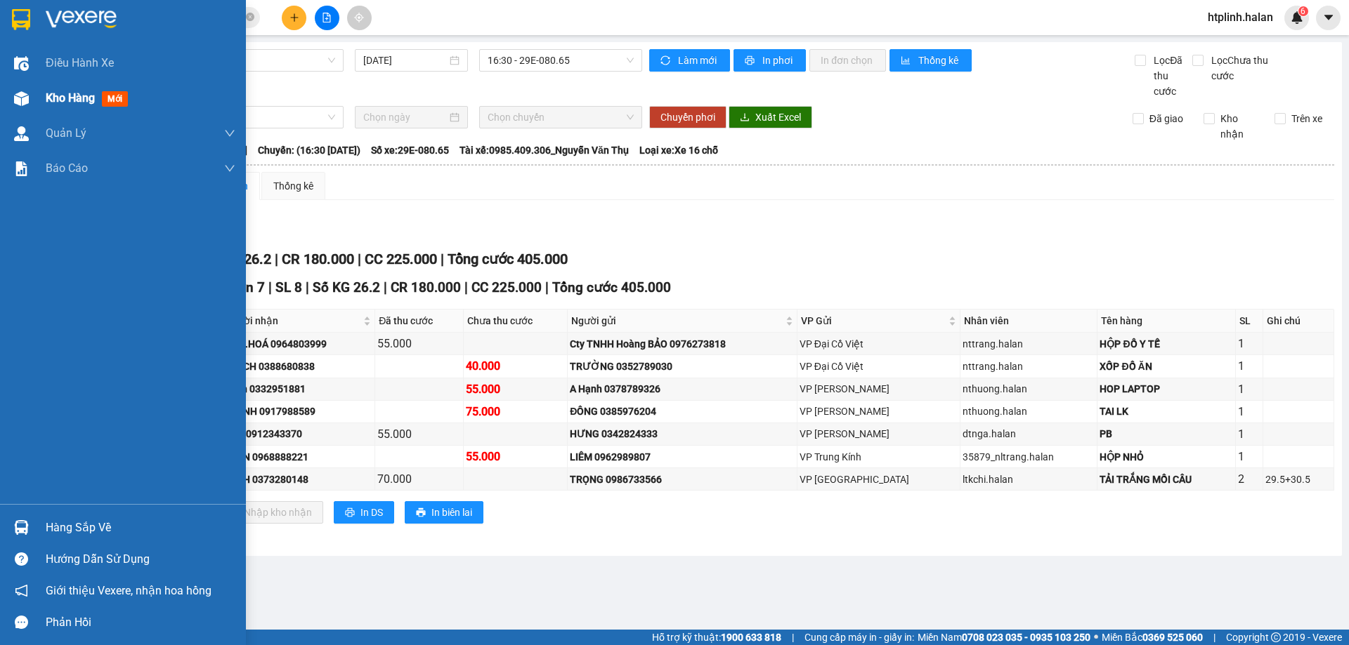
click at [29, 101] on div at bounding box center [21, 98] width 25 height 25
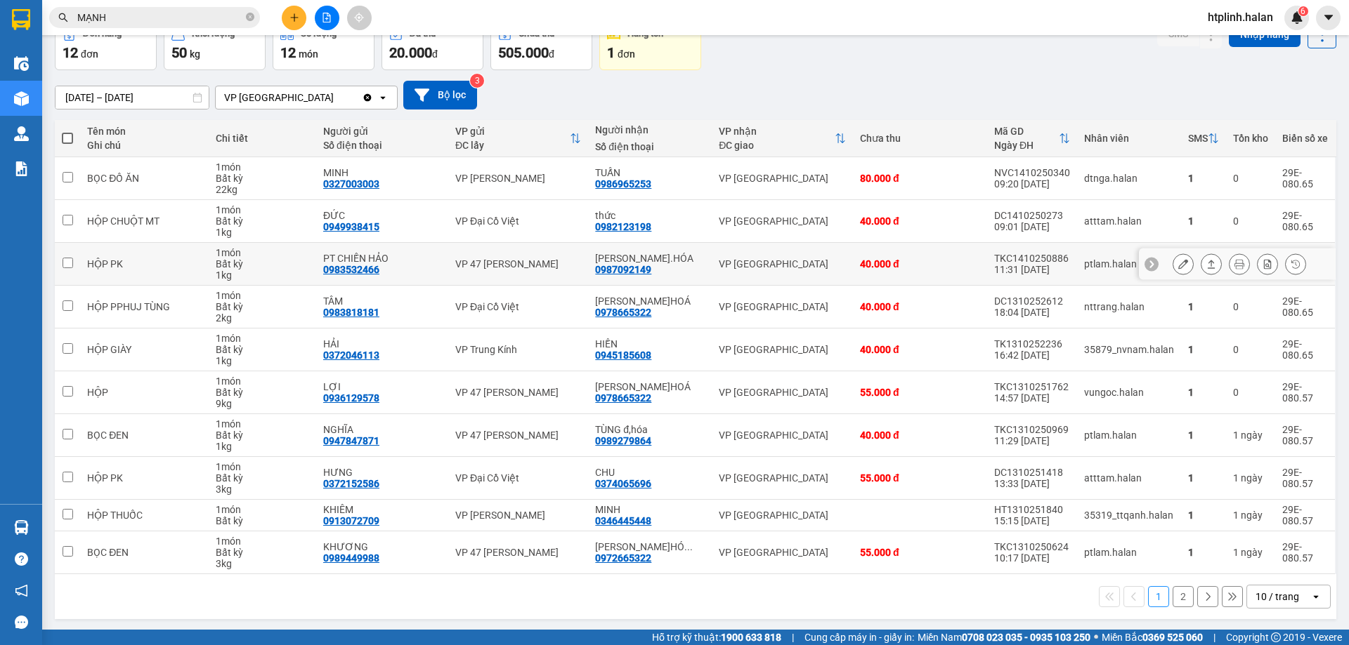
scroll to position [80, 0]
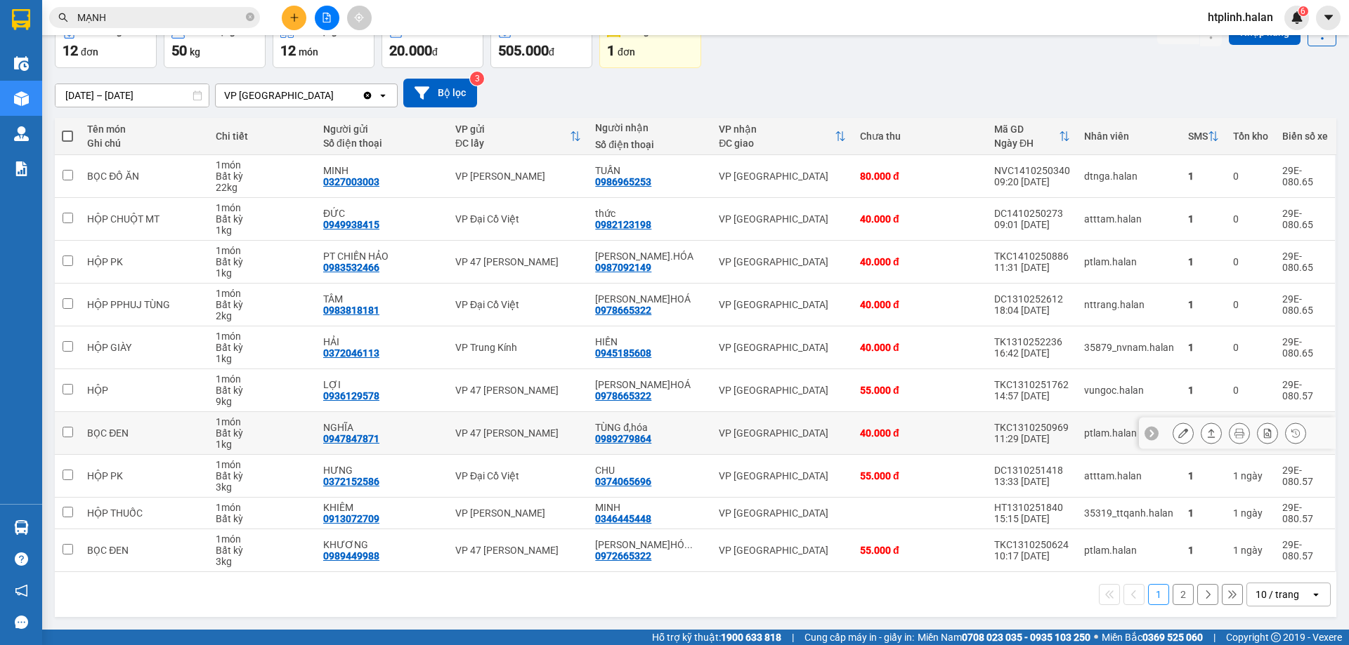
click at [620, 438] on div "0989279864" at bounding box center [623, 438] width 56 height 11
copy div "0989279864"
click at [199, 20] on input "MẠNH" at bounding box center [160, 17] width 166 height 15
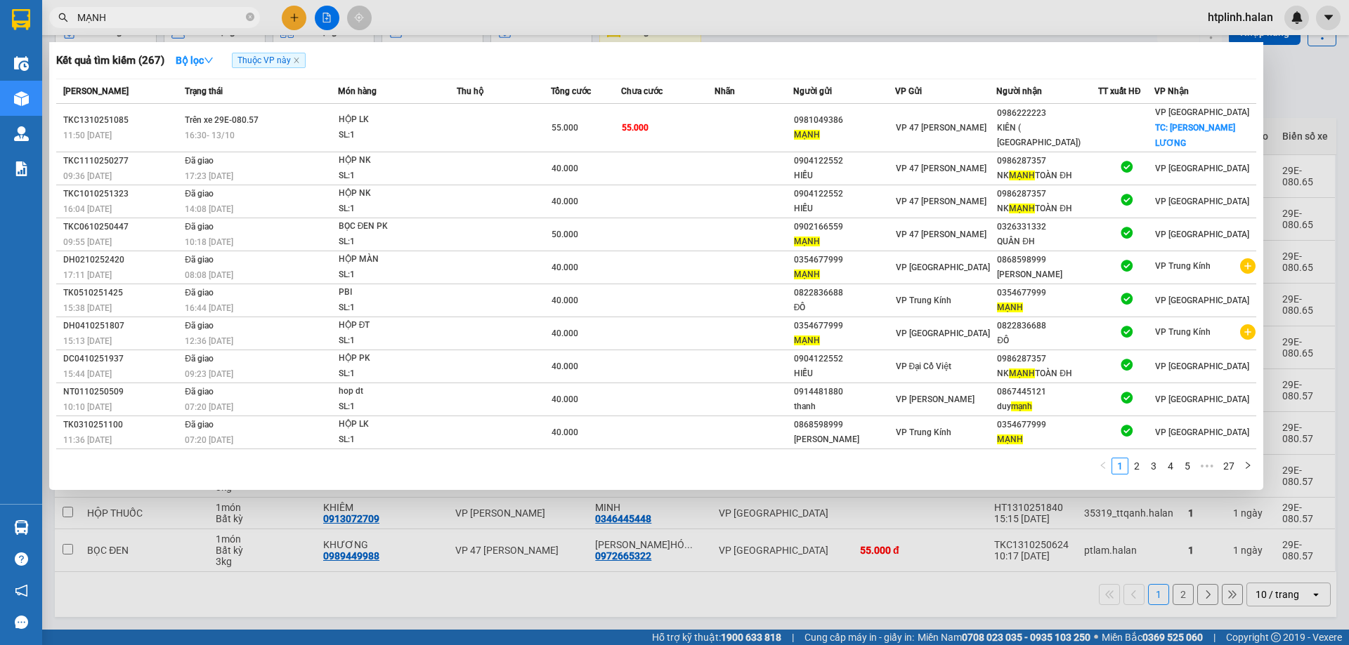
click at [199, 19] on input "MẠNH" at bounding box center [160, 17] width 166 height 15
paste input "0989279864"
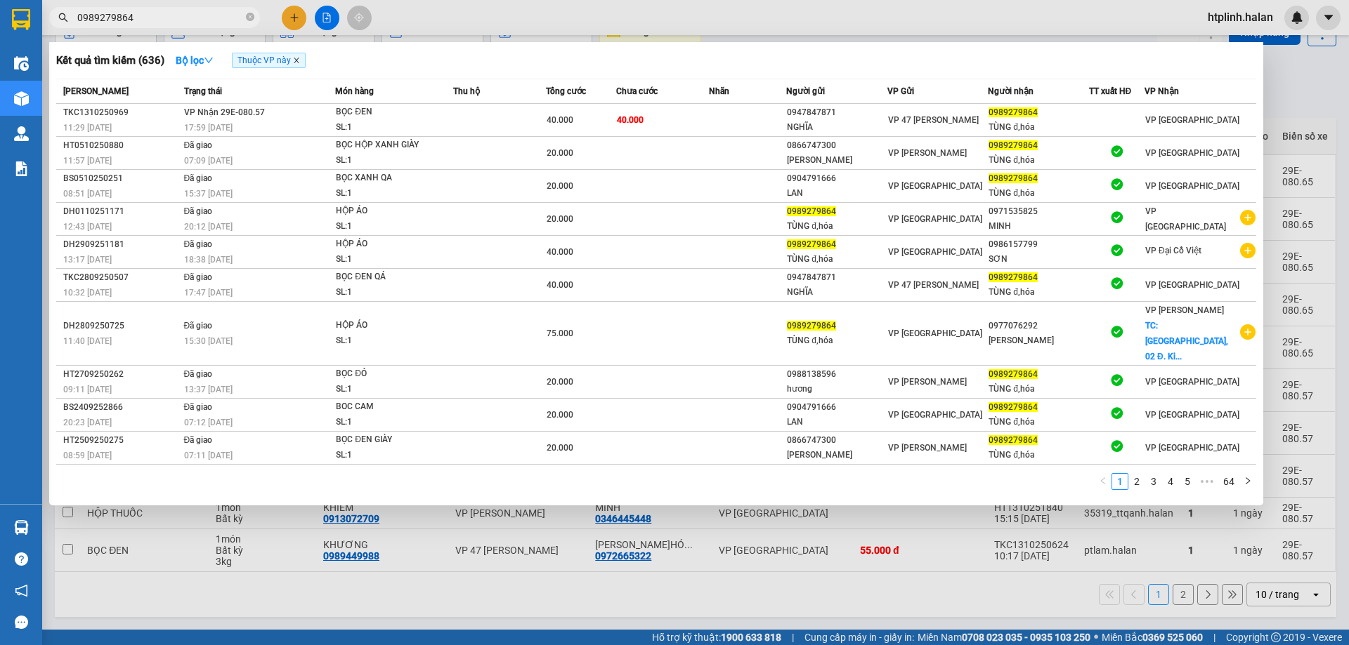
click at [298, 58] on icon "close" at bounding box center [296, 60] width 7 height 7
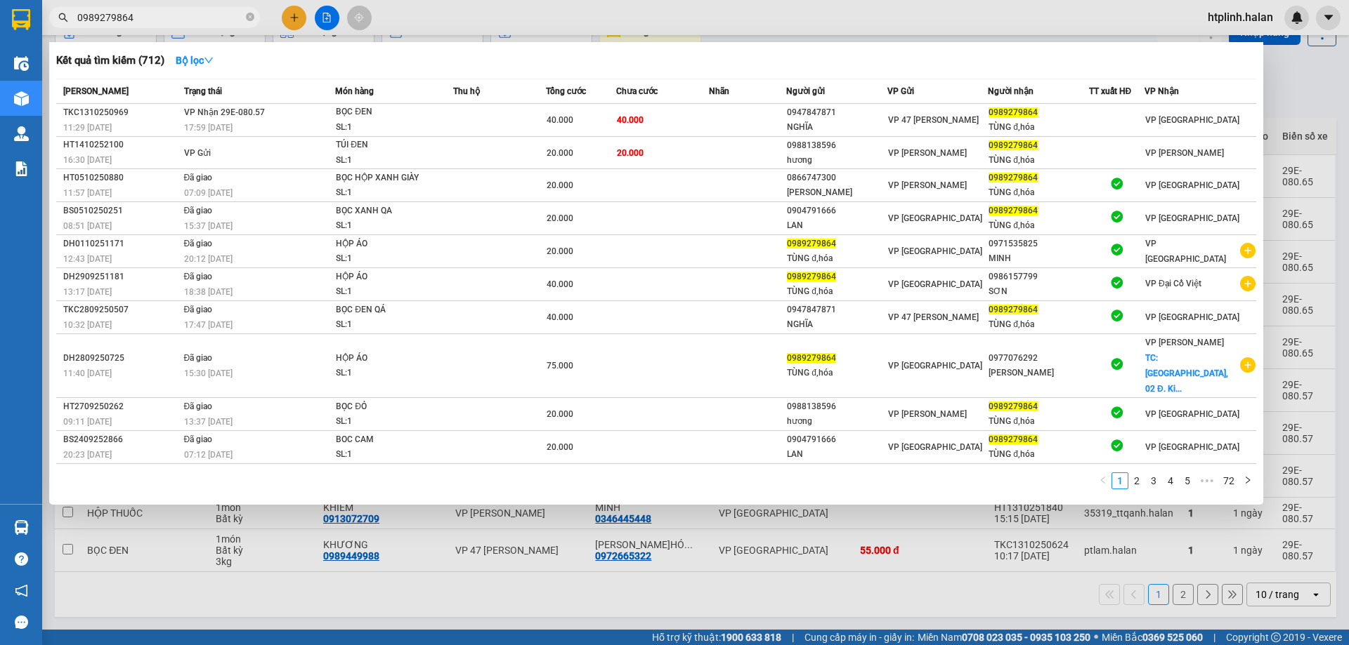
click at [297, 516] on div at bounding box center [674, 322] width 1349 height 645
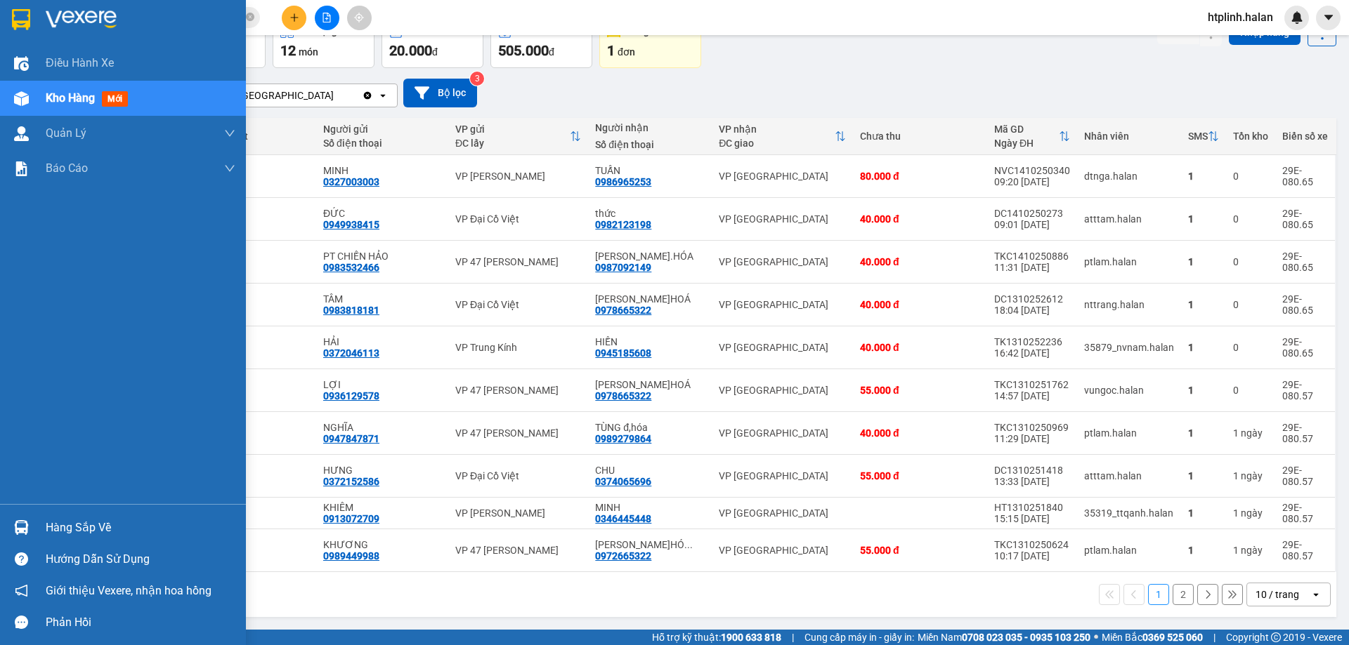
click at [0, 534] on div "Hàng sắp về" at bounding box center [123, 528] width 246 height 32
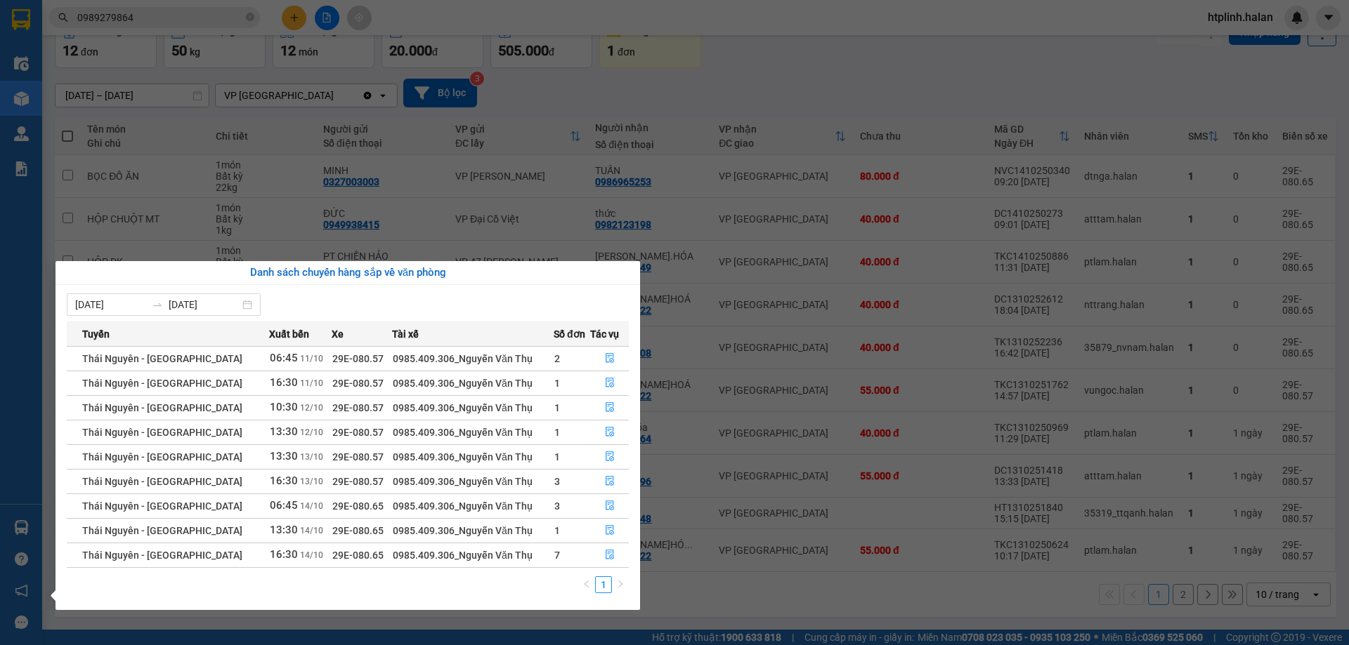
click at [818, 419] on section "Kết quả tìm kiếm ( 712 ) Bộ lọc Mã ĐH Trạng thái Món hàng Thu hộ Tổng cước Chưa…" at bounding box center [674, 322] width 1349 height 645
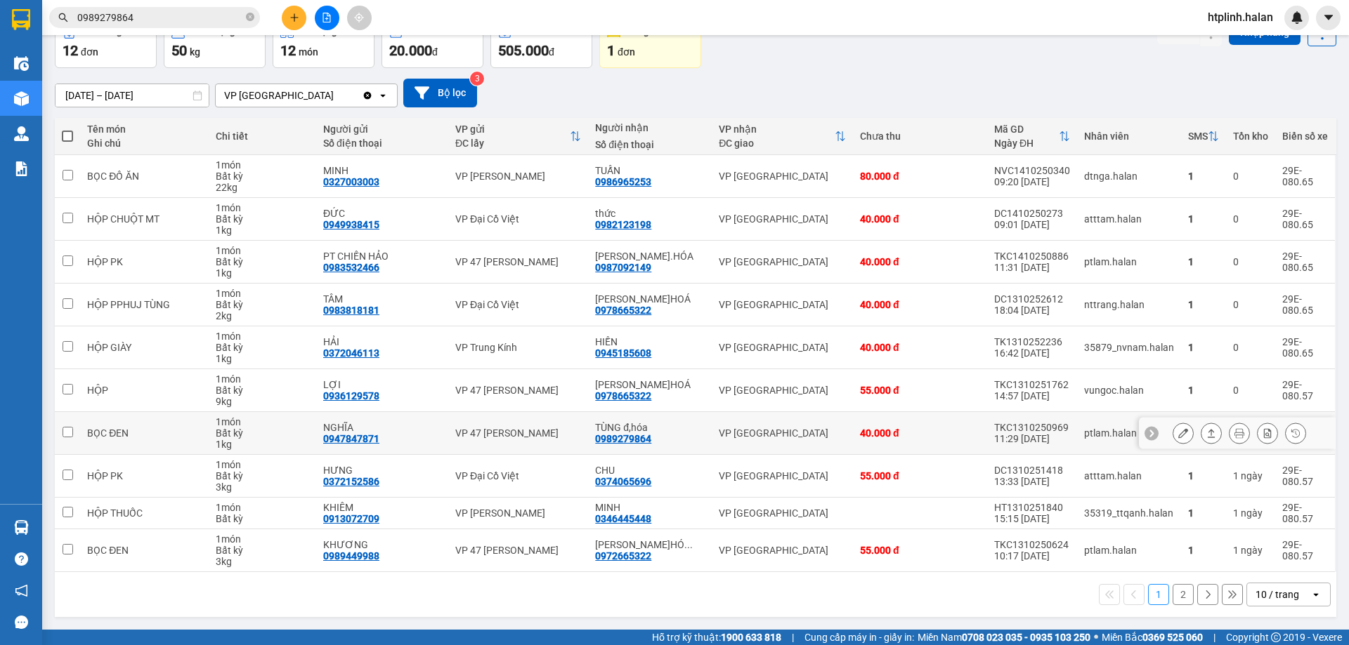
scroll to position [0, 0]
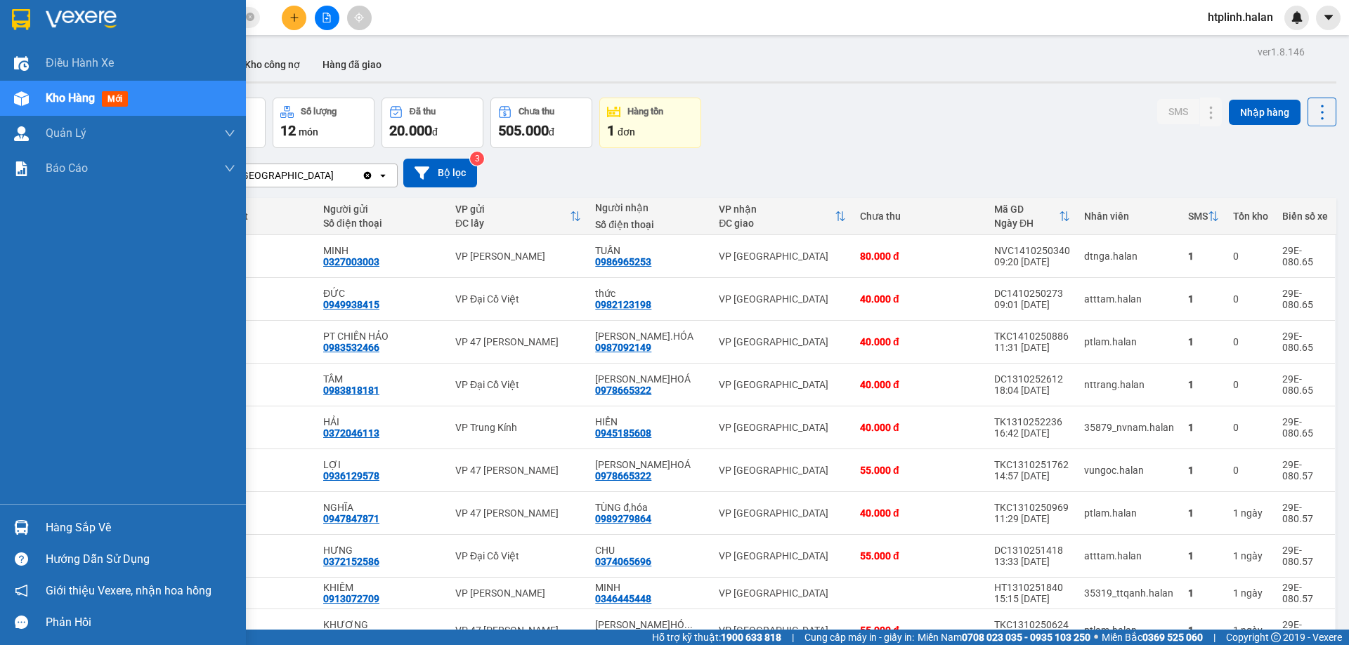
click at [35, 522] on div "Hàng sắp về" at bounding box center [123, 528] width 246 height 32
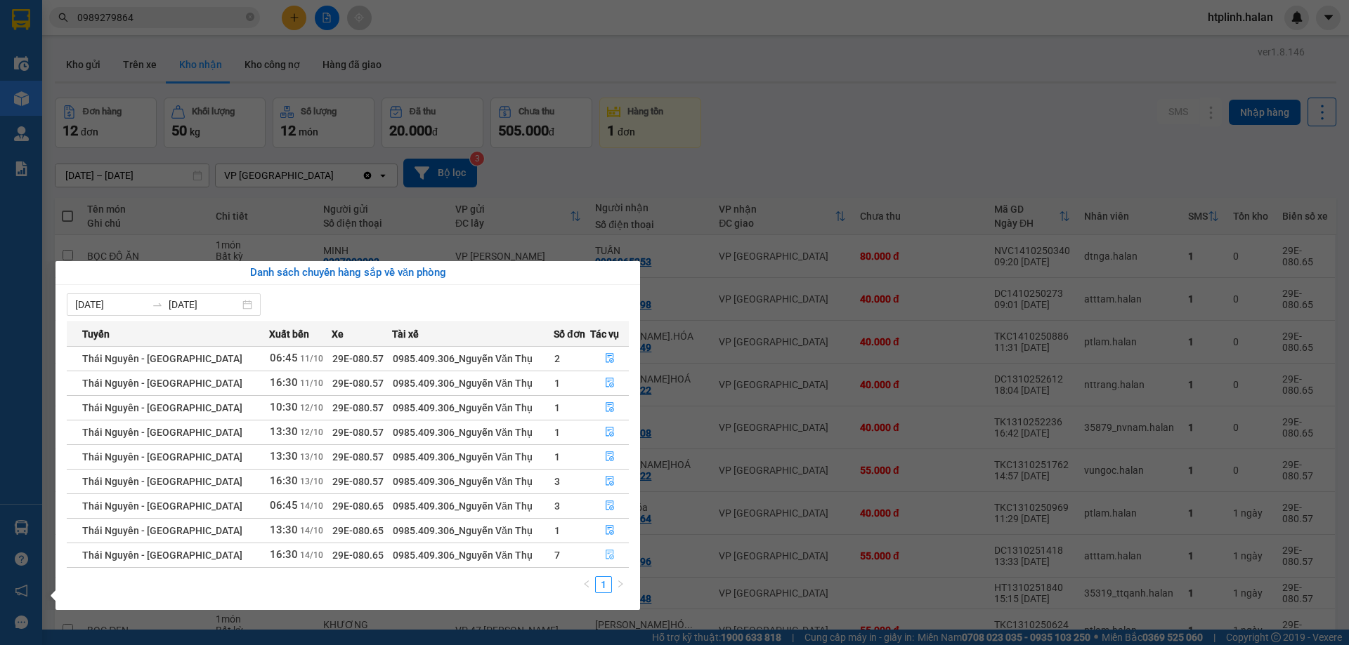
click at [591, 553] on button "button" at bounding box center [609, 555] width 37 height 22
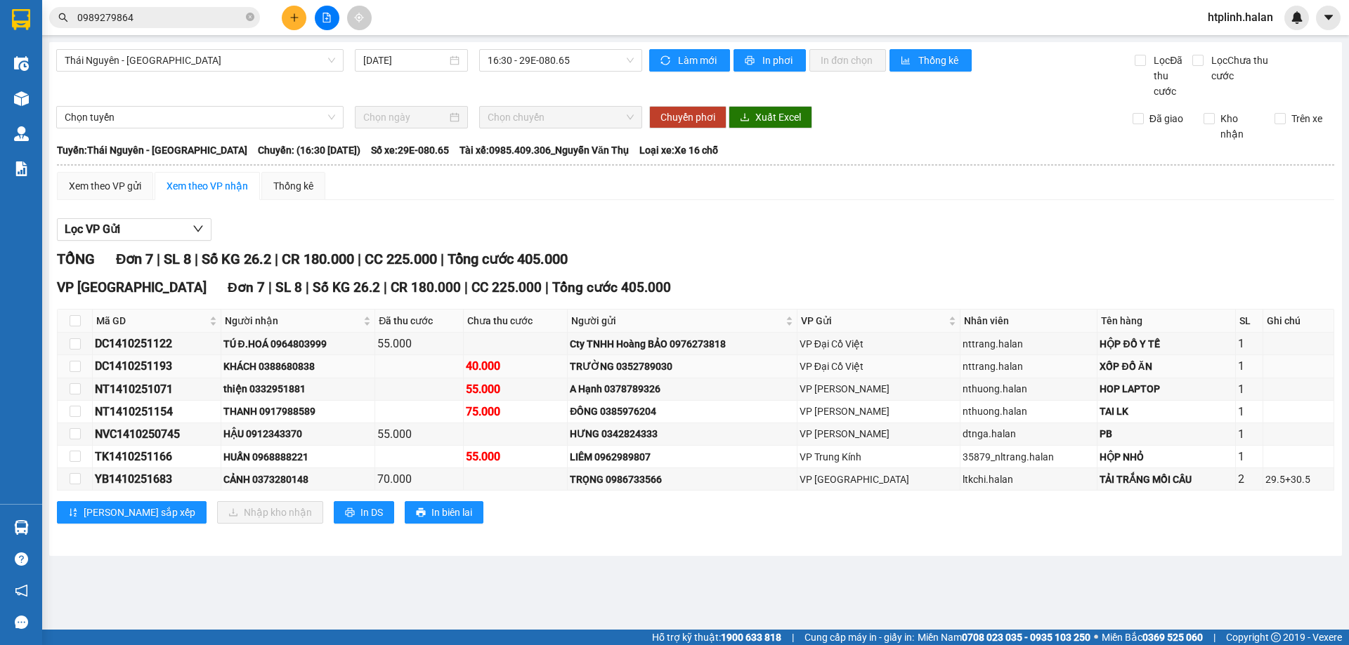
click at [280, 368] on div "KHÁCH 0388680838" at bounding box center [298, 366] width 150 height 15
click at [280, 366] on div "KHÁCH 0388680838" at bounding box center [298, 366] width 150 height 15
copy div "0388680838"
click at [208, 15] on input "0989279864" at bounding box center [160, 17] width 166 height 15
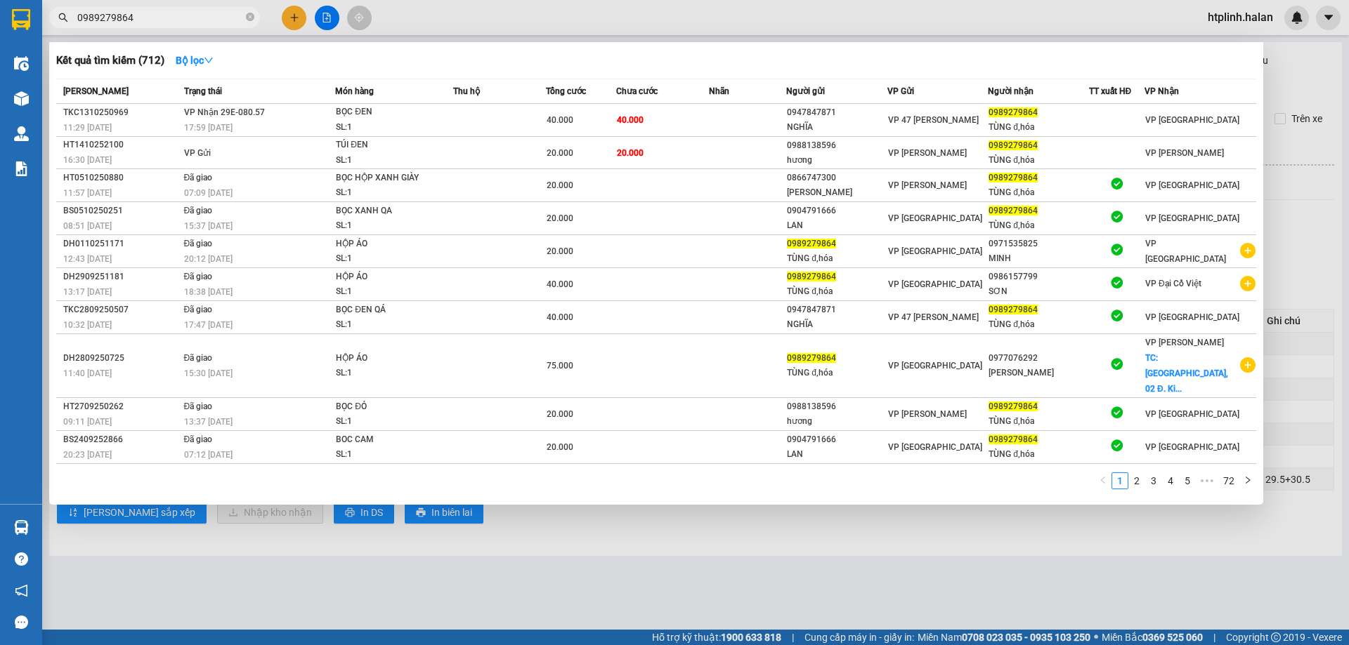
click at [208, 15] on input "0989279864" at bounding box center [160, 17] width 166 height 15
paste input "388680838"
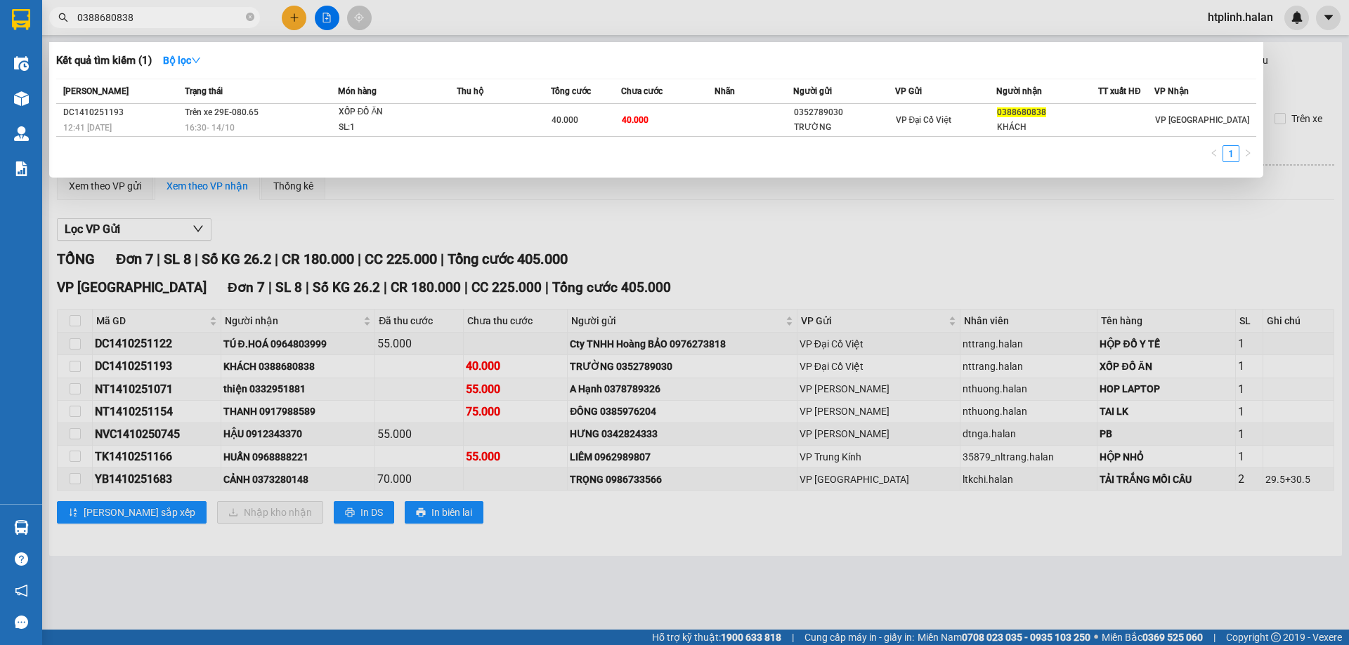
drag, startPoint x: 297, startPoint y: 430, endPoint x: 289, endPoint y: 384, distance: 46.4
click at [297, 428] on div at bounding box center [674, 322] width 1349 height 645
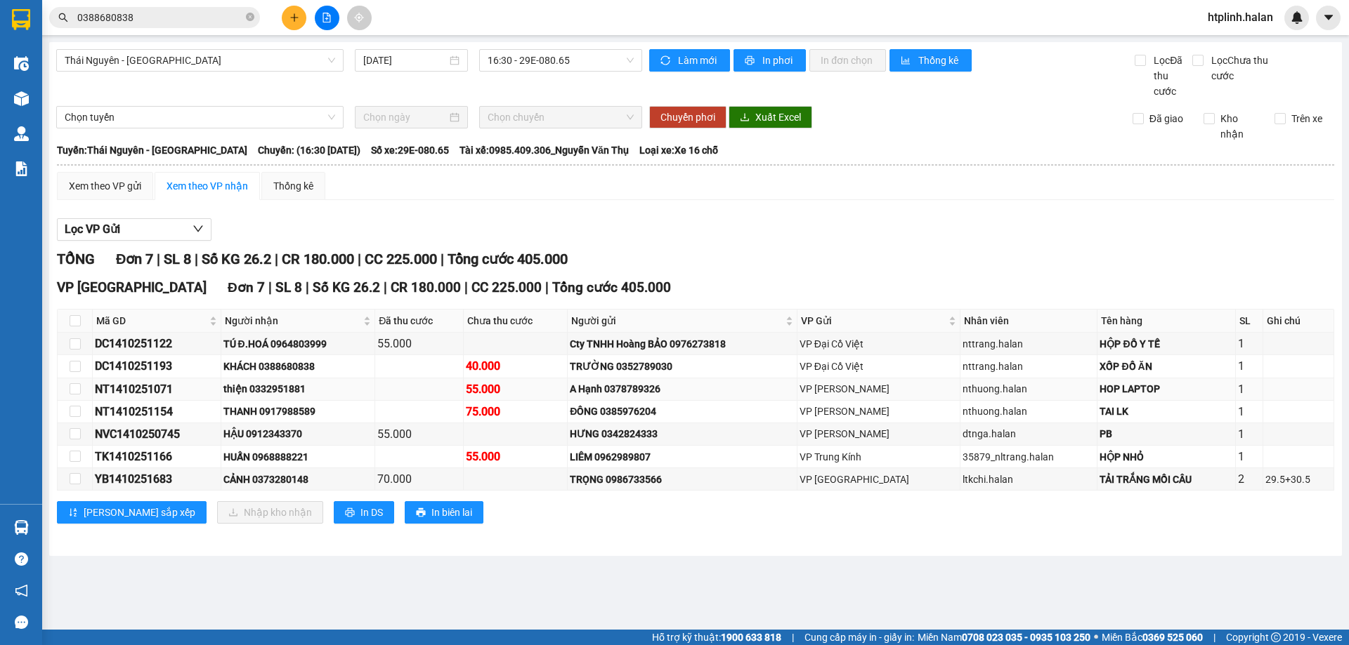
click at [289, 381] on td "thiện 0332951881" at bounding box center [298, 390] width 155 height 22
click at [302, 409] on div "THANH 0917988589" at bounding box center [298, 411] width 150 height 15
copy div "0917988589"
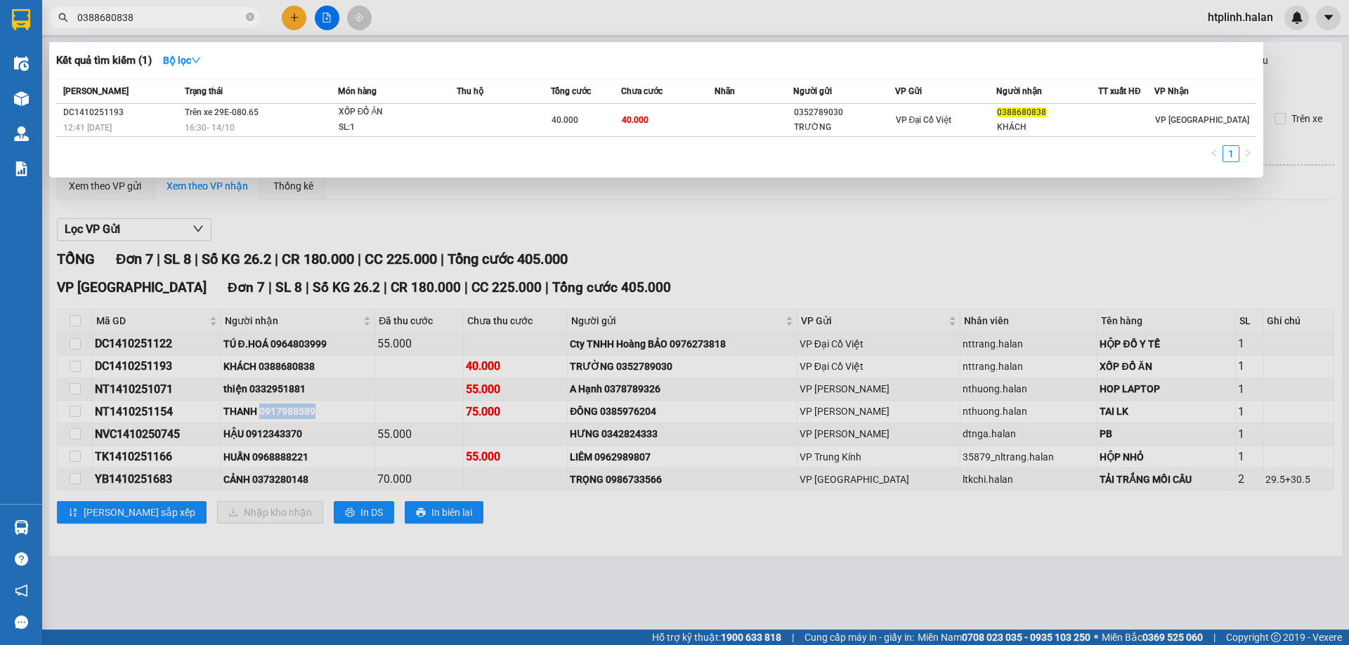
click at [191, 21] on input "0388680838" at bounding box center [160, 17] width 166 height 15
paste input "917988589"
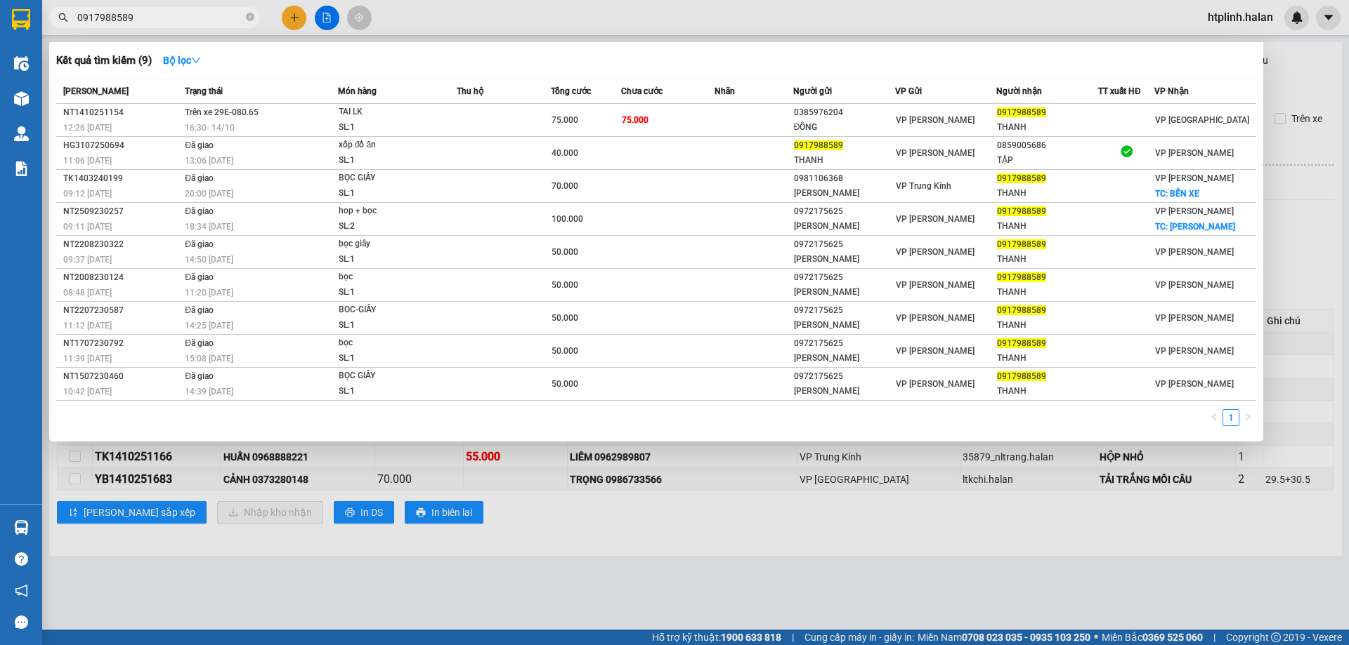
click at [455, 537] on div at bounding box center [674, 322] width 1349 height 645
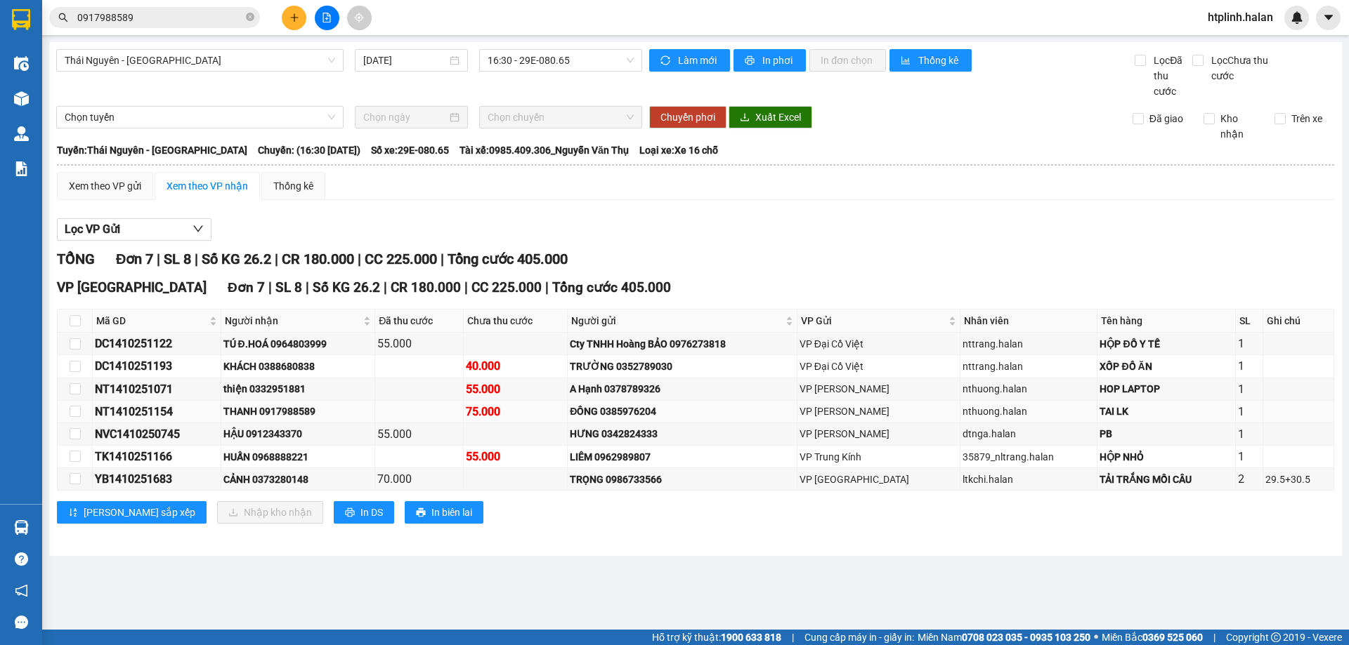
click at [291, 418] on div "THANH 0917988589" at bounding box center [298, 411] width 150 height 15
click at [296, 434] on div "HẬU 0912343370" at bounding box center [298, 433] width 150 height 15
click at [327, 431] on div "HẬU 0912343370" at bounding box center [298, 433] width 150 height 15
click at [301, 429] on div "HẬU 0912343370" at bounding box center [298, 433] width 150 height 15
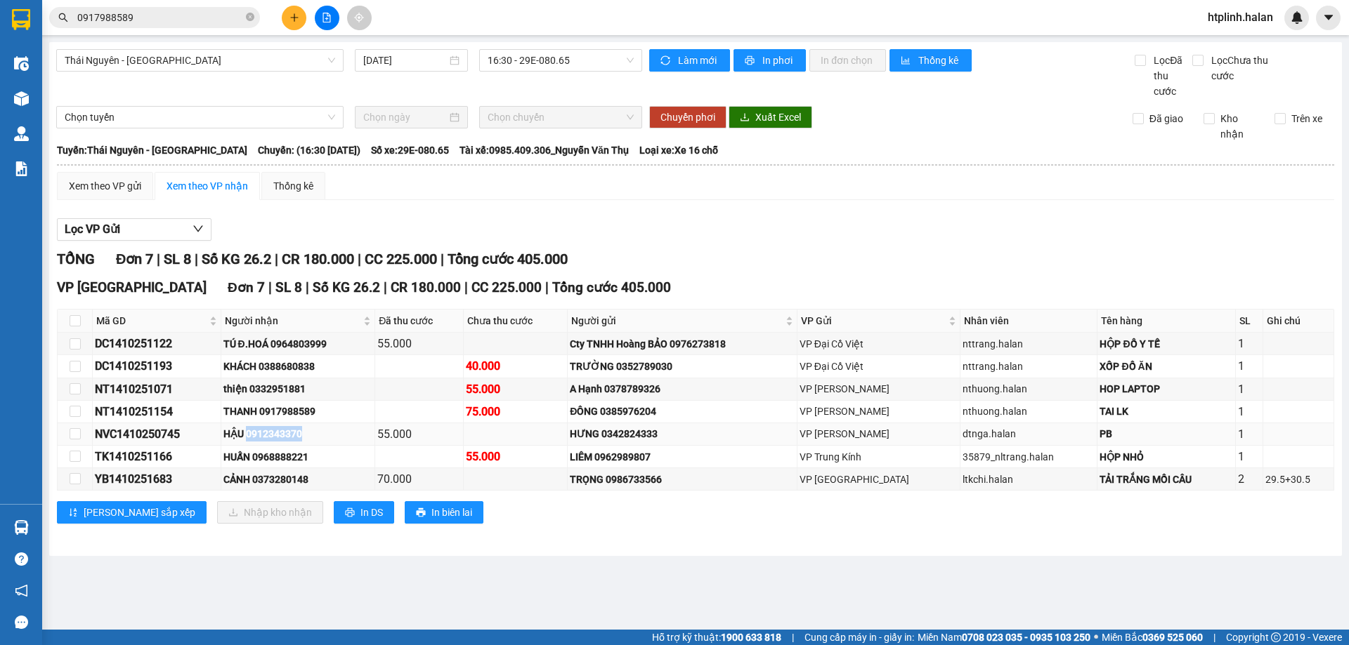
click at [301, 429] on div "HẬU 0912343370" at bounding box center [298, 433] width 150 height 15
copy div "0912343370"
click at [223, 21] on input "0917988589" at bounding box center [160, 17] width 166 height 15
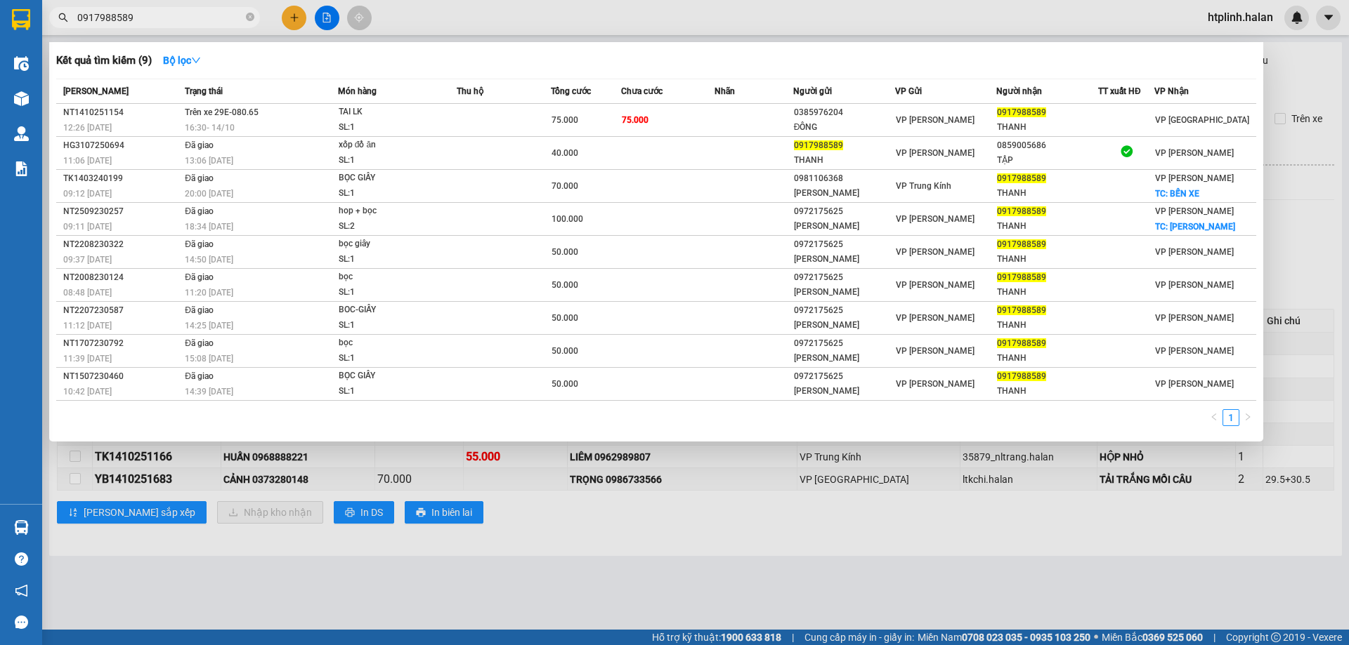
click at [223, 21] on input "0917988589" at bounding box center [160, 17] width 166 height 15
paste input "2343370"
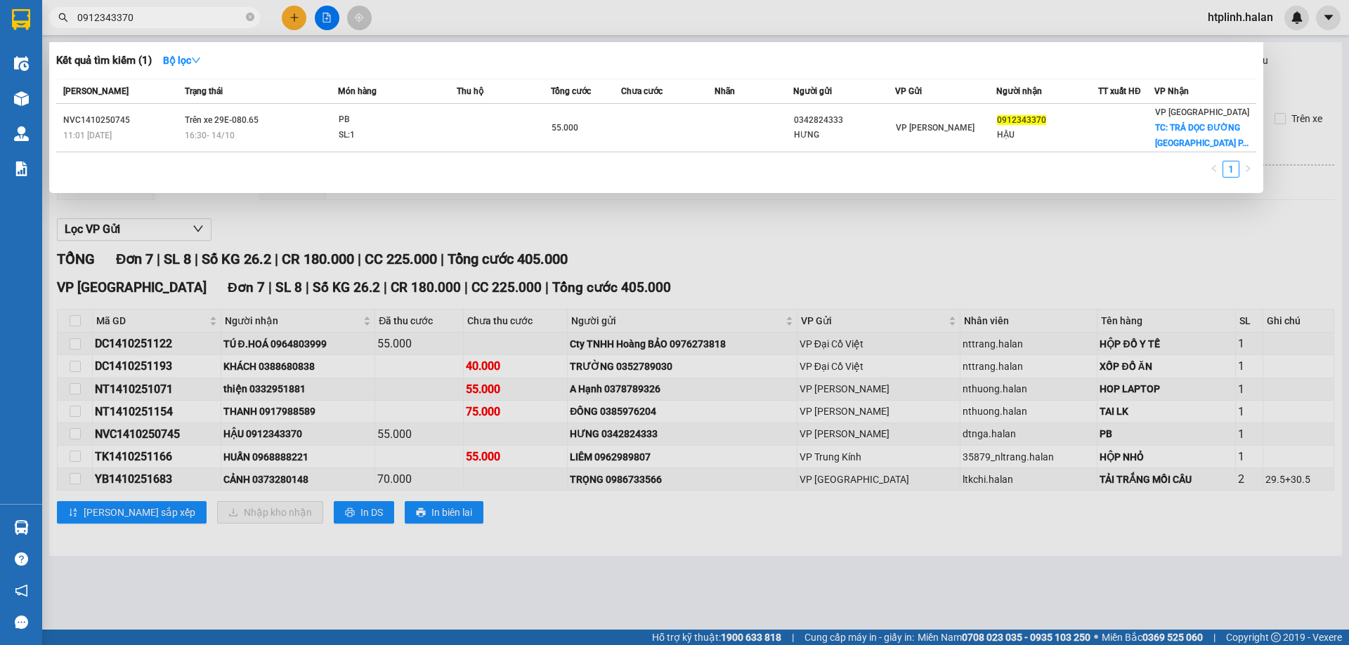
click at [296, 393] on div at bounding box center [674, 322] width 1349 height 645
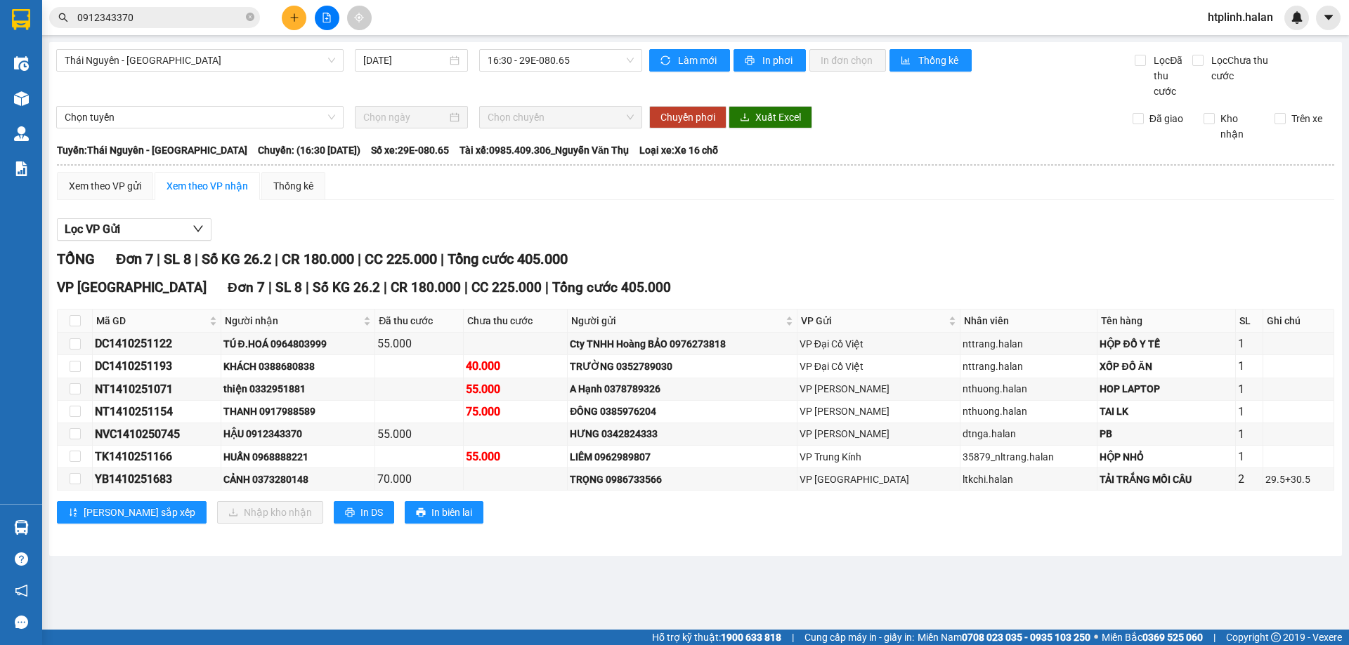
click at [478, 505] on div "Lưu sắp xếp Nhập kho nhận In DS In biên lai" at bounding box center [695, 512] width 1277 height 22
click at [310, 400] on td "thiện 0332951881" at bounding box center [298, 390] width 155 height 22
click at [283, 392] on div "thiện 0332951881" at bounding box center [298, 388] width 150 height 15
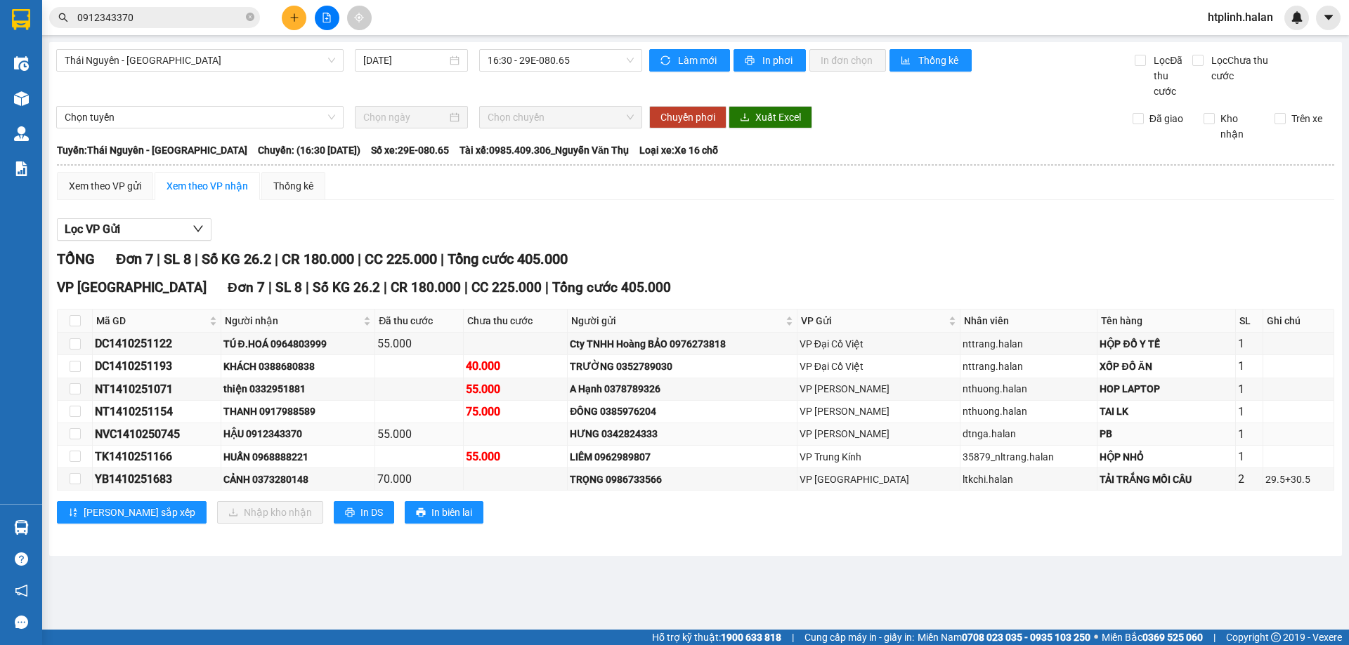
click at [297, 432] on div "HẬU 0912343370" at bounding box center [298, 433] width 150 height 15
click at [313, 405] on div "THANH 0917988589" at bounding box center [298, 411] width 150 height 15
click at [313, 408] on div "THANH 0917988589" at bounding box center [298, 411] width 150 height 15
click at [312, 412] on div "THANH 0917988589" at bounding box center [298, 411] width 150 height 15
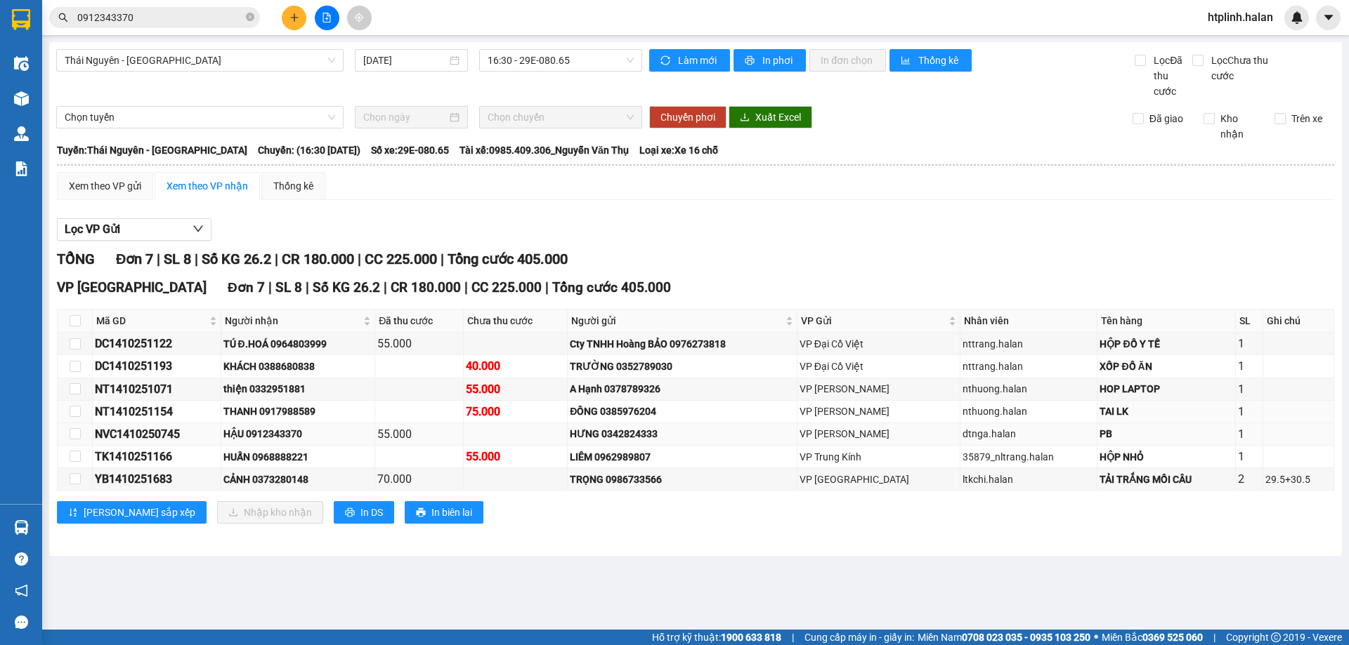
click at [328, 424] on td "HẬU 0912343370" at bounding box center [298, 435] width 155 height 22
click at [304, 430] on div "HẬU 0912343370" at bounding box center [298, 433] width 150 height 15
click at [341, 426] on div "HẬU 0912343370" at bounding box center [298, 433] width 150 height 15
click at [301, 415] on div "THANH 0917988589" at bounding box center [298, 411] width 150 height 15
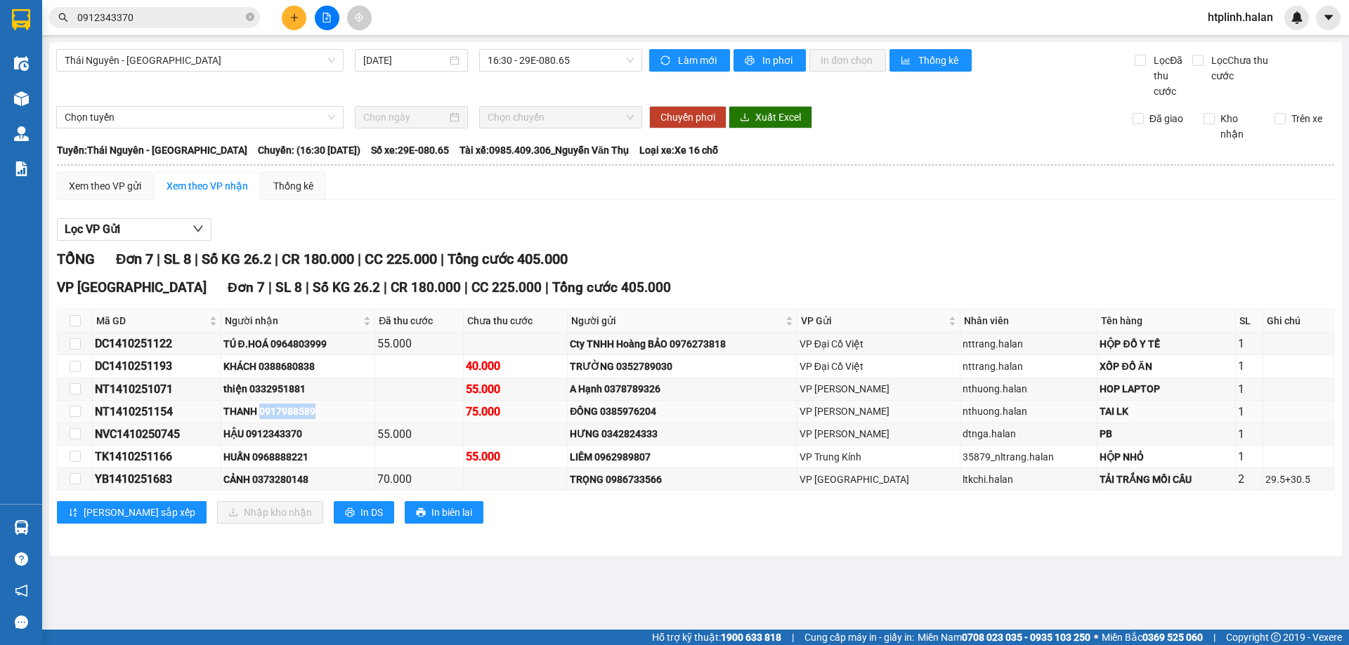
click at [301, 415] on div "THANH 0917988589" at bounding box center [298, 411] width 150 height 15
click at [335, 426] on td "HẬU 0912343370" at bounding box center [298, 435] width 155 height 22
click at [301, 435] on div "HẬU 0912343370" at bounding box center [298, 433] width 150 height 15
click at [307, 459] on div "HUẤN 0968888221" at bounding box center [298, 457] width 150 height 15
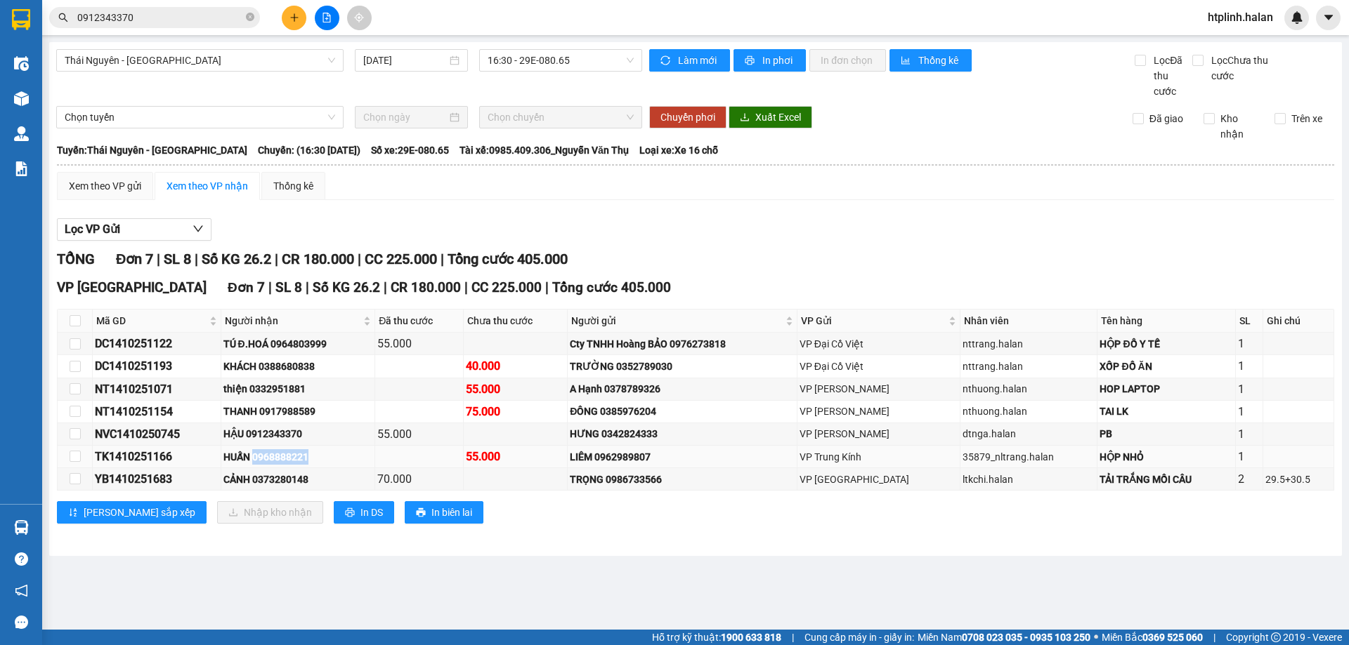
click at [307, 459] on div "HUẤN 0968888221" at bounding box center [298, 457] width 150 height 15
copy div "0968888221"
click at [239, 13] on input "0912343370" at bounding box center [160, 17] width 166 height 15
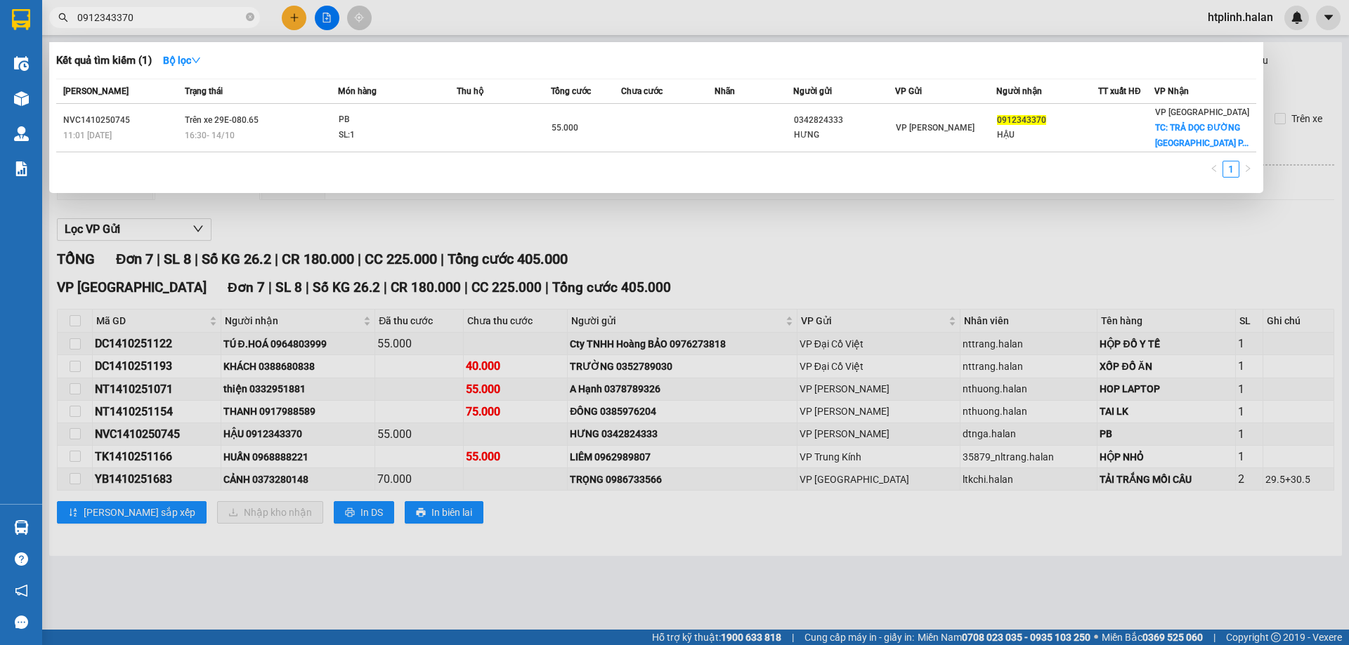
click at [239, 13] on input "0912343370" at bounding box center [160, 17] width 166 height 15
paste input "68888221"
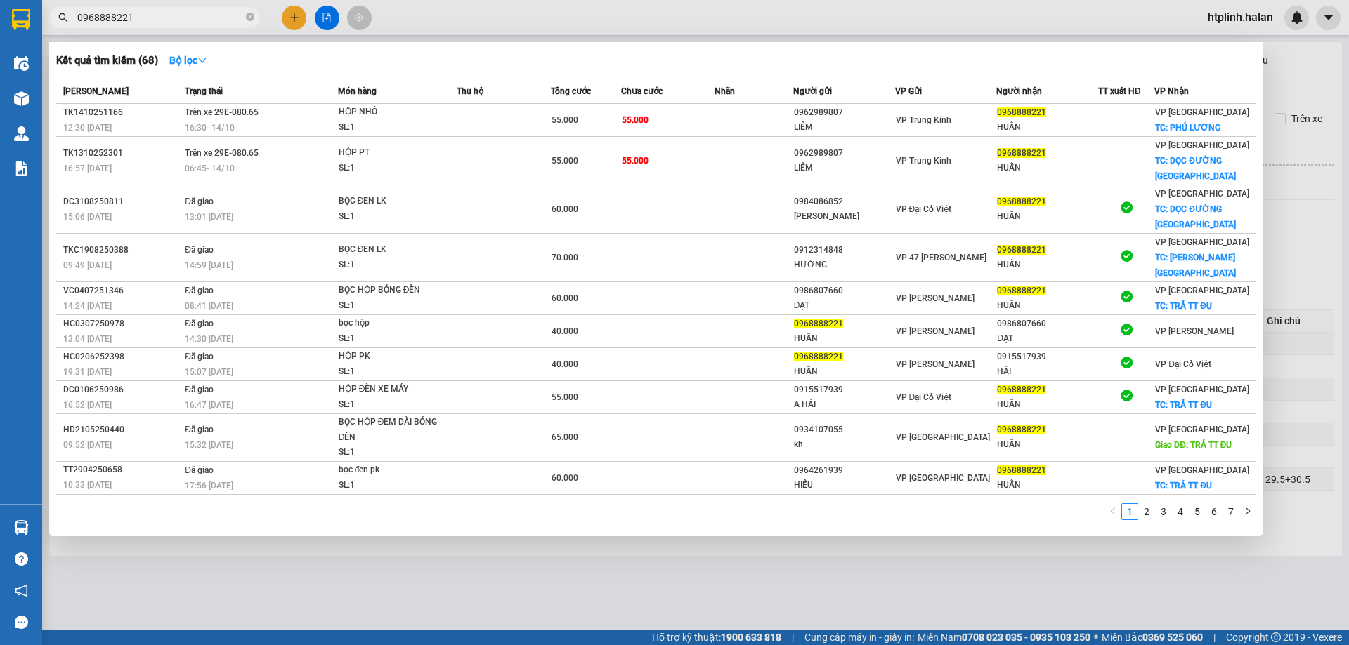
type input "0968888221"
drag, startPoint x: 494, startPoint y: 637, endPoint x: 495, endPoint y: 627, distance: 9.9
click at [494, 636] on div at bounding box center [674, 322] width 1349 height 645
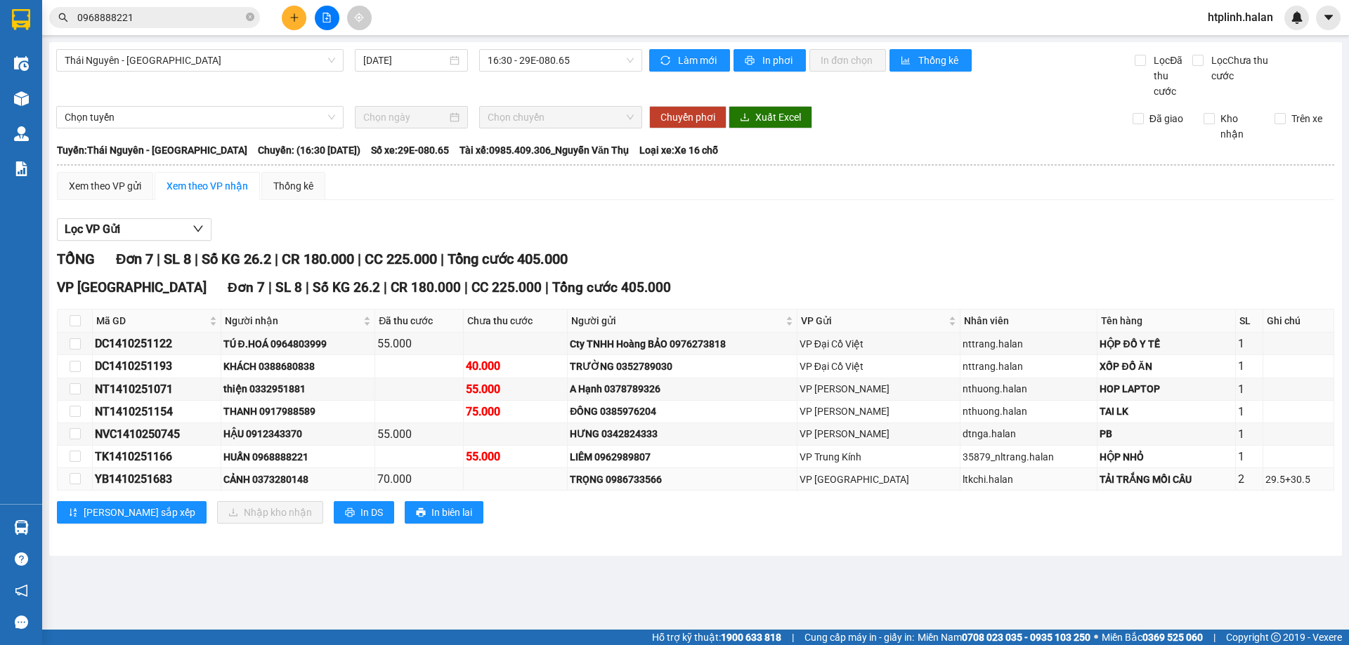
click at [274, 477] on div "CẢNH 0373280148" at bounding box center [298, 479] width 150 height 15
click at [277, 477] on div "CẢNH 0373280148" at bounding box center [298, 479] width 150 height 15
click at [353, 461] on div "HUẤN 0968888221" at bounding box center [298, 457] width 150 height 15
click at [273, 452] on div "HUẤN 0968888221" at bounding box center [298, 457] width 150 height 15
click at [297, 477] on div "CẢNH 0373280148" at bounding box center [298, 479] width 150 height 15
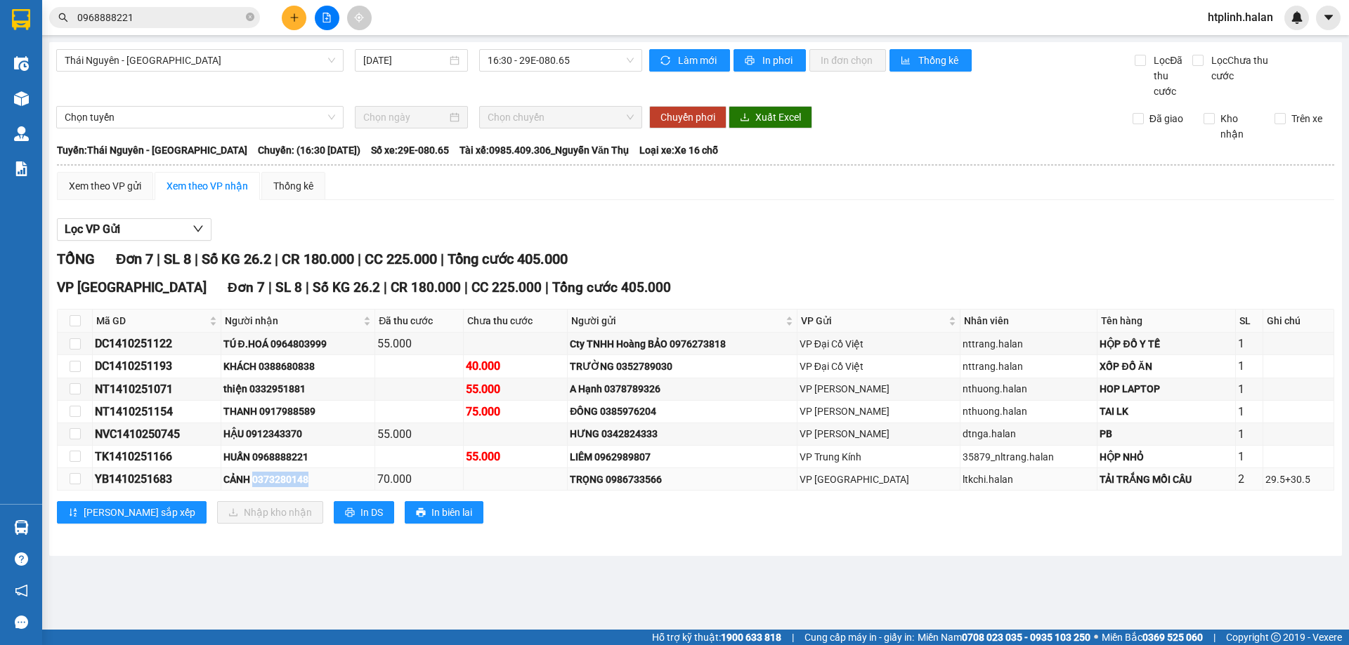
click at [297, 477] on div "CẢNH 0373280148" at bounding box center [298, 479] width 150 height 15
click at [283, 417] on div "THANH 0917988589" at bounding box center [298, 411] width 150 height 15
click at [373, 411] on div "THANH 0917988589" at bounding box center [298, 411] width 150 height 15
drag, startPoint x: 412, startPoint y: 424, endPoint x: 644, endPoint y: 417, distance: 231.9
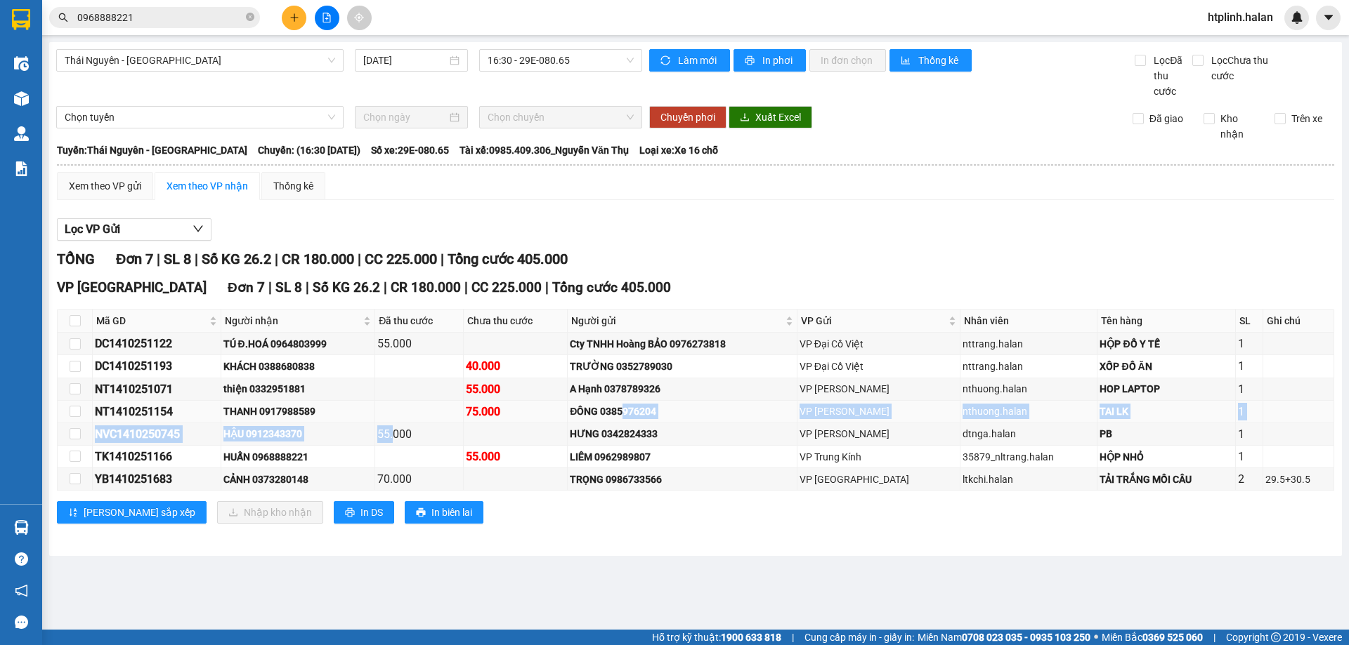
click at [644, 417] on tbody "DC1410251122 TÚ Đ.HOÁ 0964803999 55.000 Cty TNHH Hoàng BẢO 0976273818 VP Đại Cồ…" at bounding box center [696, 412] width 1276 height 158
click at [644, 417] on div "ĐÔNG 0385976204" at bounding box center [682, 411] width 225 height 15
drag, startPoint x: 450, startPoint y: 409, endPoint x: 515, endPoint y: 410, distance: 65.3
click at [515, 410] on tr "NT1410251154 THANH 0917988589 75.000 ĐÔNG 0385976204 VP Nguyễn Trãi nthuong.hal…" at bounding box center [696, 412] width 1276 height 22
click at [327, 421] on td "THANH 0917988589" at bounding box center [298, 412] width 155 height 22
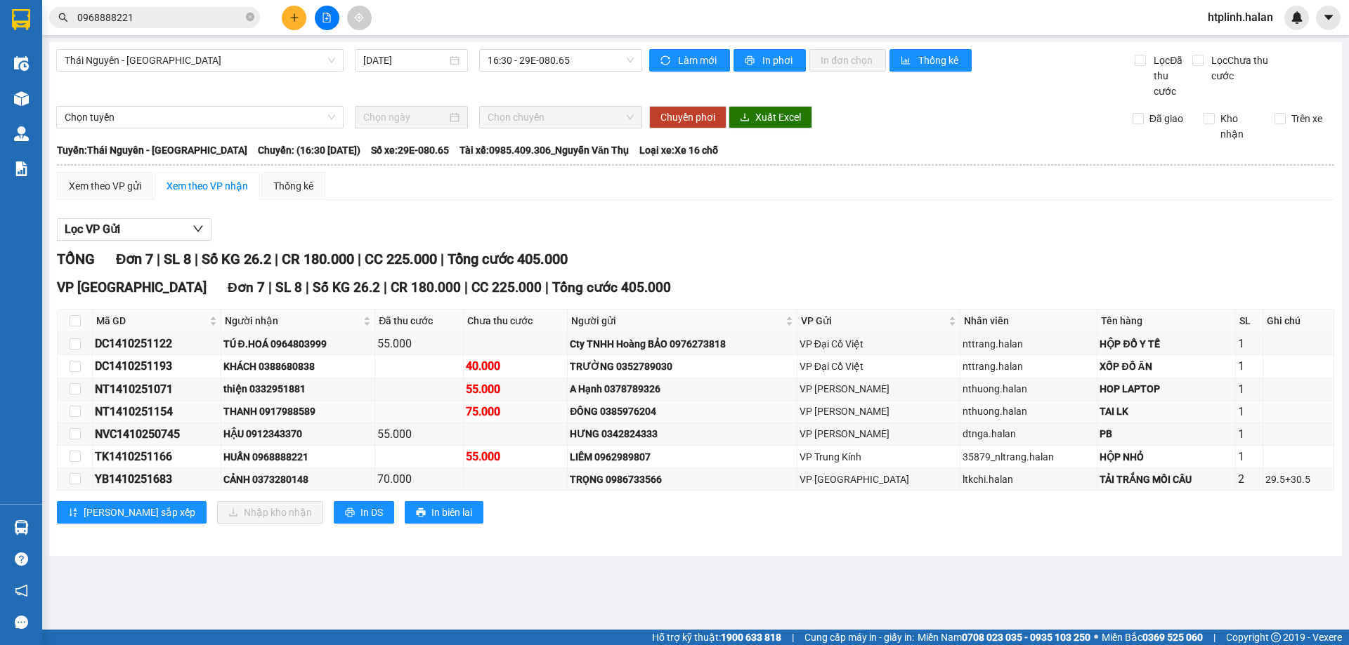
click at [327, 421] on td "THANH 0917988589" at bounding box center [298, 412] width 155 height 22
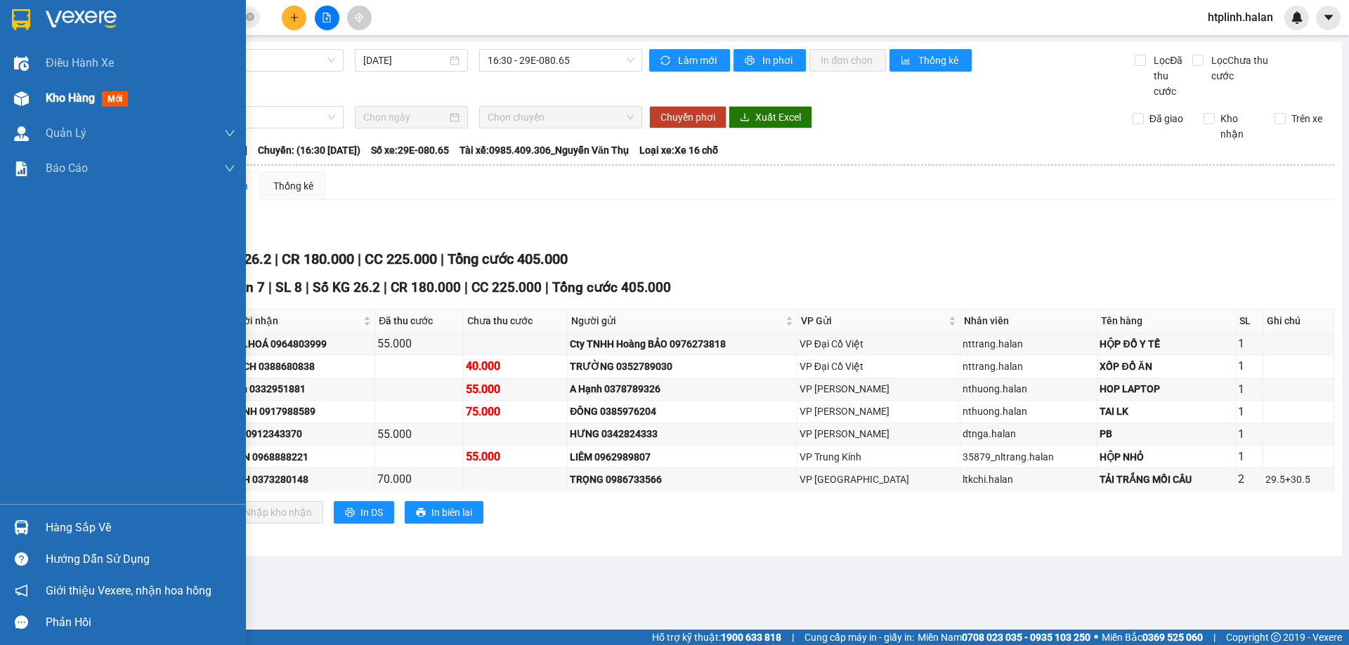
click at [91, 98] on span "Kho hàng" at bounding box center [70, 97] width 49 height 13
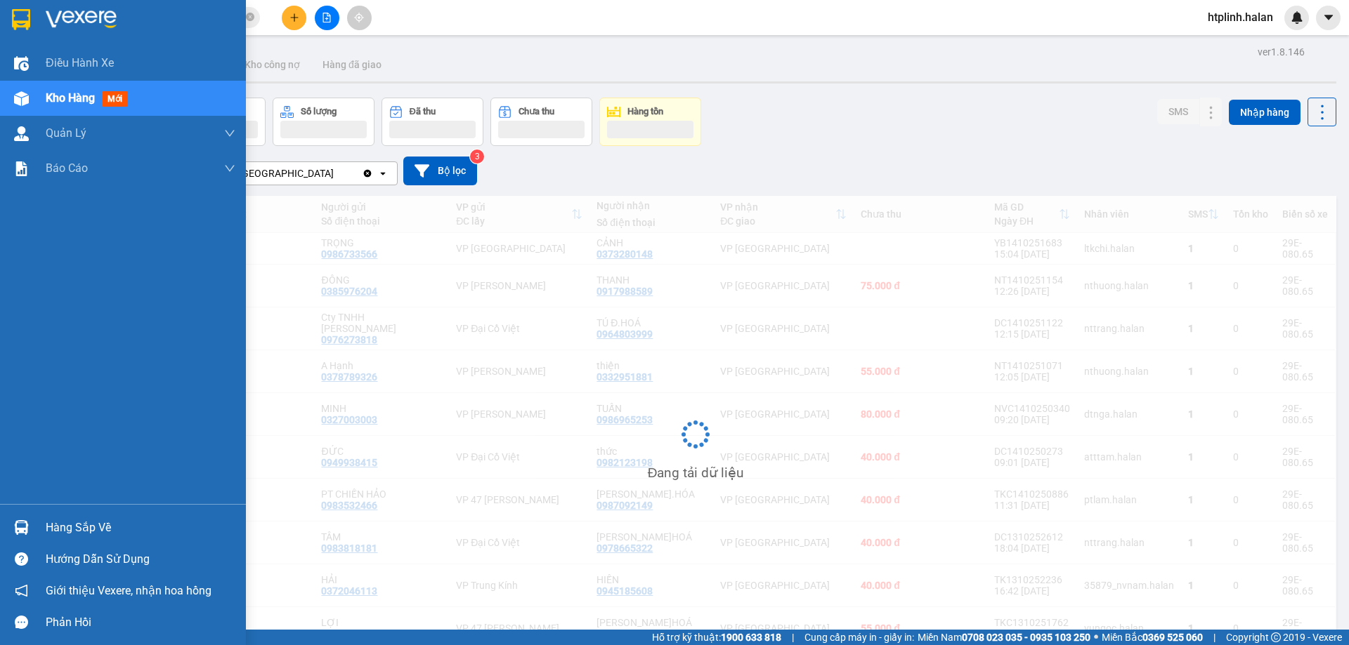
click at [81, 509] on div "Hàng sắp về Hướng dẫn sử dụng Giới thiệu Vexere, nhận hoa hồng Phản hồi" at bounding box center [123, 571] width 246 height 134
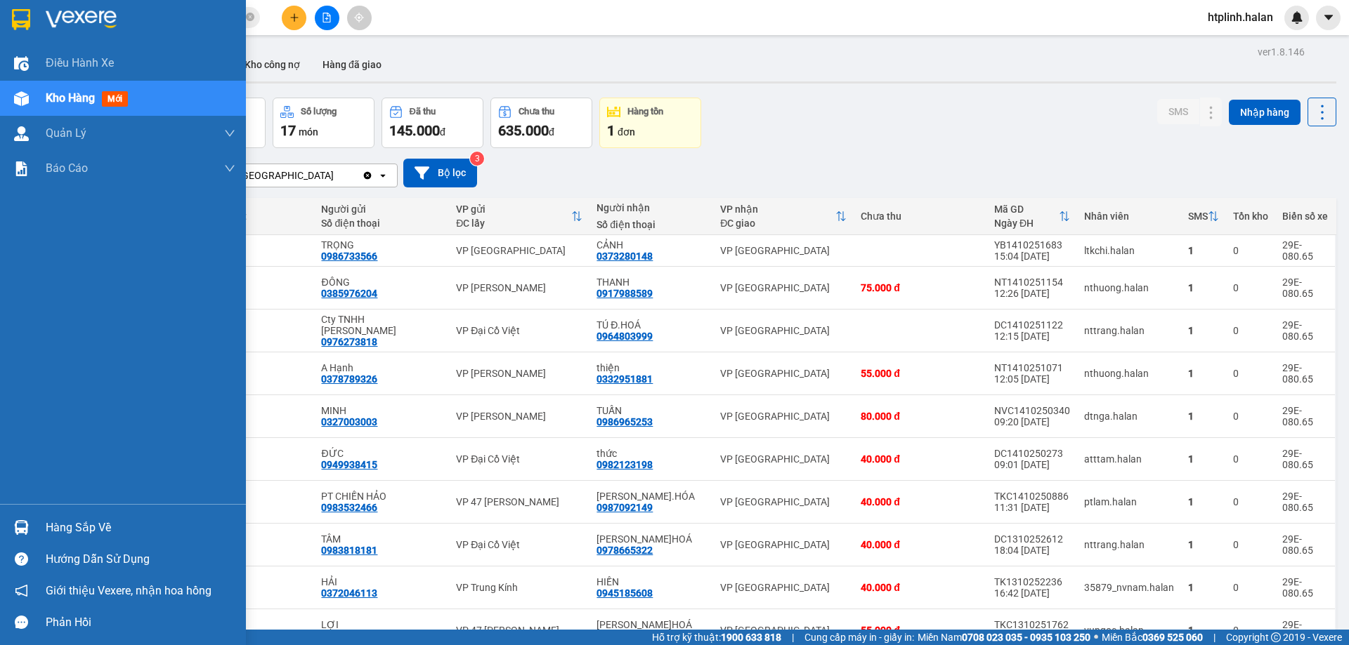
click at [24, 527] on img at bounding box center [21, 527] width 15 height 15
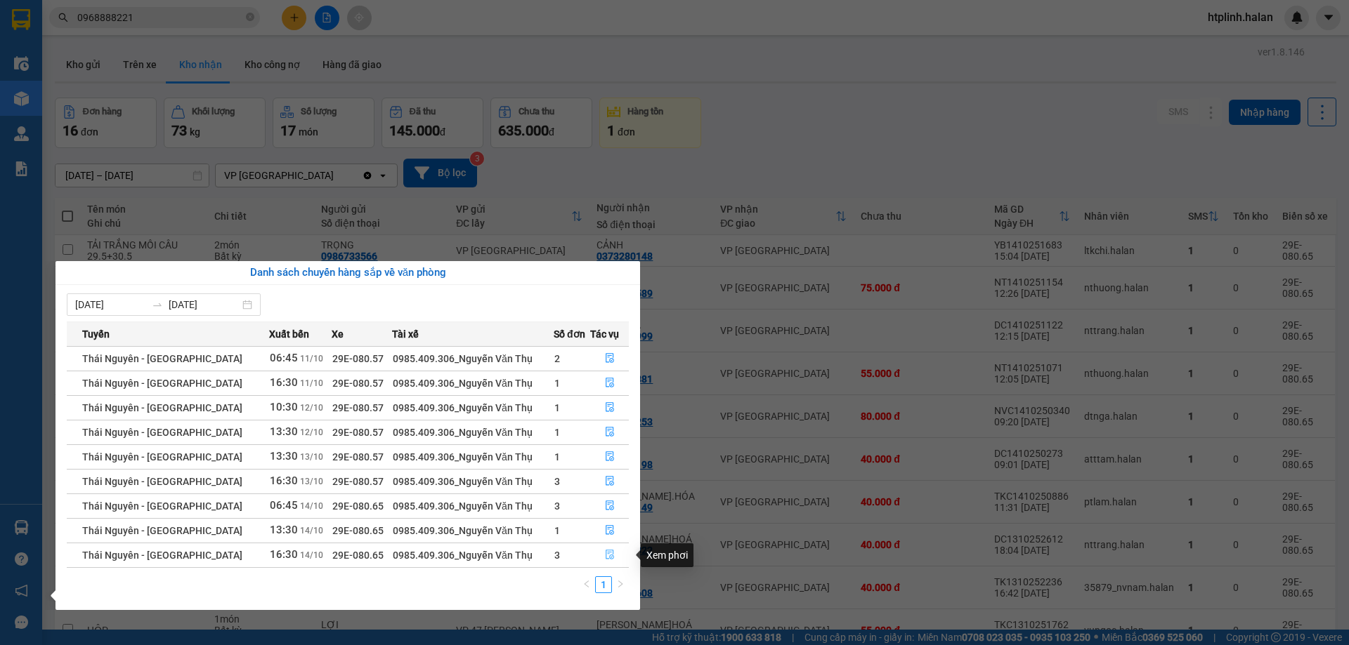
click at [594, 551] on button "button" at bounding box center [609, 555] width 37 height 22
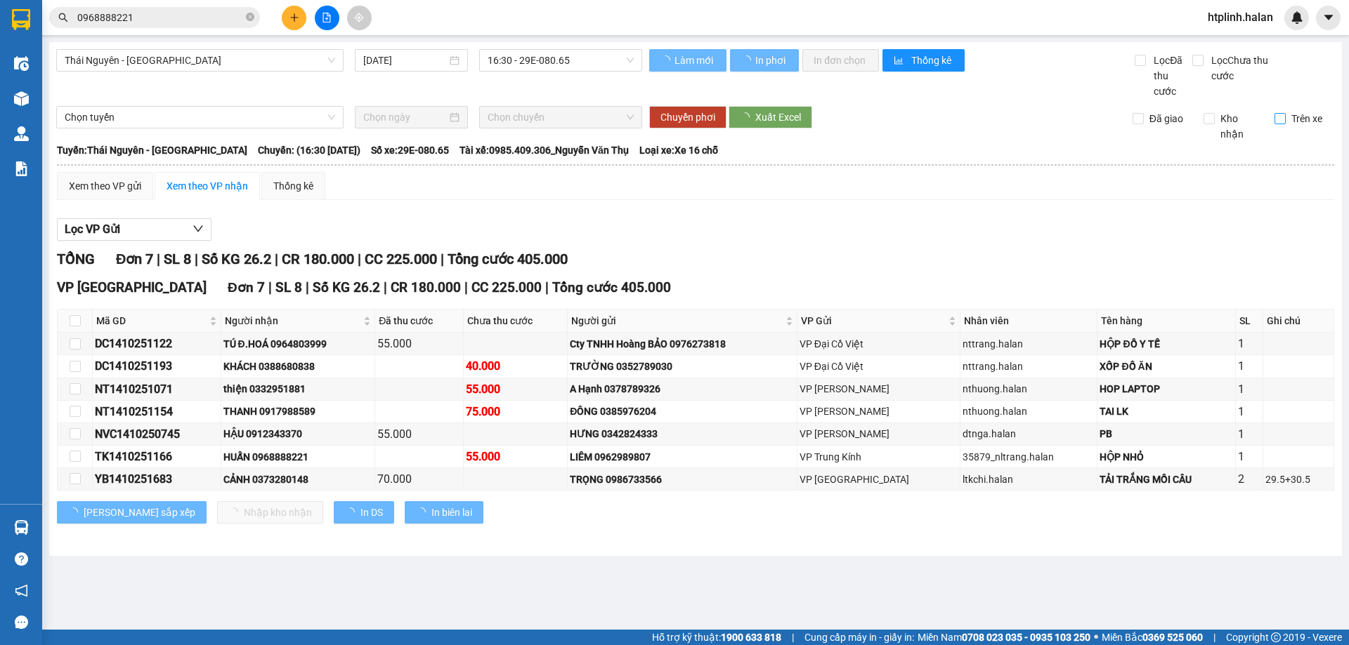
click at [1286, 117] on span "Trên xe" at bounding box center [1306, 118] width 42 height 15
click at [1285, 117] on input "Trên xe" at bounding box center [1279, 118] width 11 height 11
checkbox input "true"
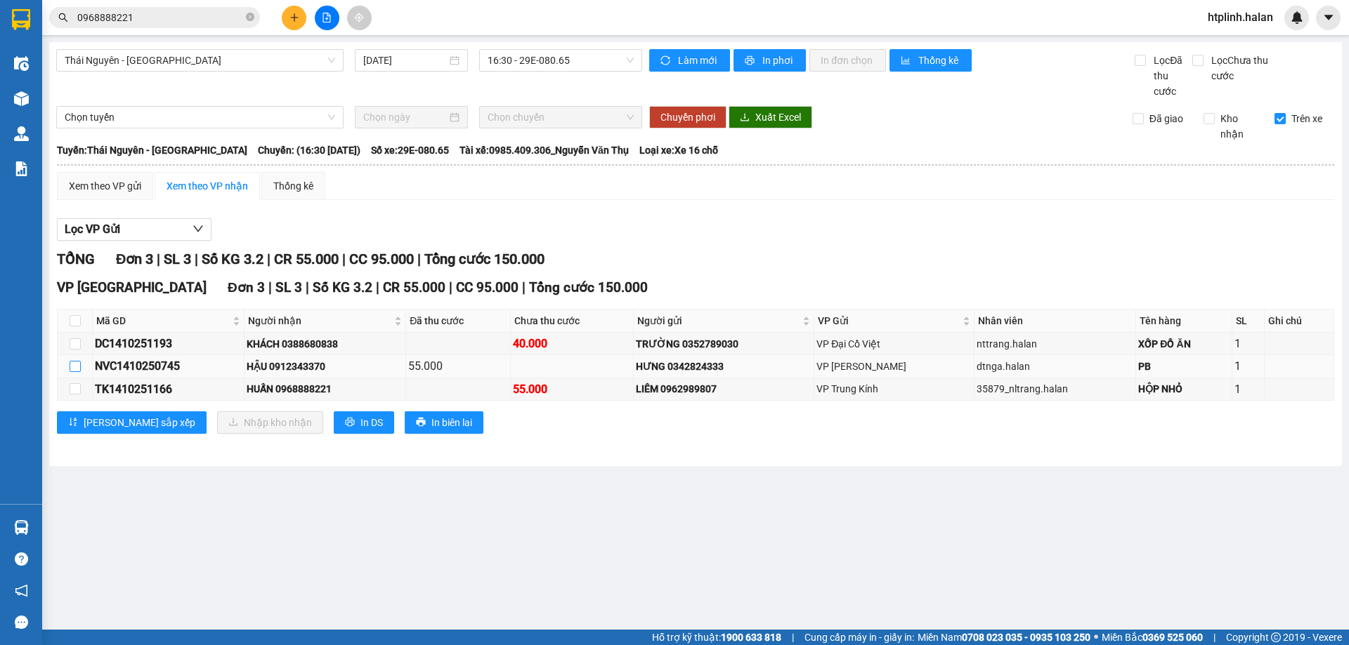
click at [80, 371] on input "checkbox" at bounding box center [75, 366] width 11 height 11
checkbox input "true"
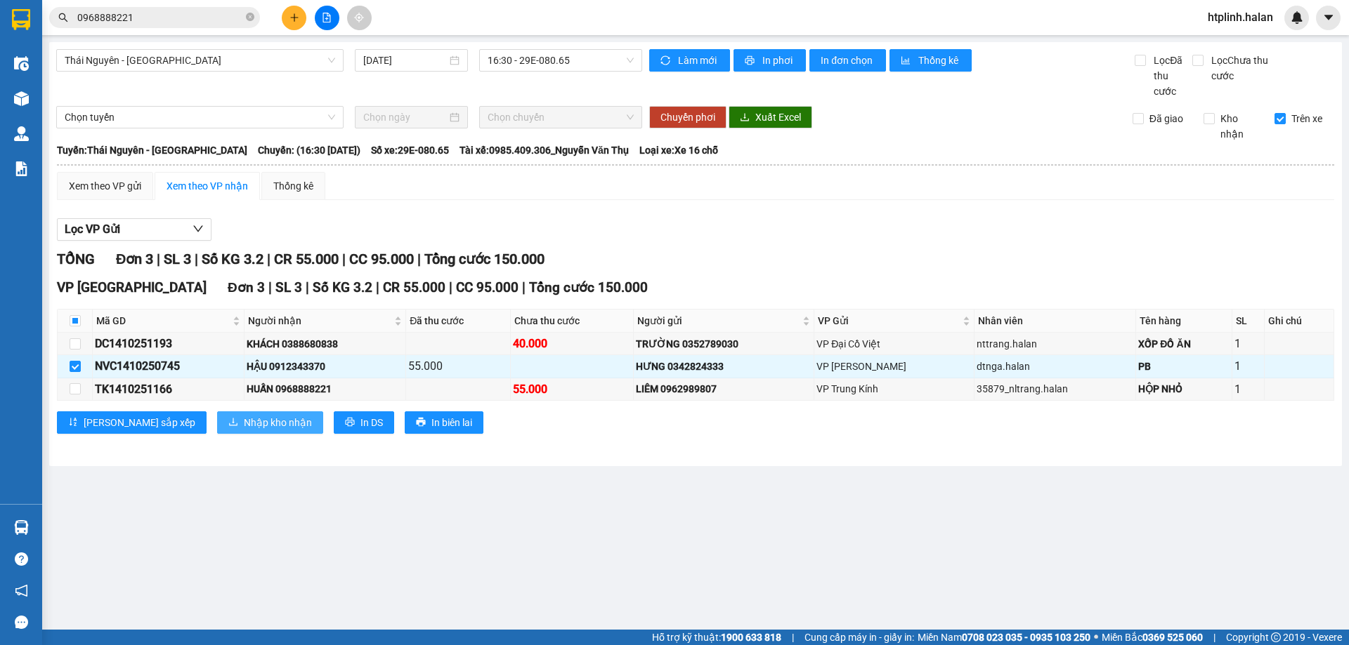
click at [217, 412] on button "Nhập kho nhận" at bounding box center [270, 423] width 106 height 22
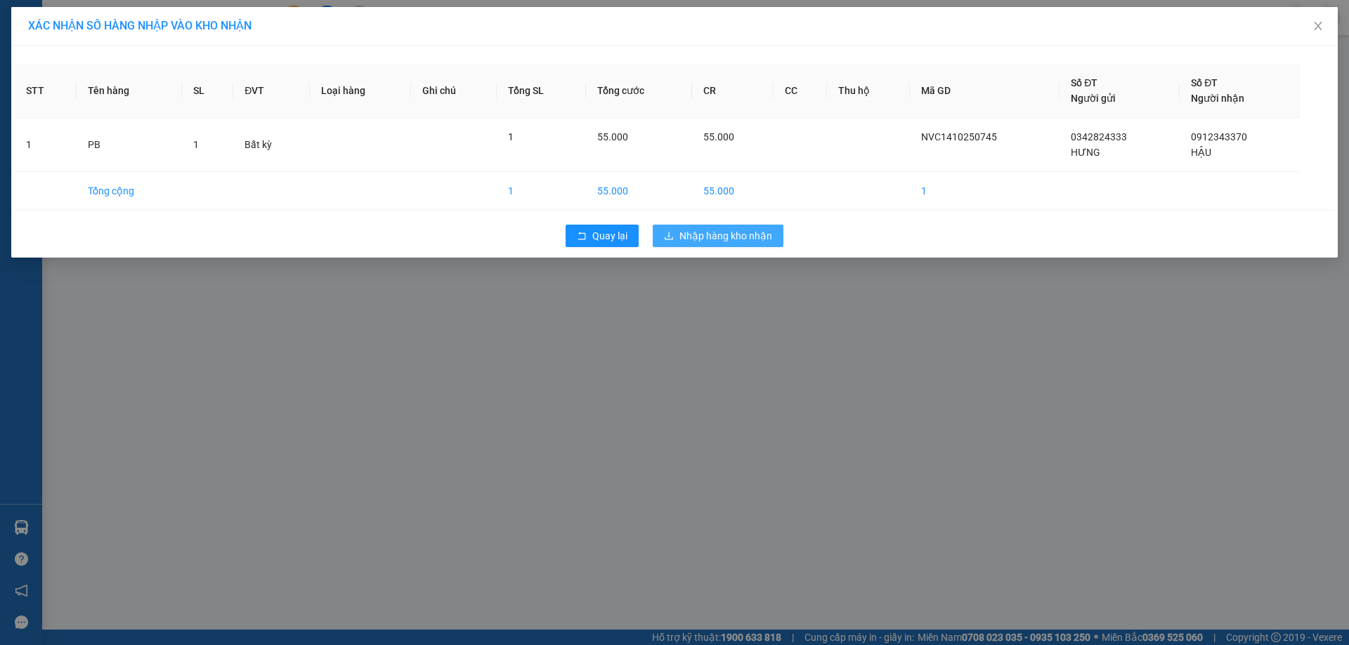
click at [680, 242] on span "Nhập hàng kho nhận" at bounding box center [725, 235] width 93 height 15
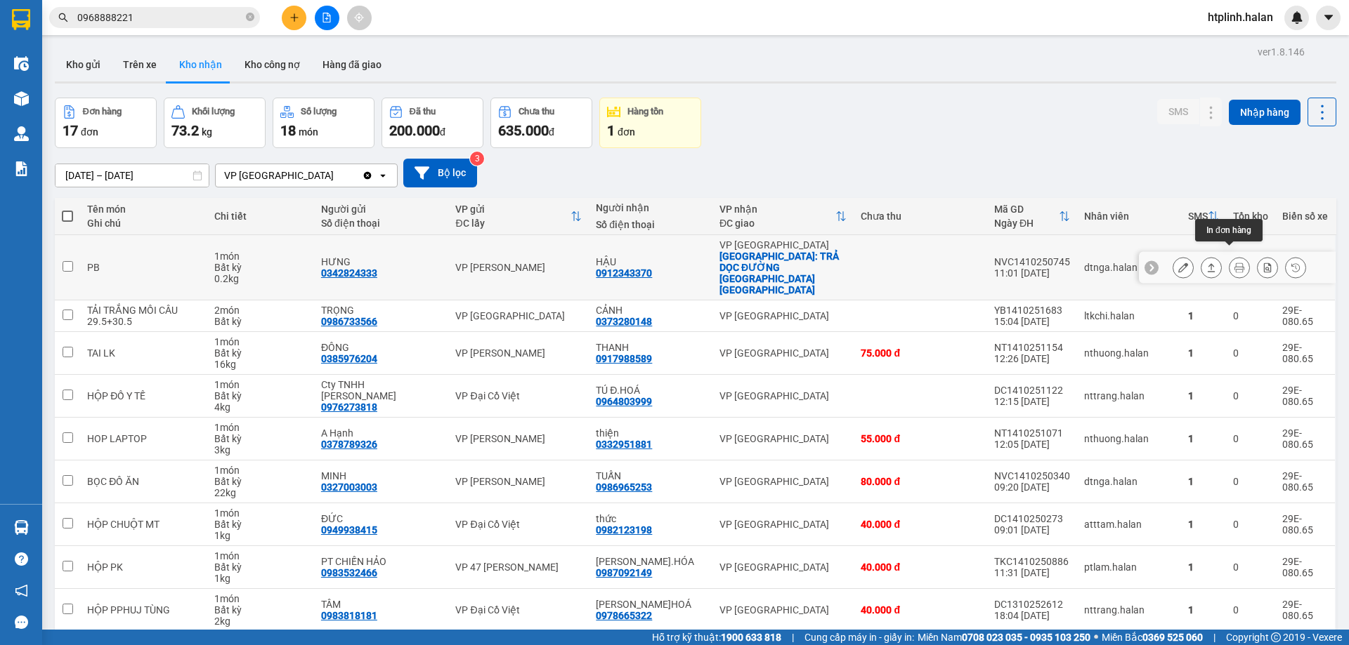
click at [1229, 262] on button at bounding box center [1239, 268] width 20 height 25
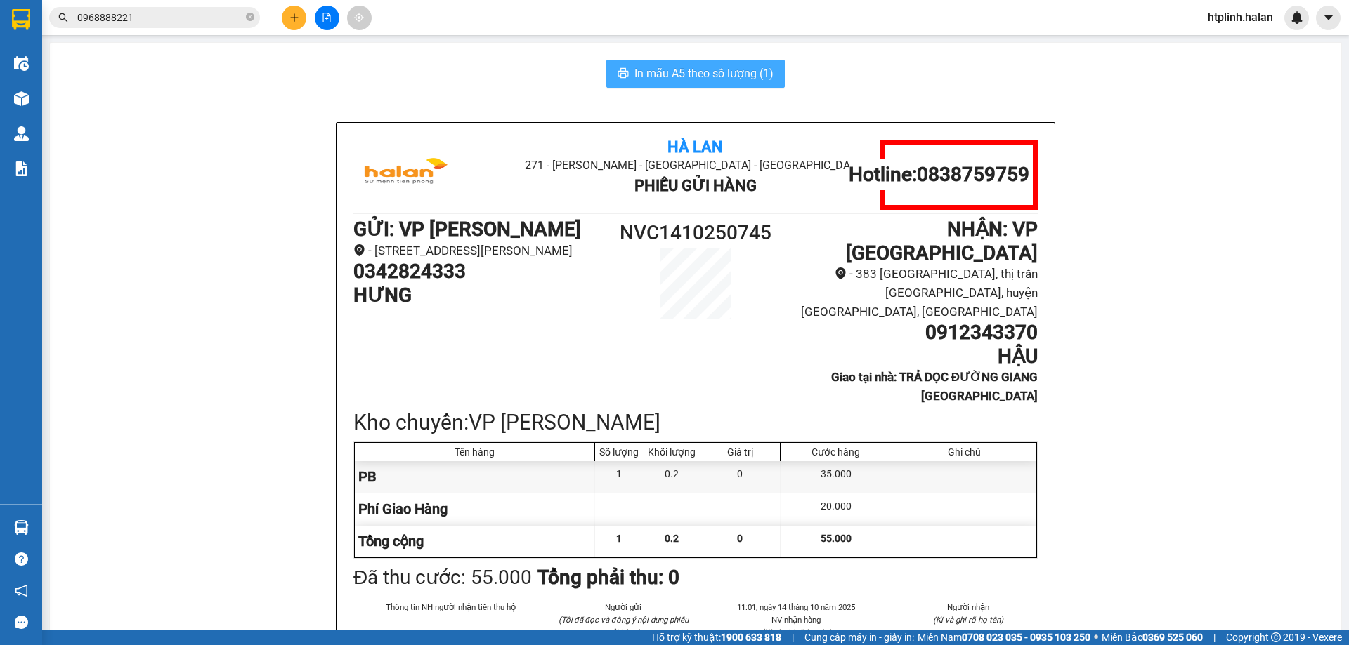
click at [692, 76] on span "In mẫu A5 theo số lượng (1)" at bounding box center [703, 74] width 139 height 18
click at [693, 75] on span "In mẫu A5 theo số lượng (1)" at bounding box center [703, 74] width 139 height 18
click at [690, 74] on span "In mẫu A5 theo số lượng (1)" at bounding box center [703, 74] width 139 height 18
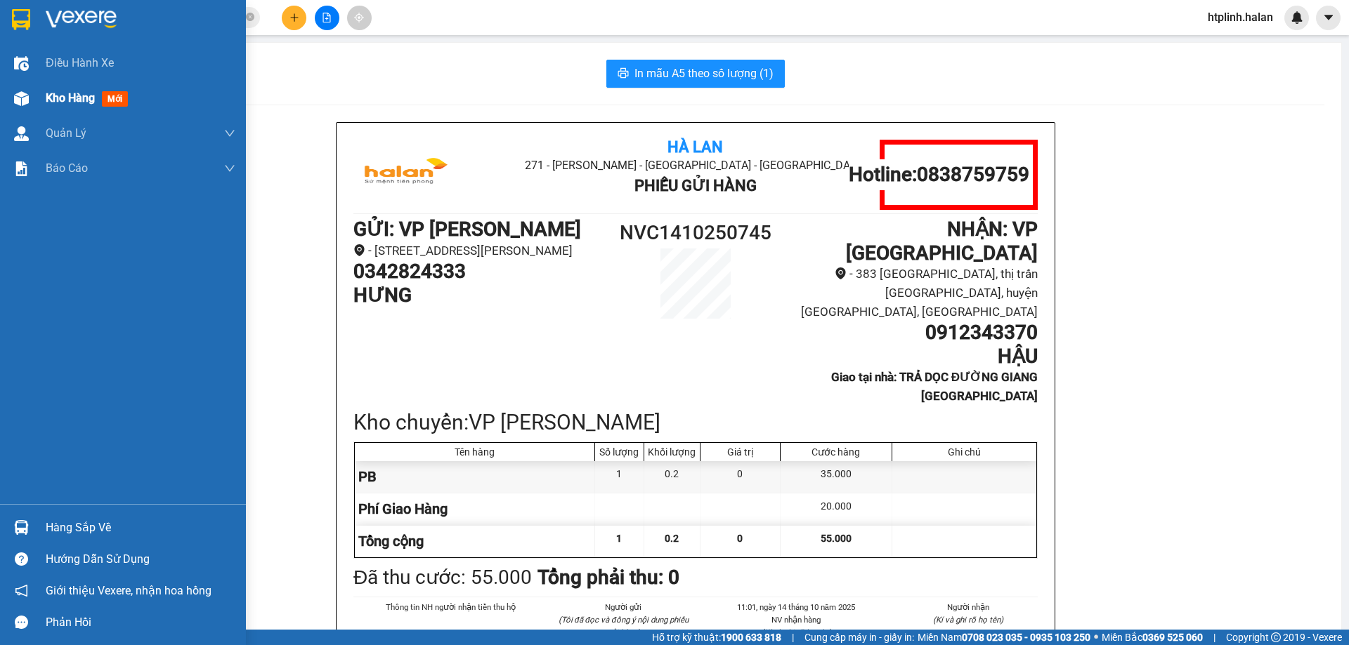
click at [0, 101] on div "Kho hàng mới" at bounding box center [123, 98] width 246 height 35
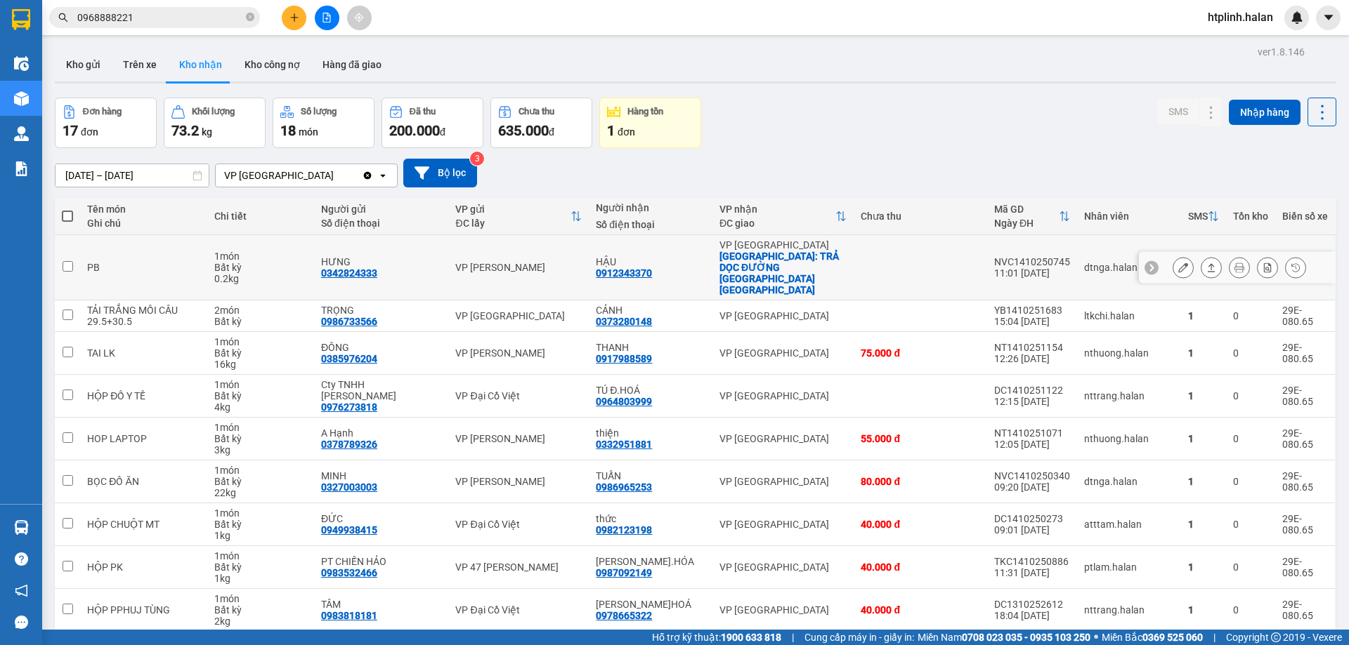
click at [1206, 263] on icon at bounding box center [1211, 268] width 10 height 10
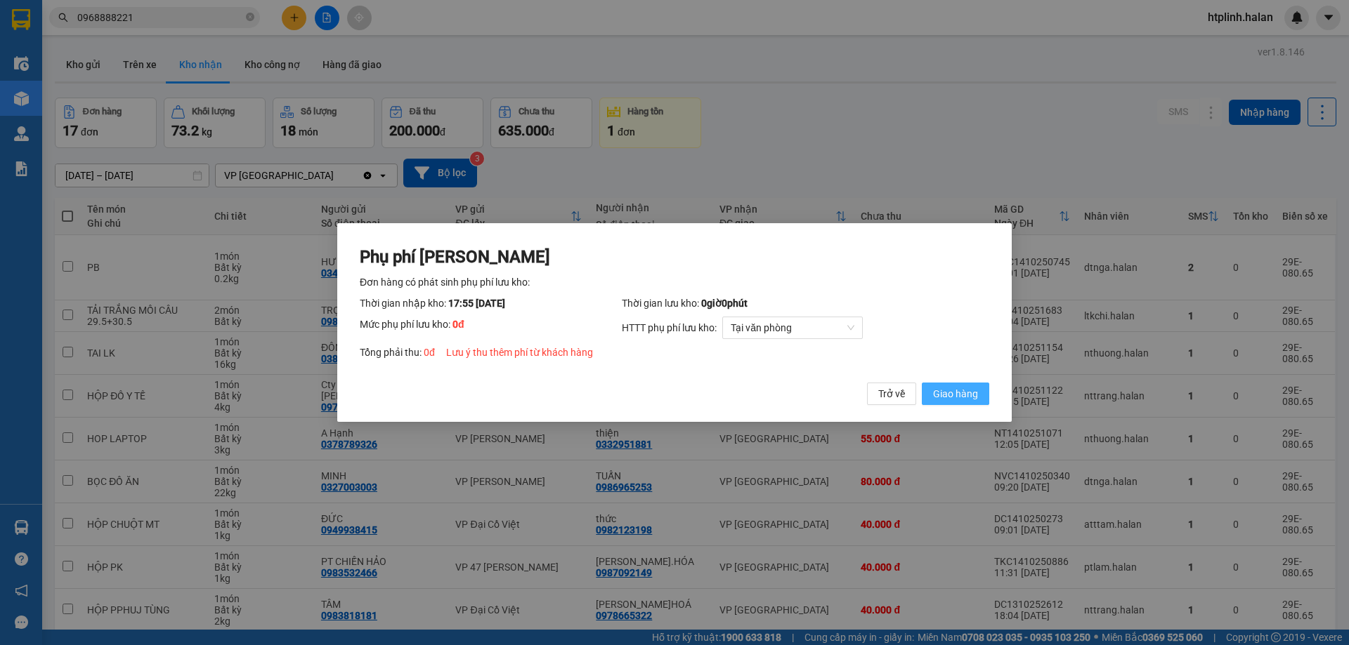
click at [950, 398] on span "Giao hàng" at bounding box center [955, 393] width 45 height 15
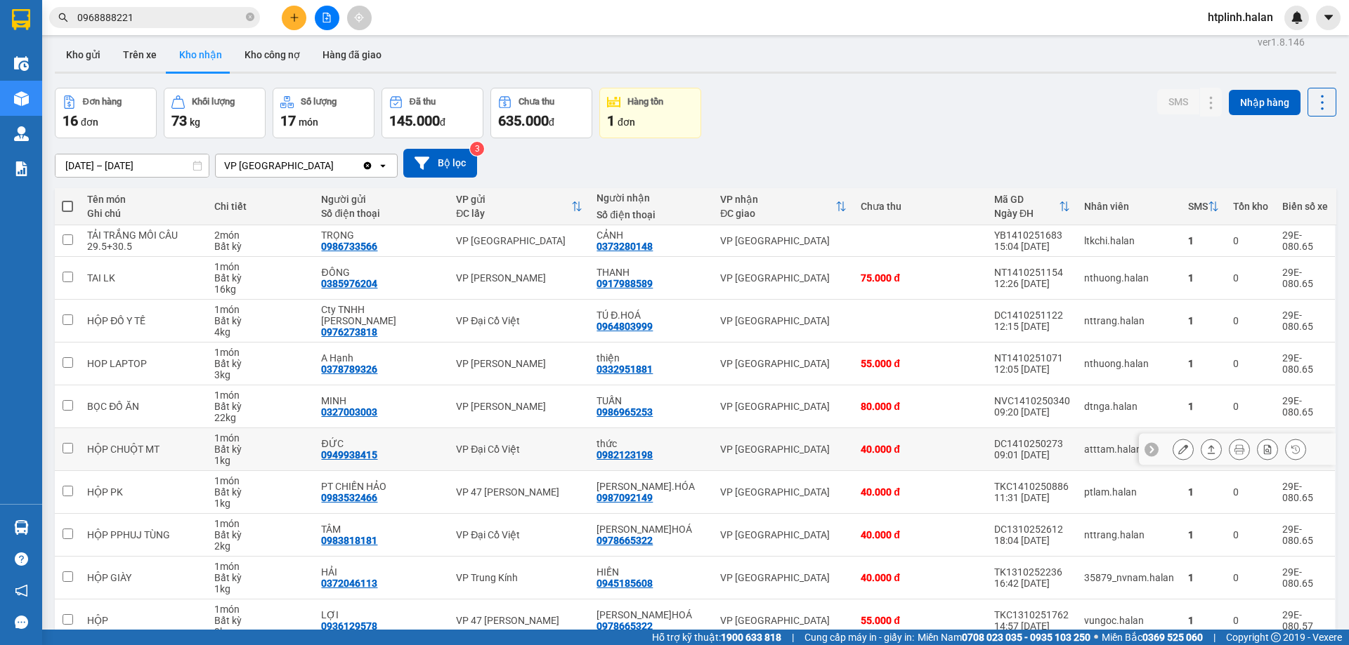
scroll to position [80, 0]
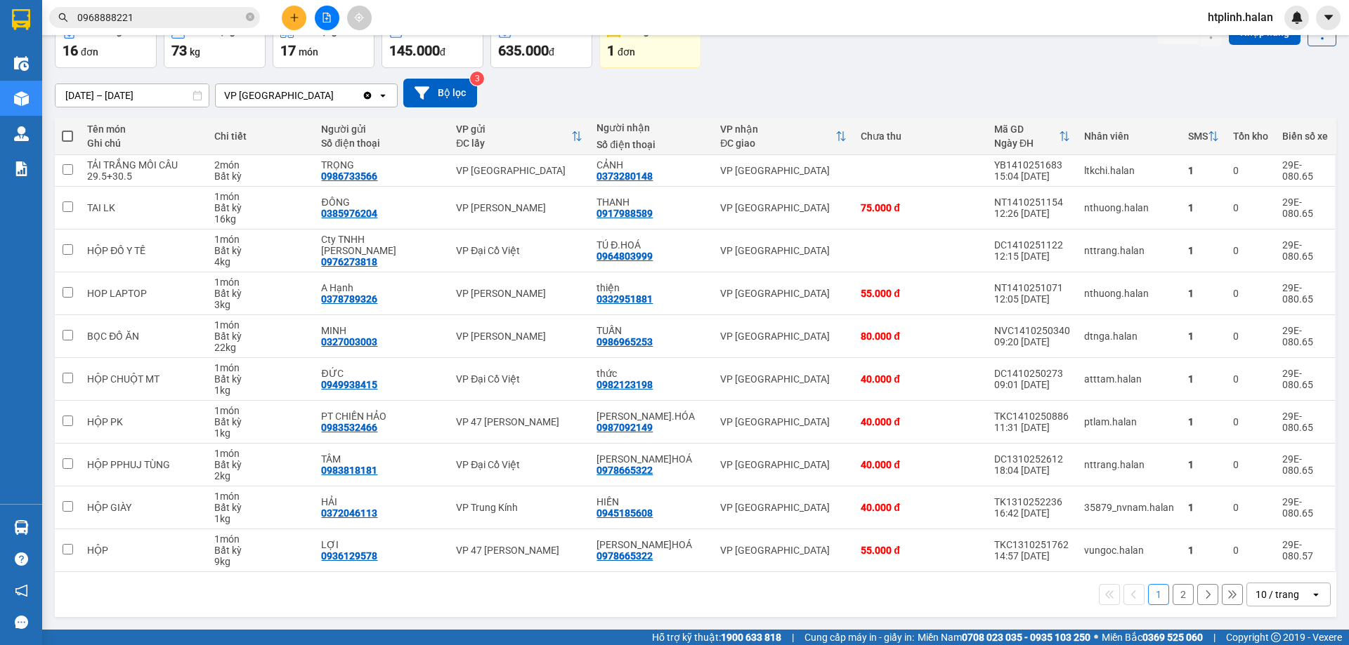
click at [1172, 589] on button "2" at bounding box center [1182, 594] width 21 height 21
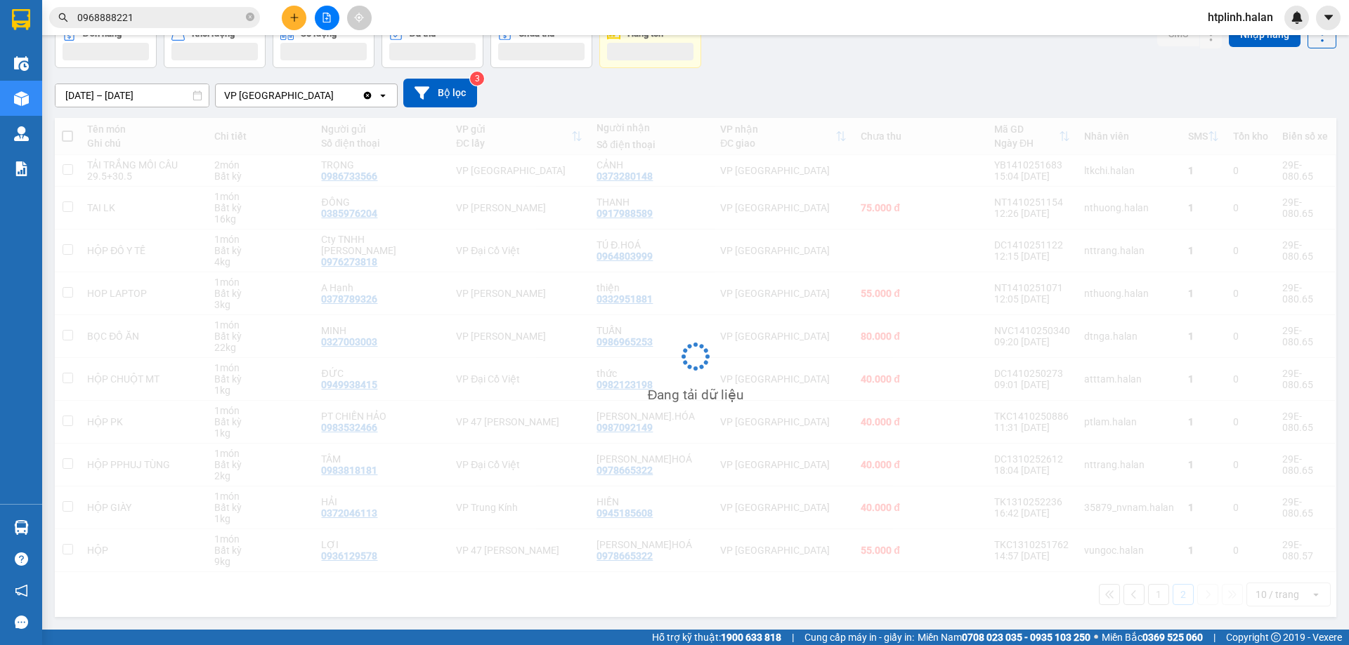
scroll to position [65, 0]
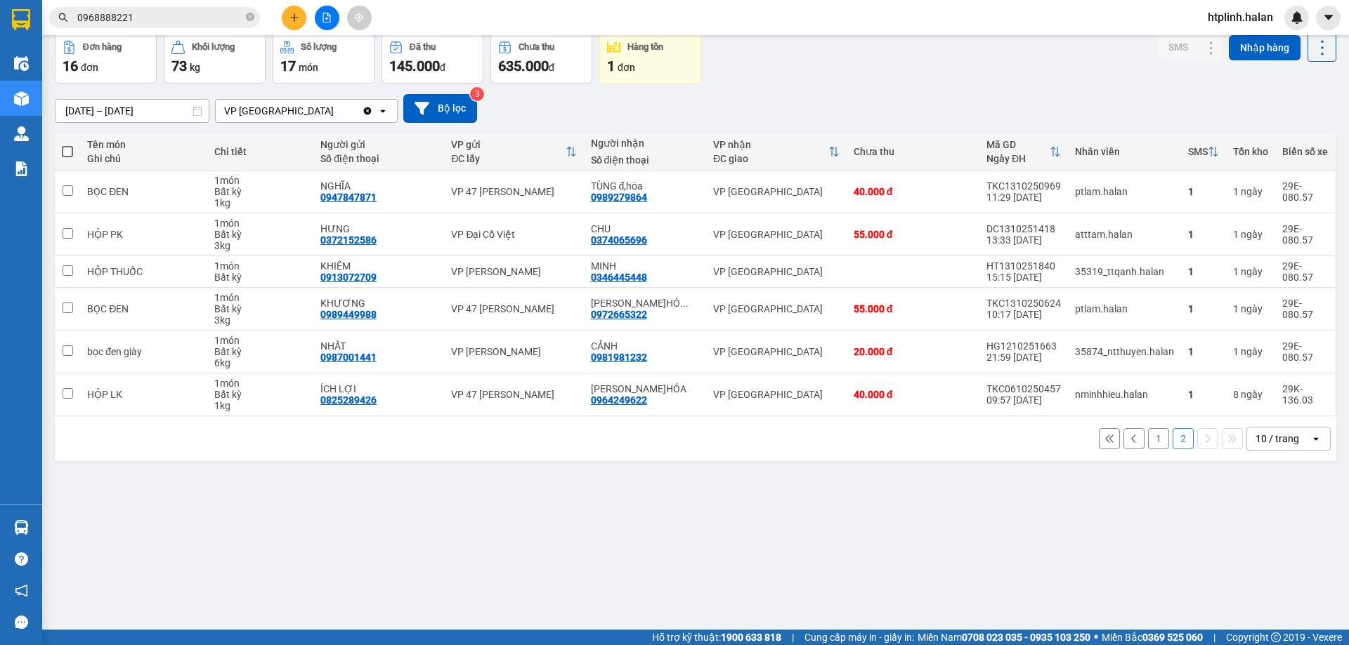
click at [1148, 434] on button "1" at bounding box center [1158, 438] width 21 height 21
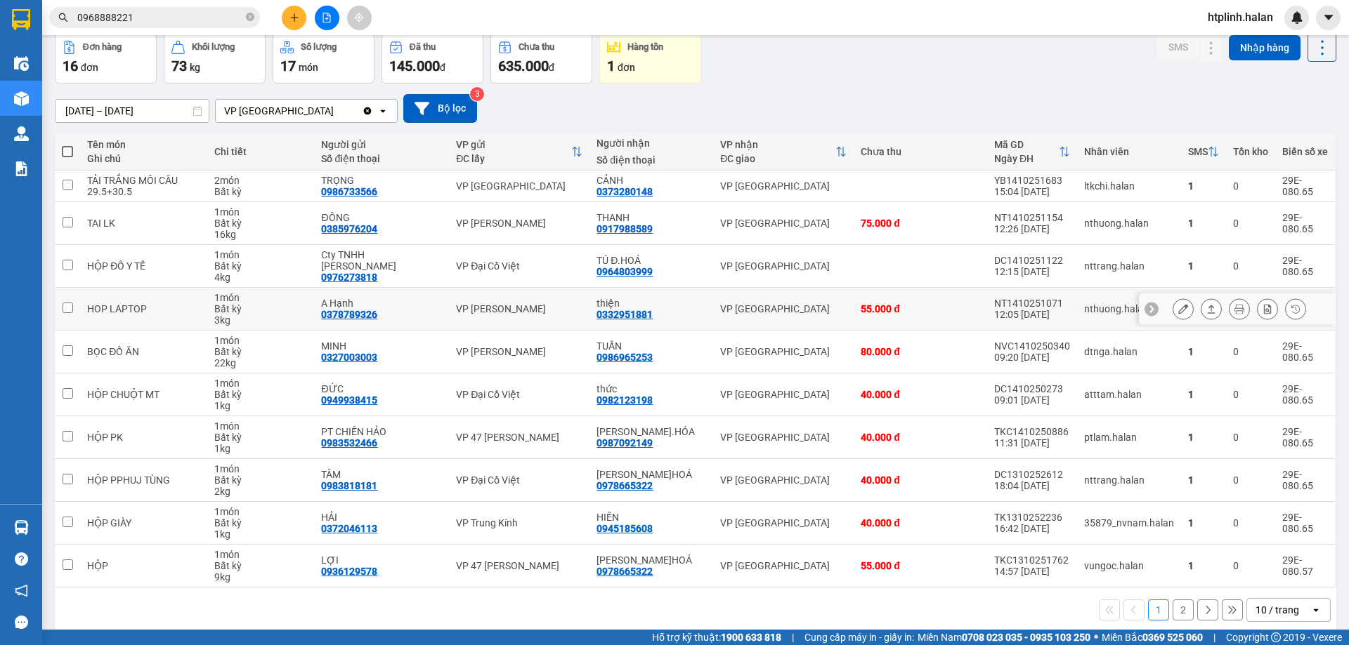
scroll to position [80, 0]
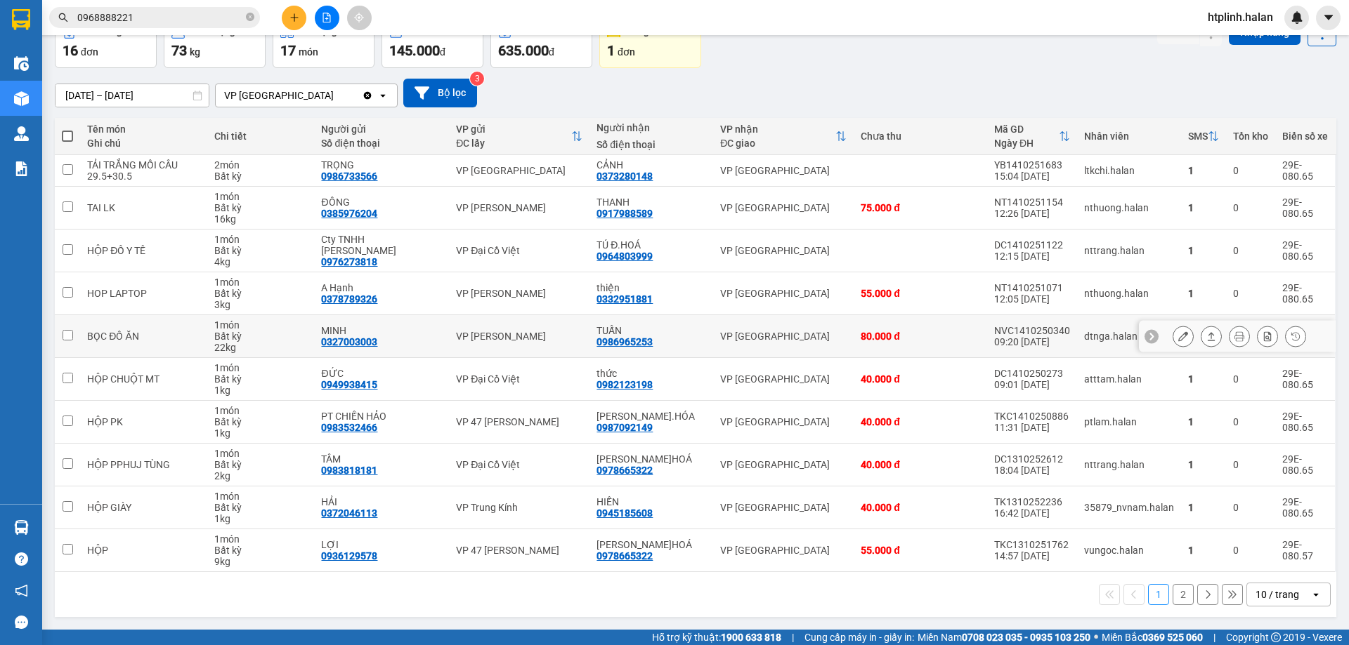
click at [1206, 332] on icon at bounding box center [1211, 337] width 10 height 10
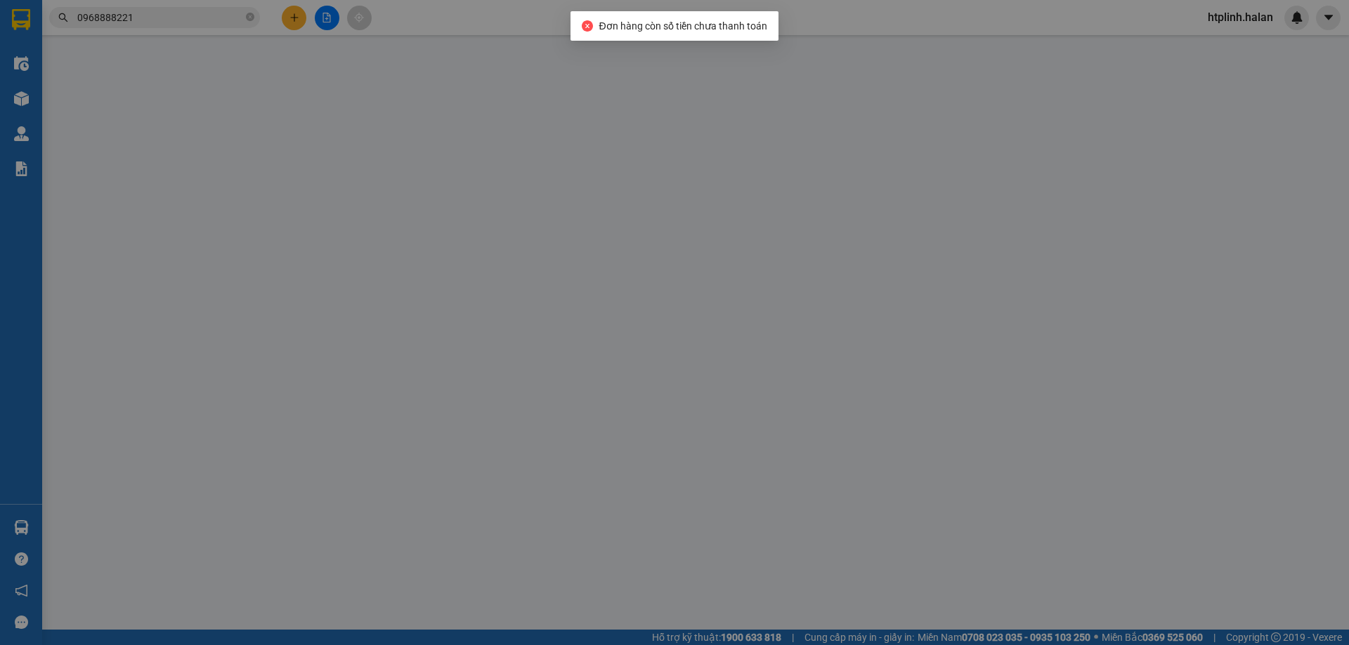
type input "0327003003"
type input "MINH"
type input "0986965253"
type input "TUẤN"
type input "19082024"
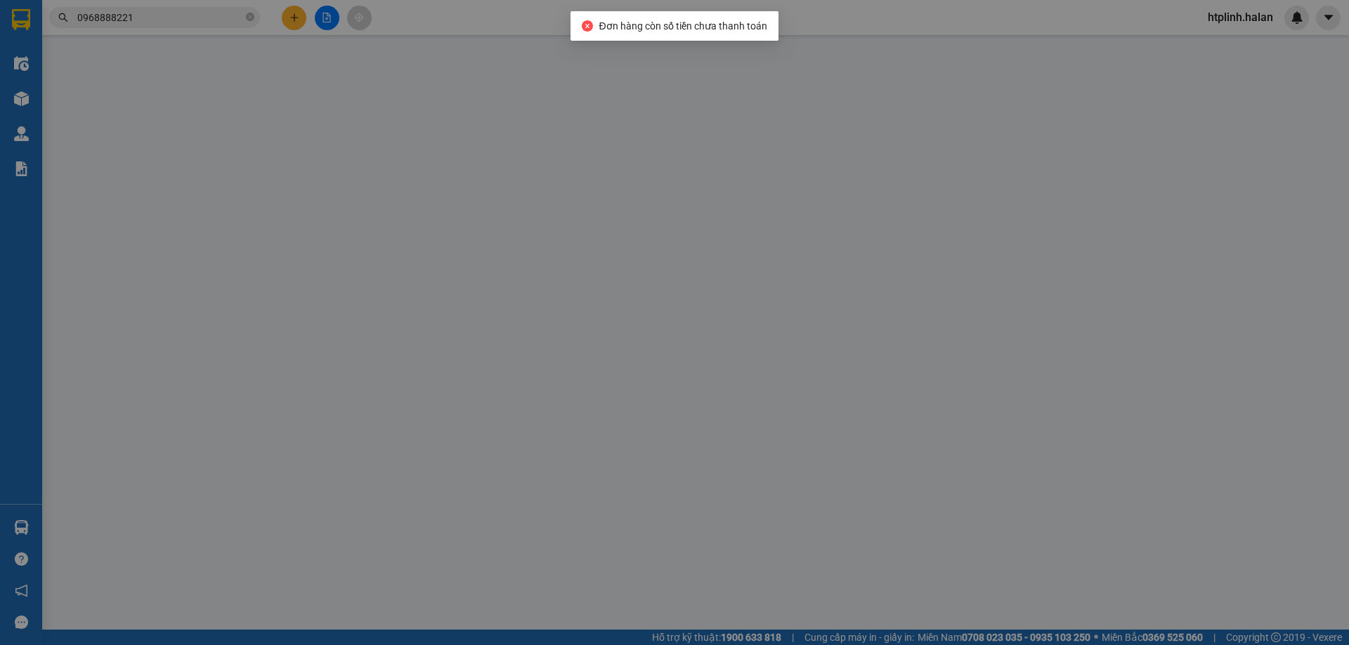
type input "0"
type input "80.000"
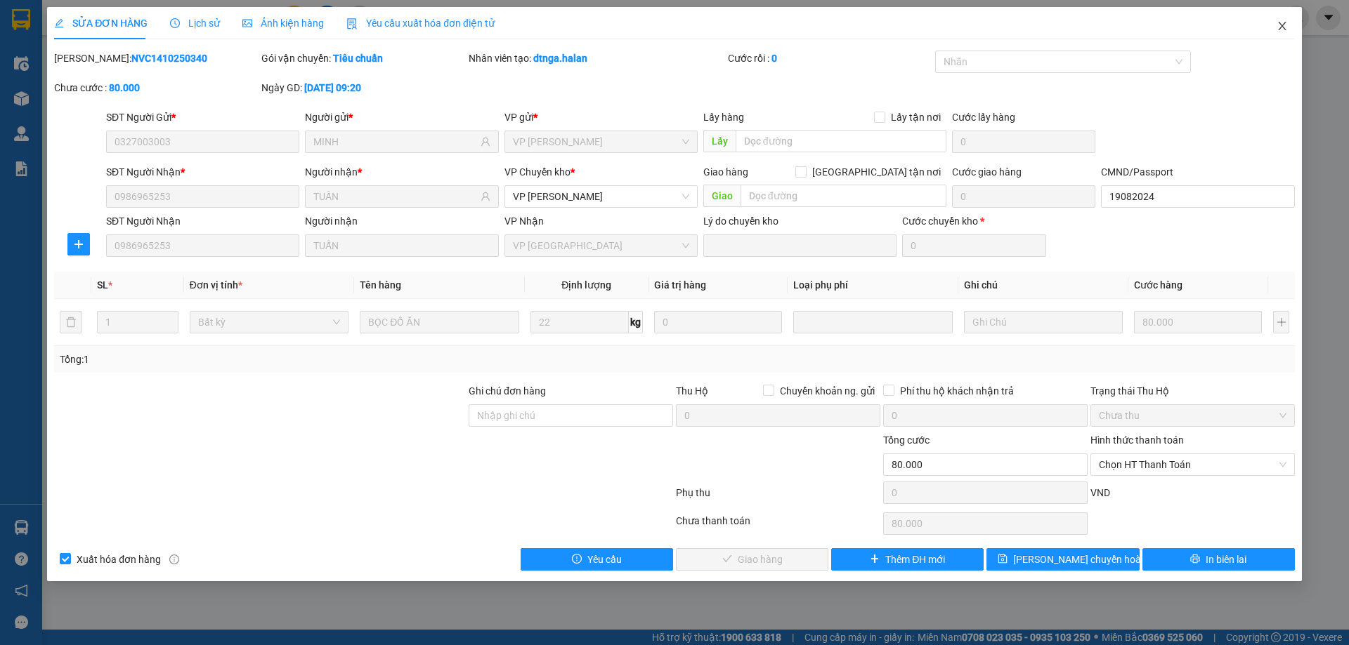
click at [1283, 34] on span "Close" at bounding box center [1281, 26] width 39 height 39
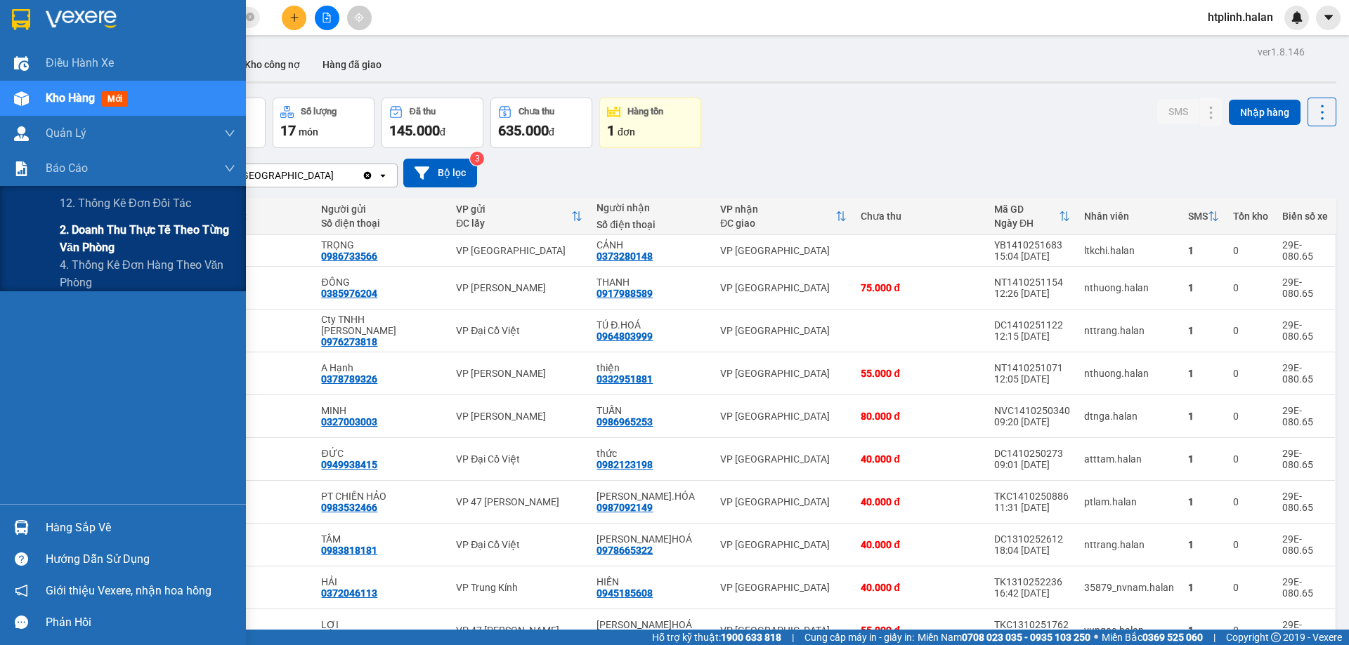
click at [148, 235] on span "2. Doanh thu thực tế theo từng văn phòng" at bounding box center [148, 238] width 176 height 35
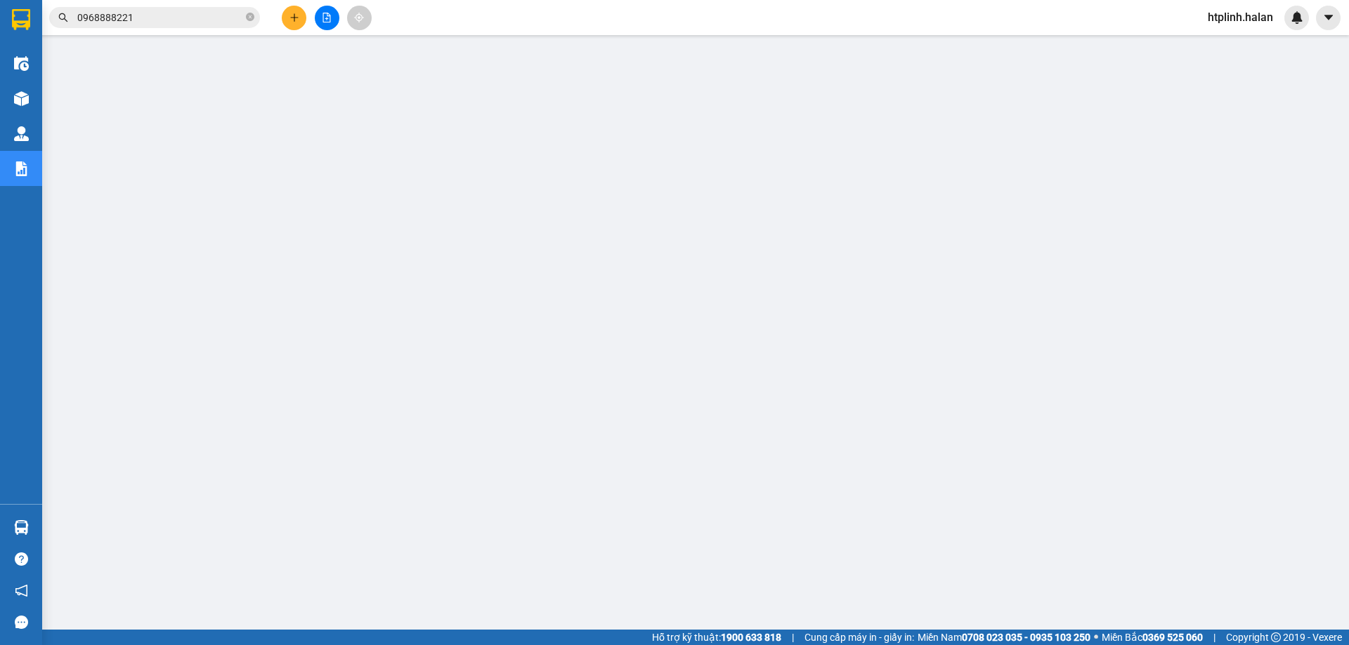
click at [184, 20] on input "0968888221" at bounding box center [160, 17] width 166 height 15
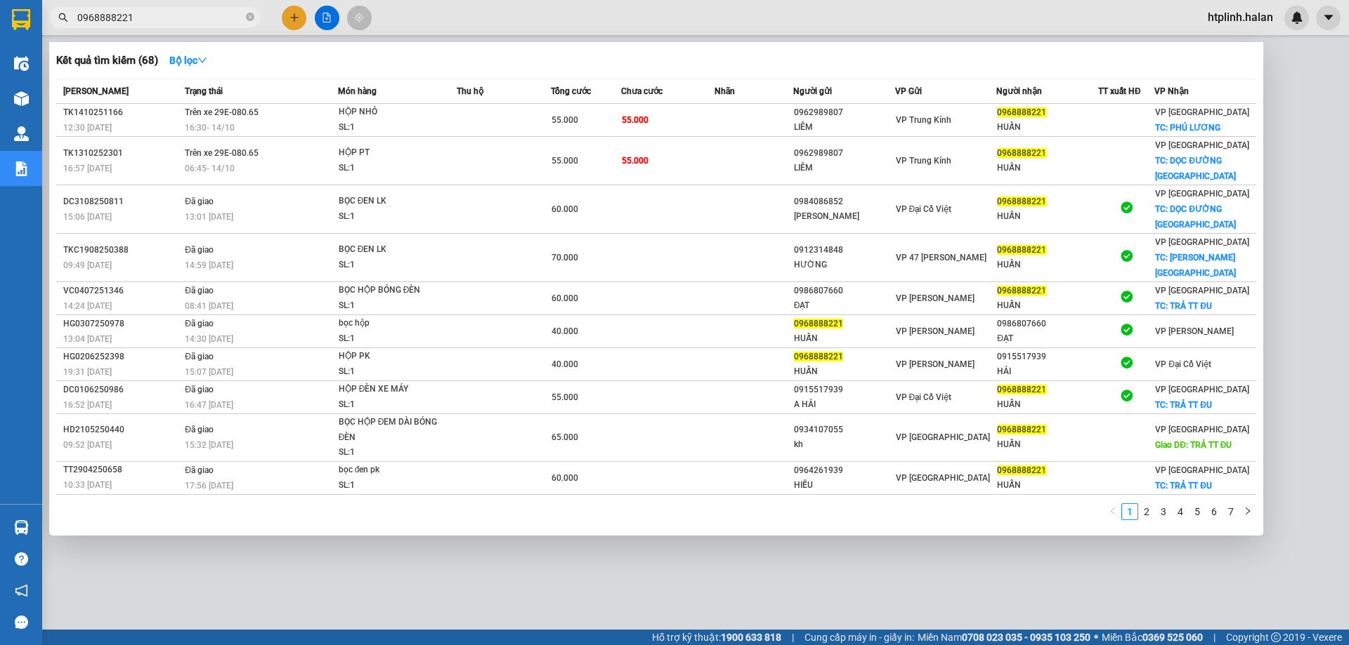
click at [184, 20] on input "0968888221" at bounding box center [160, 17] width 166 height 15
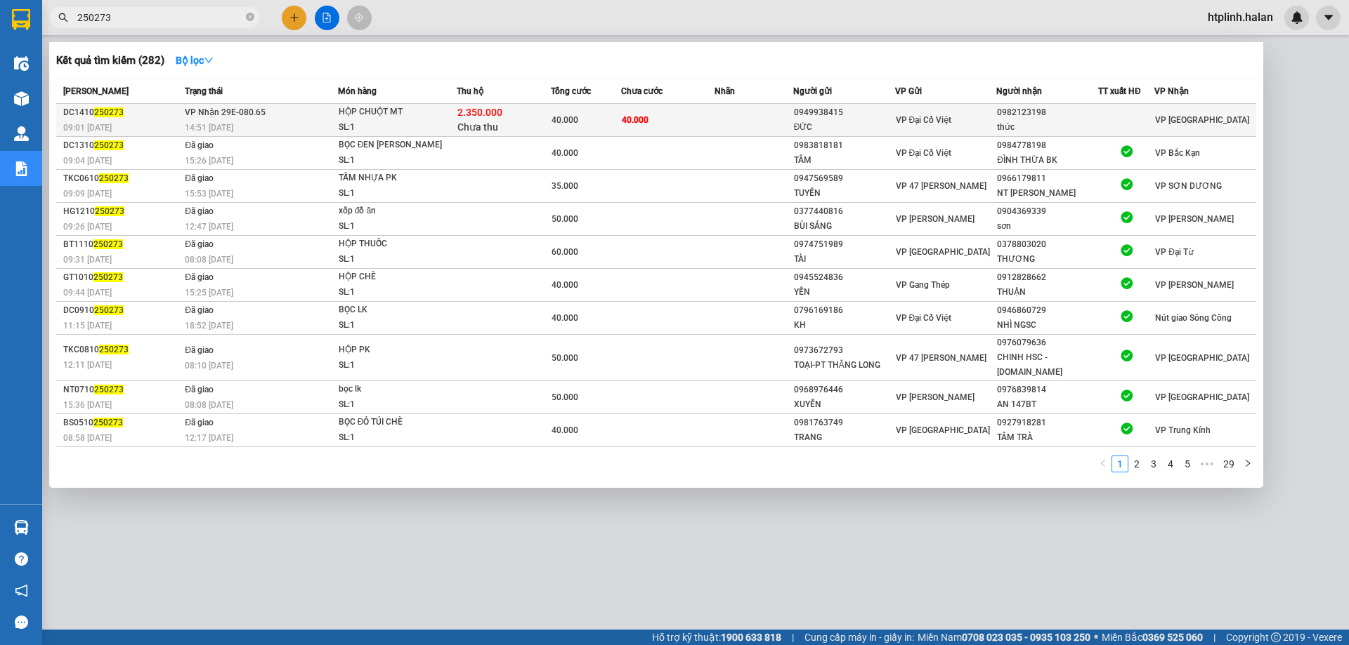
type input "250273"
click at [1148, 125] on div at bounding box center [1126, 120] width 55 height 15
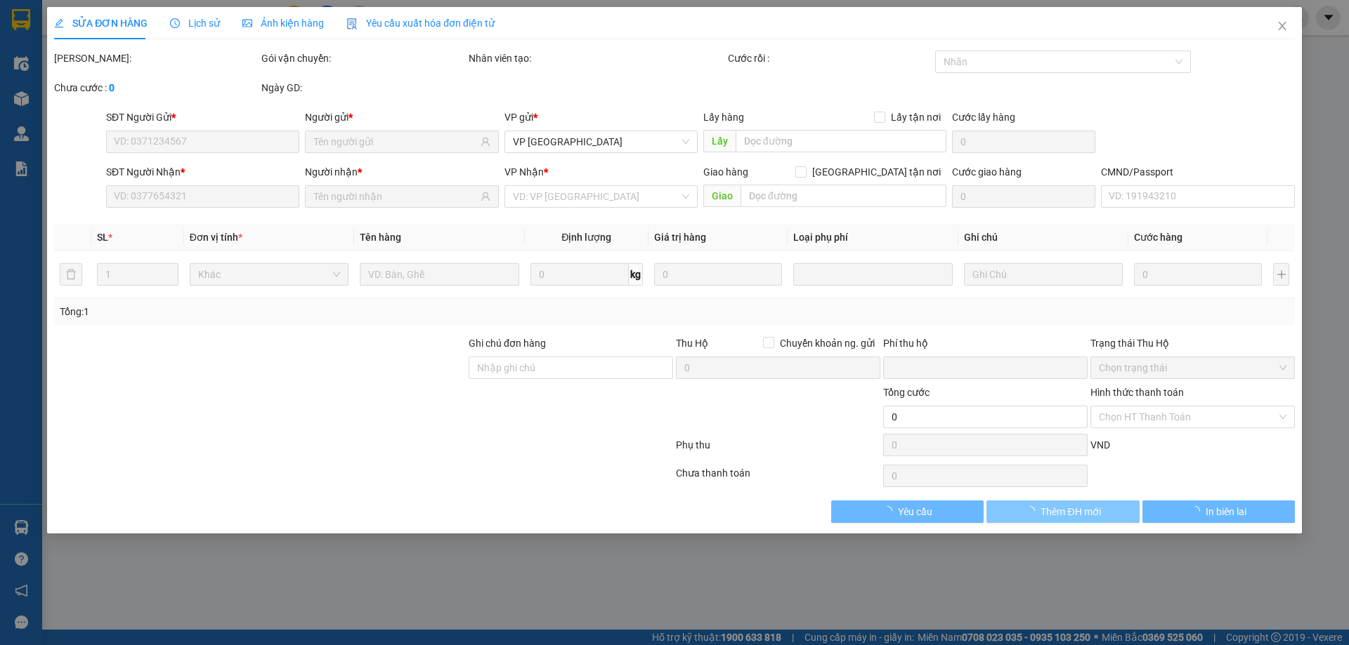
type input "0949938415"
type input "ĐỨC"
type input "0982123198"
type input "thức"
checkbox input "true"
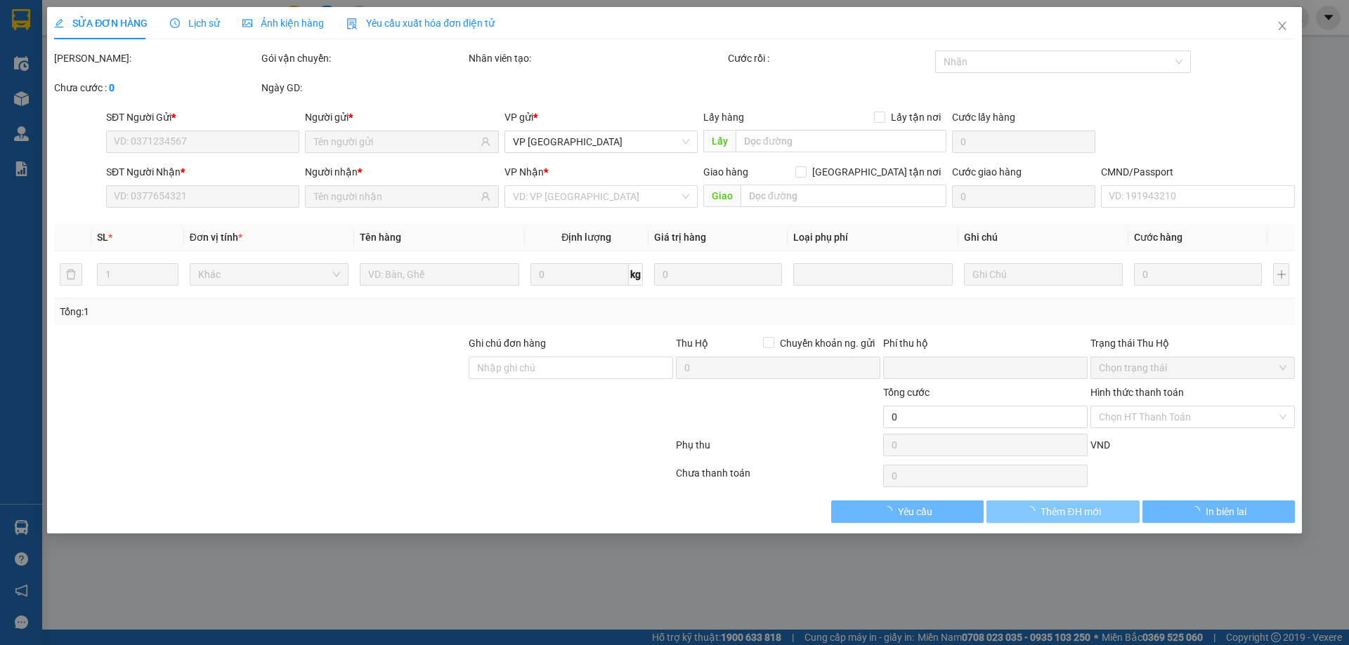
type input "2.350.000"
type input "40.000"
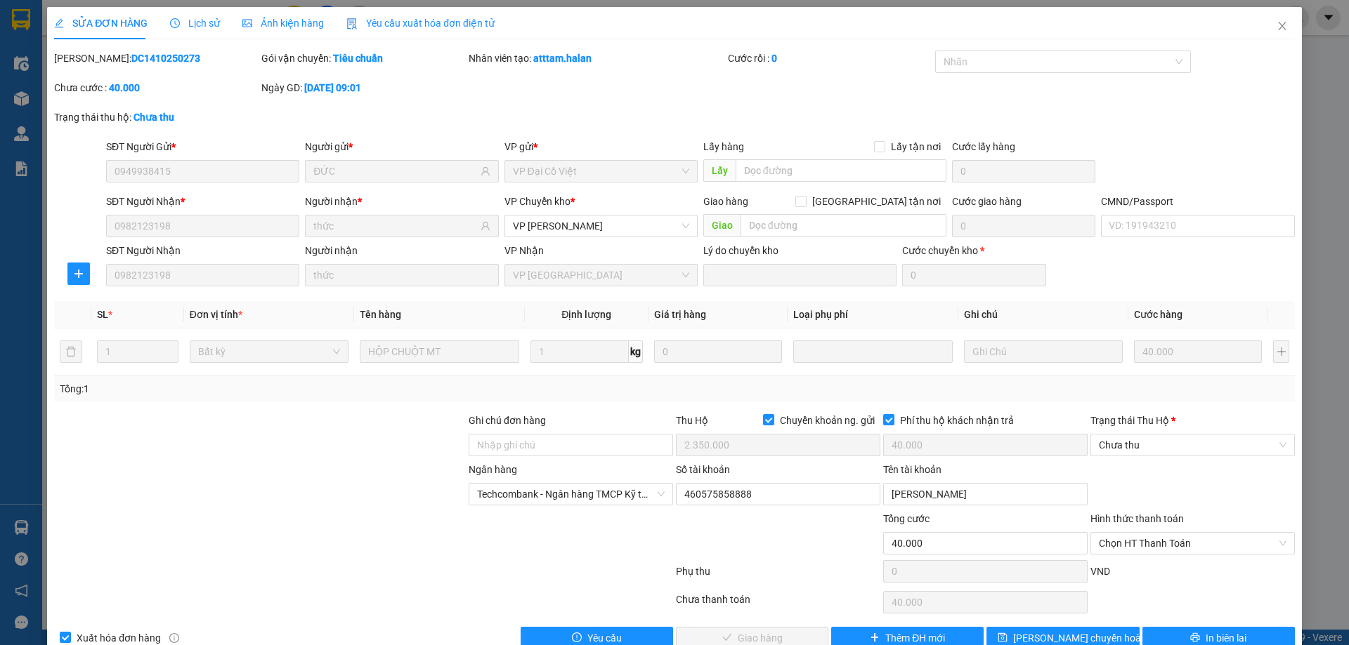
scroll to position [32, 0]
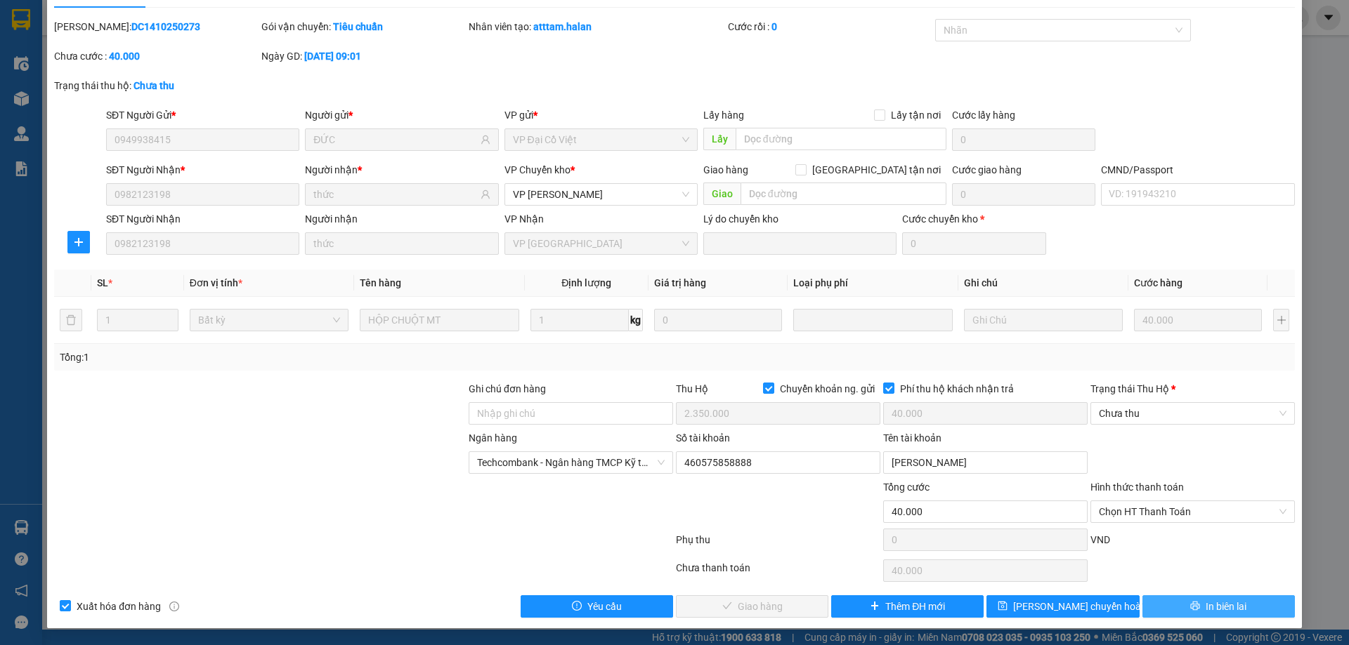
click at [1162, 604] on button "In biên lai" at bounding box center [1218, 607] width 152 height 22
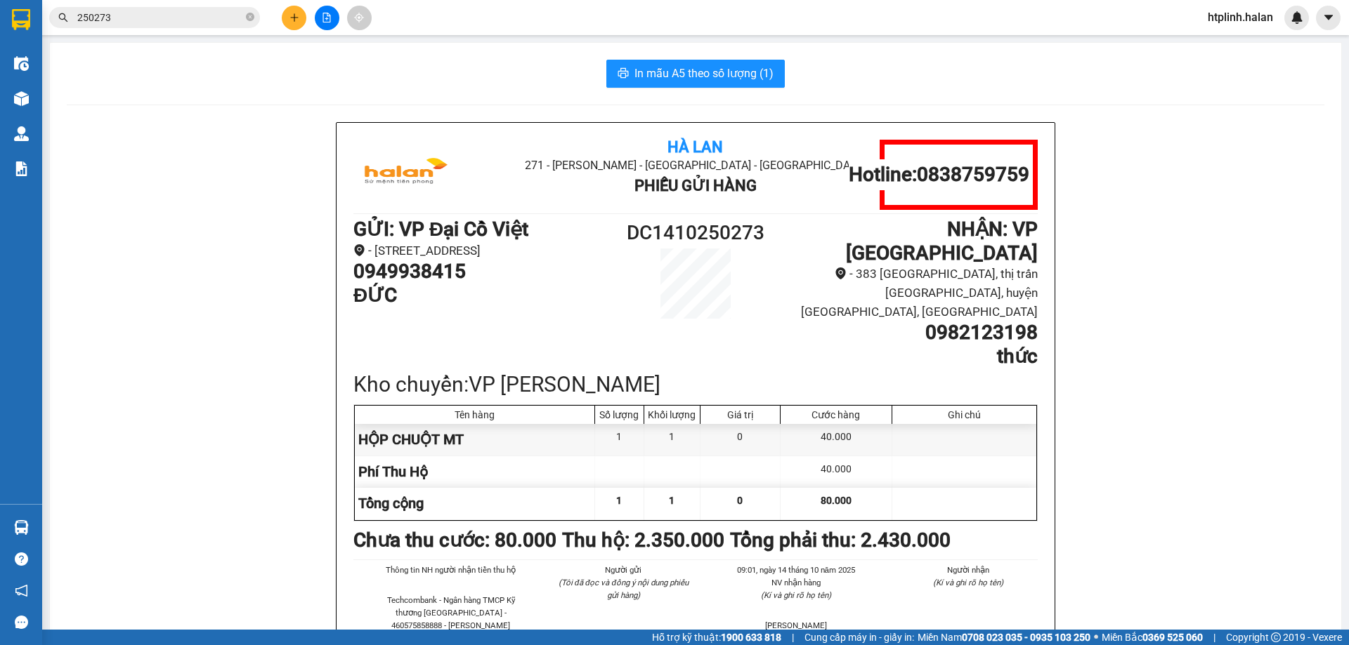
scroll to position [105, 0]
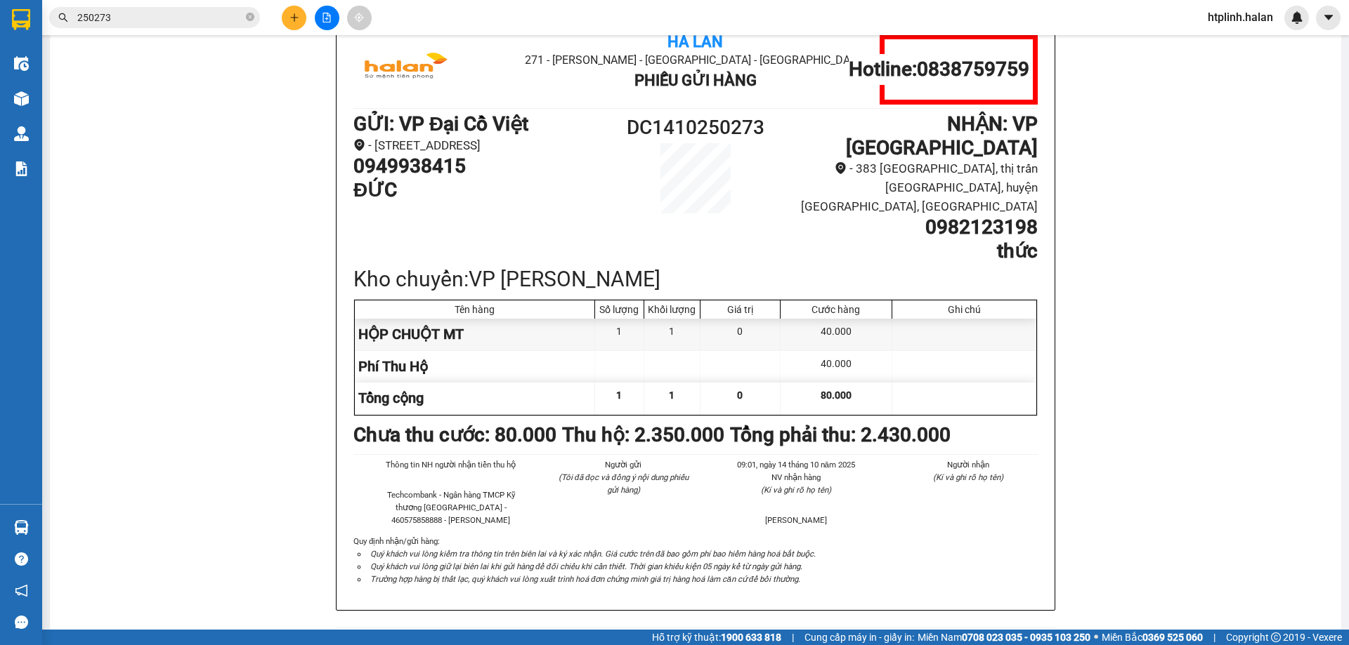
drag, startPoint x: 103, startPoint y: 457, endPoint x: 540, endPoint y: 363, distance: 447.4
click at [540, 383] on div "Tổng cộng" at bounding box center [475, 399] width 240 height 32
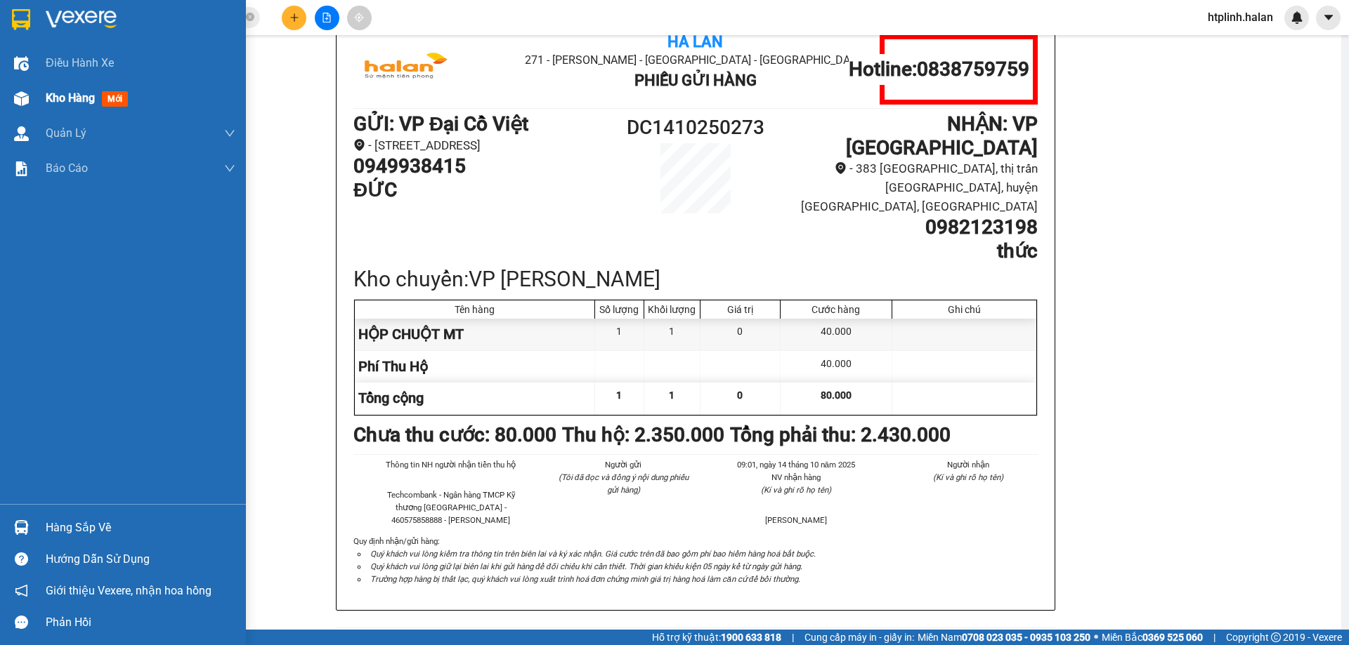
click at [92, 94] on span "Kho hàng" at bounding box center [70, 97] width 49 height 13
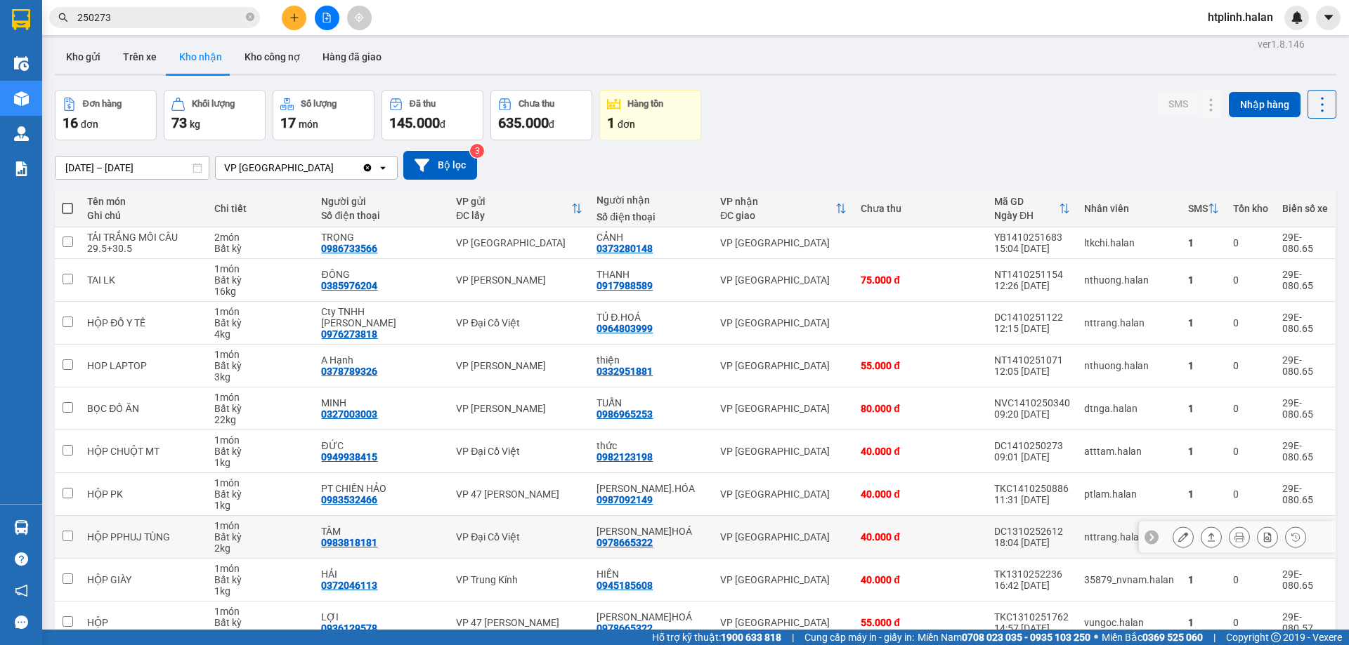
scroll to position [80, 0]
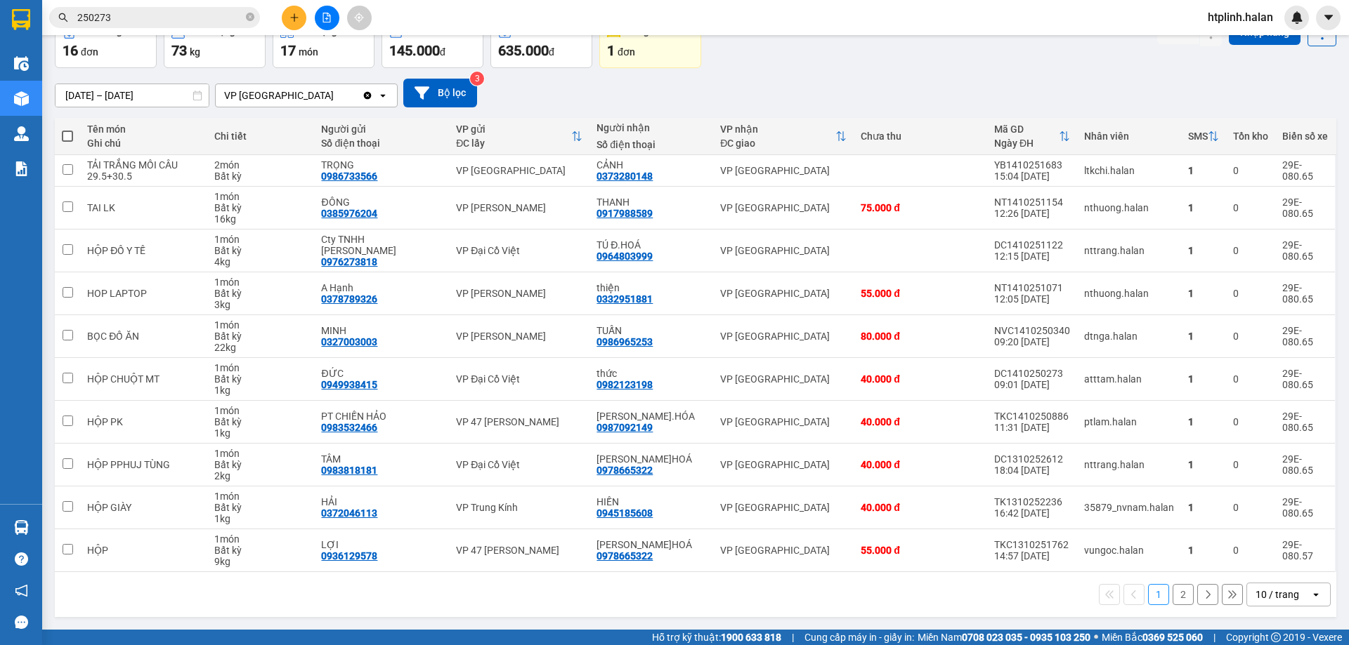
click at [1172, 591] on button "2" at bounding box center [1182, 594] width 21 height 21
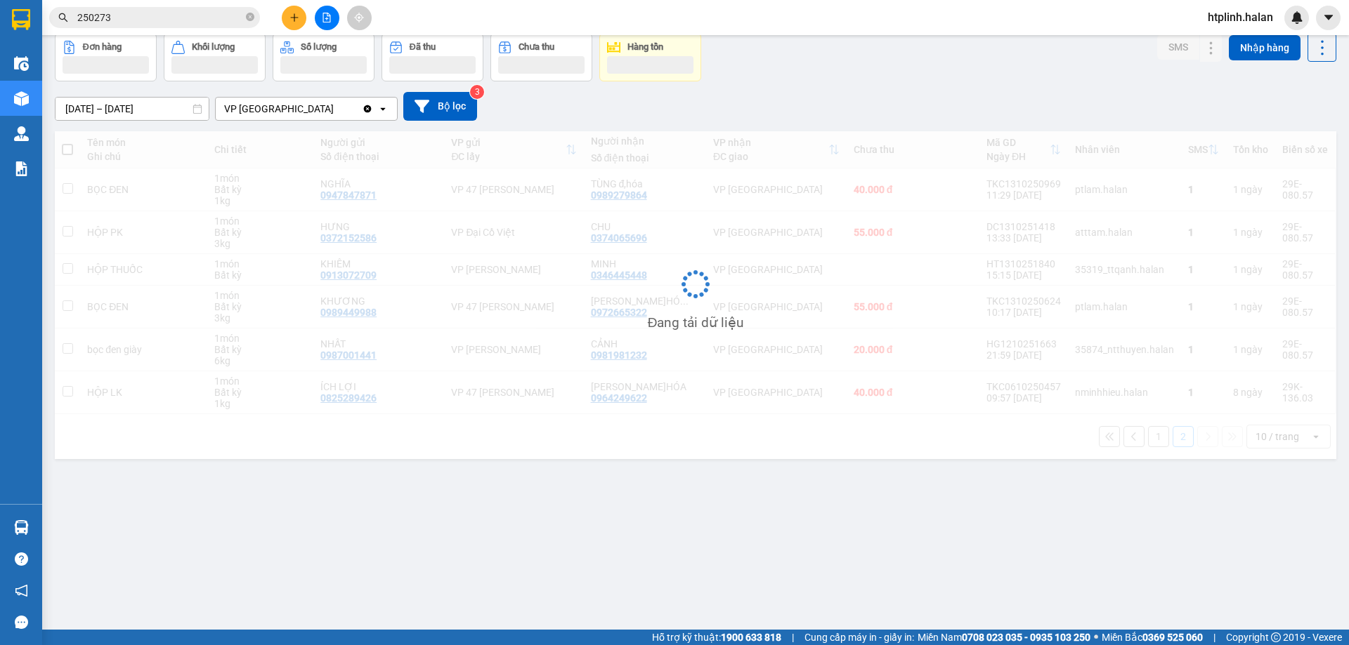
scroll to position [65, 0]
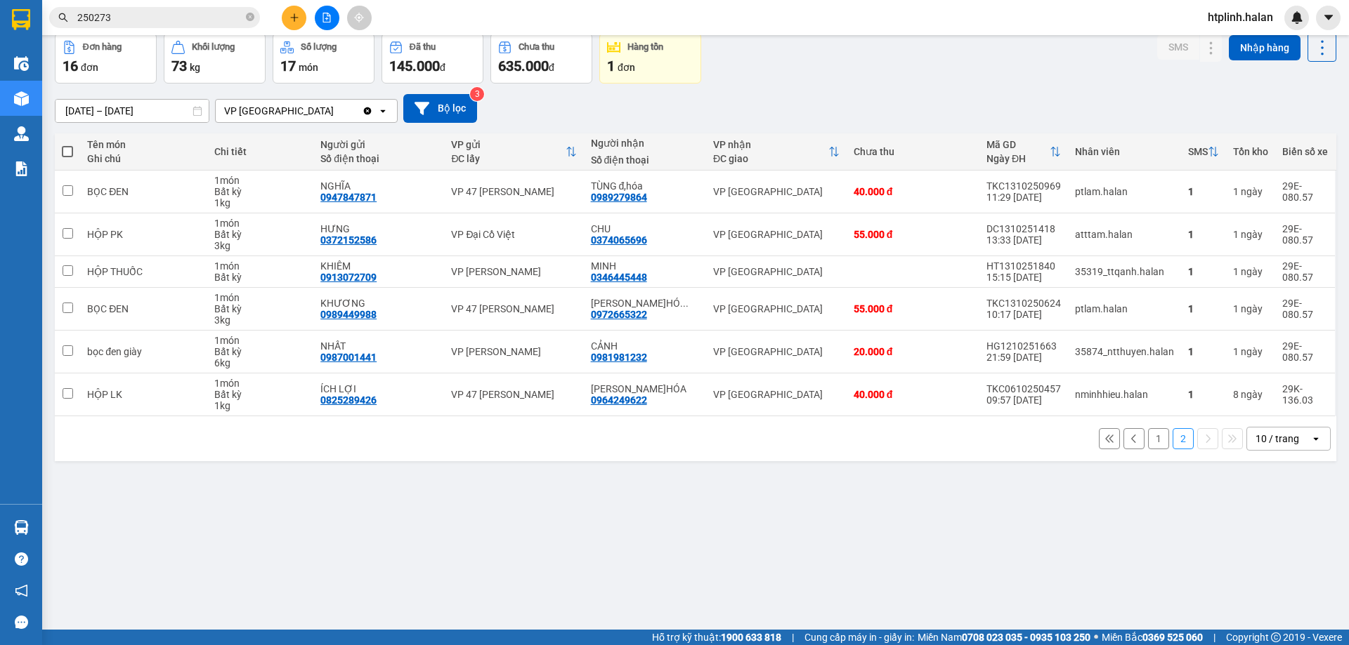
click at [1148, 445] on button "1" at bounding box center [1158, 438] width 21 height 21
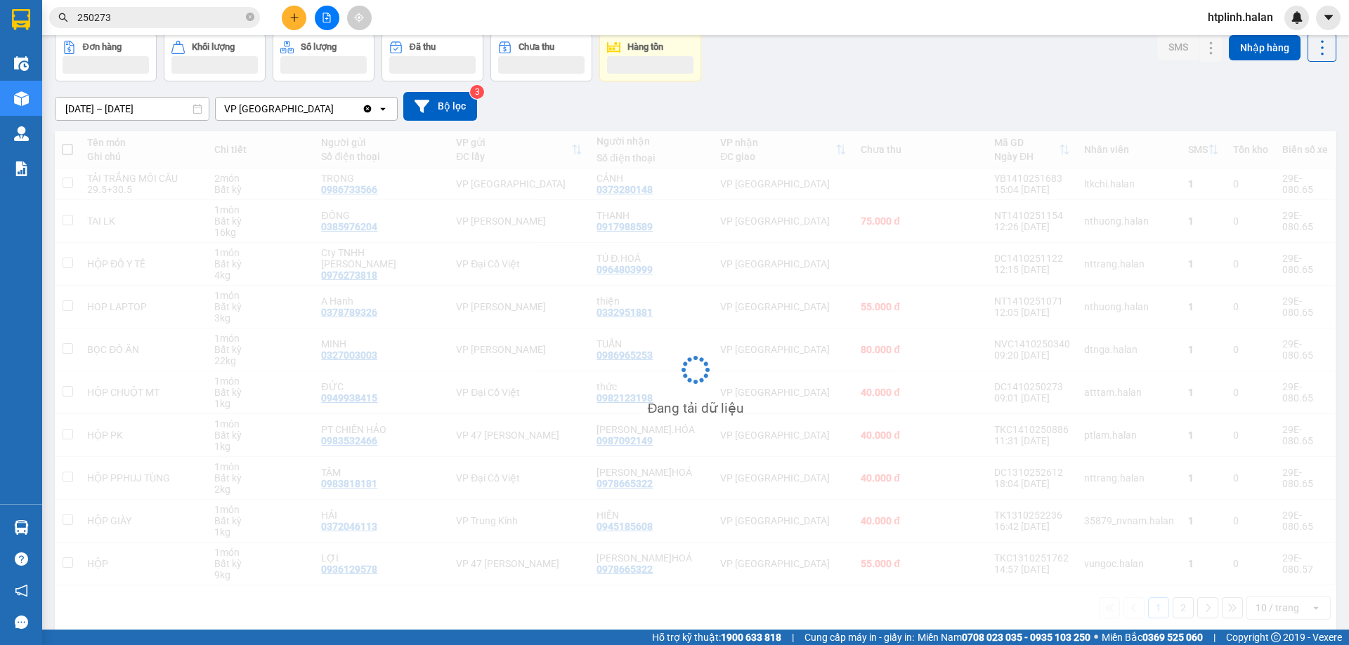
scroll to position [78, 0]
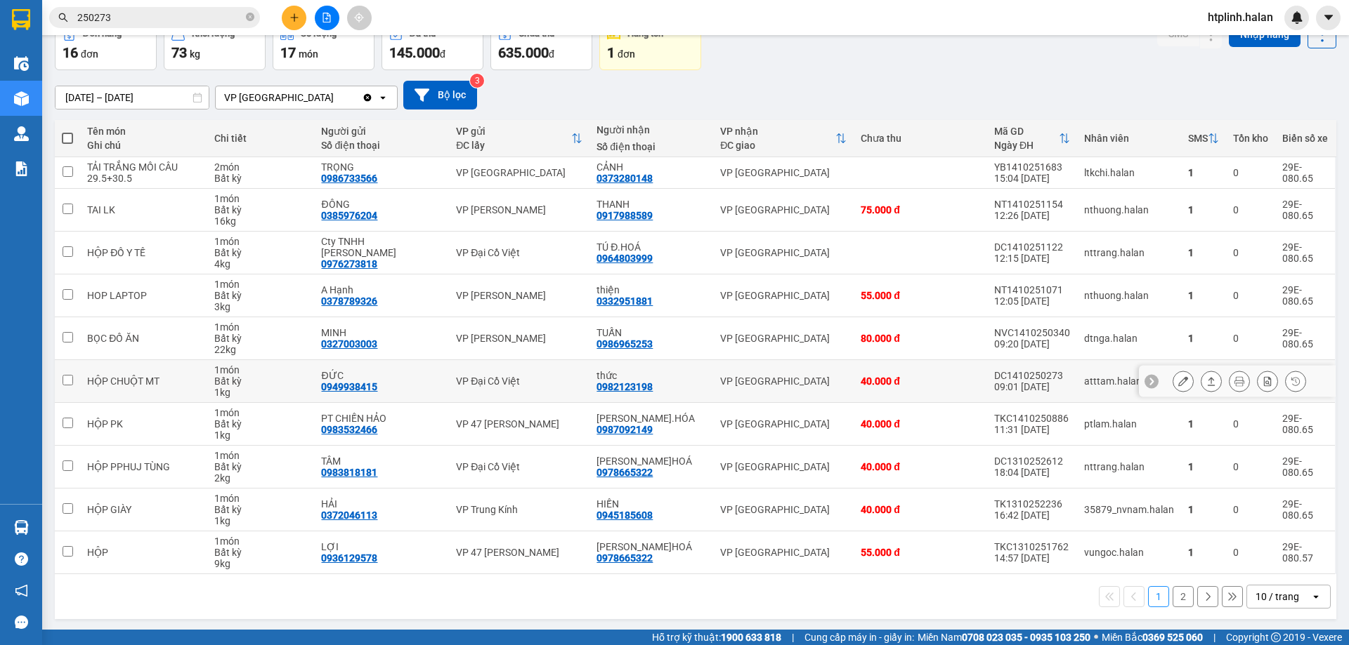
click at [1183, 383] on div at bounding box center [1238, 381] width 133 height 21
click at [1173, 385] on button at bounding box center [1183, 381] width 20 height 25
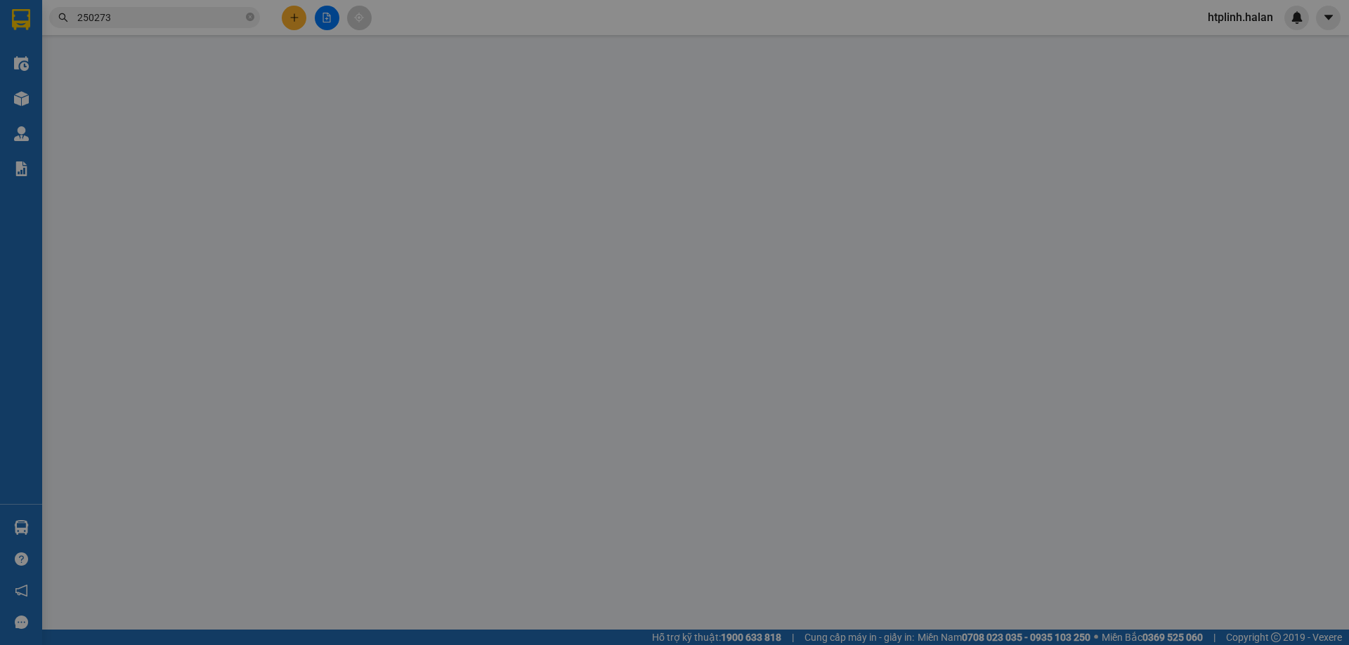
type input "0949938415"
type input "ĐỨC"
type input "0982123198"
type input "thức"
checkbox input "true"
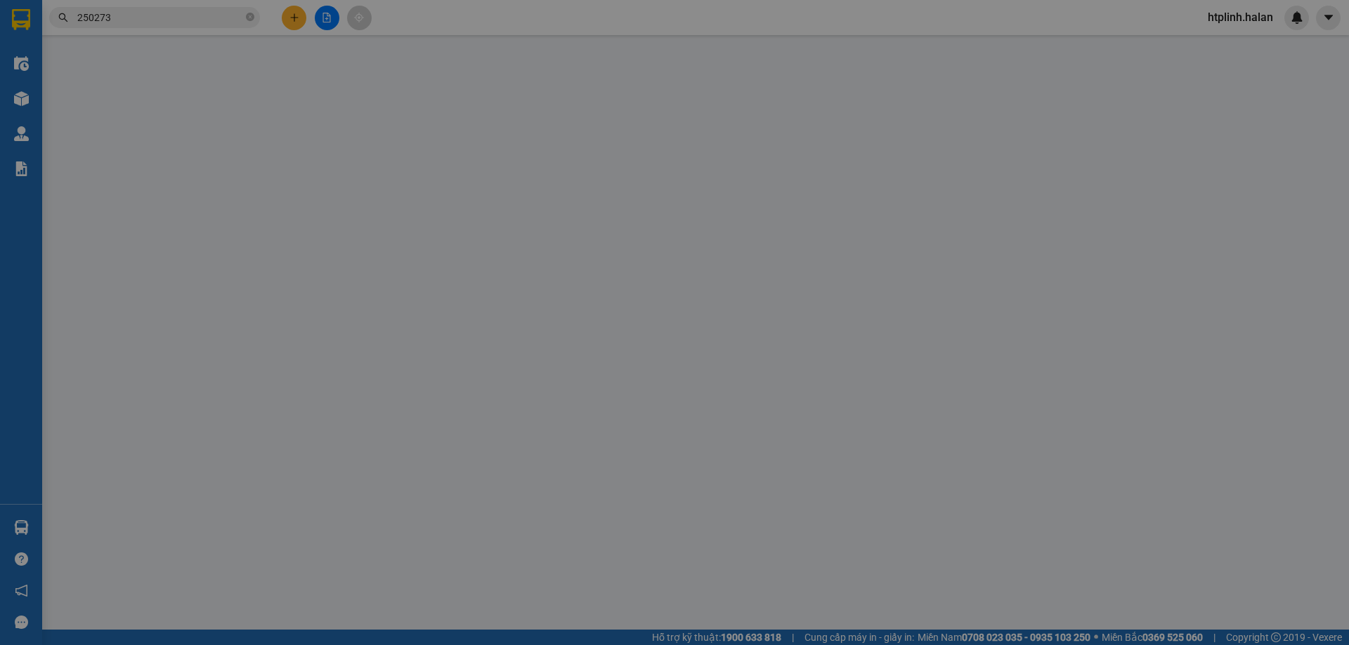
type input "2.350.000"
type input "40.000"
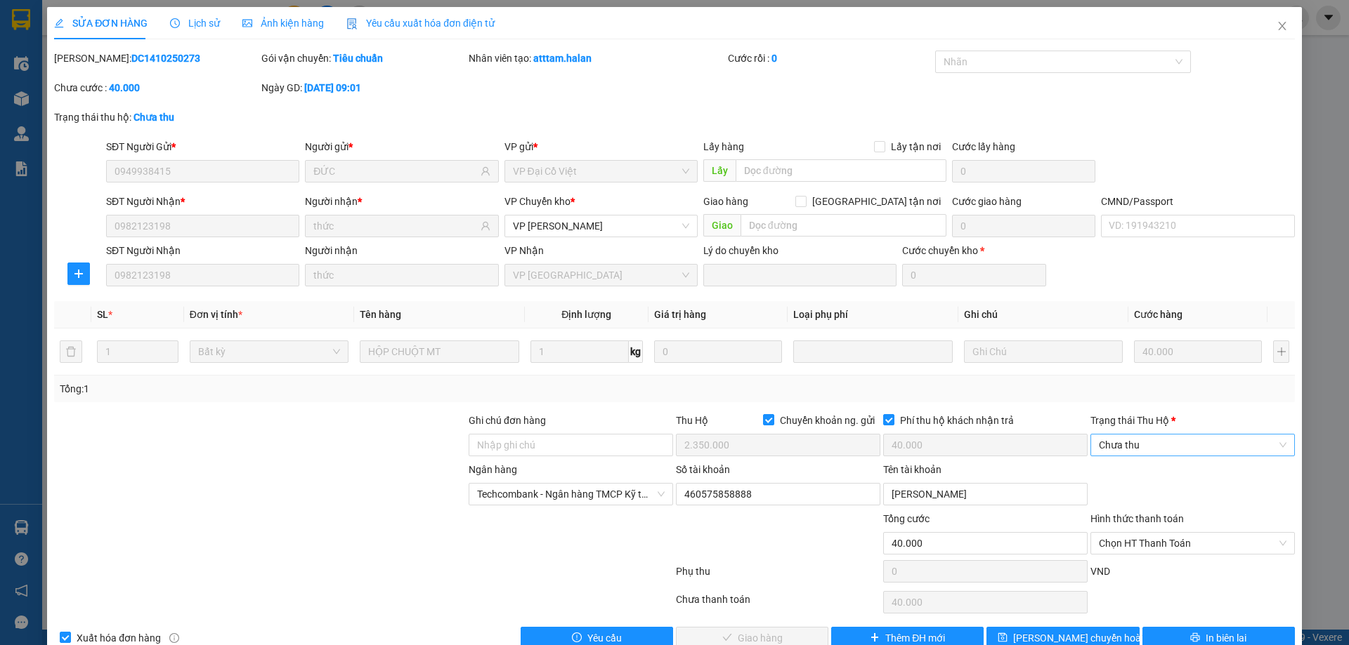
click at [1146, 439] on span "Chưa thu" at bounding box center [1193, 445] width 188 height 21
click at [1128, 516] on div "VP đã thu" at bounding box center [1183, 518] width 186 height 15
drag, startPoint x: 1163, startPoint y: 541, endPoint x: 1153, endPoint y: 536, distance: 11.6
click at [1154, 536] on span "Chọn HT Thanh Toán" at bounding box center [1193, 543] width 188 height 21
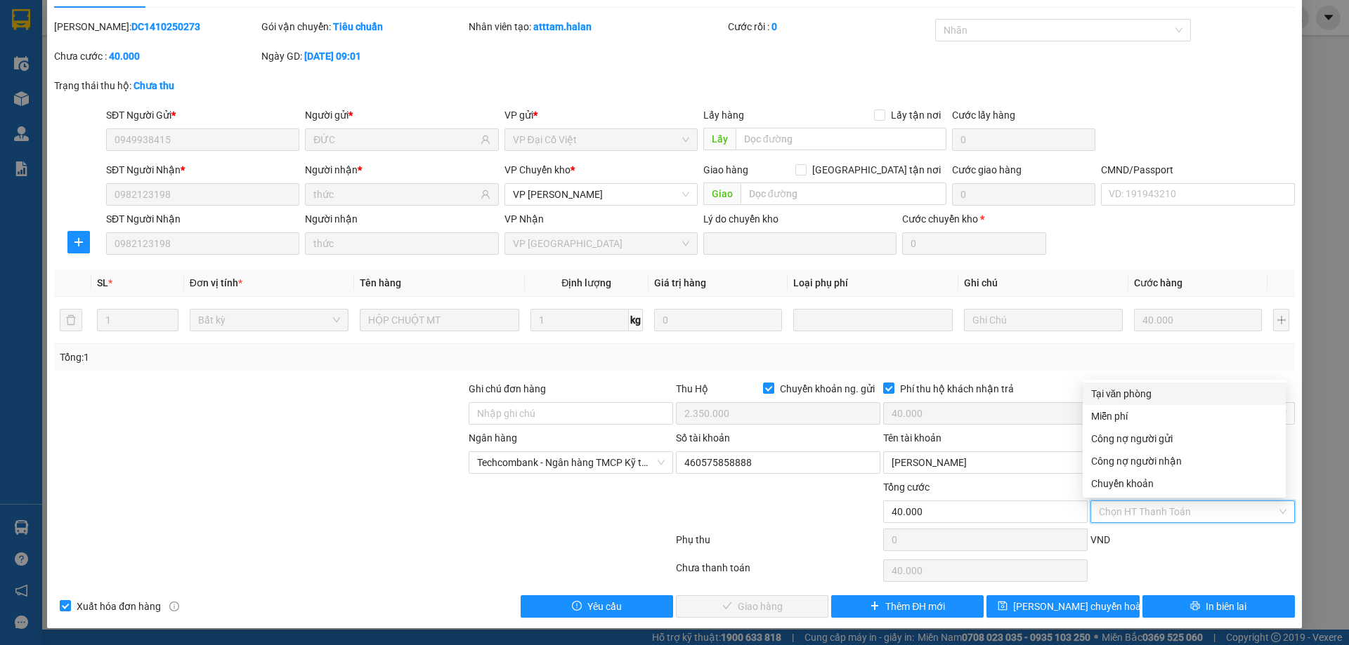
click at [1136, 395] on div "Tại văn phòng" at bounding box center [1184, 393] width 186 height 15
type input "0"
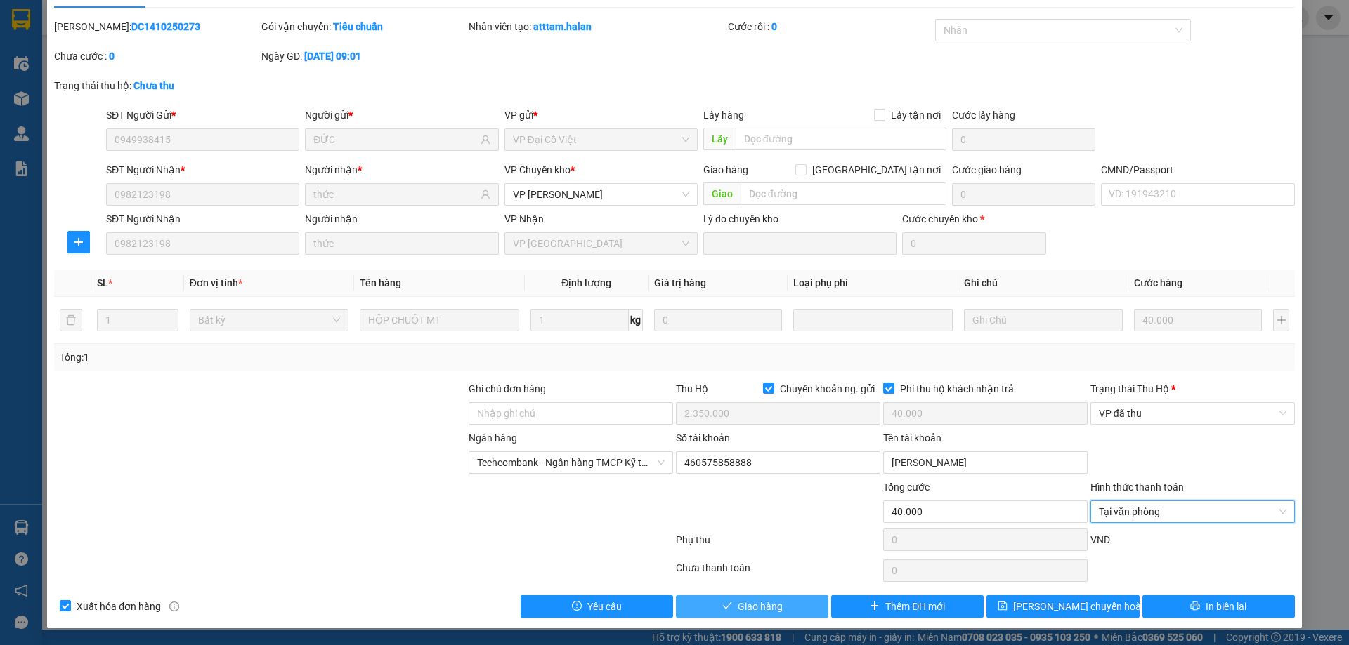
click at [756, 597] on button "Giao hàng" at bounding box center [752, 607] width 152 height 22
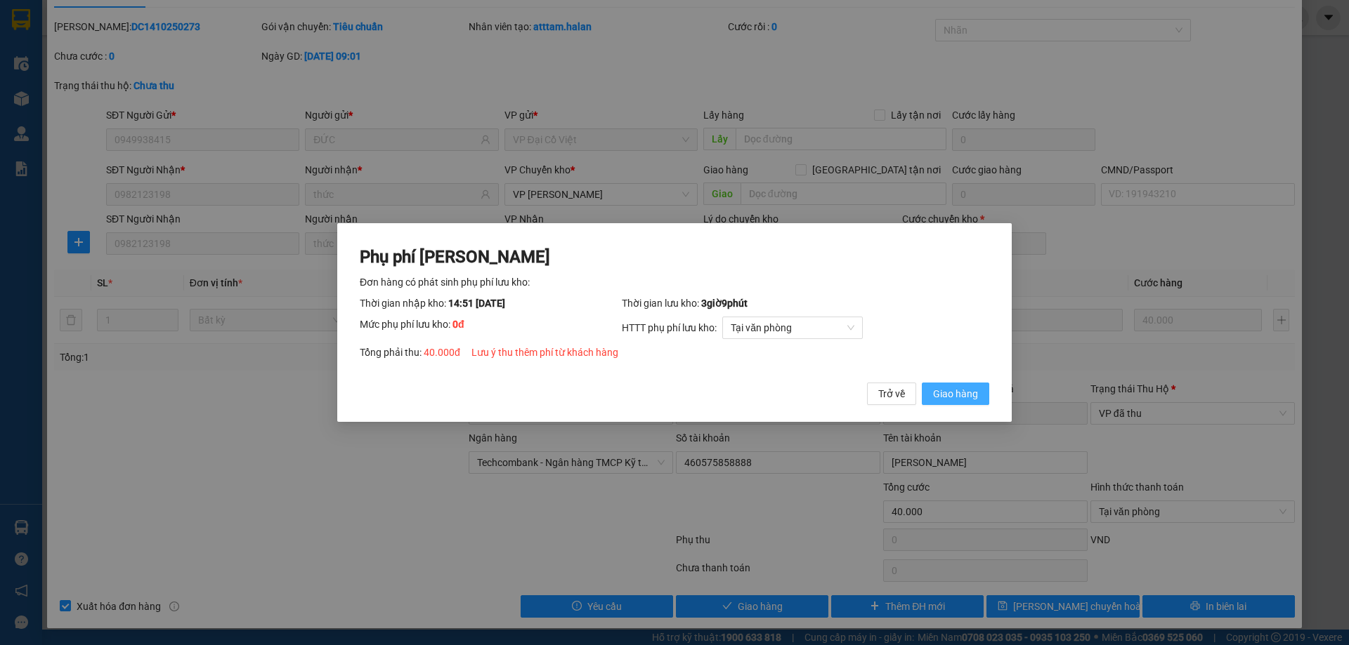
click at [952, 396] on span "Giao hàng" at bounding box center [955, 393] width 45 height 15
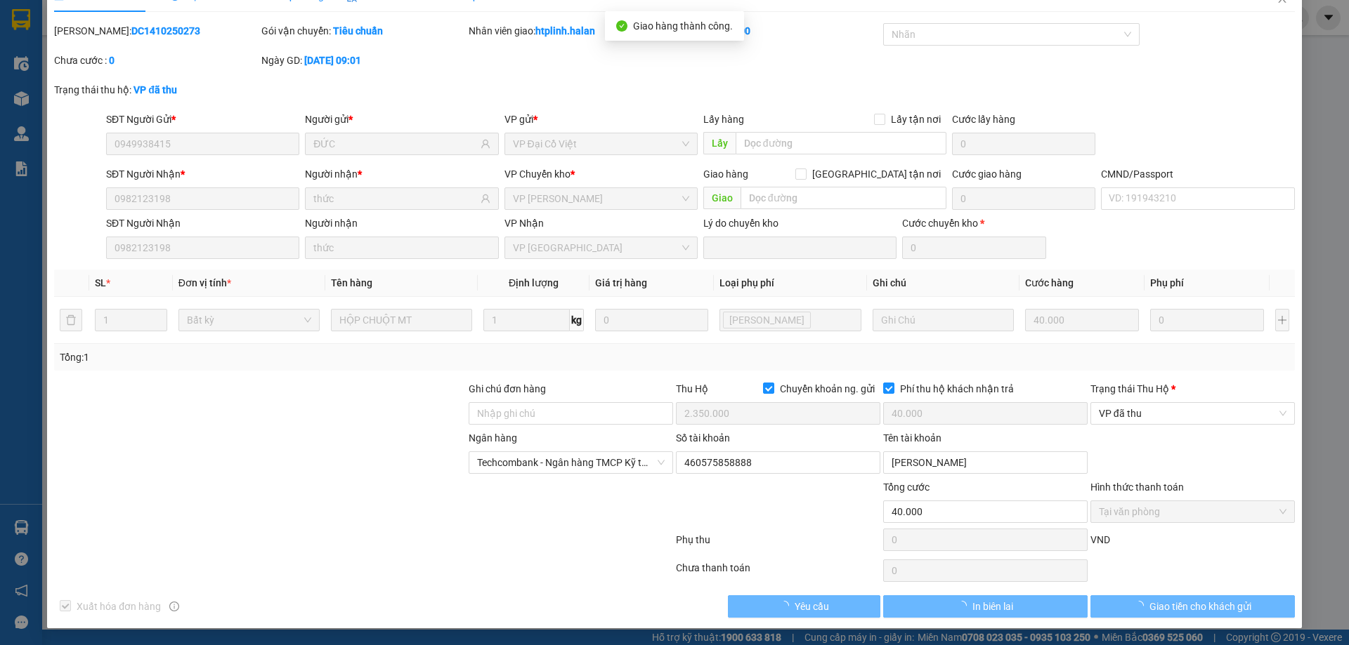
scroll to position [27, 0]
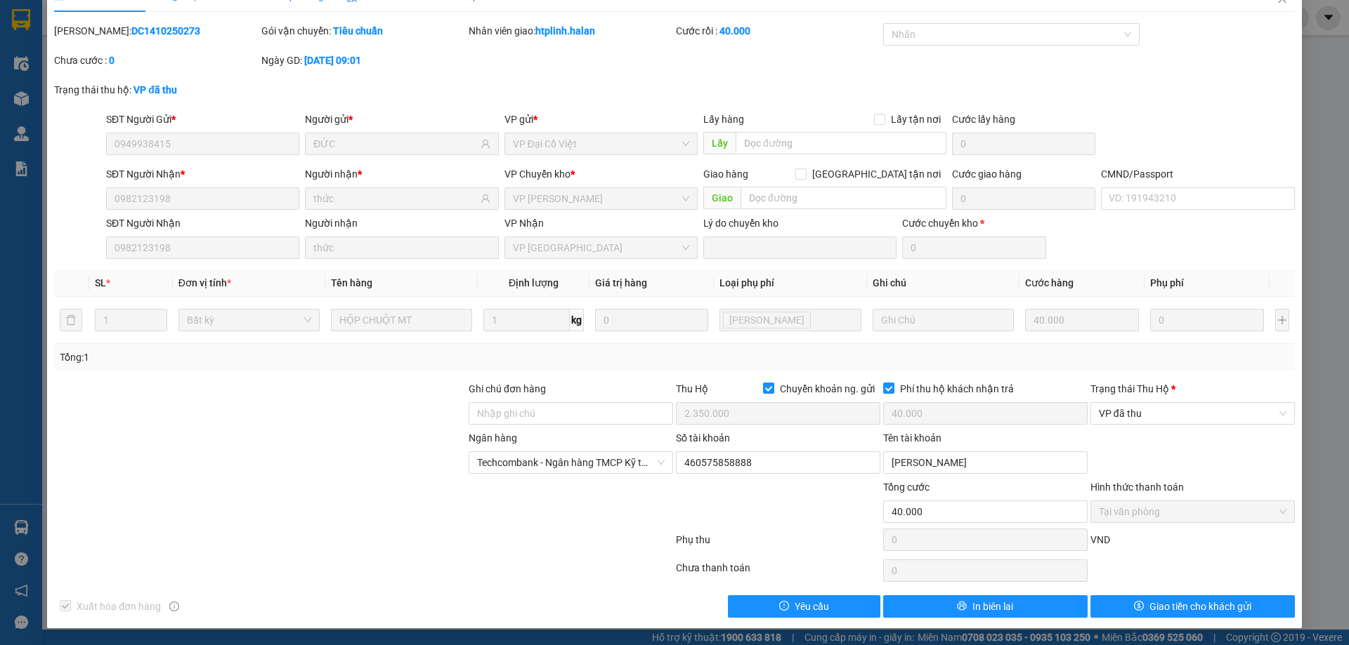
click at [34, 165] on div "SỬA ĐƠN HÀNG Lịch sử Ảnh kiện hàng Yêu cầu xuất hóa đơn điện tử Total Paid Fee …" at bounding box center [674, 322] width 1349 height 645
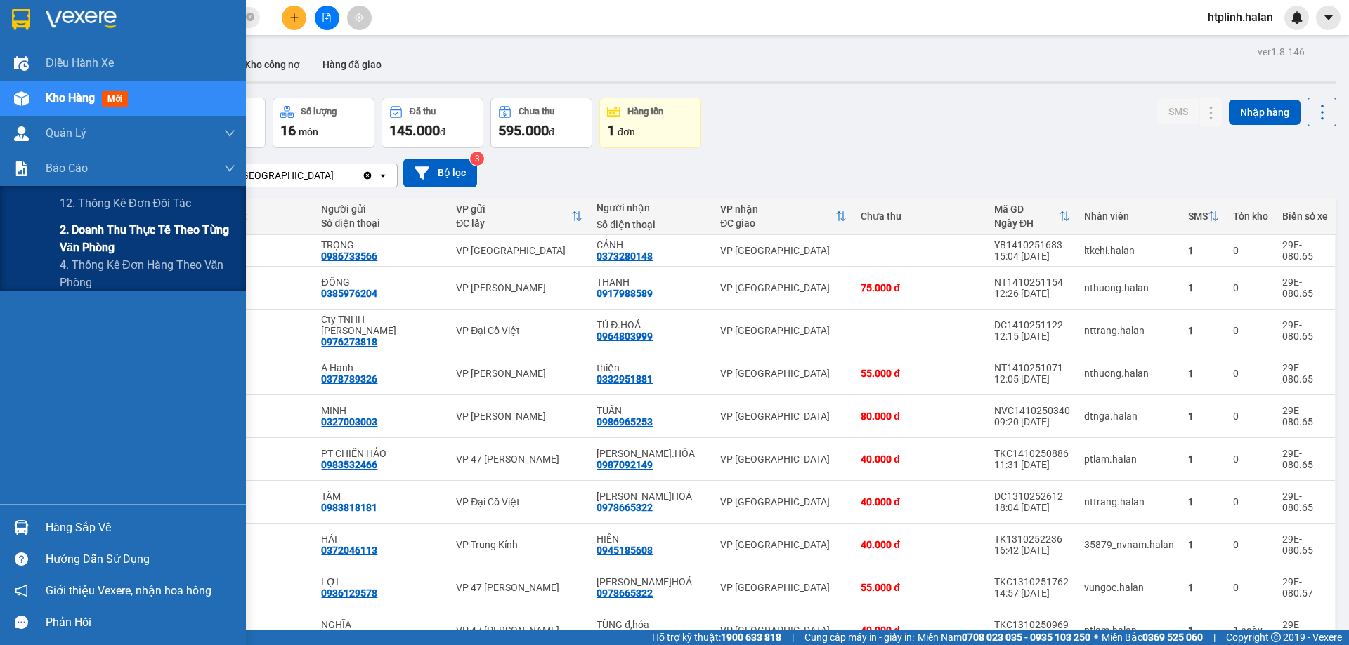
drag, startPoint x: 129, startPoint y: 240, endPoint x: 214, endPoint y: 232, distance: 86.1
click at [130, 240] on span "2. Doanh thu thực tế theo từng văn phòng" at bounding box center [148, 238] width 176 height 35
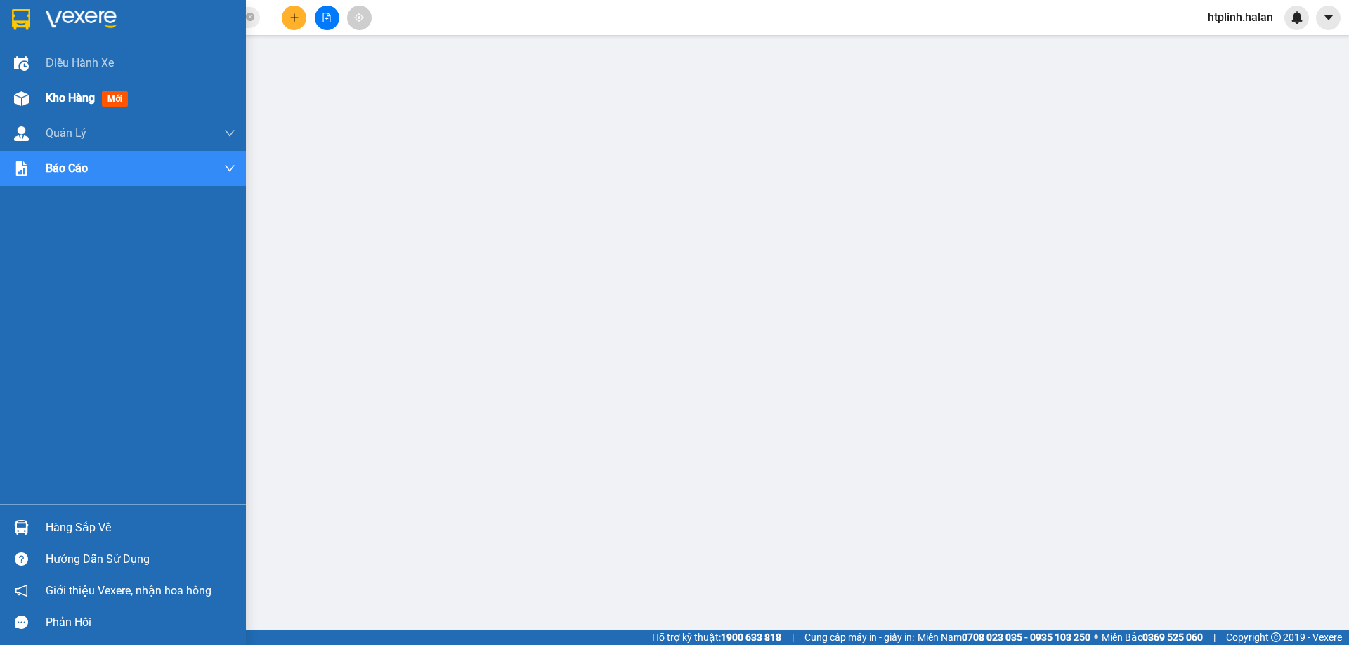
click at [9, 110] on div at bounding box center [21, 98] width 25 height 25
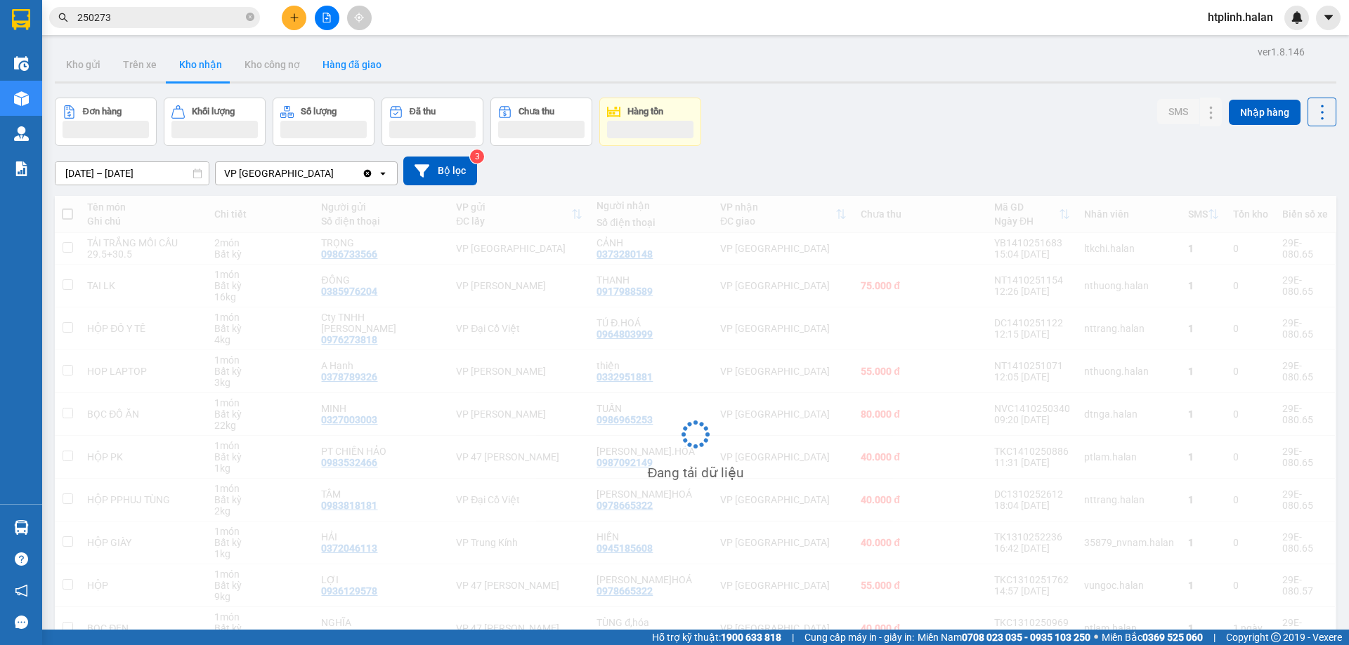
click at [353, 58] on button "Hàng đã giao" at bounding box center [351, 65] width 81 height 34
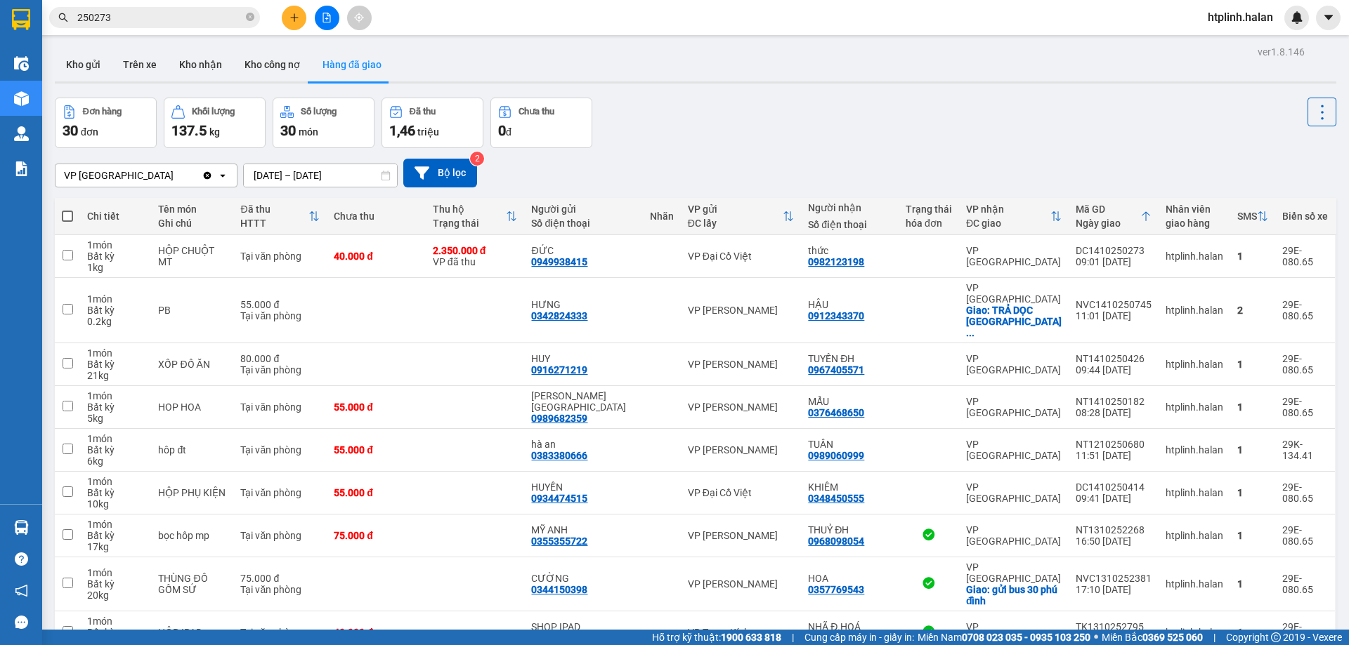
click at [303, 172] on input "14/10/2025 – 14/10/2025" at bounding box center [320, 175] width 153 height 22
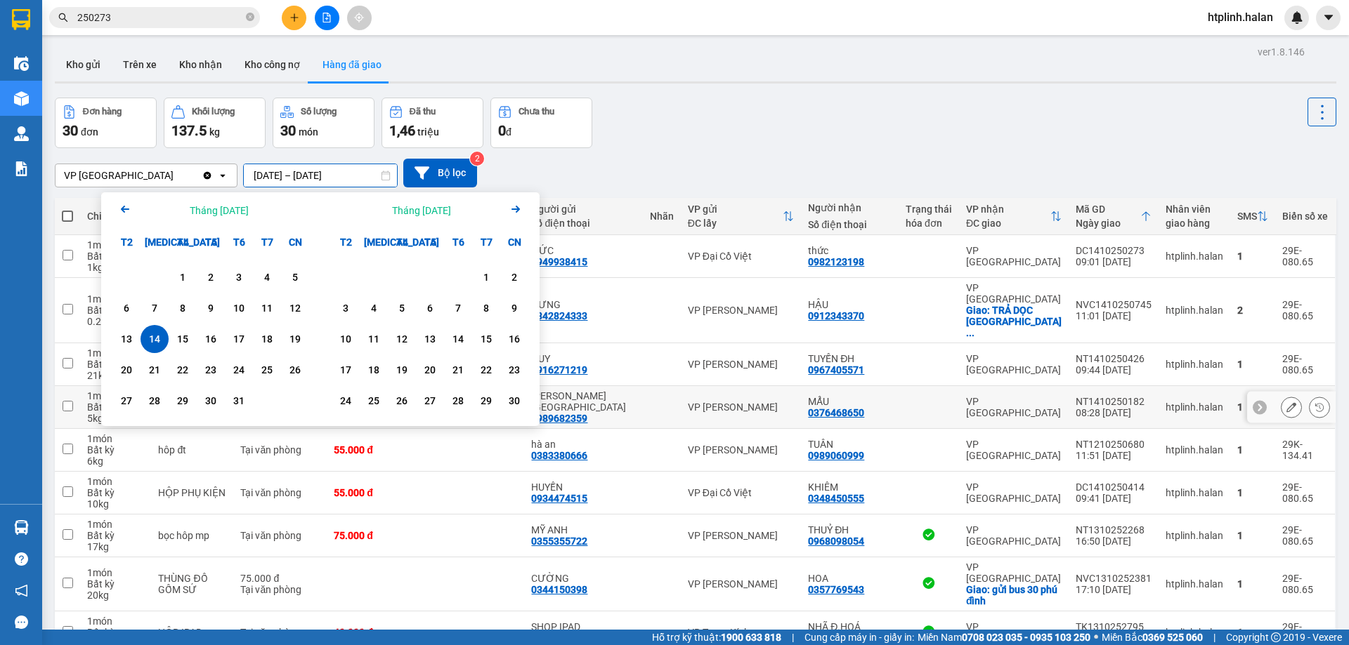
scroll to position [91, 0]
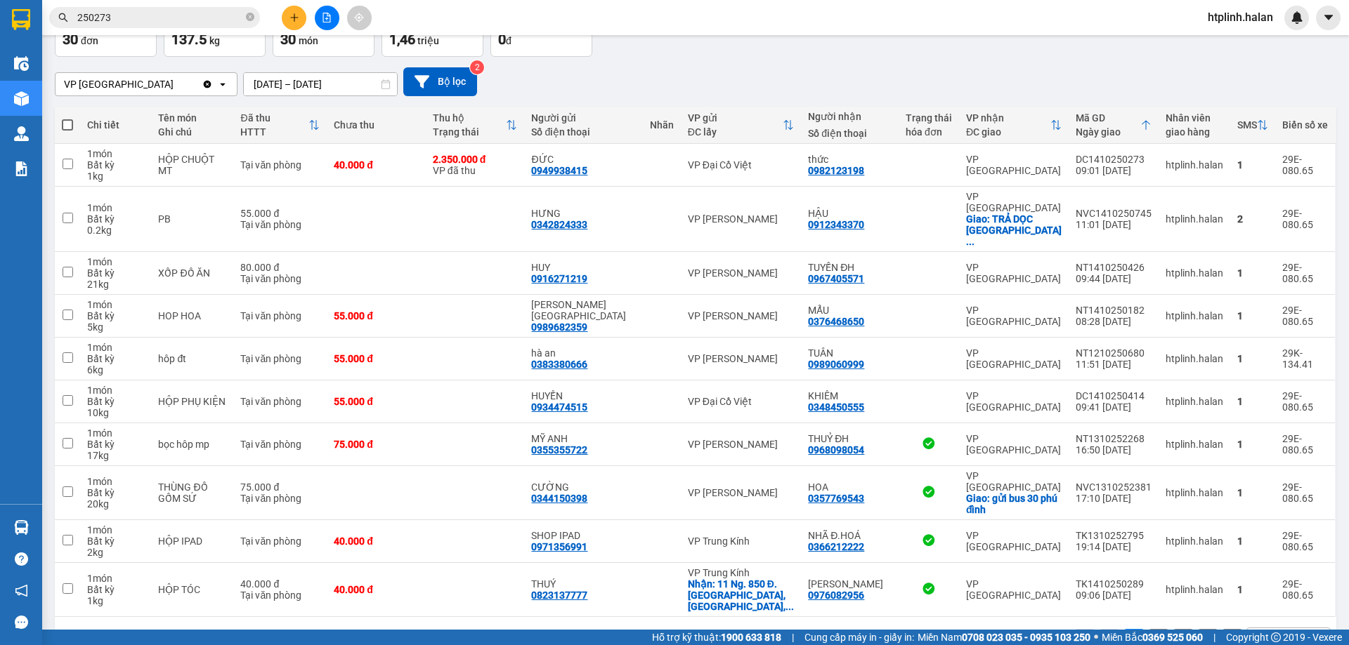
click at [903, 628] on div "1 2 3 10 / trang open" at bounding box center [695, 640] width 1270 height 24
click at [1149, 629] on button "2" at bounding box center [1158, 639] width 21 height 21
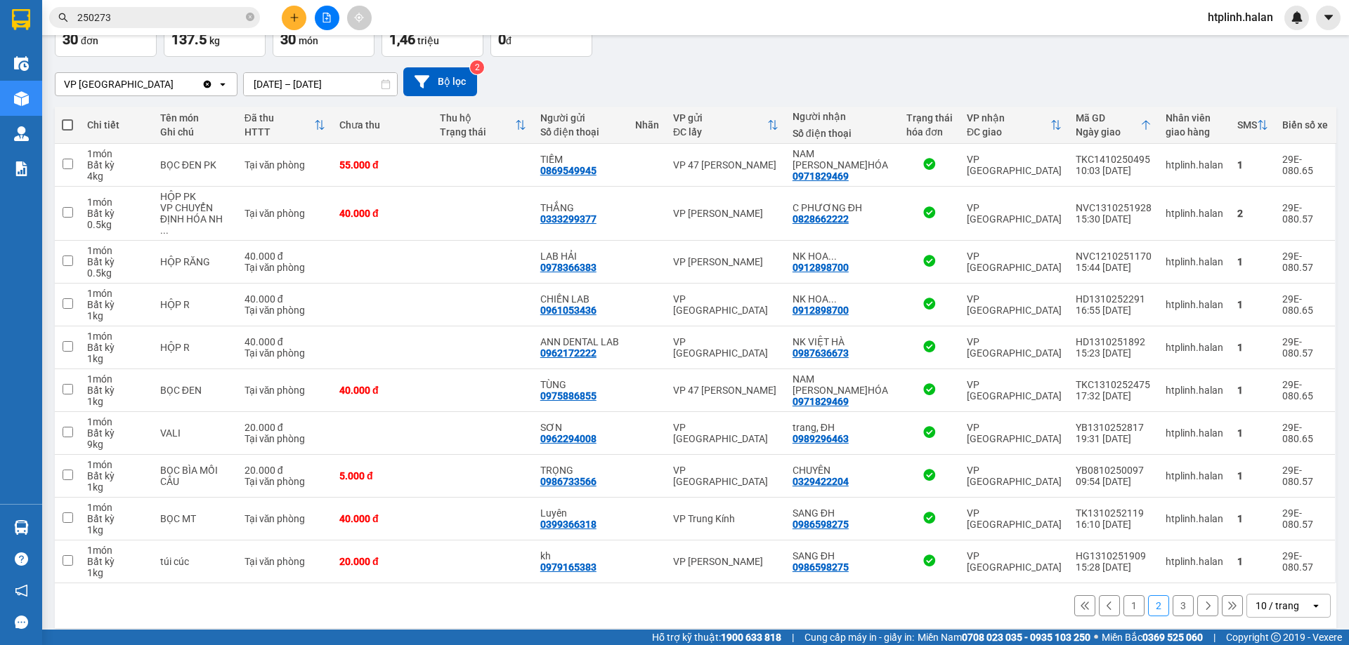
click at [1172, 601] on button "3" at bounding box center [1182, 606] width 21 height 21
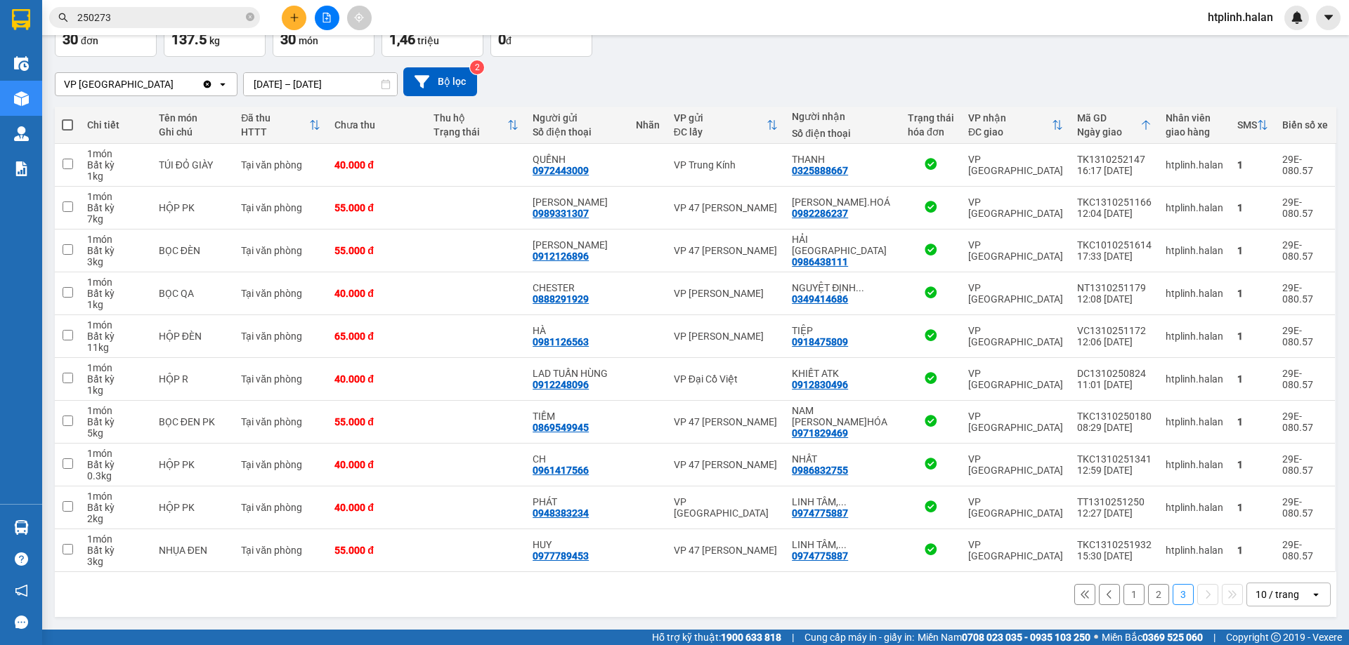
click at [1148, 592] on button "2" at bounding box center [1158, 594] width 21 height 21
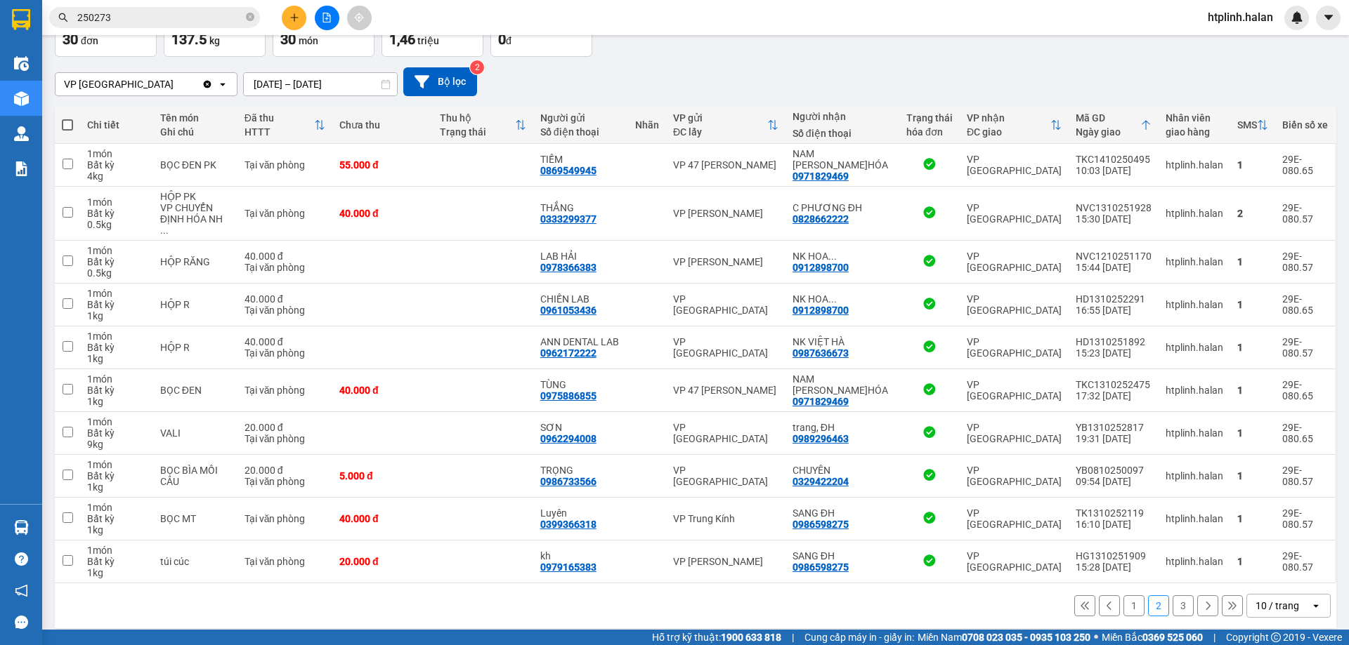
click at [1172, 596] on button "3" at bounding box center [1182, 606] width 21 height 21
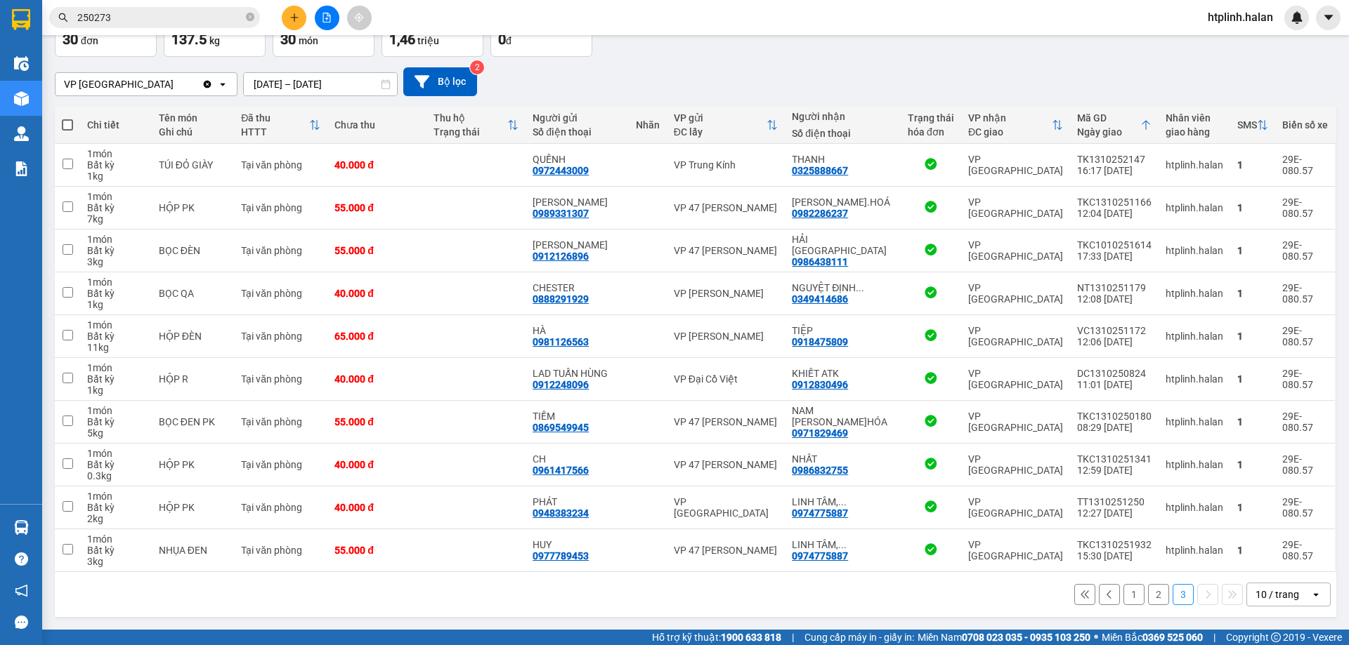
click at [1148, 589] on button "2" at bounding box center [1158, 594] width 21 height 21
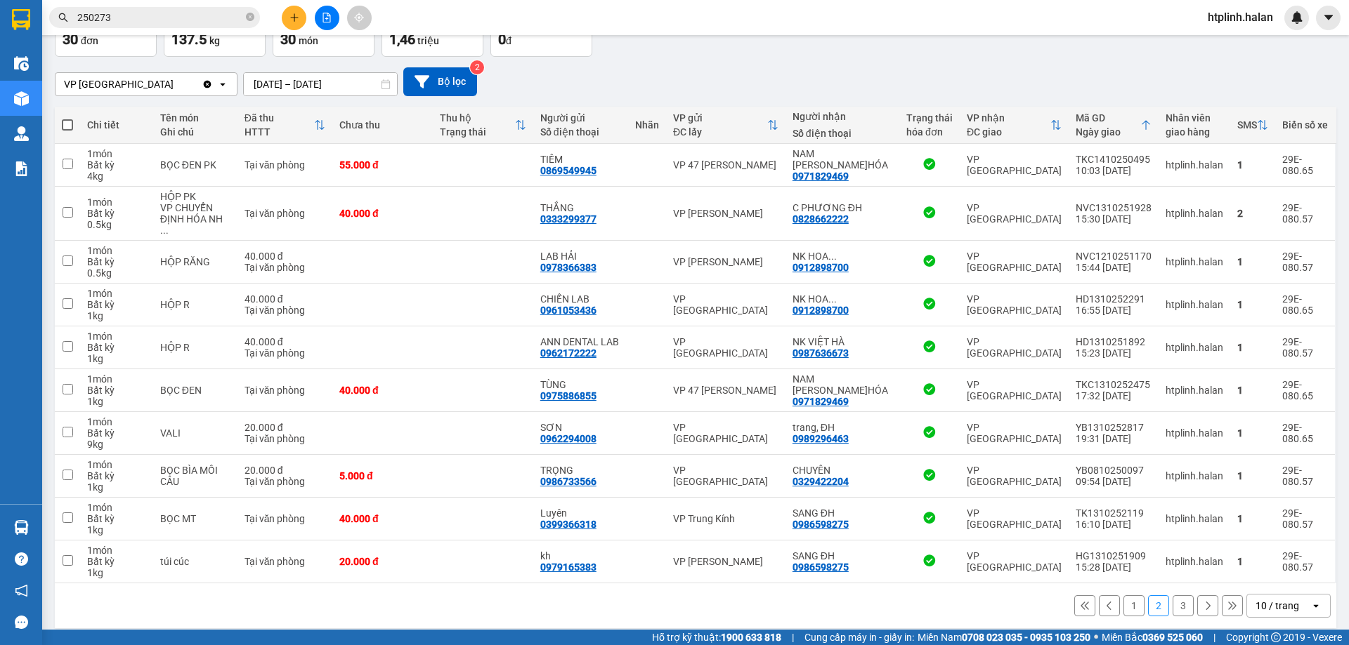
click at [1123, 596] on button "1" at bounding box center [1133, 606] width 21 height 21
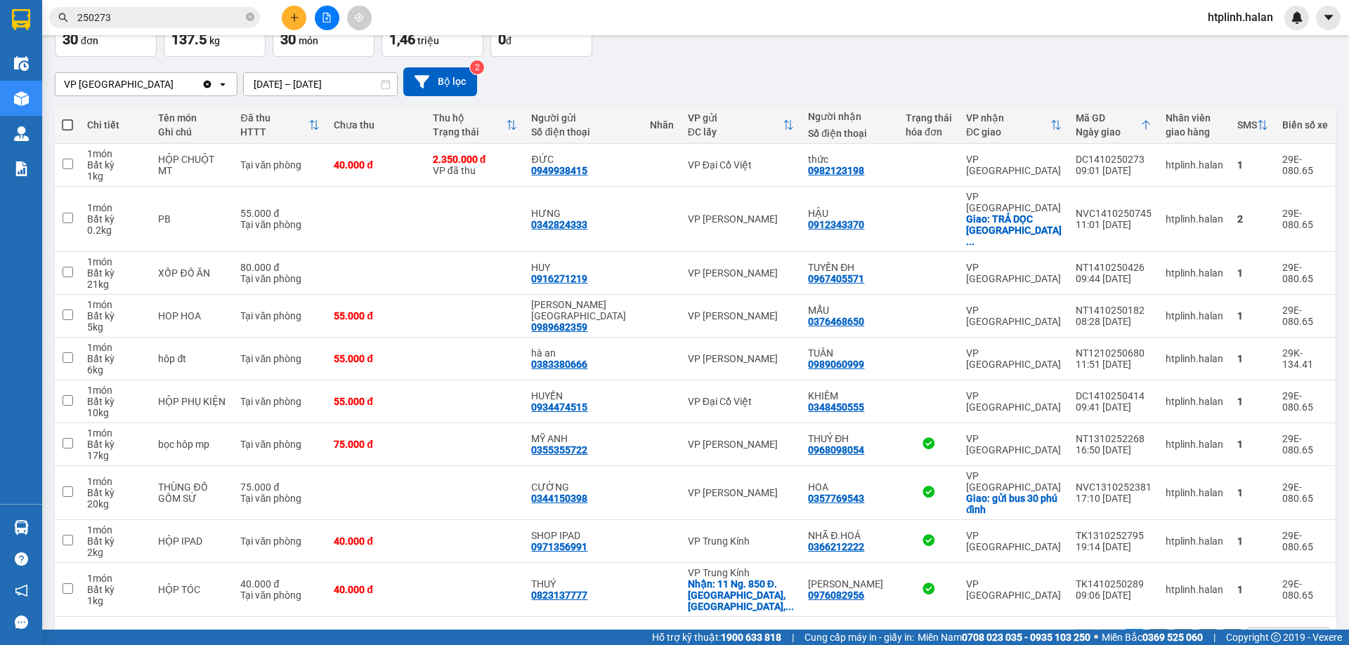
click at [1148, 629] on button "2" at bounding box center [1158, 639] width 21 height 21
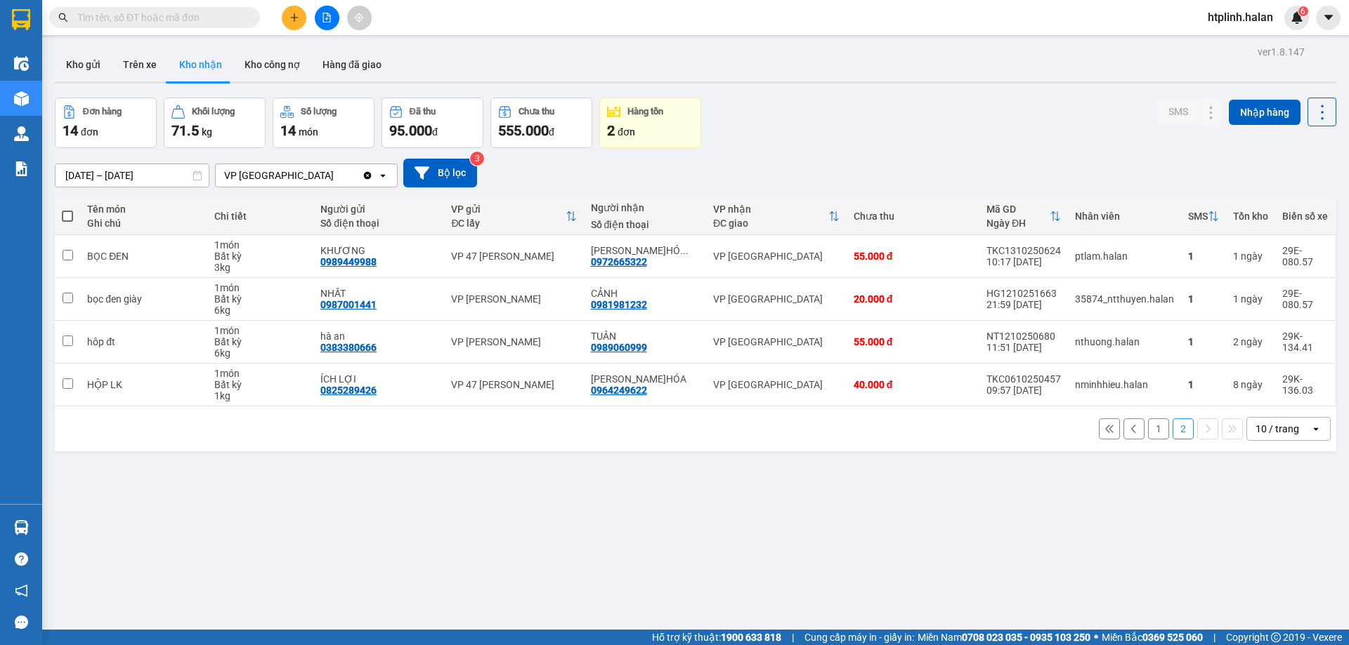
click at [100, 47] on div "ver 1.8.147 Kho gửi Trên xe Kho nhận Kho công nợ Hàng đã giao Đơn hàng 14 đơn K…" at bounding box center [695, 364] width 1292 height 645
click at [99, 52] on button "Kho gửi" at bounding box center [83, 65] width 57 height 34
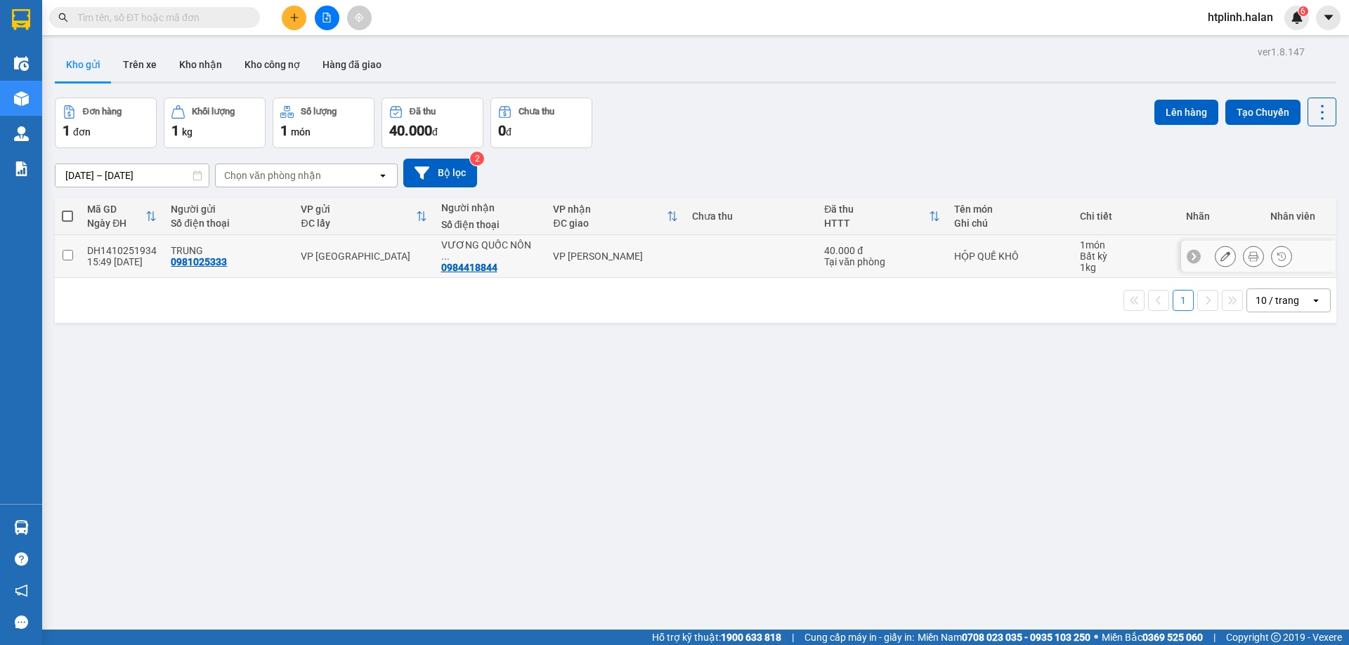
click at [227, 262] on div "TRUNG 0981025333" at bounding box center [229, 256] width 116 height 22
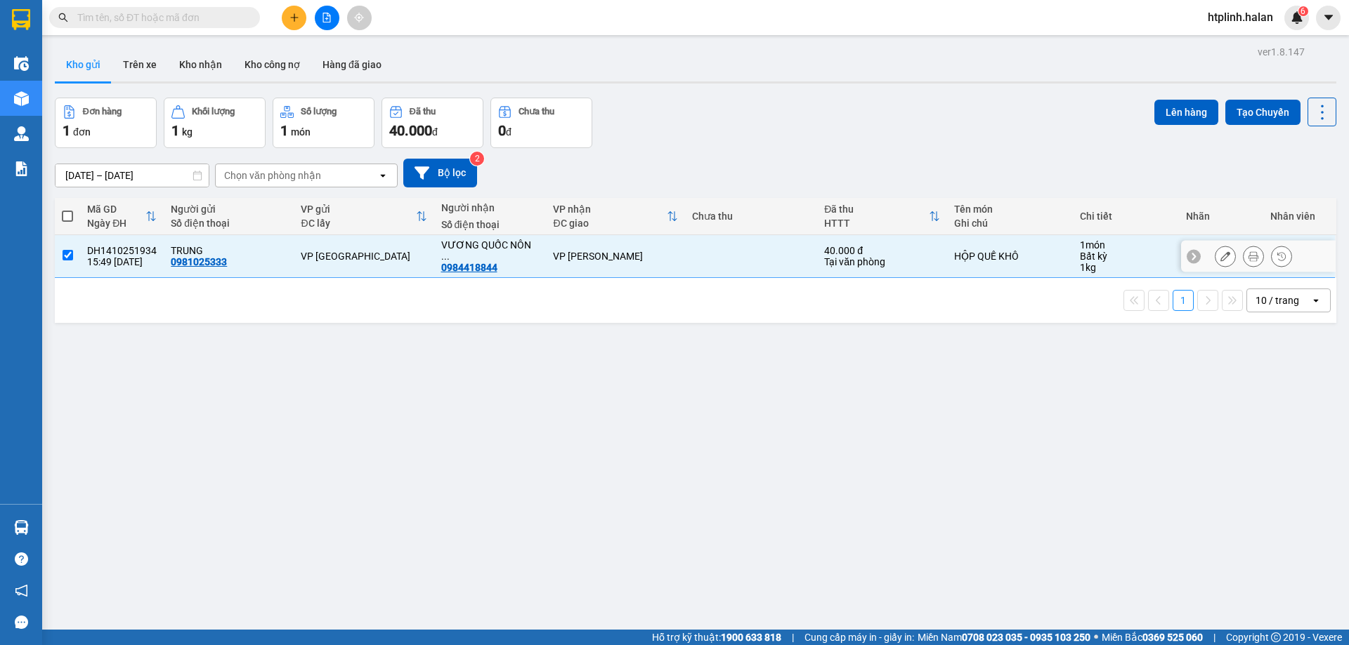
click at [227, 262] on div "TRUNG 0981025333" at bounding box center [229, 256] width 116 height 22
checkbox input "false"
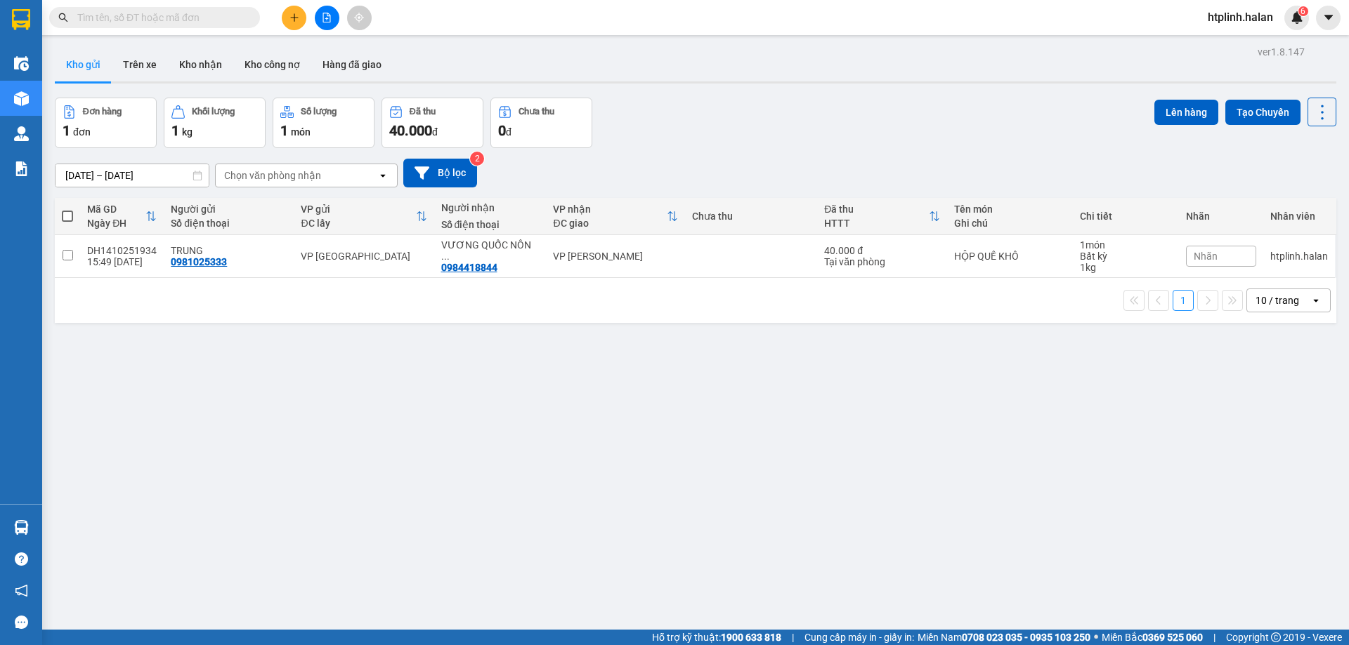
click at [211, 20] on input "text" at bounding box center [160, 17] width 166 height 15
paste input "0848361111"
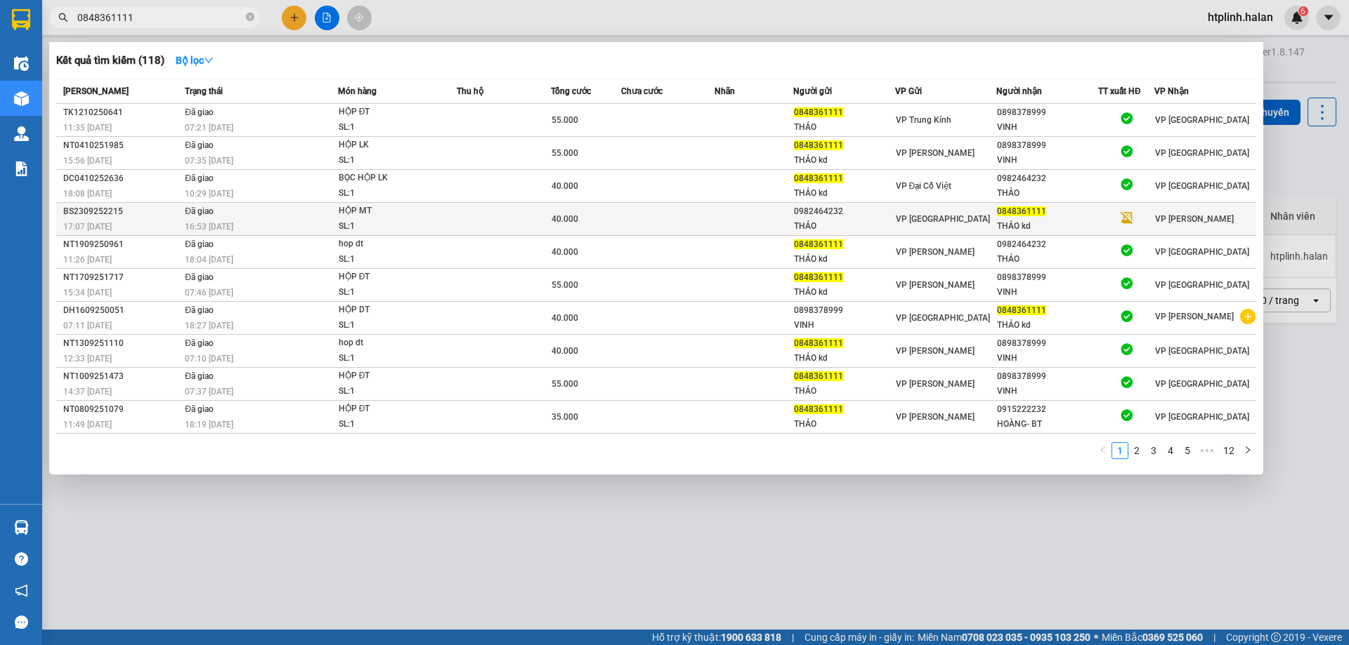
type input "0848361111"
click at [969, 215] on div "VP [GEOGRAPHIC_DATA]" at bounding box center [946, 218] width 100 height 15
click at [782, 207] on td at bounding box center [753, 219] width 78 height 33
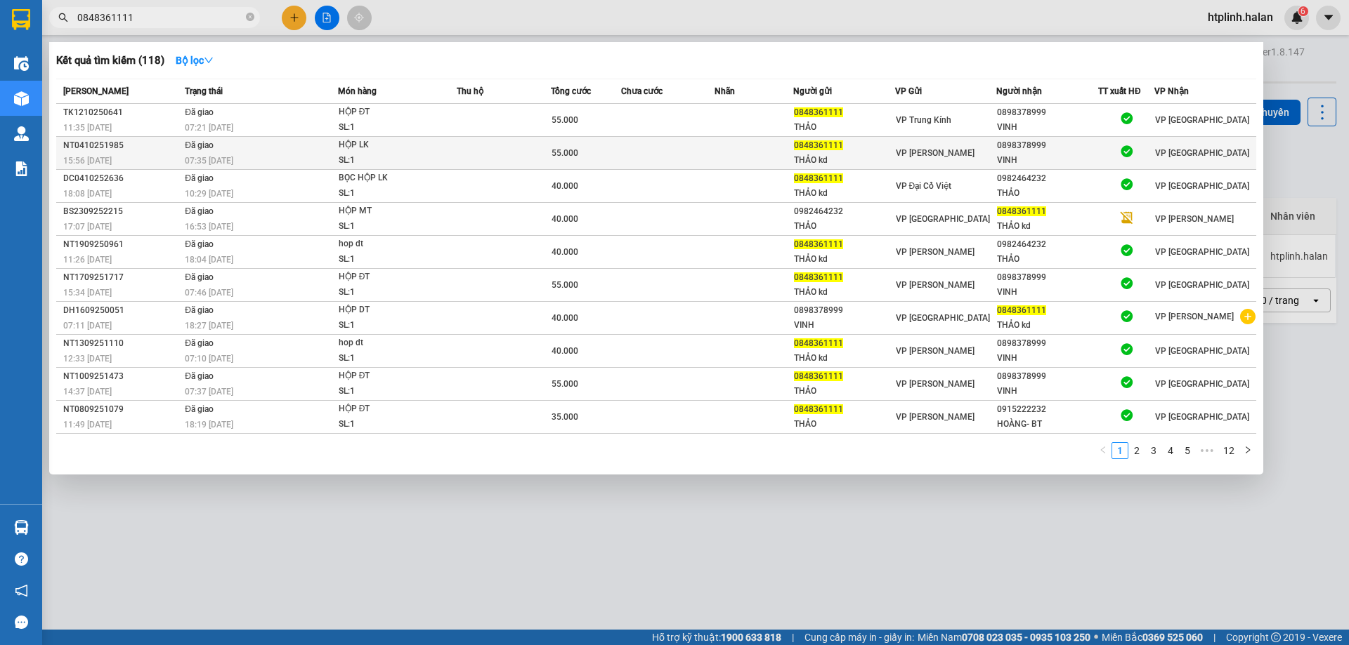
click at [876, 147] on div "0848361111" at bounding box center [844, 145] width 100 height 15
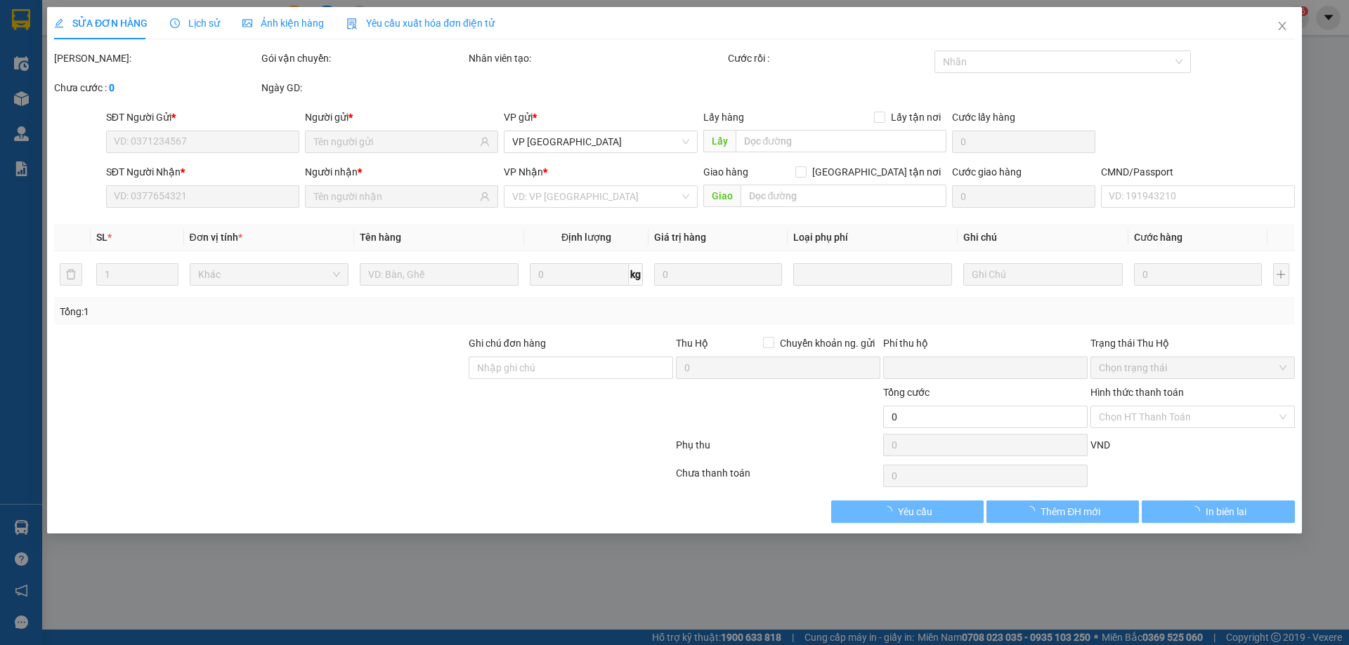
type input "0848361111"
type input "THẢO kd"
type input "0898378999"
type input "VINH"
type input "0"
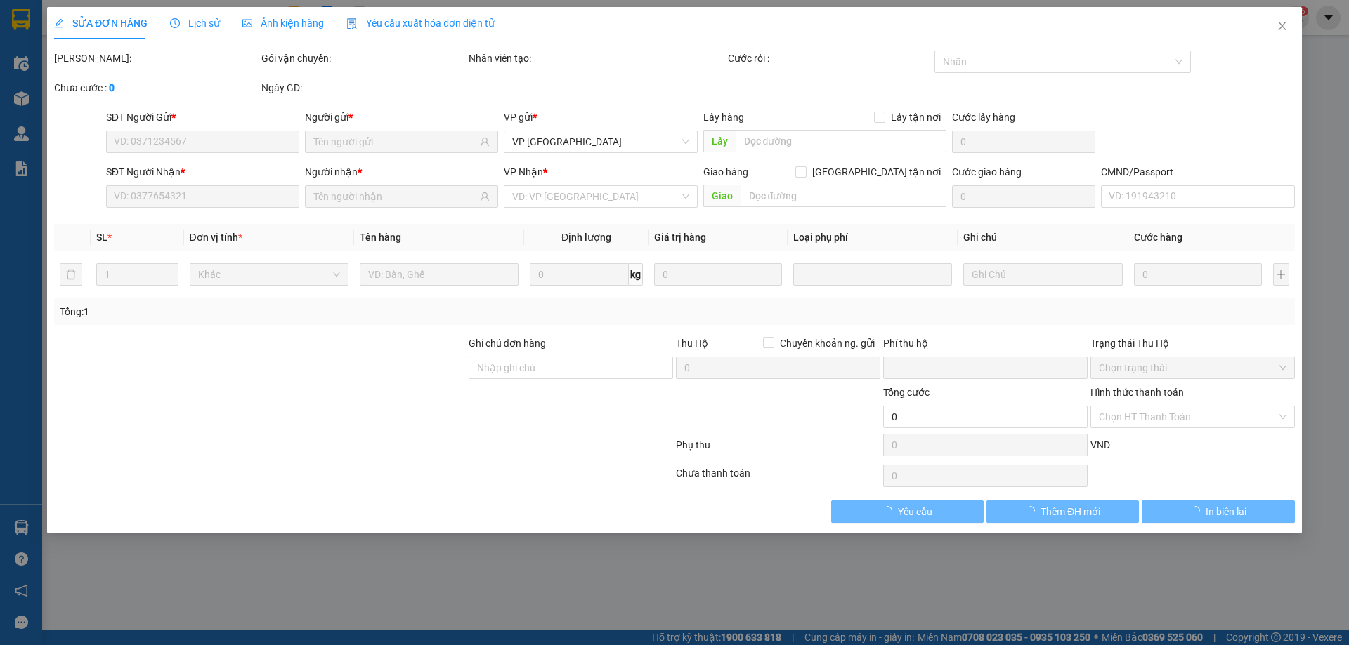
type input "55.000"
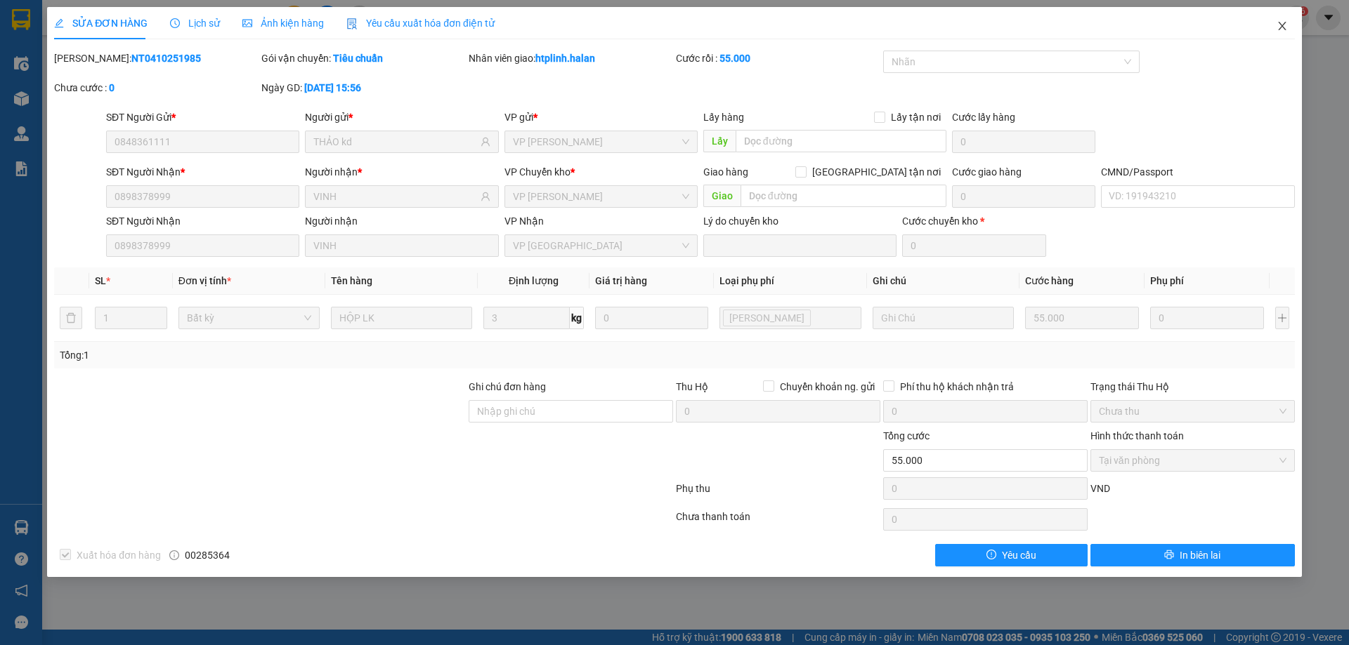
click at [1266, 22] on span "Close" at bounding box center [1281, 26] width 39 height 39
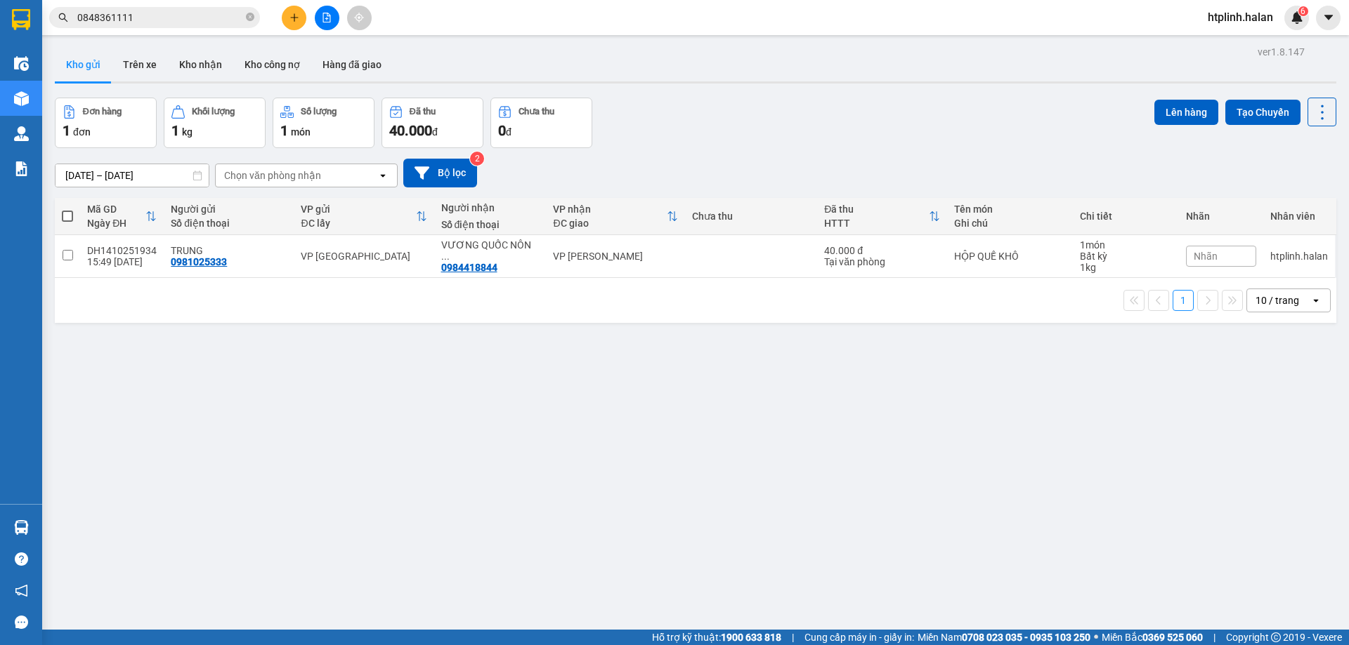
click at [197, 18] on input "0848361111" at bounding box center [160, 17] width 166 height 15
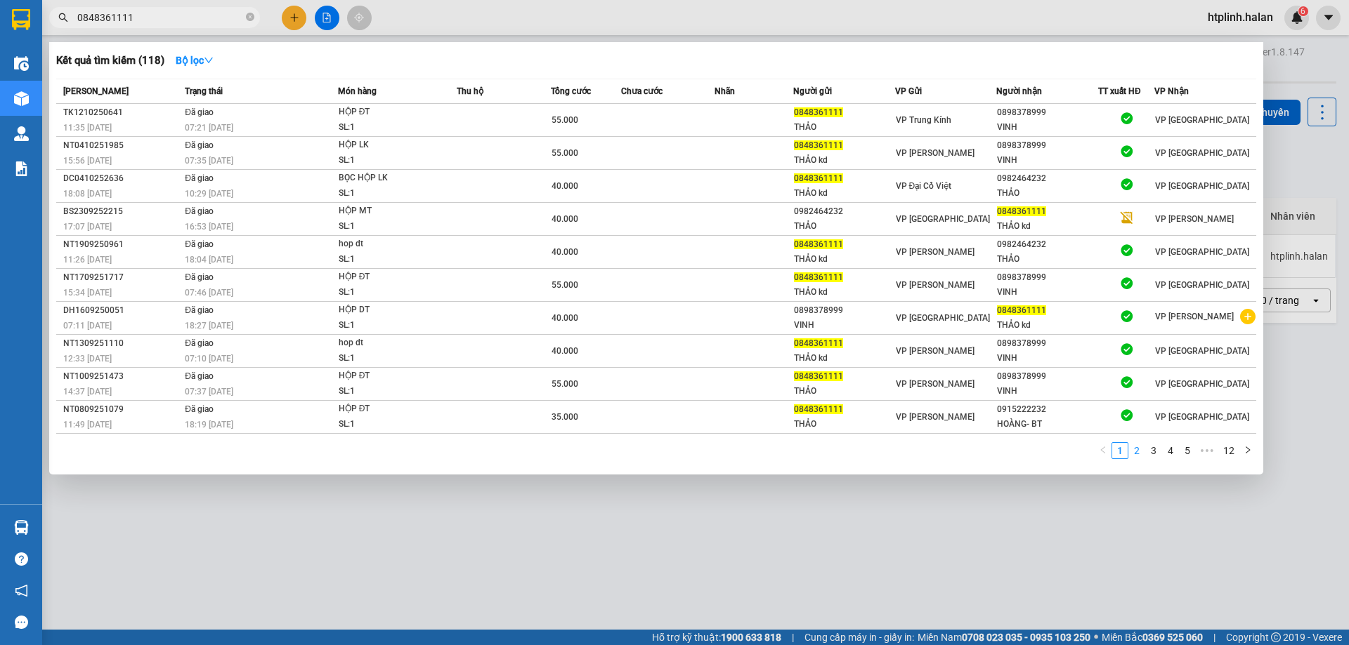
click at [1139, 447] on link "2" at bounding box center [1136, 450] width 15 height 15
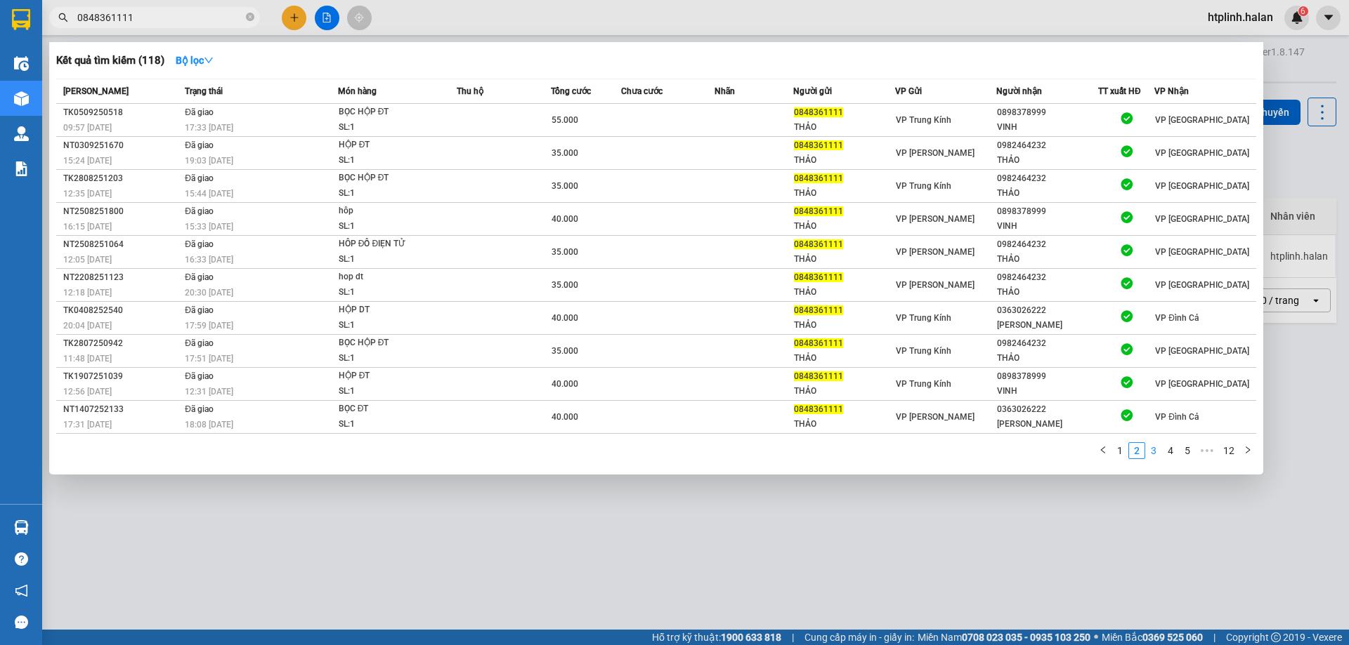
click at [1153, 451] on link "3" at bounding box center [1153, 450] width 15 height 15
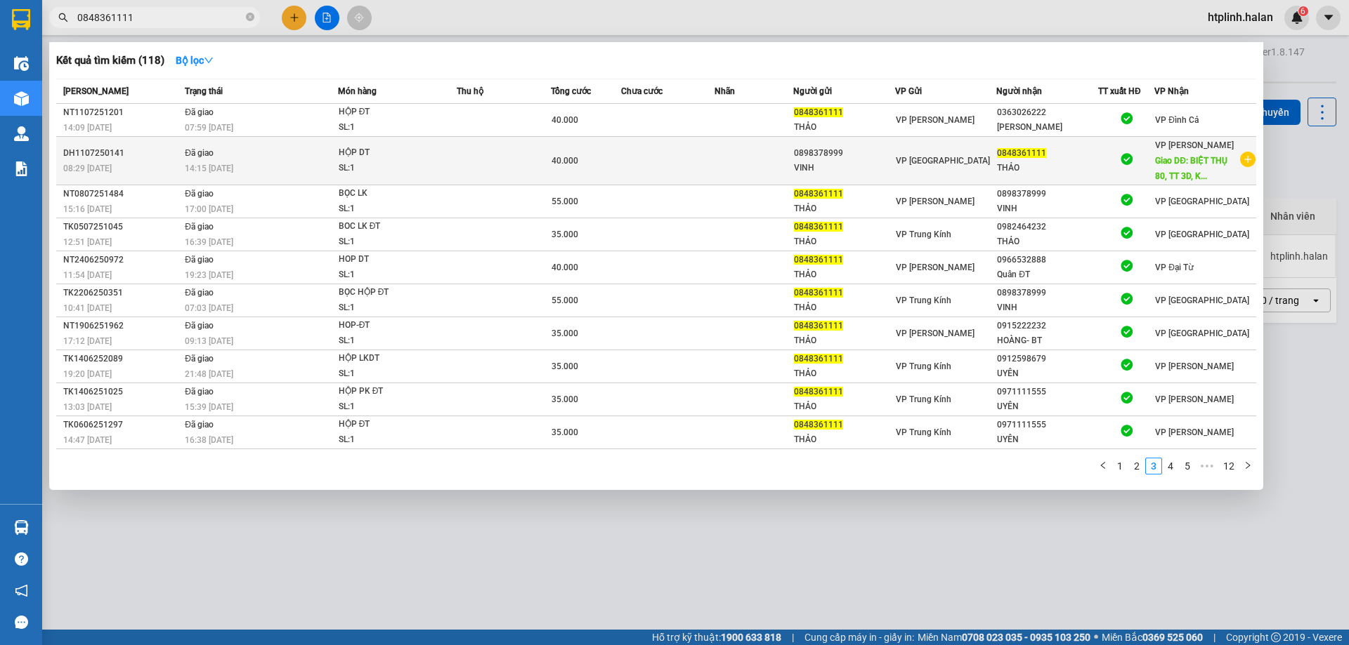
click at [1183, 174] on span "Giao DĐ: BIỆT THỤ 80, TT 3D, K..." at bounding box center [1191, 168] width 72 height 25
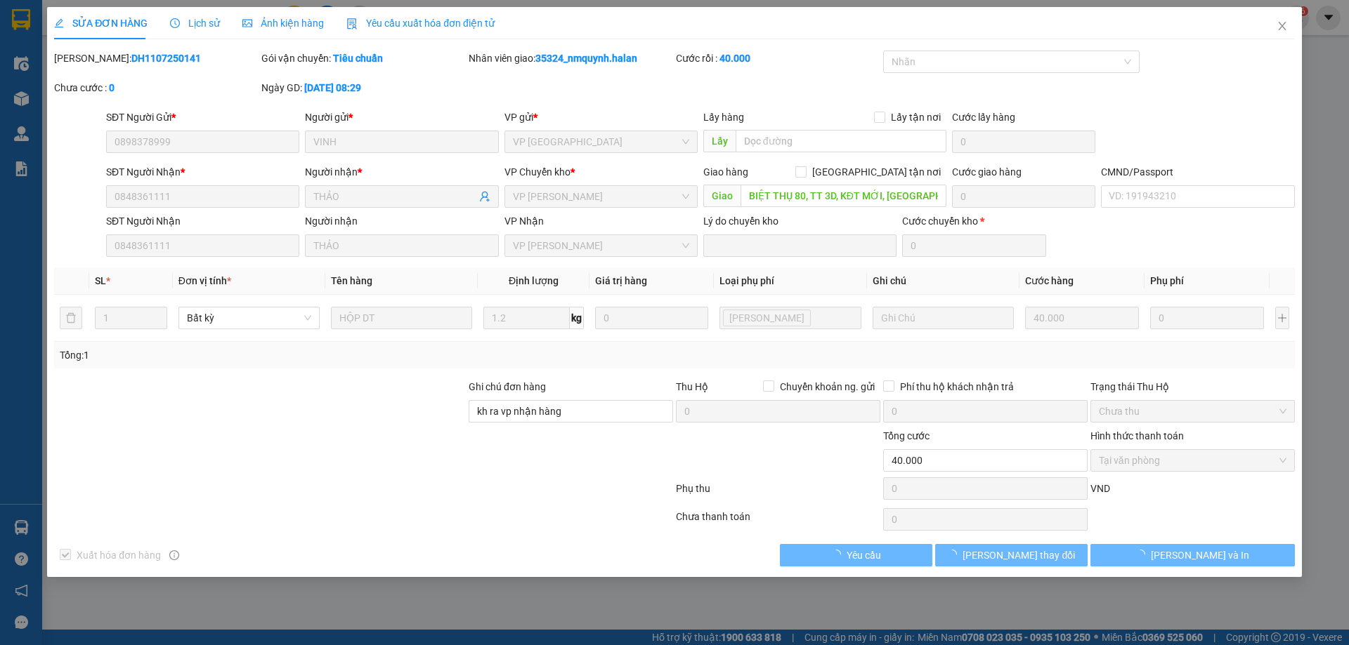
type input "0898378999"
type input "0848361111"
type input "BIỆT THỤ 80, TT 3D, KĐT MỚI, PHÙNG QUANG, TRUNG VĂN, NAM TỪ LIÊM, HÀ NỘI"
type input "kh ra vp nhận hàng"
type input "0"
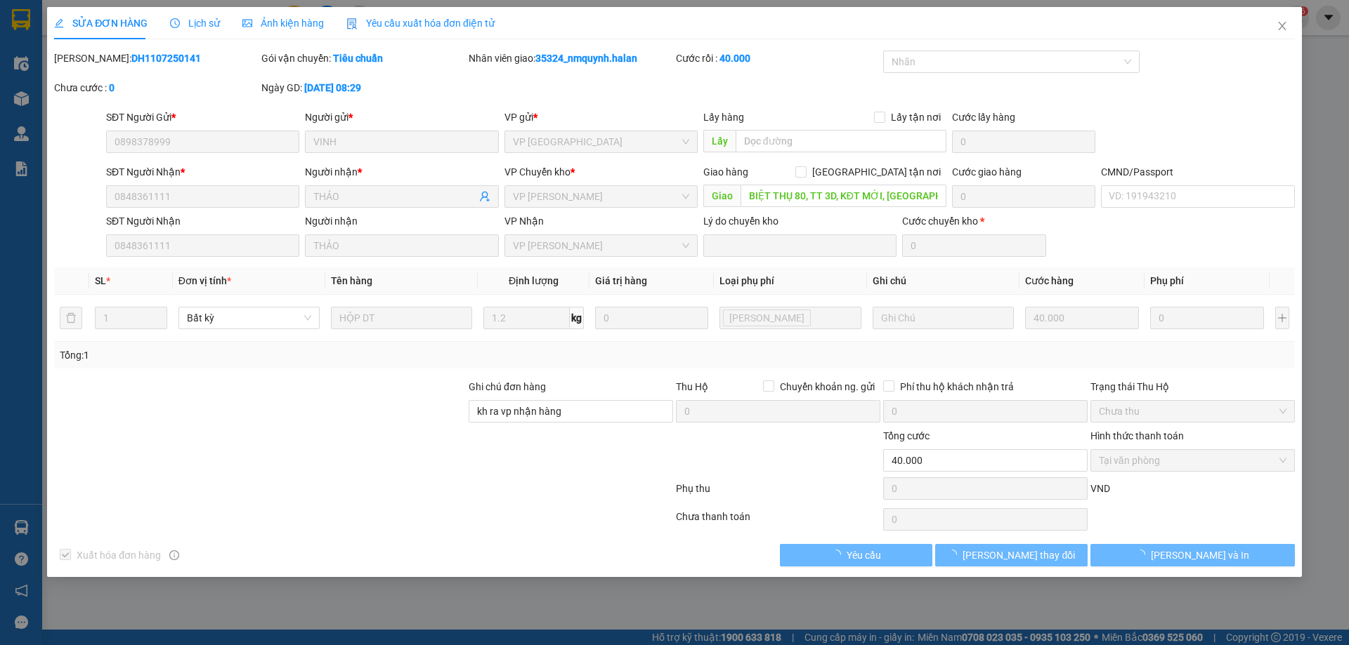
type input "40.000"
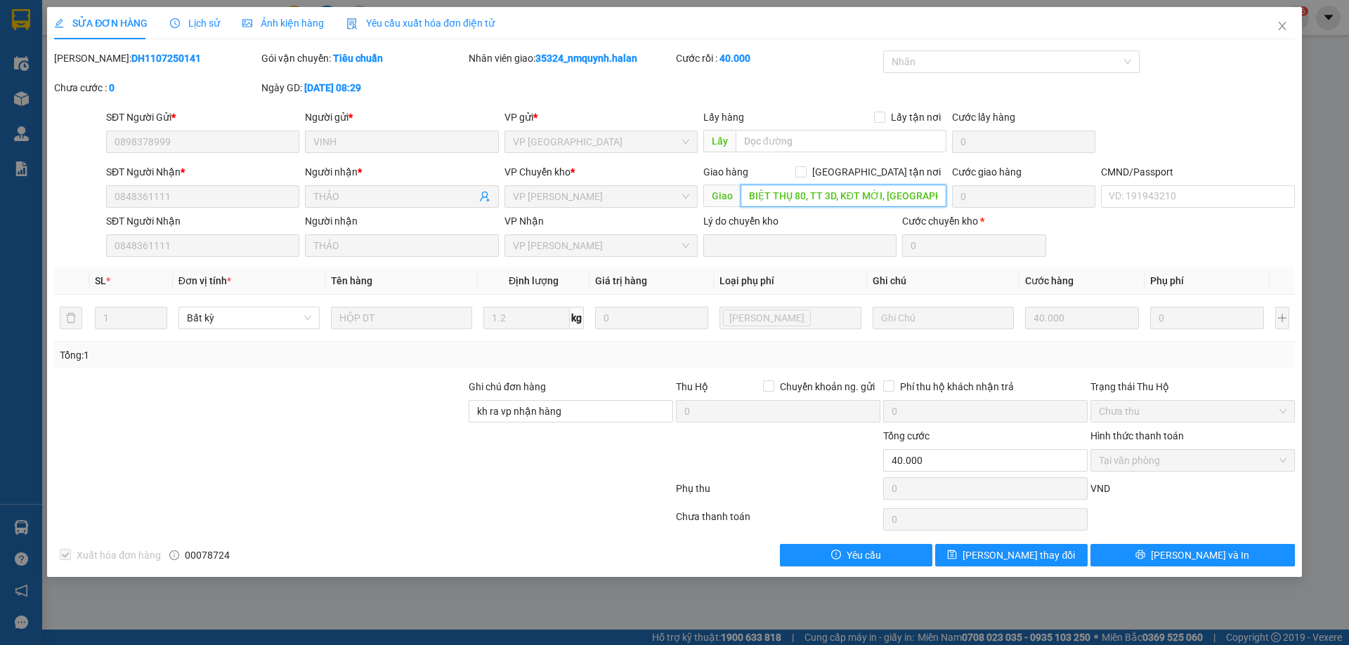
click at [785, 197] on input "BIỆT THỤ 80, TT 3D, KĐT MỚI, PHÙNG QUANG, TRUNG VĂN, NAM TỪ LIÊM, HÀ NỘI" at bounding box center [843, 196] width 206 height 22
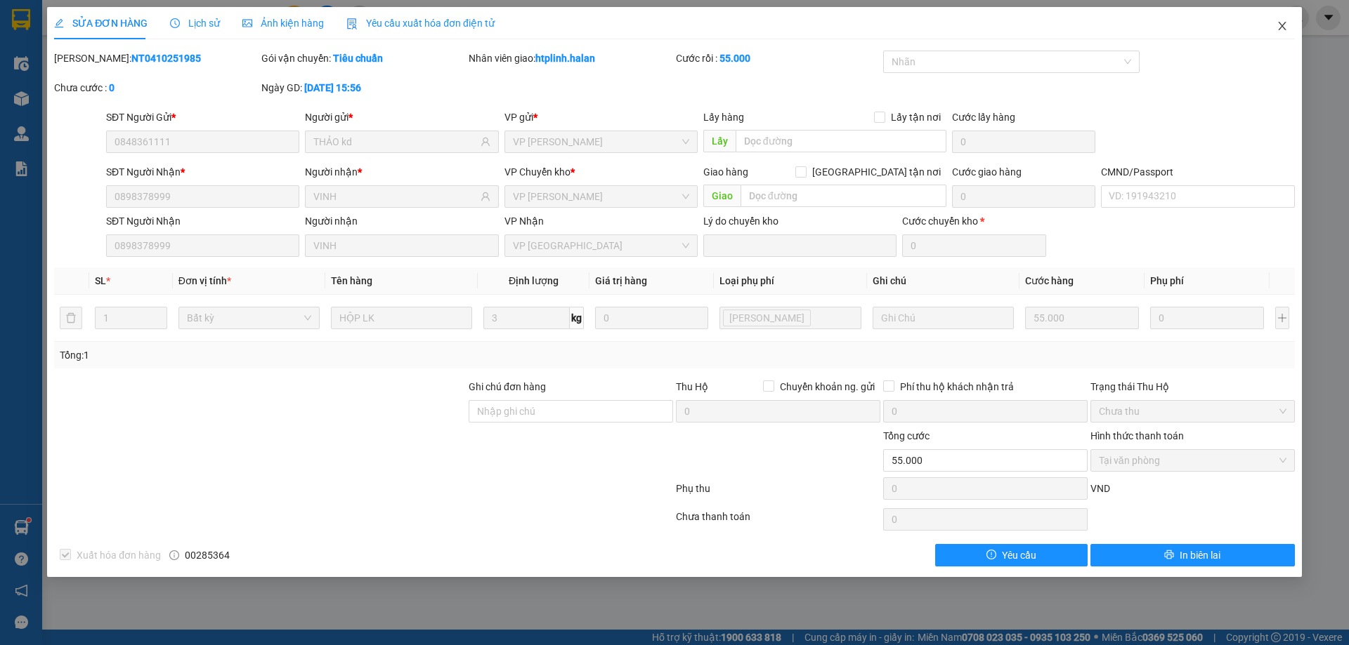
click at [1294, 32] on span "Close" at bounding box center [1281, 26] width 39 height 39
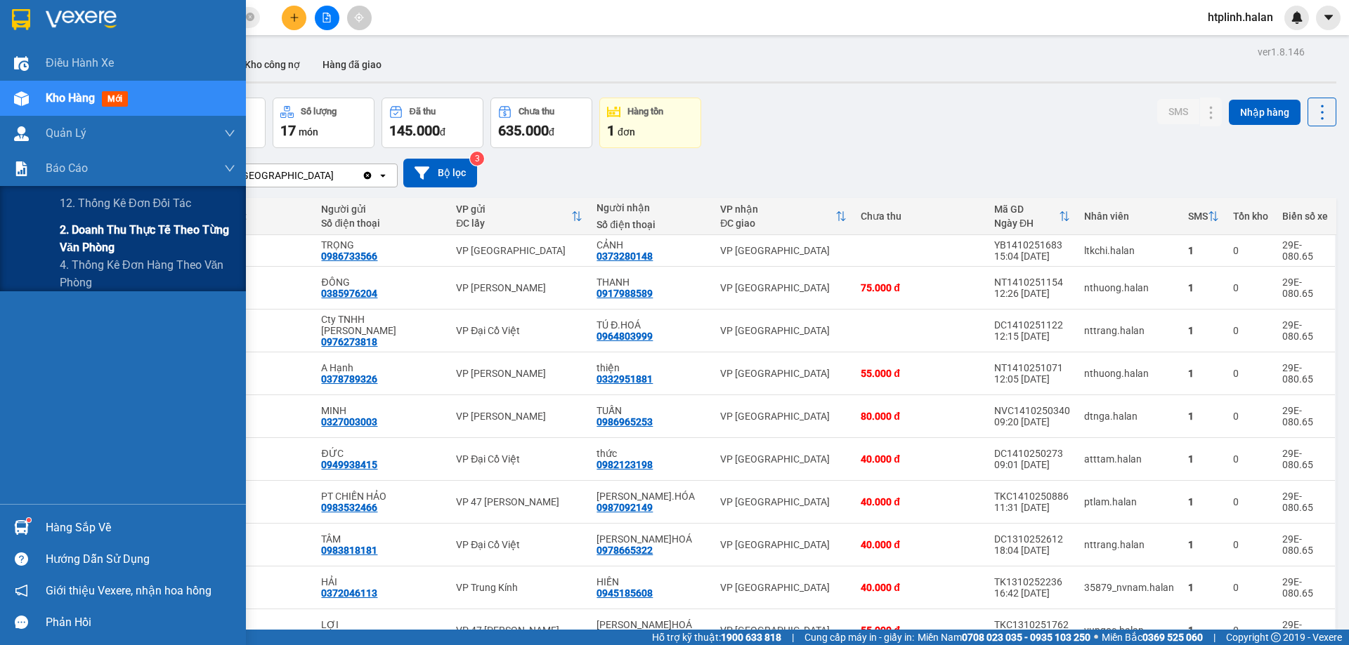
click at [89, 230] on span "2. Doanh thu thực tế theo từng văn phòng" at bounding box center [148, 238] width 176 height 35
